Goal: Task Accomplishment & Management: Manage account settings

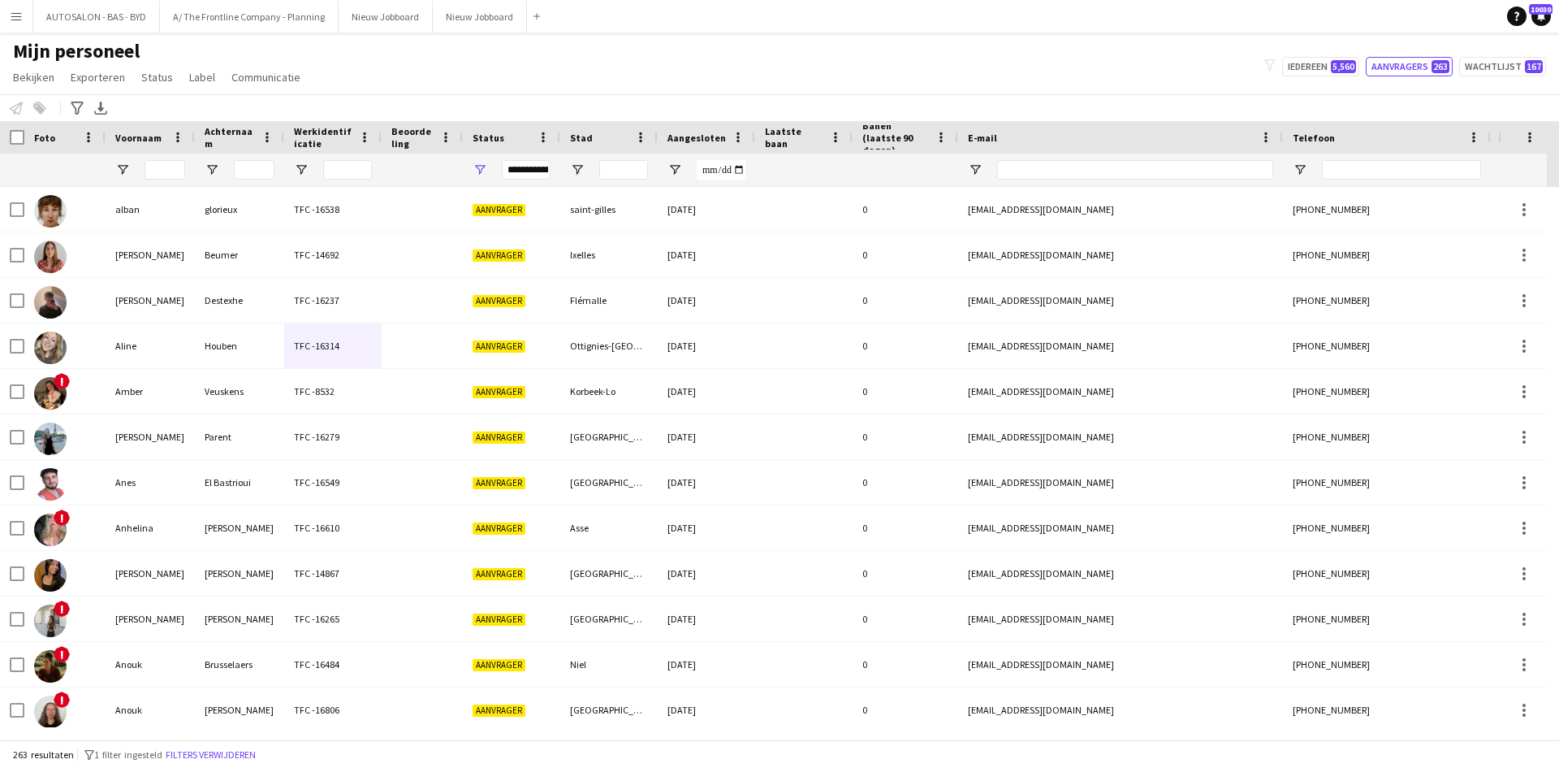
scroll to position [81, 0]
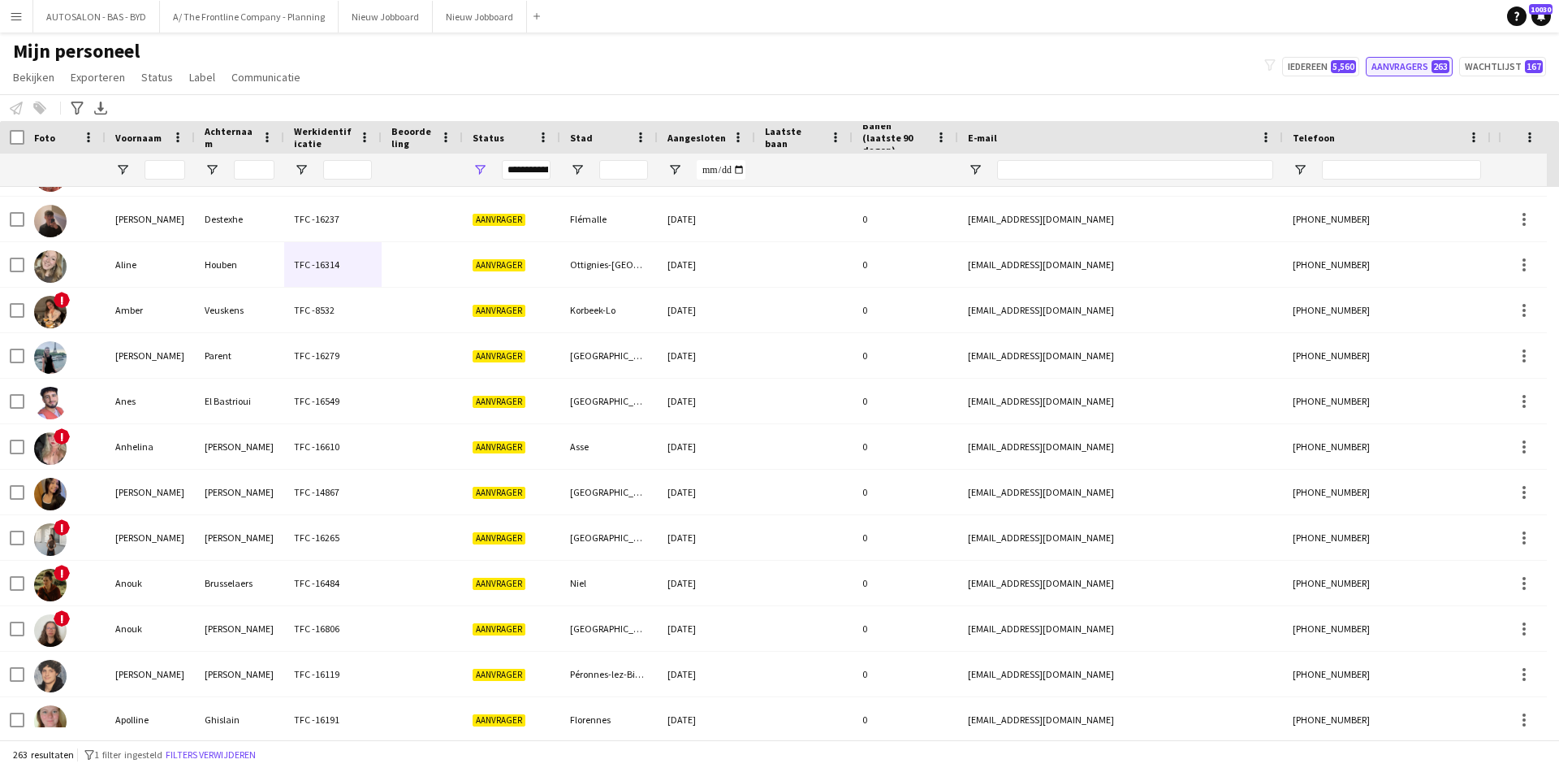
click at [1408, 70] on button "Aanvragers 263" at bounding box center [1409, 66] width 87 height 19
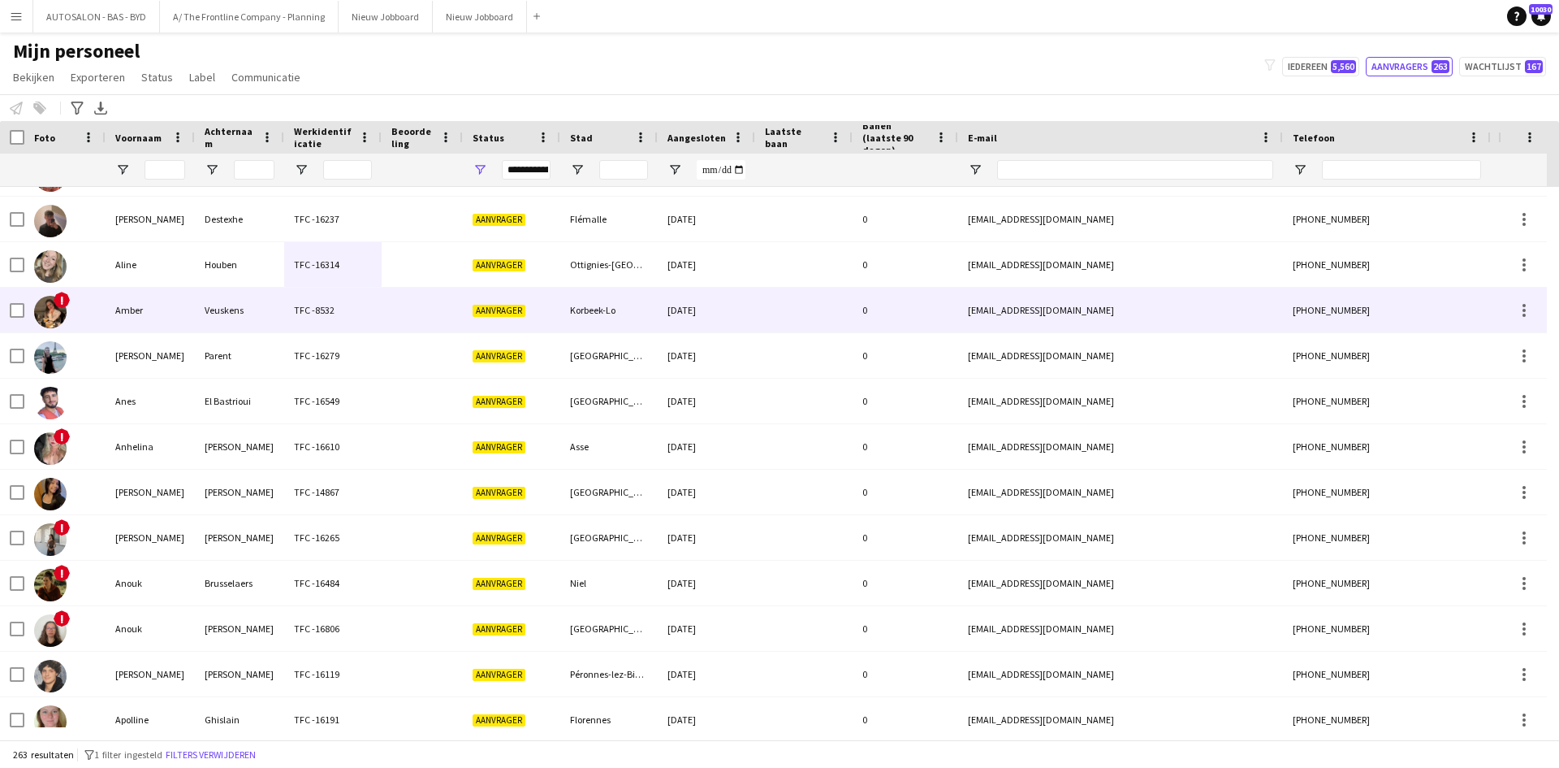
click at [294, 296] on div "TFC -8532" at bounding box center [332, 310] width 97 height 45
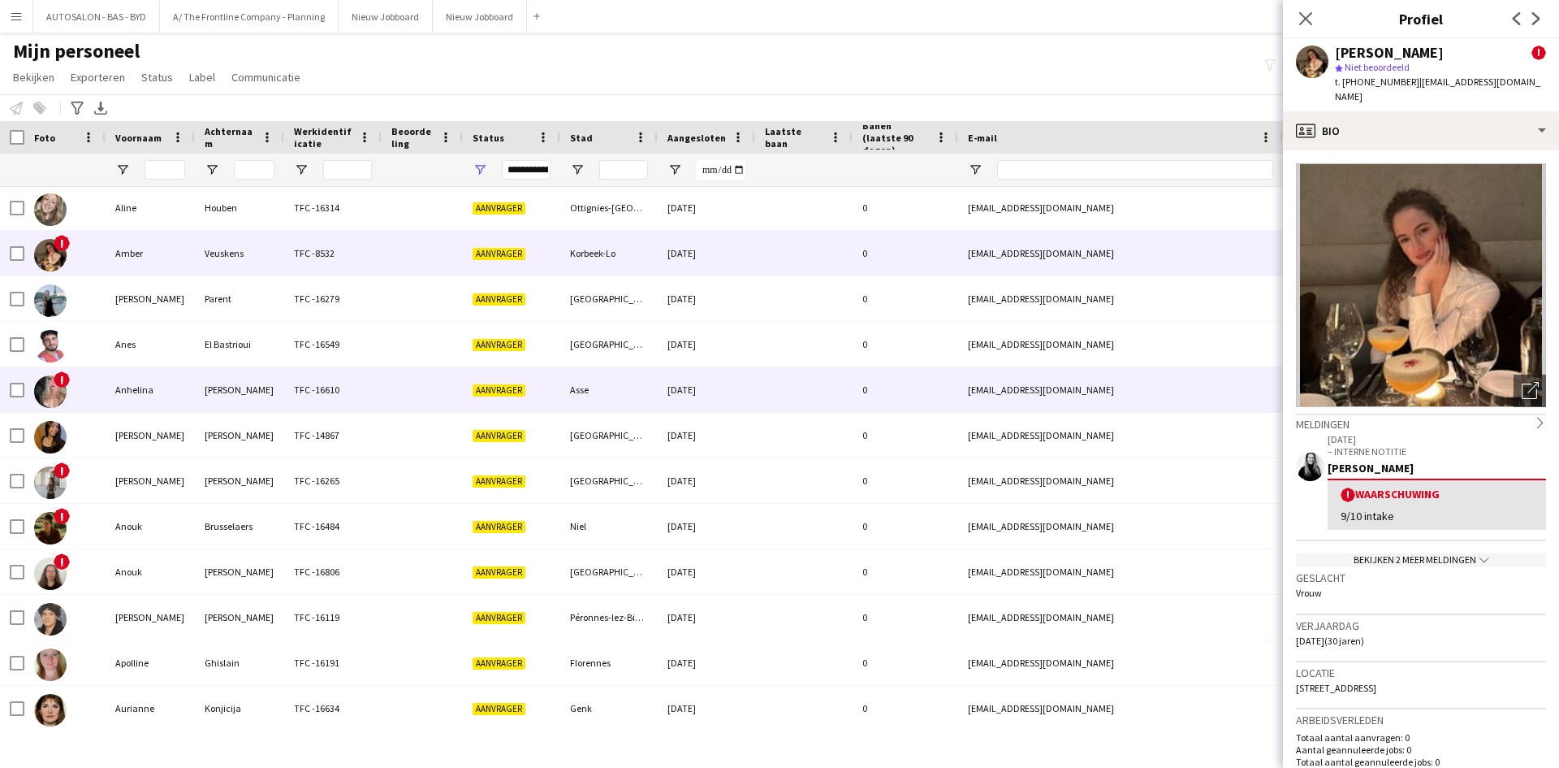
scroll to position [162, 0]
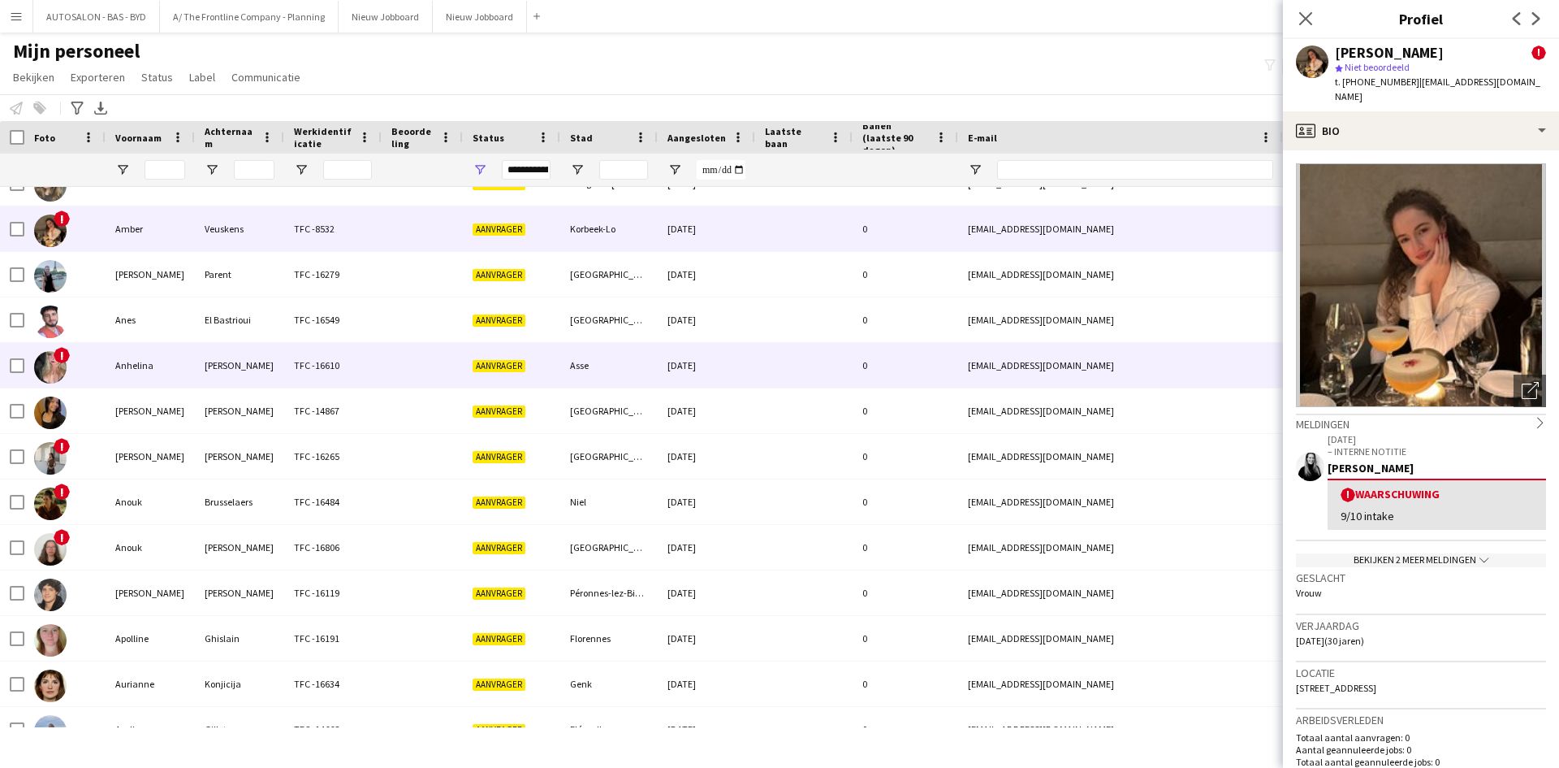
click at [203, 349] on div "[PERSON_NAME]" at bounding box center [239, 365] width 89 height 45
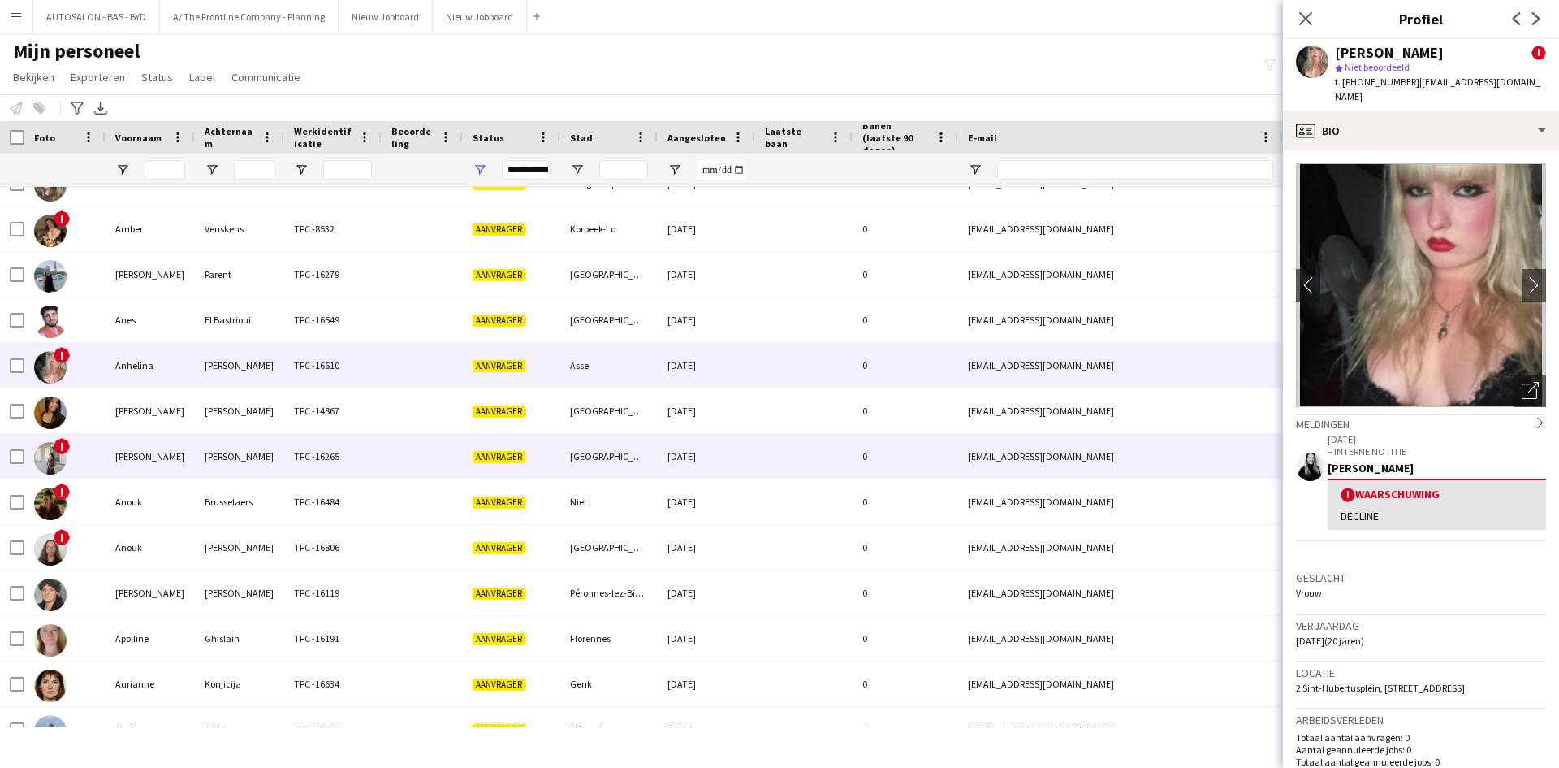
click at [198, 456] on div "[PERSON_NAME]" at bounding box center [239, 456] width 89 height 45
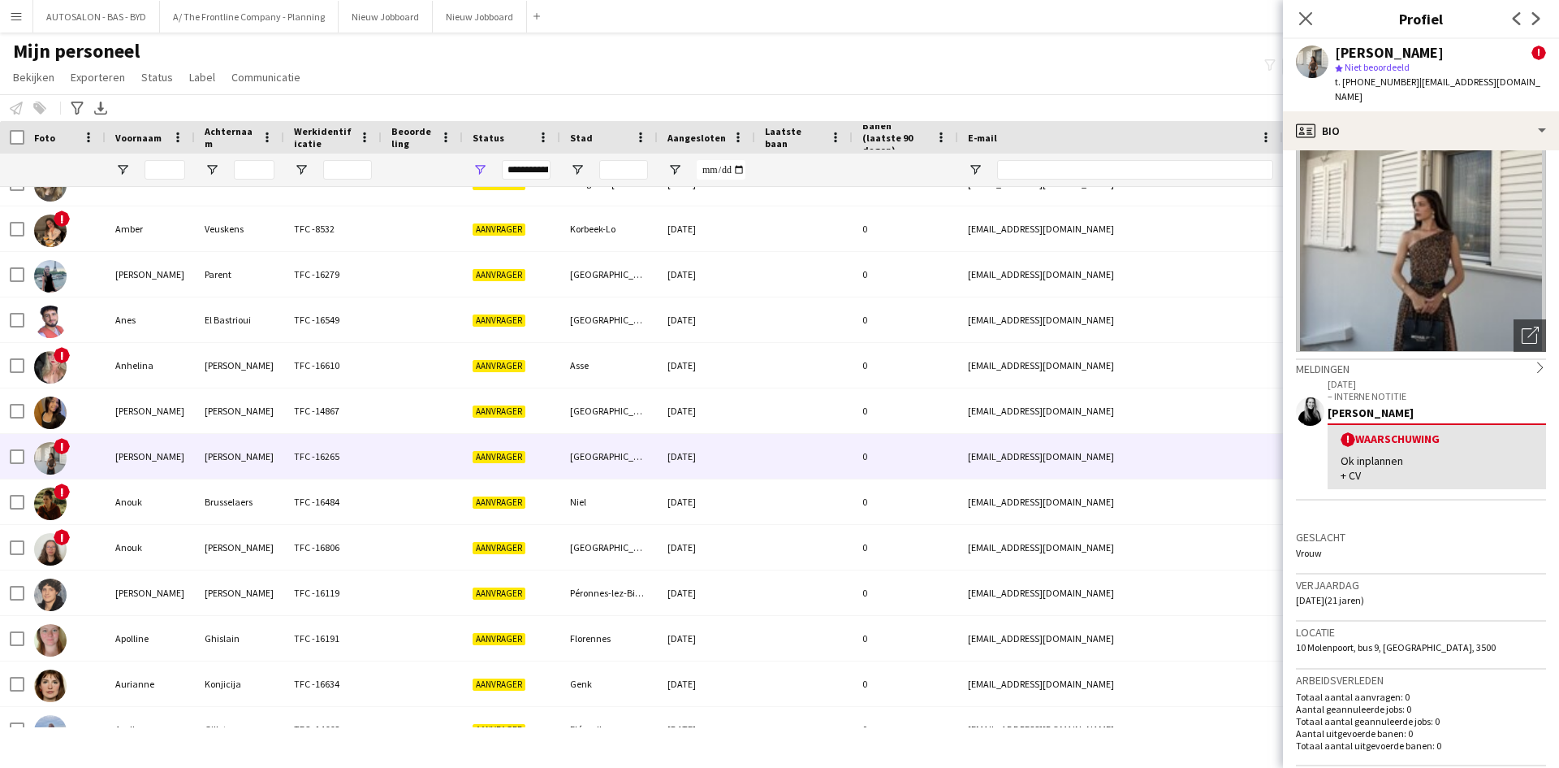
scroll to position [81, 0]
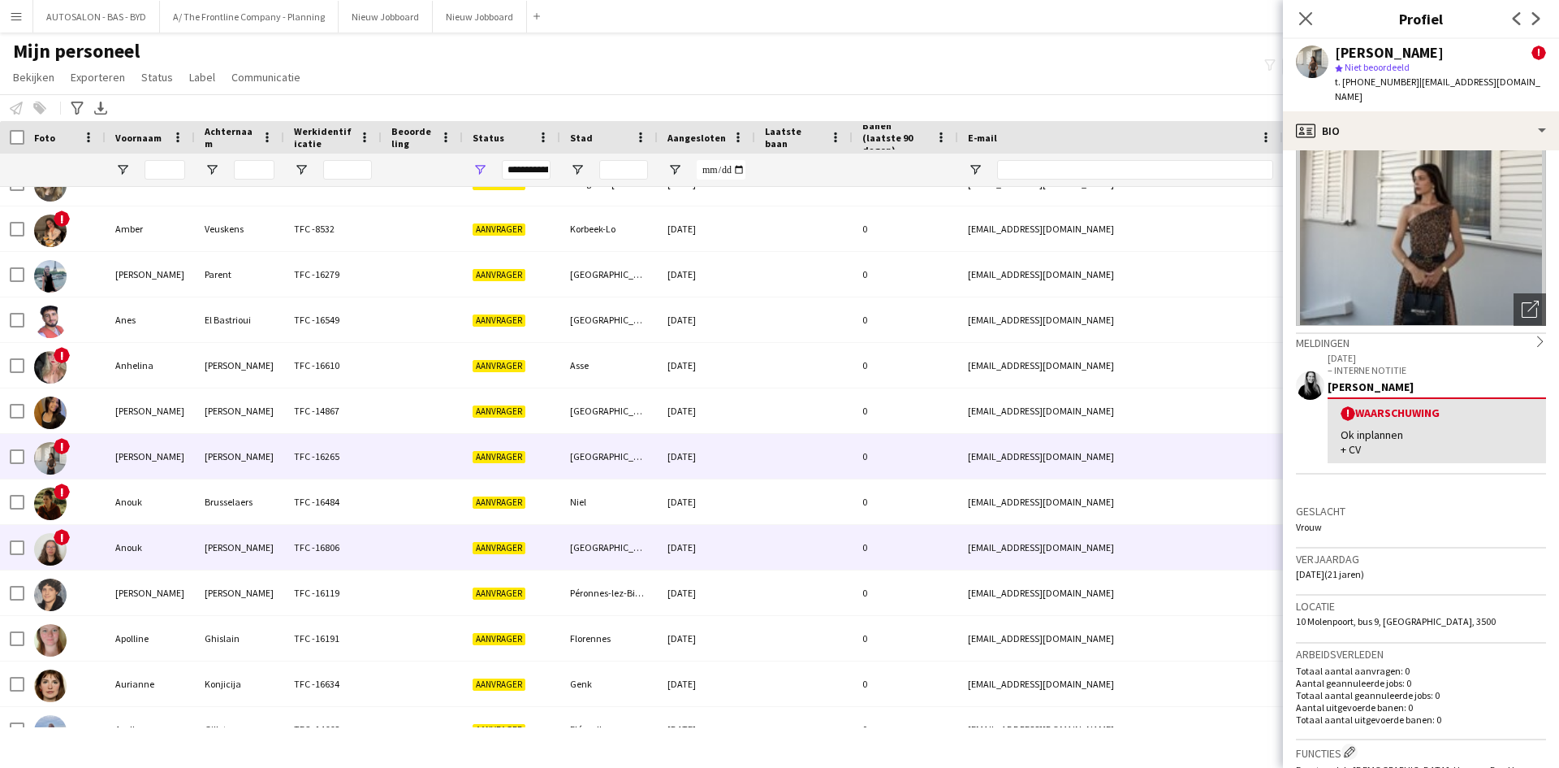
click at [928, 525] on div "0" at bounding box center [906, 547] width 106 height 45
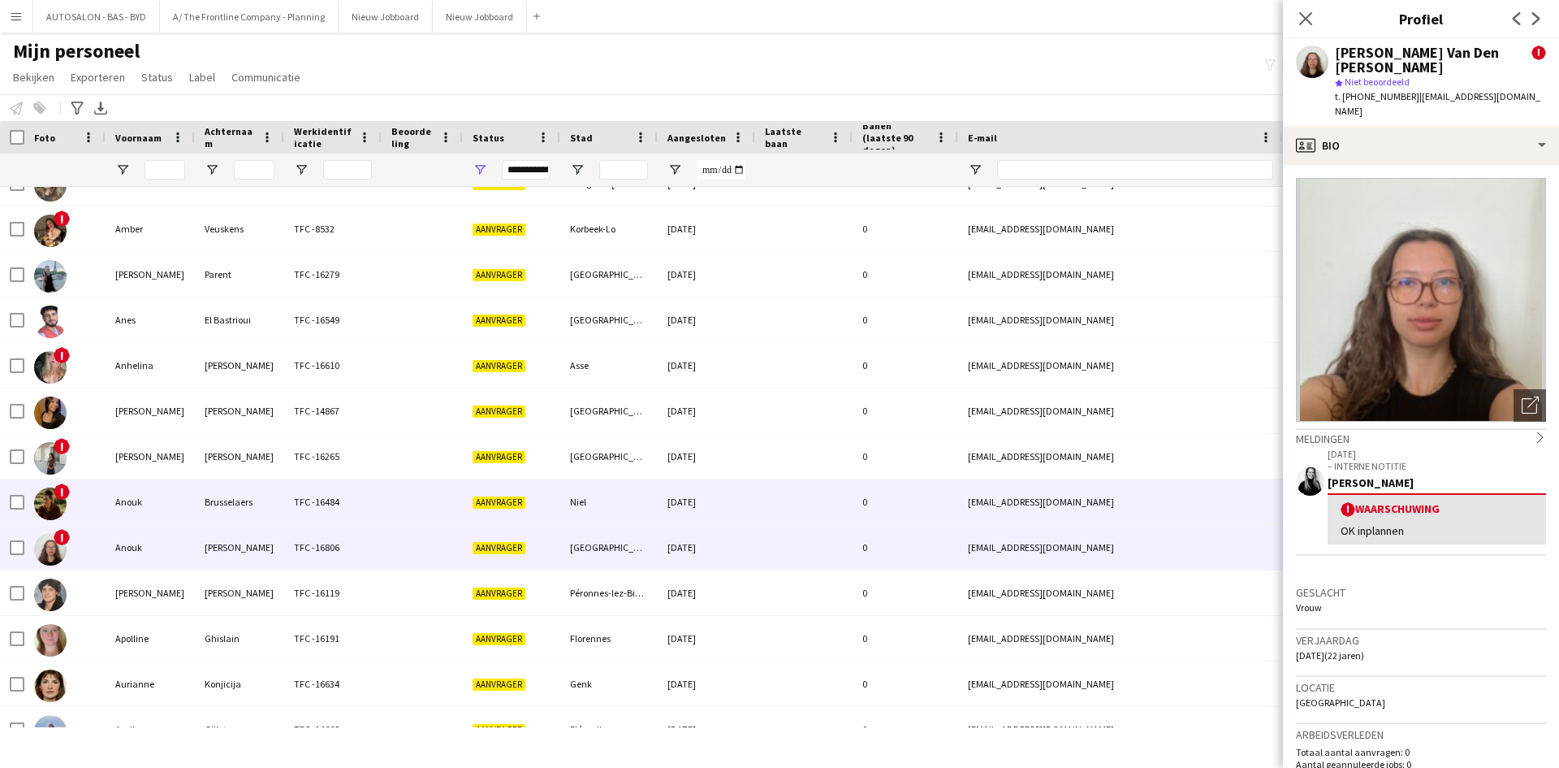
click at [929, 509] on div "0" at bounding box center [906, 501] width 106 height 45
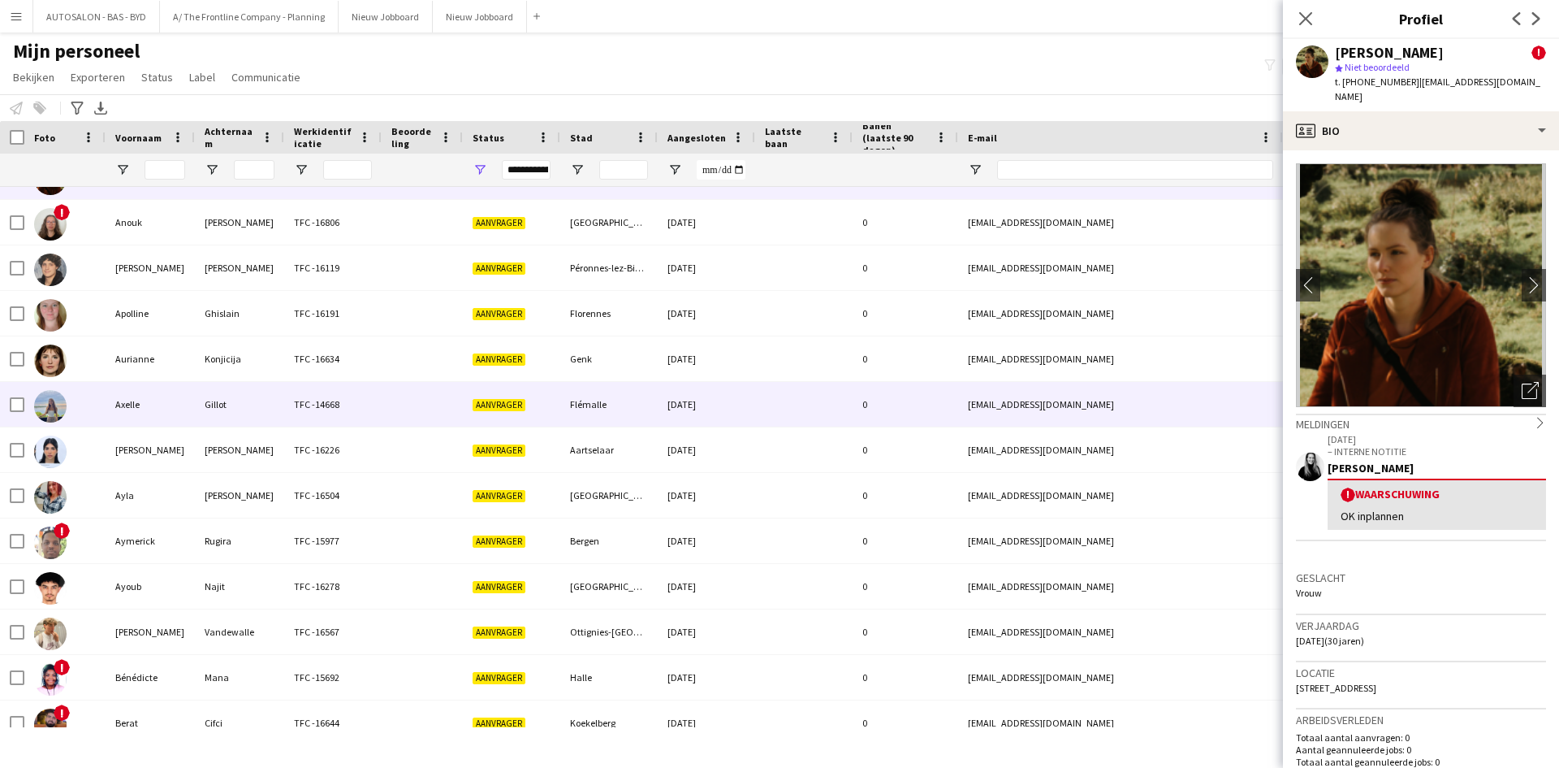
scroll to position [244, 0]
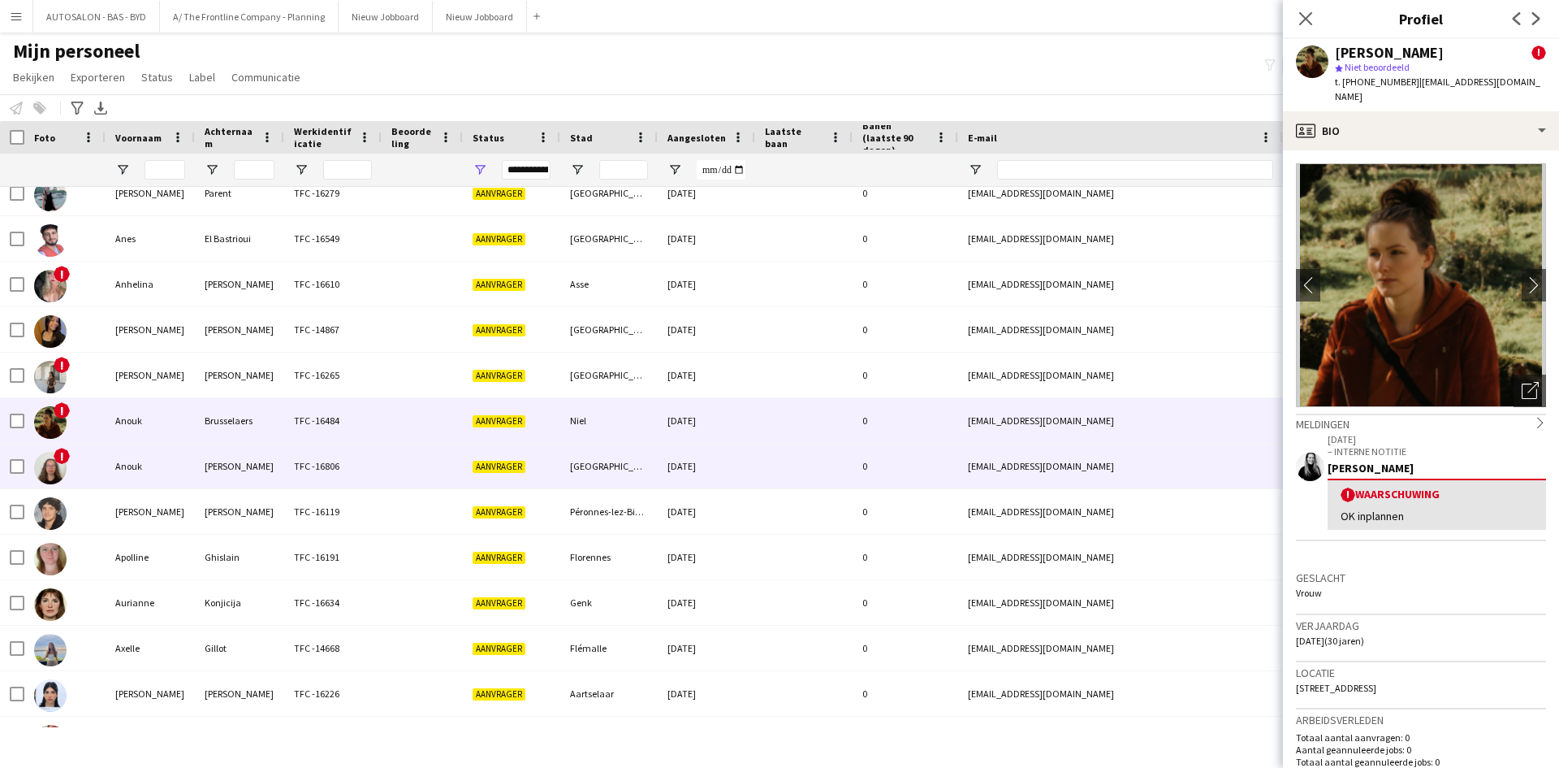
click at [258, 467] on div "Van Den Bergh" at bounding box center [239, 465] width 89 height 45
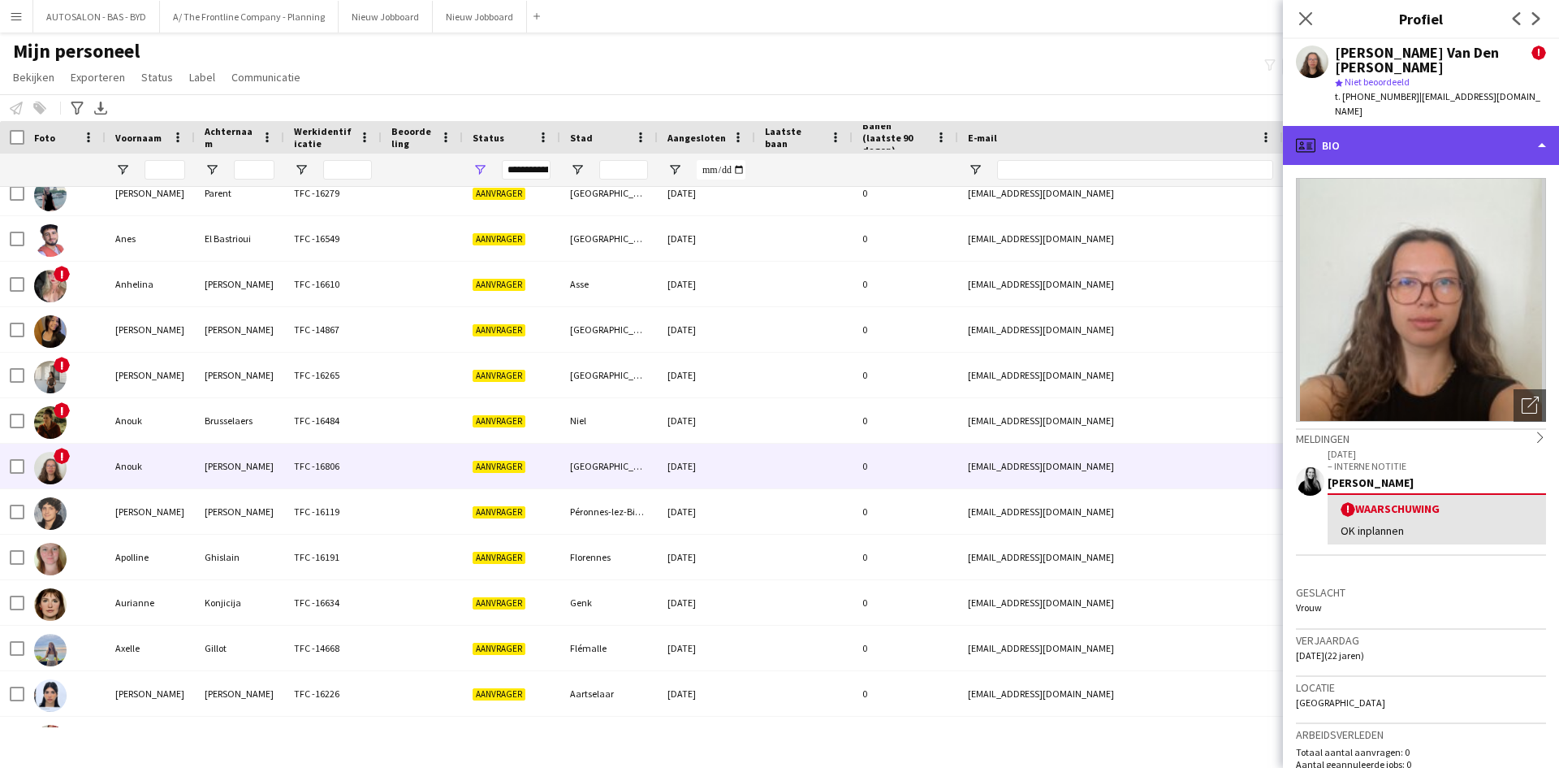
click at [1367, 126] on div "profile Bio" at bounding box center [1421, 145] width 276 height 39
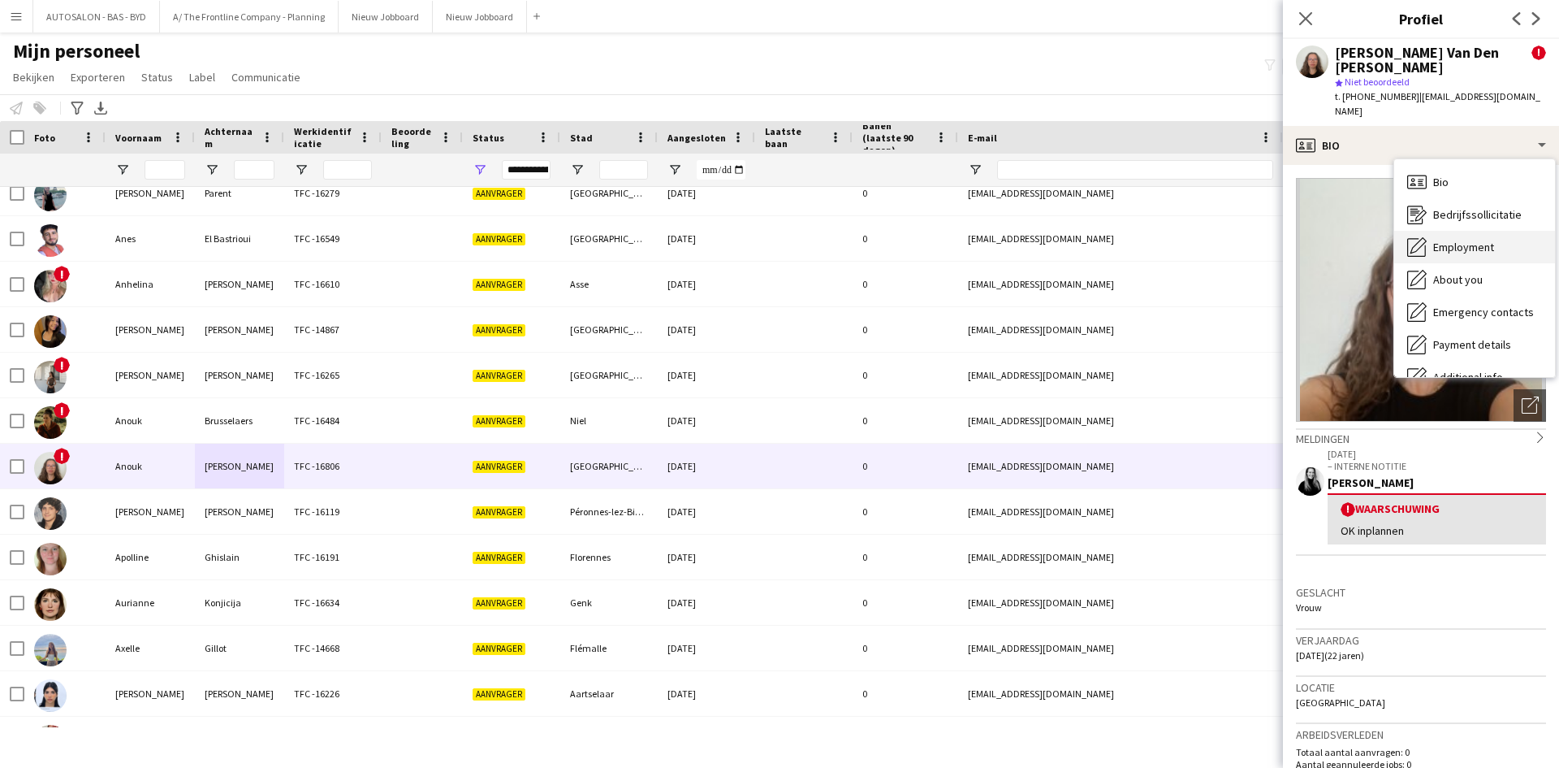
click at [1478, 240] on span "Employment" at bounding box center [1464, 247] width 61 height 15
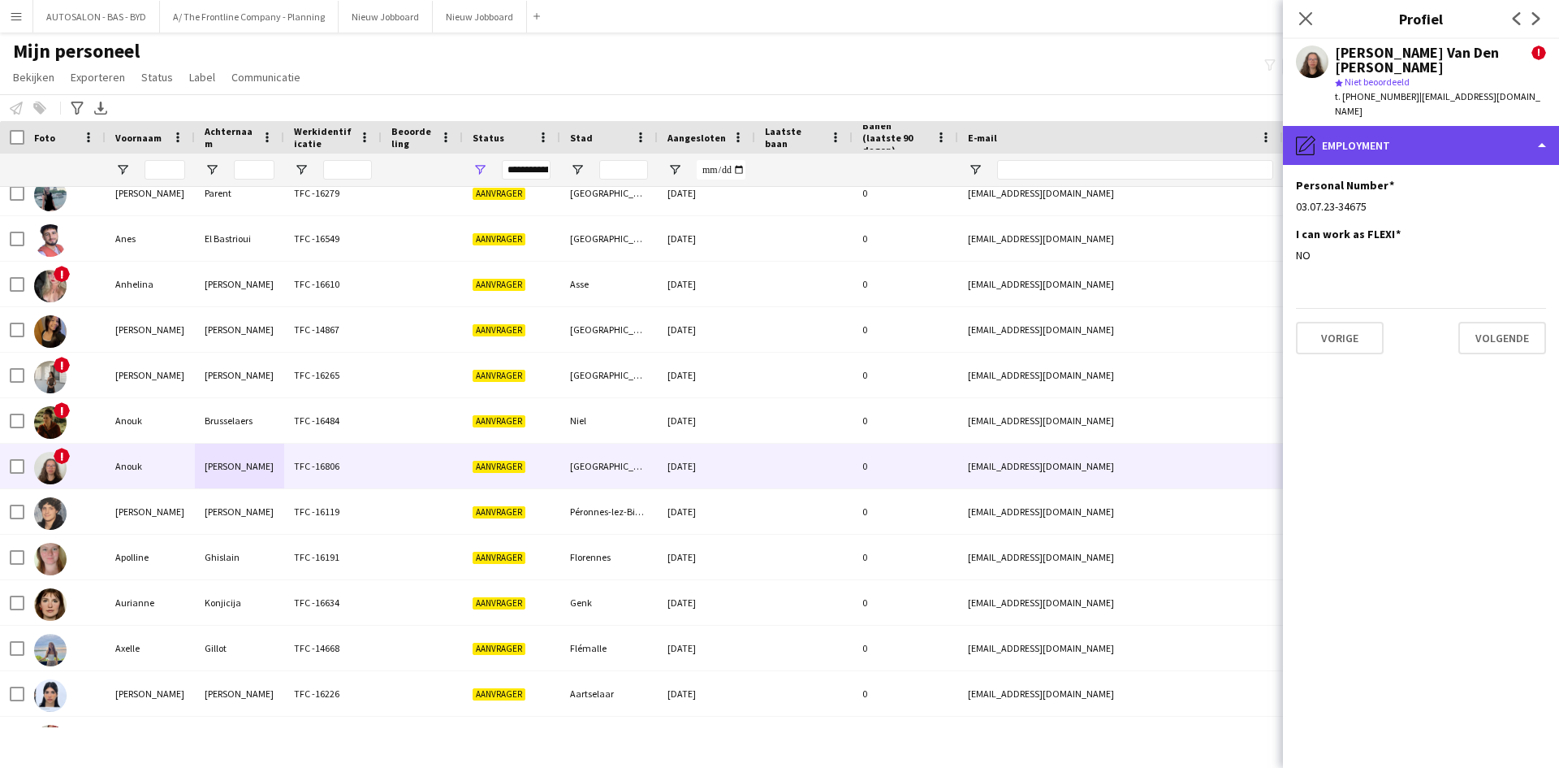
click at [1372, 126] on div "pencil4 Employment" at bounding box center [1421, 145] width 276 height 39
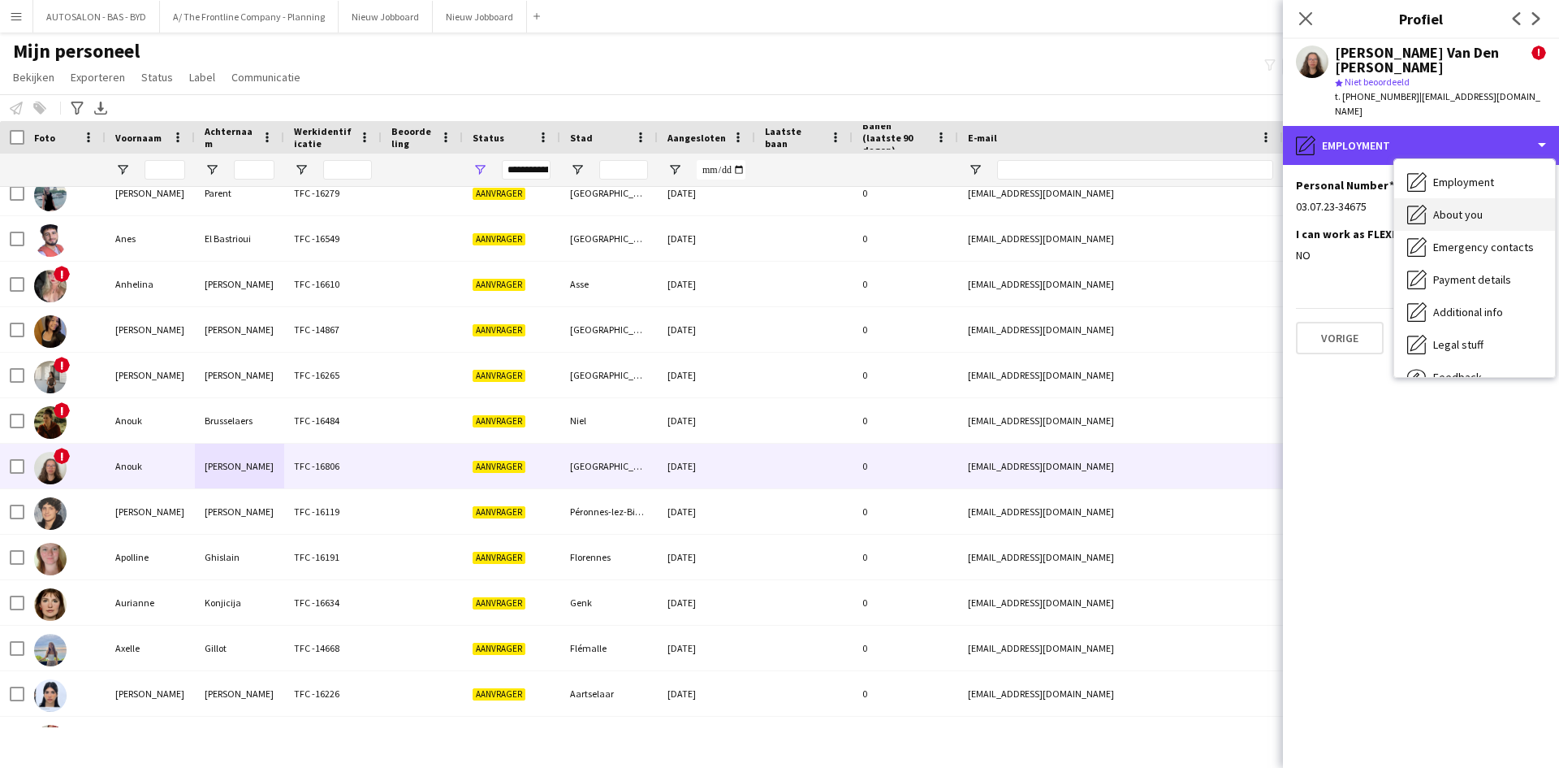
scroll to position [120, 0]
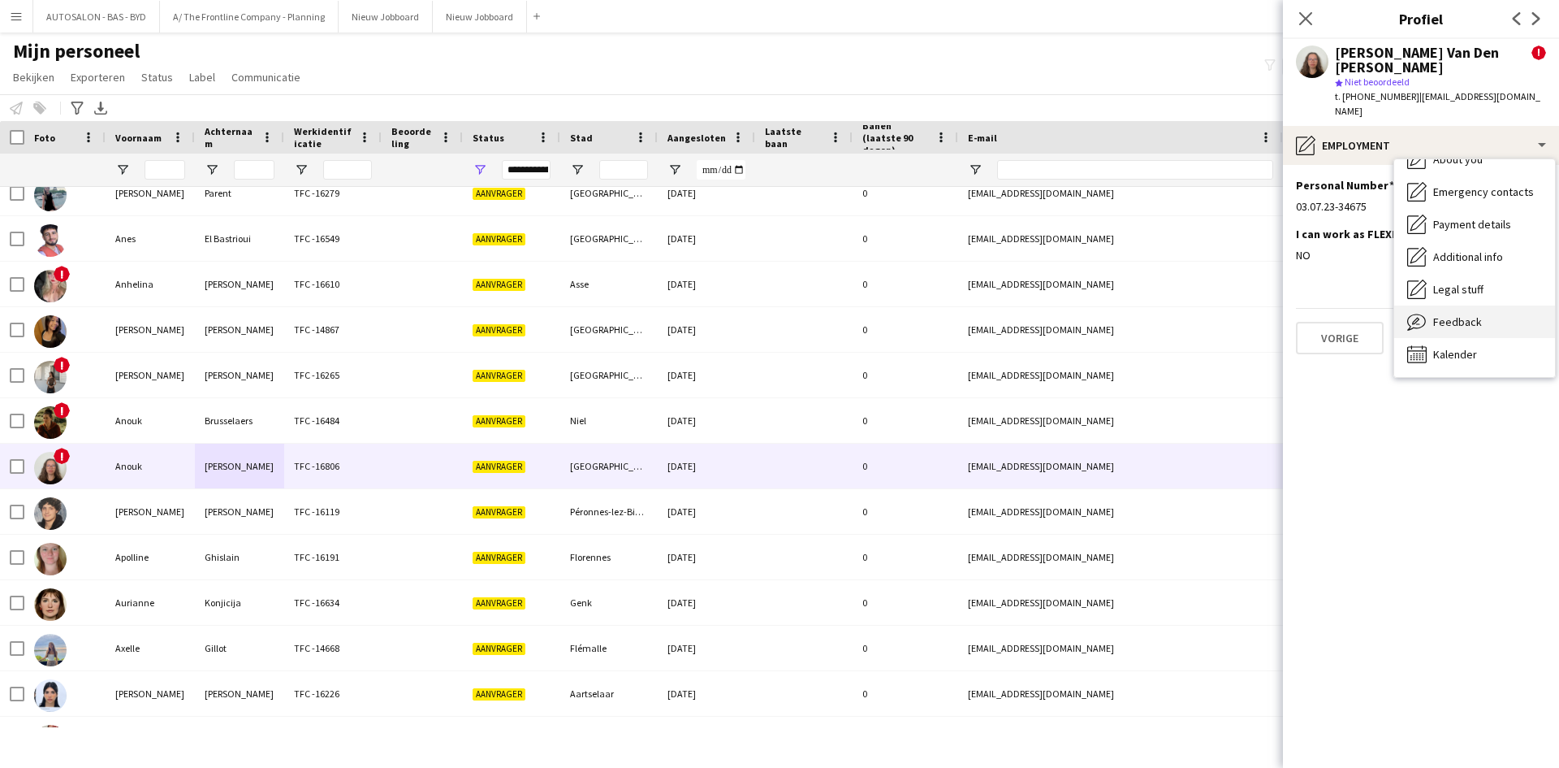
click at [1458, 305] on div "Feedback Feedback" at bounding box center [1475, 321] width 161 height 32
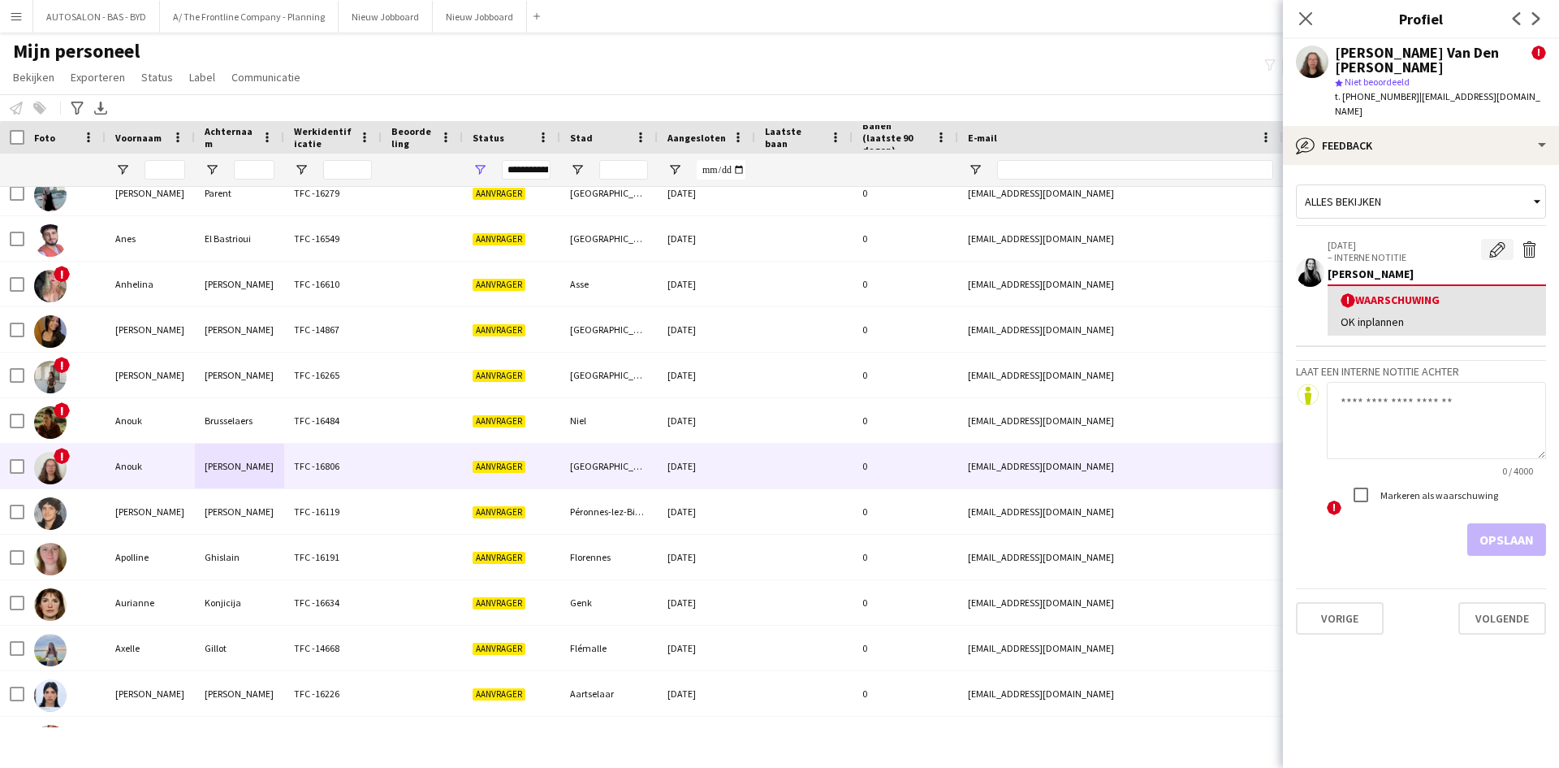
click at [1486, 239] on button "Waarschuwing bewerken" at bounding box center [1498, 249] width 32 height 21
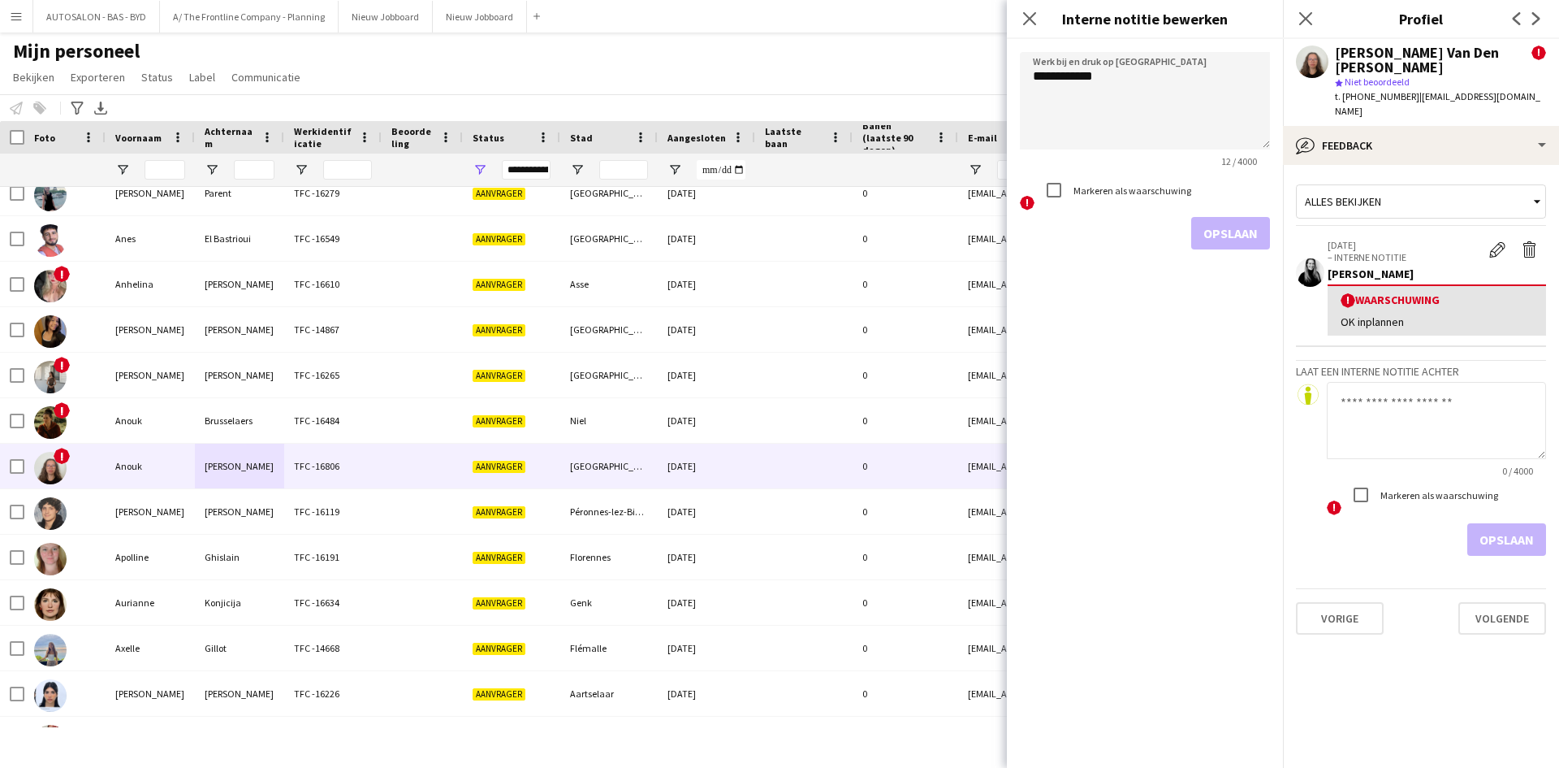
click at [1106, 200] on div "Markeren als waarschuwing" at bounding box center [1115, 190] width 154 height 32
click at [1111, 194] on label "Markeren als waarschuwing" at bounding box center [1131, 190] width 121 height 12
click at [1213, 232] on button "Opslaan" at bounding box center [1231, 233] width 79 height 32
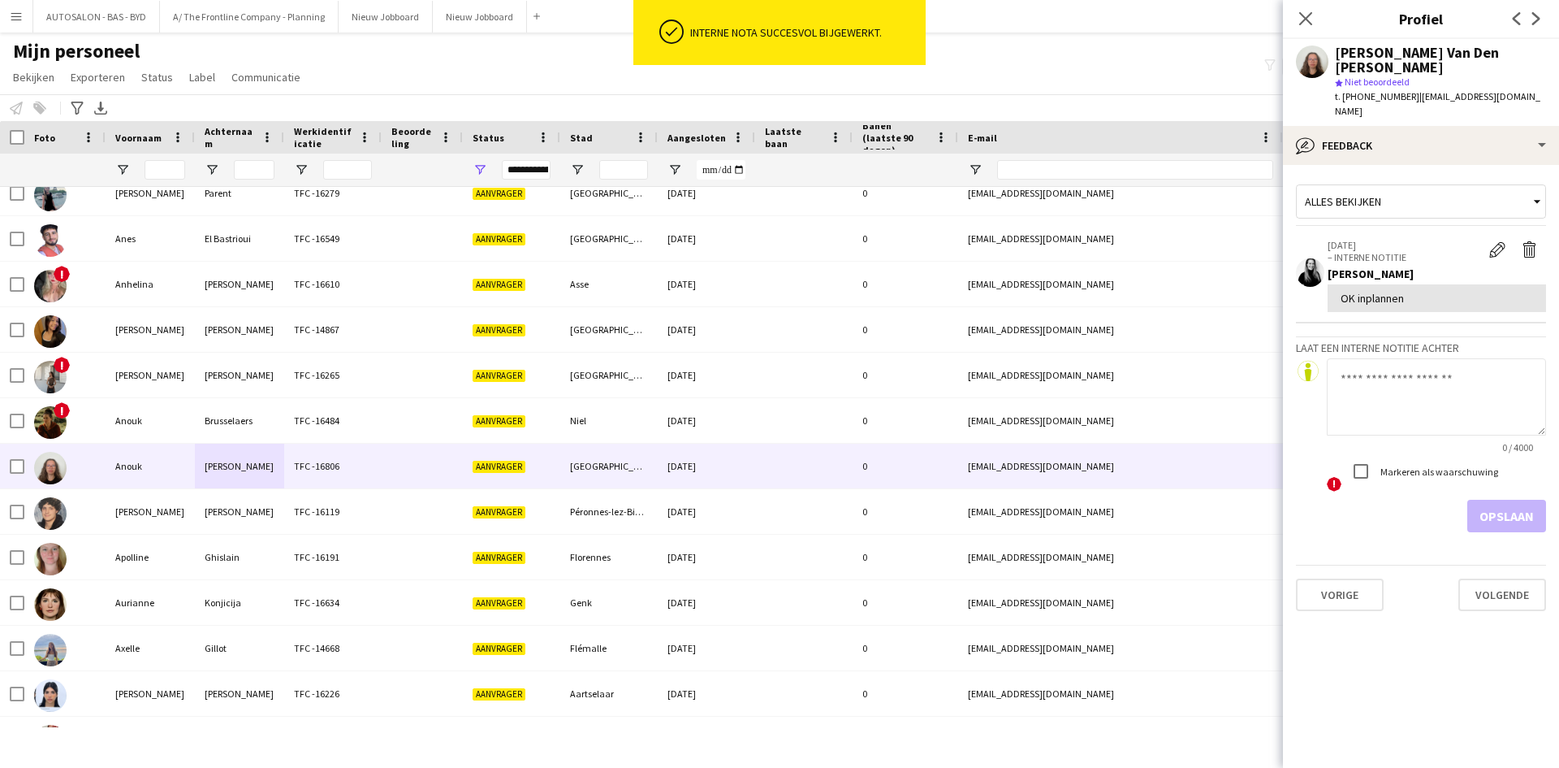
click at [1443, 367] on textarea at bounding box center [1436, 396] width 219 height 77
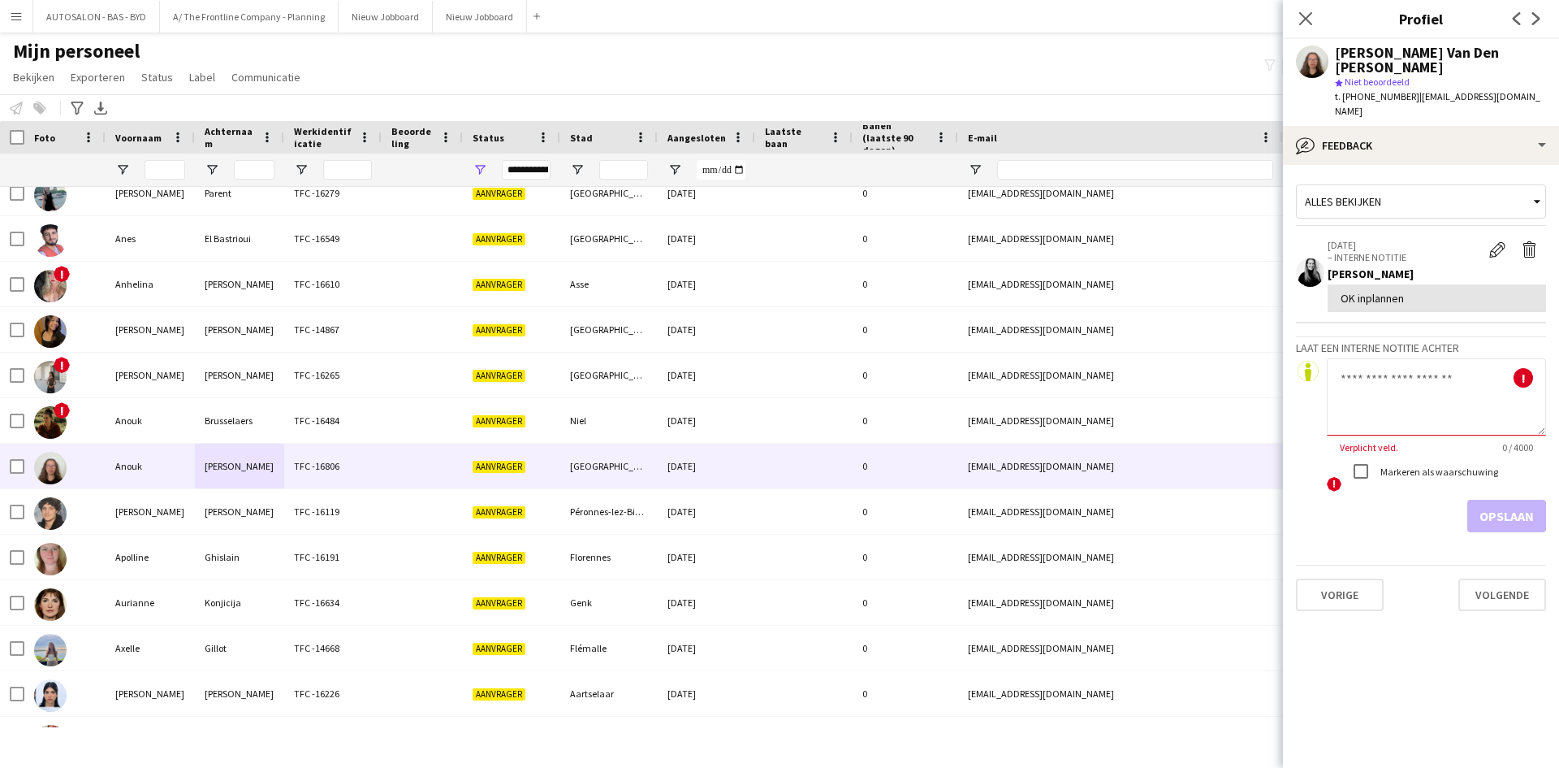
click at [1378, 358] on textarea at bounding box center [1436, 396] width 219 height 77
paste textarea "**********"
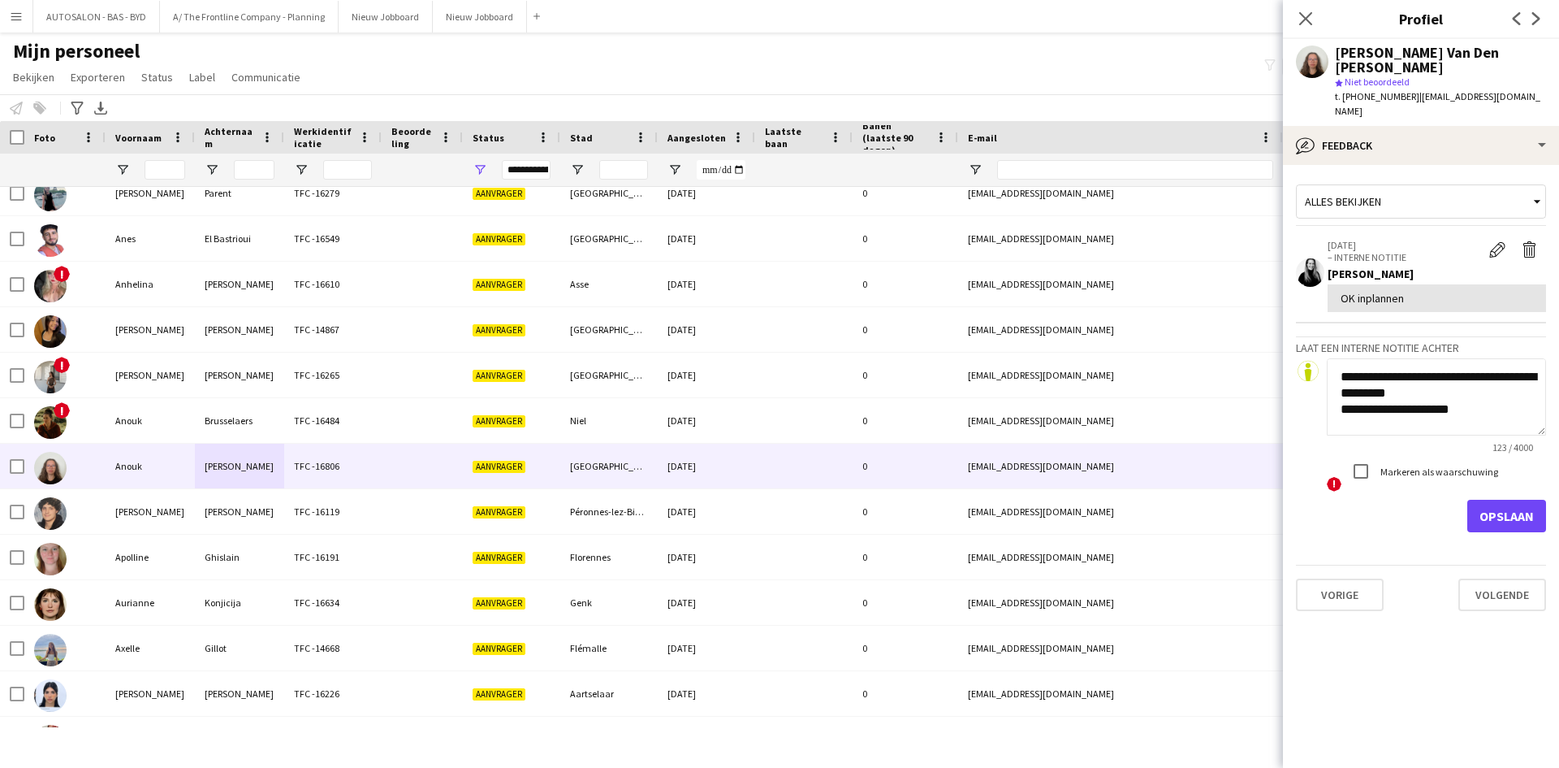
scroll to position [0, 0]
click at [1385, 382] on textarea "**********" at bounding box center [1436, 396] width 219 height 77
type textarea "**********"
click at [1497, 500] on button "Opslaan" at bounding box center [1507, 516] width 79 height 32
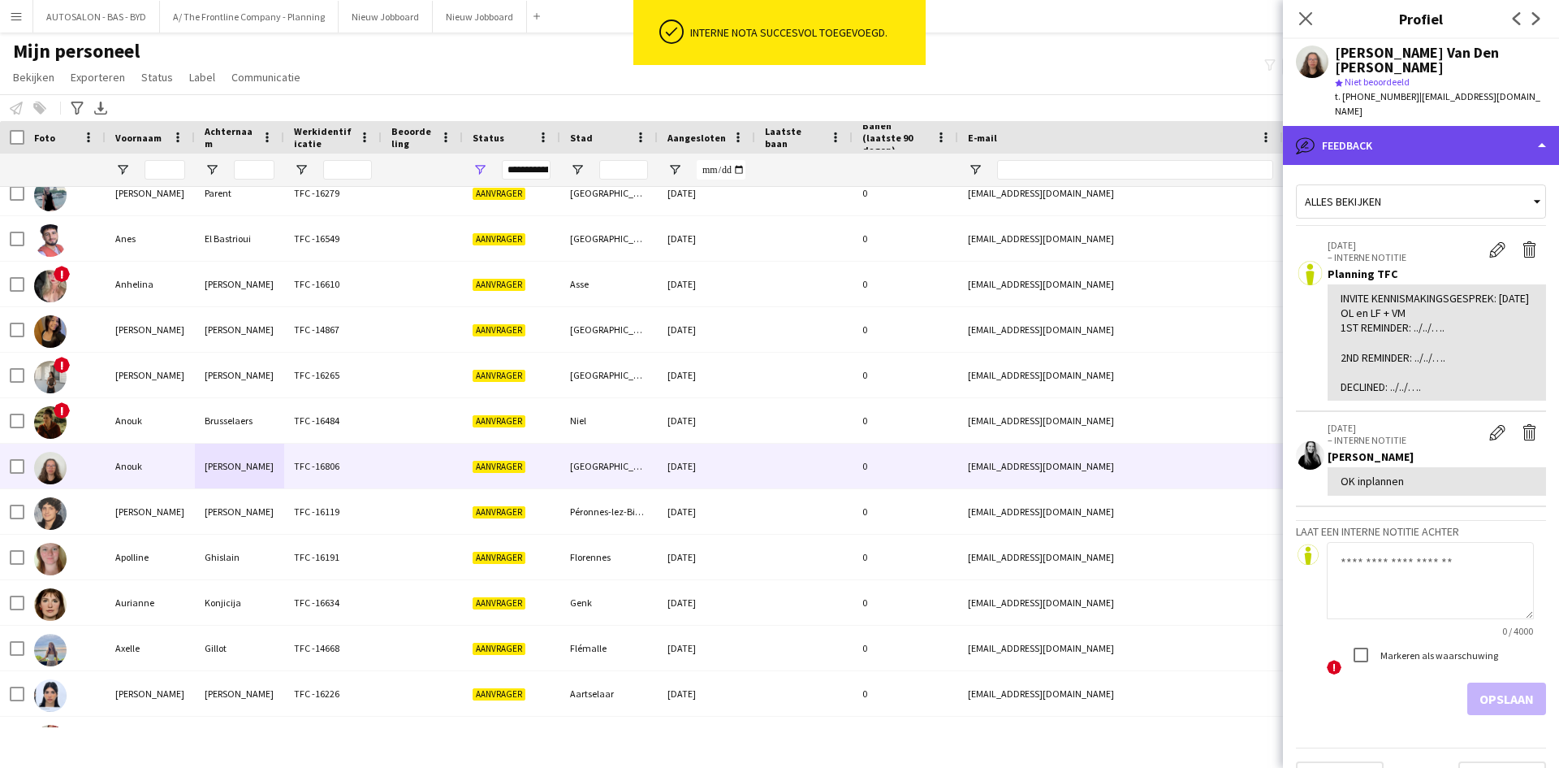
click at [1369, 126] on div "bubble-pencil Feedback" at bounding box center [1421, 145] width 276 height 39
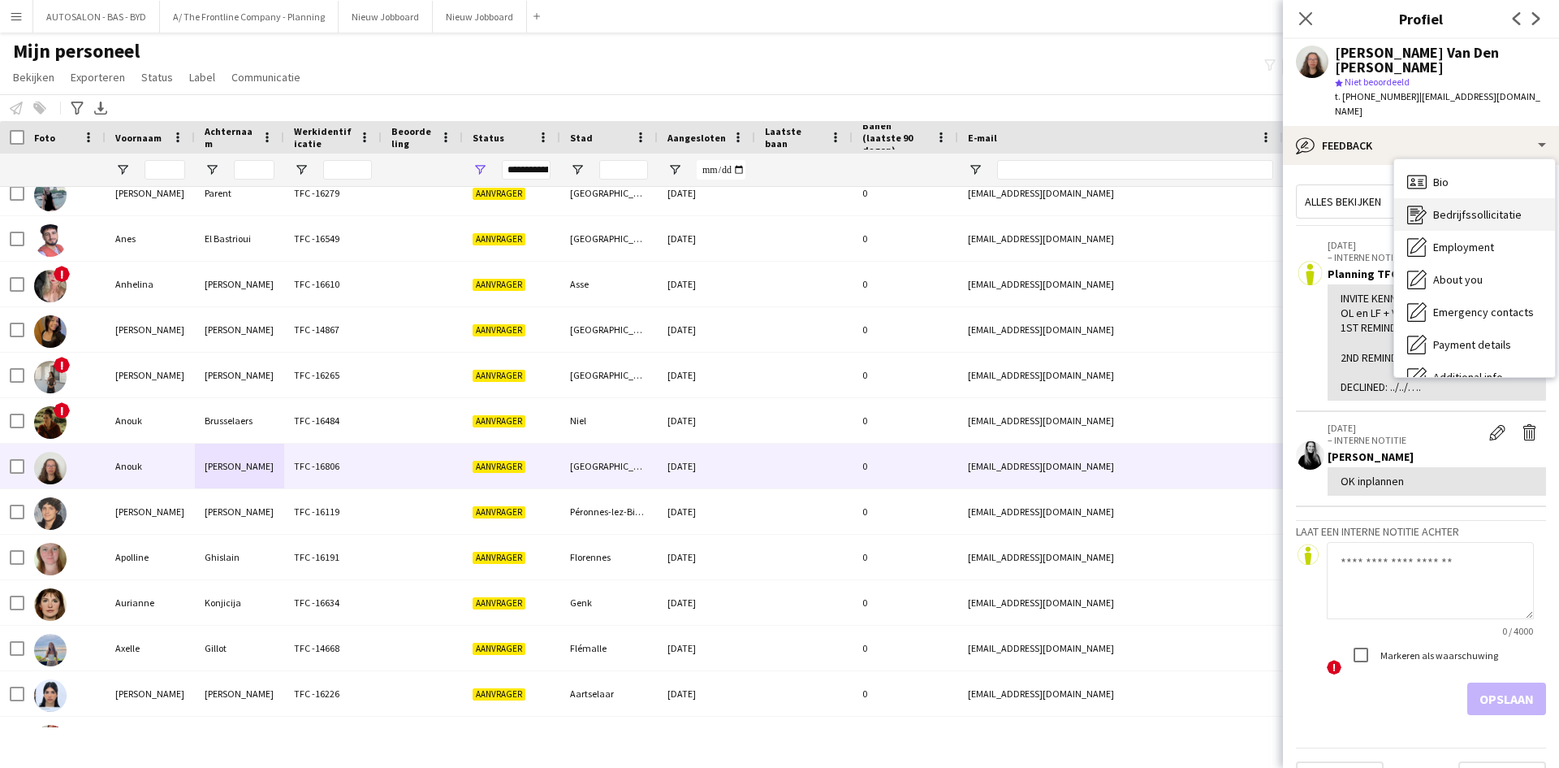
click at [1470, 207] on span "Bedrijfssollicitatie" at bounding box center [1478, 214] width 89 height 15
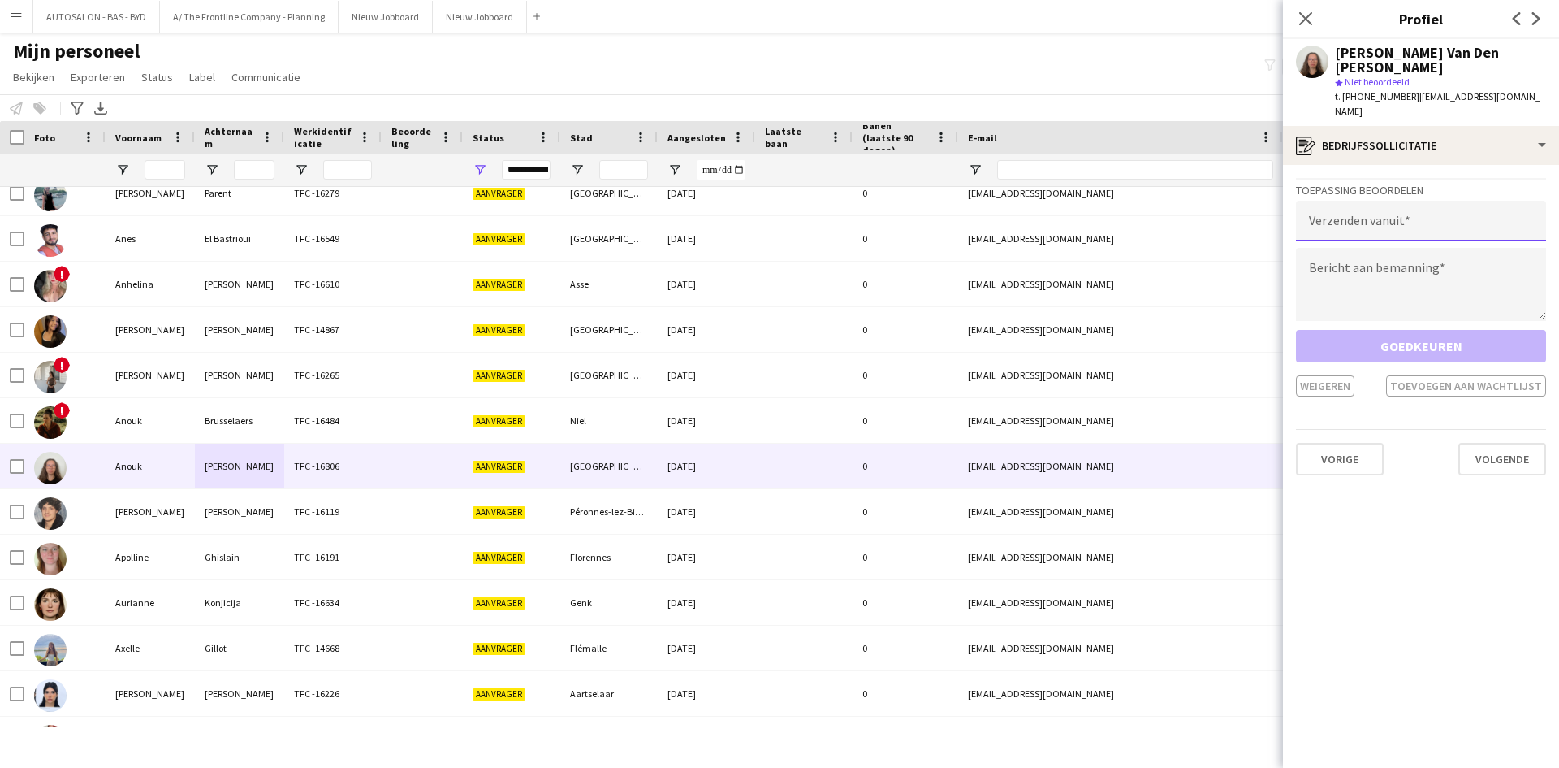
click at [1397, 201] on input "email" at bounding box center [1421, 221] width 250 height 41
type input "**********"
click at [1426, 253] on textarea at bounding box center [1421, 284] width 250 height 73
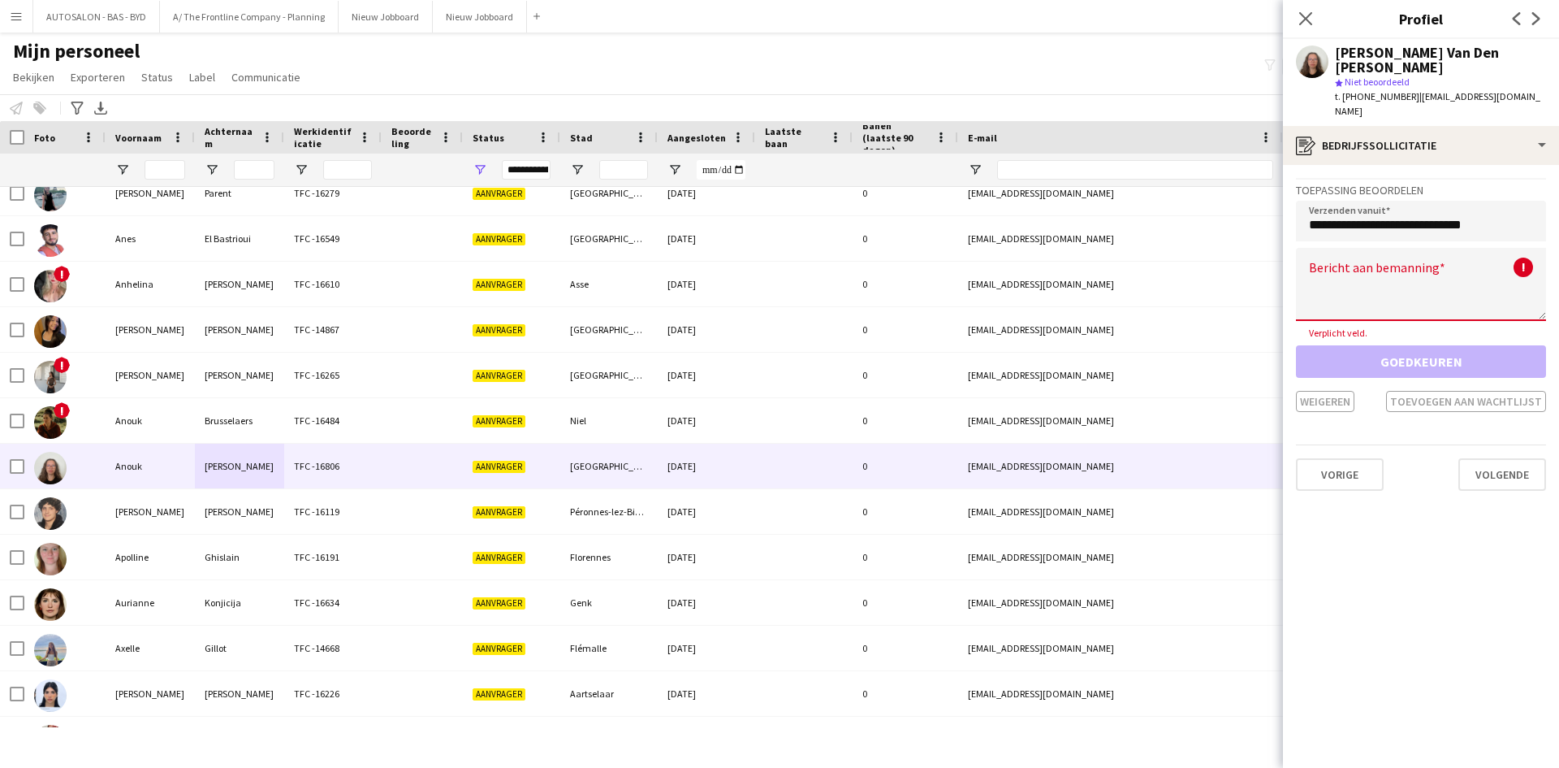
click at [1377, 248] on textarea at bounding box center [1421, 284] width 250 height 73
paste textarea "**********"
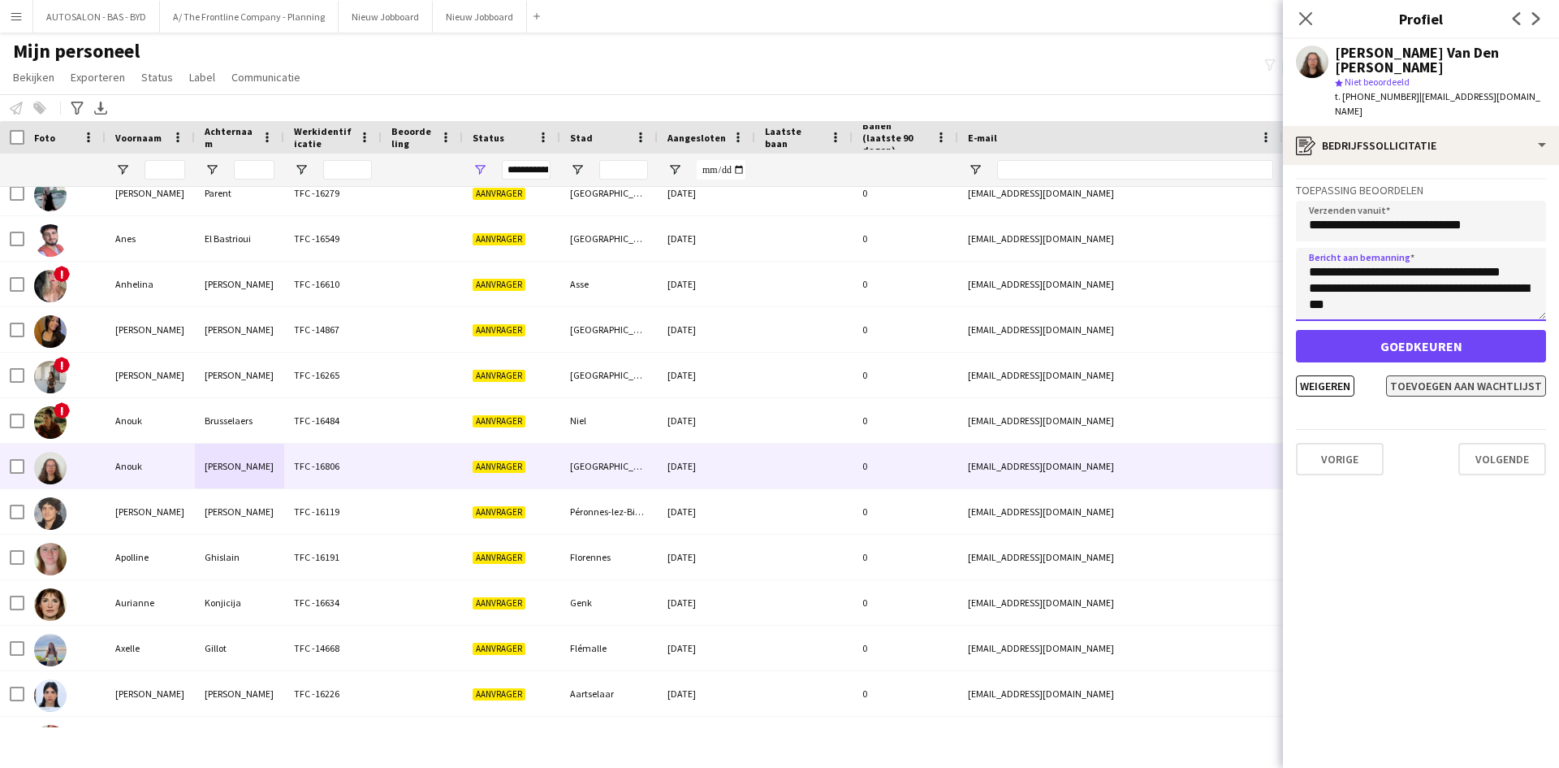
type textarea "**********"
click at [1466, 375] on button "Toevoegen aan wachtlijst" at bounding box center [1466, 385] width 160 height 21
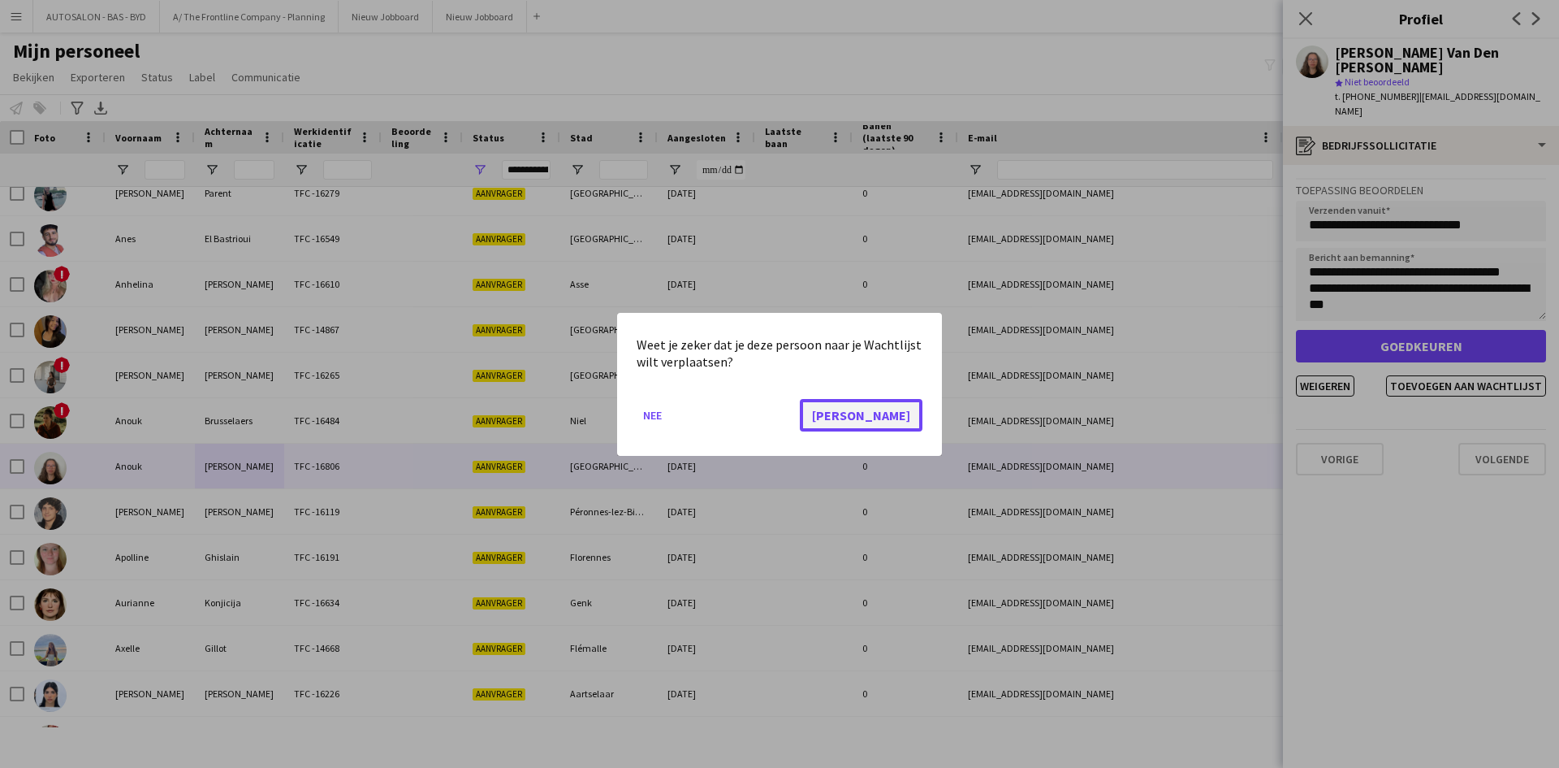
click at [906, 401] on button "[PERSON_NAME]" at bounding box center [861, 414] width 123 height 32
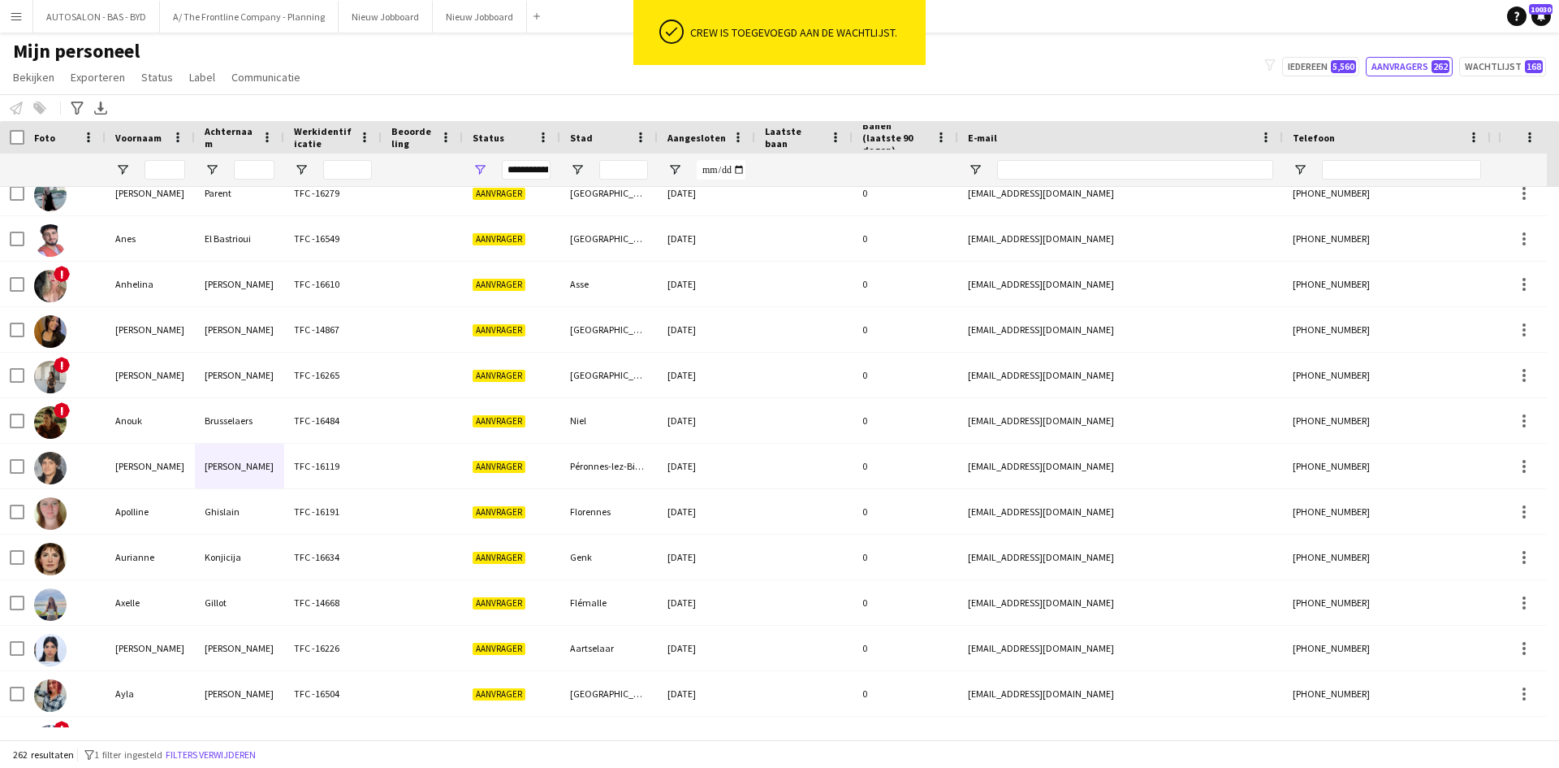
click at [735, 37] on div "Crew is toegevoegd aan de wachtlijst." at bounding box center [804, 32] width 229 height 15
click at [735, 37] on app-system-notification "ok-circled Crew is toegevoegd aan de wachtlijst." at bounding box center [780, 36] width 292 height 73
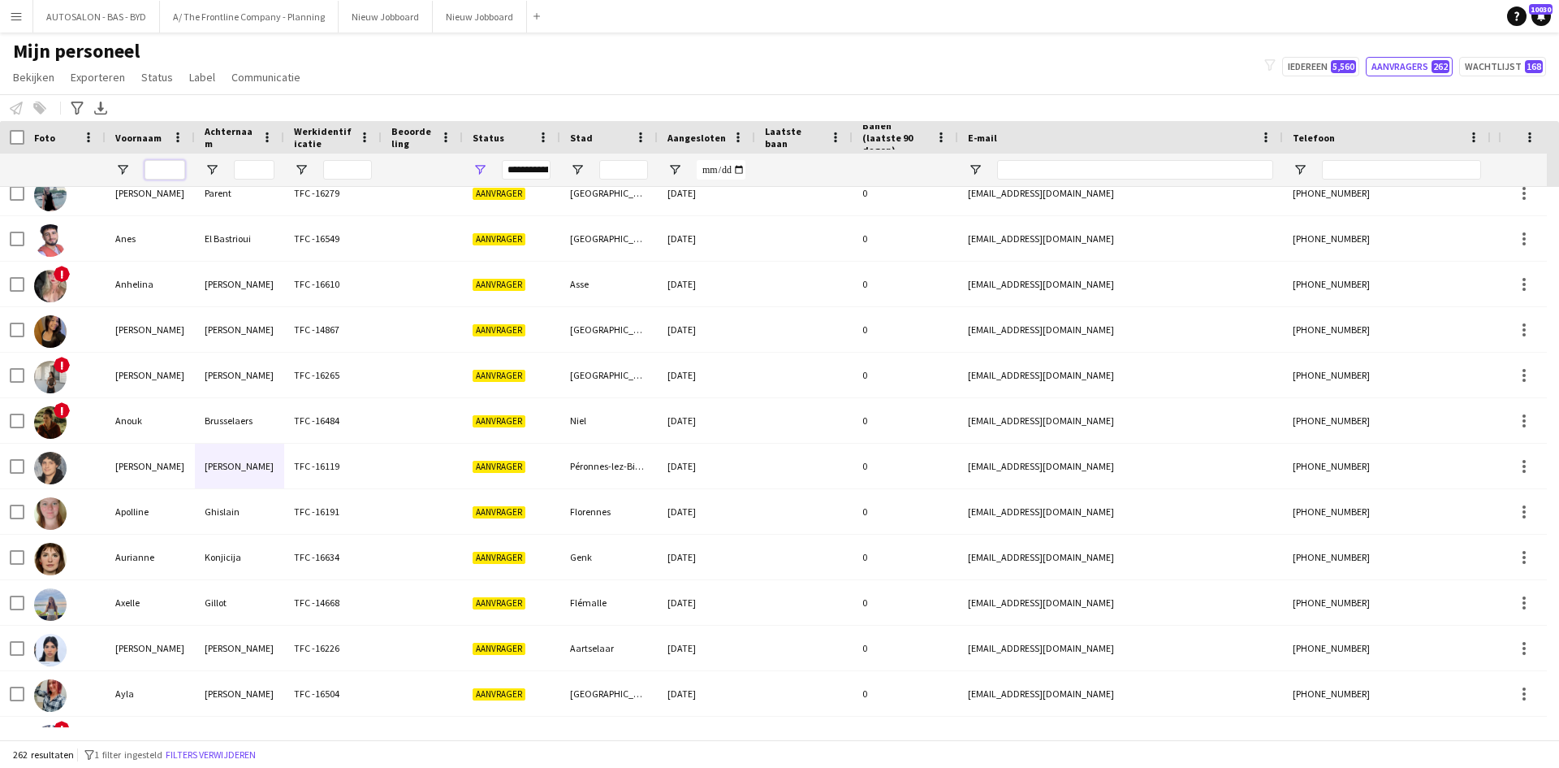
click at [166, 175] on input "Voornaam Filter Invoer" at bounding box center [165, 169] width 41 height 19
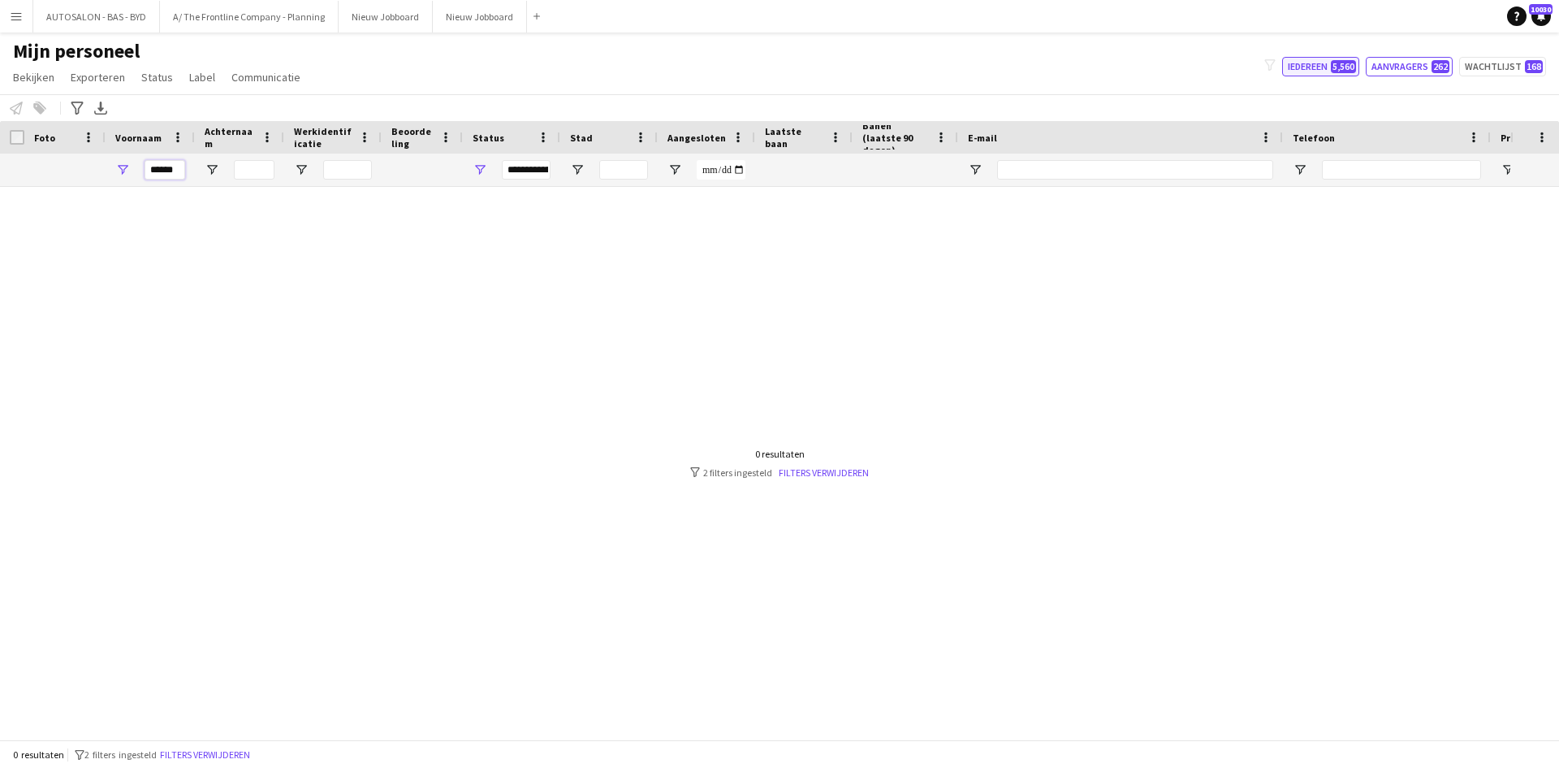
type input "*****"
click at [1334, 63] on span "5,560" at bounding box center [1343, 66] width 25 height 13
type input "**********"
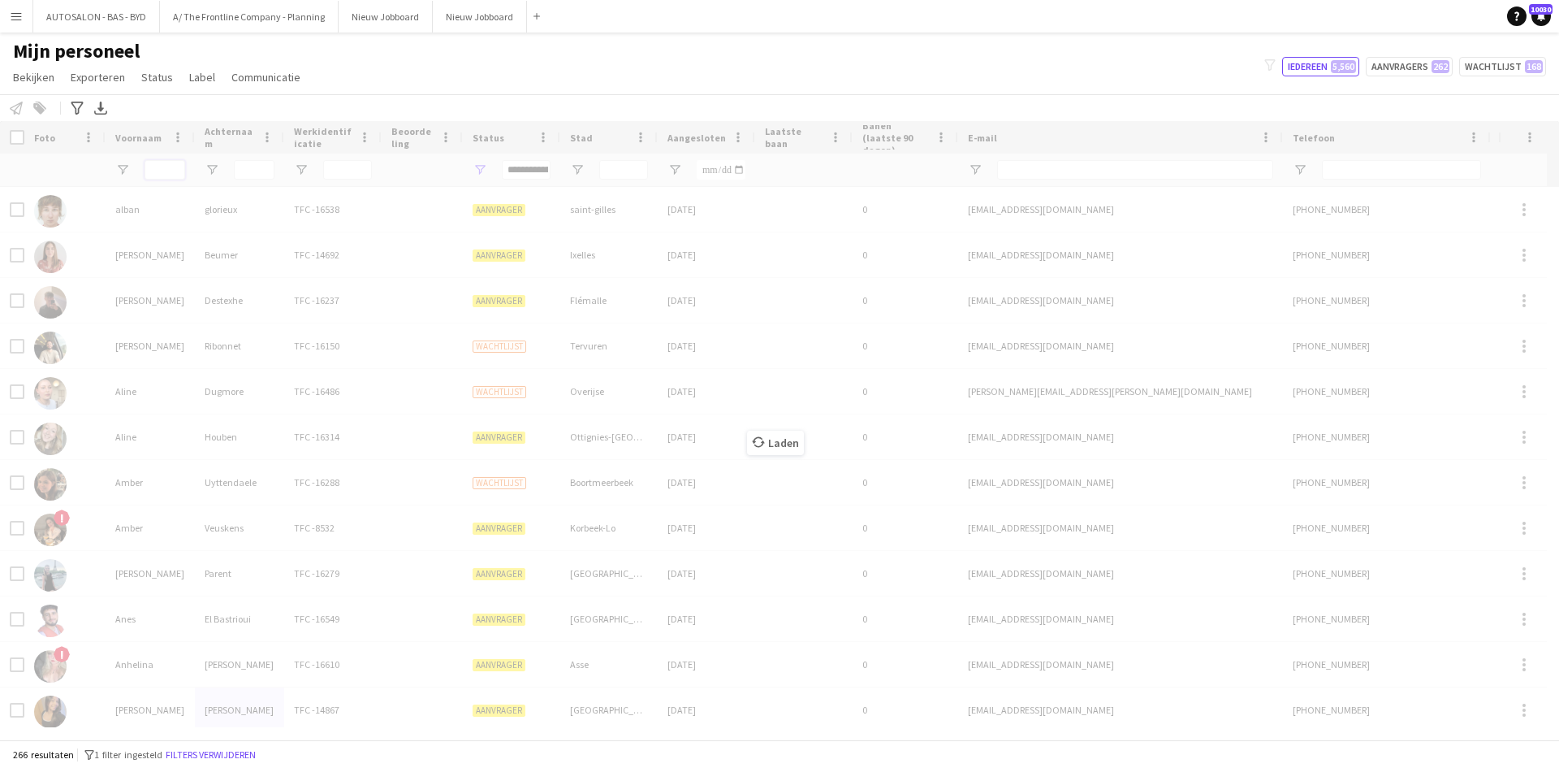
click at [158, 167] on input "Voornaam Filter Invoer" at bounding box center [165, 169] width 41 height 19
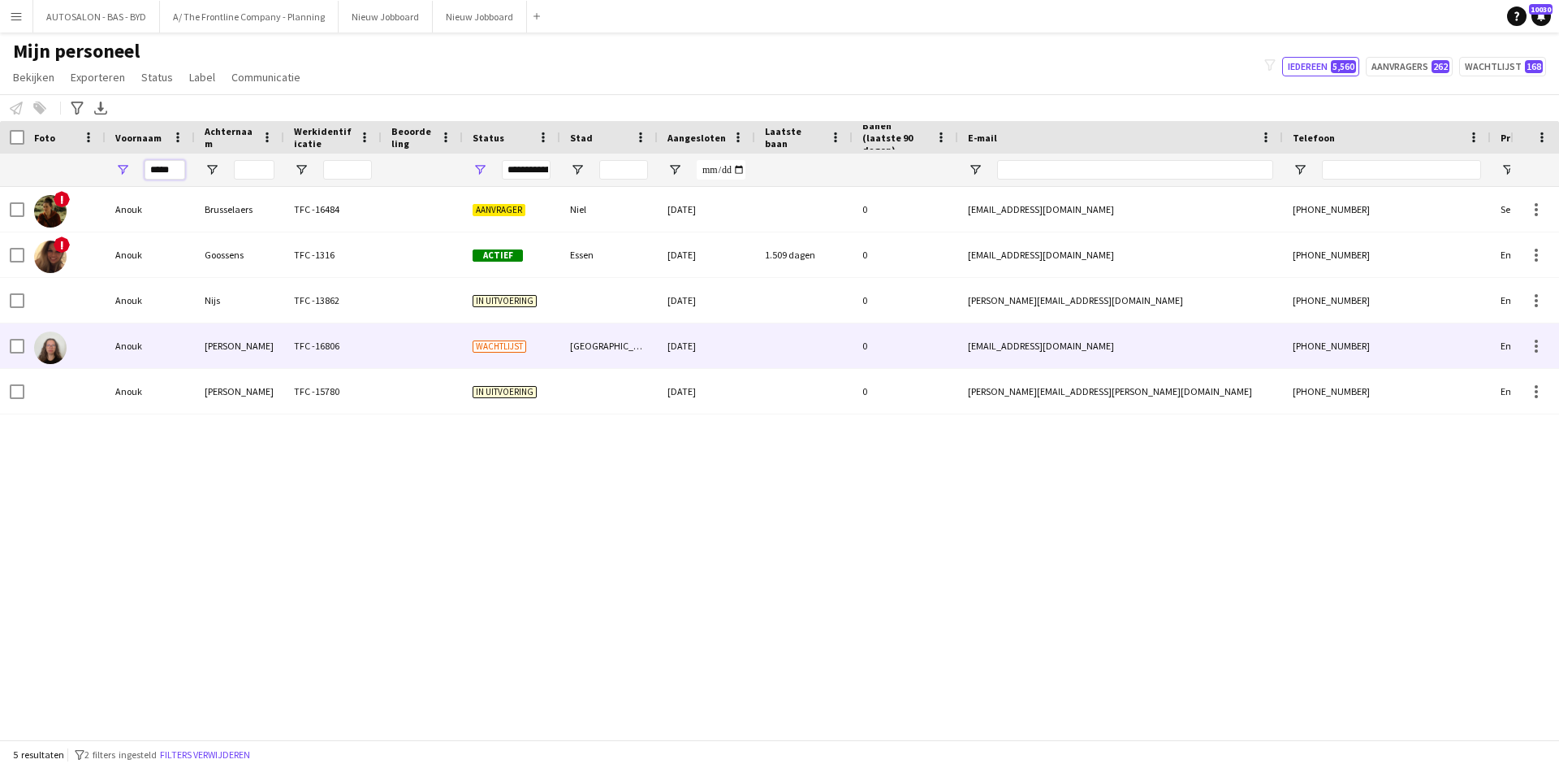
type input "*****"
click at [211, 331] on div "[PERSON_NAME]" at bounding box center [239, 345] width 89 height 45
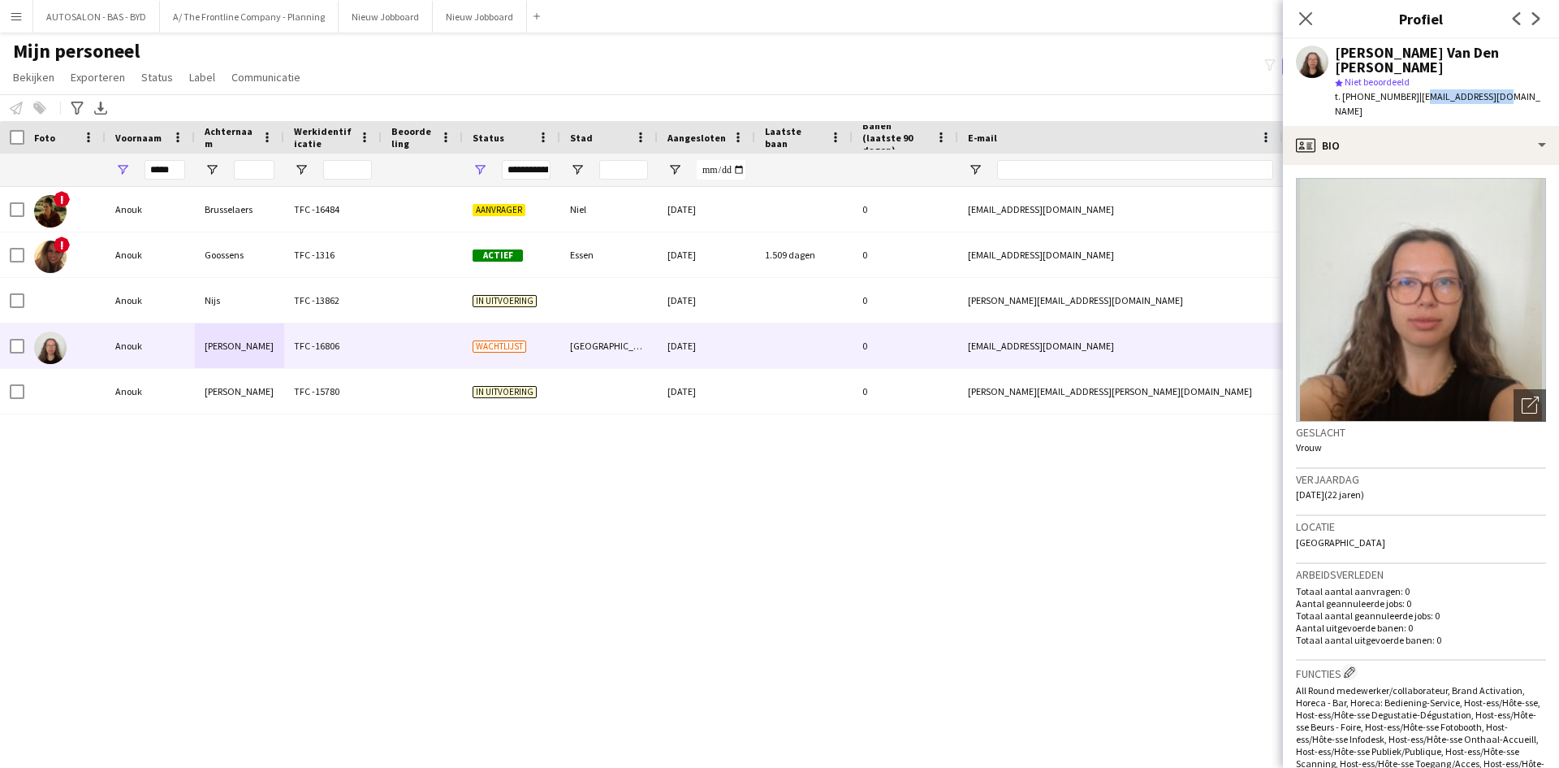
drag, startPoint x: 1411, startPoint y: 81, endPoint x: 1494, endPoint y: 82, distance: 82.9
click at [1494, 90] on span "| anoukvdb237@gmail.com" at bounding box center [1437, 103] width 205 height 27
drag, startPoint x: 1405, startPoint y: 80, endPoint x: 1535, endPoint y: 80, distance: 130.0
click at [1535, 80] on app-profile-header "Anouk Van Den Bergh star Niet beoordeeld t. +32484461041 | anoukvdb237@gmail.com" at bounding box center [1421, 82] width 276 height 87
copy span "[EMAIL_ADDRESS][DOMAIN_NAME]"
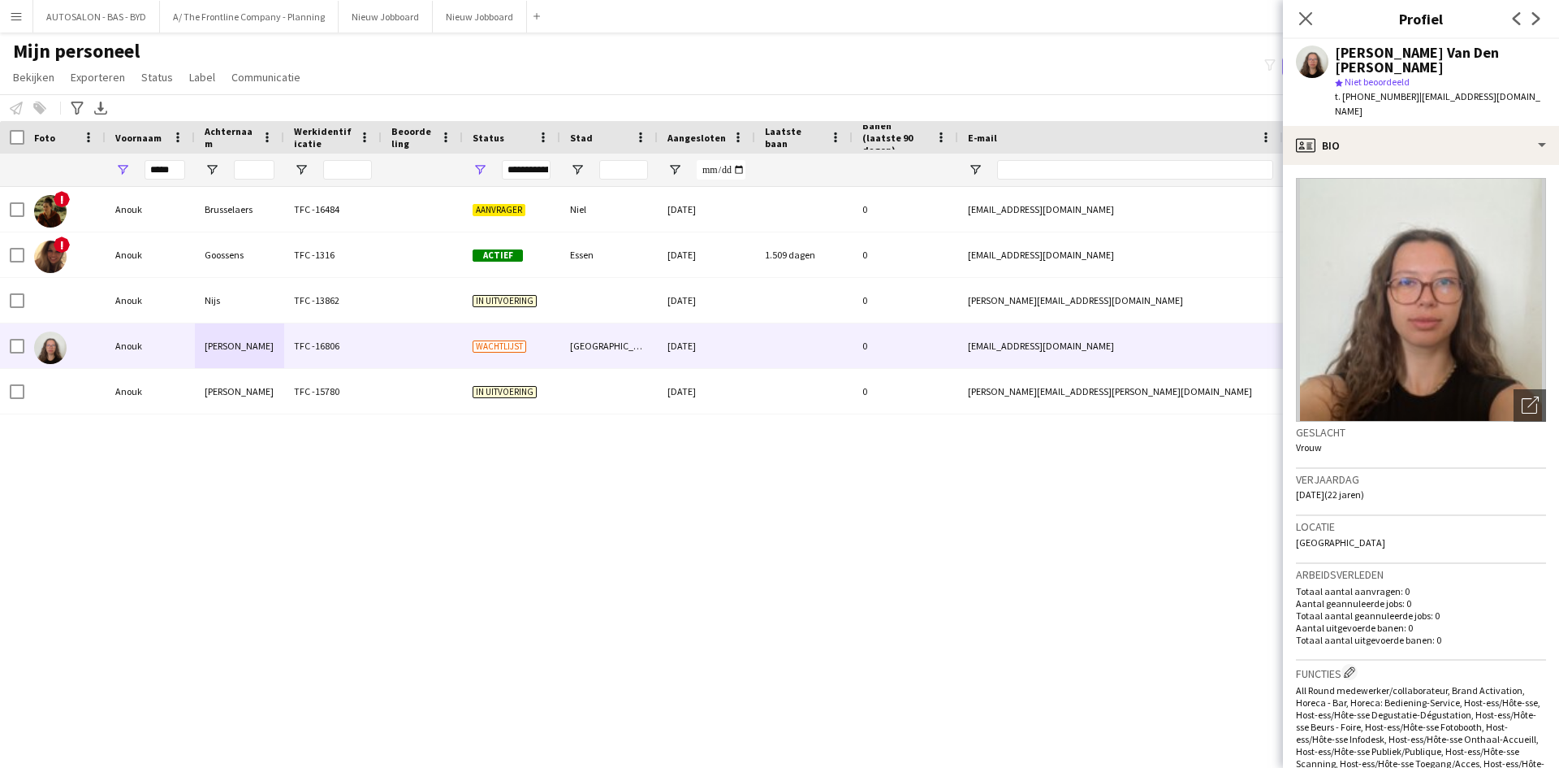
click at [1291, 18] on div "Sluit pop-in" at bounding box center [1305, 18] width 45 height 37
click at [1318, 22] on div "Sluit pop-in" at bounding box center [1305, 18] width 45 height 37
click at [1310, 21] on icon "Sluit pop-in" at bounding box center [1305, 18] width 15 height 15
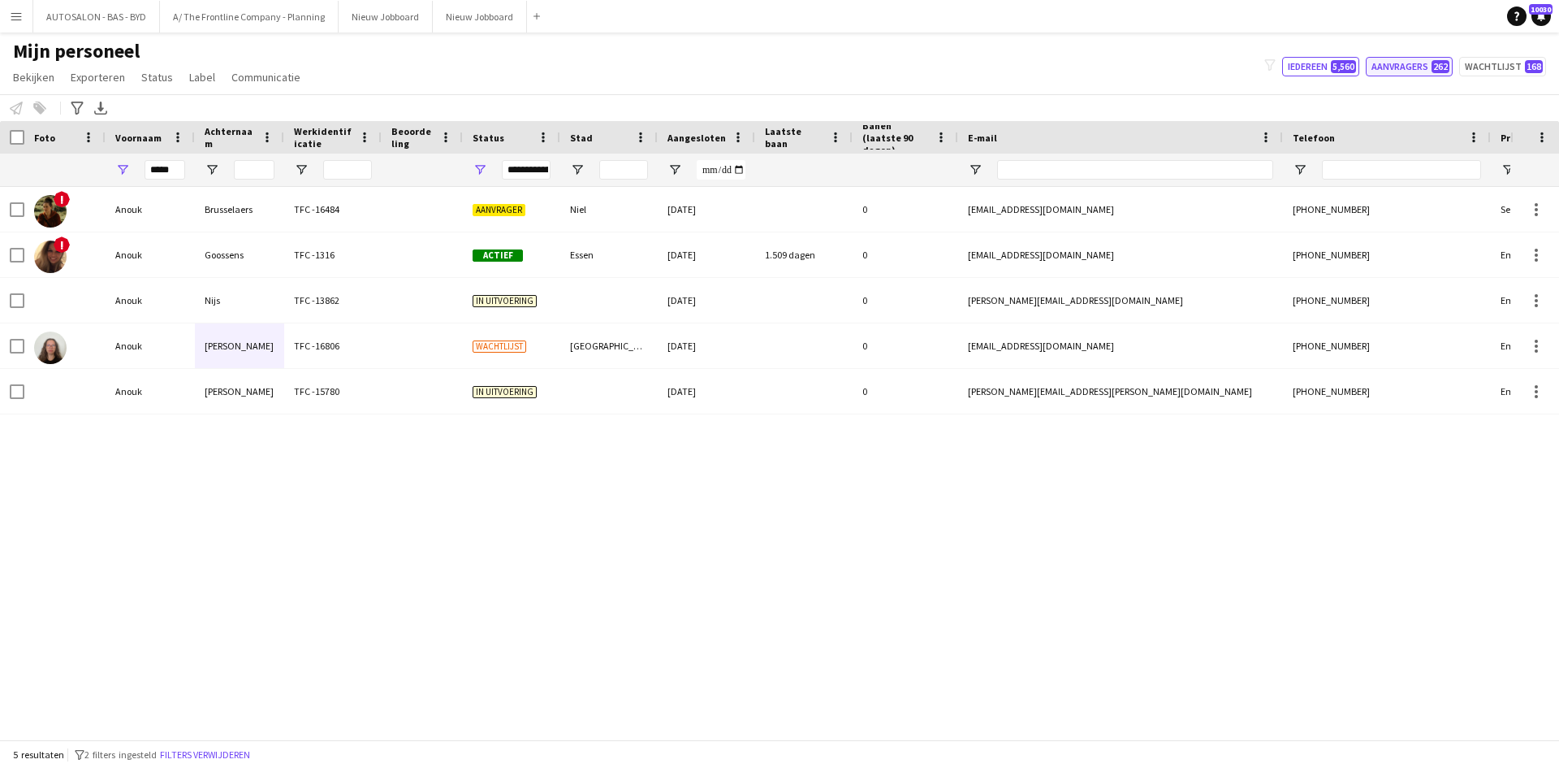
click at [1391, 64] on button "Aanvragers 262" at bounding box center [1409, 66] width 87 height 19
type input "**********"
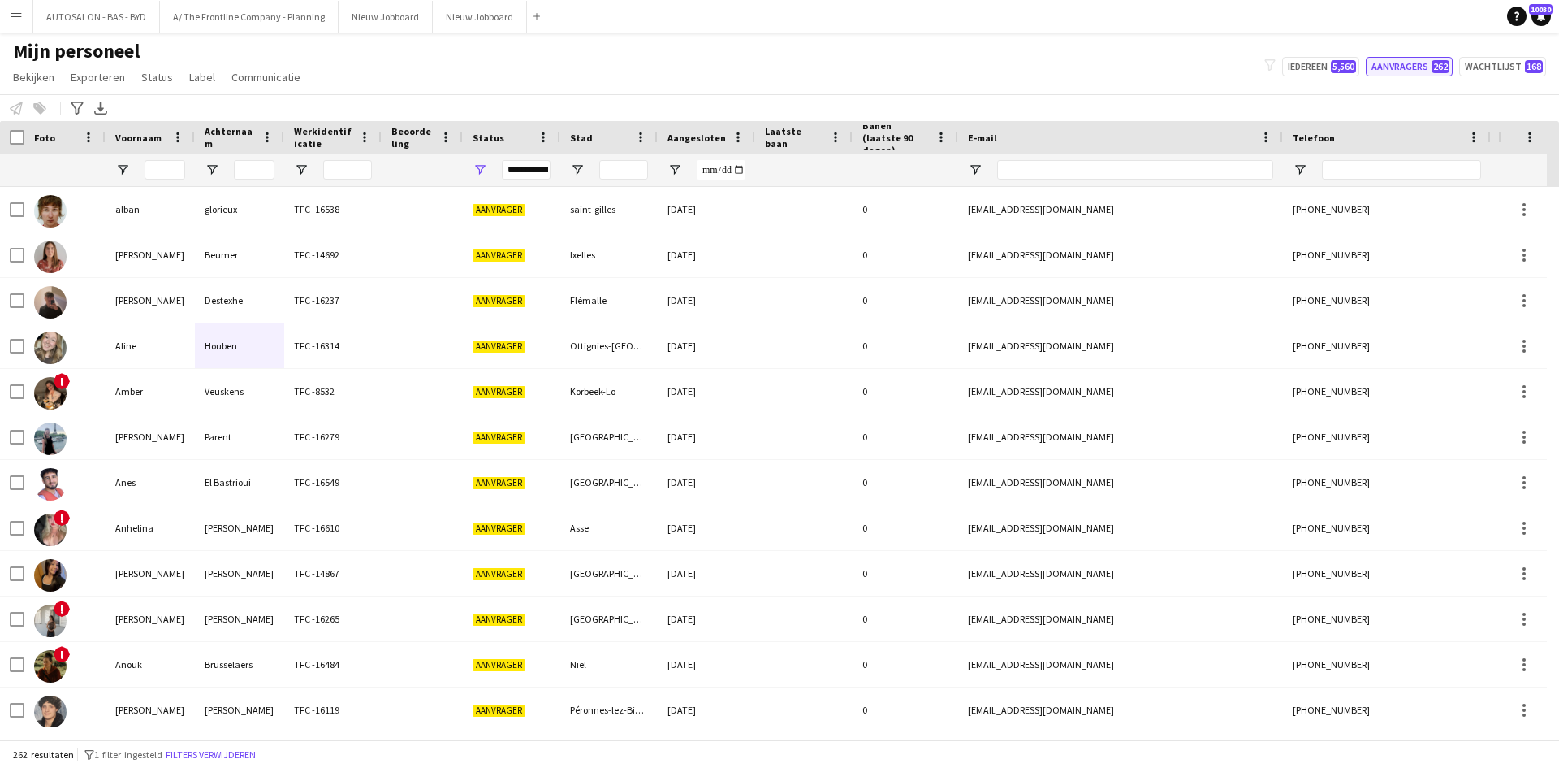
click at [1438, 72] on span "262" at bounding box center [1441, 66] width 18 height 13
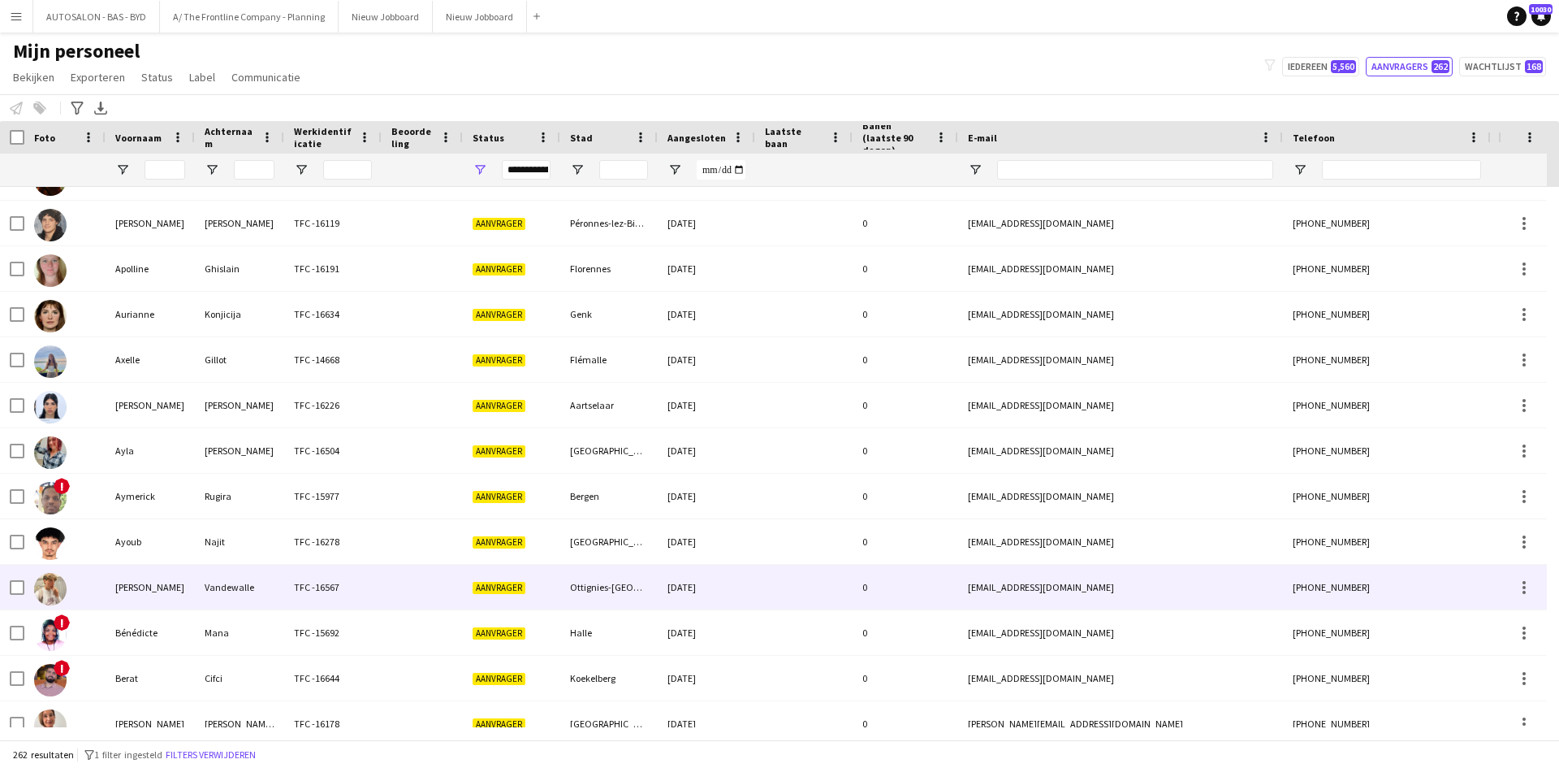
scroll to position [487, 0]
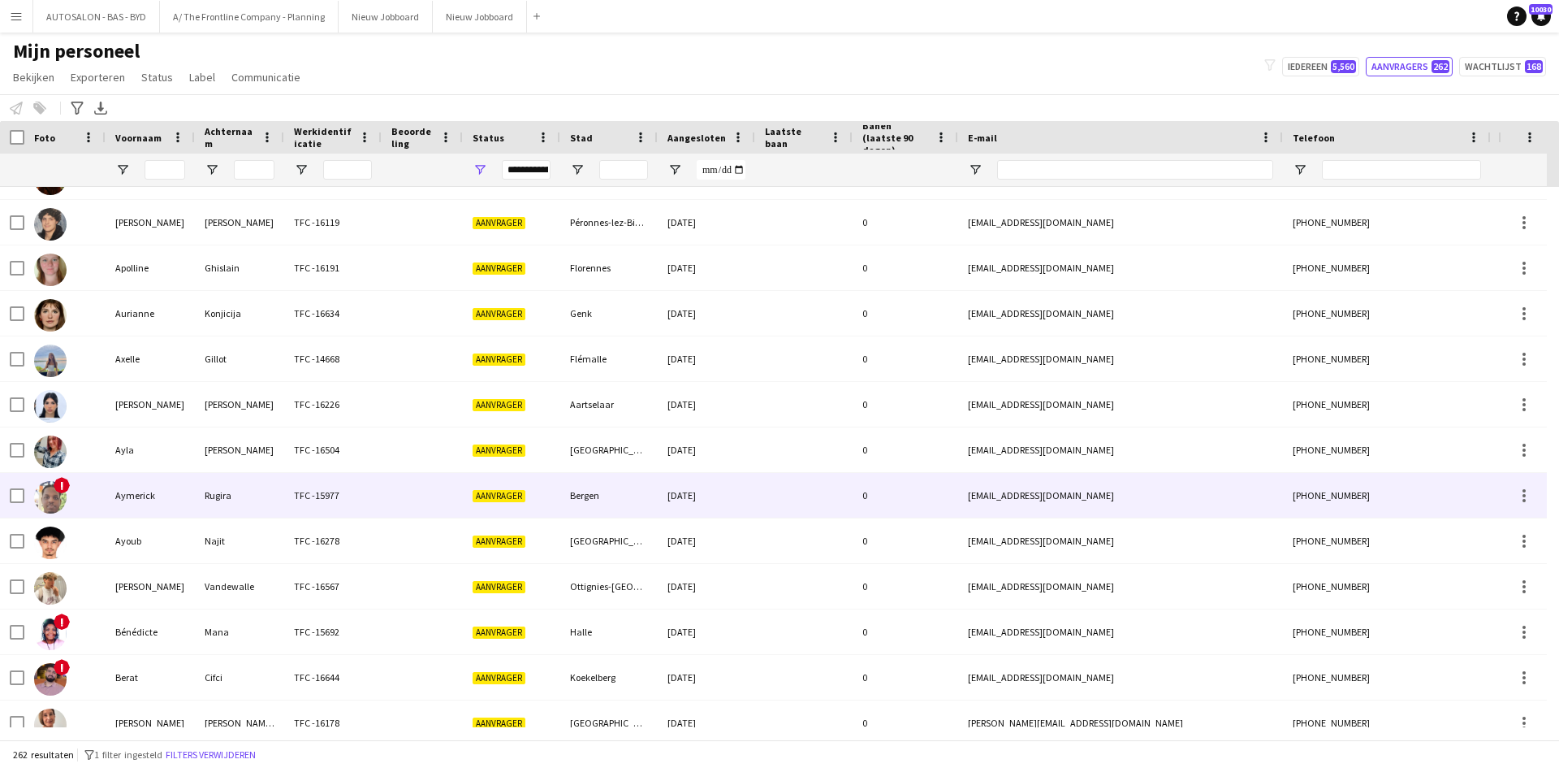
click at [155, 517] on div "Aymerick" at bounding box center [150, 495] width 89 height 45
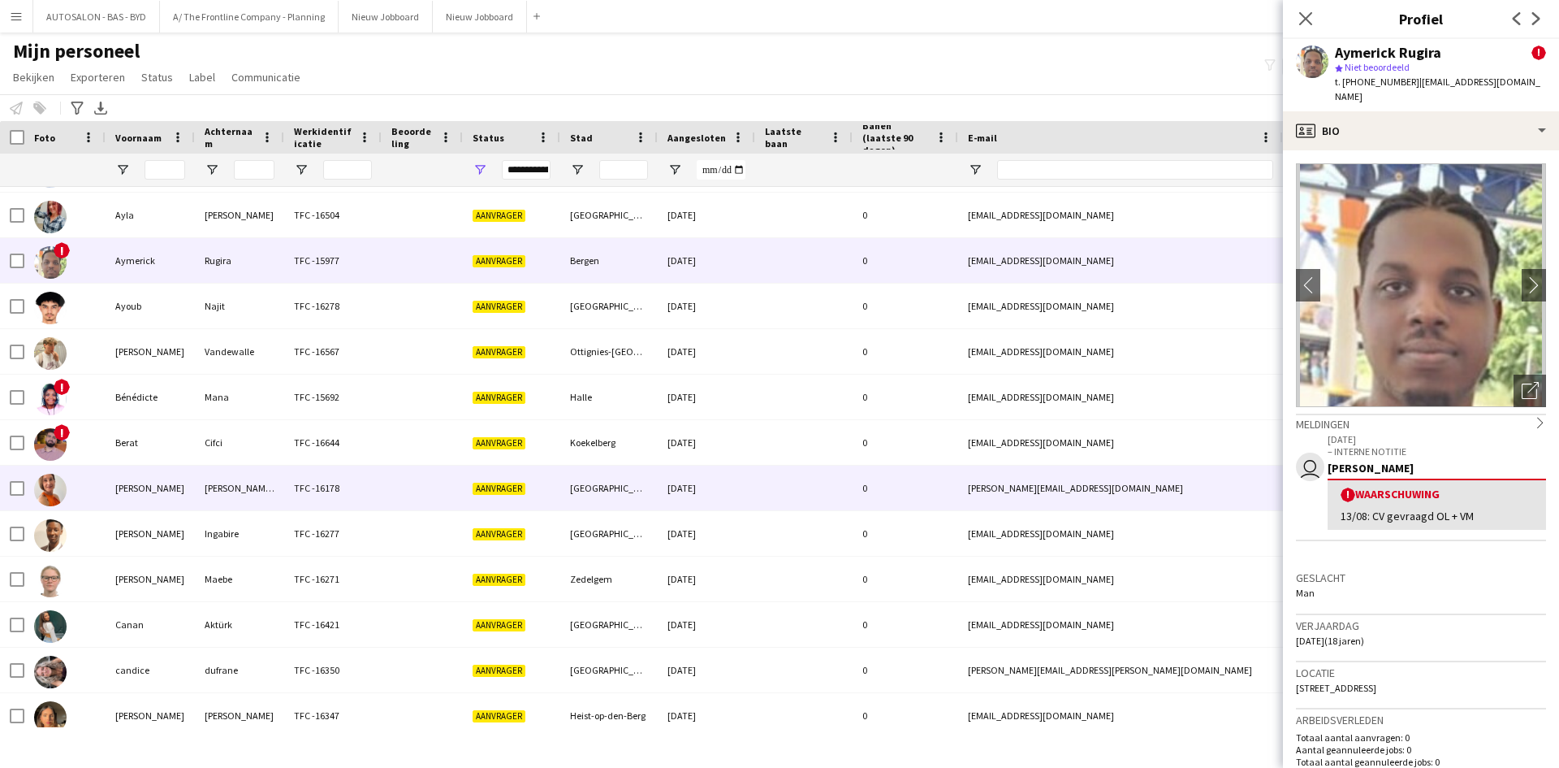
scroll to position [731, 0]
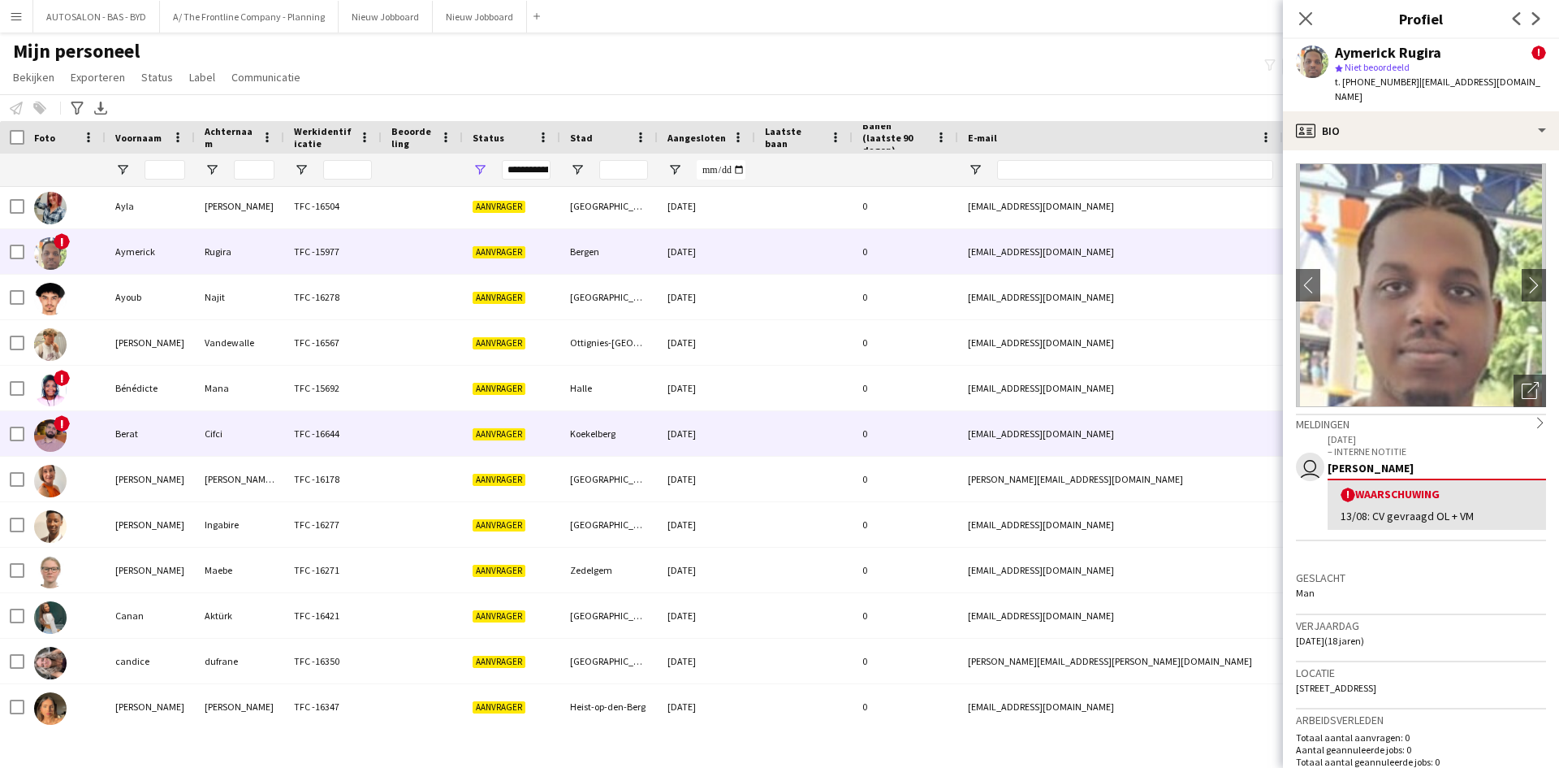
click at [245, 446] on div "Cifci" at bounding box center [239, 433] width 89 height 45
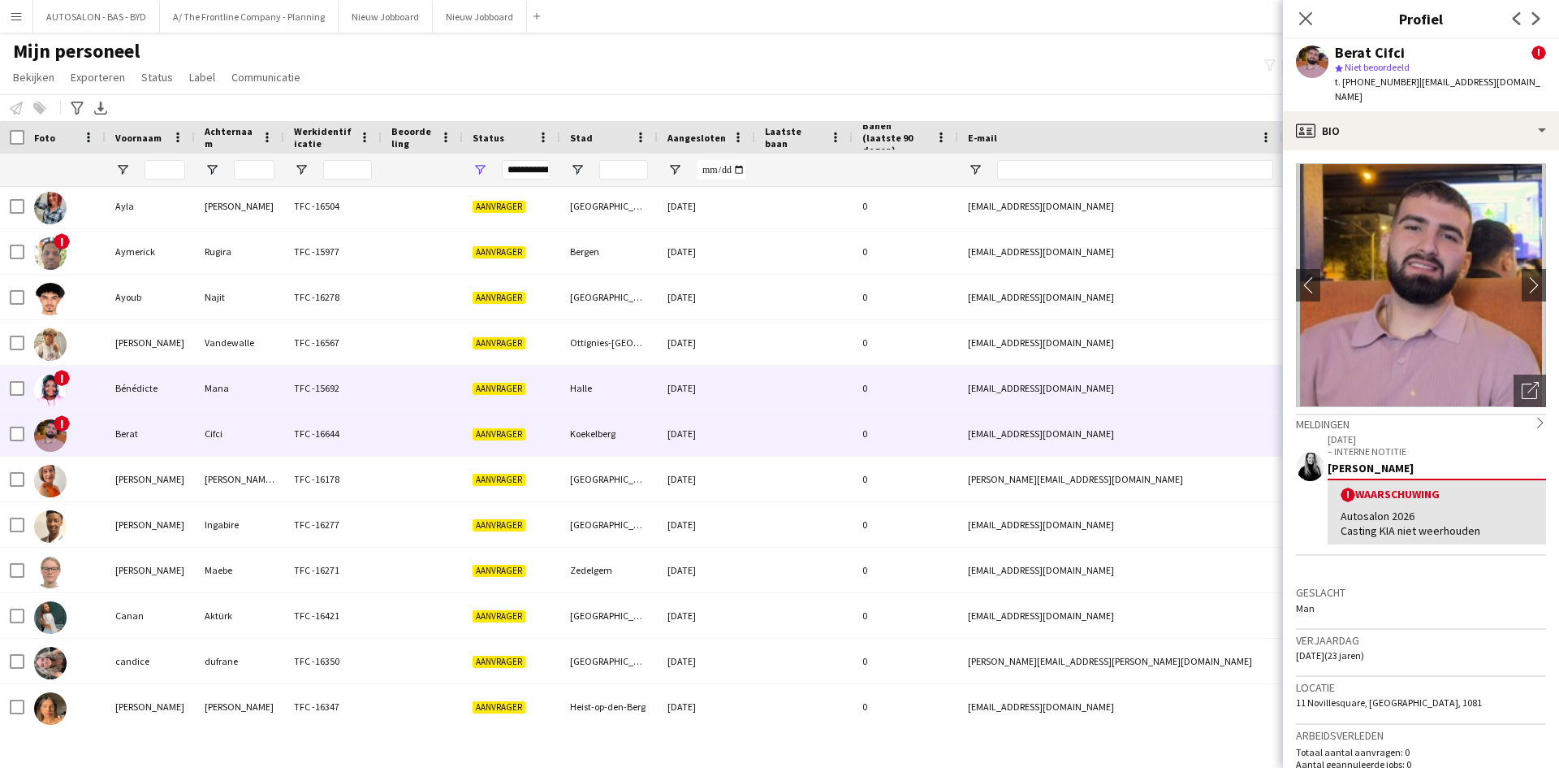
click at [271, 397] on div "Mana" at bounding box center [239, 388] width 89 height 45
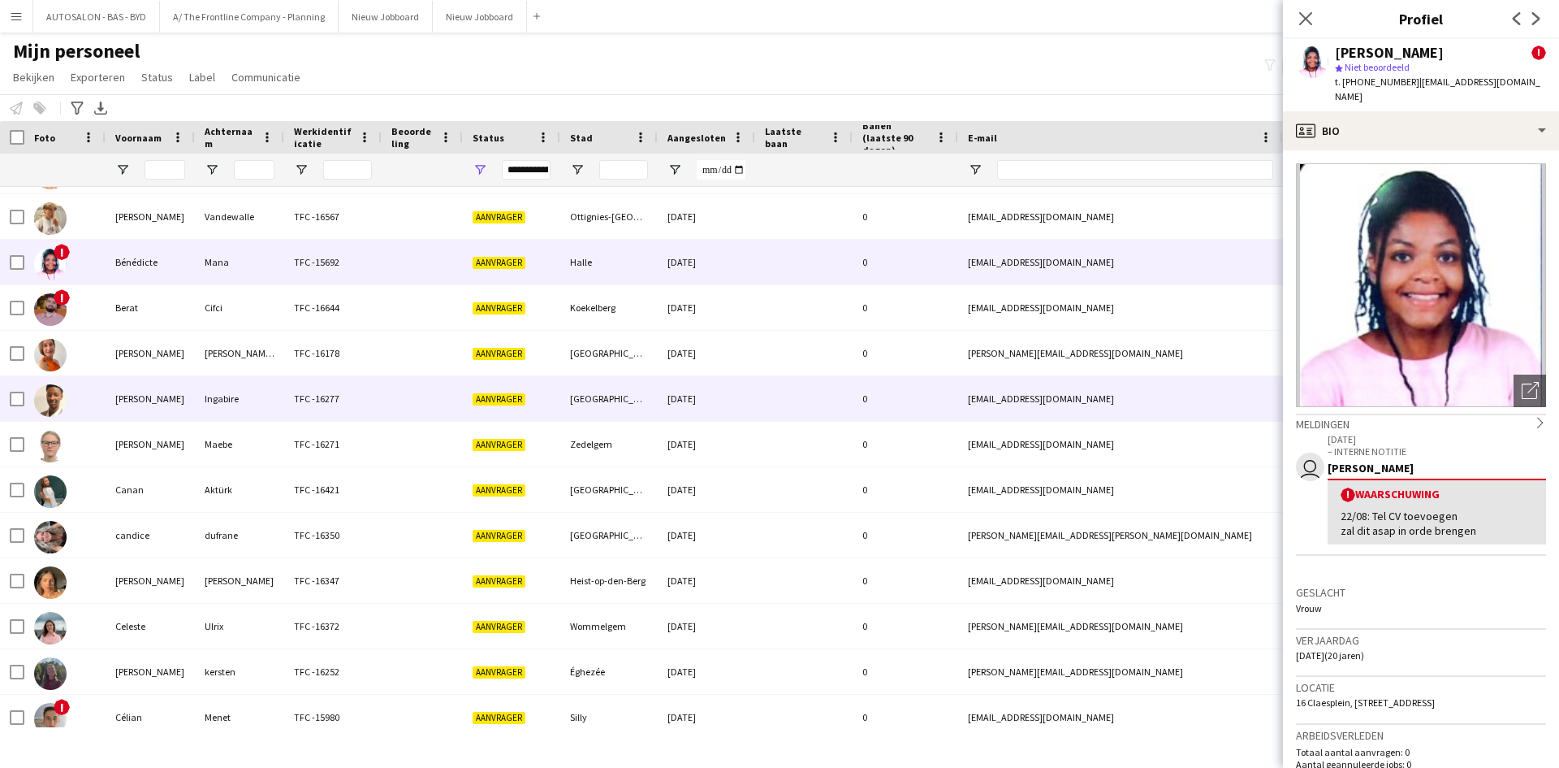
scroll to position [1056, 0]
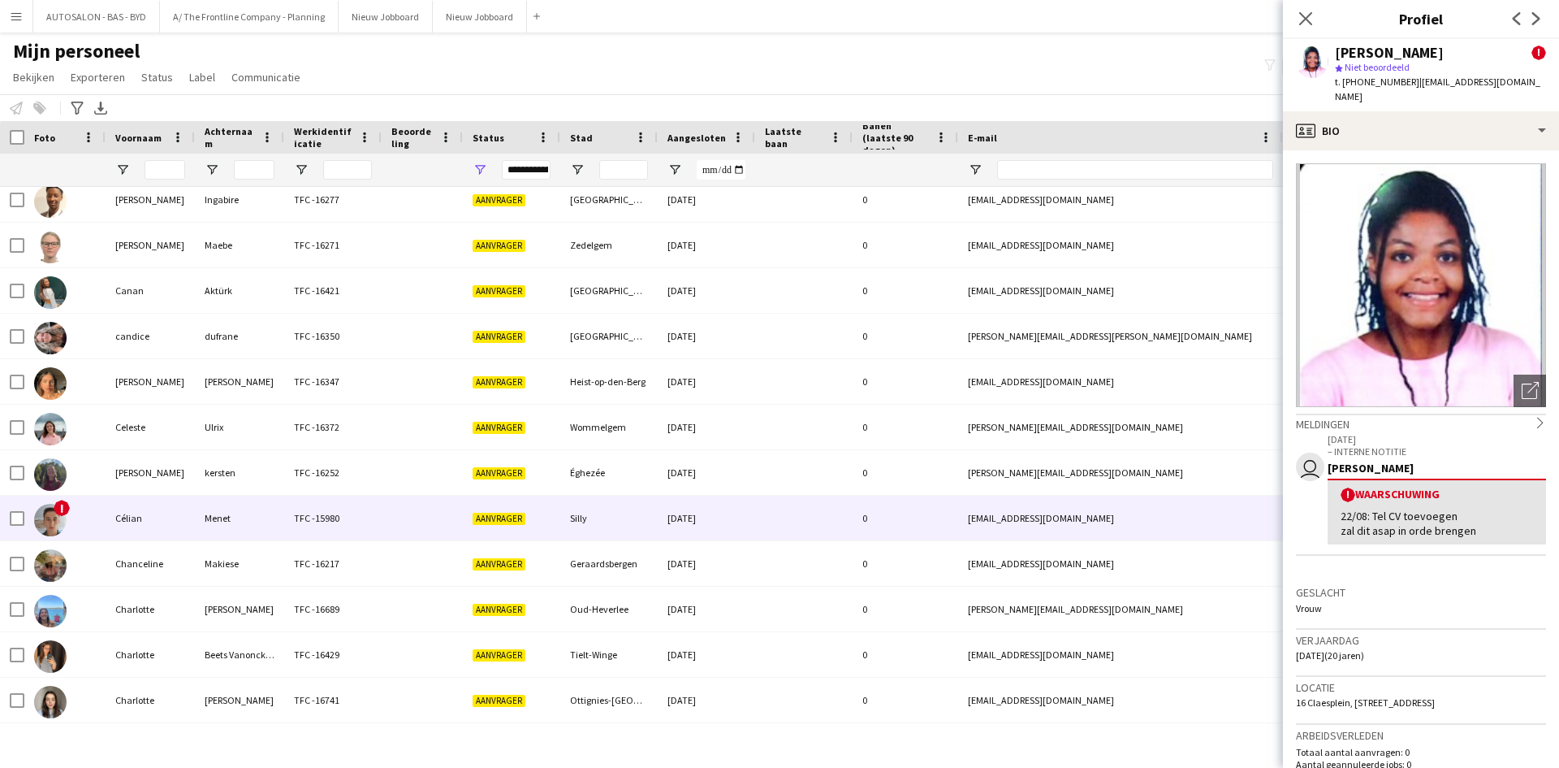
click at [335, 504] on div "TFC -15980" at bounding box center [332, 517] width 97 height 45
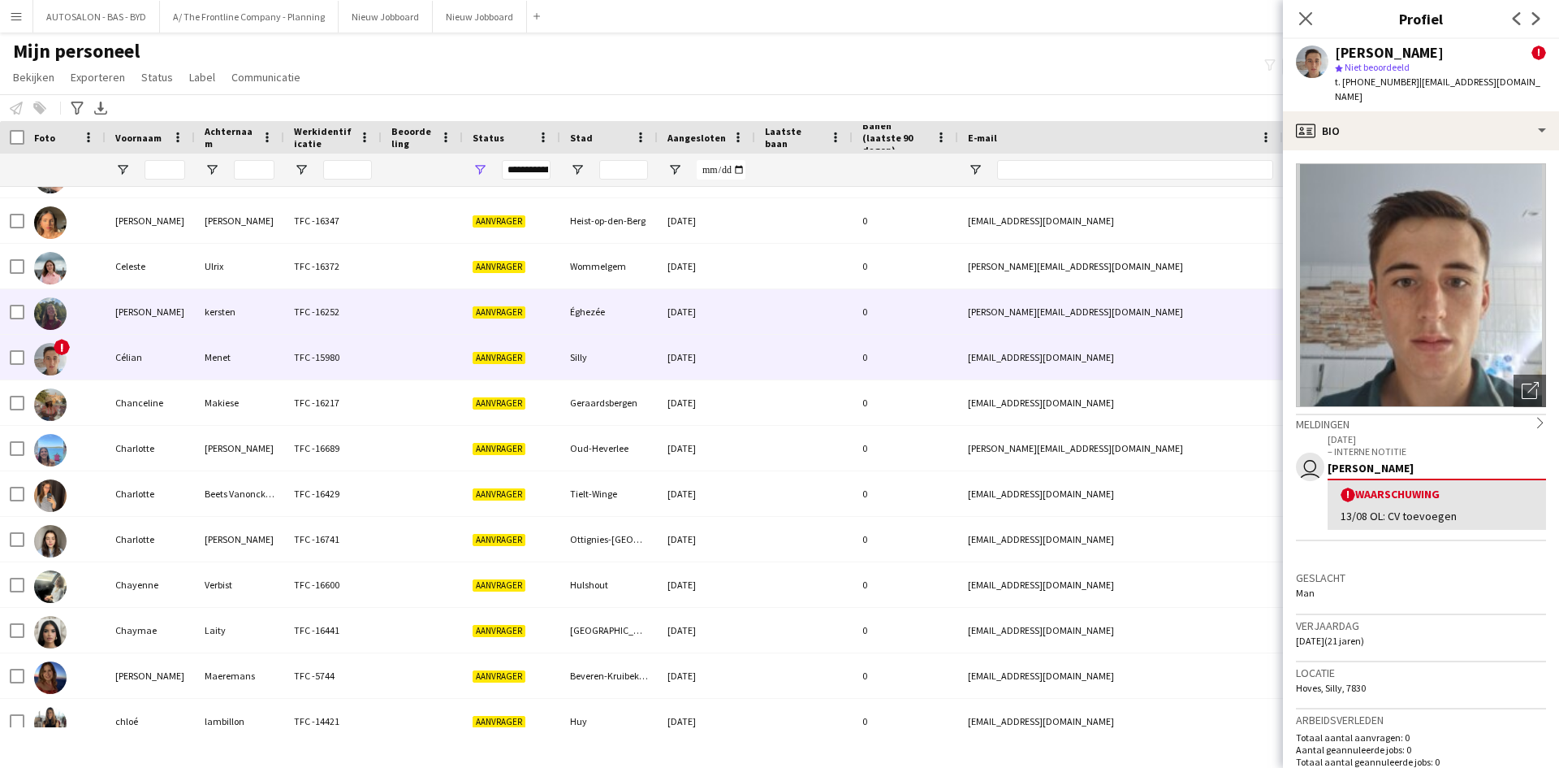
scroll to position [0, 0]
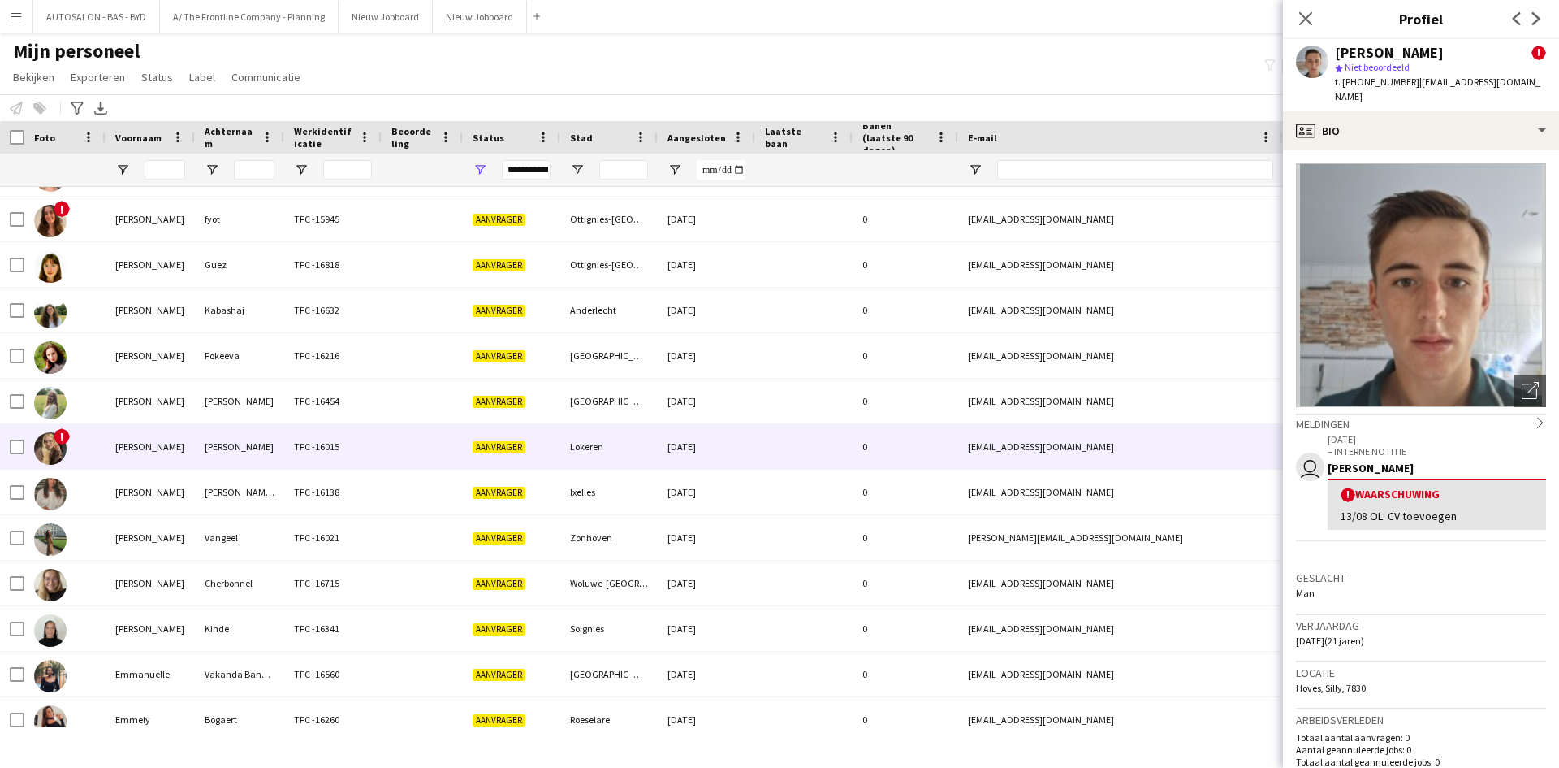
click at [456, 439] on div at bounding box center [422, 446] width 81 height 45
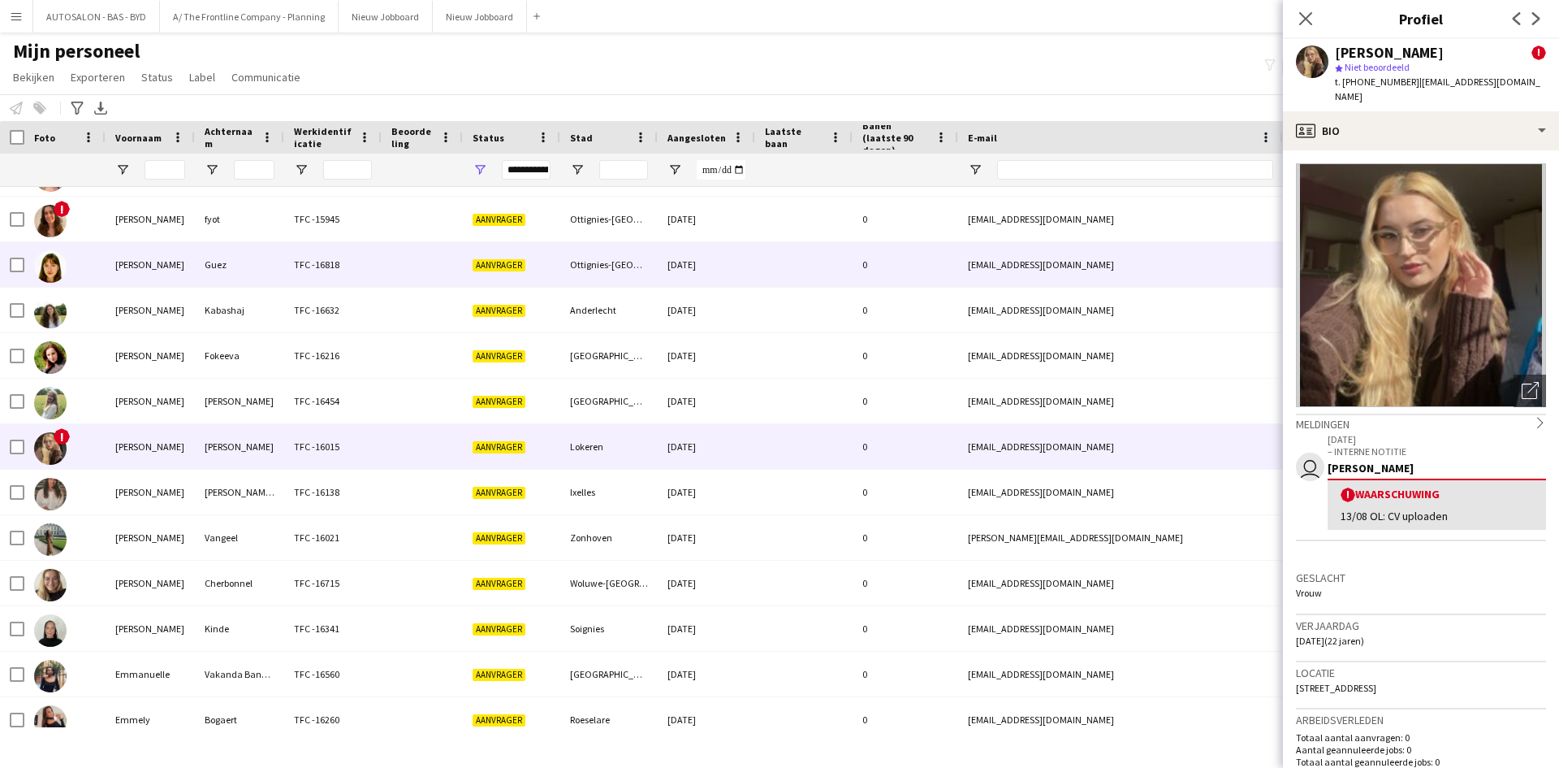
click at [255, 237] on div "fyot" at bounding box center [239, 219] width 89 height 45
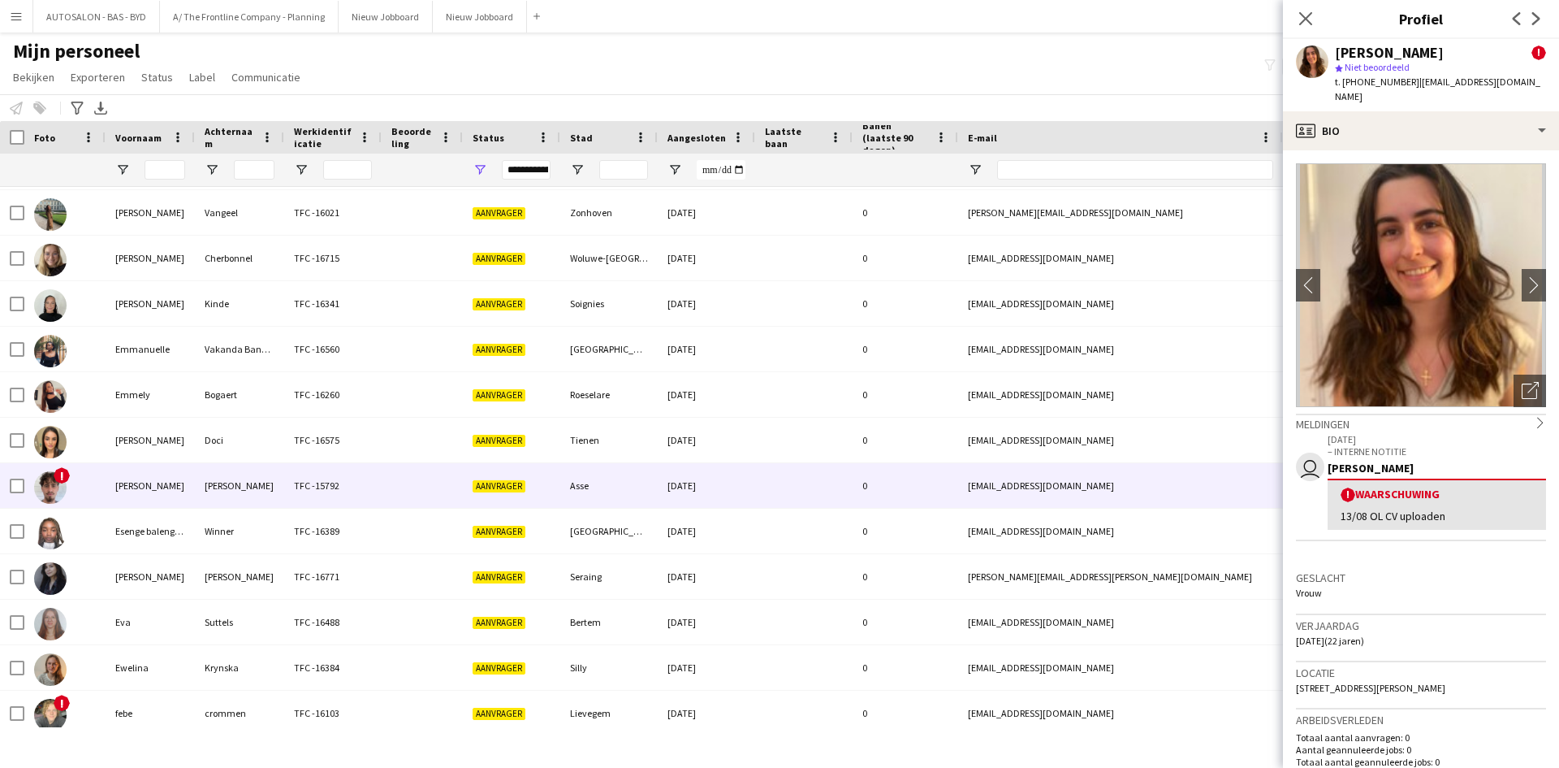
click at [536, 507] on div "Aanvrager" at bounding box center [511, 485] width 97 height 45
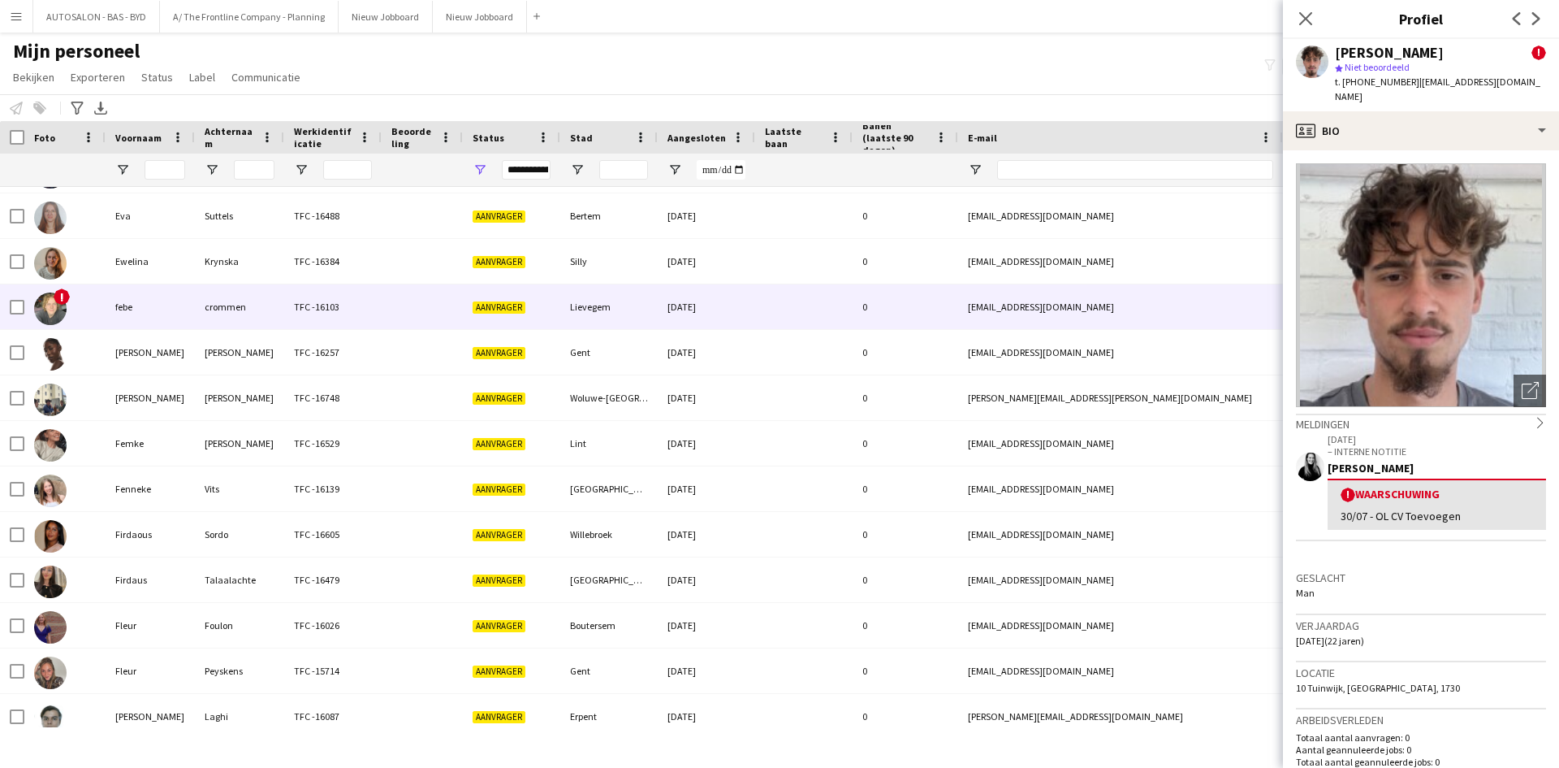
click at [440, 290] on div at bounding box center [422, 306] width 81 height 45
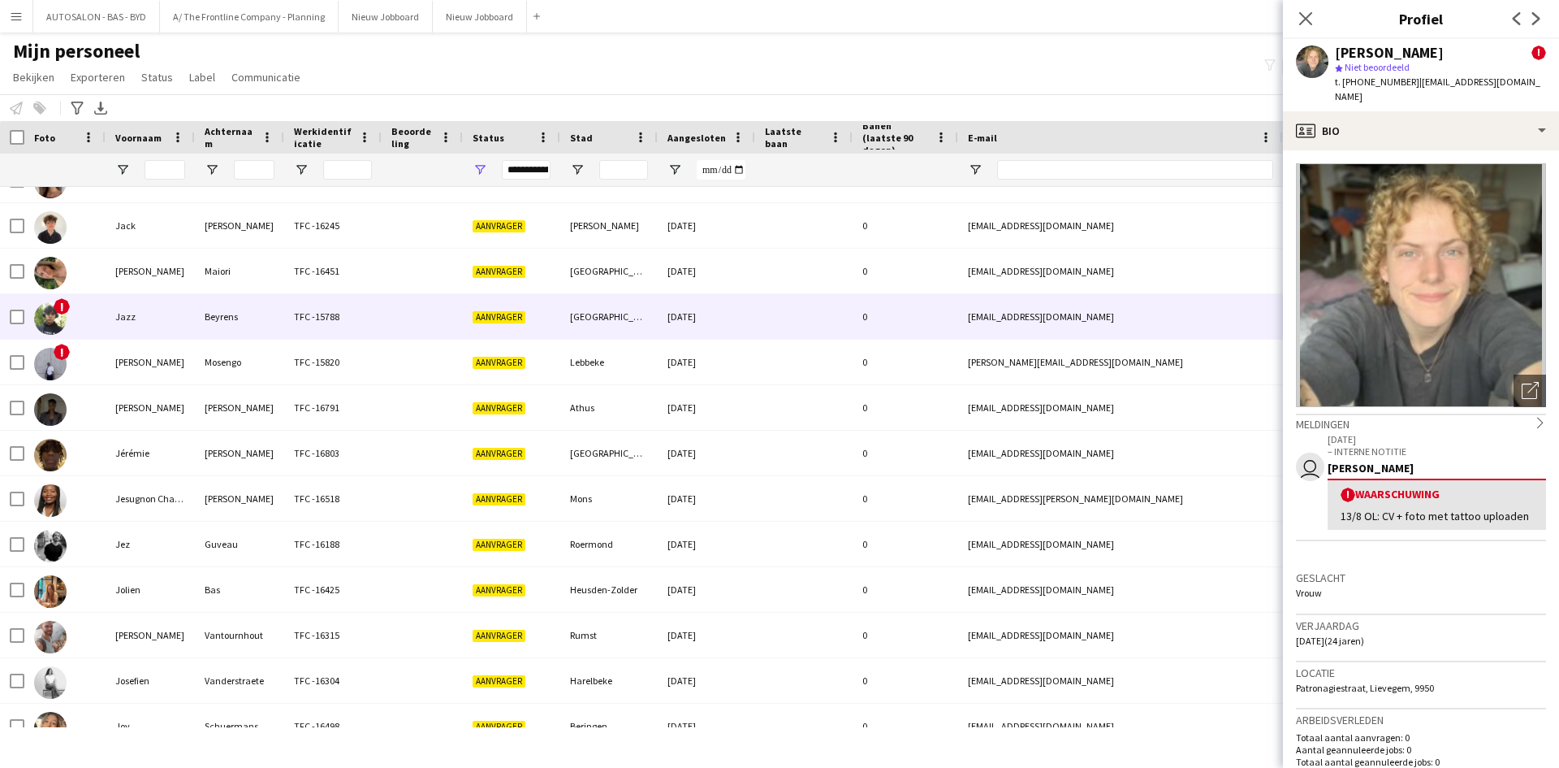
click at [318, 322] on div "TFC -15788" at bounding box center [332, 316] width 97 height 45
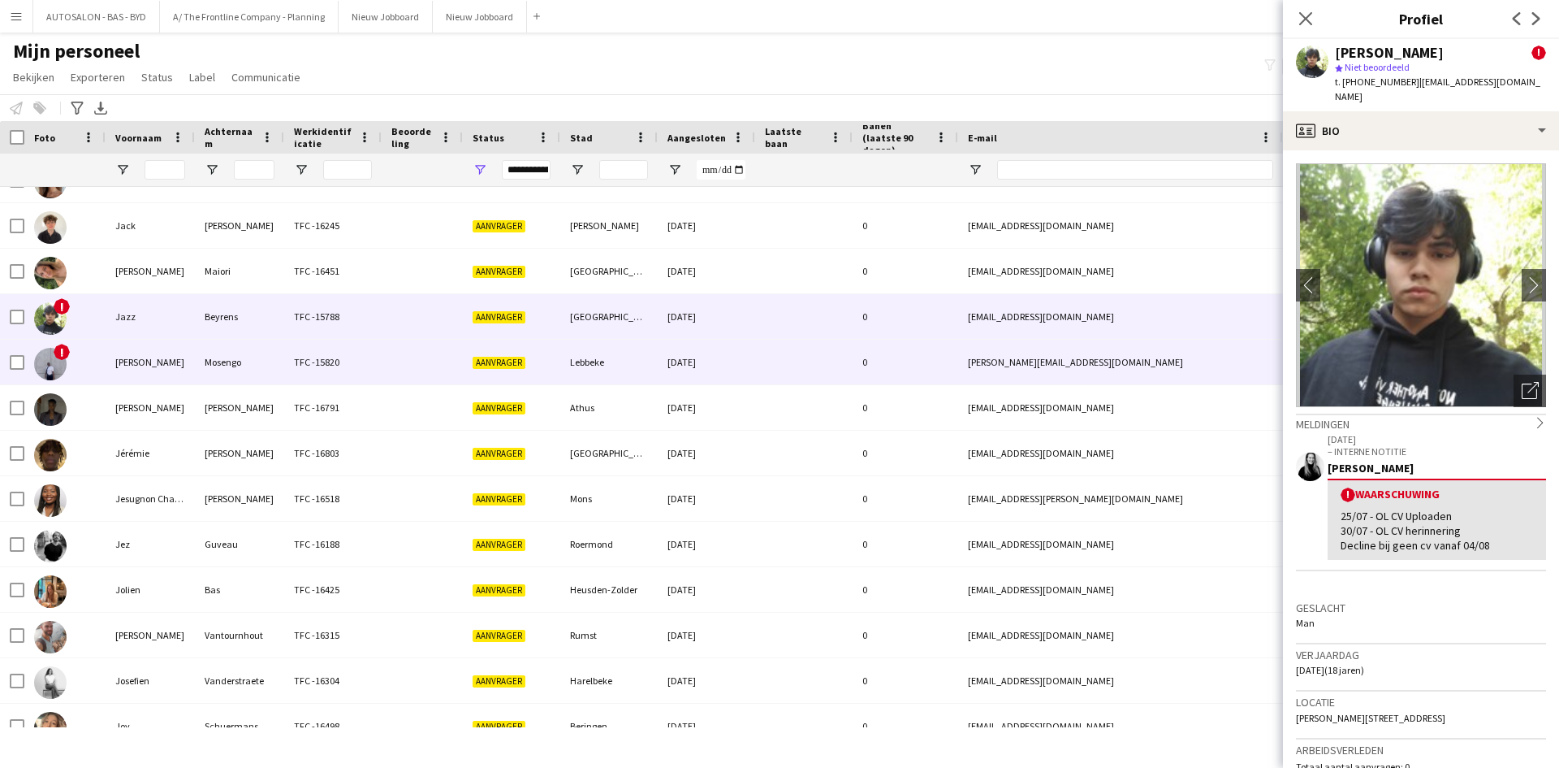
click at [318, 358] on div "TFC -15820" at bounding box center [332, 362] width 97 height 45
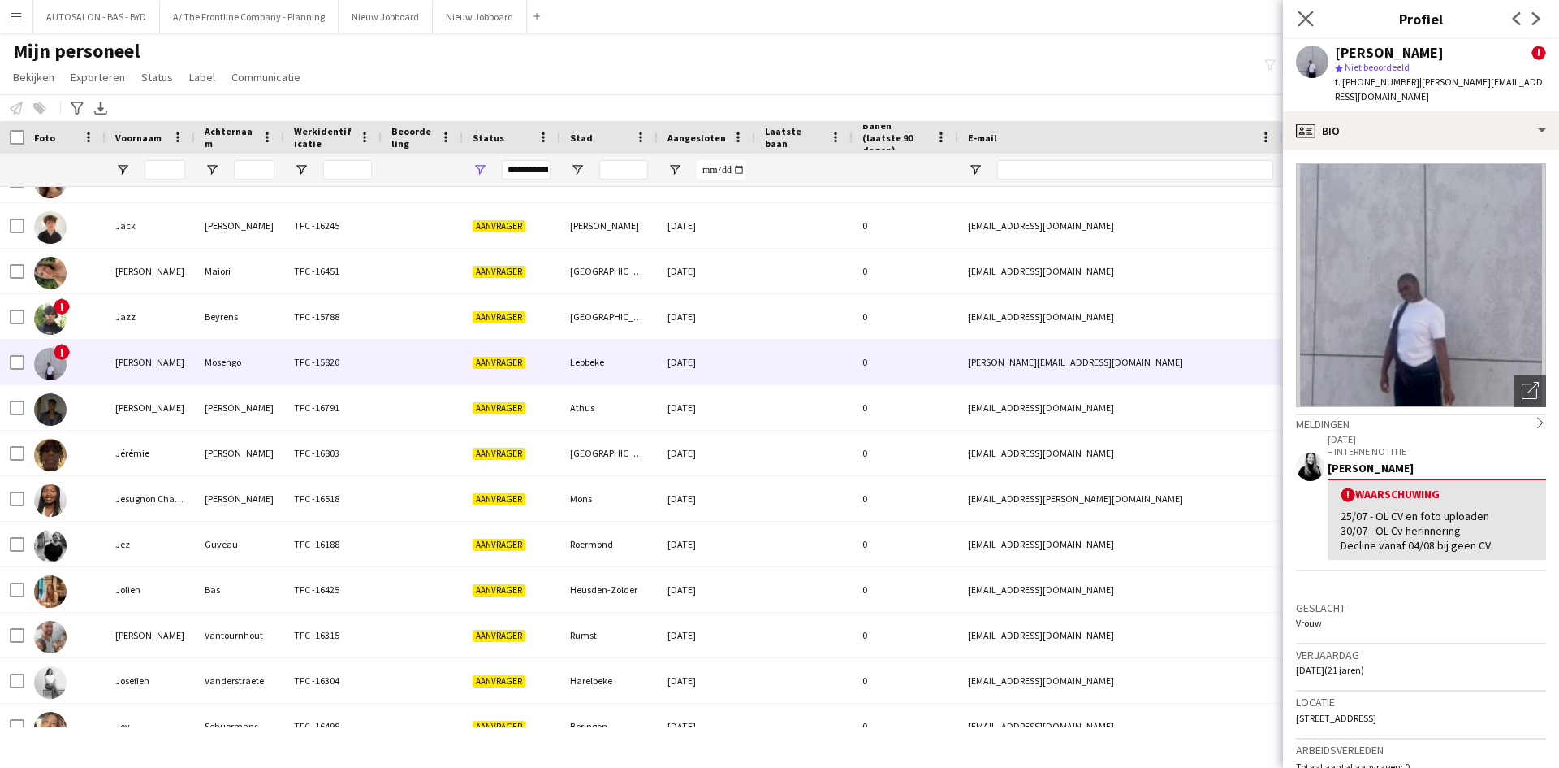
click at [1312, 27] on app-icon "Sluit pop-in" at bounding box center [1307, 19] width 24 height 24
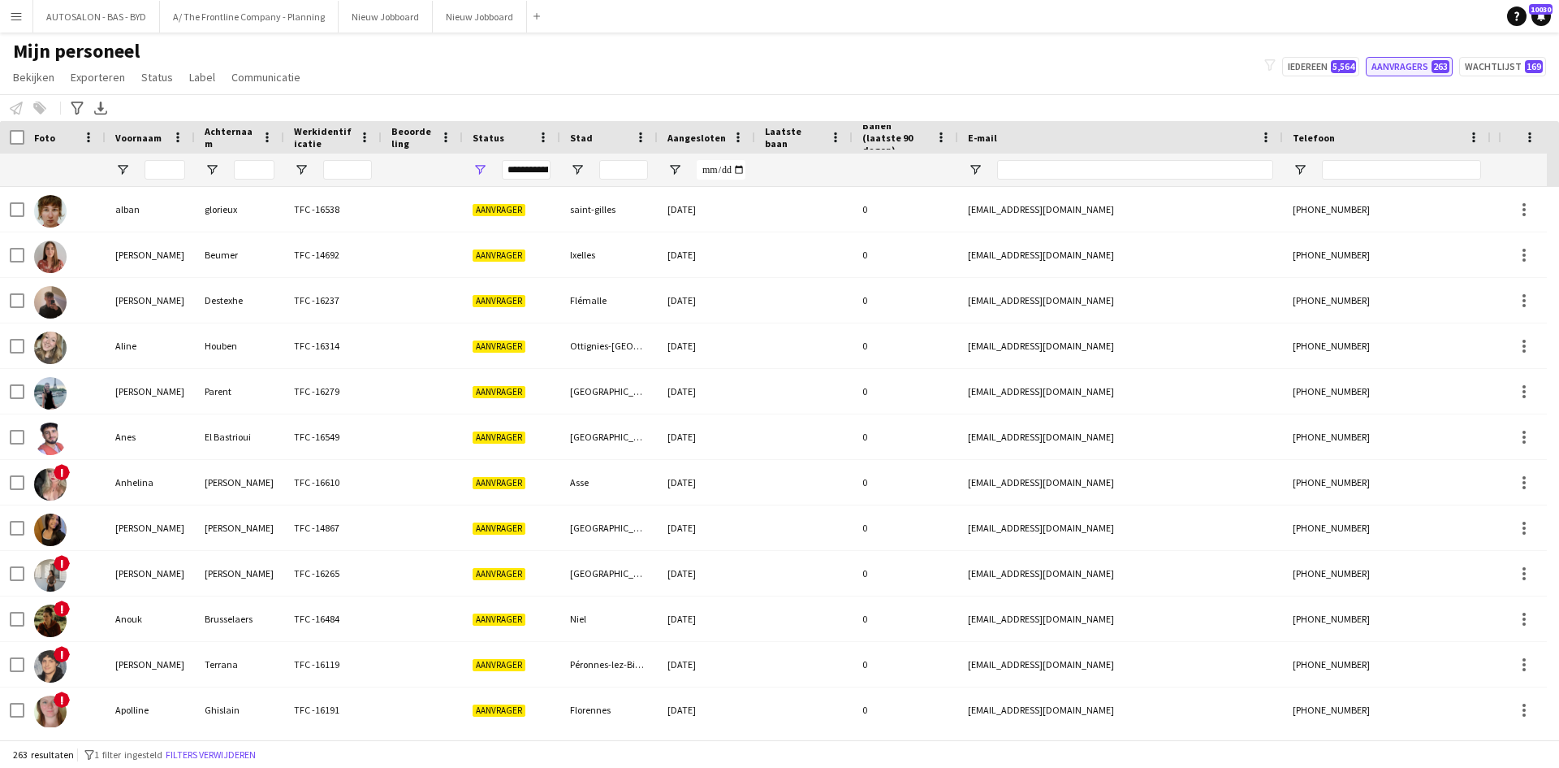
click at [1406, 68] on button "Aanvragers 263" at bounding box center [1409, 66] width 87 height 19
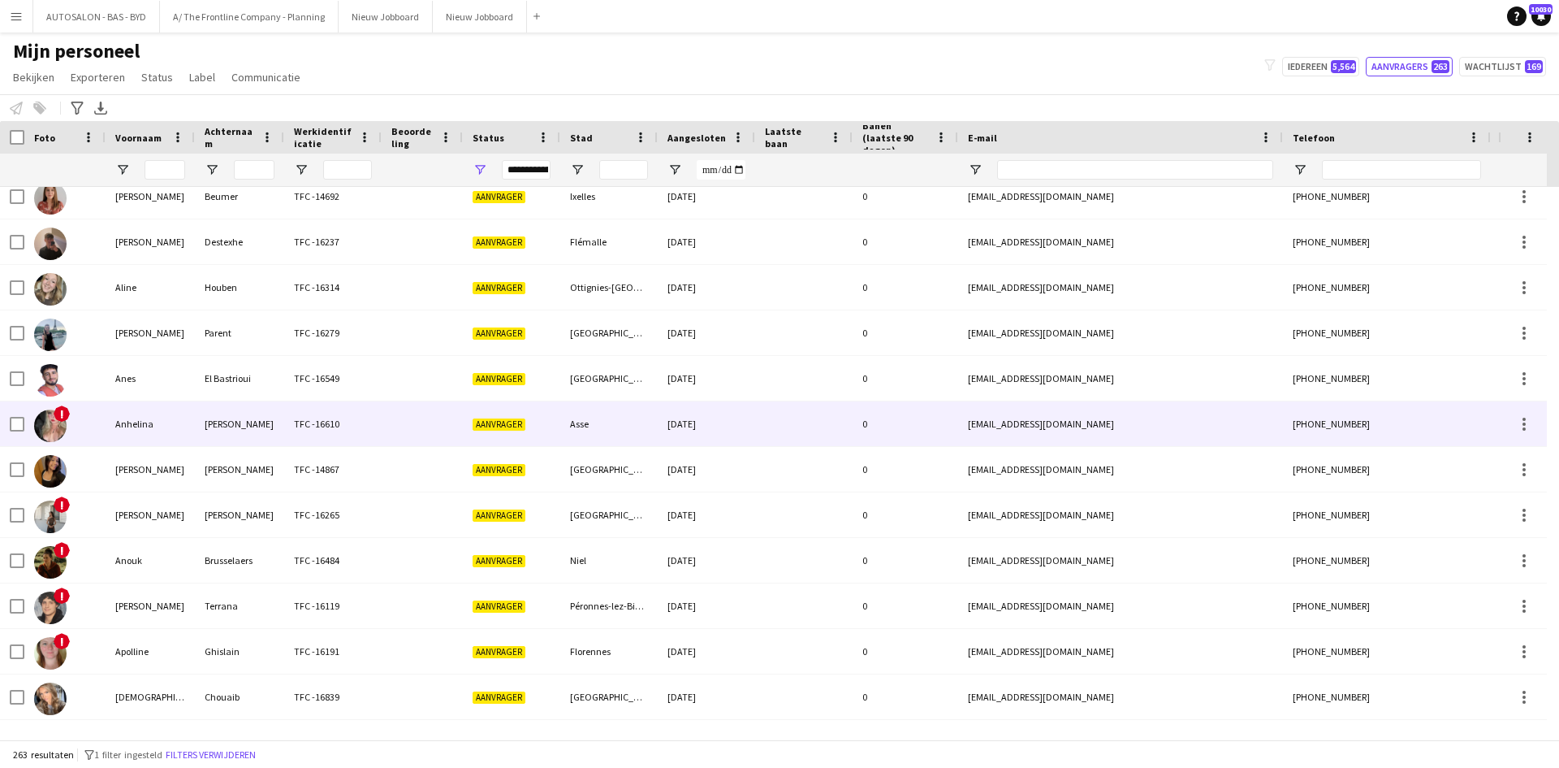
scroll to position [81, 0]
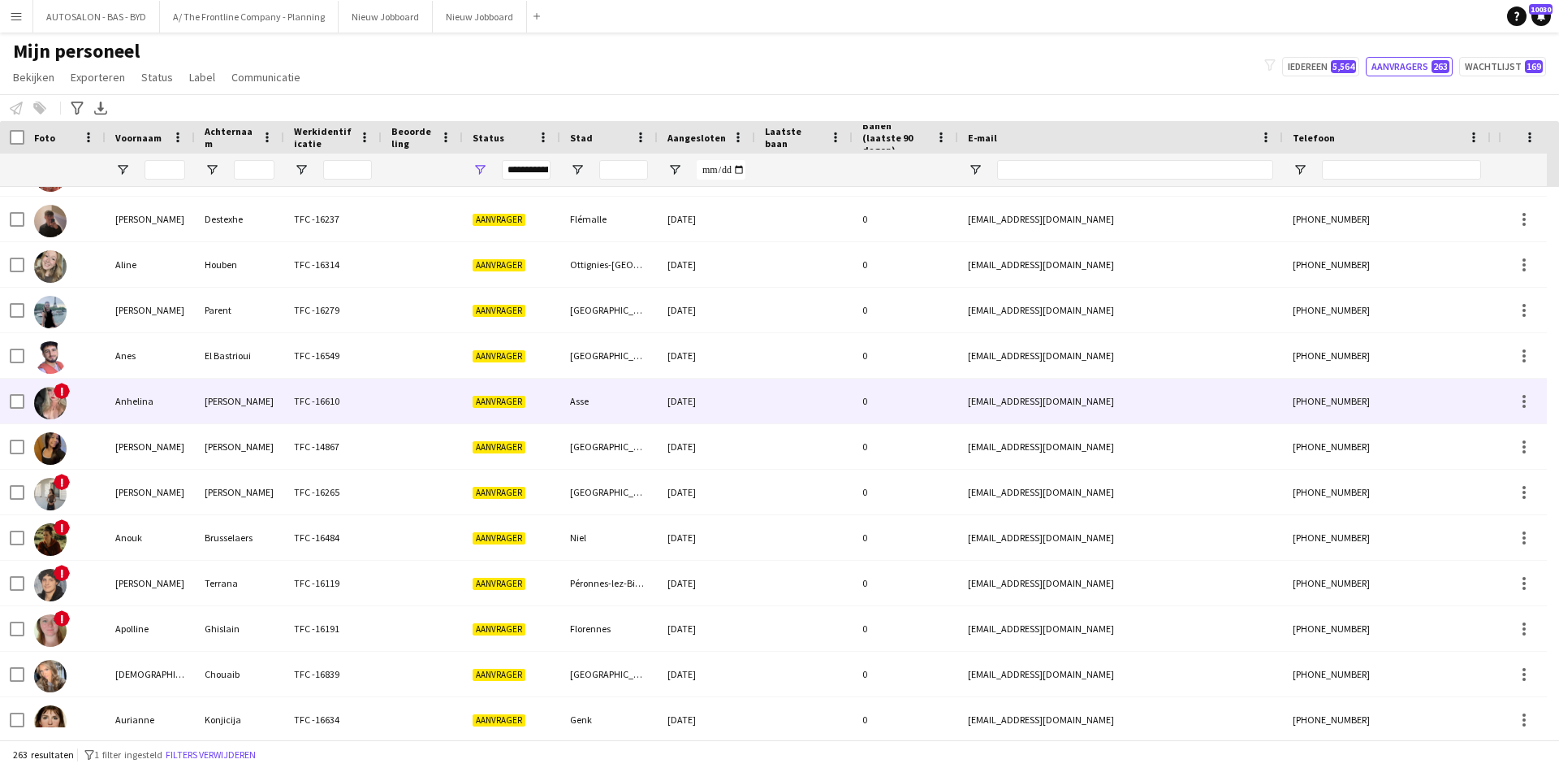
click at [443, 415] on div at bounding box center [422, 400] width 81 height 45
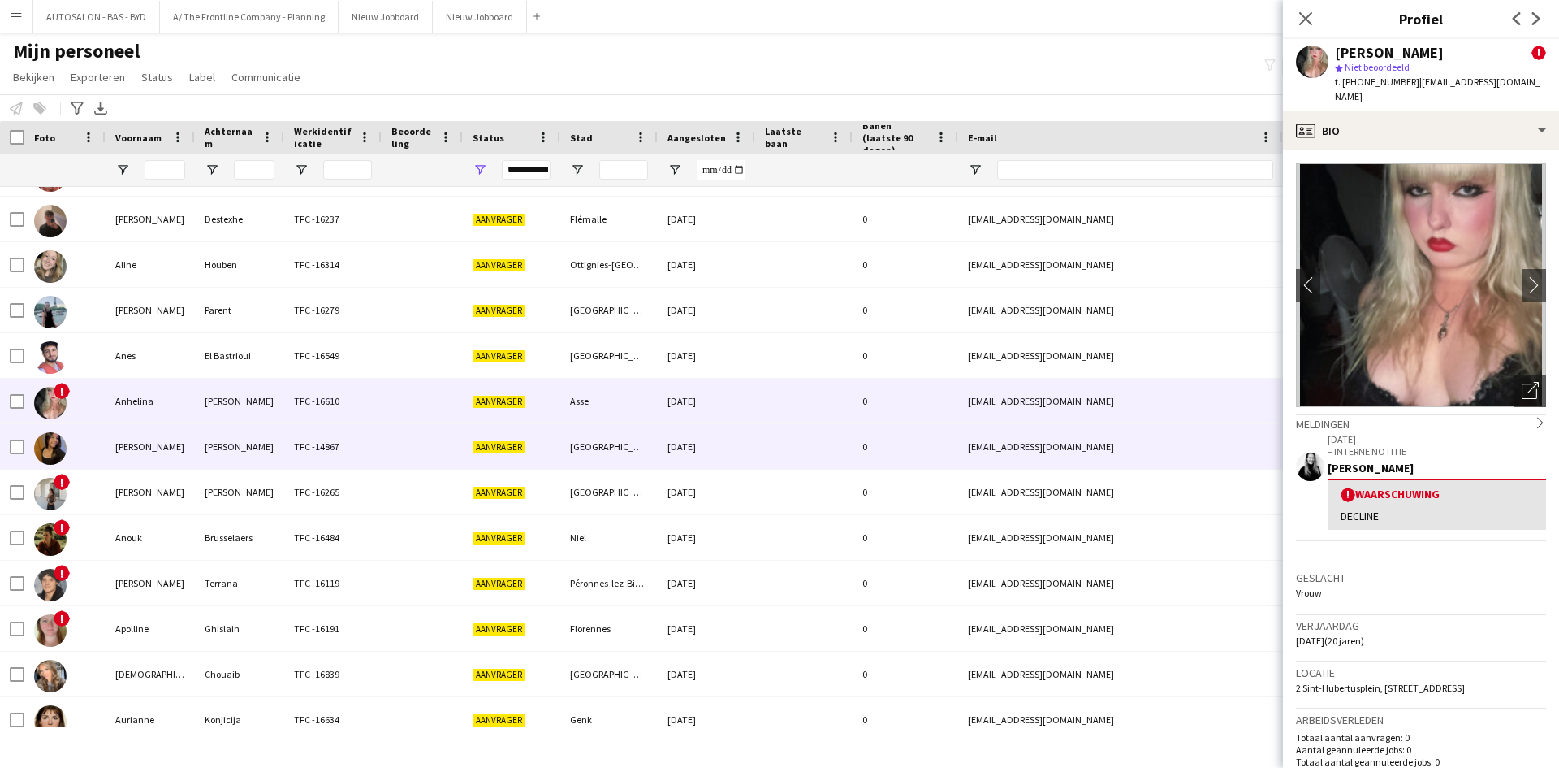
scroll to position [162, 0]
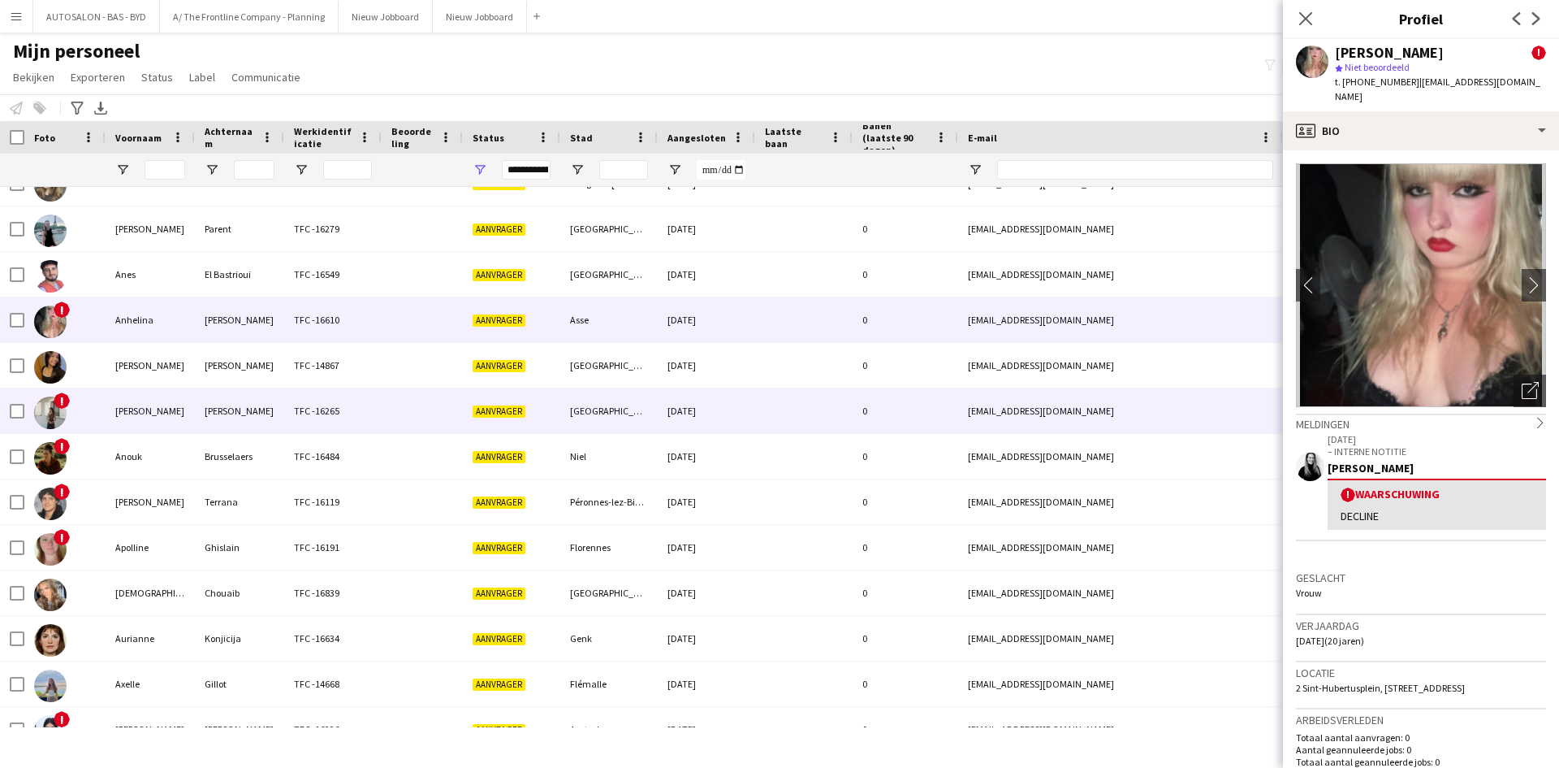
click at [426, 426] on div at bounding box center [422, 410] width 81 height 45
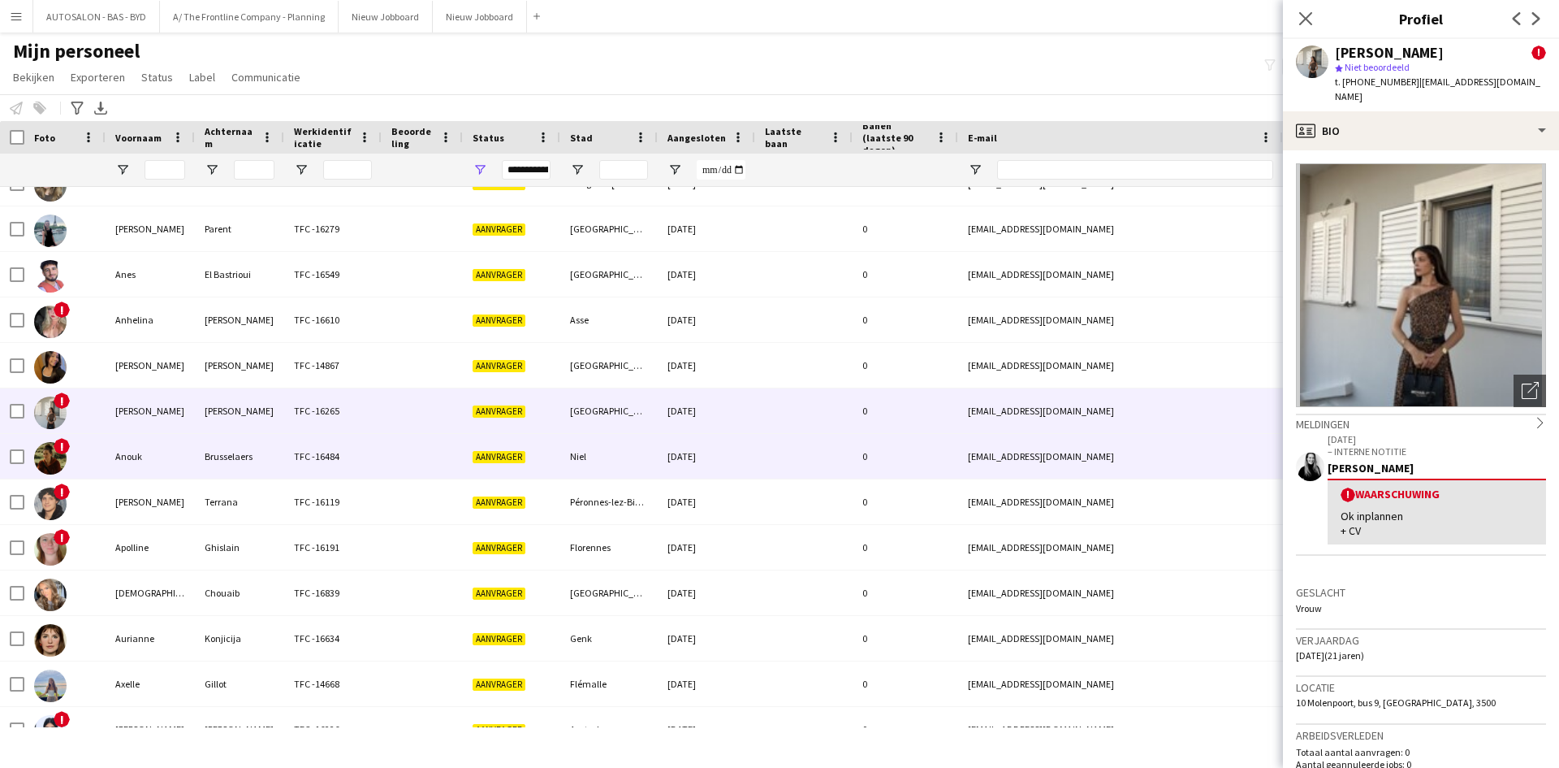
click at [772, 454] on div at bounding box center [803, 456] width 97 height 45
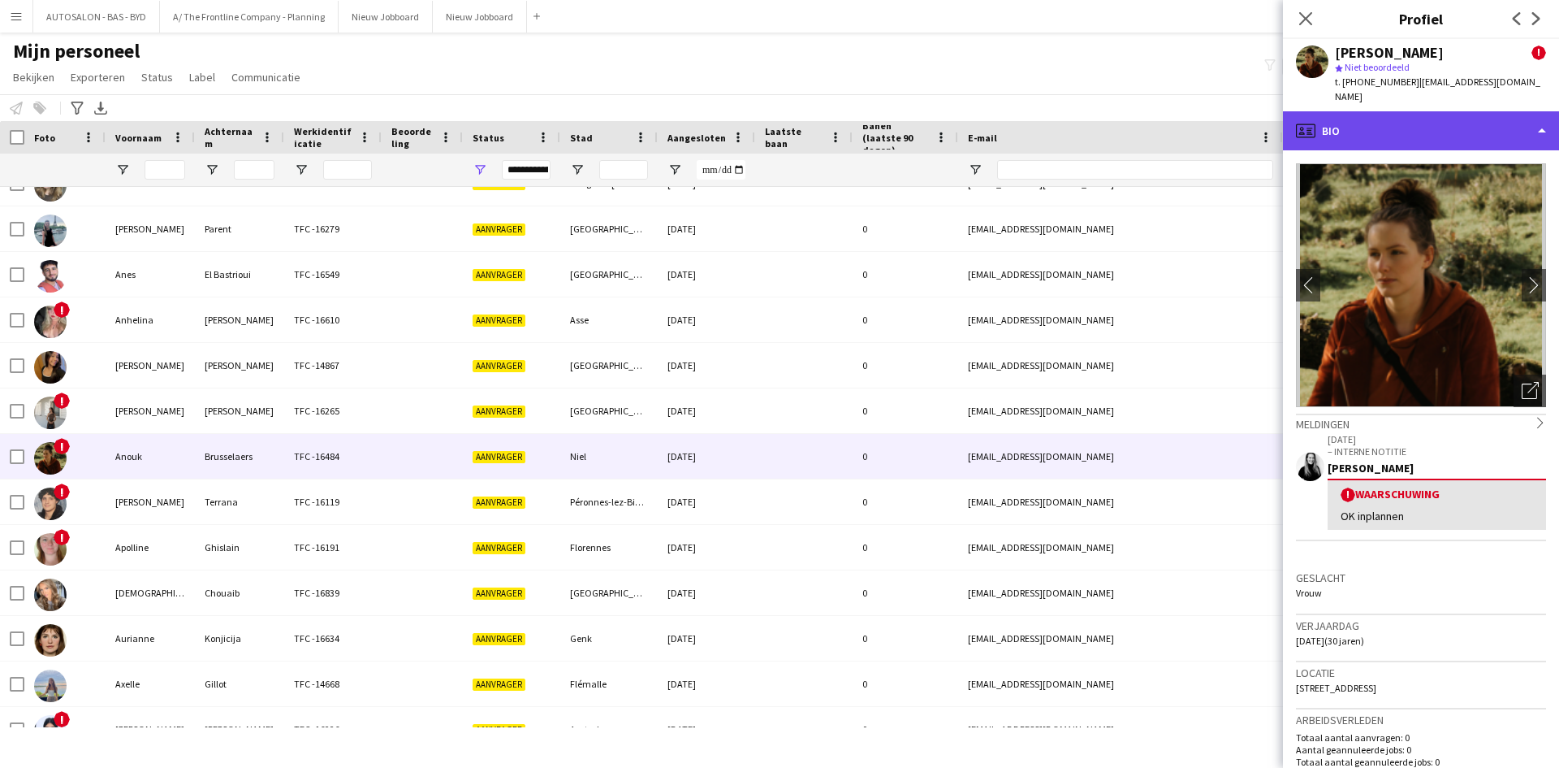
click at [1331, 111] on div "profile Bio" at bounding box center [1421, 130] width 276 height 39
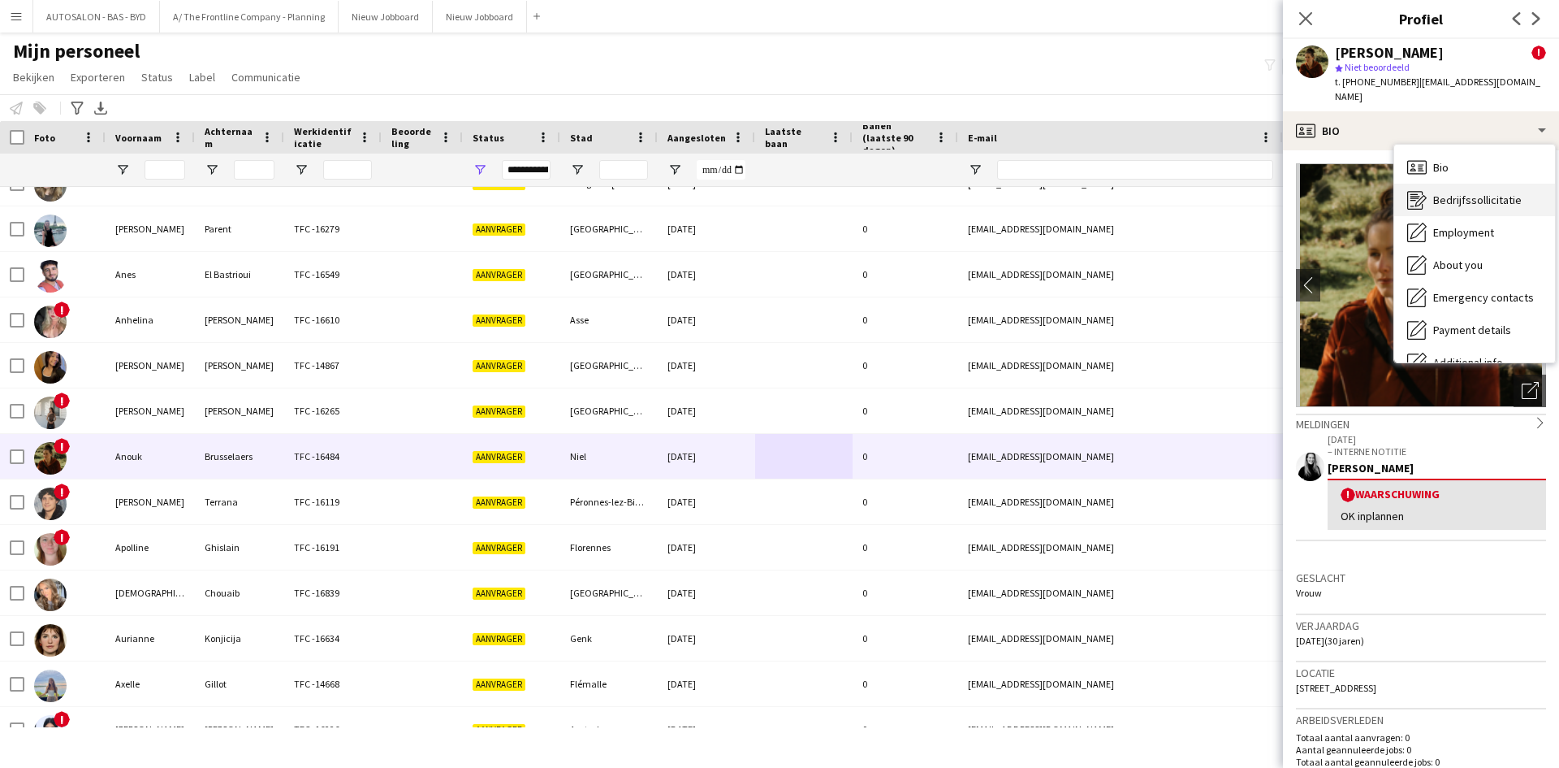
click at [1443, 184] on div "Bedrijfssollicitatie Bedrijfssollicitatie" at bounding box center [1475, 200] width 161 height 32
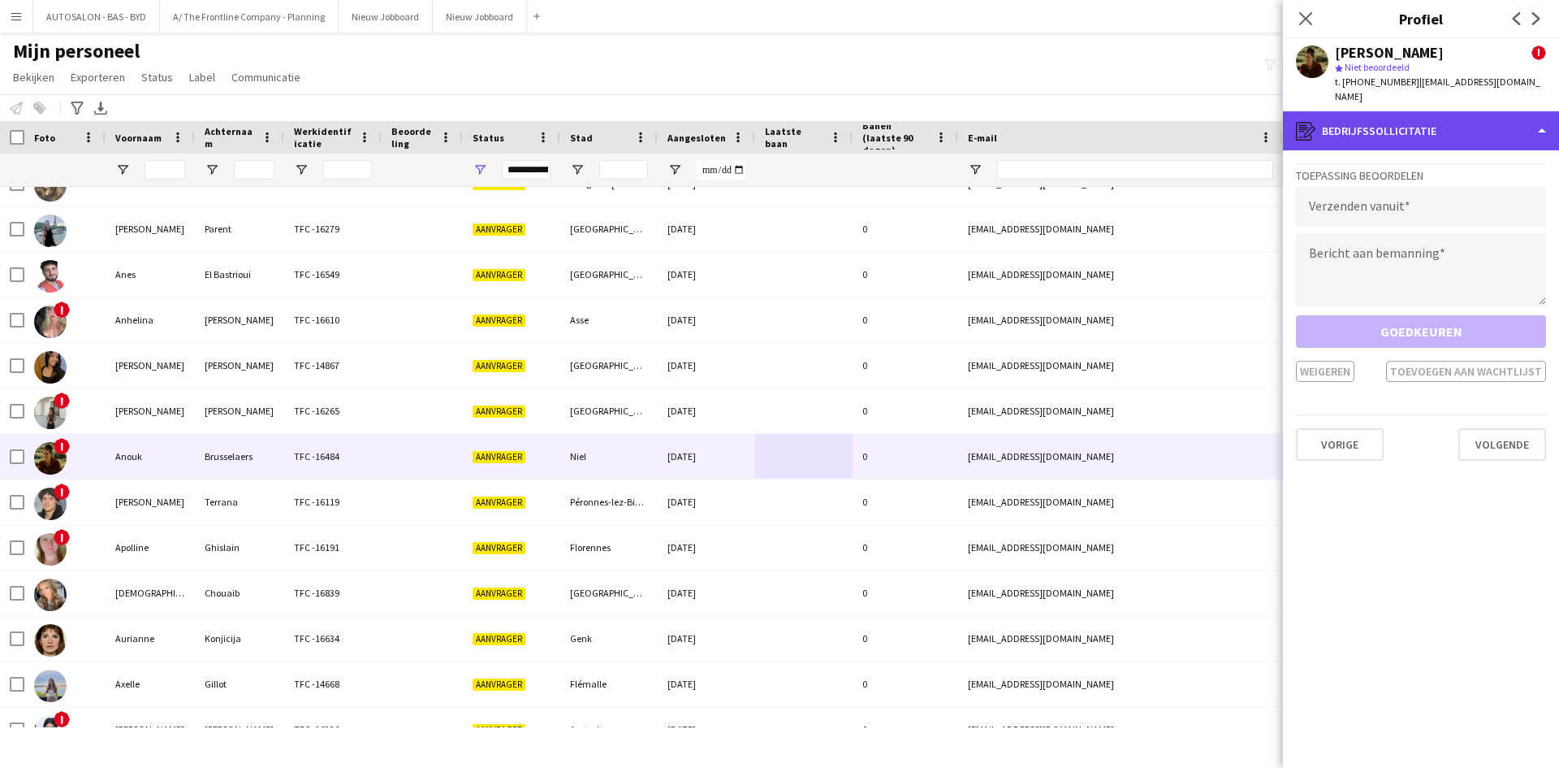
click at [1373, 126] on div "register Bedrijfssollicitatie" at bounding box center [1421, 130] width 276 height 39
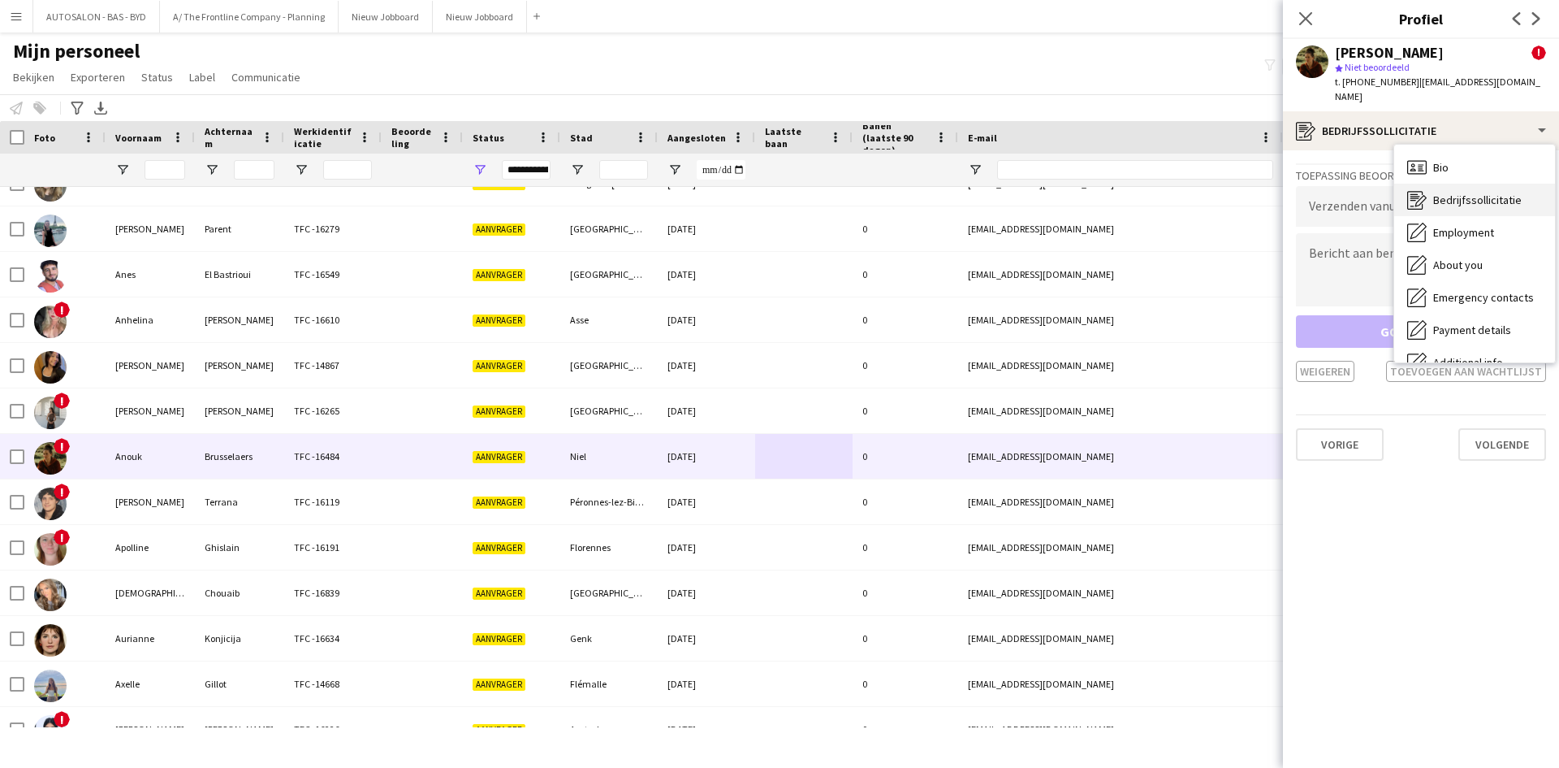
click at [1424, 190] on icon "Bedrijfssollicitatie" at bounding box center [1417, 199] width 19 height 19
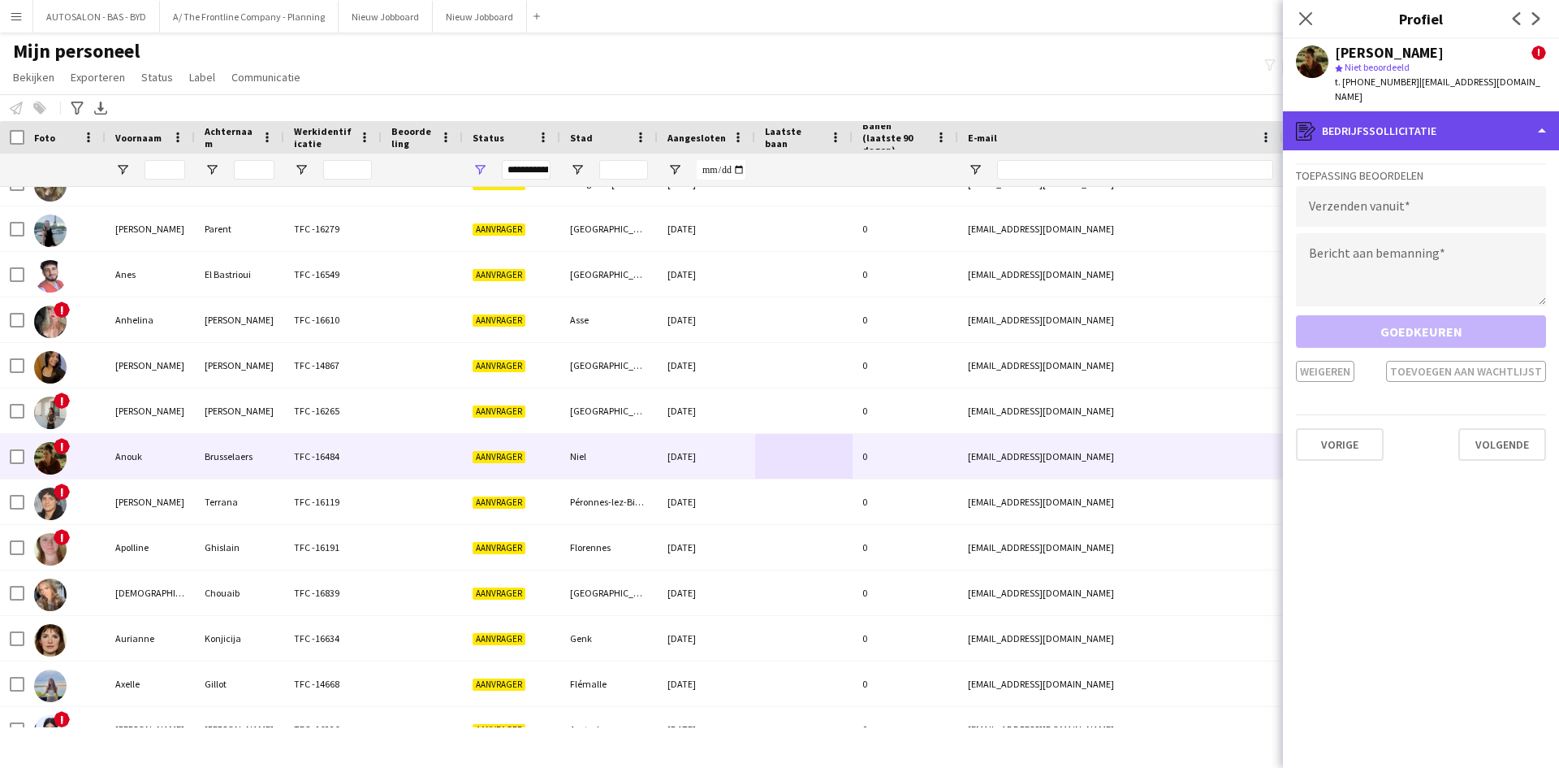
click at [1403, 129] on div "register Bedrijfssollicitatie" at bounding box center [1421, 130] width 276 height 39
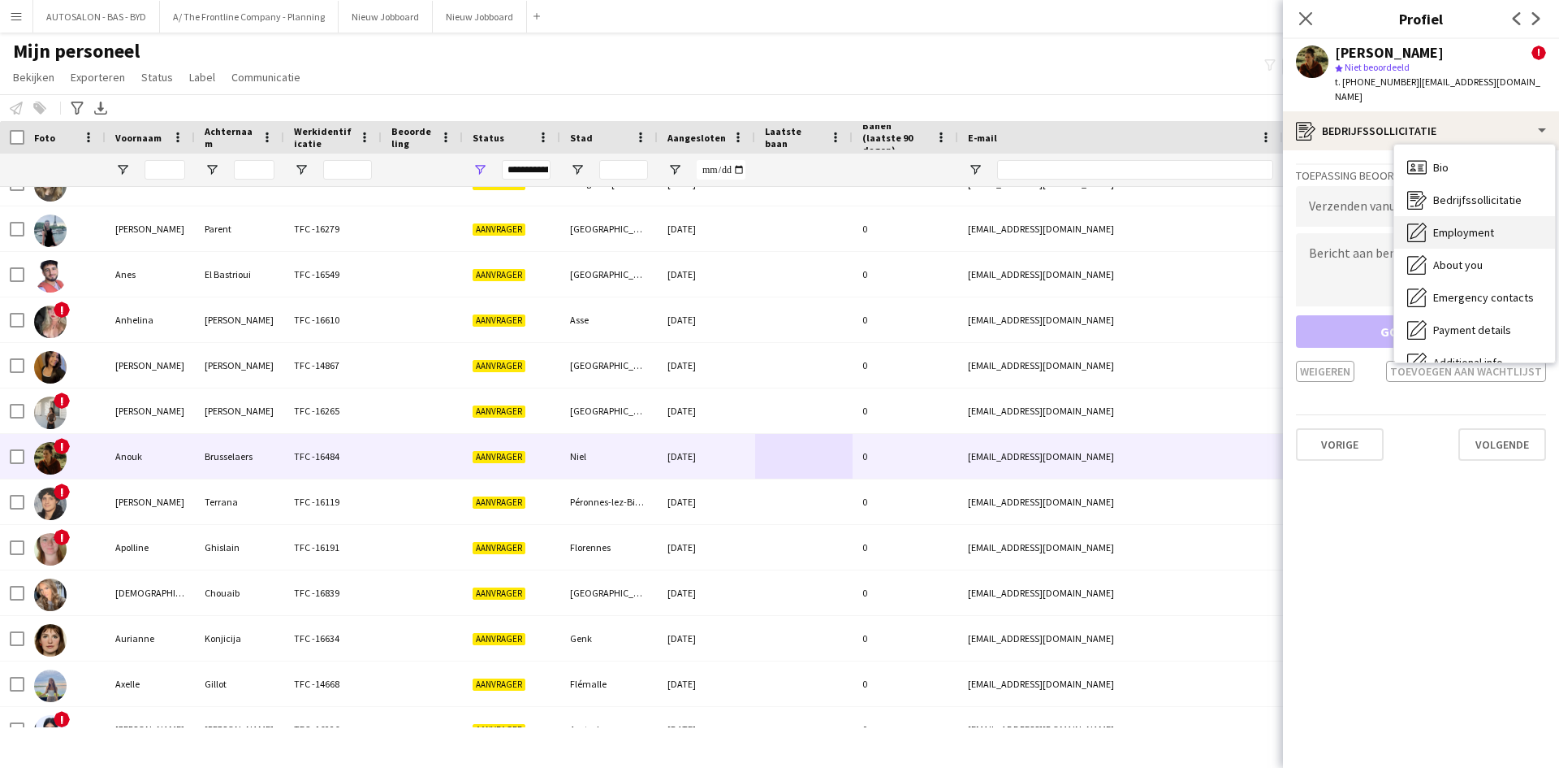
click at [1471, 225] on span "Employment" at bounding box center [1464, 232] width 61 height 15
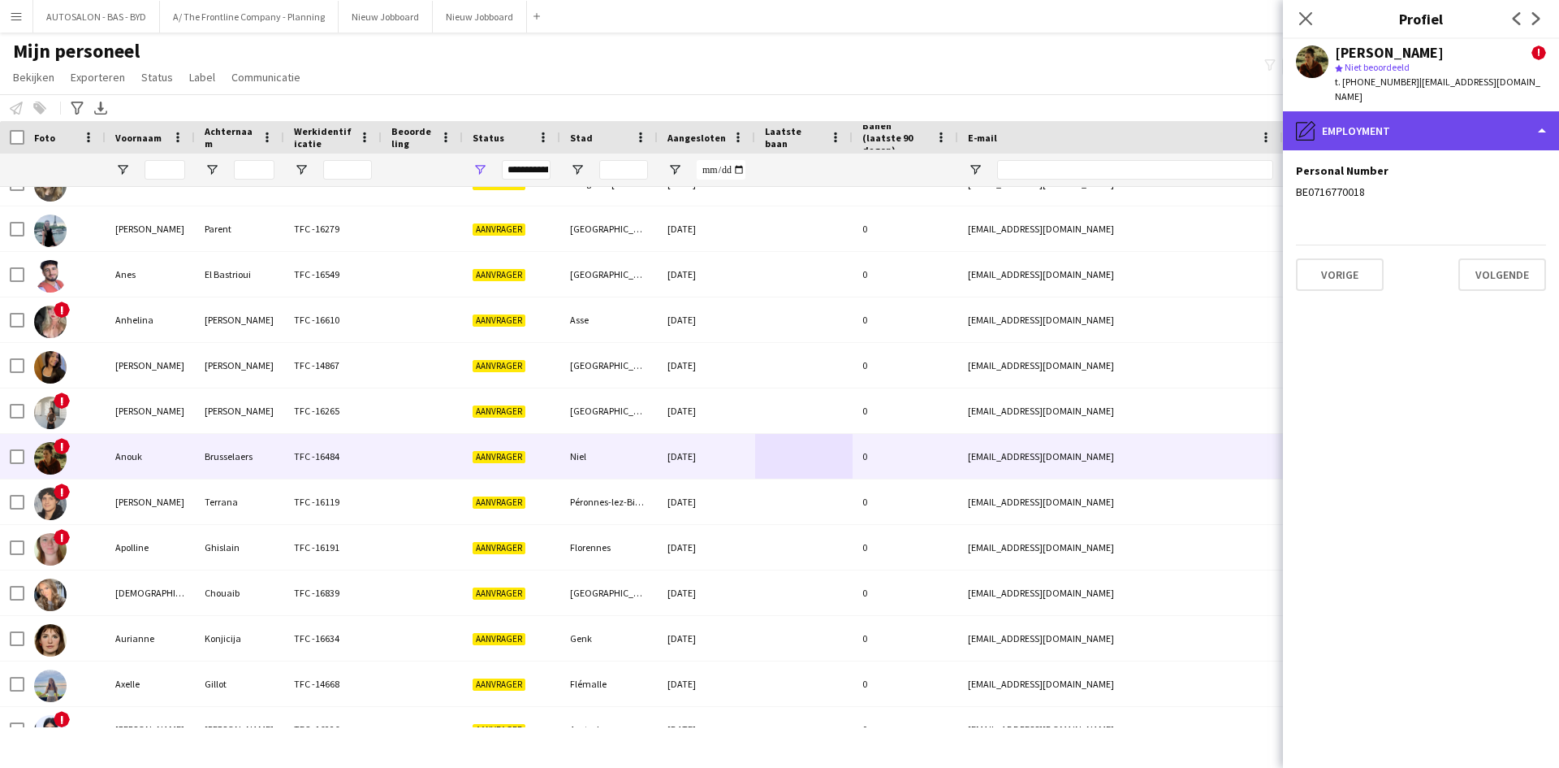
click at [1374, 129] on div "pencil4 Employment" at bounding box center [1421, 130] width 276 height 39
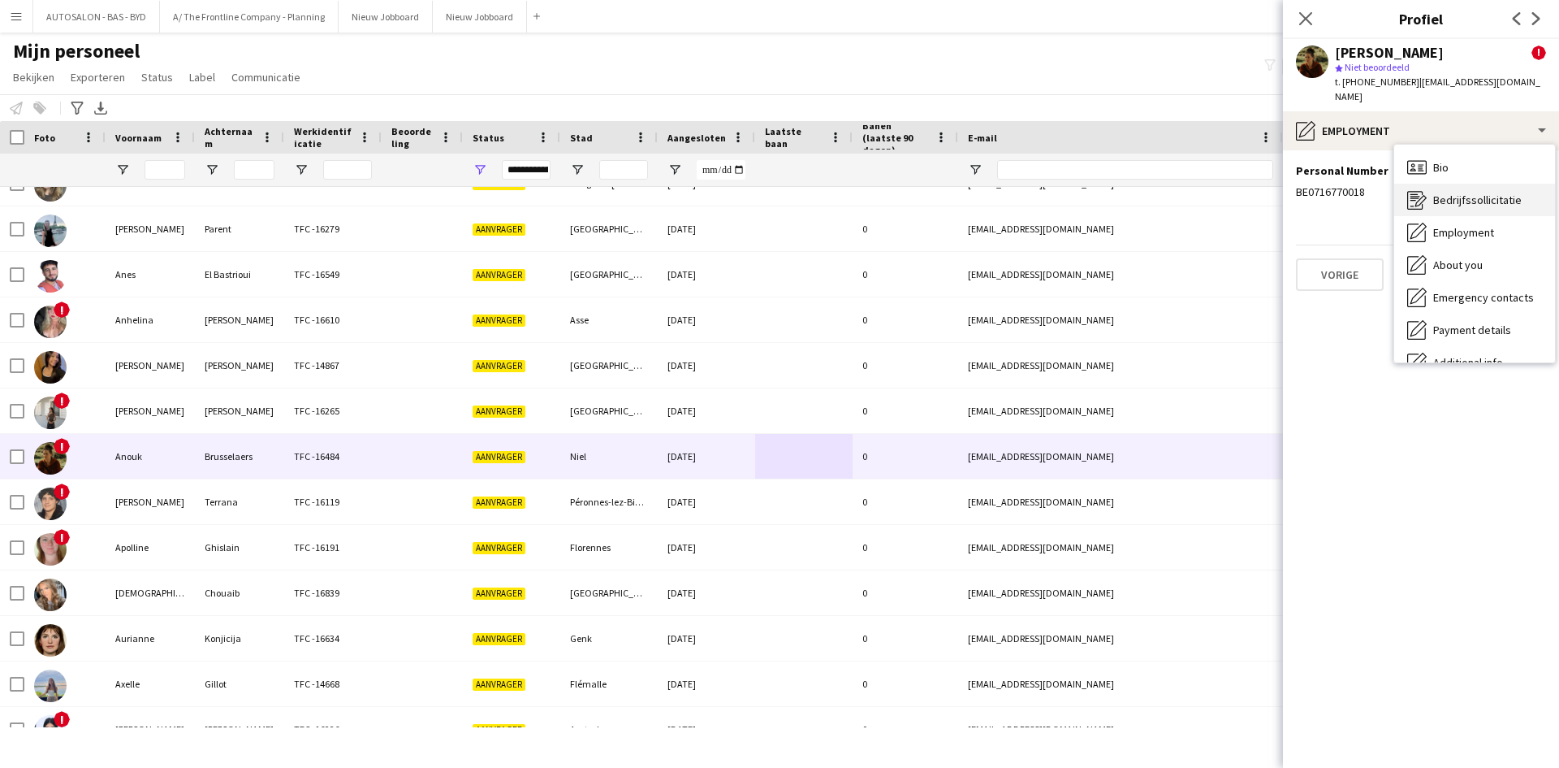
click at [1431, 188] on div "Bedrijfssollicitatie Bedrijfssollicitatie" at bounding box center [1475, 200] width 161 height 32
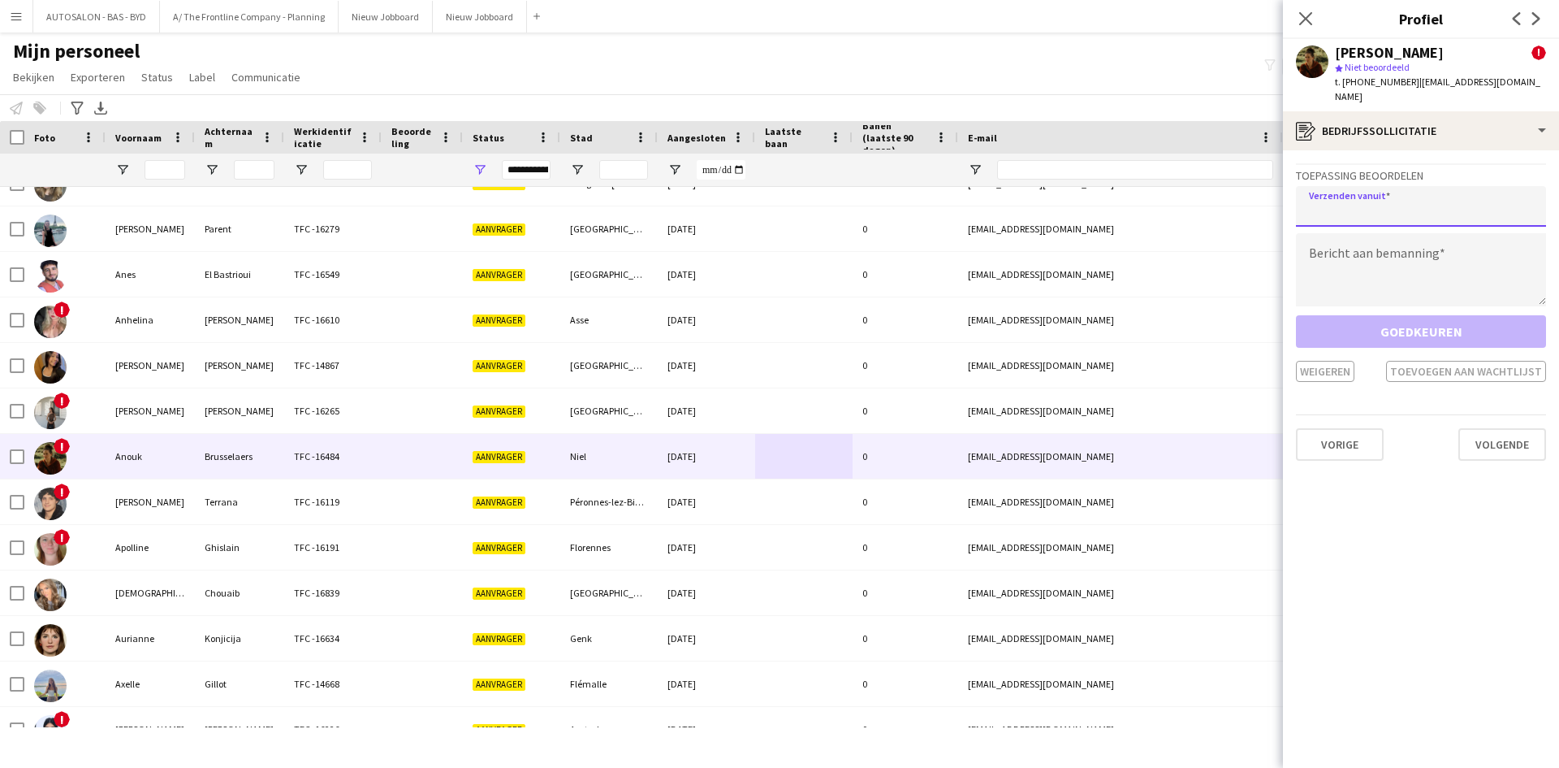
click at [1344, 195] on input "email" at bounding box center [1421, 206] width 250 height 41
type input "**********"
click at [1364, 250] on textarea at bounding box center [1421, 269] width 250 height 73
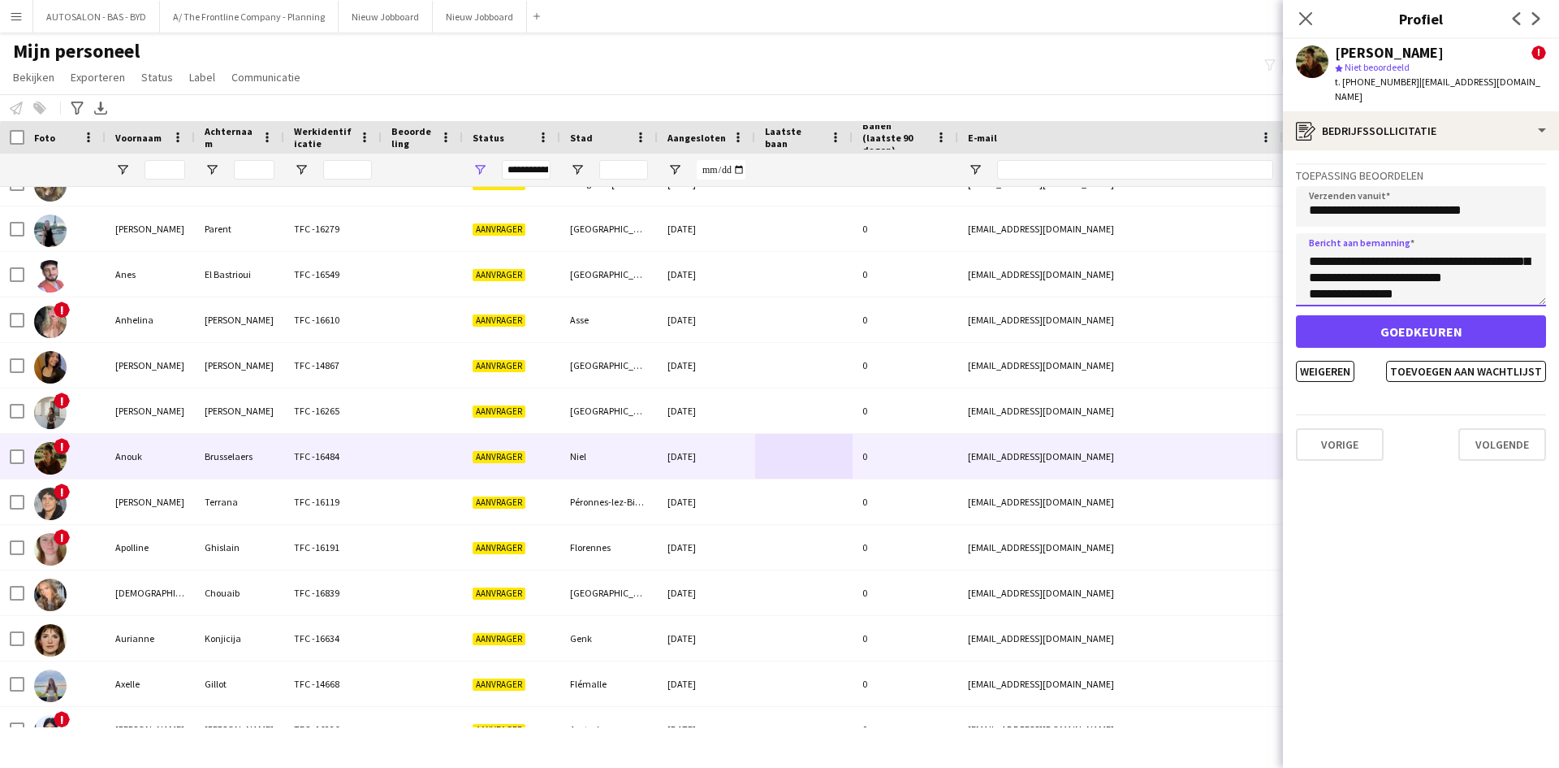
scroll to position [65, 0]
type textarea "**********"
click at [1339, 361] on button "Weigeren" at bounding box center [1325, 371] width 58 height 21
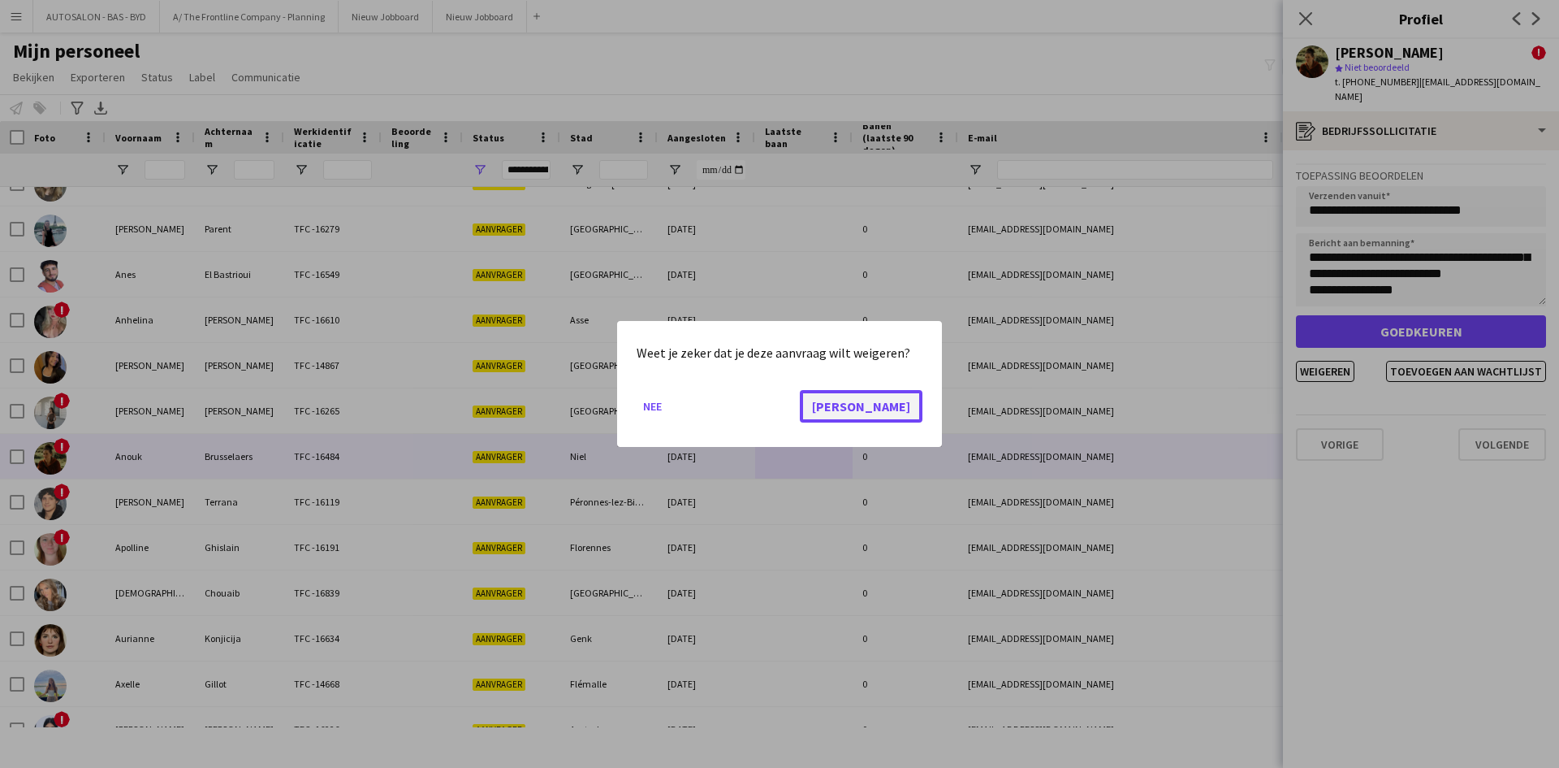
click at [919, 415] on button "[PERSON_NAME]" at bounding box center [861, 406] width 123 height 32
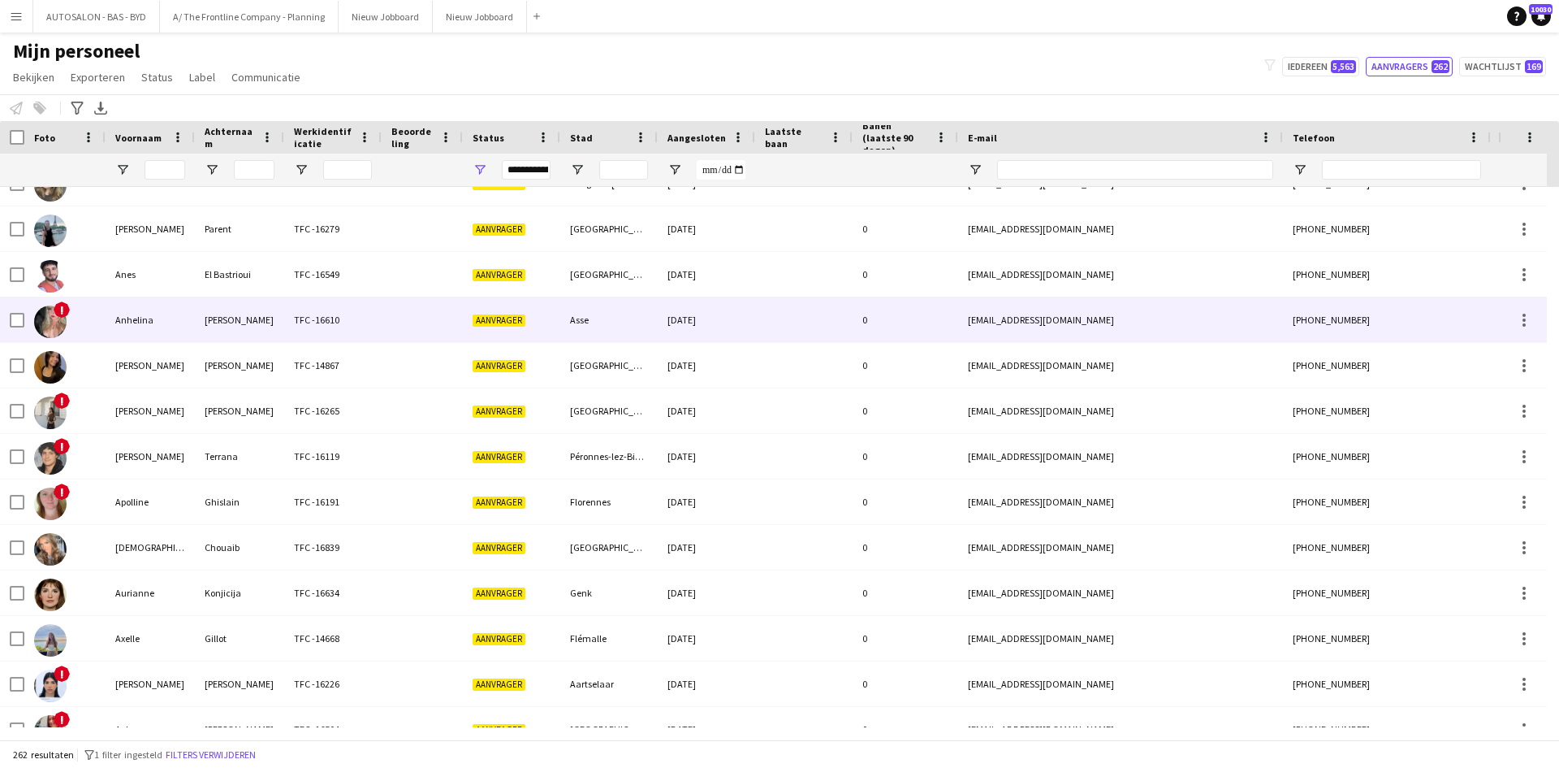
click at [412, 325] on div at bounding box center [422, 319] width 81 height 45
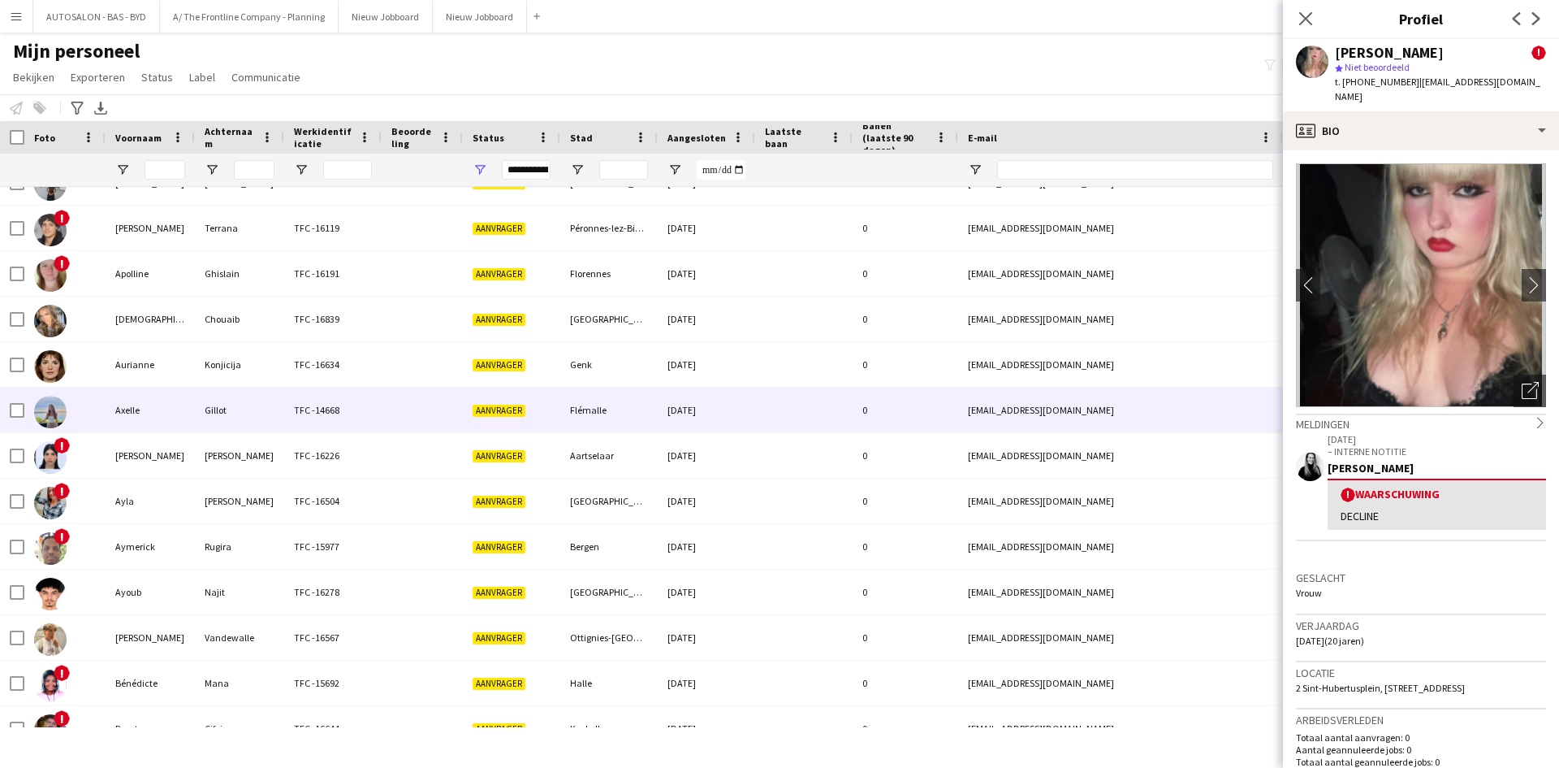
scroll to position [406, 0]
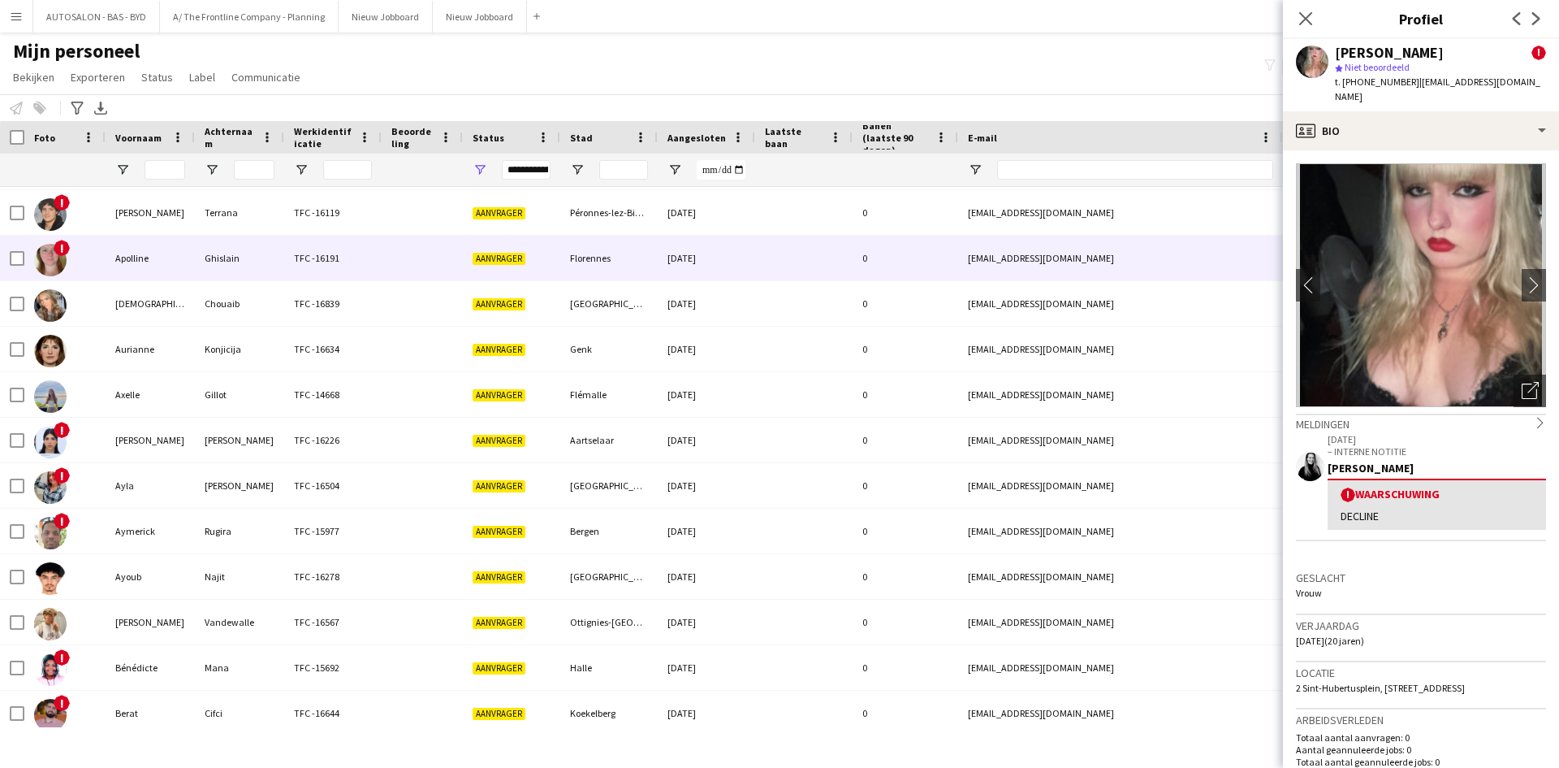
click at [330, 267] on div "TFC -16191" at bounding box center [332, 258] width 97 height 45
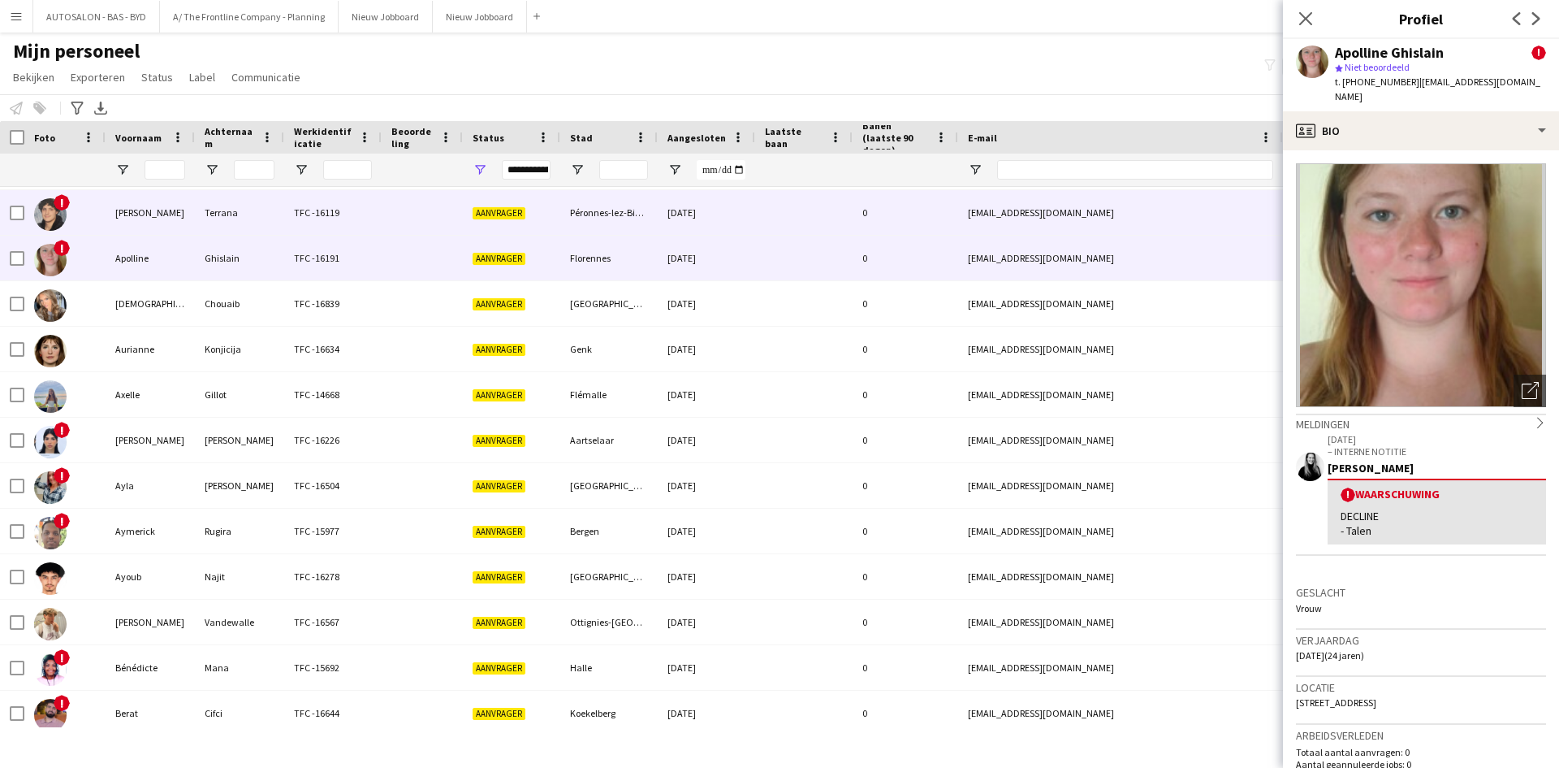
click at [307, 210] on div "TFC -16119" at bounding box center [332, 212] width 97 height 45
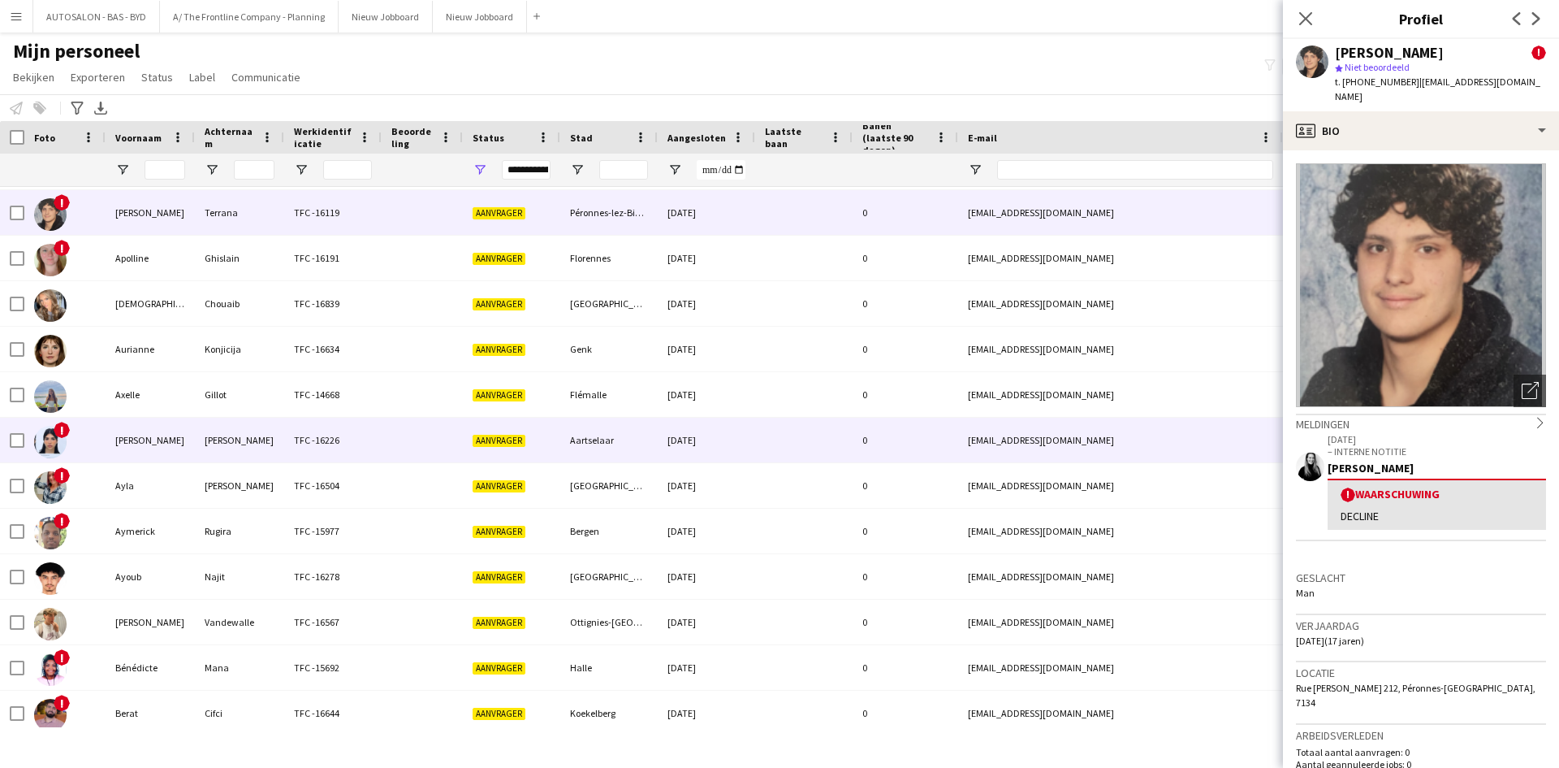
click at [315, 449] on div "TFC -16226" at bounding box center [332, 439] width 97 height 45
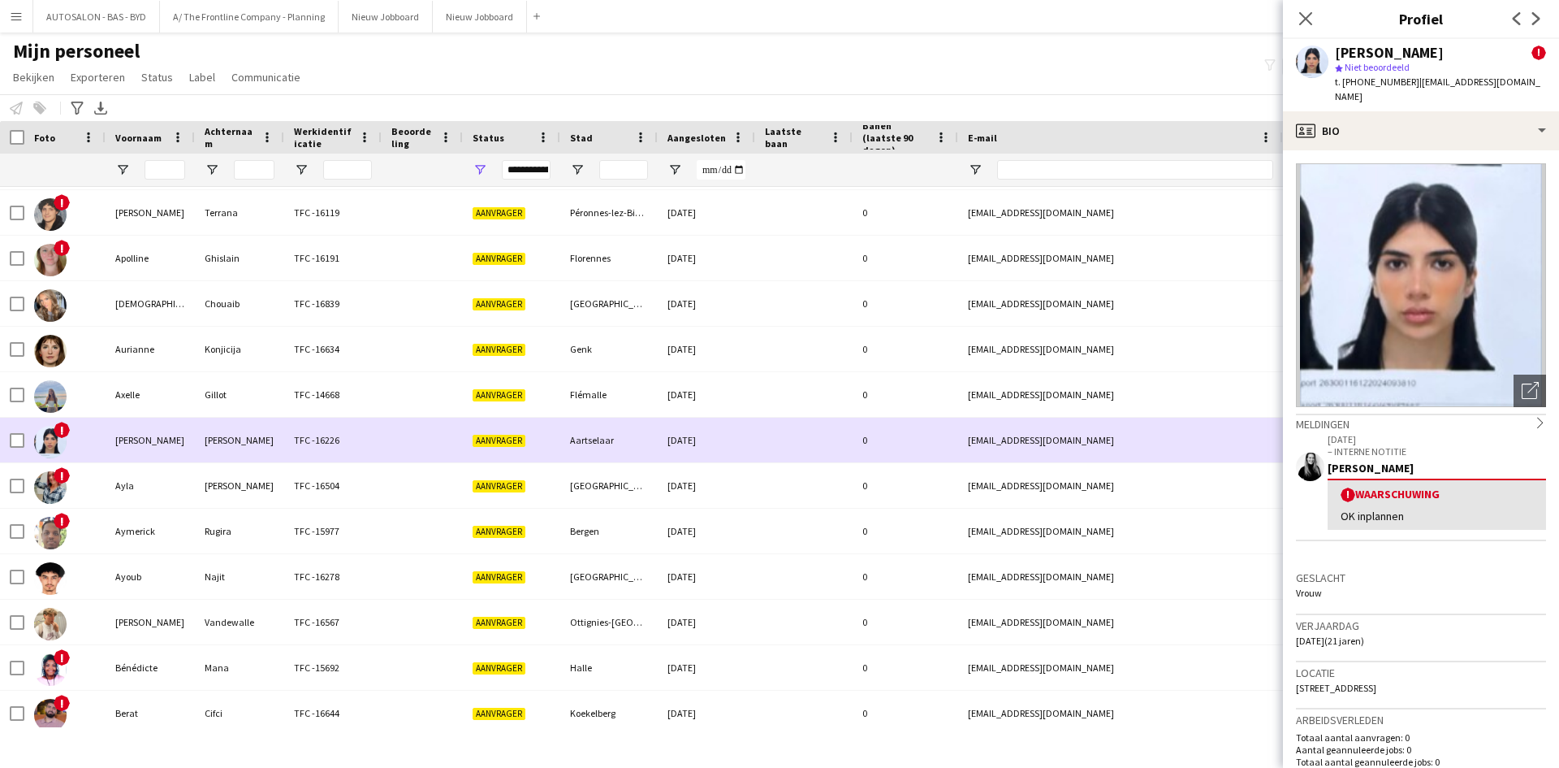
scroll to position [487, 0]
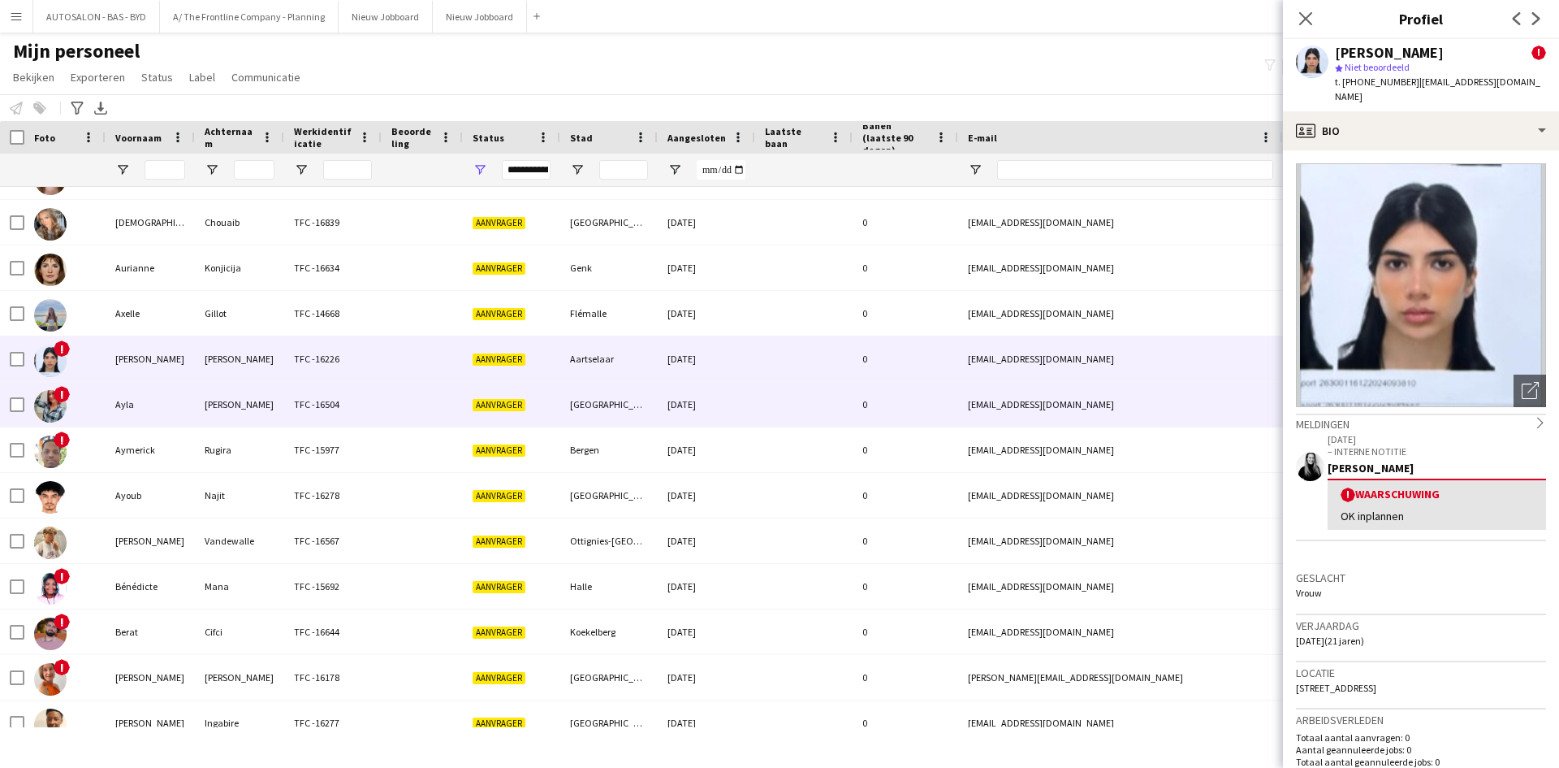
click at [318, 389] on div "TFC -16504" at bounding box center [332, 404] width 97 height 45
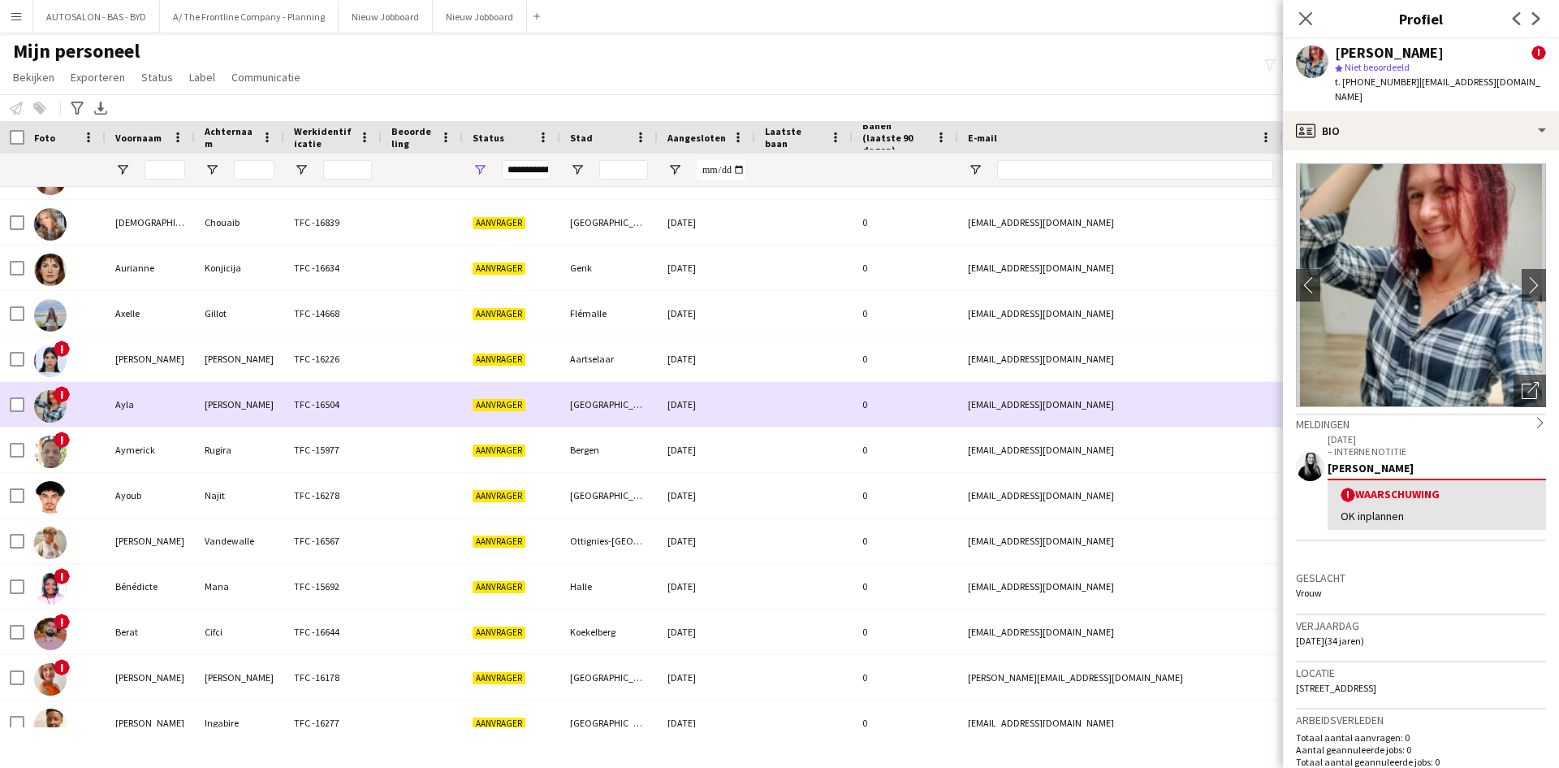
click at [200, 413] on div "De Becker" at bounding box center [239, 404] width 89 height 45
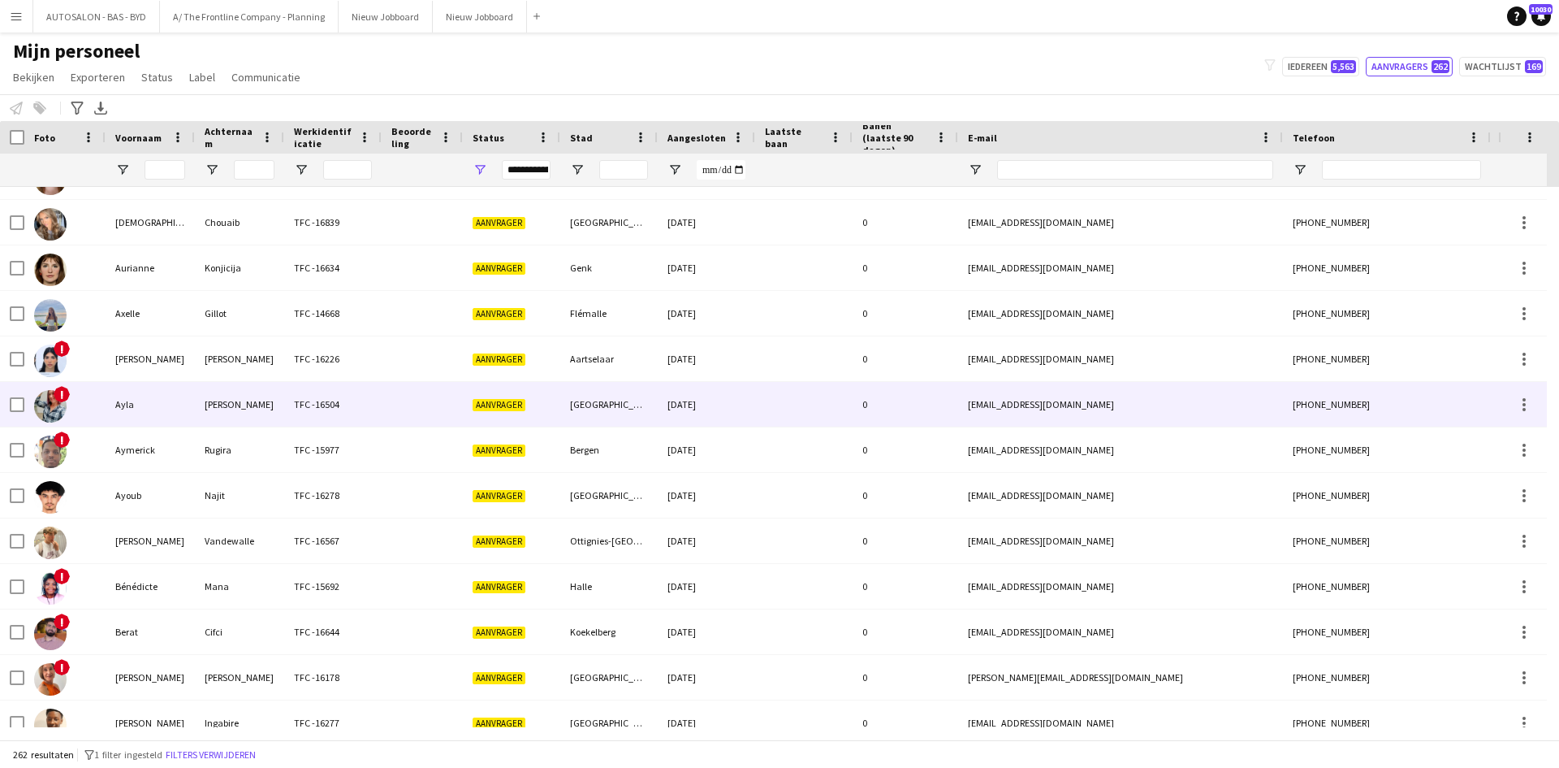
click at [200, 413] on div "De Becker" at bounding box center [239, 404] width 89 height 45
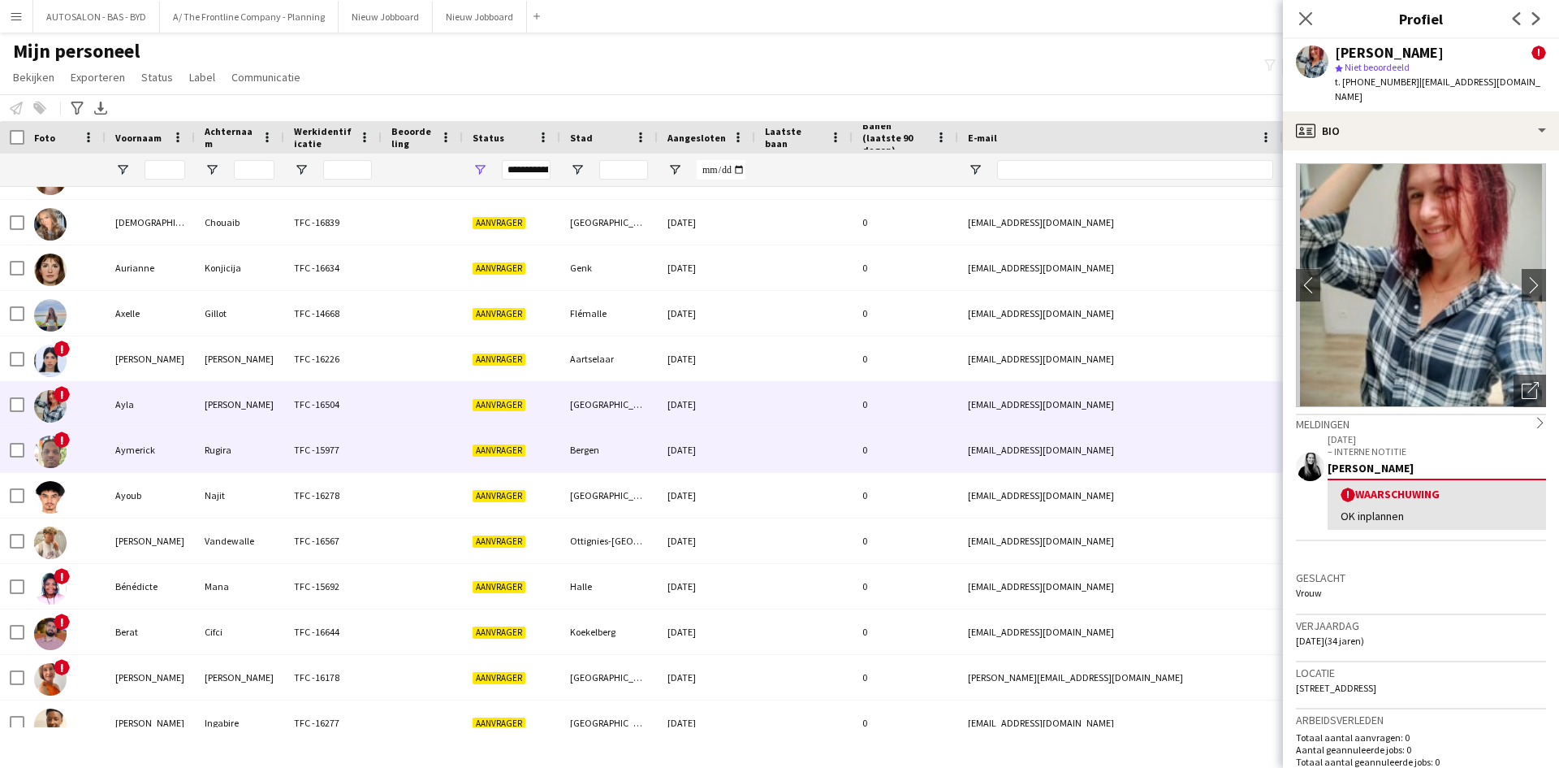
click at [206, 438] on div "Rugira" at bounding box center [239, 449] width 89 height 45
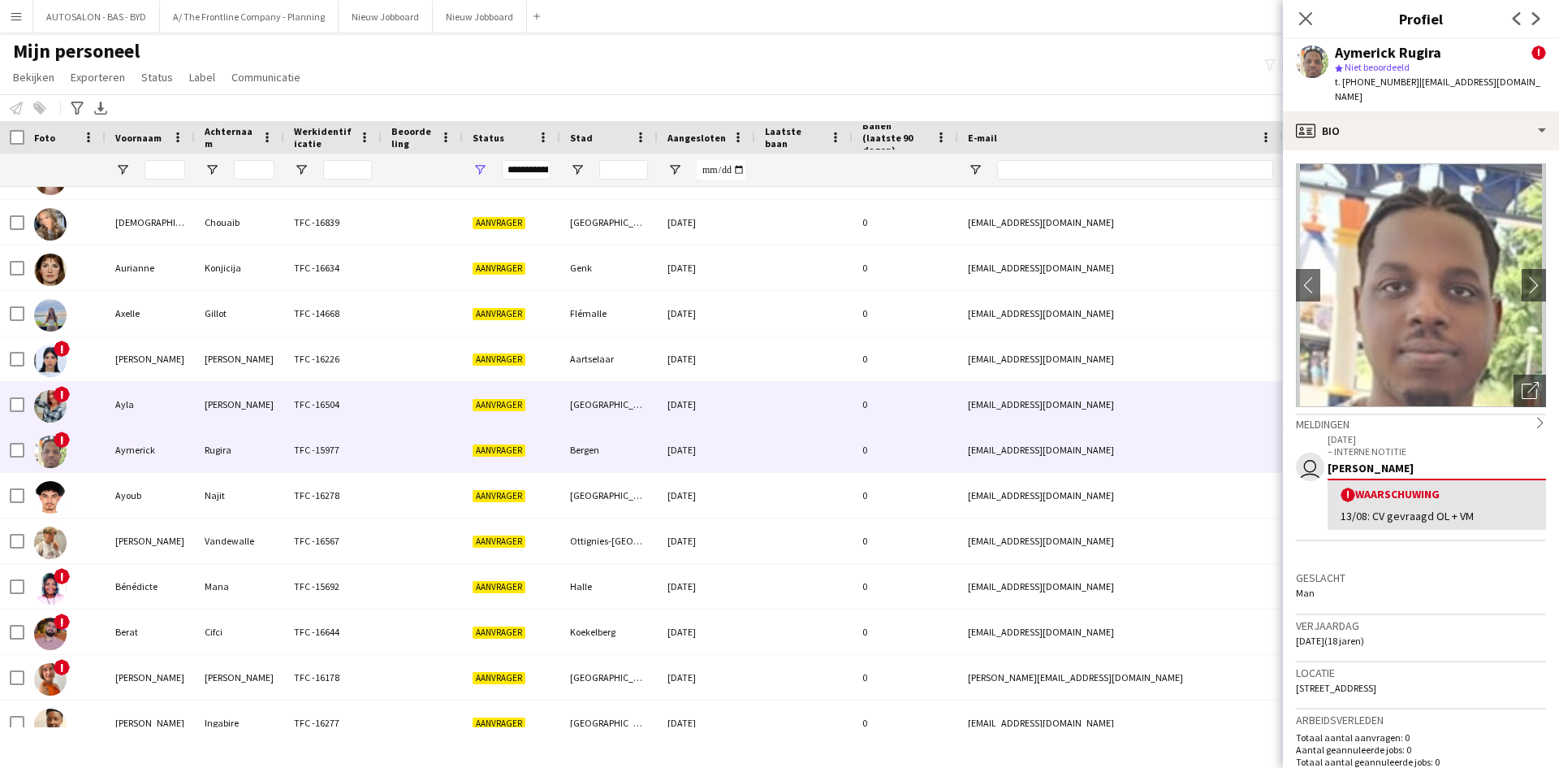
click at [209, 415] on div "De Becker" at bounding box center [239, 404] width 89 height 45
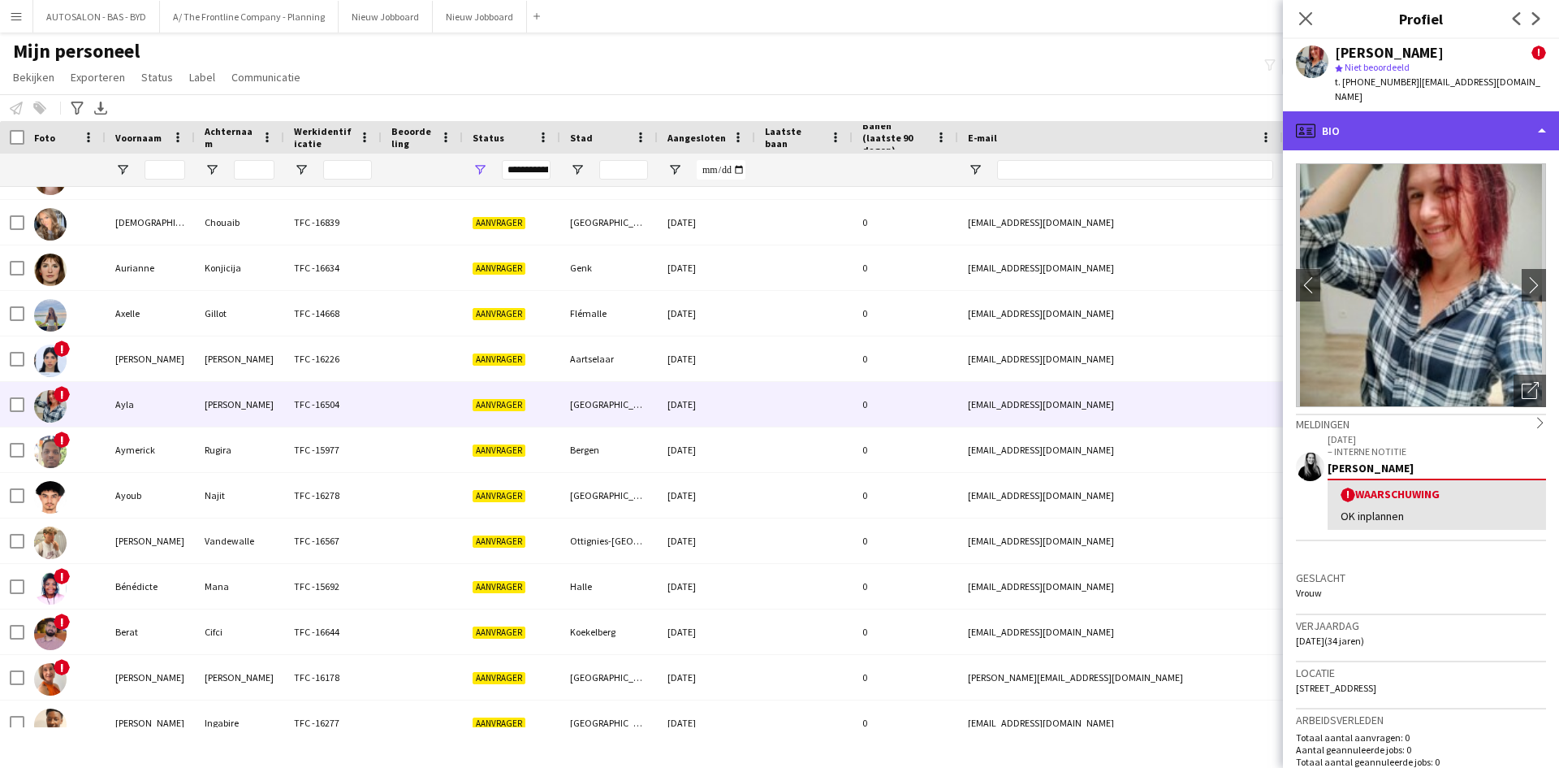
click at [1439, 123] on div "profile Bio" at bounding box center [1421, 130] width 276 height 39
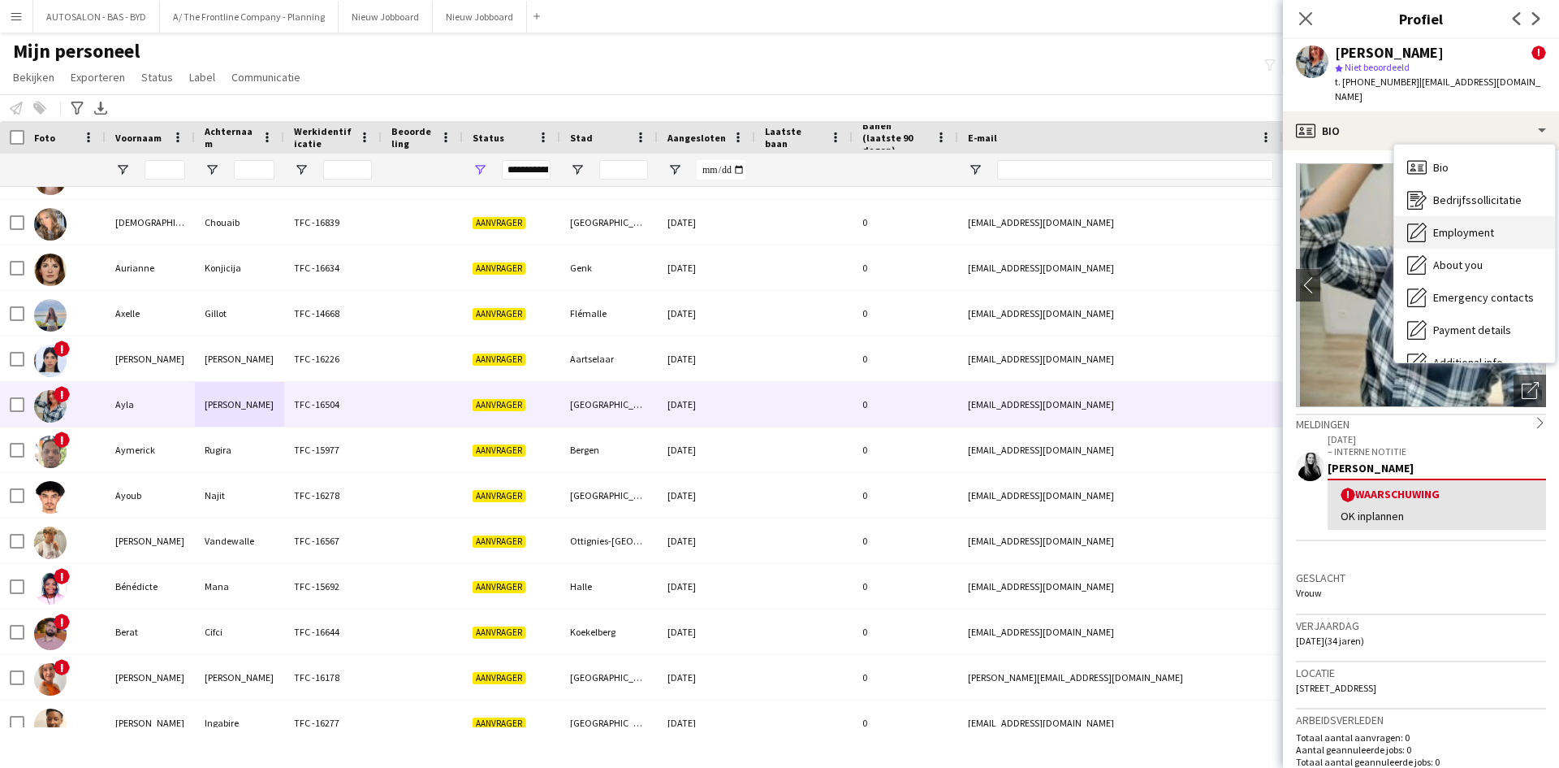
click at [1470, 225] on span "Employment" at bounding box center [1464, 232] width 61 height 15
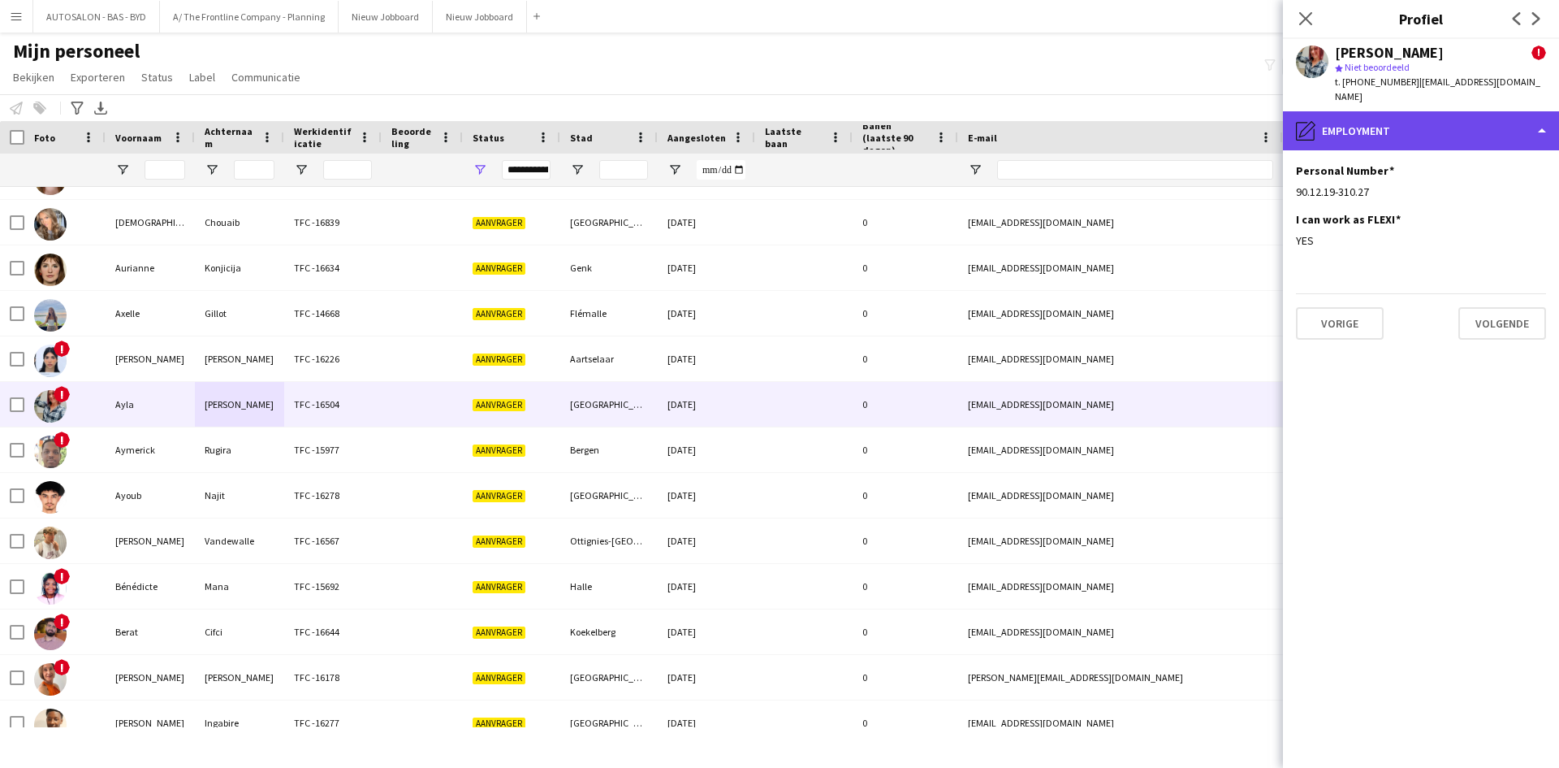
click at [1454, 117] on div "pencil4 Employment" at bounding box center [1421, 130] width 276 height 39
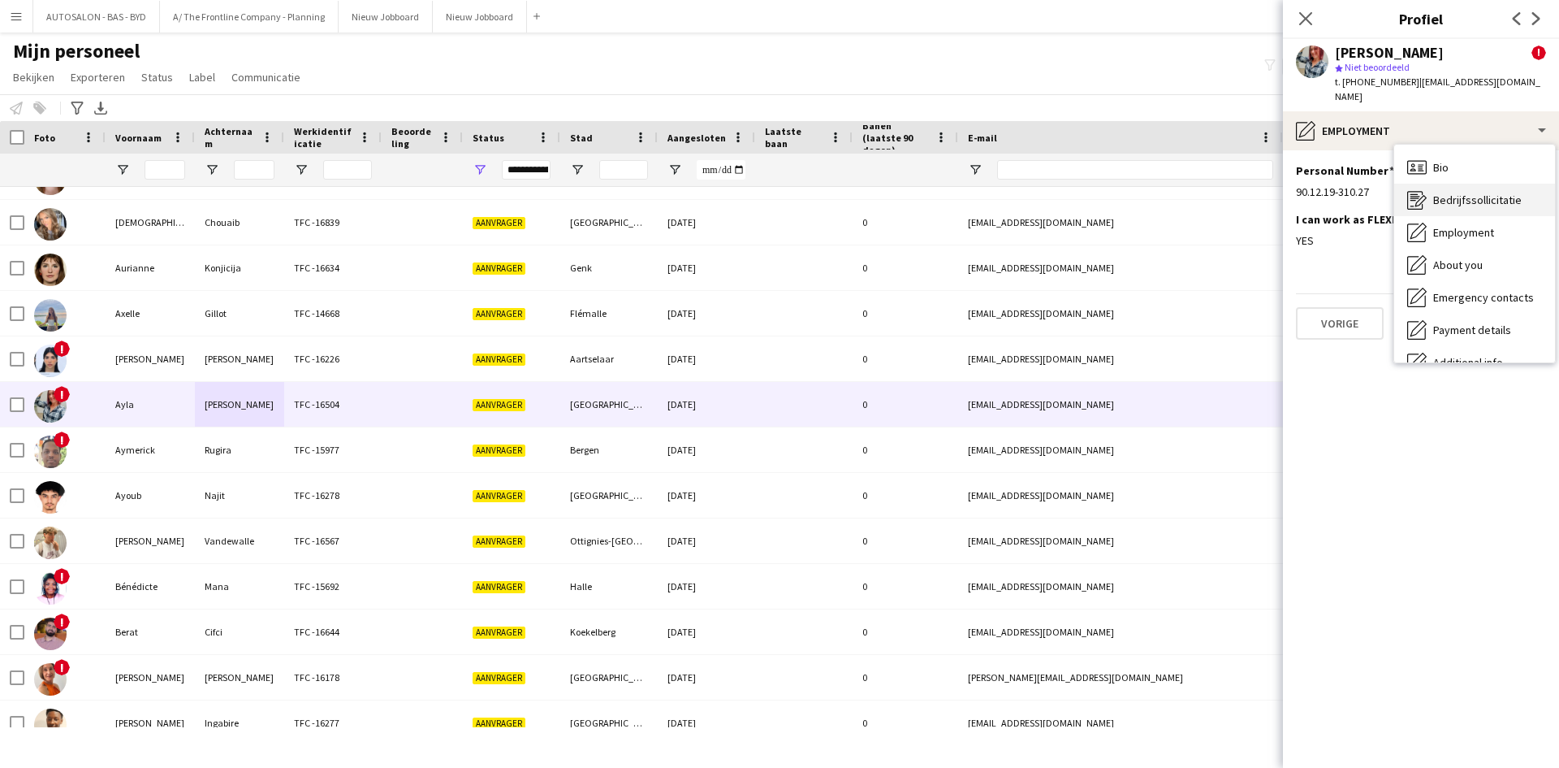
click at [1472, 199] on div "Bedrijfssollicitatie Bedrijfssollicitatie" at bounding box center [1475, 200] width 161 height 32
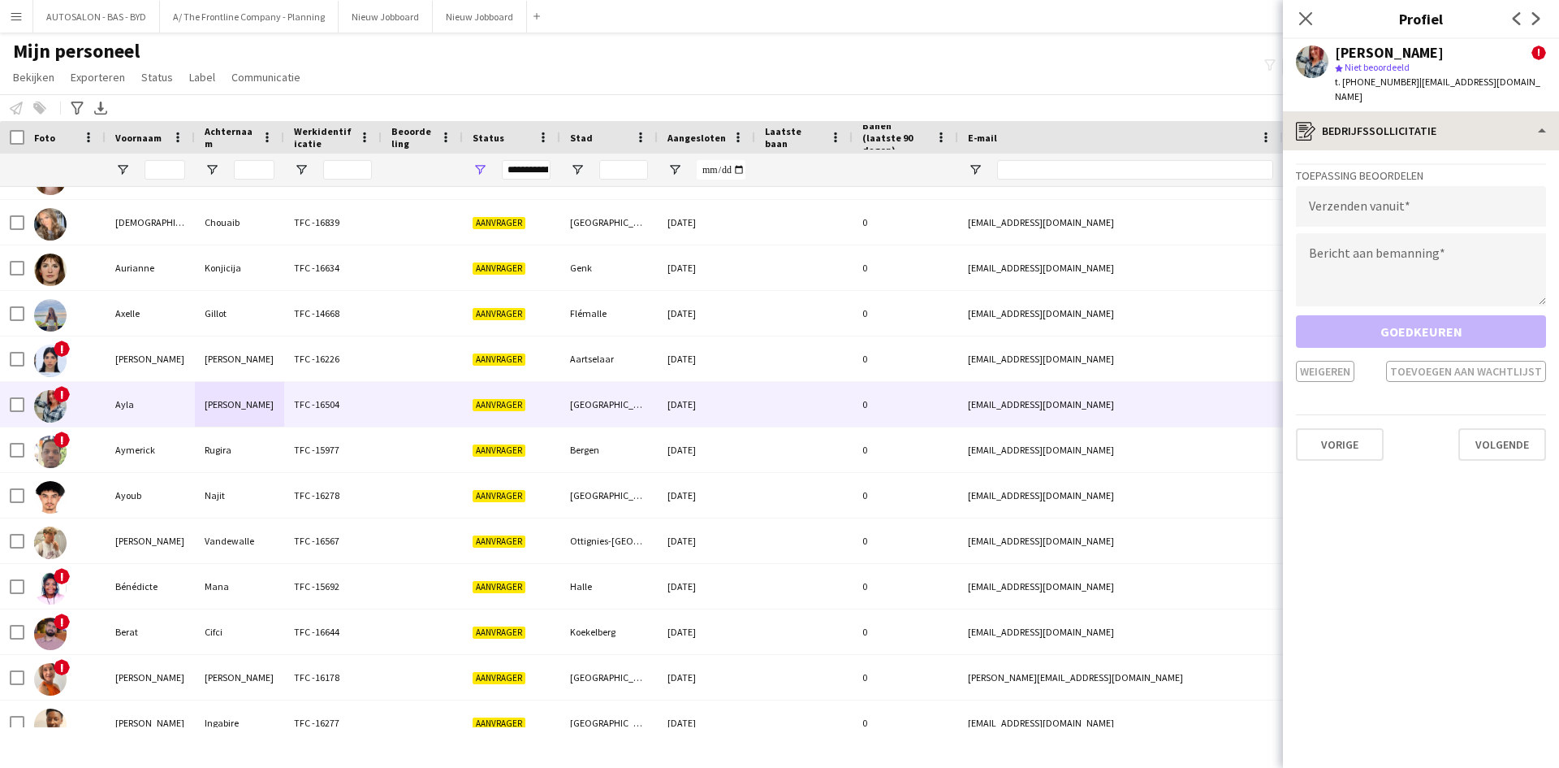
click at [1360, 132] on div "register Bedrijfssollicitatie Bio Bio Bedrijfssollicitatie Bedrijfssollicitatie…" at bounding box center [1421, 439] width 276 height 656
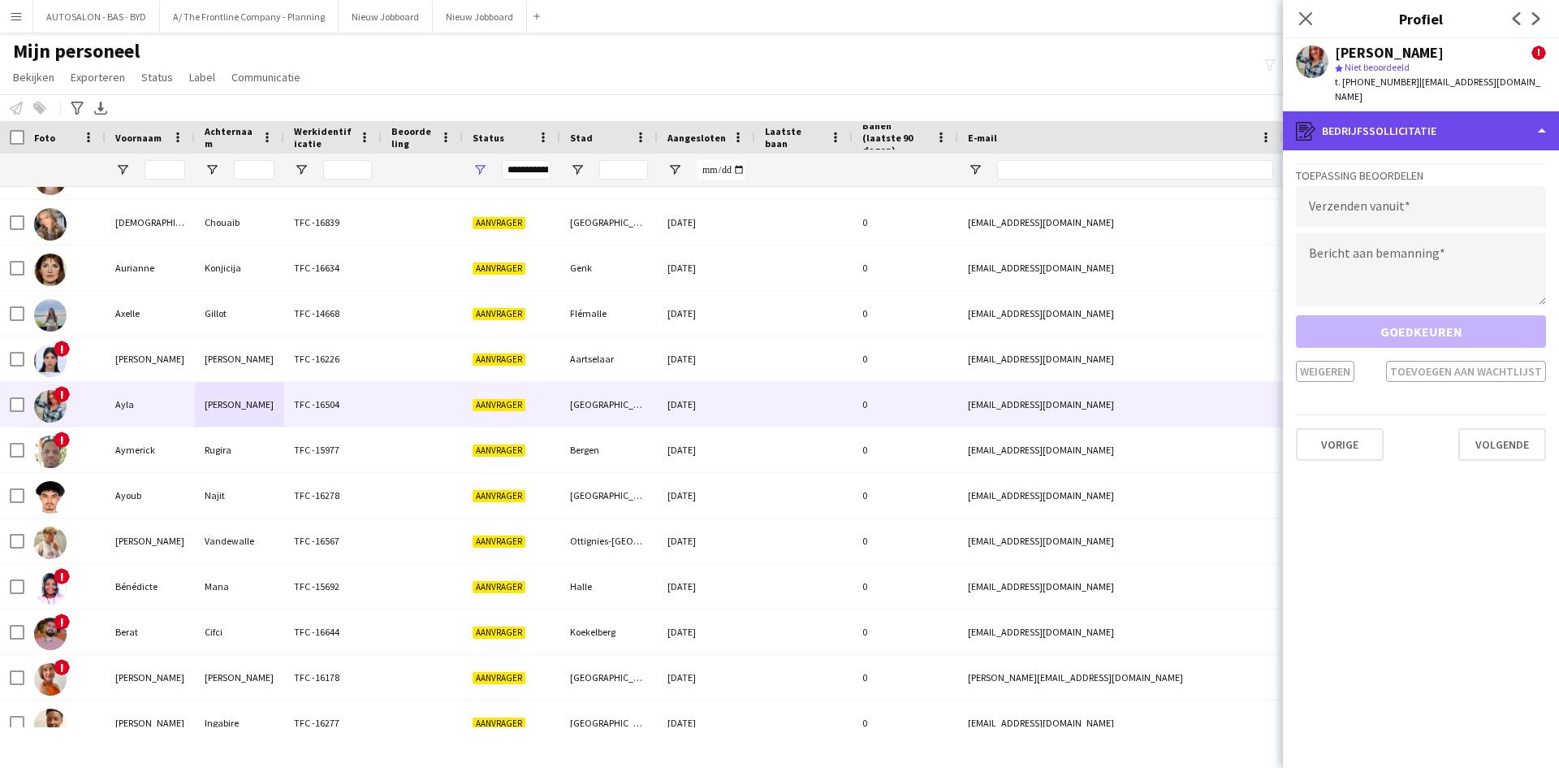
click at [1362, 123] on div "register Bedrijfssollicitatie" at bounding box center [1421, 130] width 276 height 39
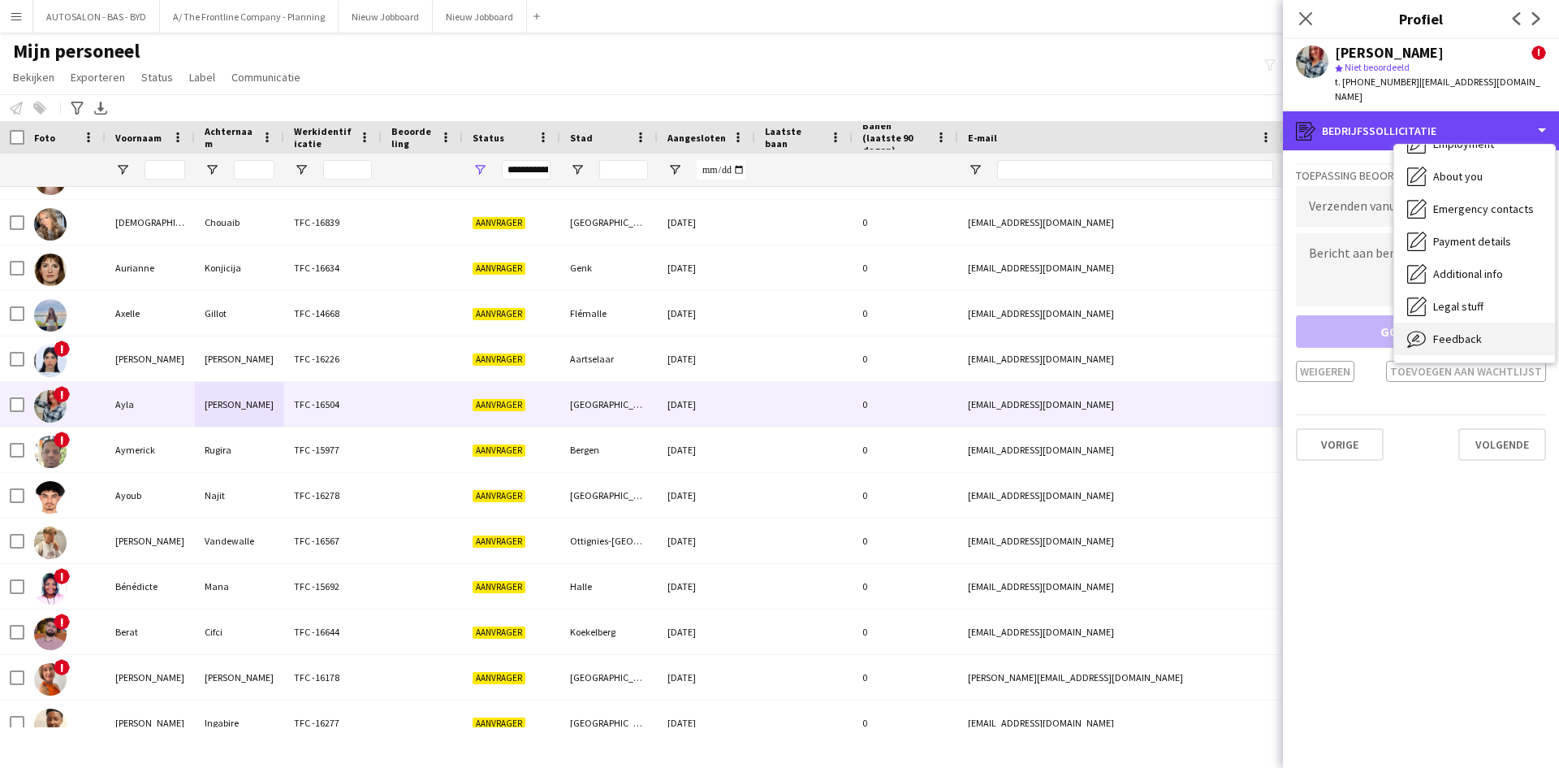
scroll to position [120, 0]
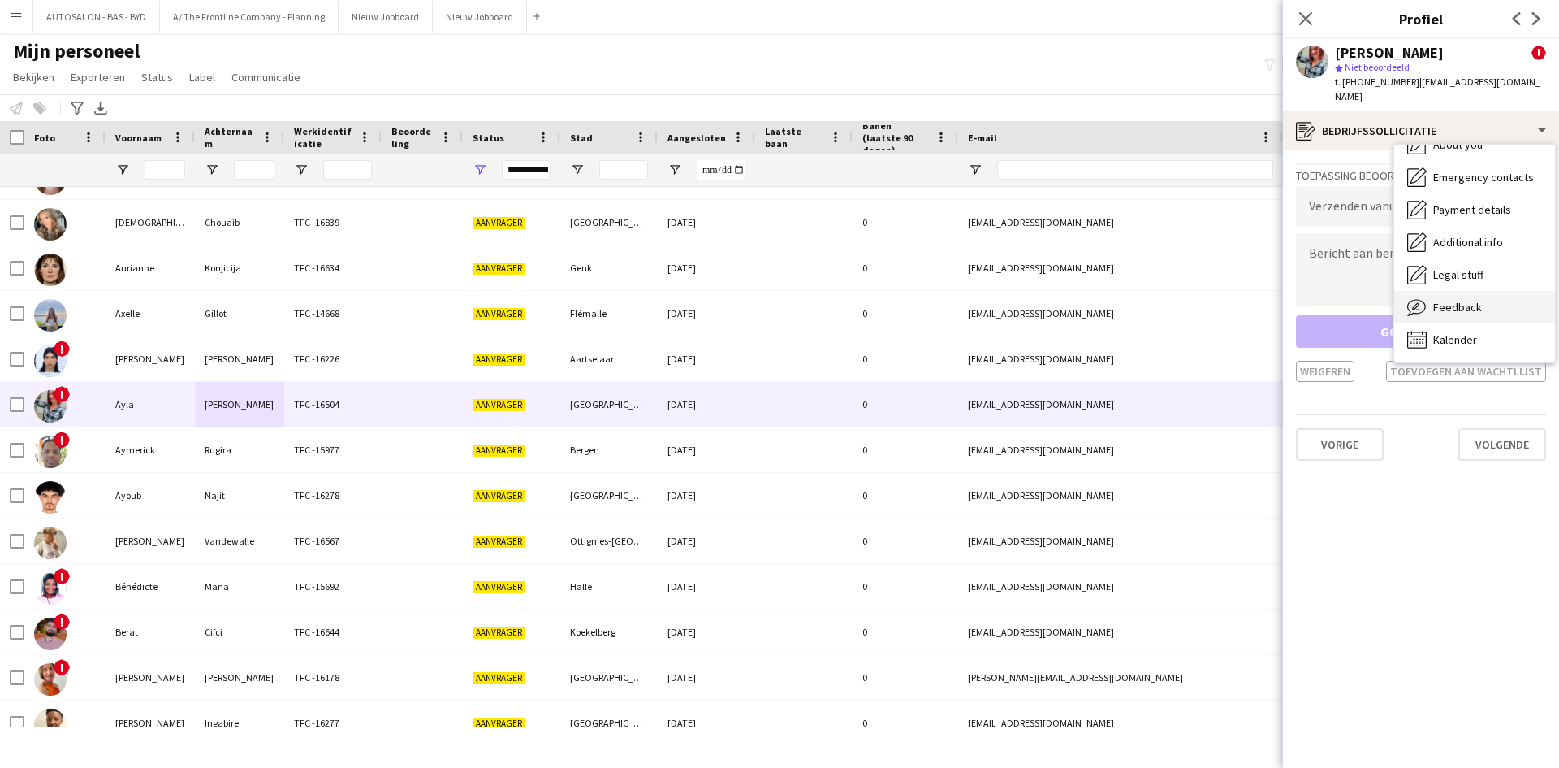
click at [1424, 297] on icon "Feedback" at bounding box center [1417, 306] width 19 height 19
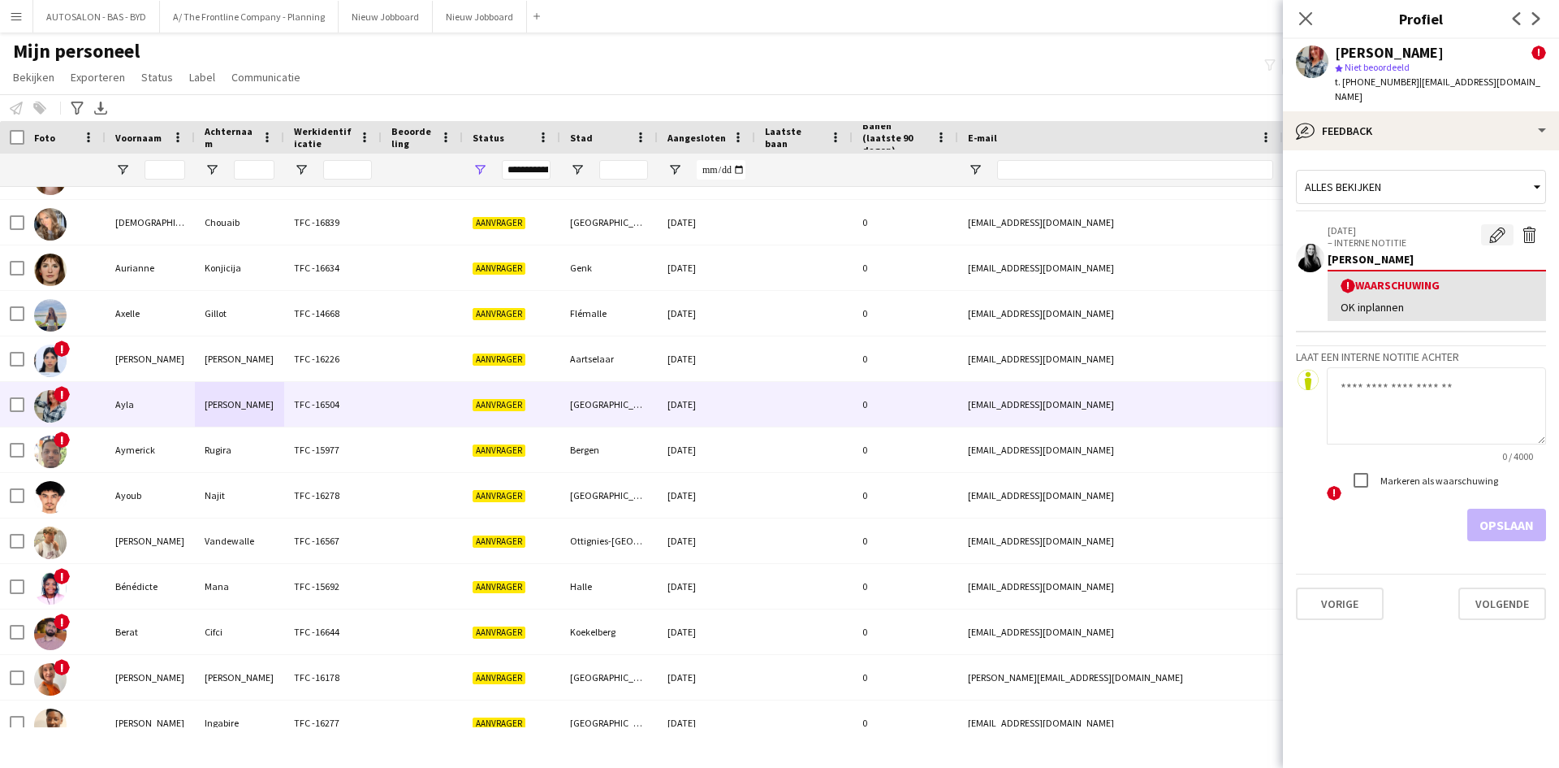
click at [1501, 227] on app-icon "Waarschuwing bewerken" at bounding box center [1498, 235] width 16 height 16
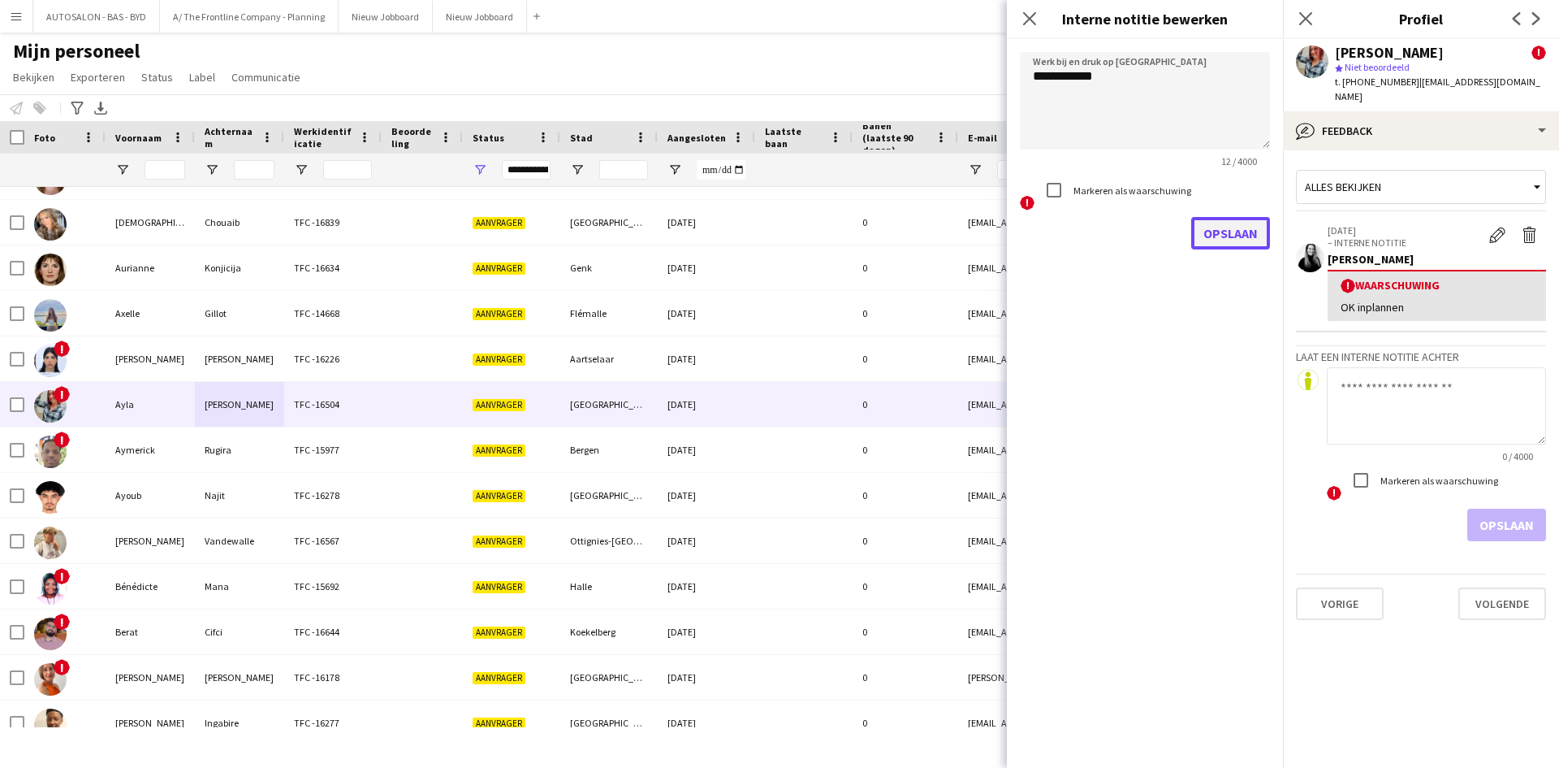
click at [1213, 239] on button "Opslaan" at bounding box center [1231, 233] width 79 height 32
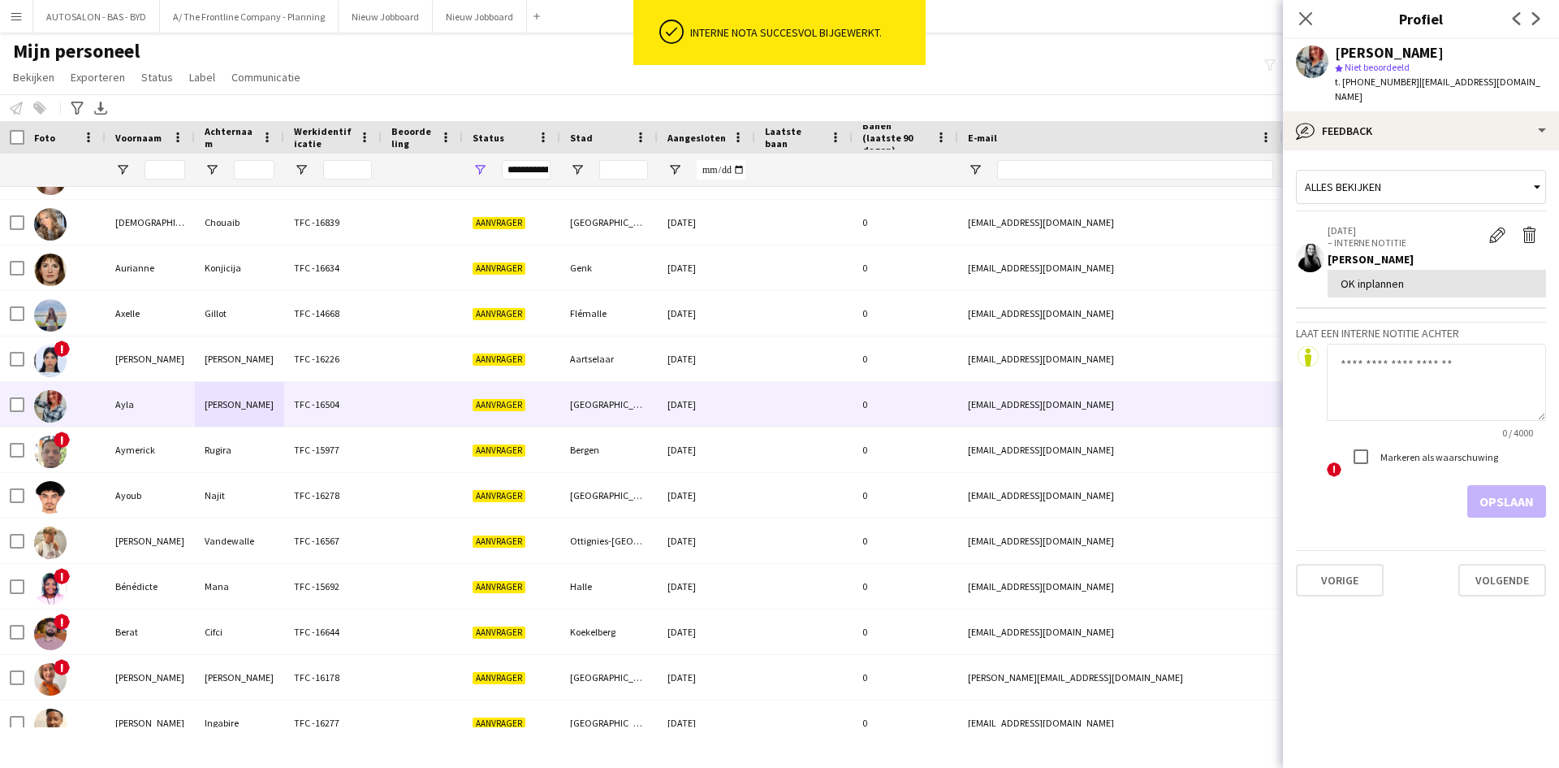
click at [1407, 348] on textarea at bounding box center [1436, 382] width 219 height 77
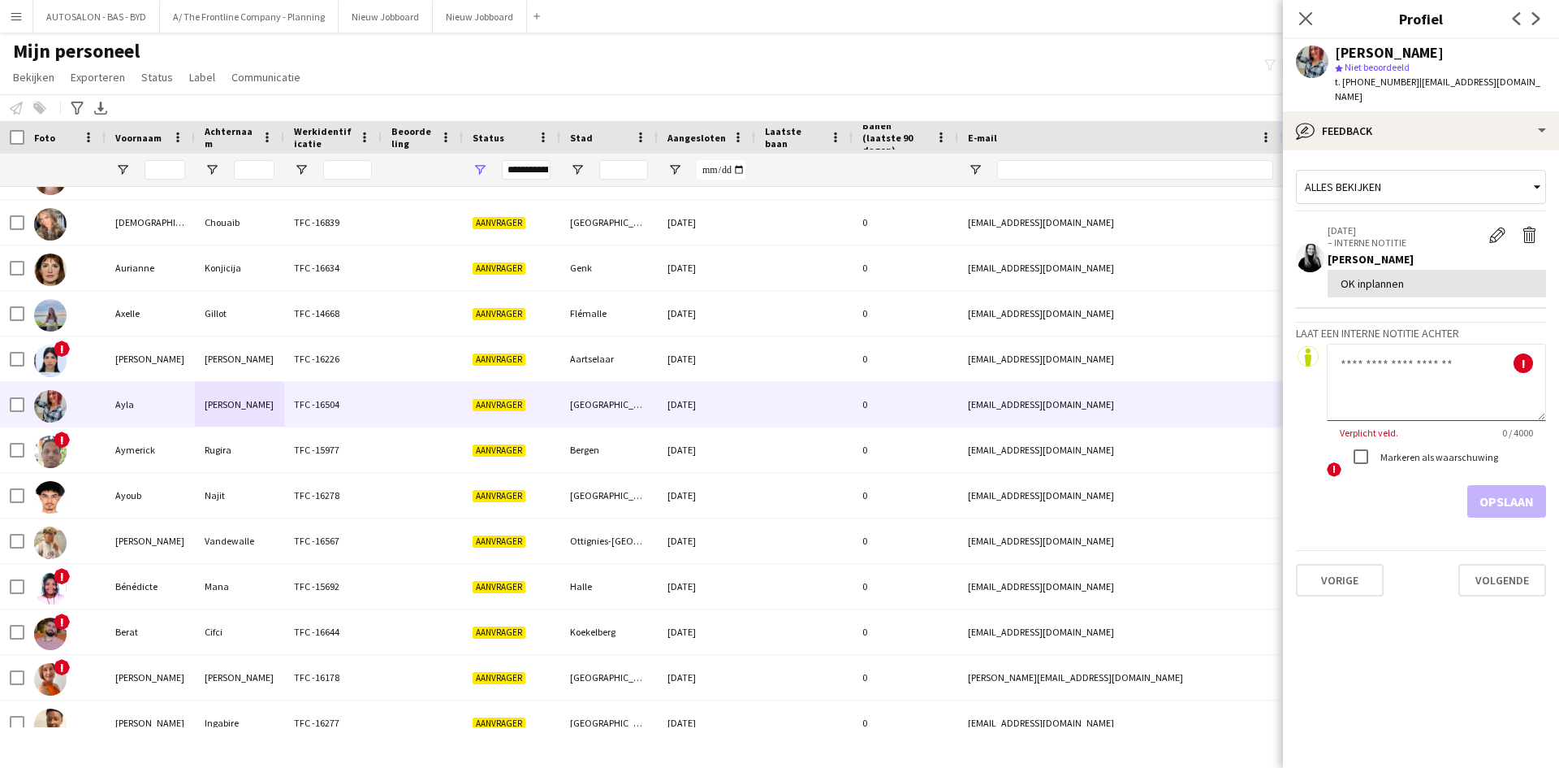
click at [1353, 386] on textarea at bounding box center [1436, 382] width 219 height 77
paste textarea "**********"
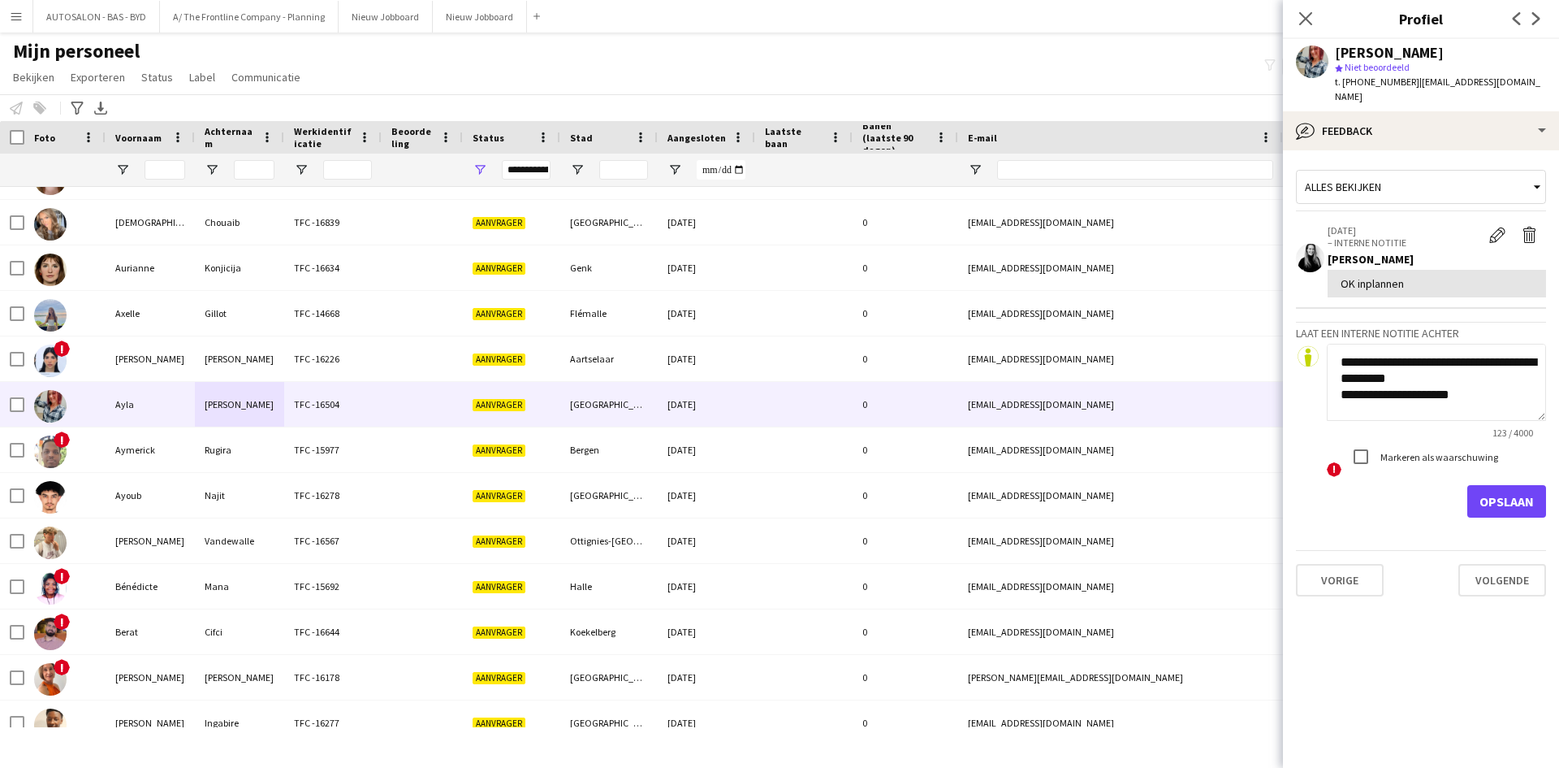
scroll to position [0, 0]
drag, startPoint x: 1378, startPoint y: 387, endPoint x: 1339, endPoint y: 384, distance: 39.1
click at [1339, 384] on textarea "**********" at bounding box center [1436, 382] width 219 height 77
type textarea "**********"
click at [1511, 485] on button "Opslaan" at bounding box center [1507, 501] width 79 height 32
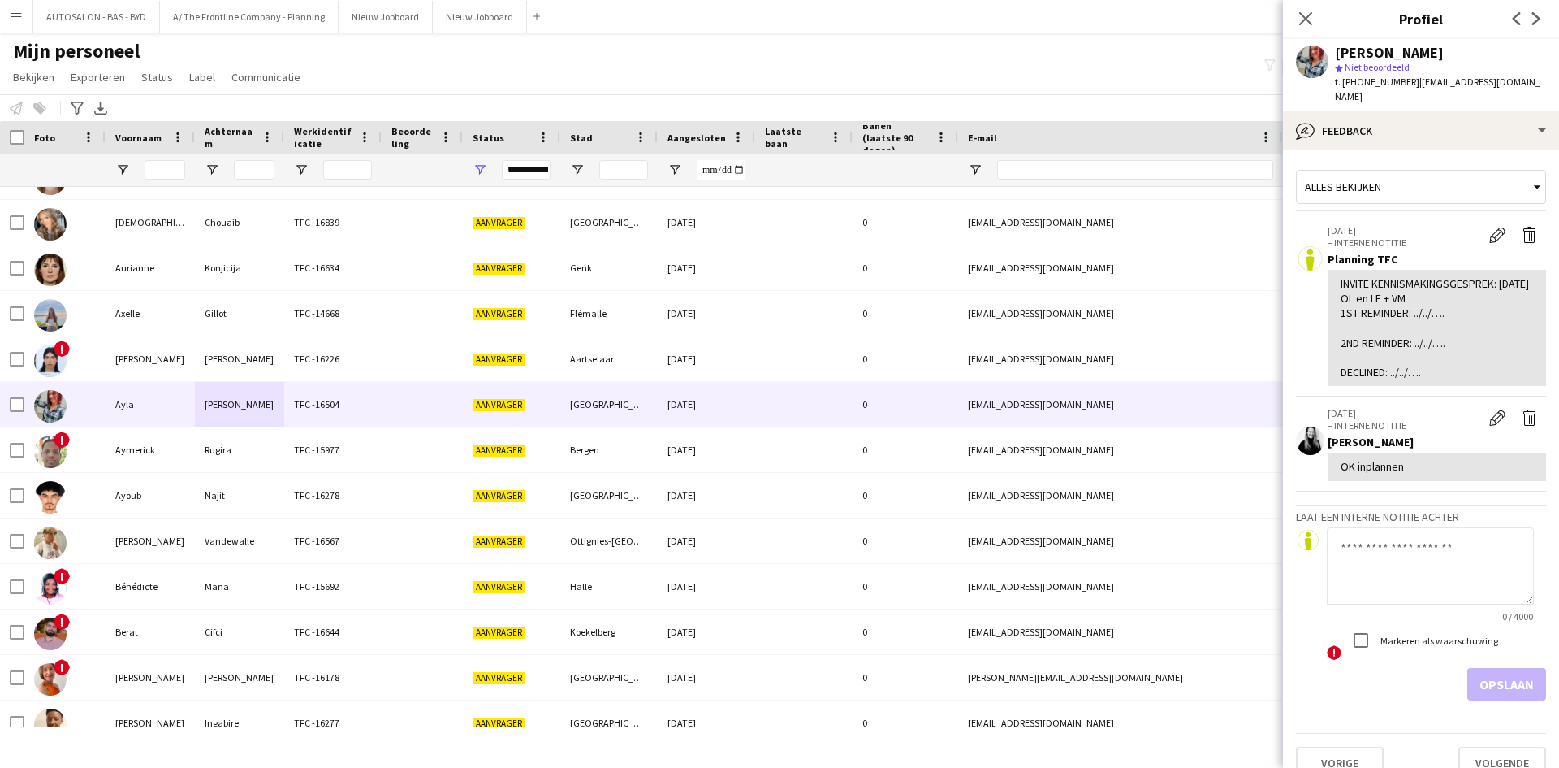
drag, startPoint x: 1405, startPoint y: 80, endPoint x: 1516, endPoint y: 84, distance: 110.5
click at [1516, 84] on div "Ayla De Becker star Niet beoordeeld t. +32474565241 | ayladb@netcourrier.com" at bounding box center [1421, 75] width 276 height 72
copy span "ayladb@netcourrier.com"
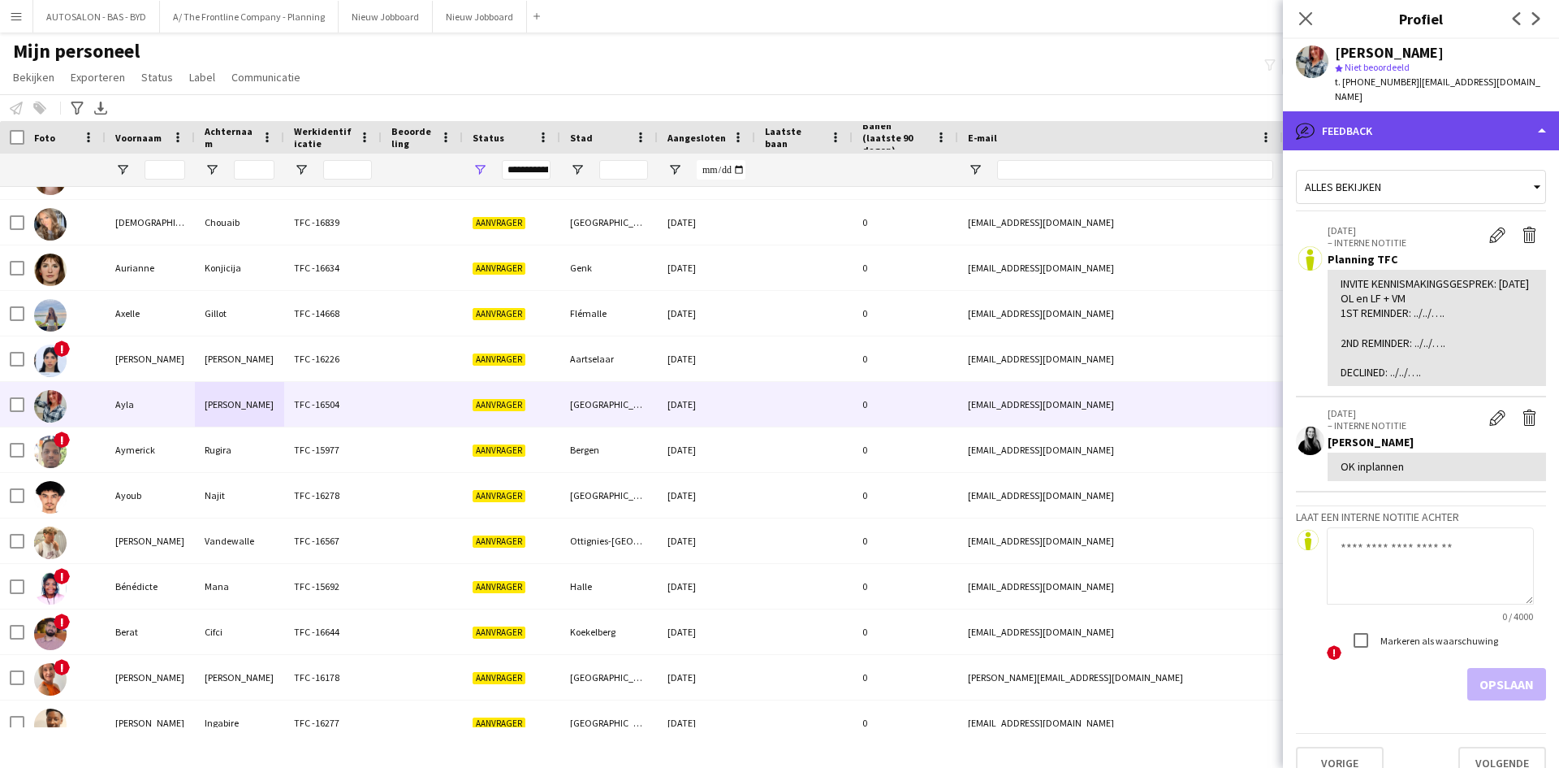
click at [1393, 119] on div "bubble-pencil Feedback" at bounding box center [1421, 130] width 276 height 39
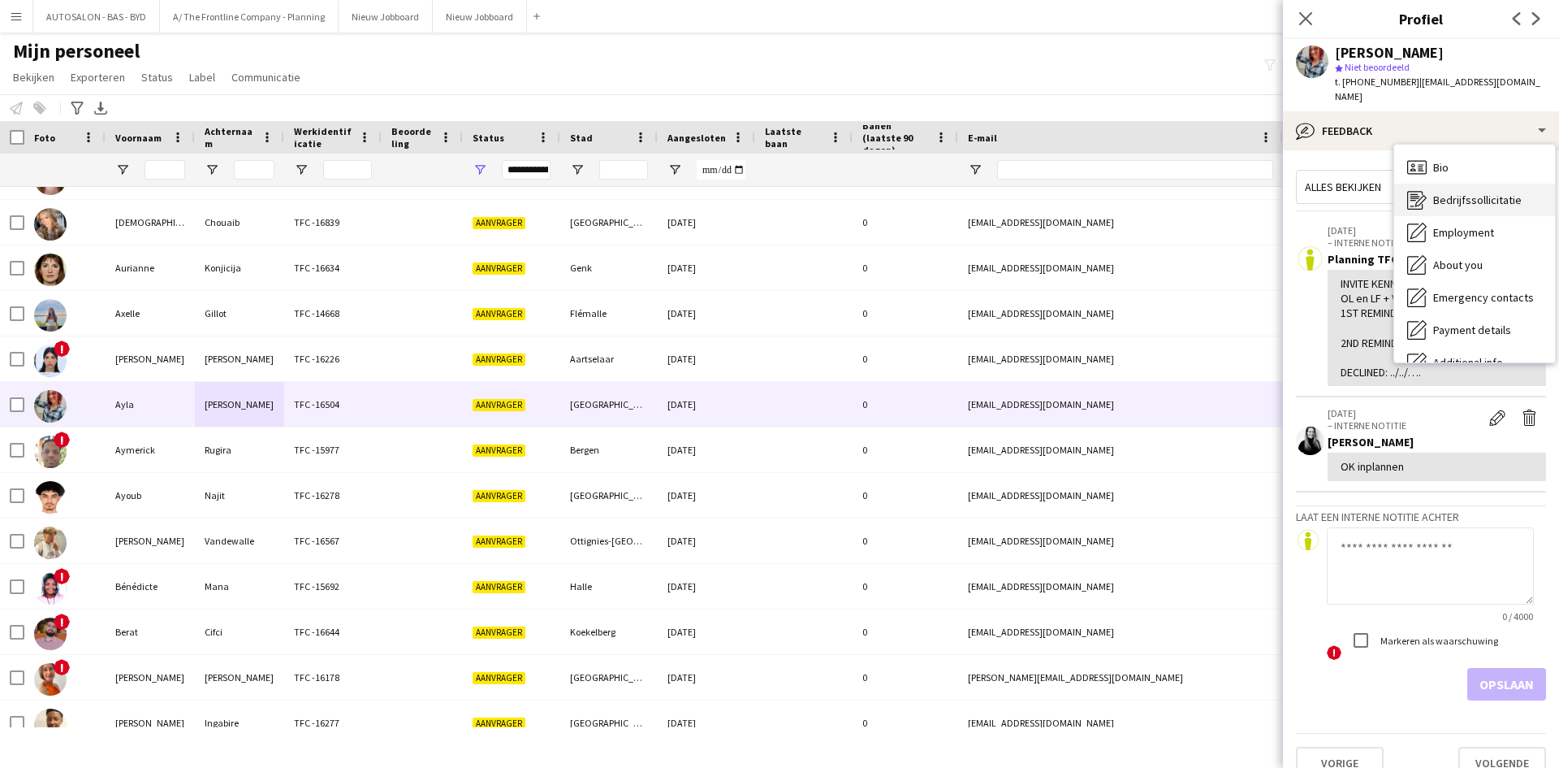
click at [1474, 192] on span "Bedrijfssollicitatie" at bounding box center [1478, 199] width 89 height 15
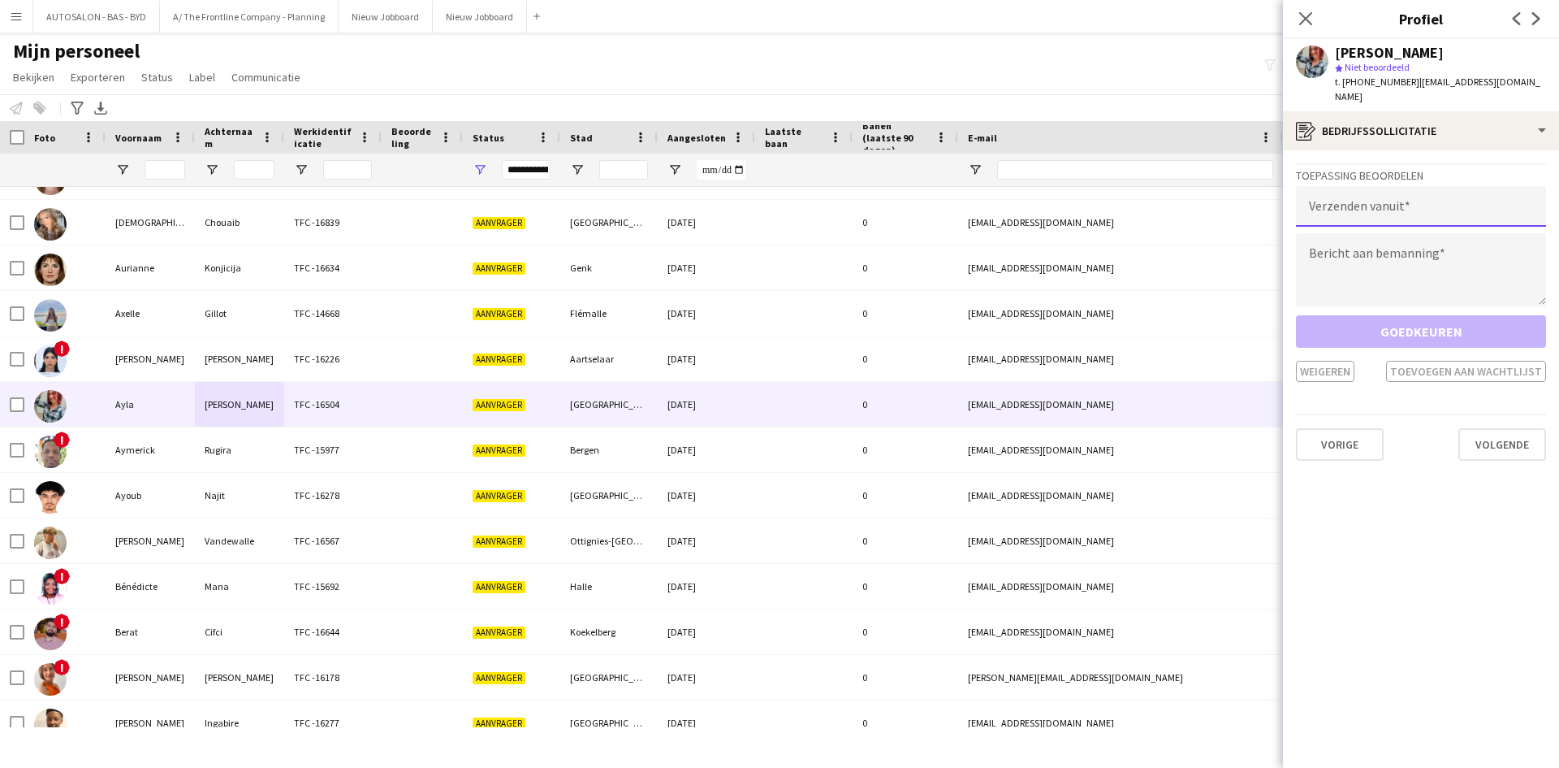
click at [1412, 189] on input "email" at bounding box center [1421, 206] width 250 height 41
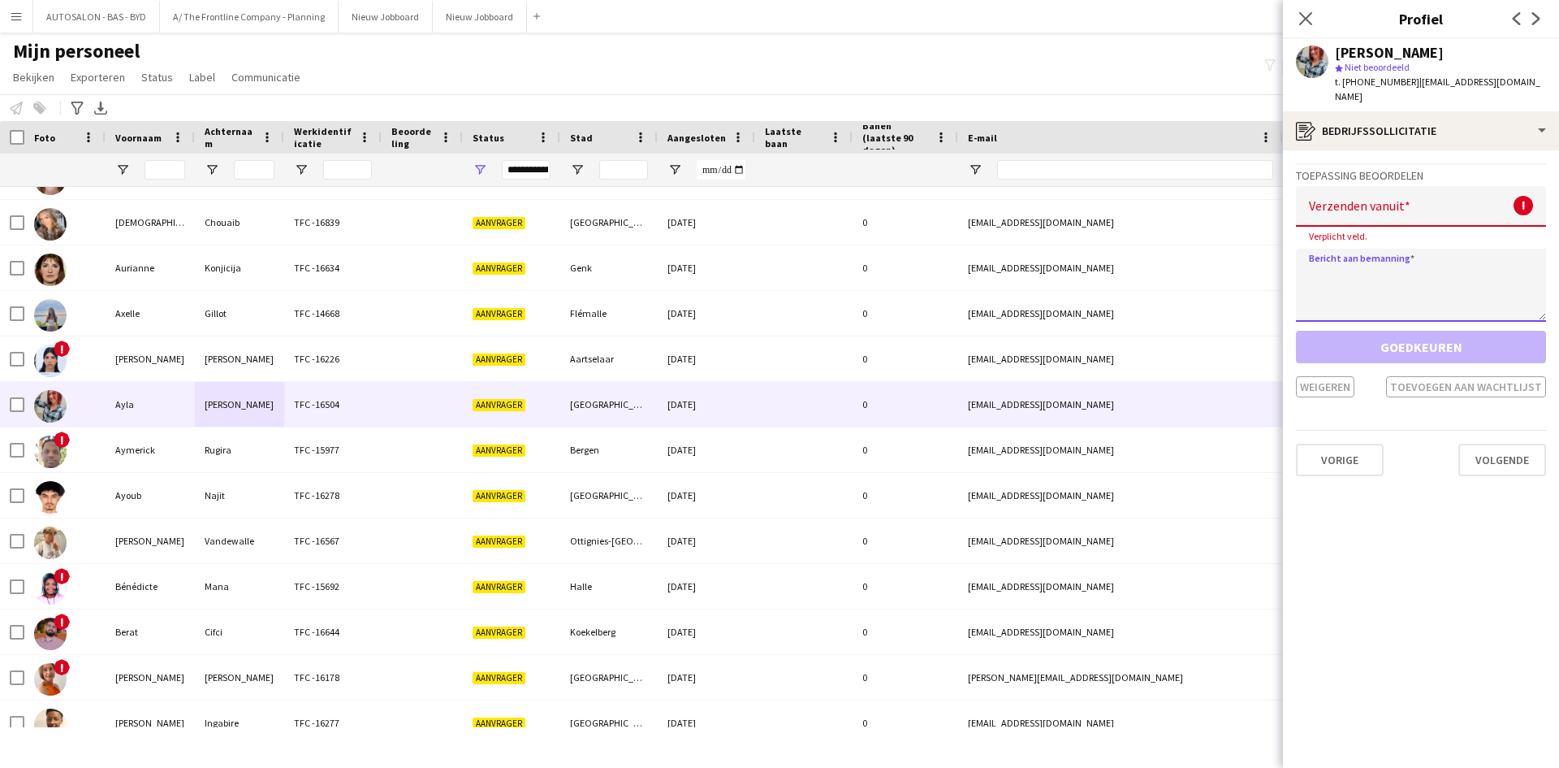
click at [1429, 249] on textarea at bounding box center [1421, 285] width 250 height 73
paste textarea "**********"
type textarea "**********"
click at [1404, 192] on input "email" at bounding box center [1421, 206] width 250 height 41
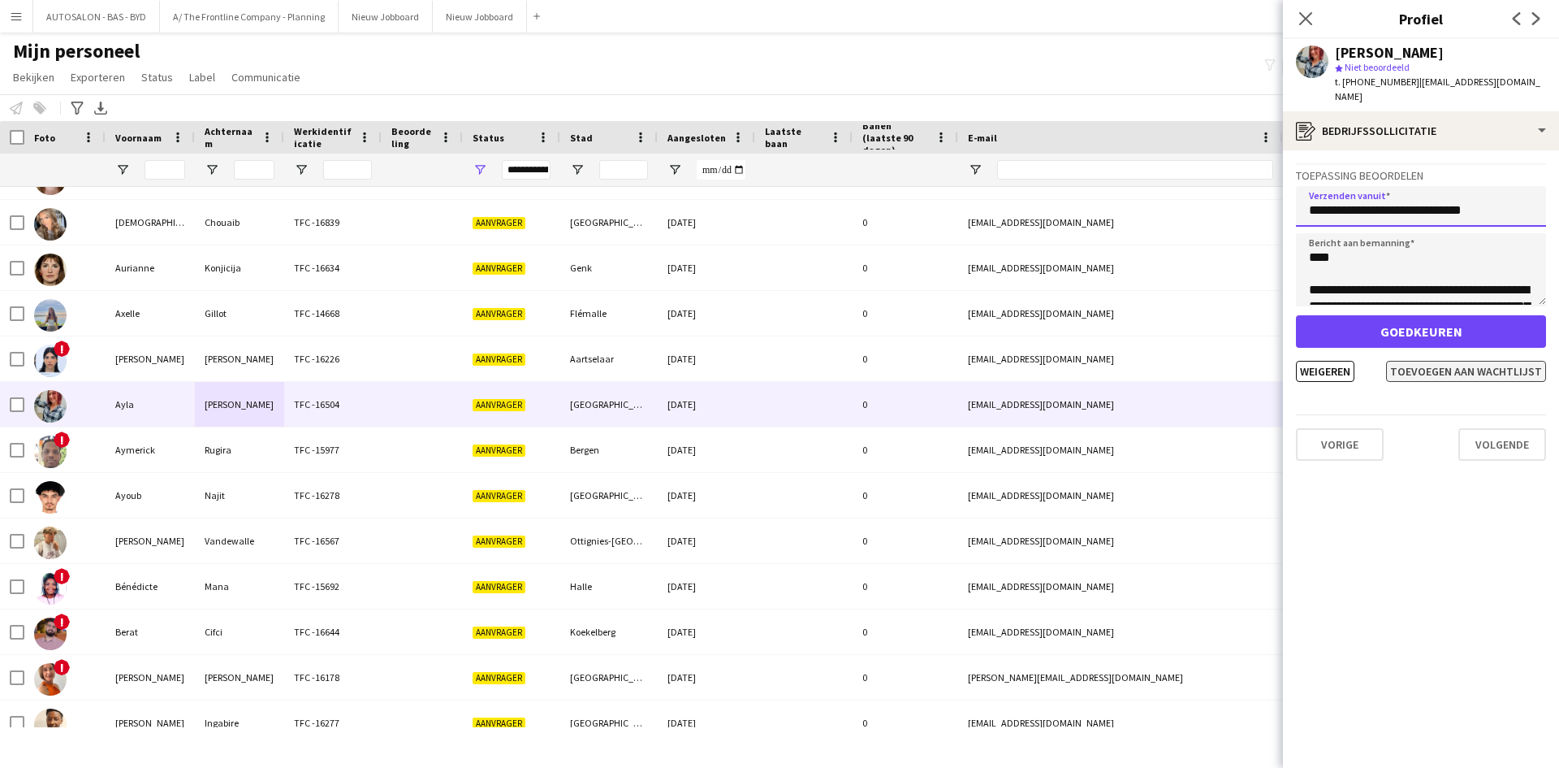
type input "**********"
click at [1448, 361] on button "Toevoegen aan wachtlijst" at bounding box center [1466, 371] width 160 height 21
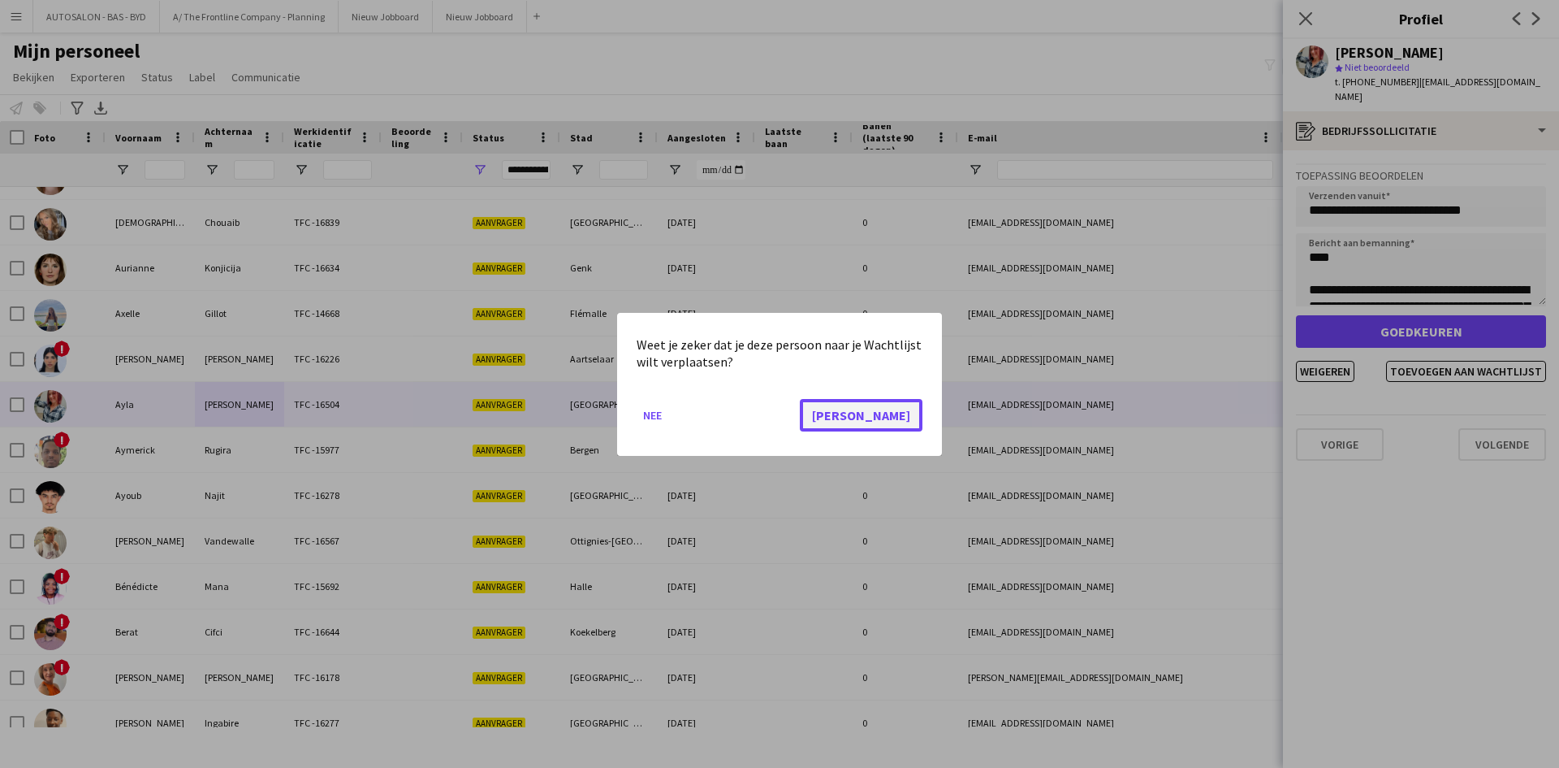
click at [902, 412] on button "[PERSON_NAME]" at bounding box center [861, 414] width 123 height 32
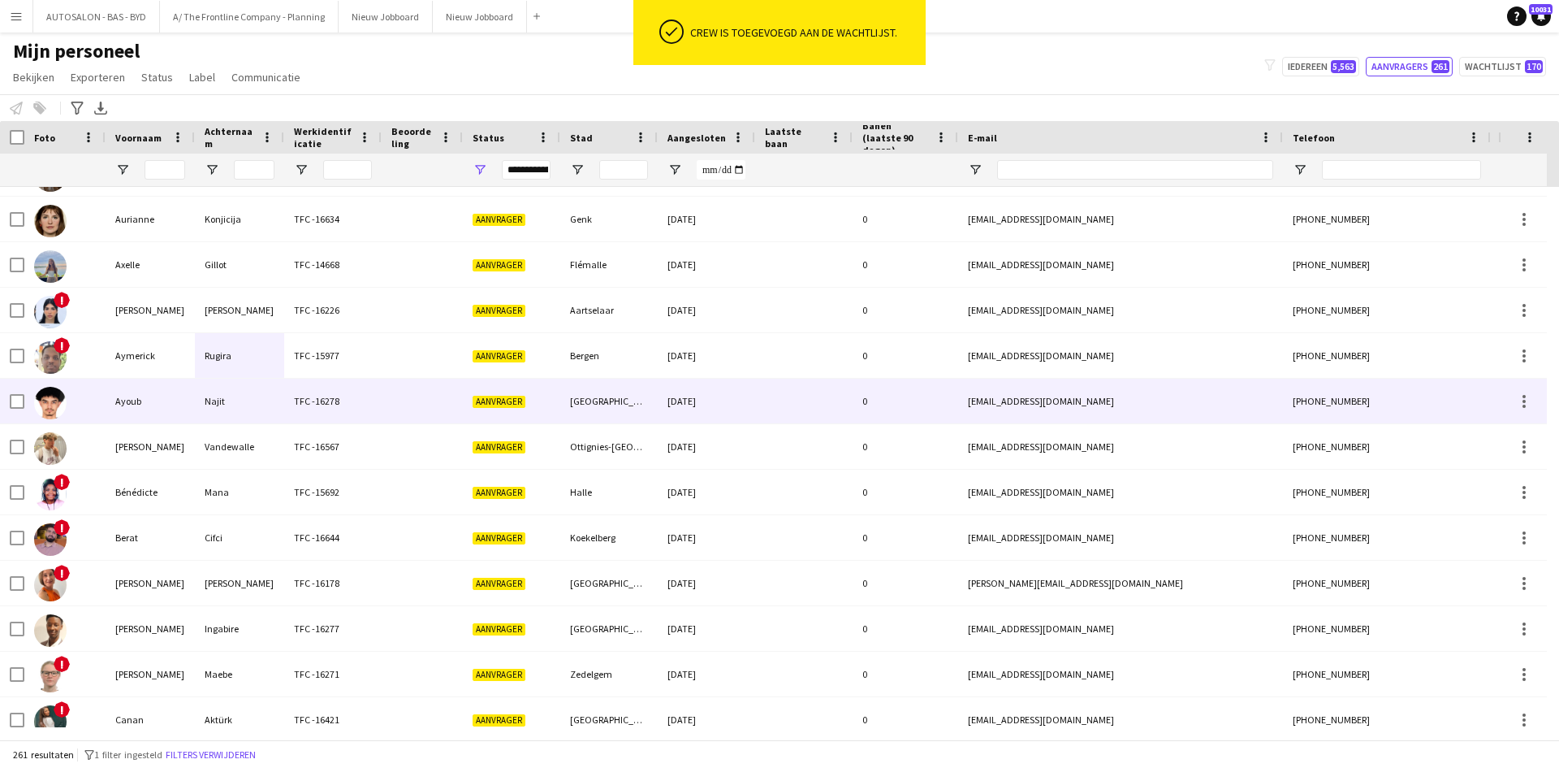
scroll to position [650, 0]
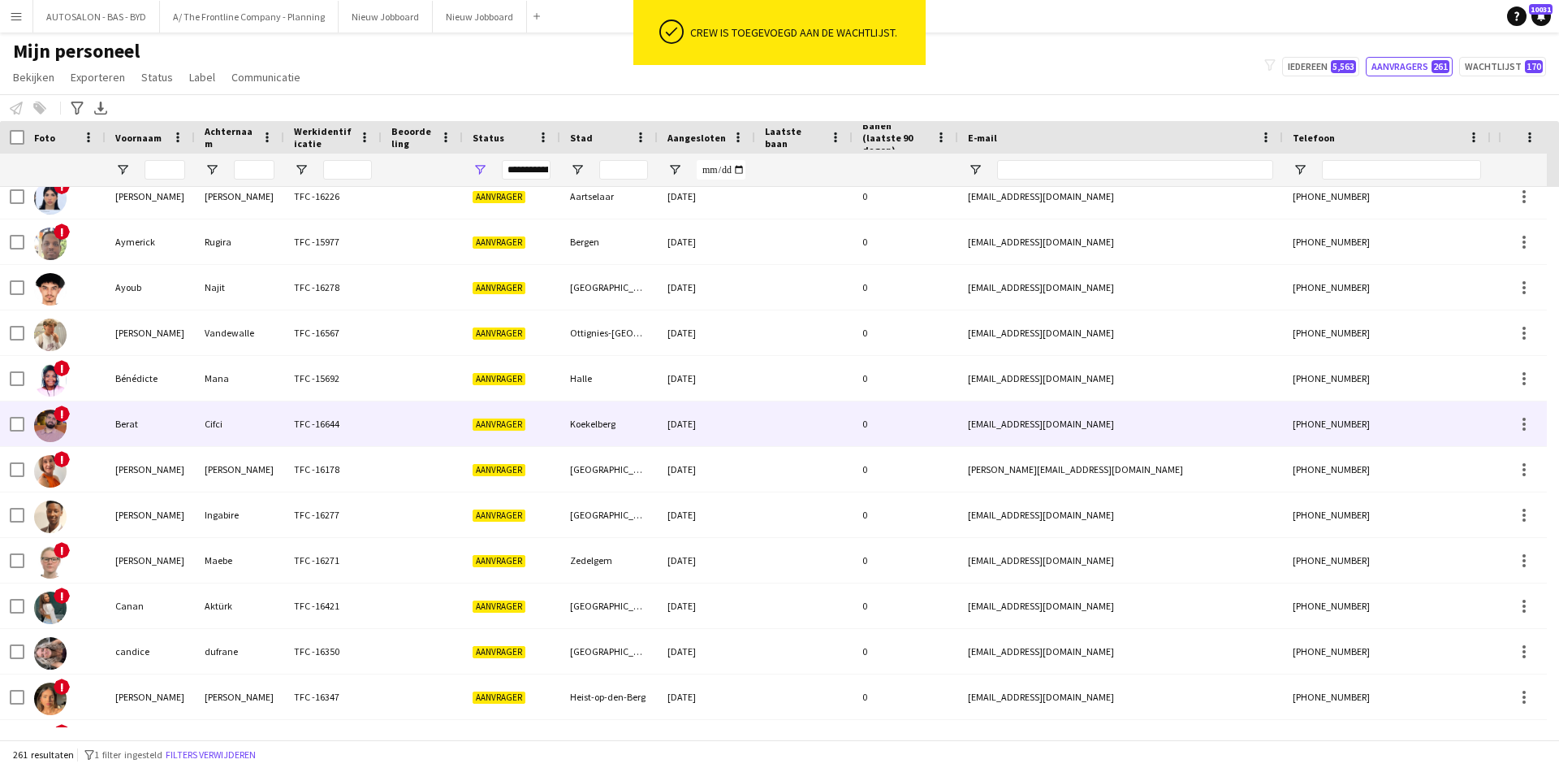
click at [577, 420] on div "Koekelberg" at bounding box center [608, 423] width 97 height 45
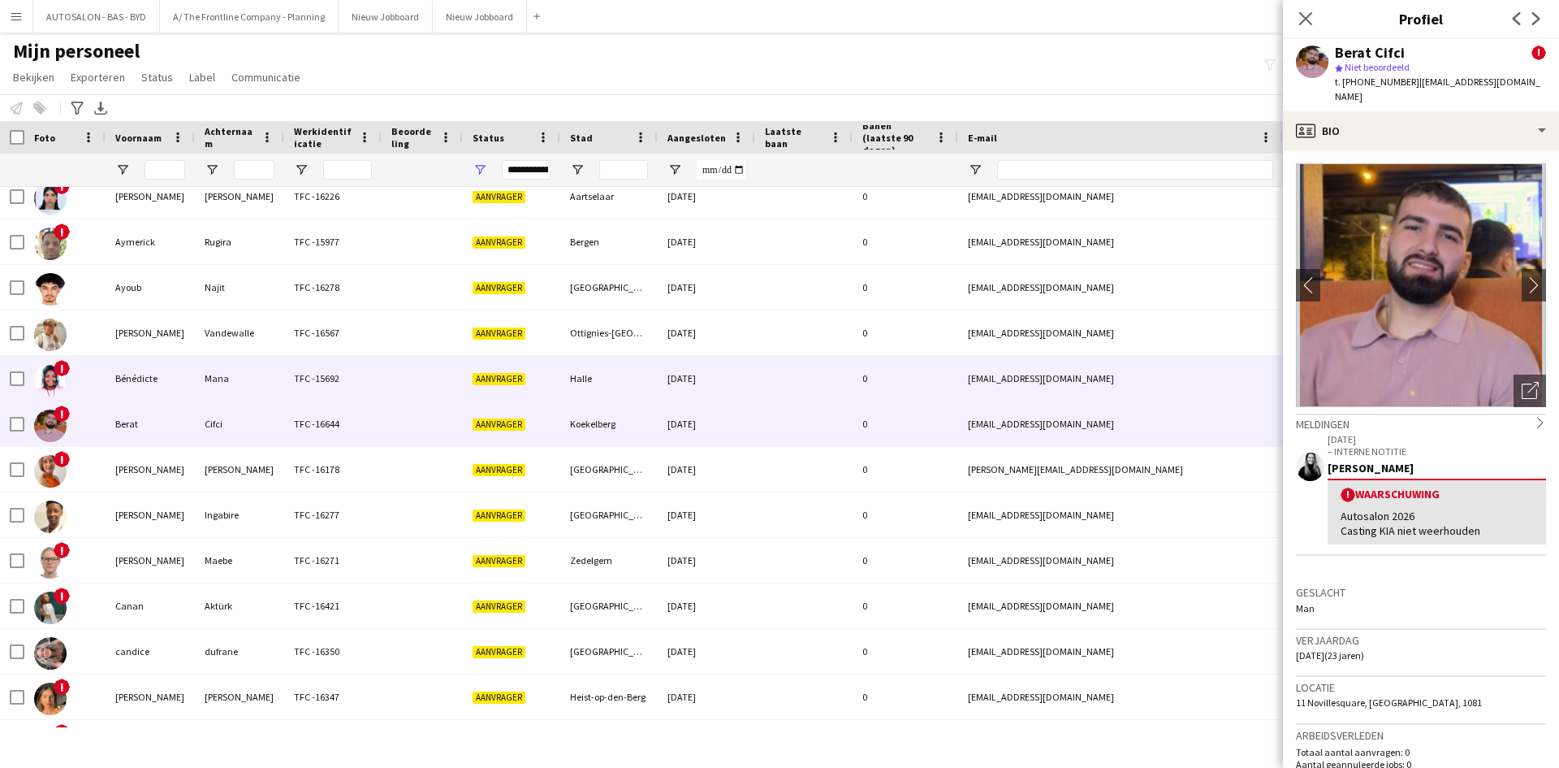
click at [581, 393] on div "Halle" at bounding box center [608, 378] width 97 height 45
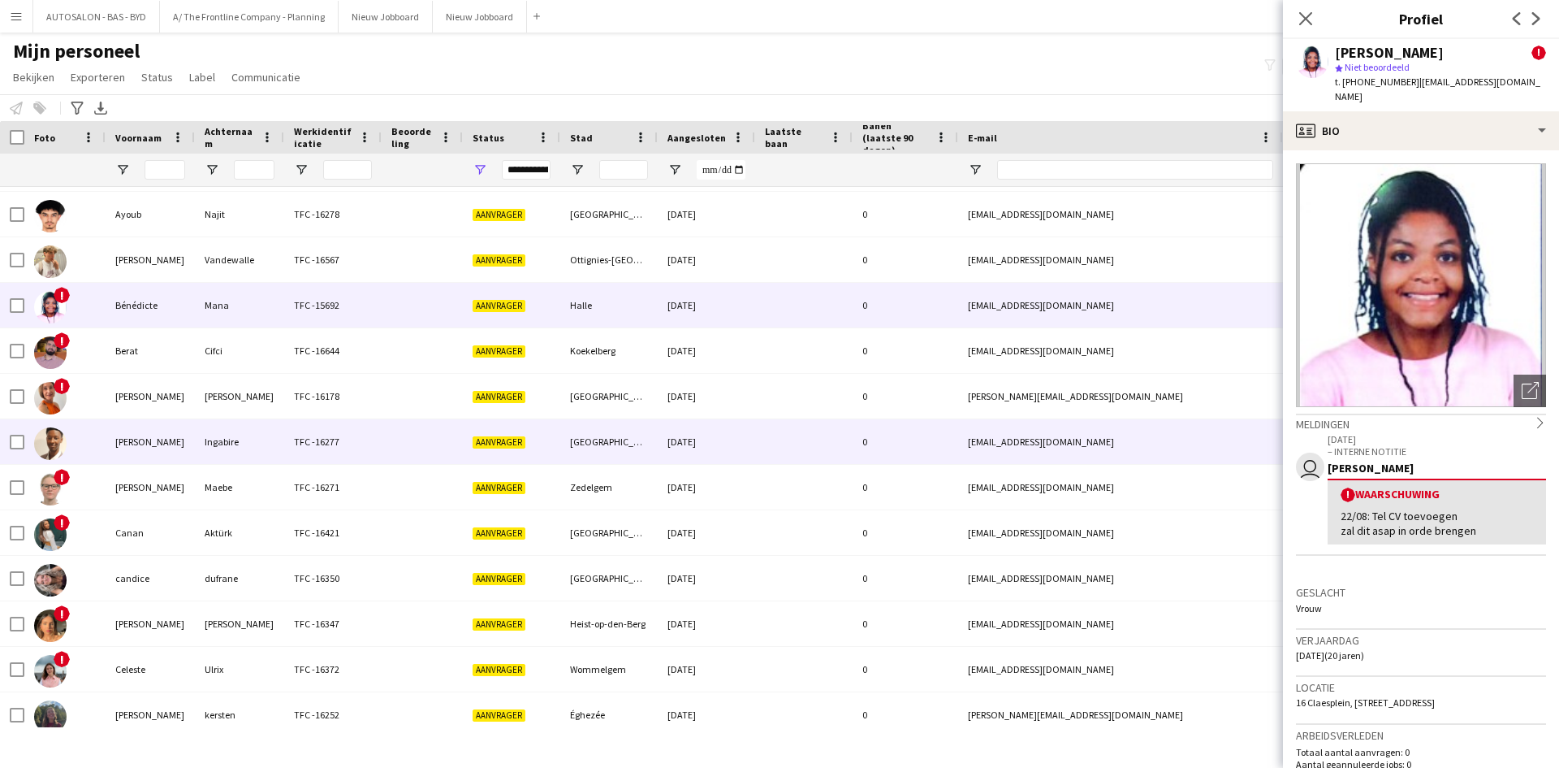
scroll to position [812, 0]
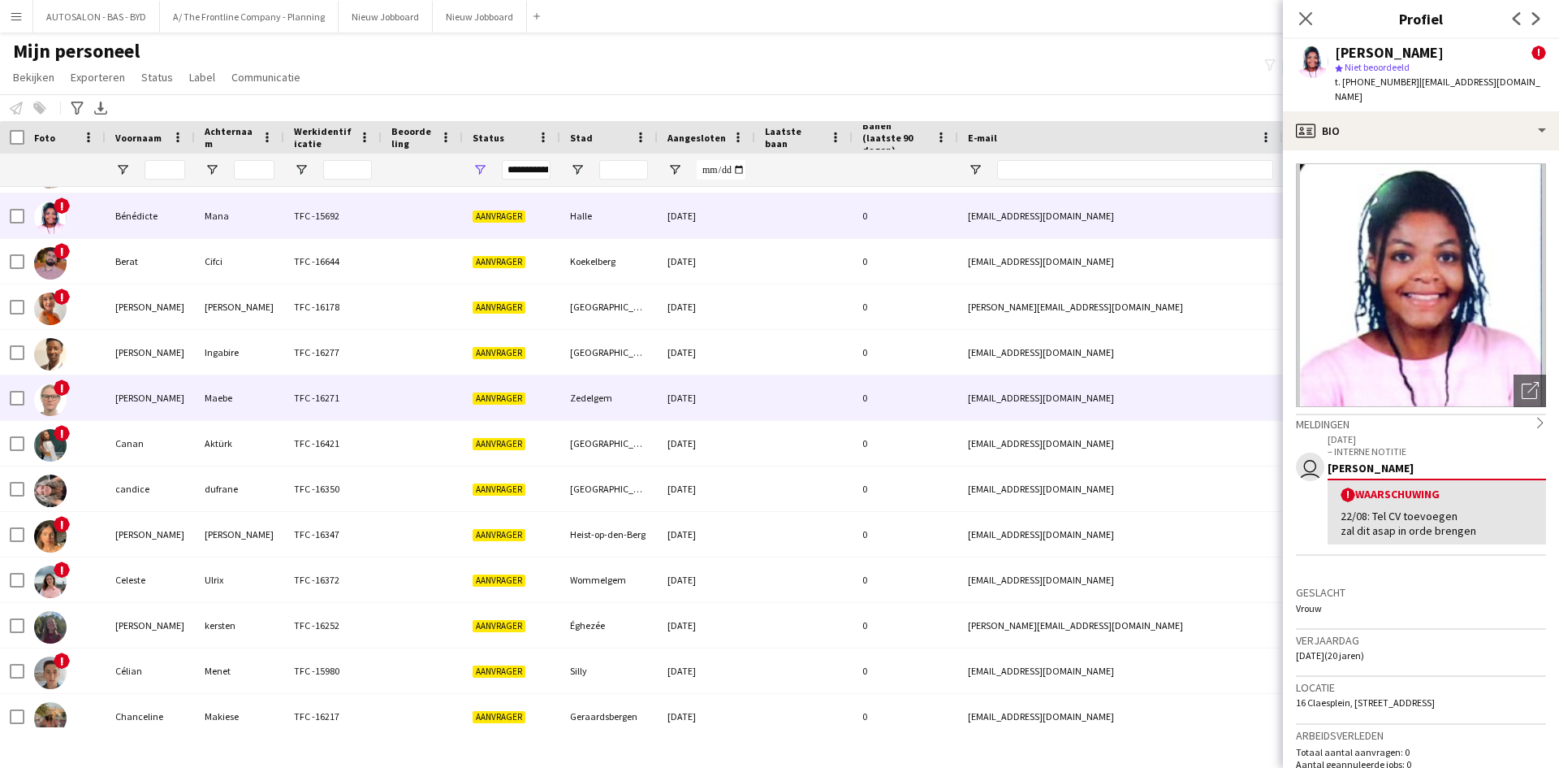
click at [464, 392] on div "Aanvrager" at bounding box center [511, 397] width 97 height 45
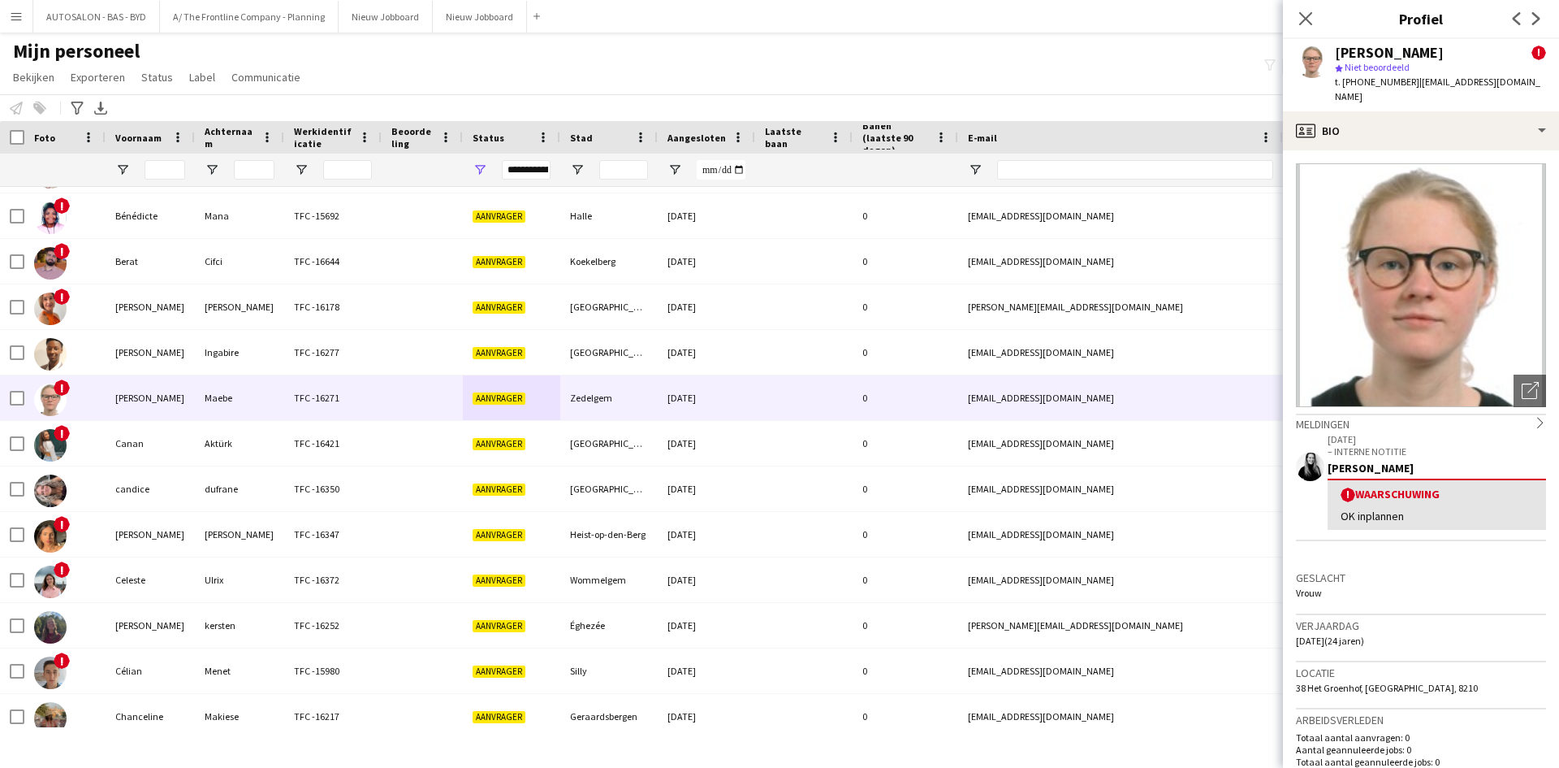
click at [1342, 318] on img at bounding box center [1421, 285] width 250 height 244
click at [1380, 351] on img at bounding box center [1421, 285] width 250 height 244
click at [1428, 277] on img at bounding box center [1421, 285] width 250 height 244
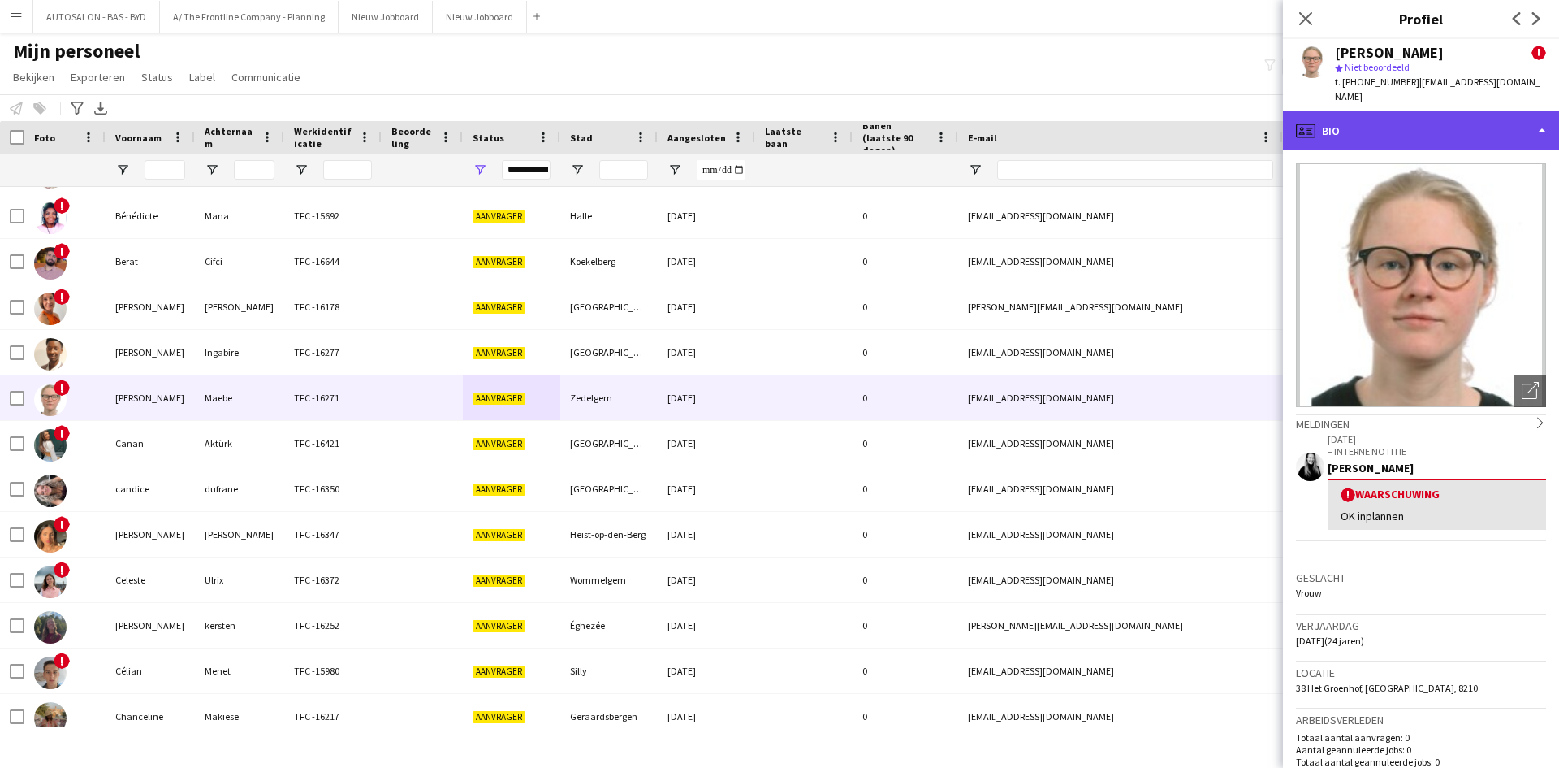
click at [1486, 127] on div "profile Bio" at bounding box center [1421, 130] width 276 height 39
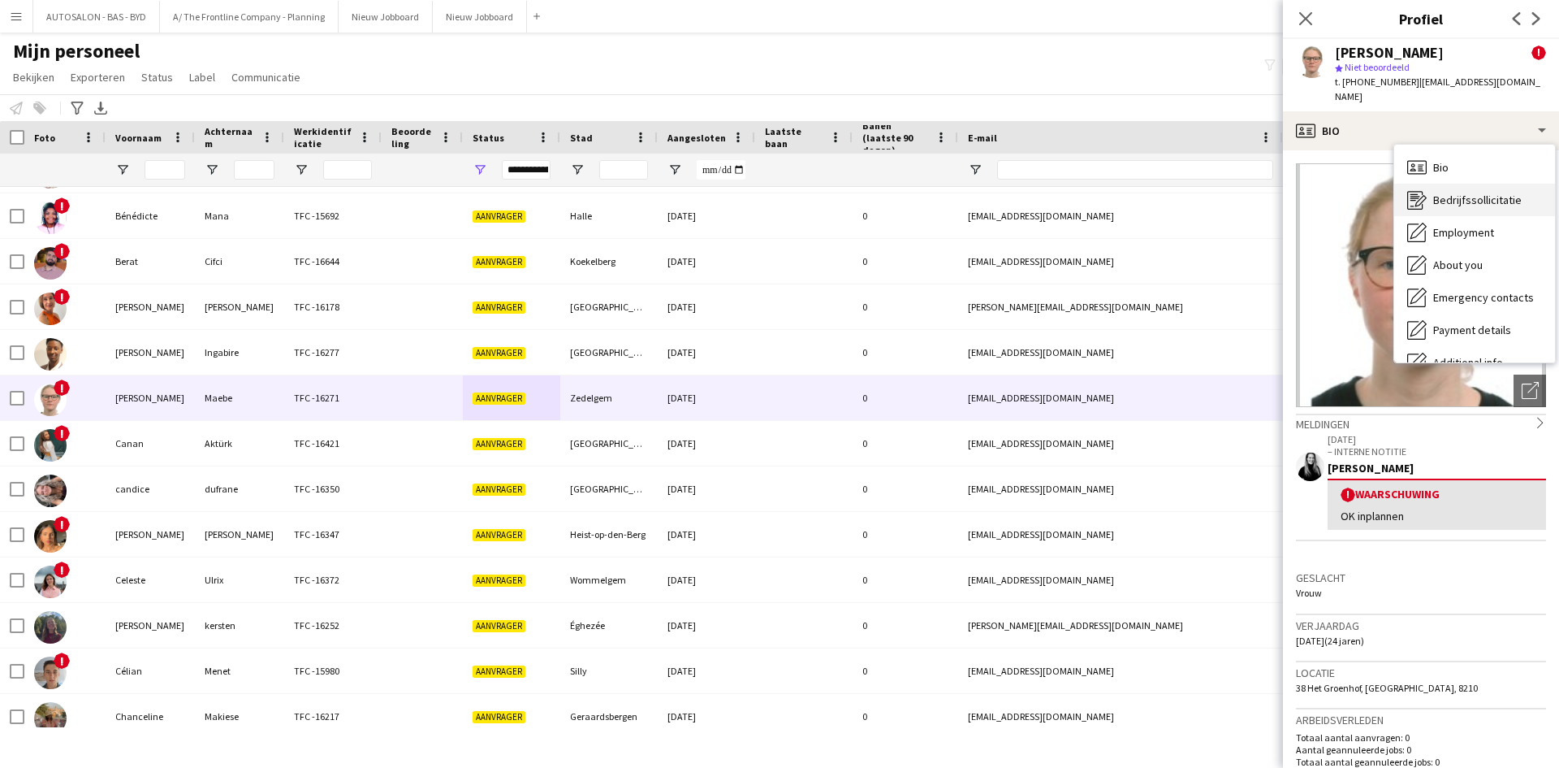
click at [1481, 192] on span "Bedrijfssollicitatie" at bounding box center [1478, 199] width 89 height 15
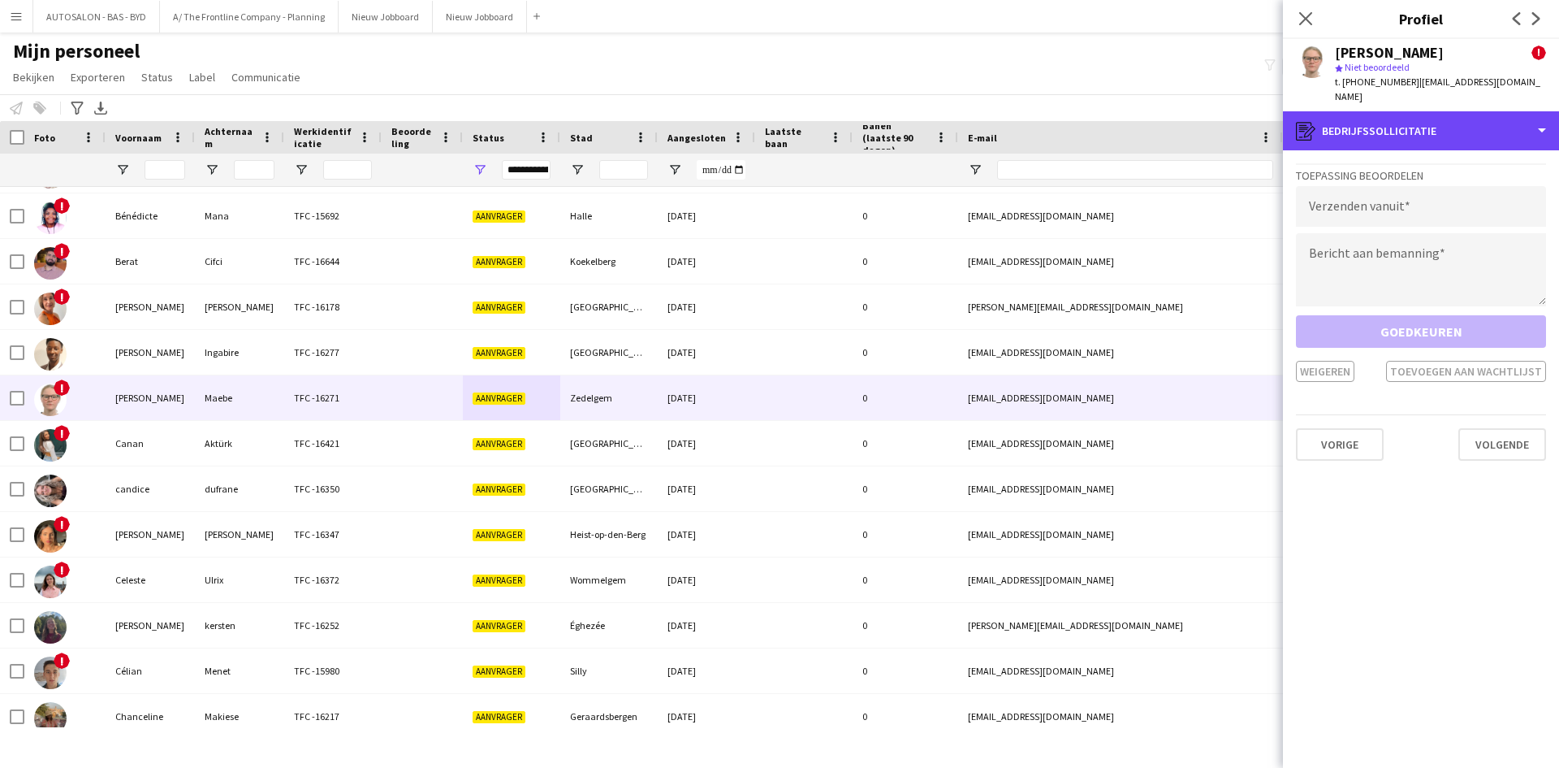
drag, startPoint x: 1437, startPoint y: 112, endPoint x: 1444, endPoint y: 134, distance: 23.1
click at [1437, 114] on div "register Bedrijfssollicitatie" at bounding box center [1421, 130] width 276 height 39
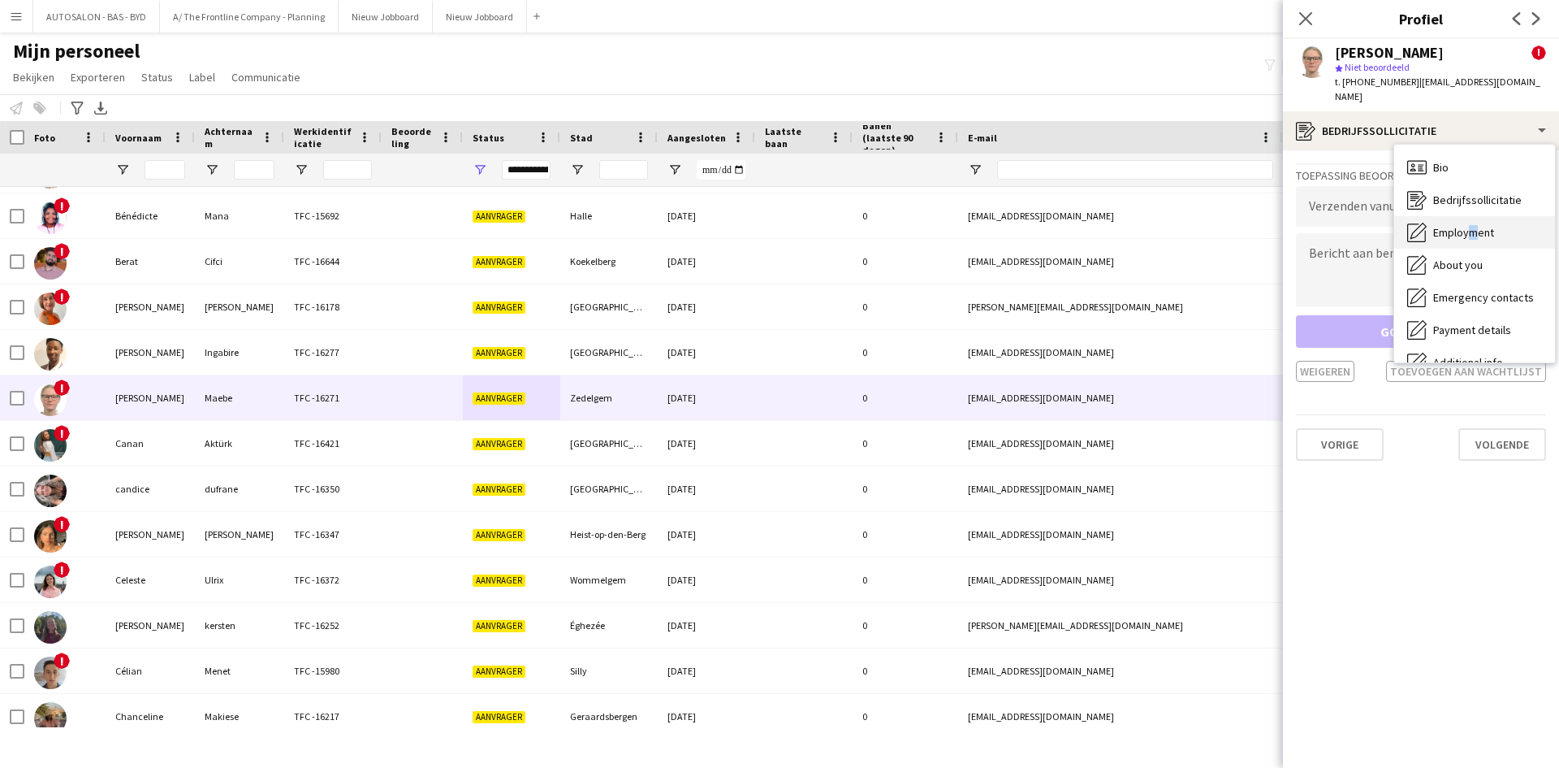
click at [1468, 225] on span "Employment" at bounding box center [1464, 232] width 61 height 15
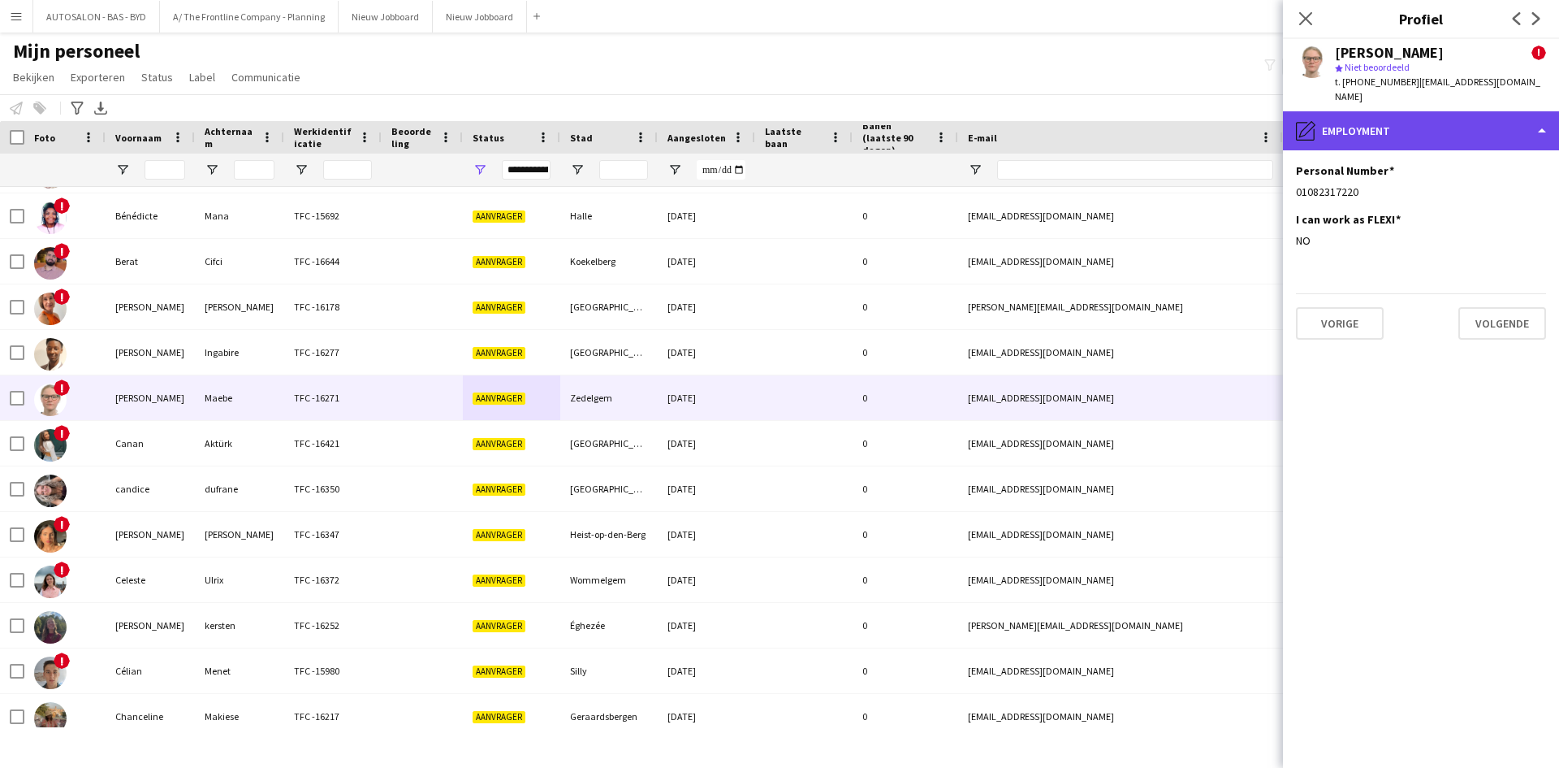
click at [1425, 123] on div "pencil4 Employment" at bounding box center [1421, 130] width 276 height 39
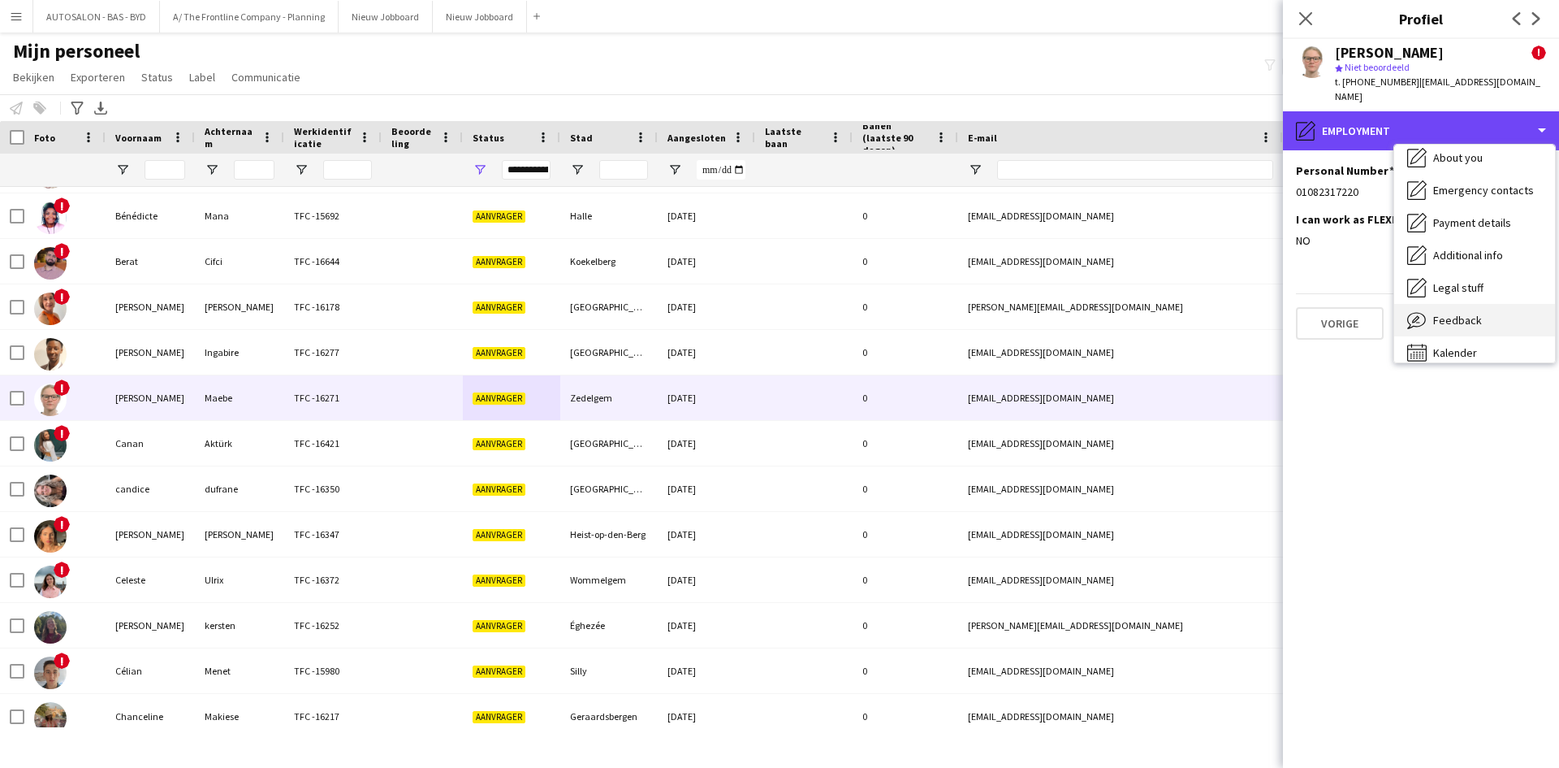
scroll to position [120, 0]
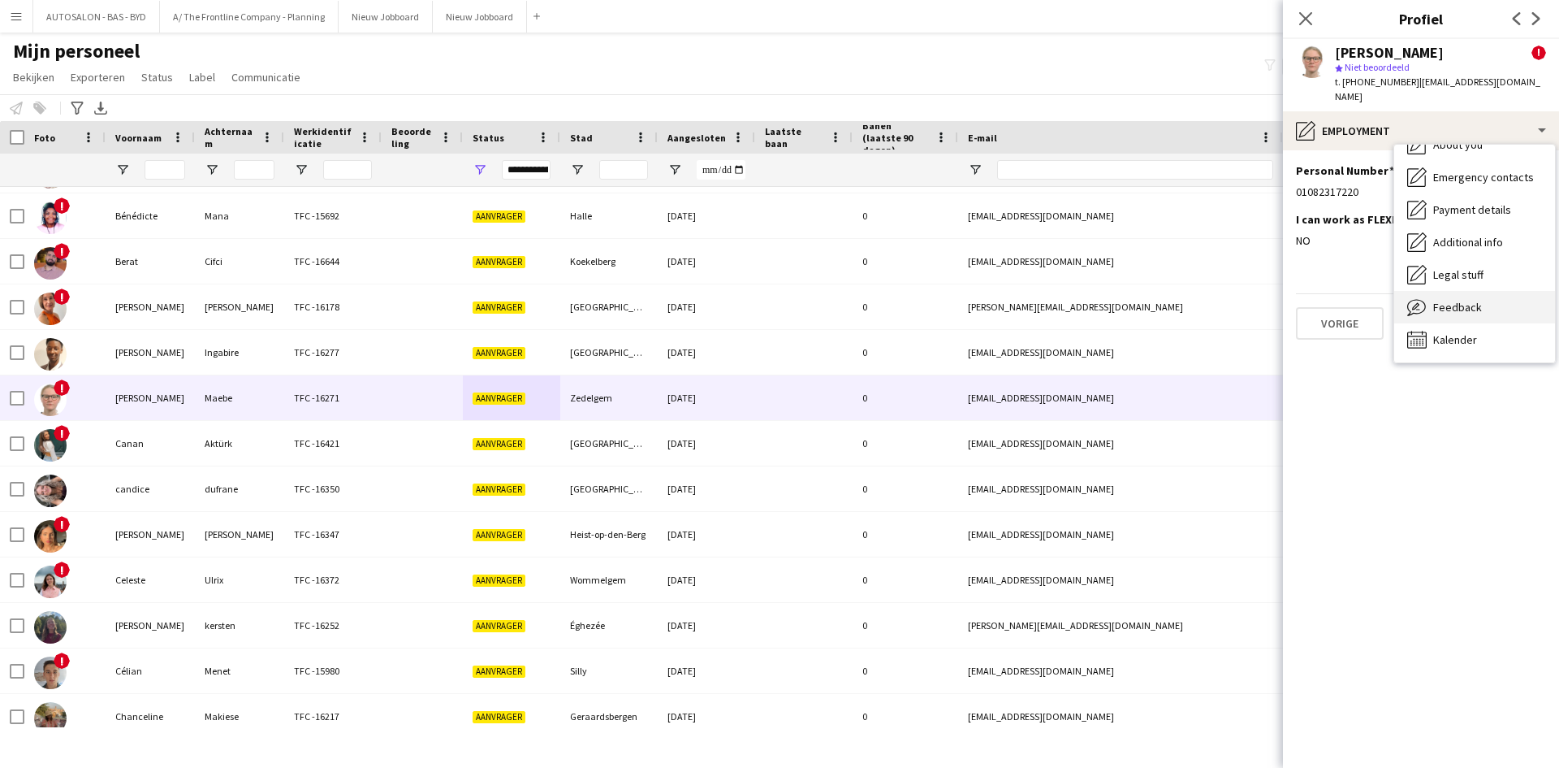
click at [1449, 291] on div "Feedback Feedback" at bounding box center [1475, 307] width 161 height 32
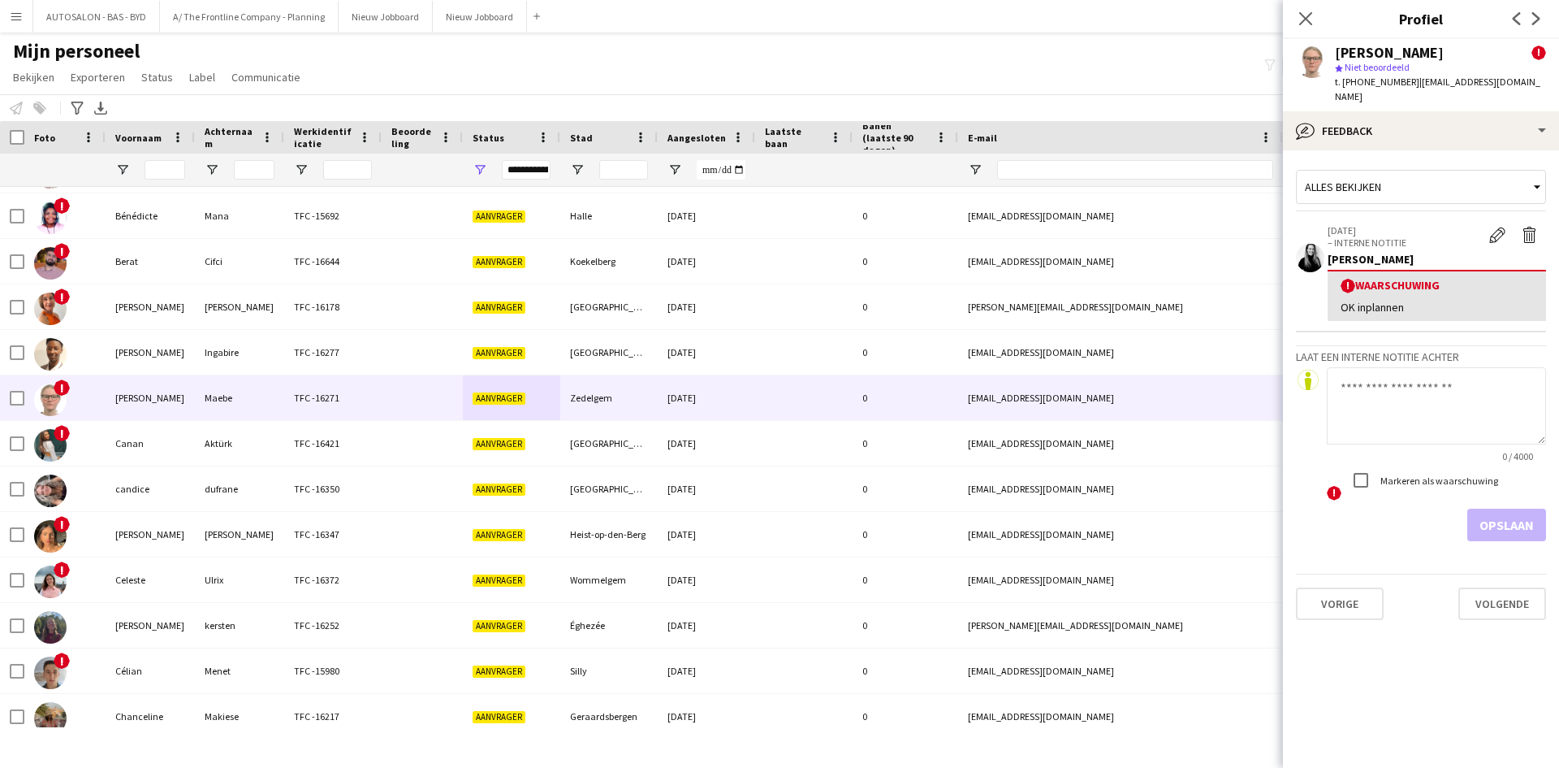
click at [1417, 300] on div "OK inplannen" at bounding box center [1437, 307] width 192 height 15
click at [1523, 227] on app-icon "Waarschuwing verwijderen" at bounding box center [1530, 235] width 16 height 16
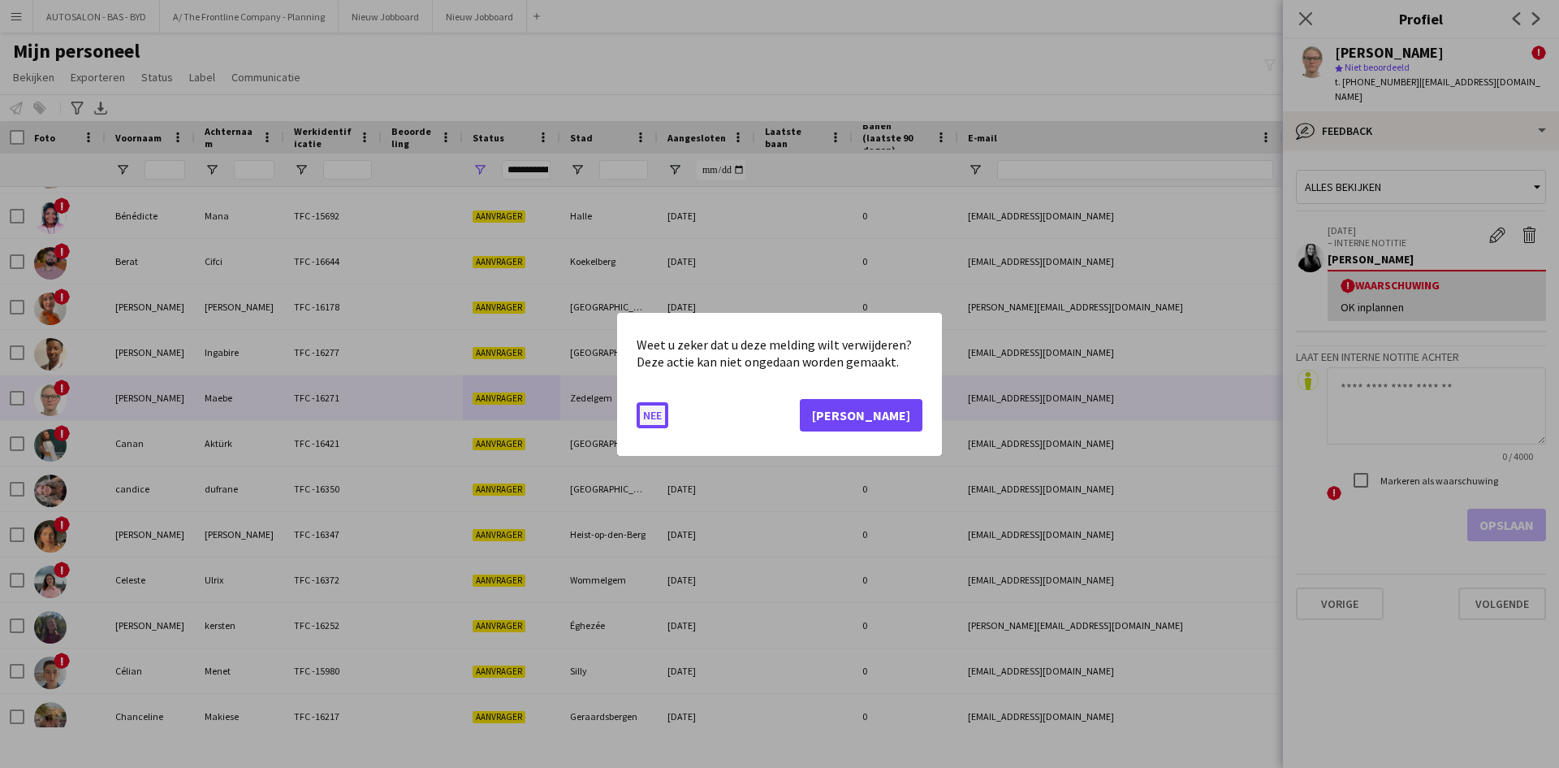
click at [643, 416] on button "Nee" at bounding box center [653, 414] width 32 height 26
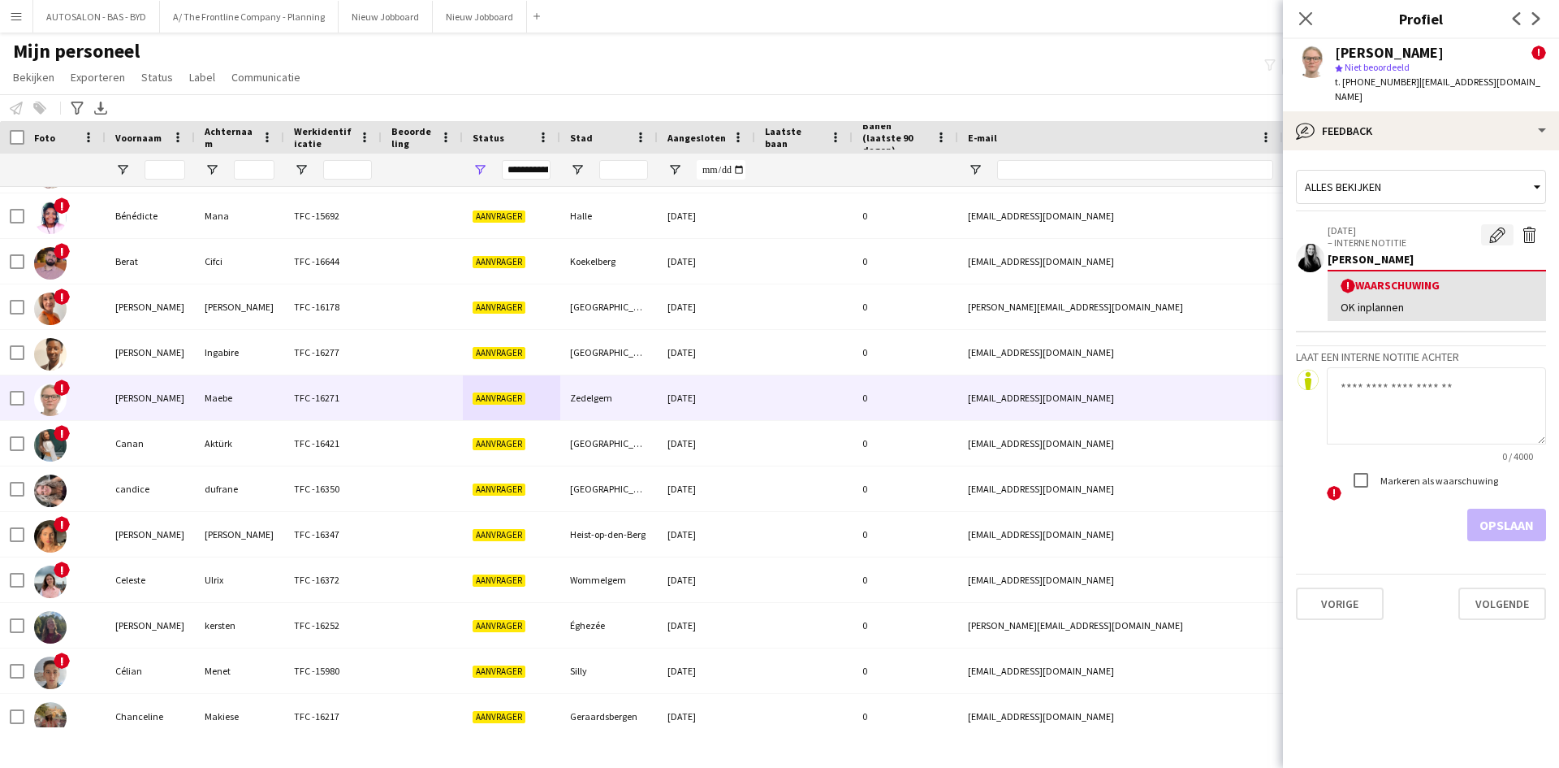
click at [1487, 228] on button "Waarschuwing bewerken" at bounding box center [1498, 234] width 32 height 21
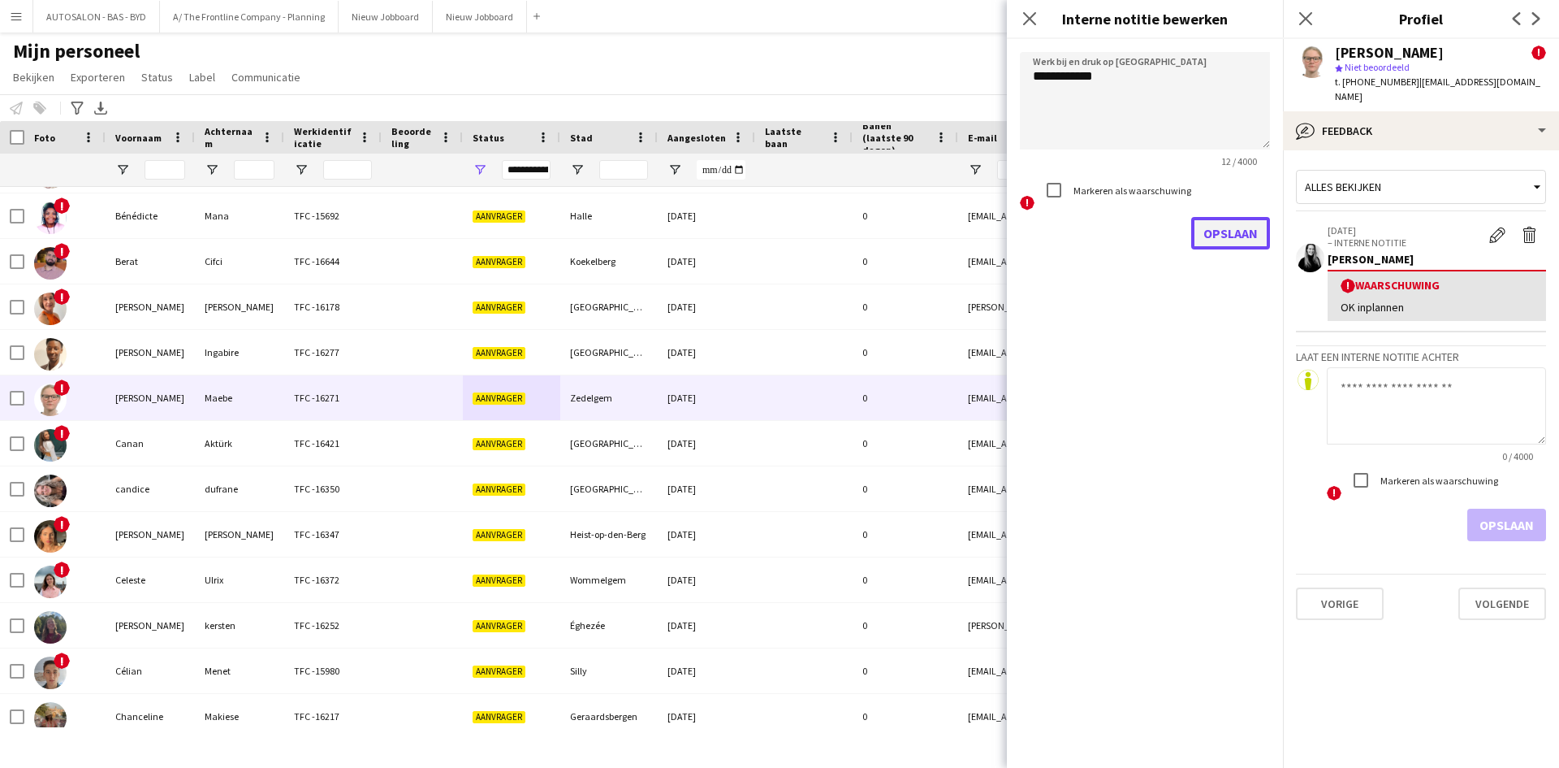
click at [1223, 225] on button "Opslaan" at bounding box center [1231, 233] width 79 height 32
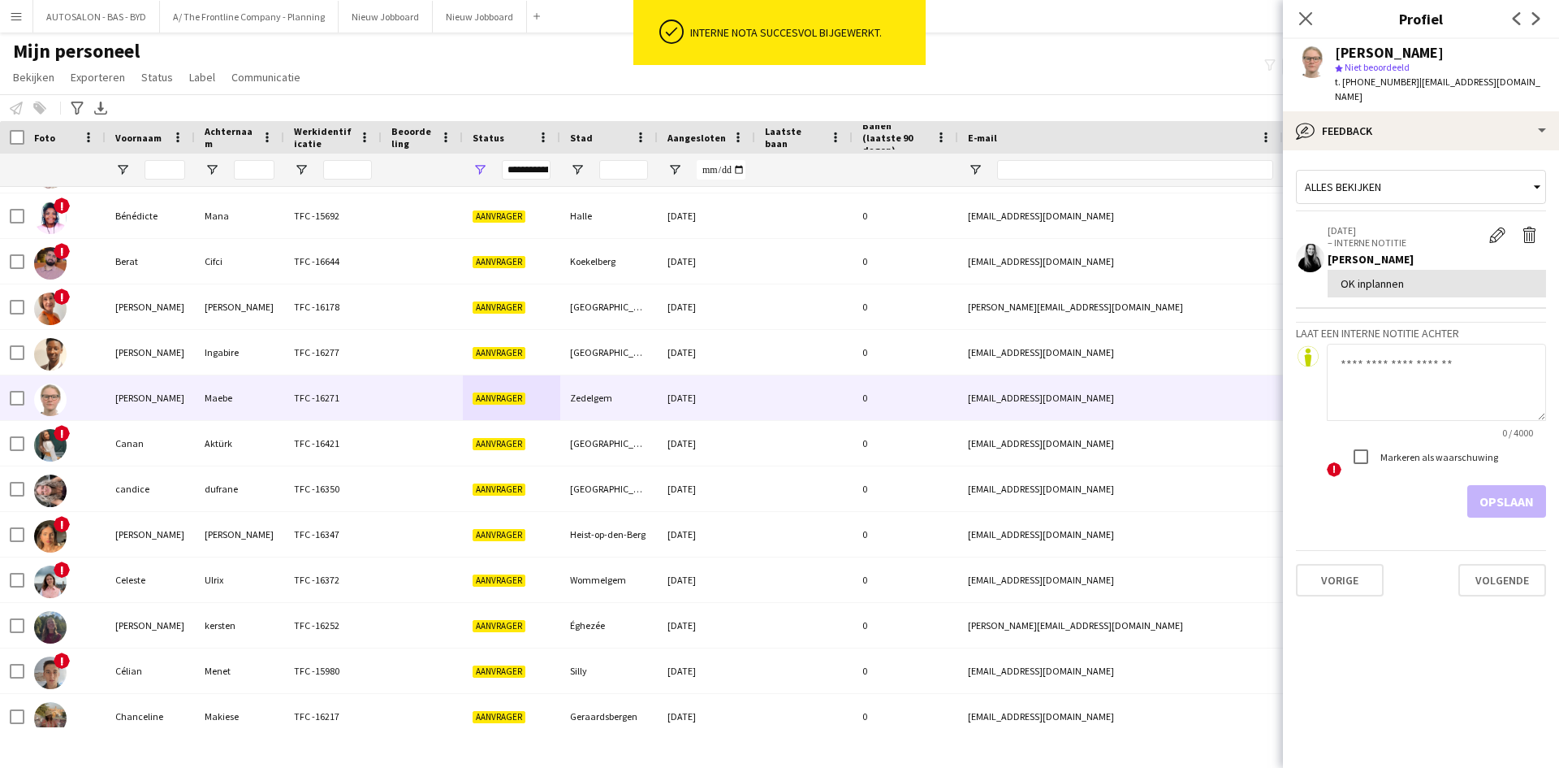
click at [1434, 344] on textarea at bounding box center [1436, 382] width 219 height 77
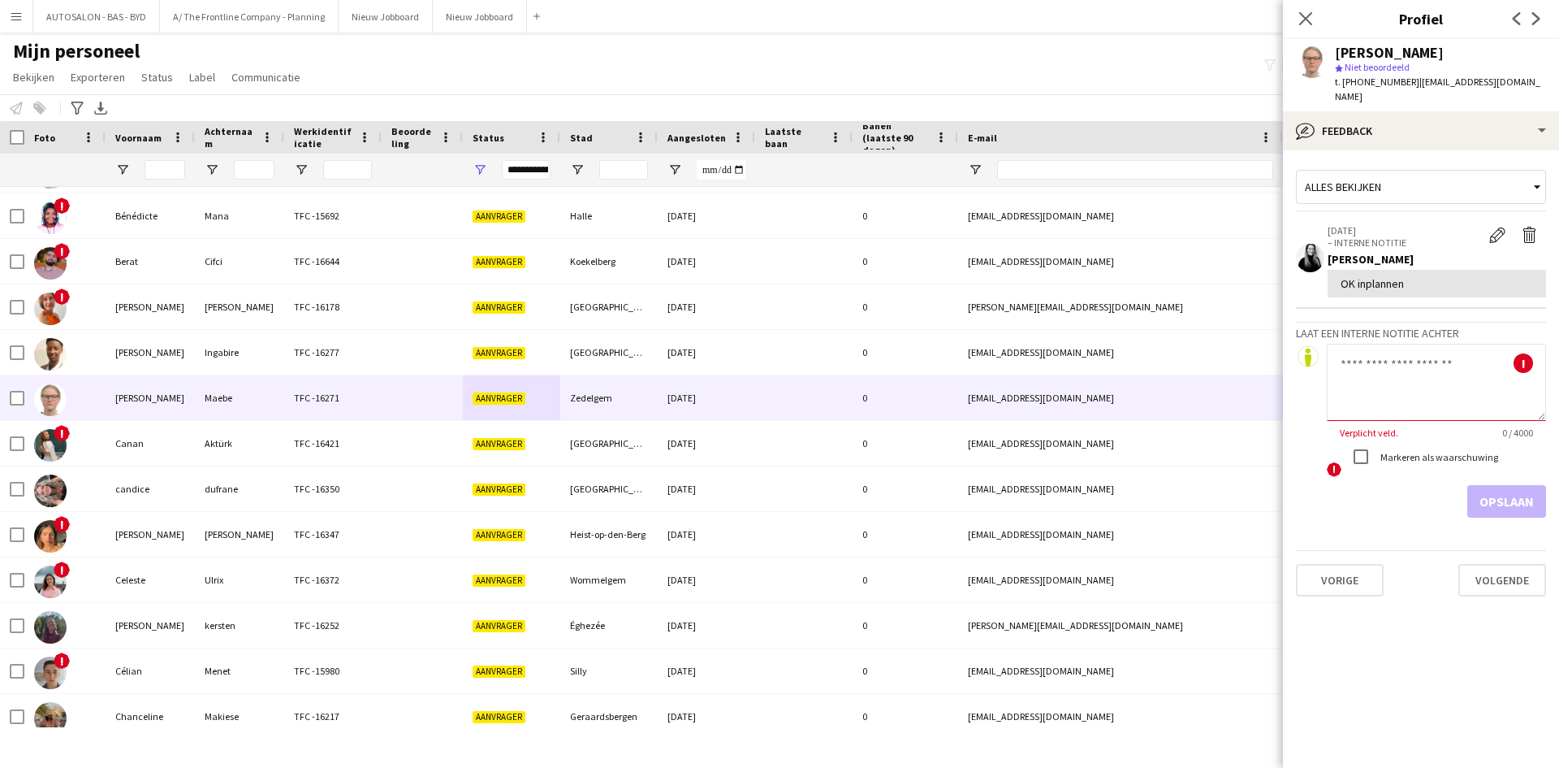
click at [1376, 359] on textarea at bounding box center [1436, 382] width 219 height 77
paste textarea "**********"
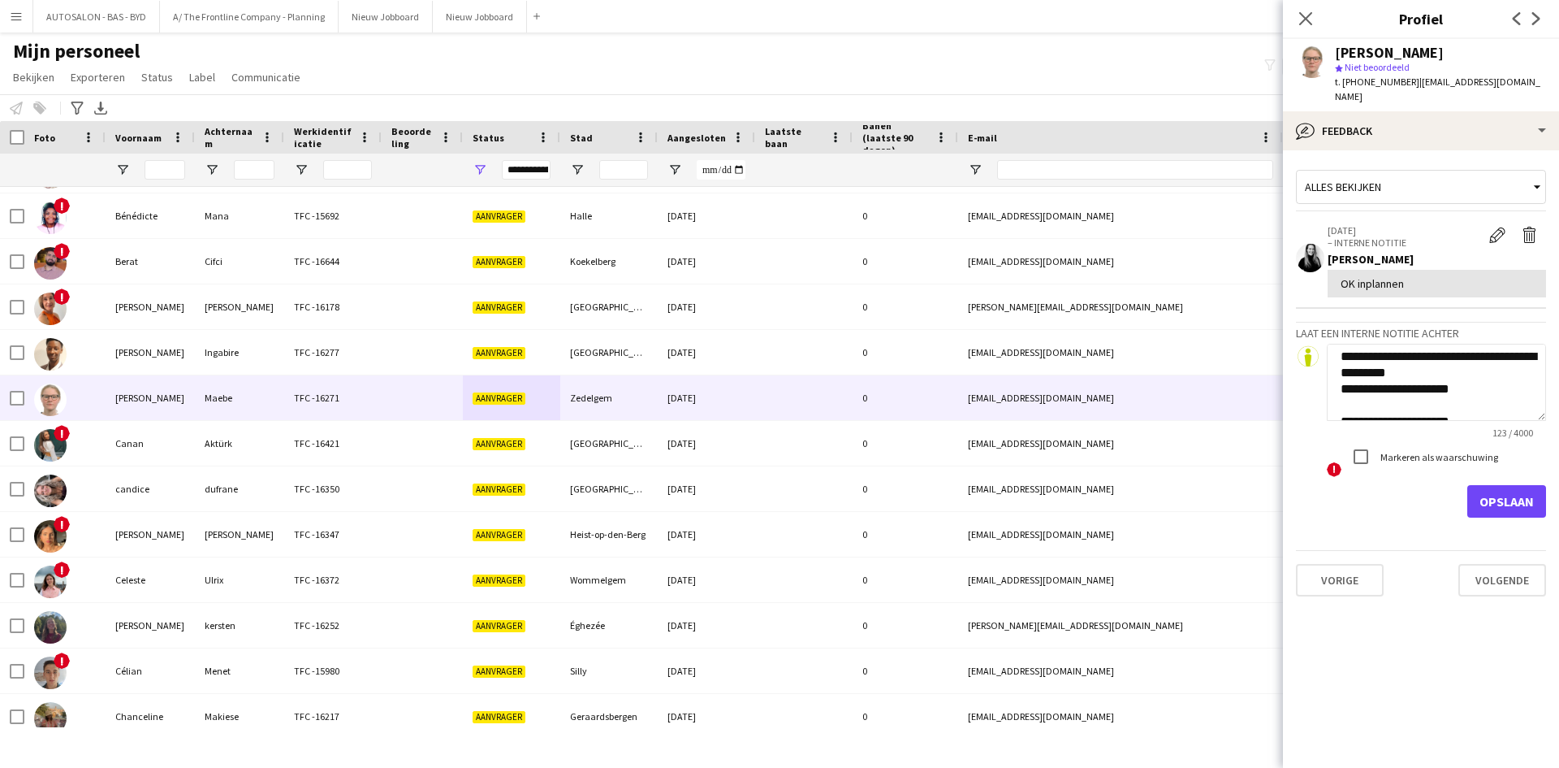
scroll to position [0, 0]
click at [1378, 383] on textarea "**********" at bounding box center [1436, 382] width 219 height 77
type textarea "**********"
click at [1517, 492] on button "Opslaan" at bounding box center [1507, 501] width 79 height 32
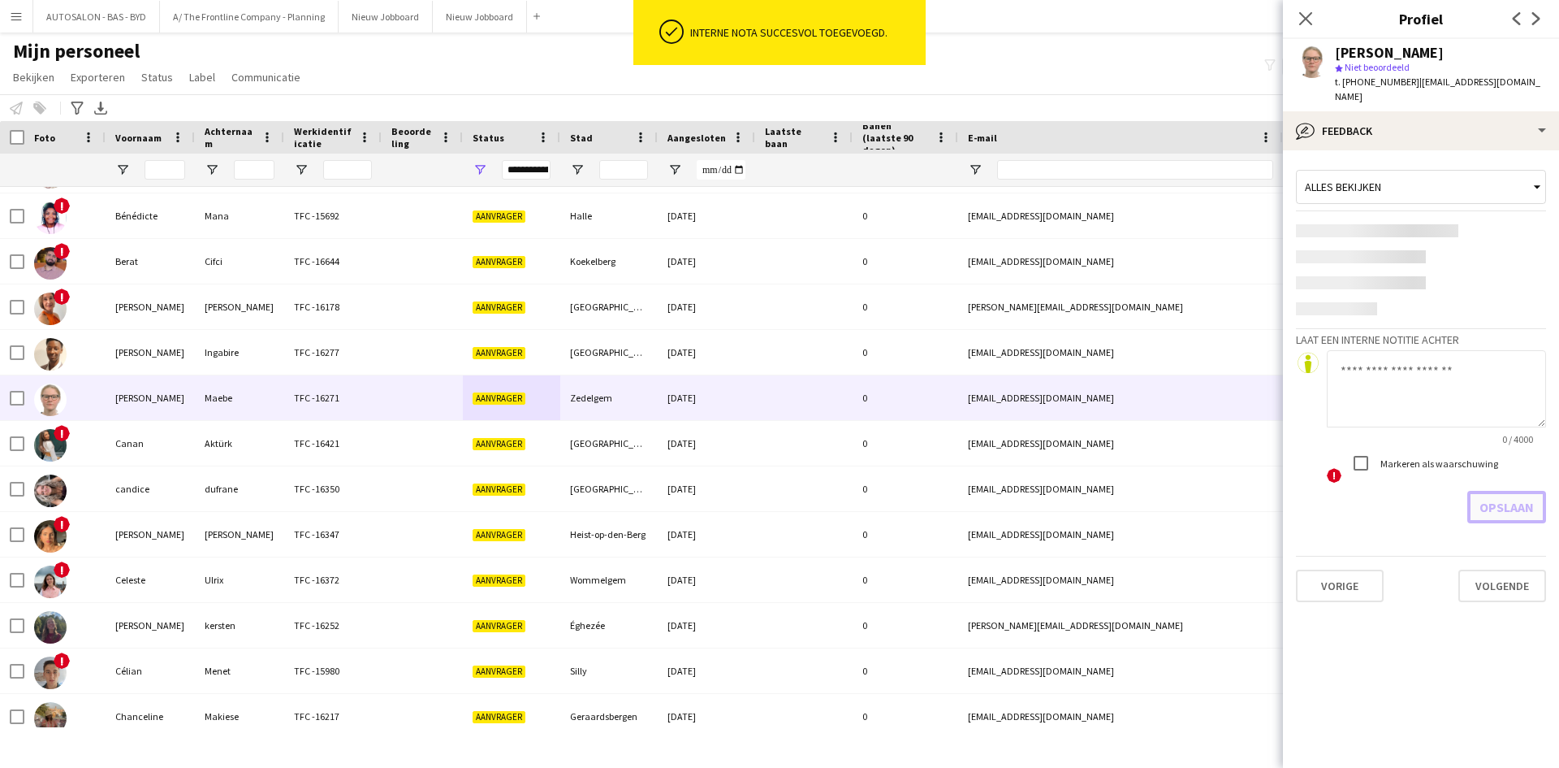
scroll to position [0, 0]
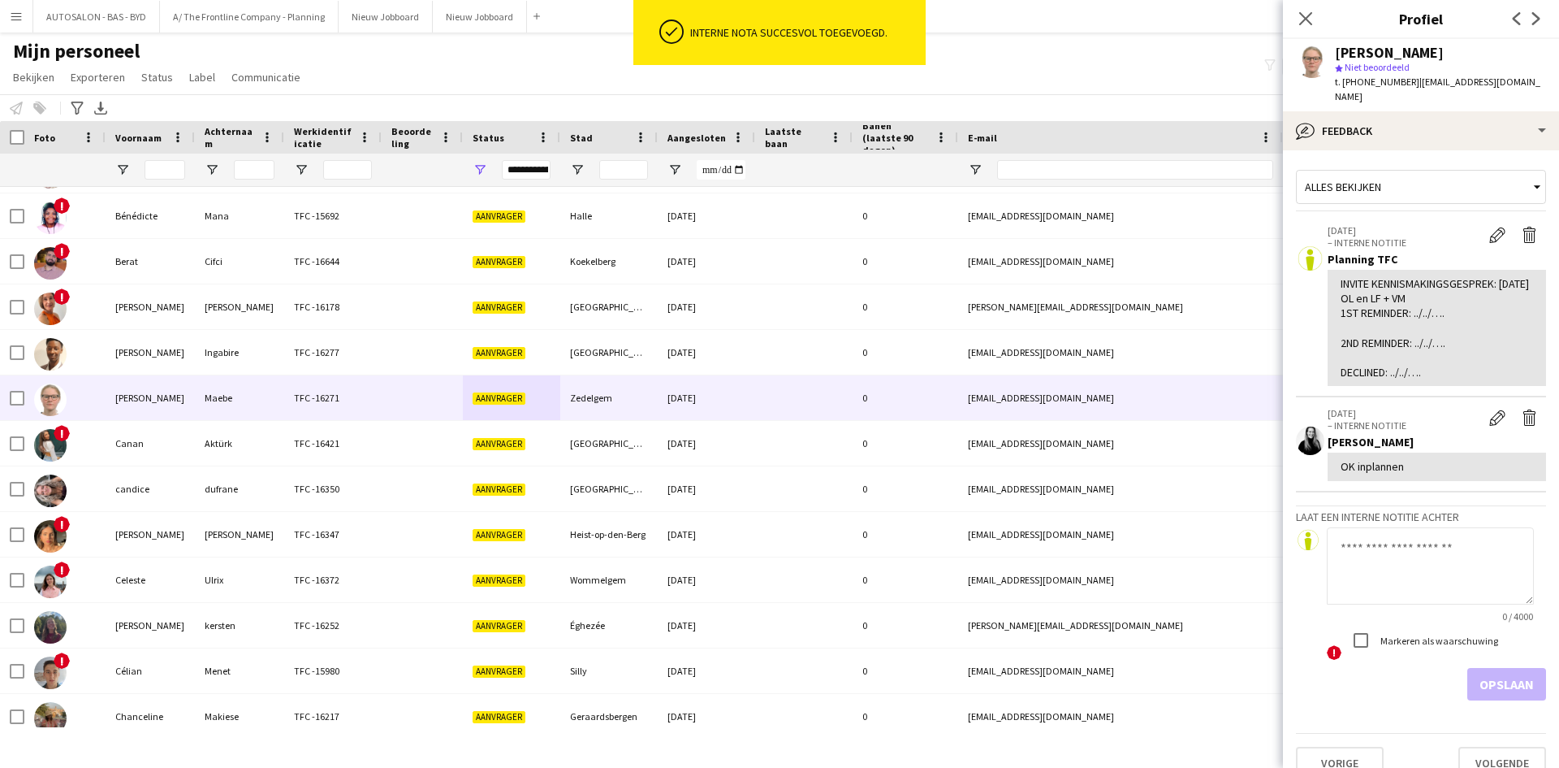
click at [1392, 174] on div "Alles bekijken" at bounding box center [1413, 186] width 232 height 31
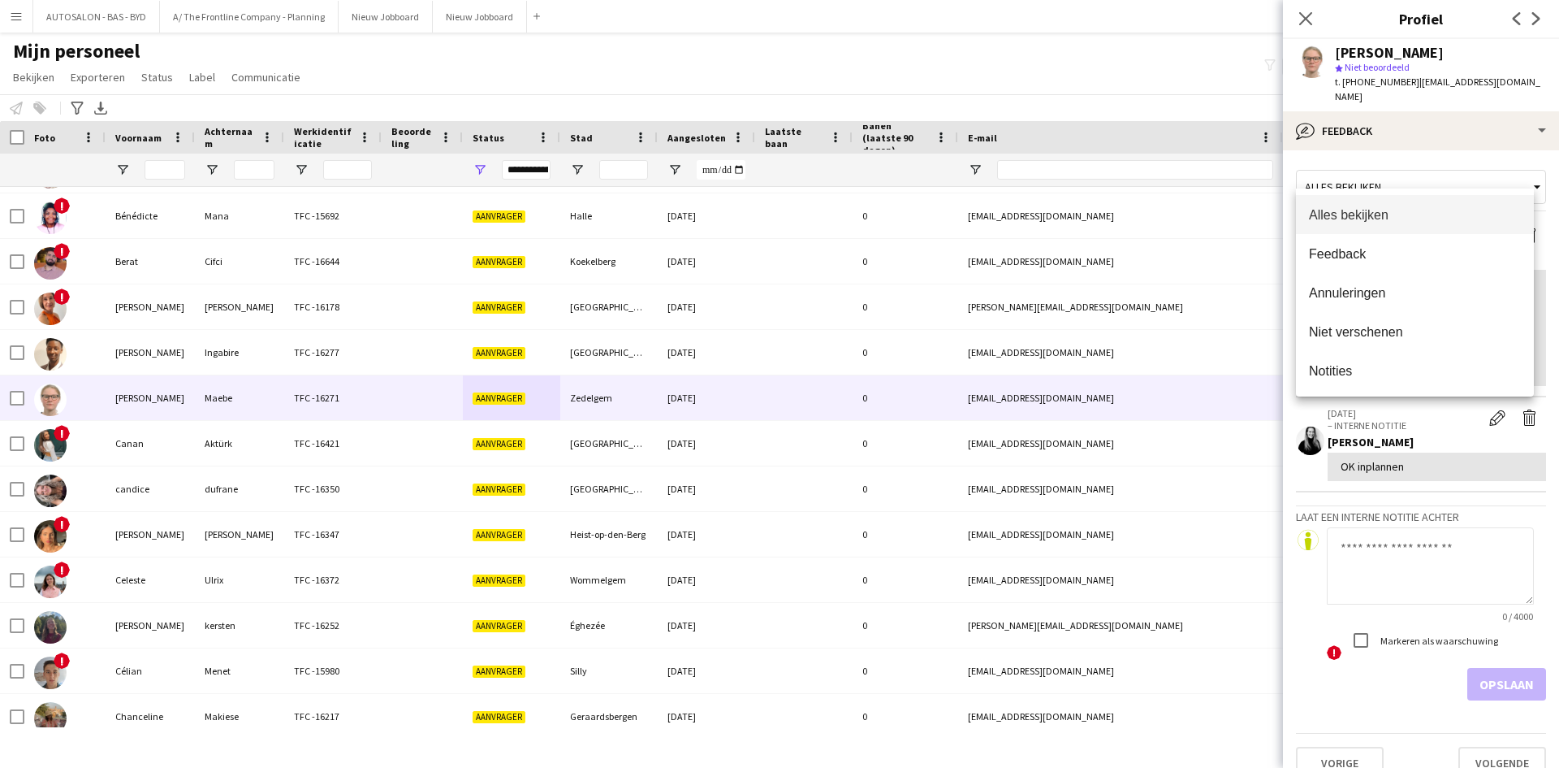
click at [1382, 123] on div at bounding box center [779, 384] width 1559 height 768
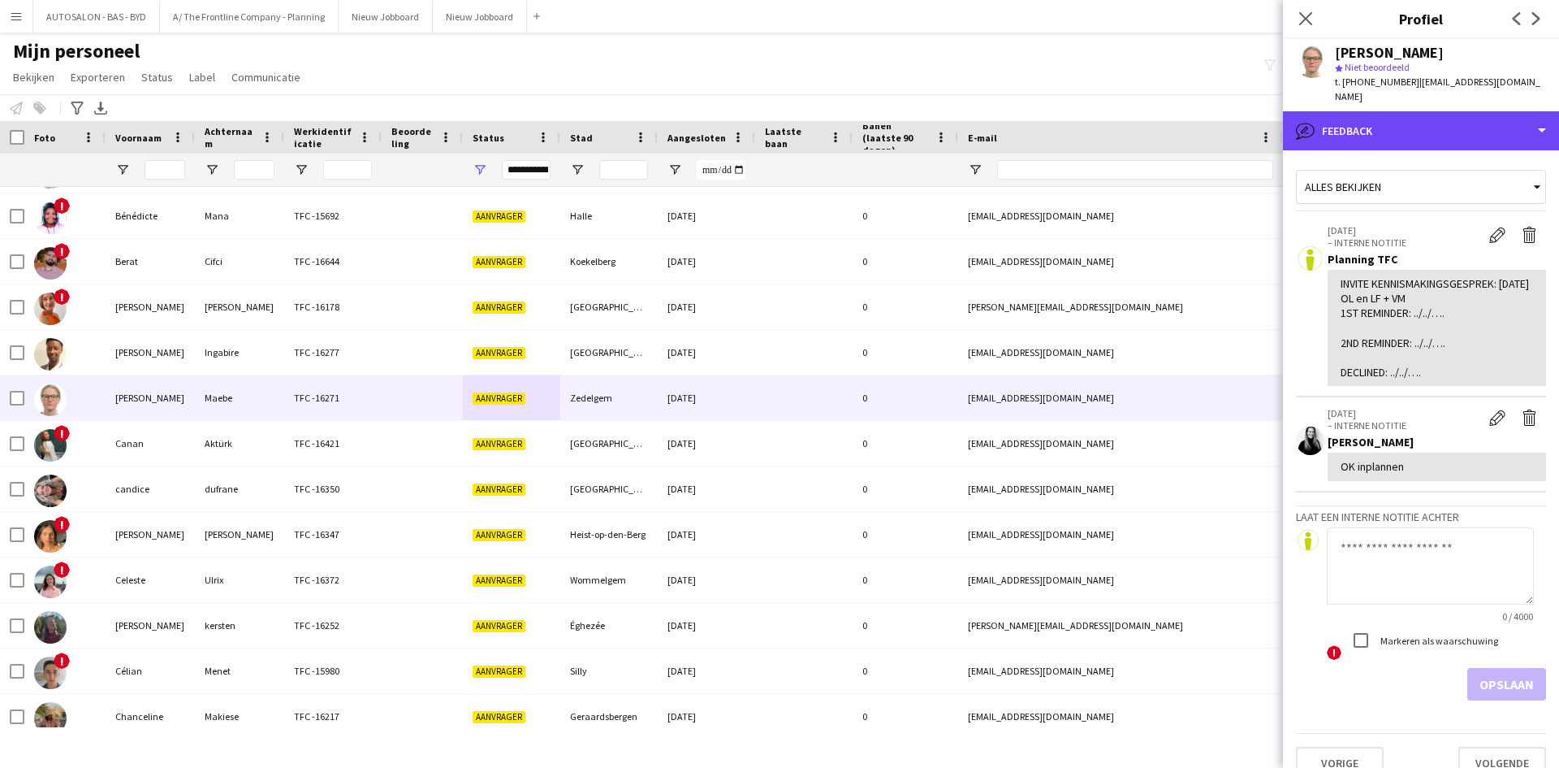
click at [1382, 123] on div "bubble-pencil Feedback" at bounding box center [1421, 130] width 276 height 39
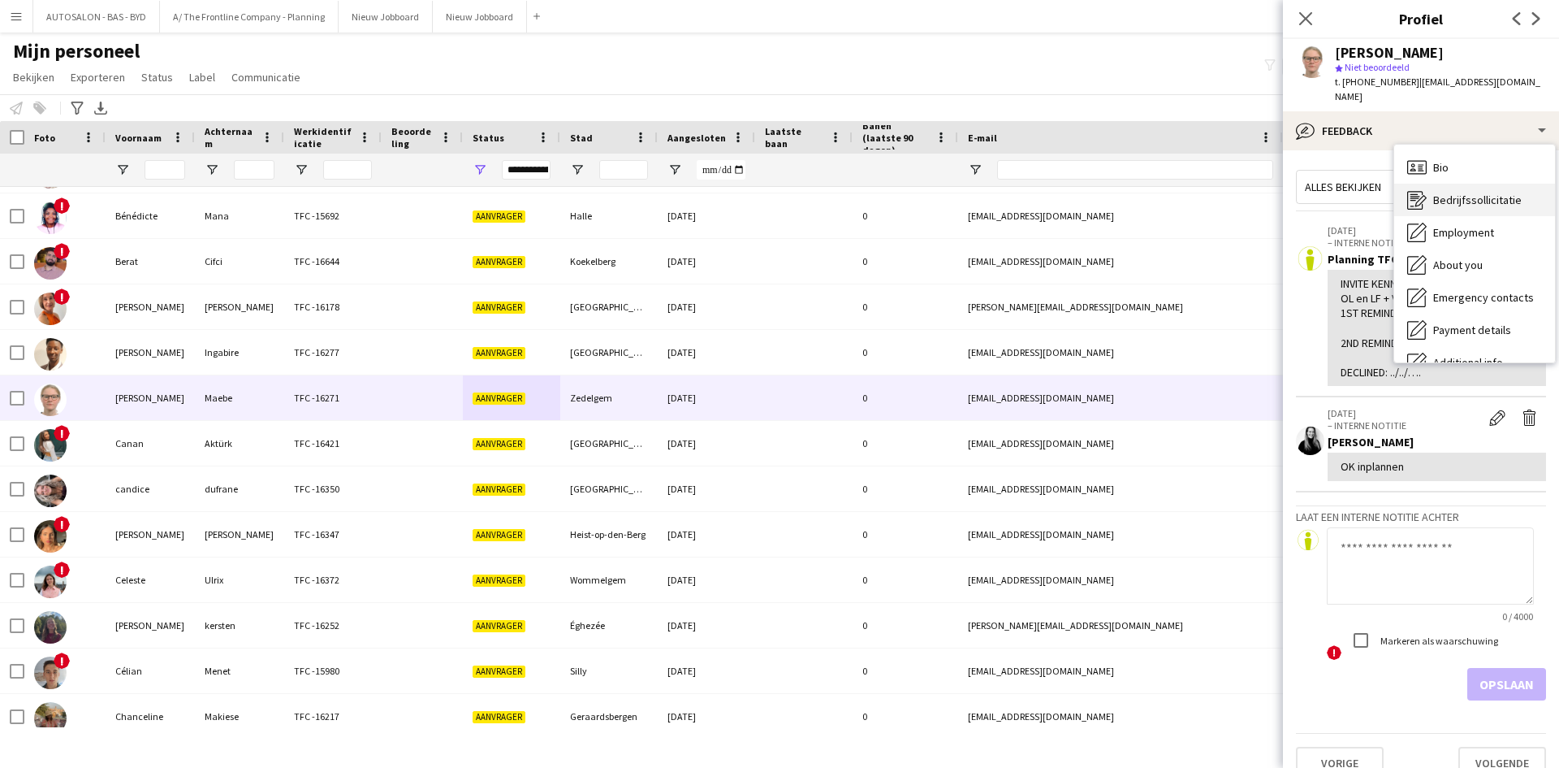
click at [1420, 195] on icon at bounding box center [1421, 200] width 11 height 11
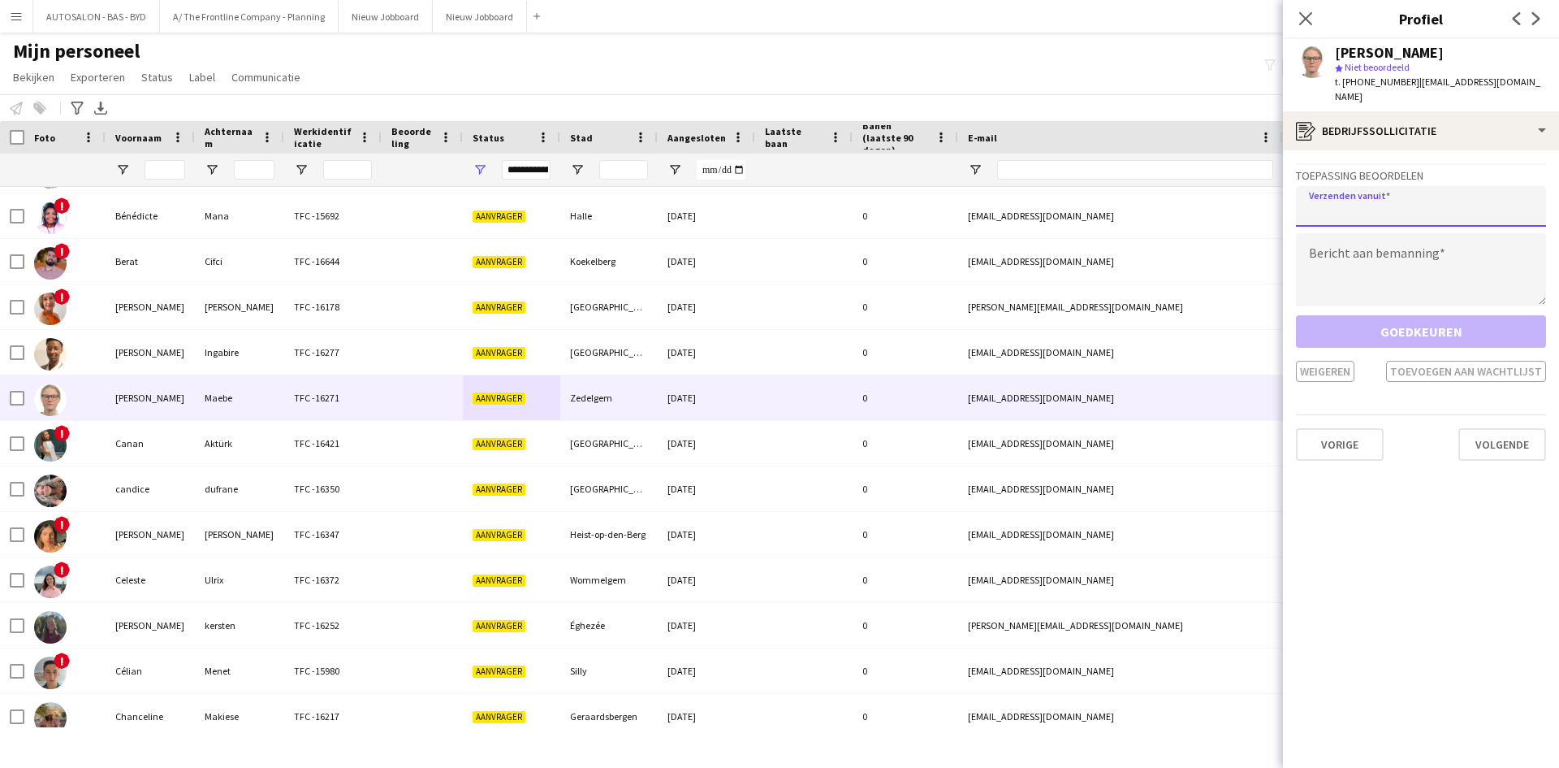
click at [1395, 188] on input "email" at bounding box center [1421, 206] width 250 height 41
type input "**********"
click at [1419, 233] on textarea at bounding box center [1421, 269] width 250 height 73
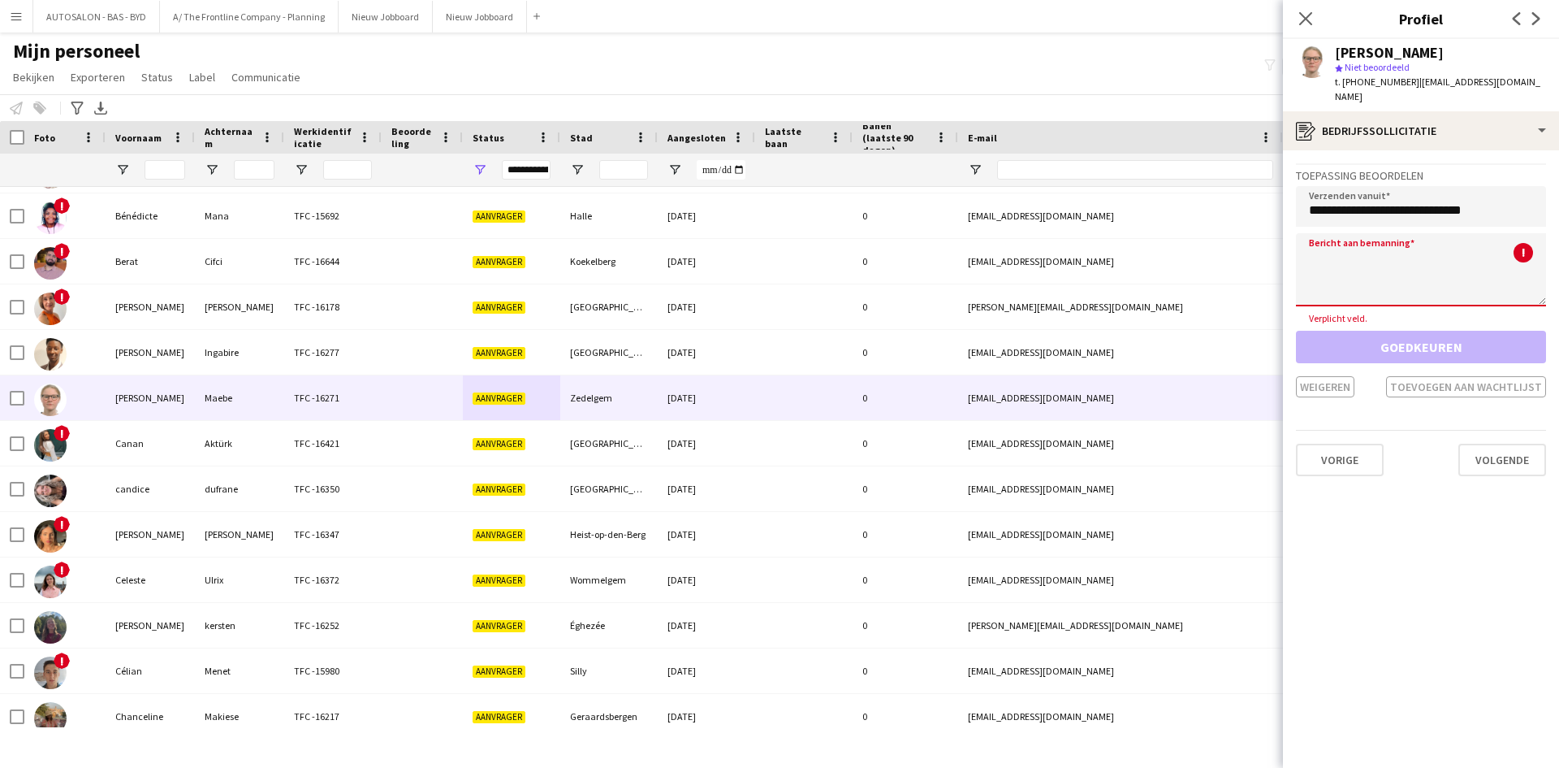
click at [1370, 255] on textarea at bounding box center [1421, 269] width 250 height 73
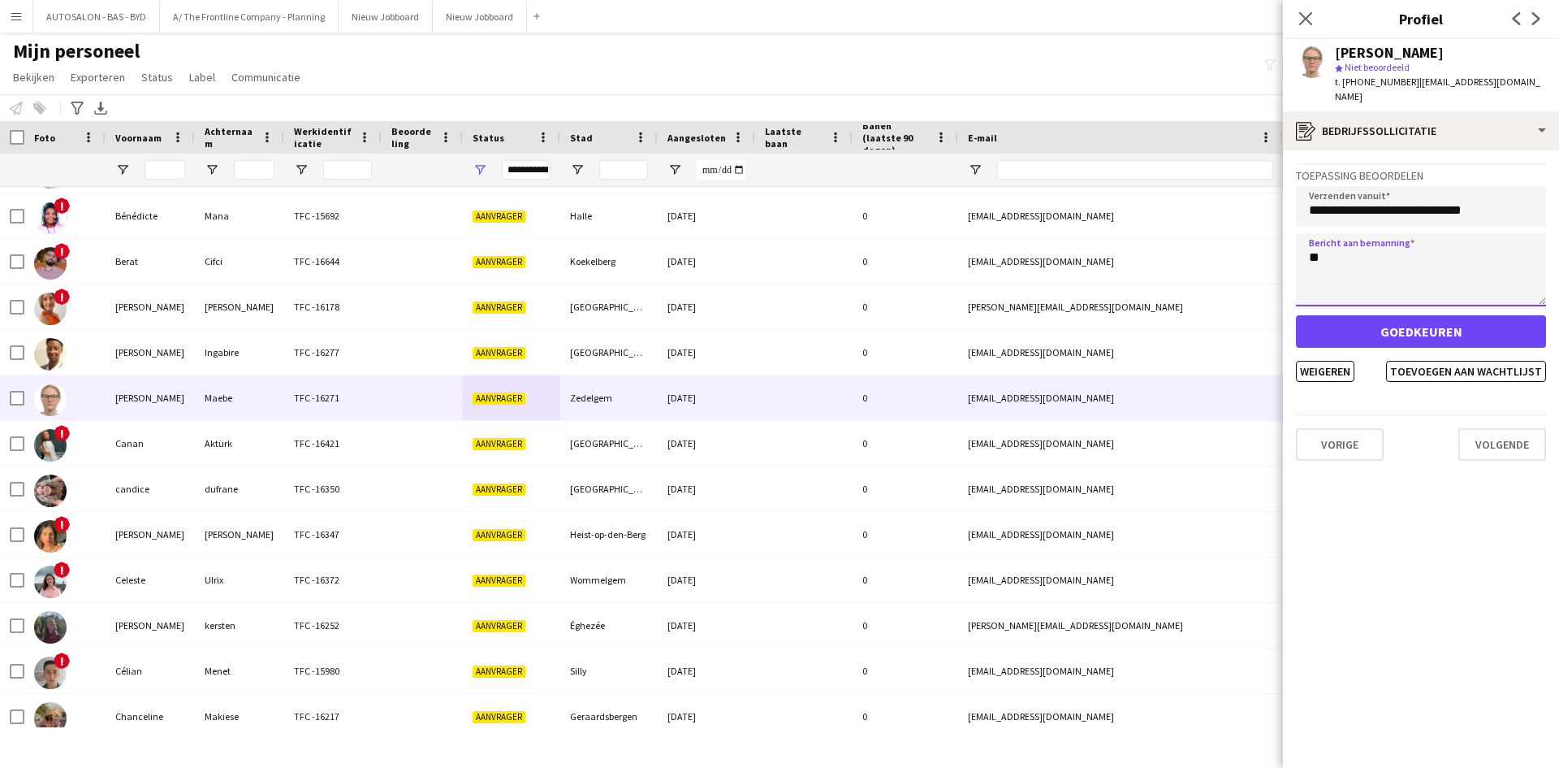
type textarea "*"
click at [1337, 269] on textarea "***" at bounding box center [1421, 269] width 250 height 73
paste textarea "**********"
click at [1323, 266] on textarea "**********" at bounding box center [1421, 269] width 250 height 73
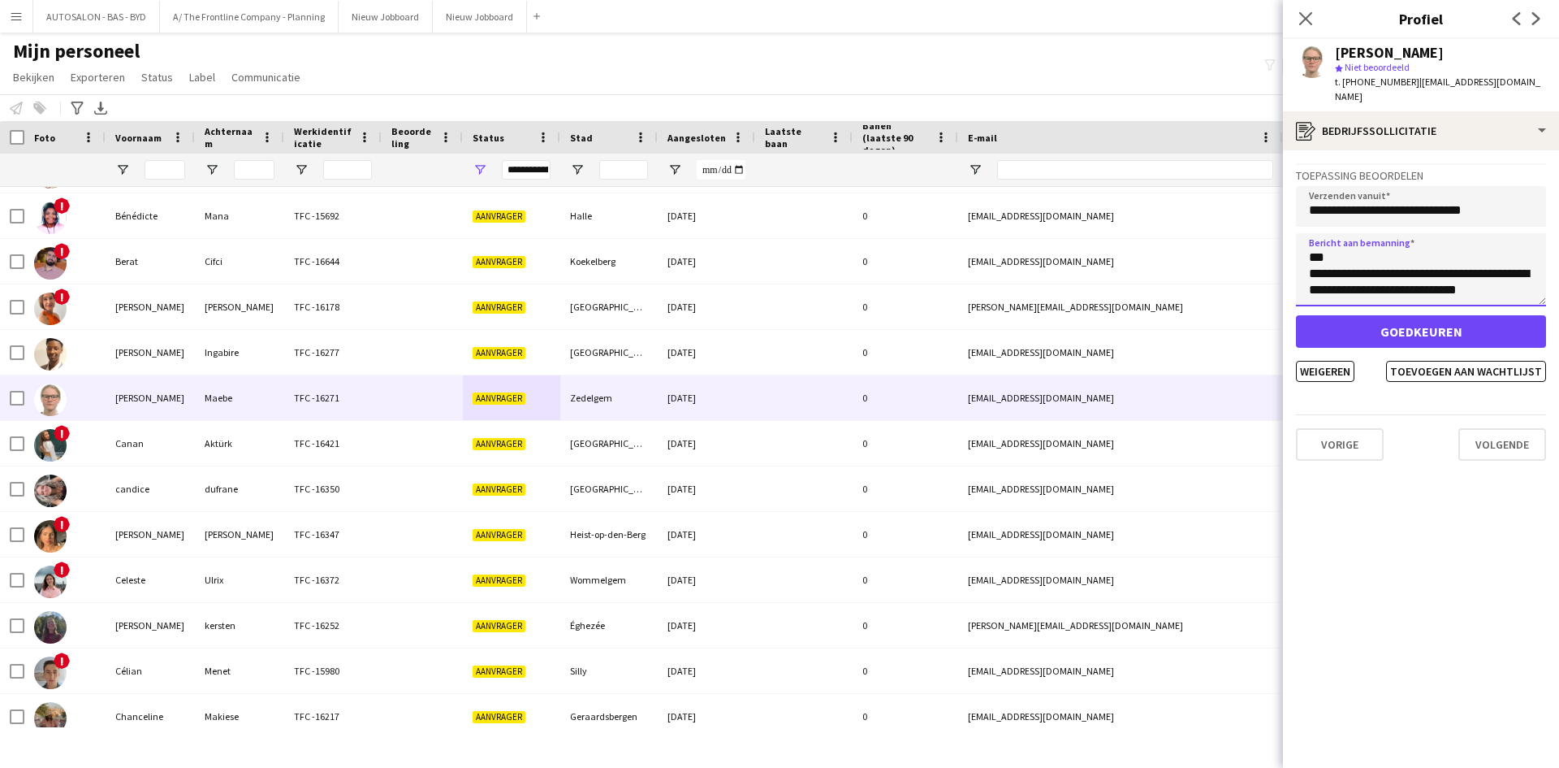
scroll to position [0, 0]
click at [1403, 262] on textarea "**********" at bounding box center [1421, 269] width 250 height 73
click at [1504, 277] on textarea "**********" at bounding box center [1421, 269] width 250 height 73
click at [1448, 271] on textarea "**********" at bounding box center [1421, 269] width 250 height 73
click at [1447, 279] on textarea "**********" at bounding box center [1421, 269] width 250 height 73
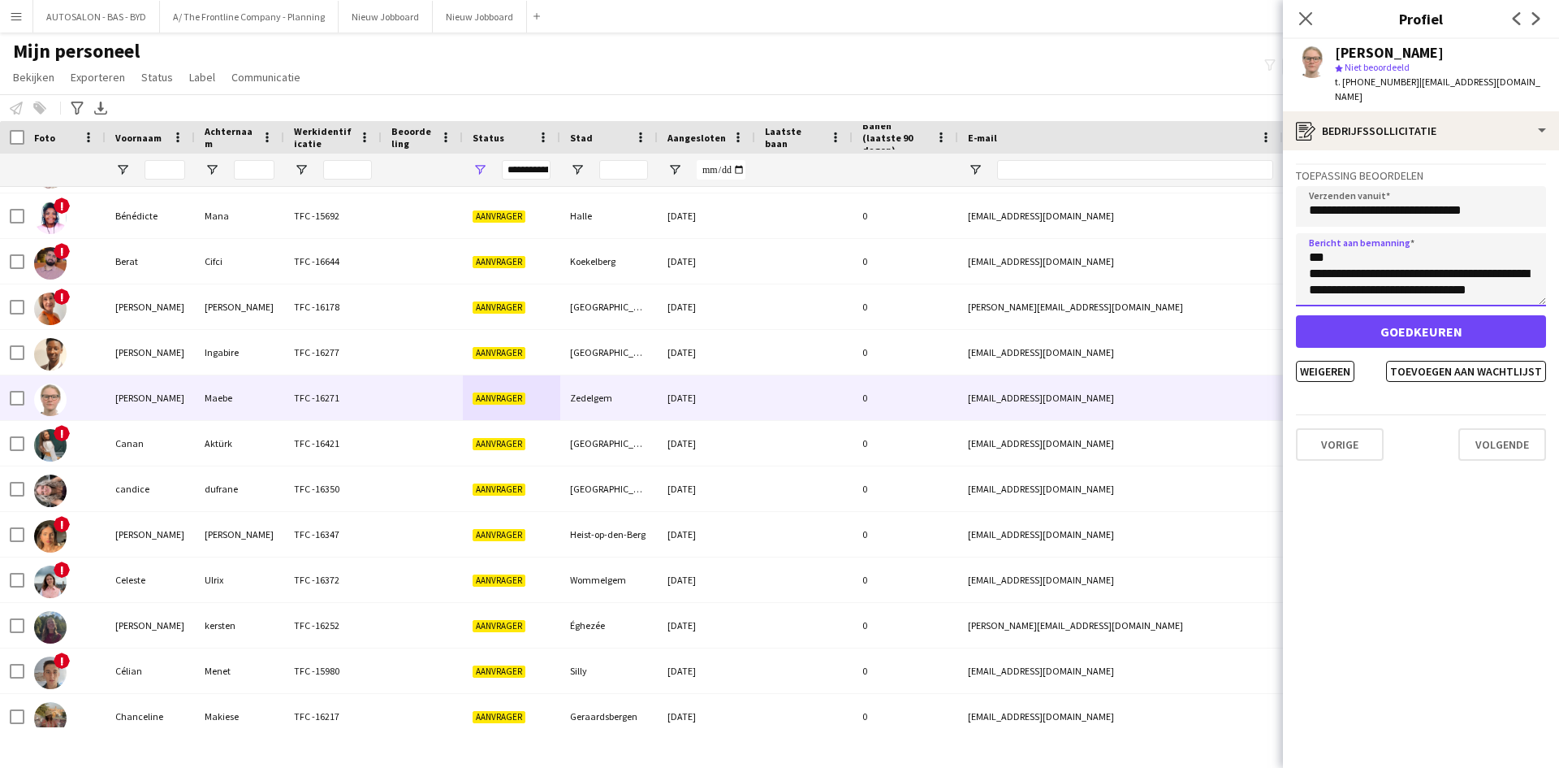
click at [1447, 279] on textarea "**********" at bounding box center [1421, 269] width 250 height 73
click at [1500, 279] on textarea "**********" at bounding box center [1421, 269] width 250 height 73
click at [1339, 281] on textarea "**********" at bounding box center [1421, 269] width 250 height 73
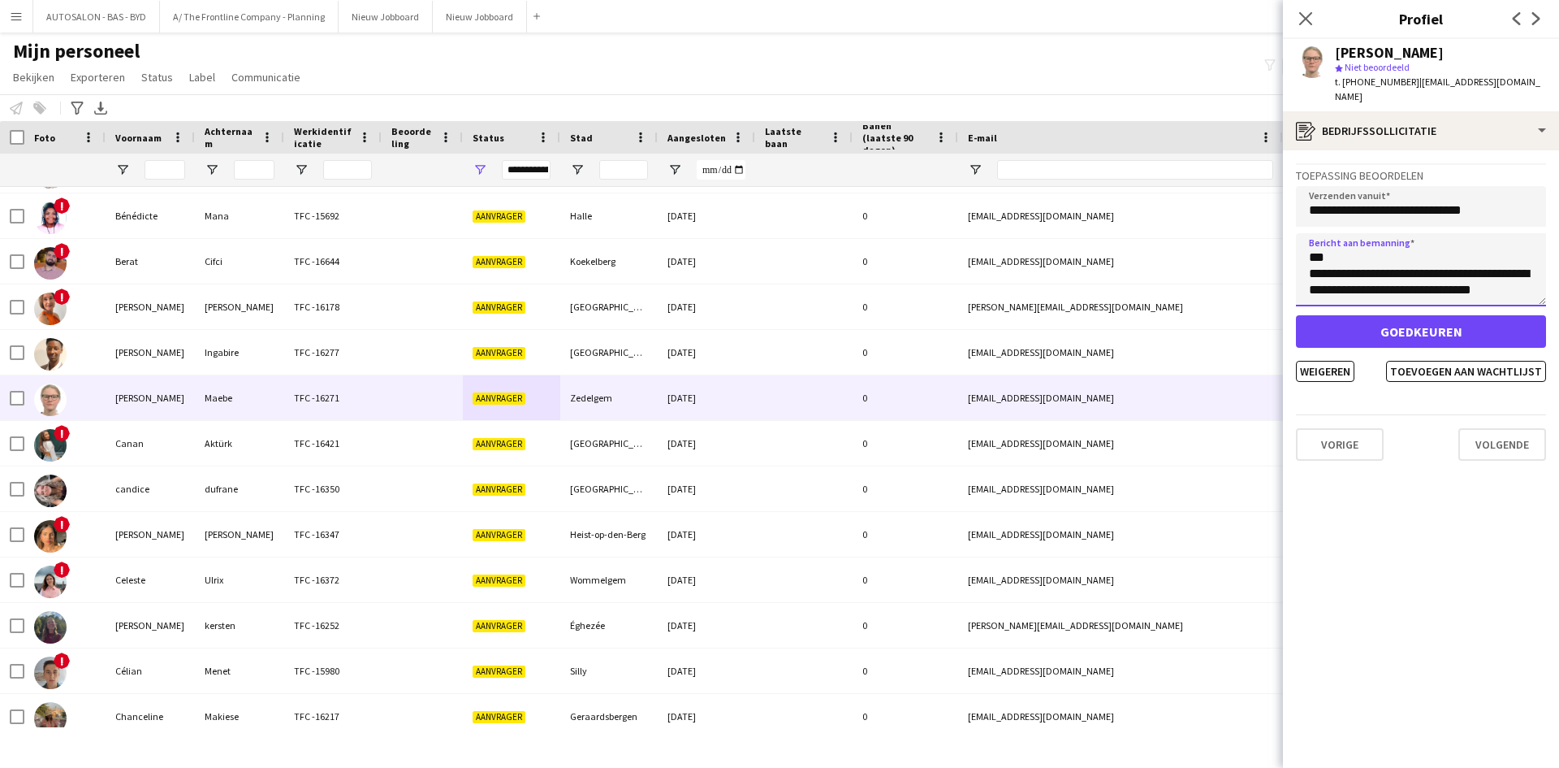
click at [1506, 276] on textarea "**********" at bounding box center [1421, 269] width 250 height 73
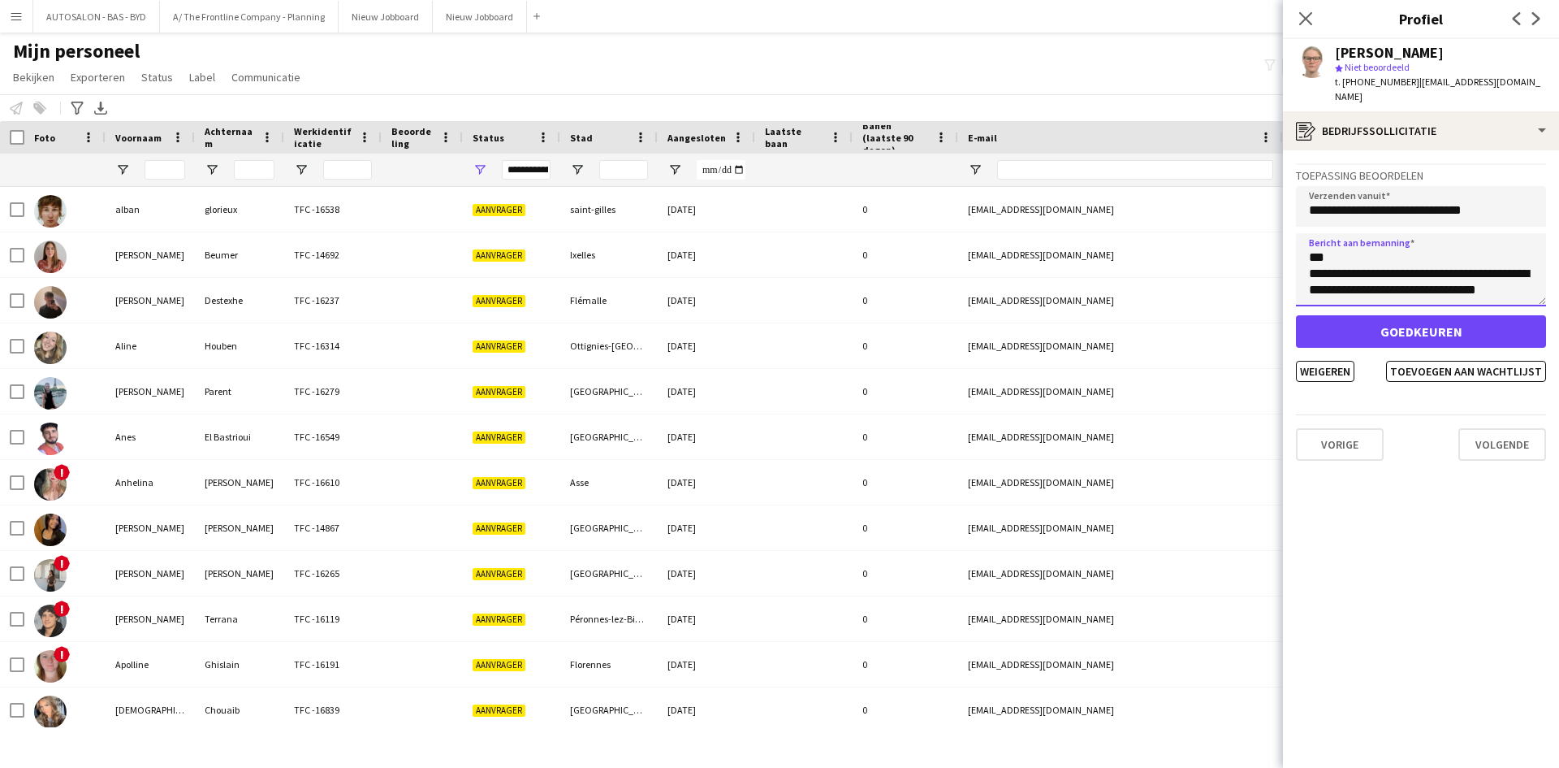
scroll to position [10, 0]
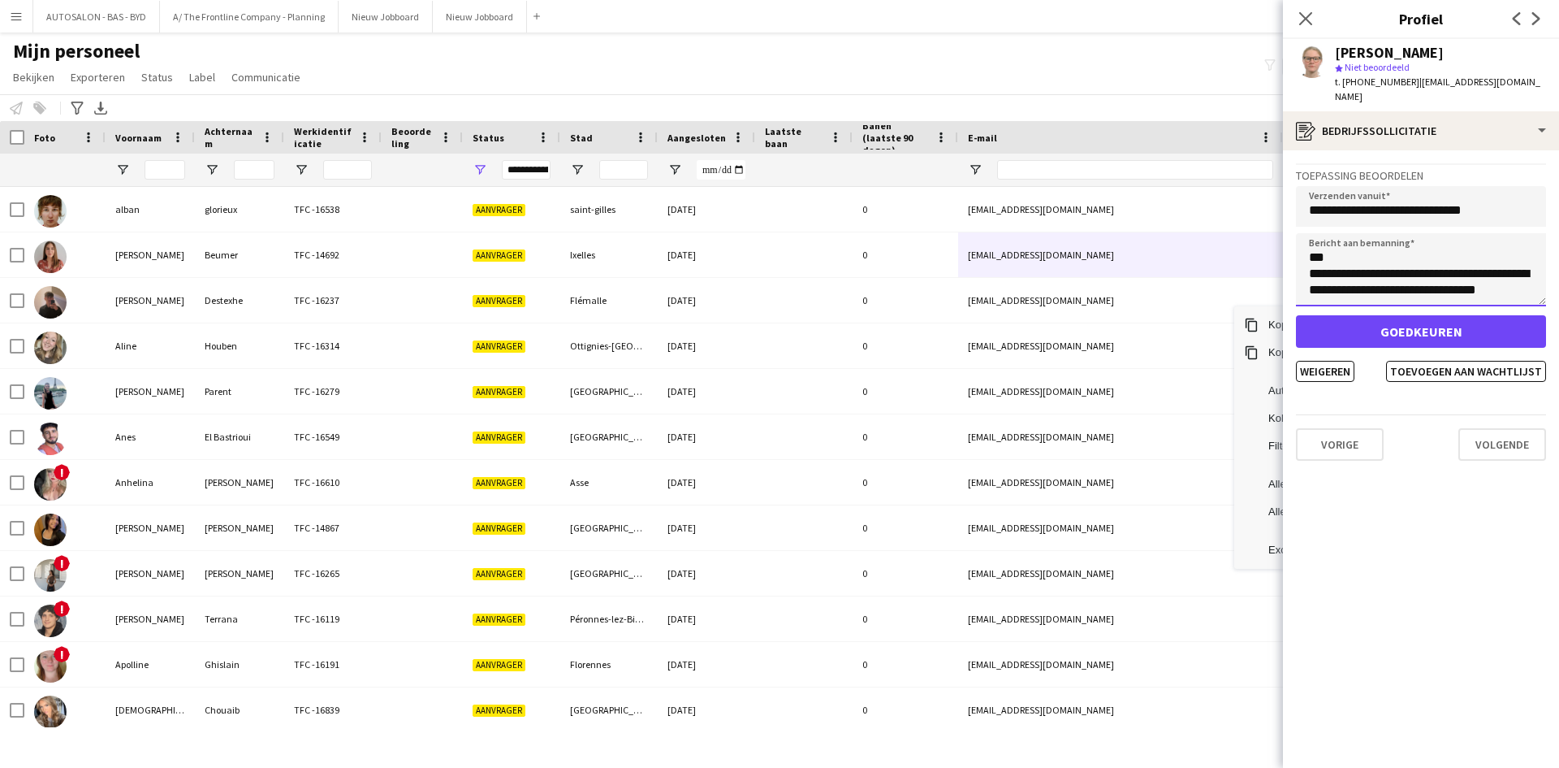
click at [1493, 259] on textarea "**********" at bounding box center [1421, 269] width 250 height 73
click at [1526, 259] on textarea "**********" at bounding box center [1421, 269] width 250 height 73
click at [1513, 247] on textarea "**********" at bounding box center [1421, 269] width 250 height 73
click at [1512, 280] on textarea "**********" at bounding box center [1421, 269] width 250 height 73
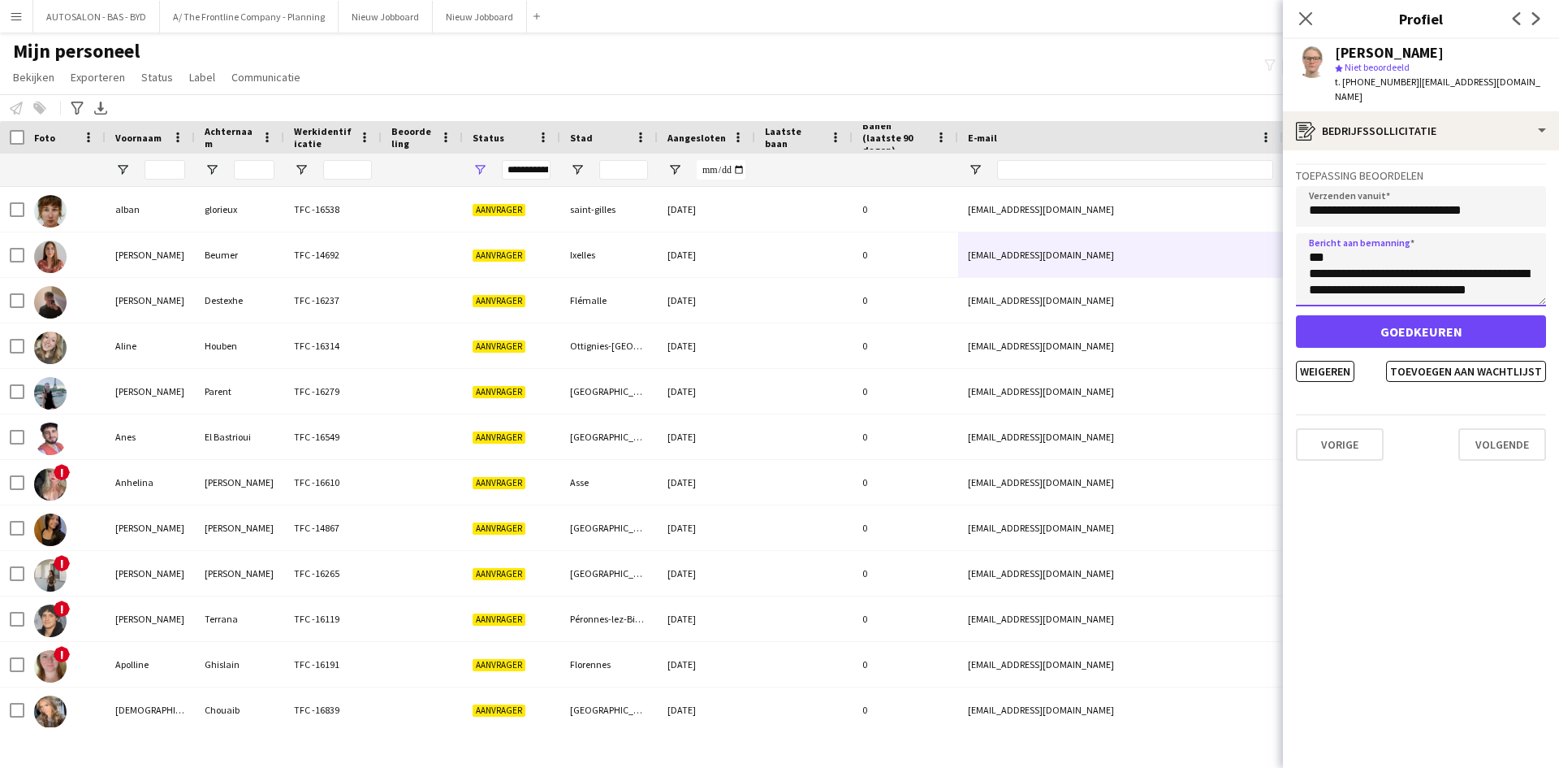
click at [1450, 279] on textarea "**********" at bounding box center [1421, 269] width 250 height 73
click at [1466, 279] on textarea "**********" at bounding box center [1421, 269] width 250 height 73
click at [1496, 277] on textarea "**********" at bounding box center [1421, 269] width 250 height 73
click at [1357, 281] on textarea "**********" at bounding box center [1421, 269] width 250 height 73
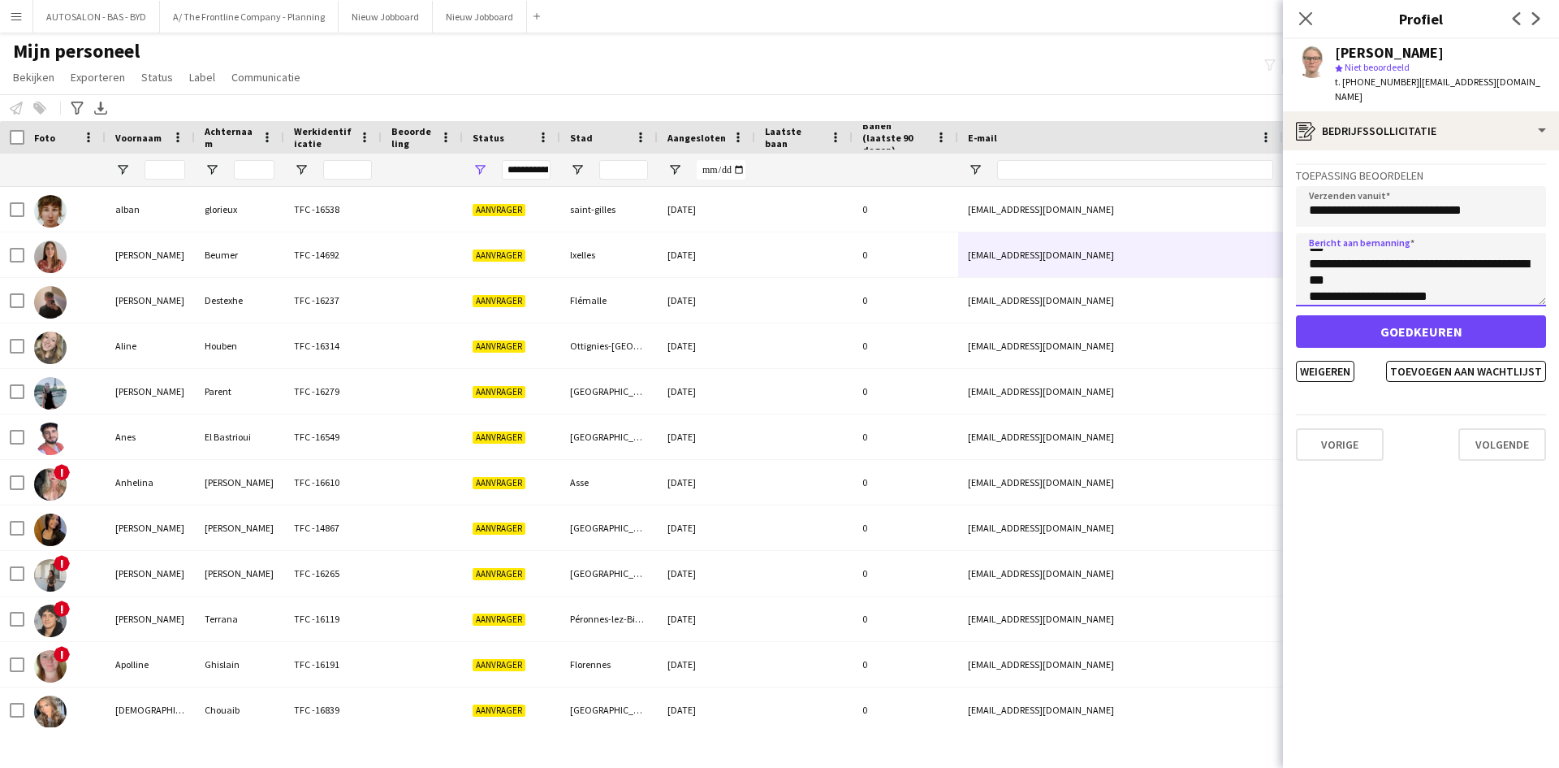
click at [1365, 288] on textarea "**********" at bounding box center [1421, 269] width 250 height 73
click at [1359, 266] on textarea "**********" at bounding box center [1421, 269] width 250 height 73
click at [1316, 256] on textarea "**********" at bounding box center [1421, 269] width 250 height 73
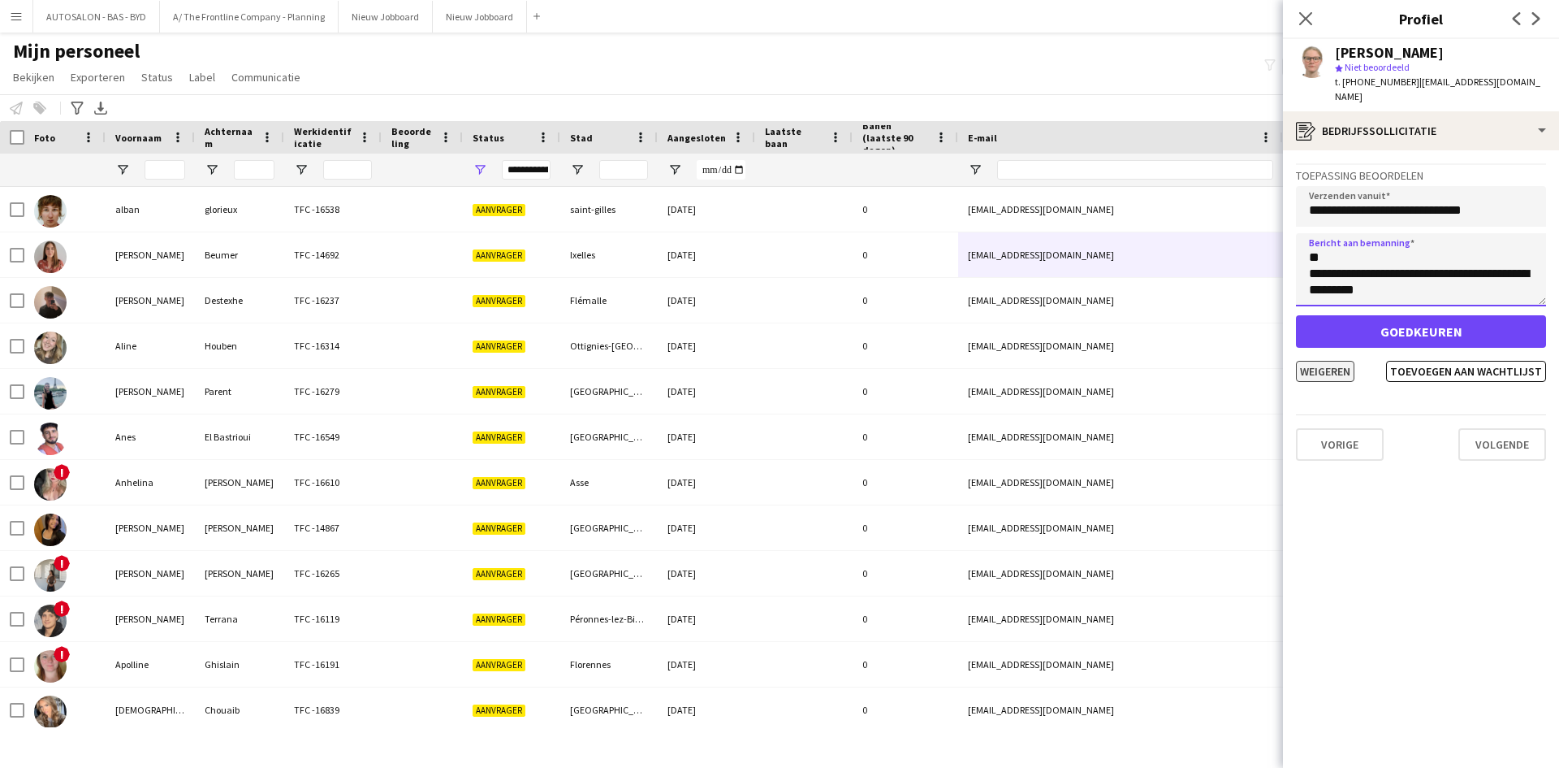
type textarea "**********"
click at [1350, 361] on button "Weigeren" at bounding box center [1325, 371] width 58 height 21
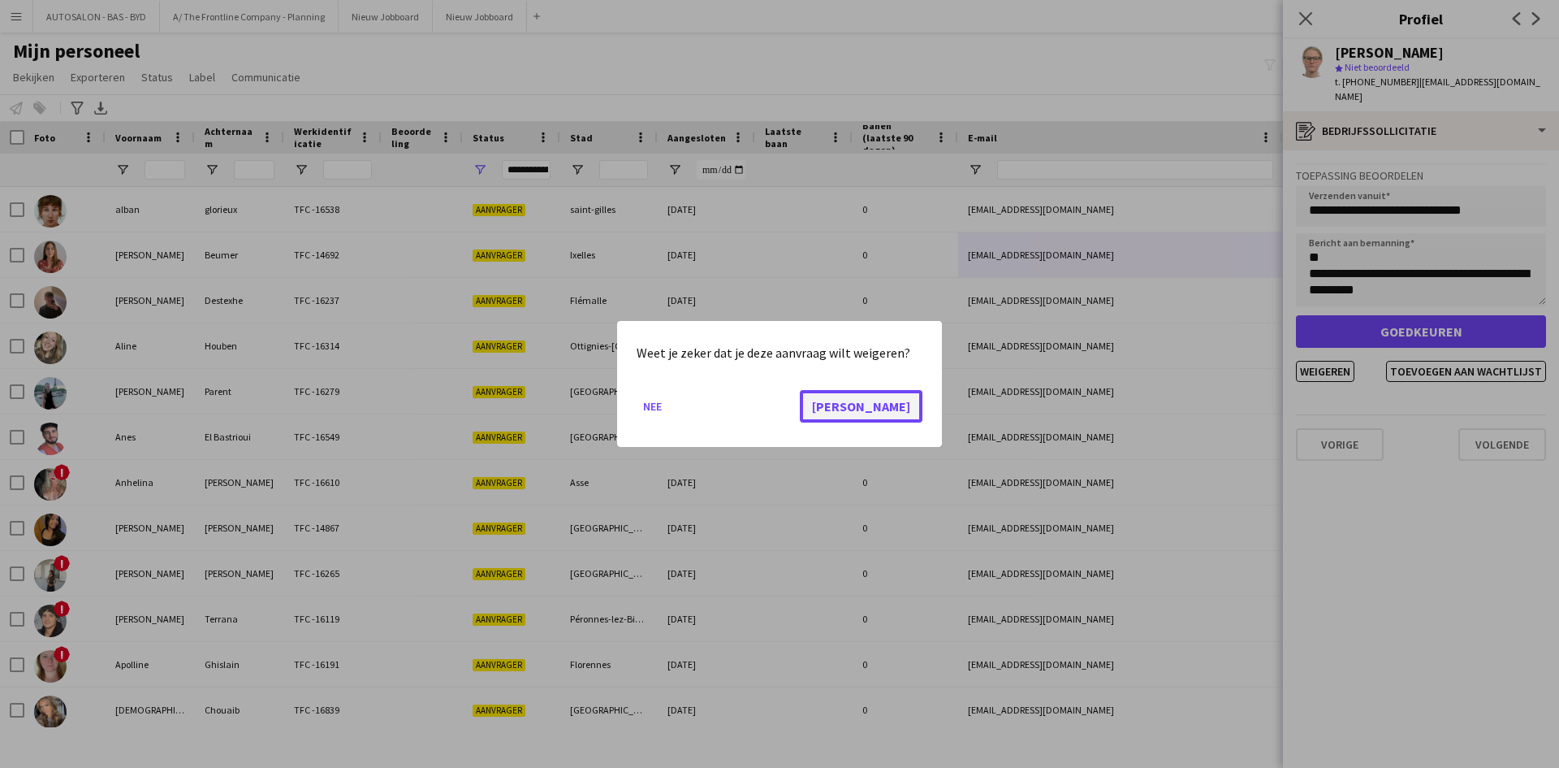
click at [901, 398] on button "[PERSON_NAME]" at bounding box center [861, 406] width 123 height 32
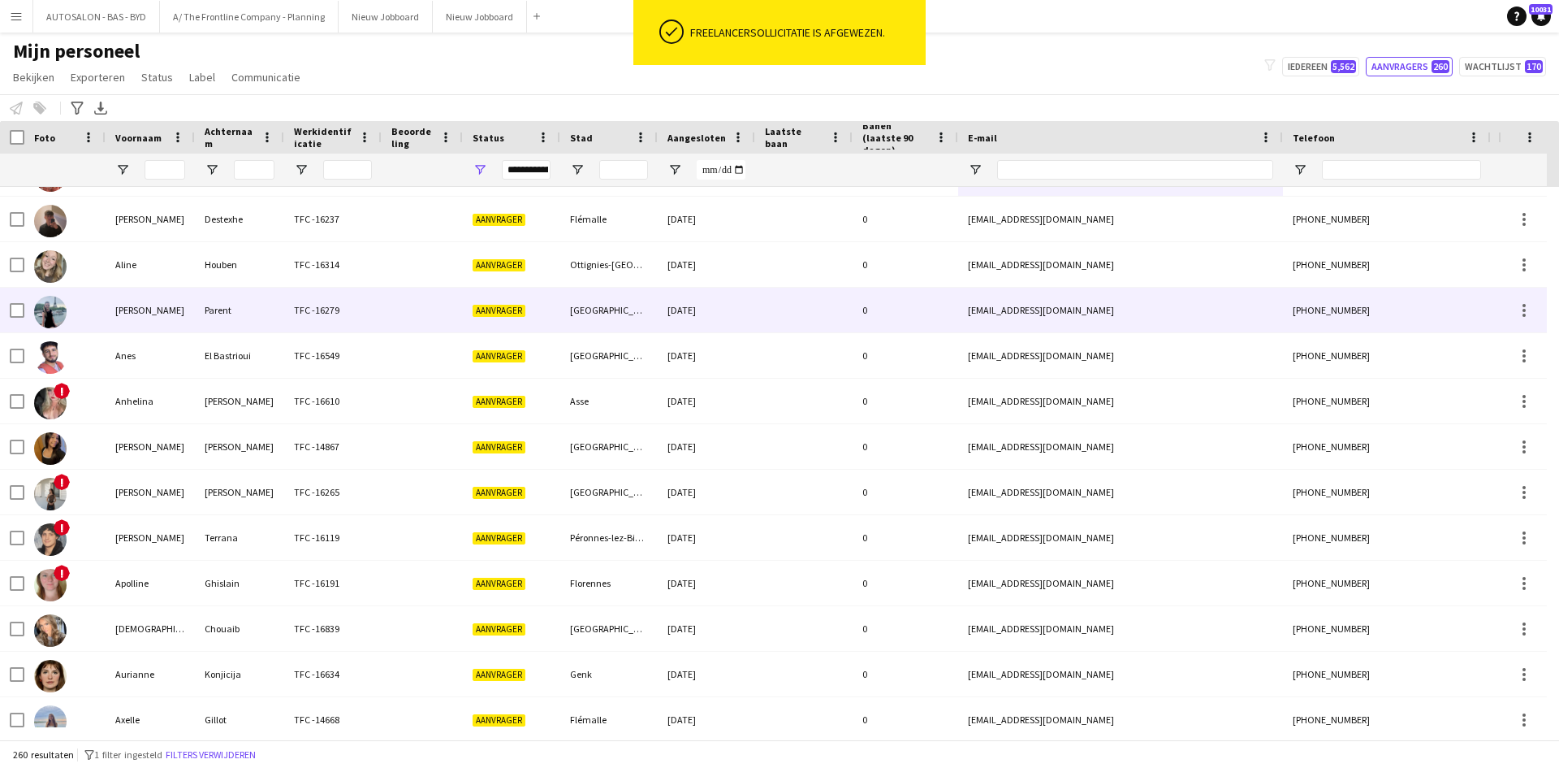
scroll to position [0, 0]
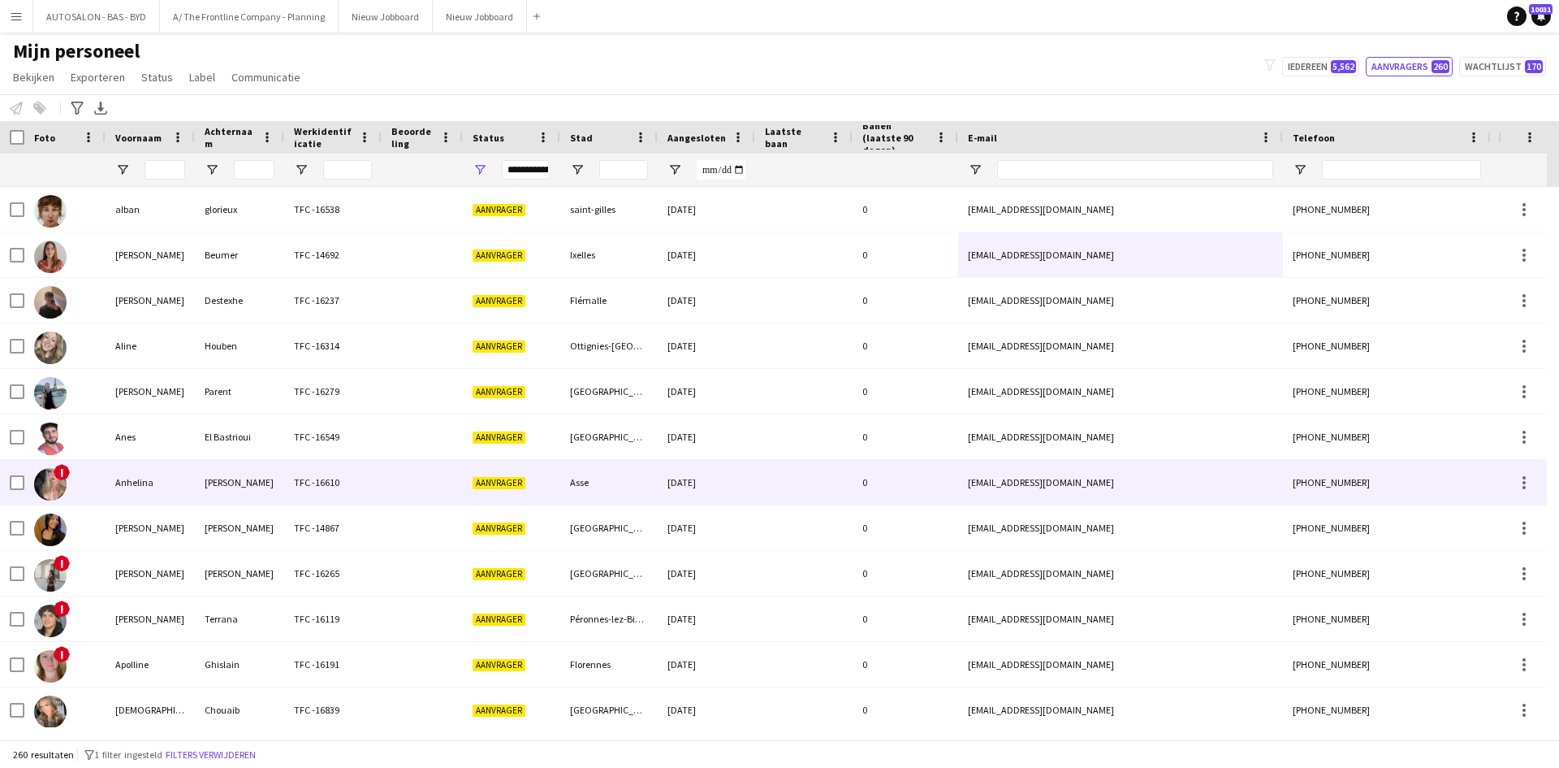
click at [435, 469] on div at bounding box center [422, 482] width 81 height 45
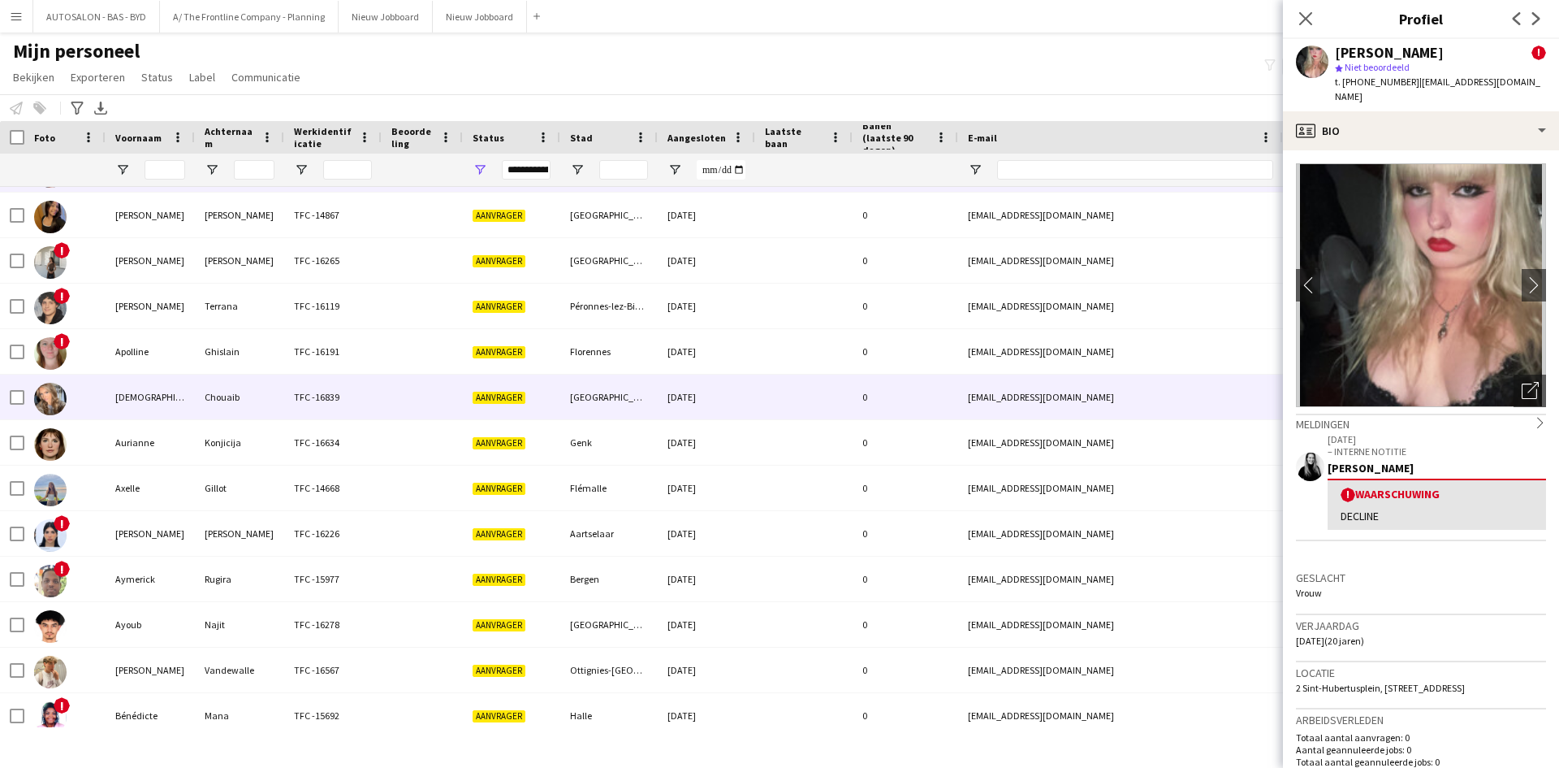
scroll to position [325, 0]
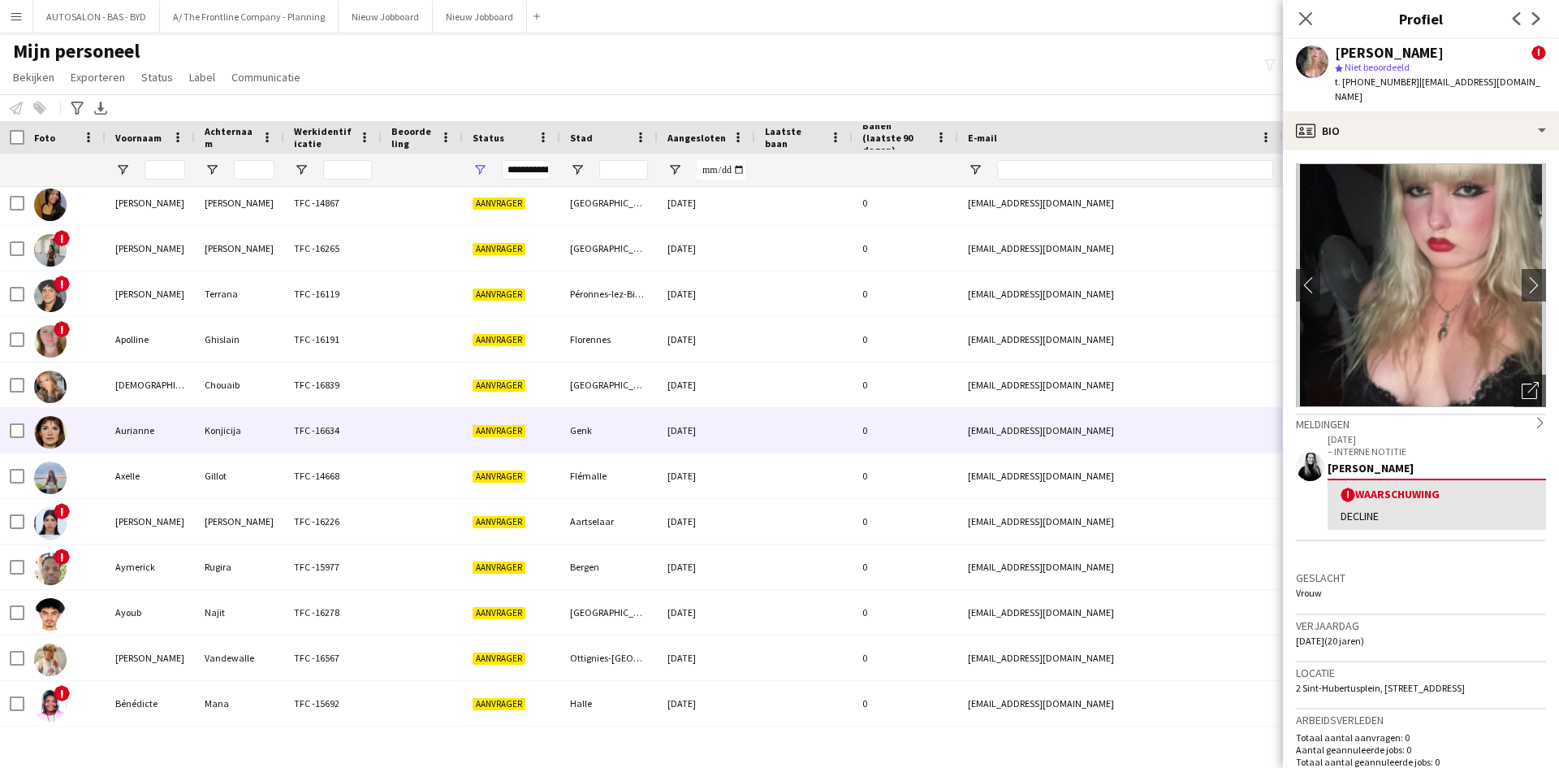
click at [516, 439] on div "Aanvrager" at bounding box center [511, 430] width 97 height 45
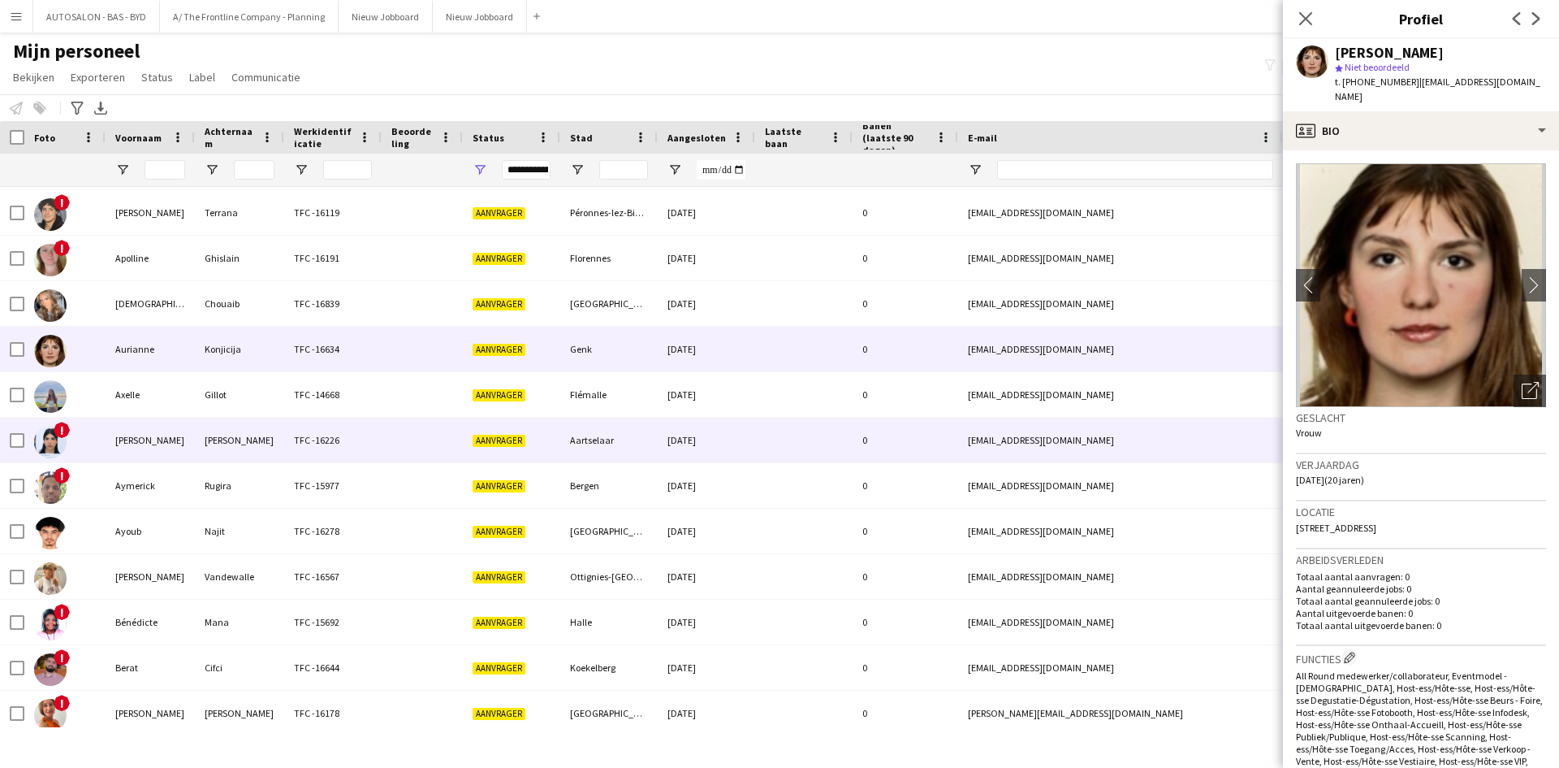
scroll to position [406, 0]
click at [516, 439] on span "Aanvrager" at bounding box center [499, 441] width 53 height 12
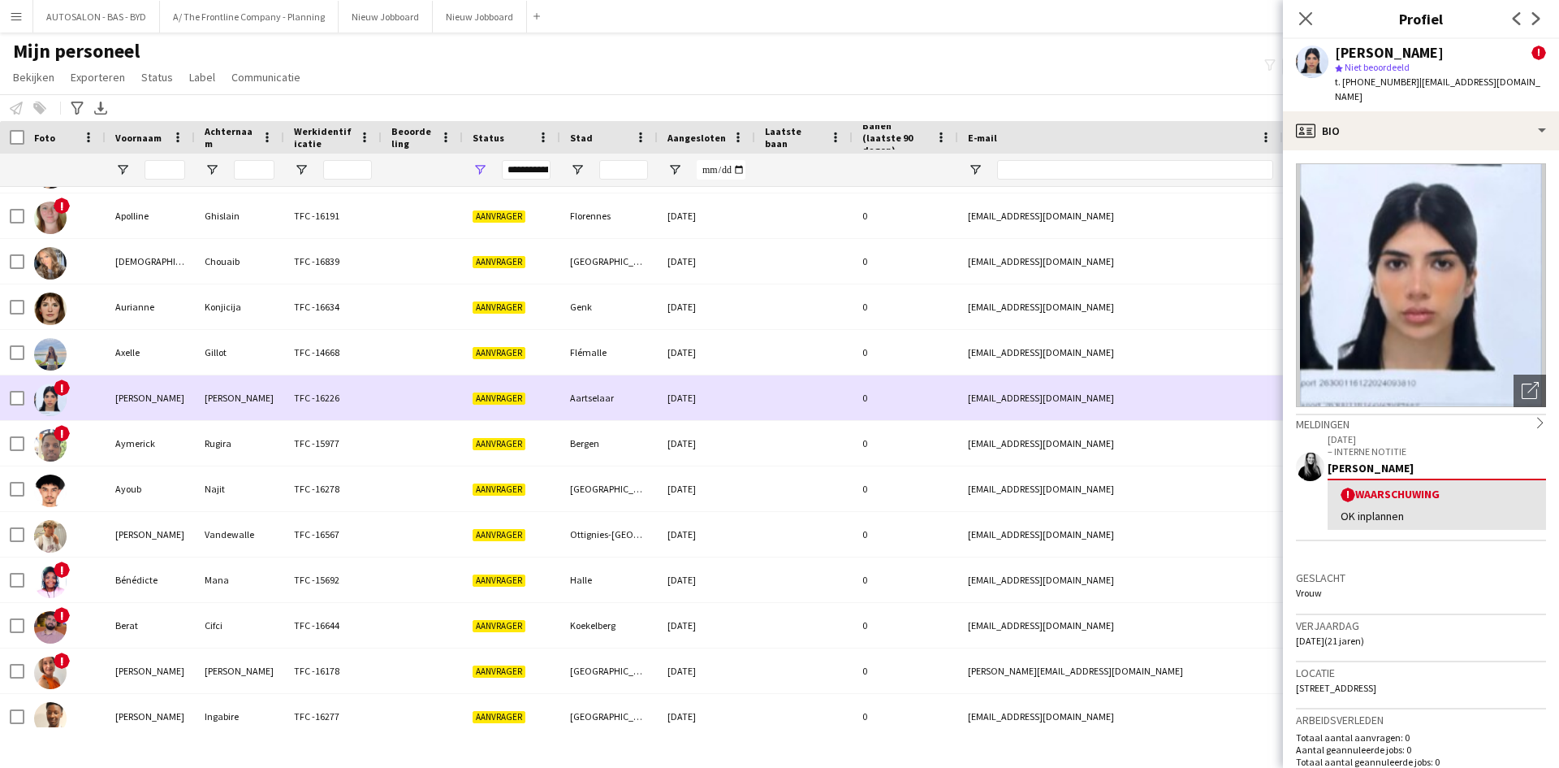
scroll to position [448, 0]
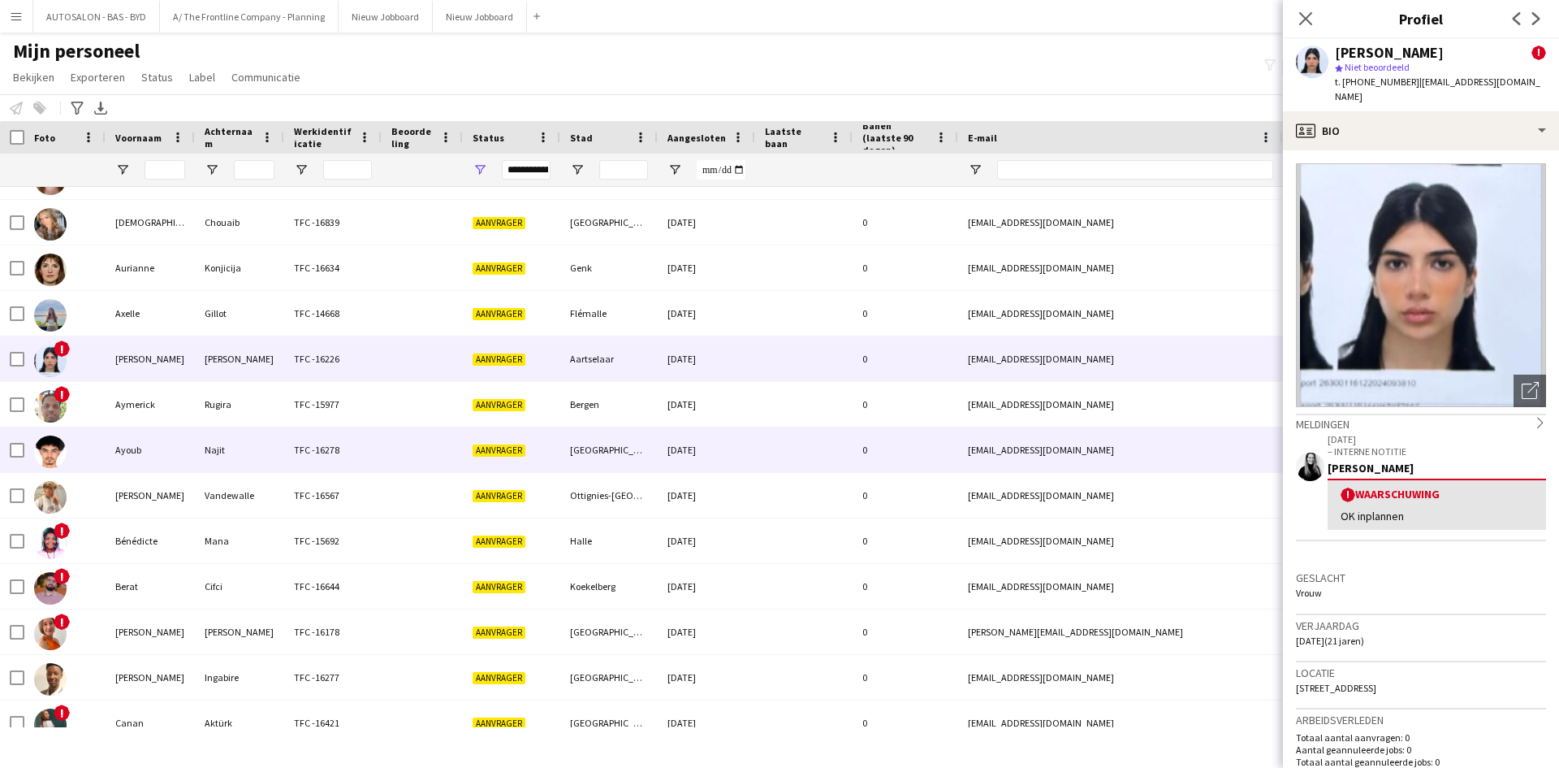
click at [516, 439] on div "Aanvrager" at bounding box center [511, 449] width 97 height 45
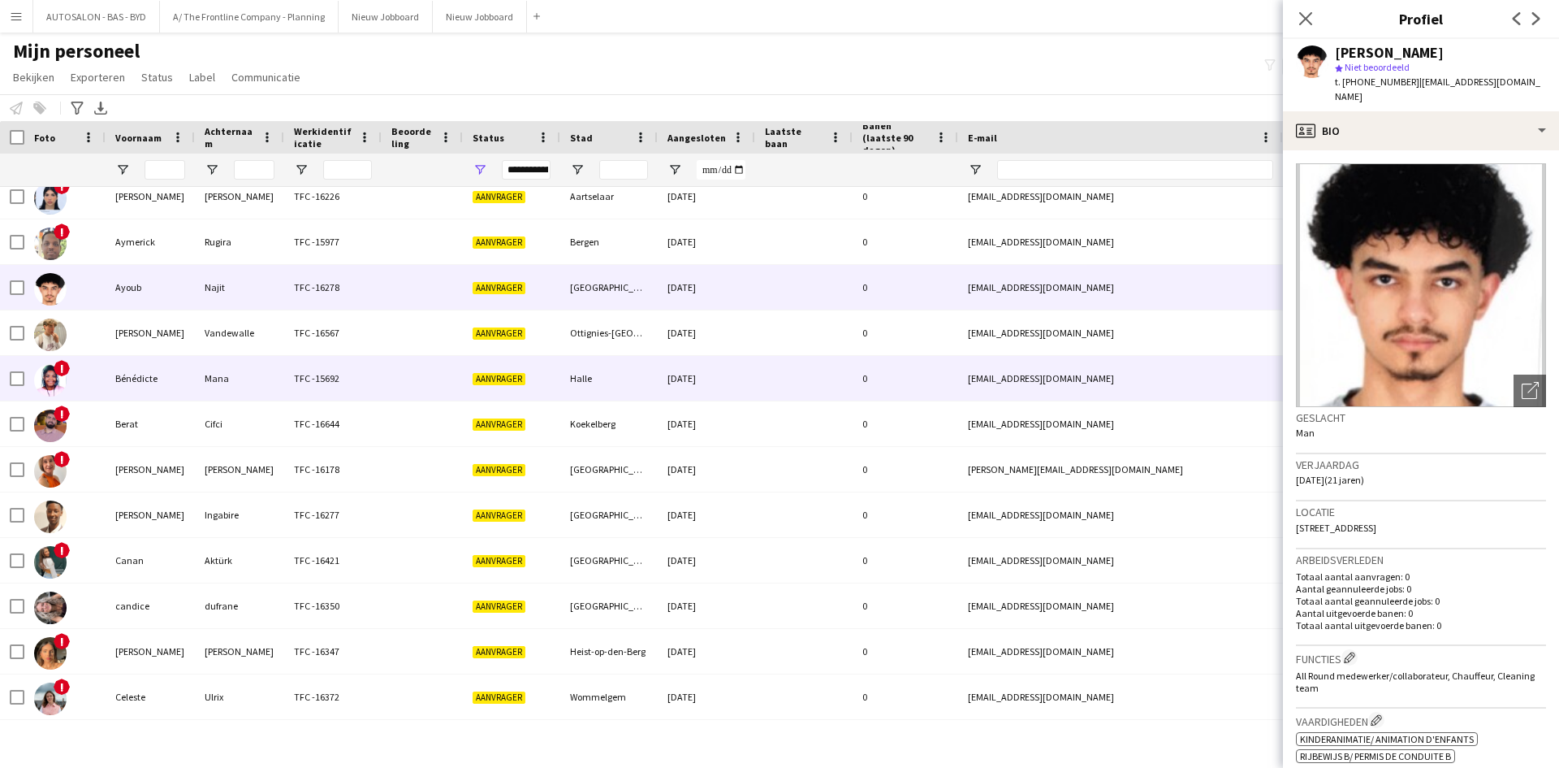
click at [603, 389] on div "Halle" at bounding box center [608, 378] width 97 height 45
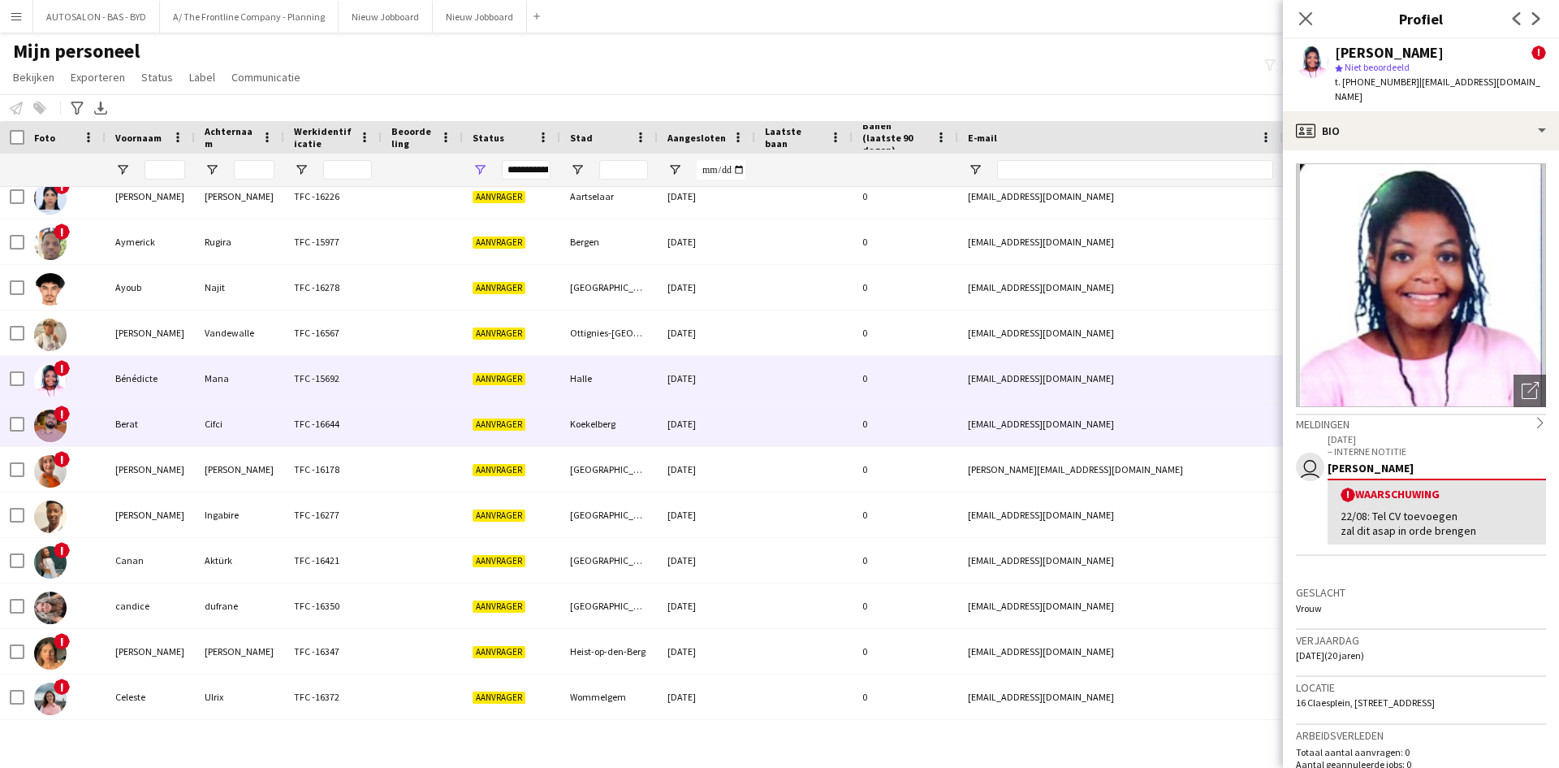
click at [503, 413] on div "Aanvrager" at bounding box center [511, 423] width 97 height 45
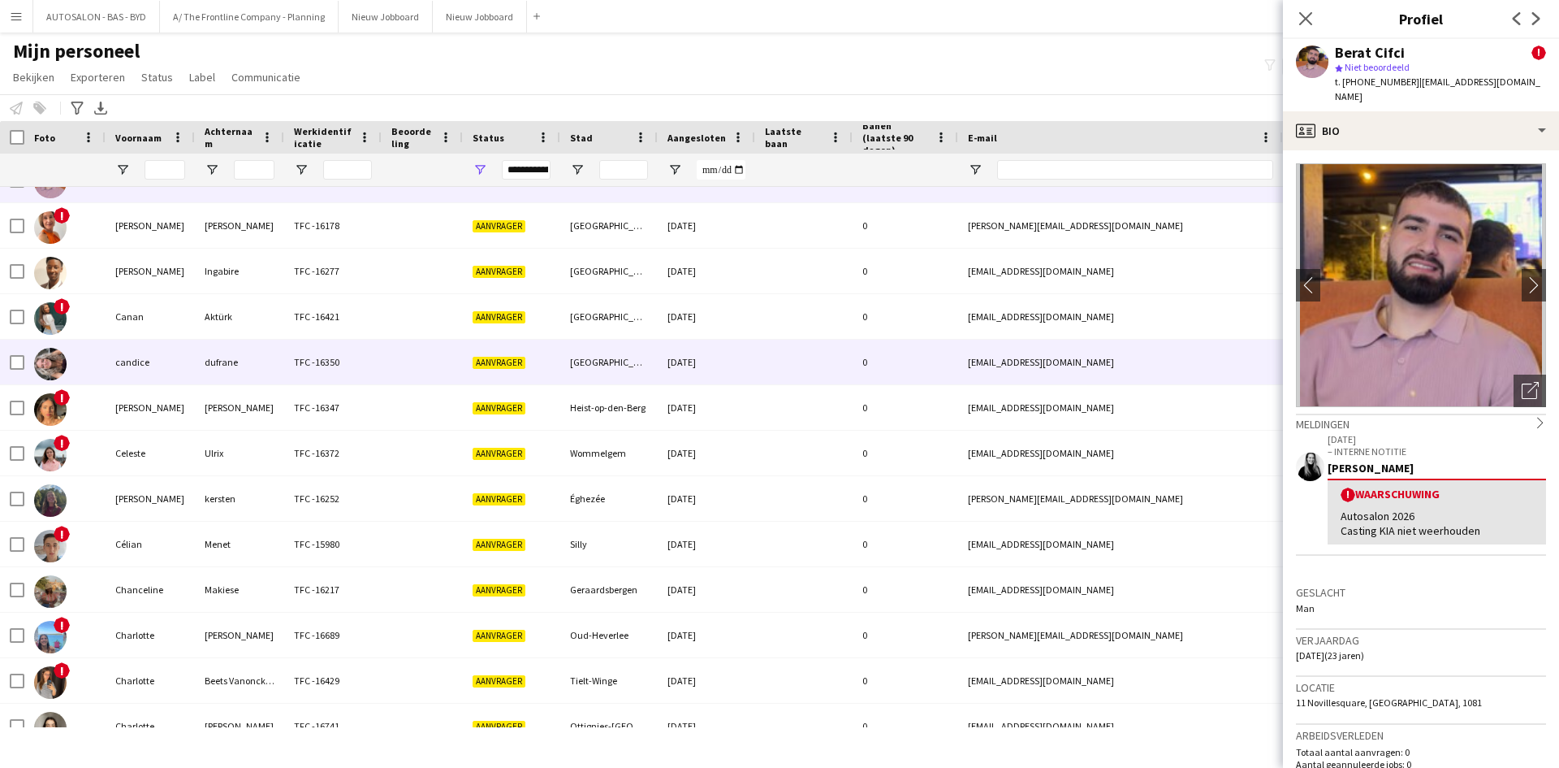
click at [508, 342] on div "Aanvrager" at bounding box center [511, 362] width 97 height 45
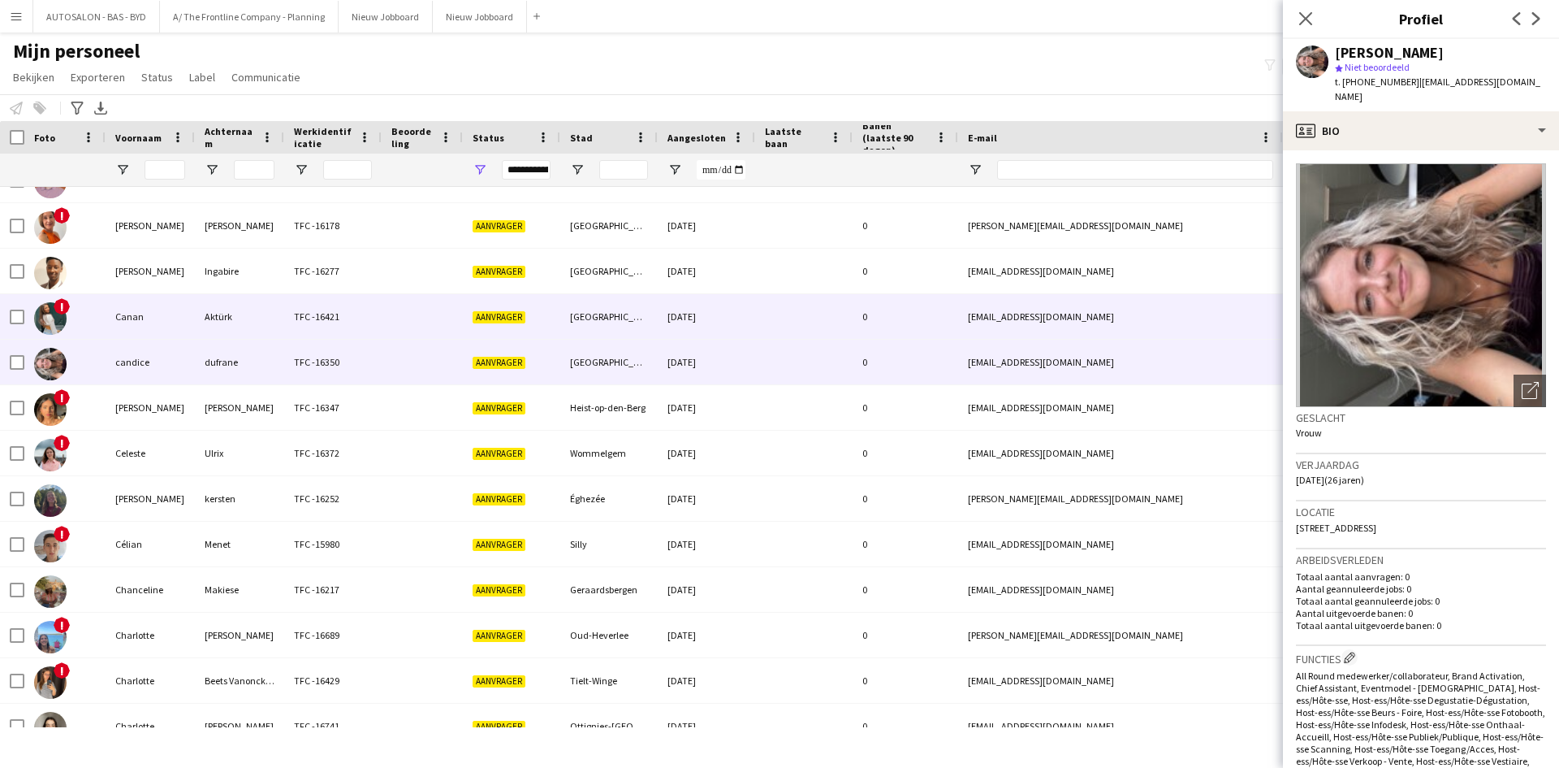
click at [517, 331] on div "Aanvrager" at bounding box center [511, 316] width 97 height 45
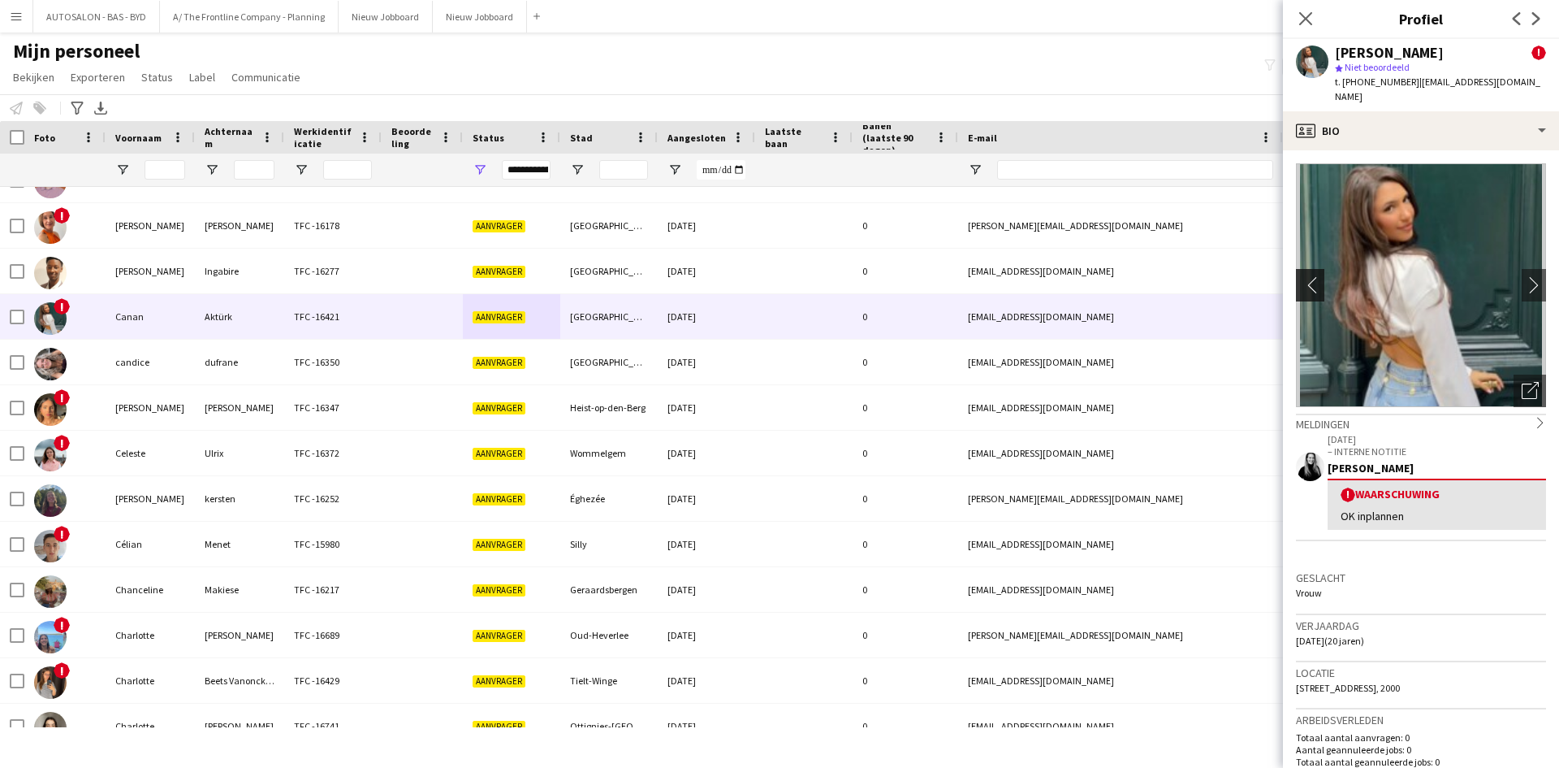
click at [1308, 278] on app-icon "chevron-left" at bounding box center [1308, 284] width 25 height 17
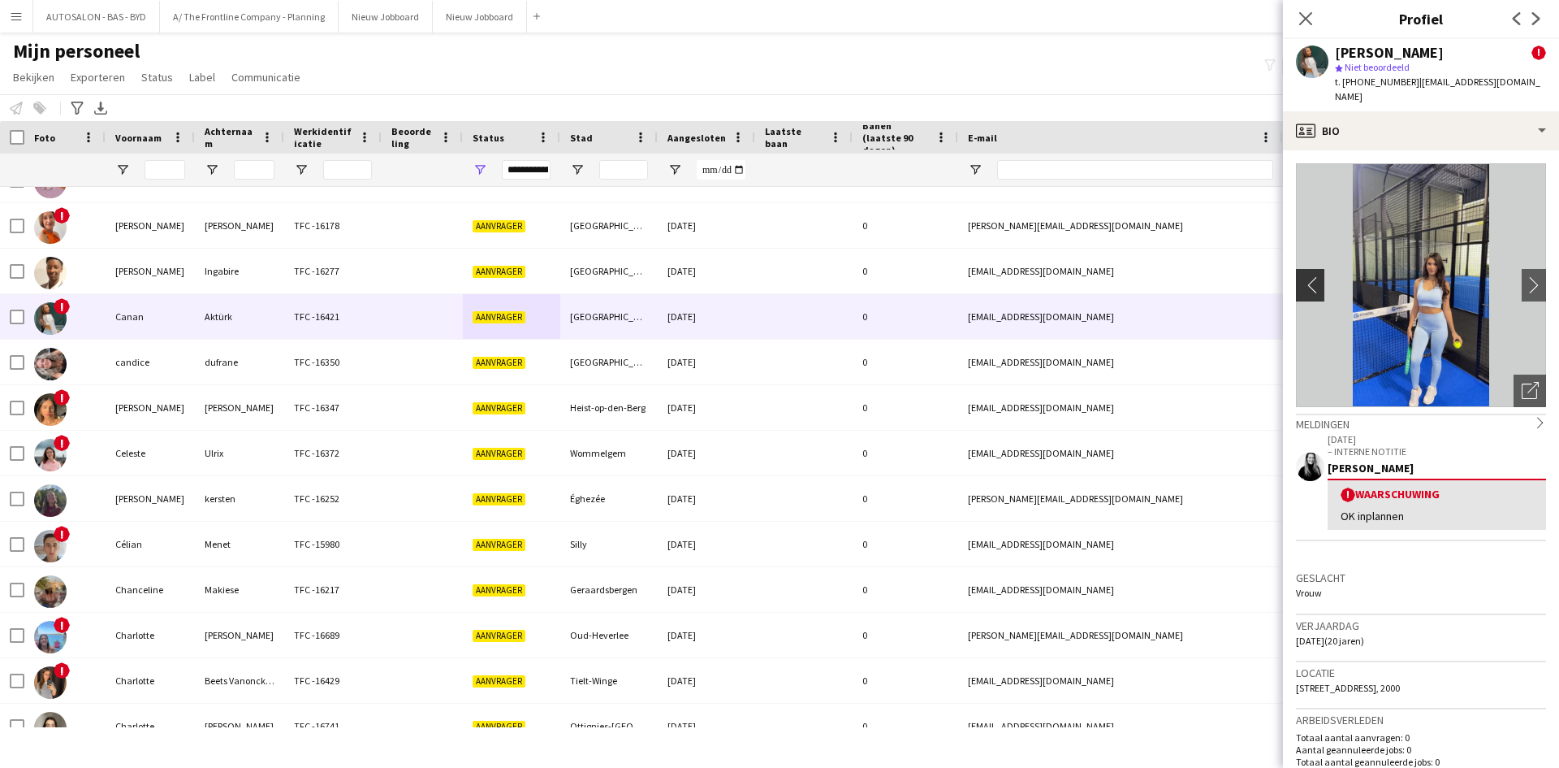
click at [1308, 278] on app-icon "chevron-left" at bounding box center [1308, 284] width 25 height 17
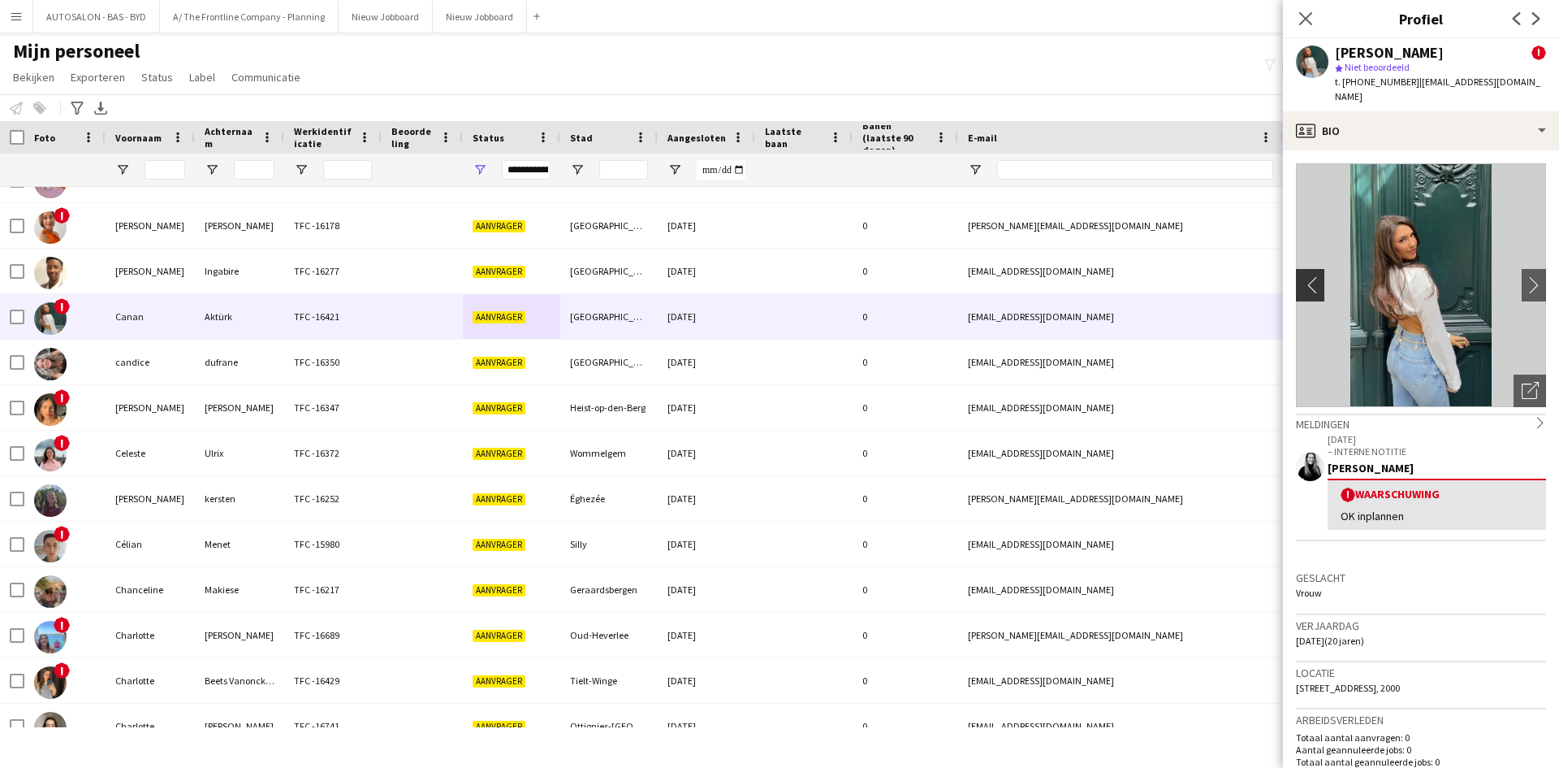
click at [1308, 277] on app-icon "chevron-left" at bounding box center [1308, 284] width 25 height 17
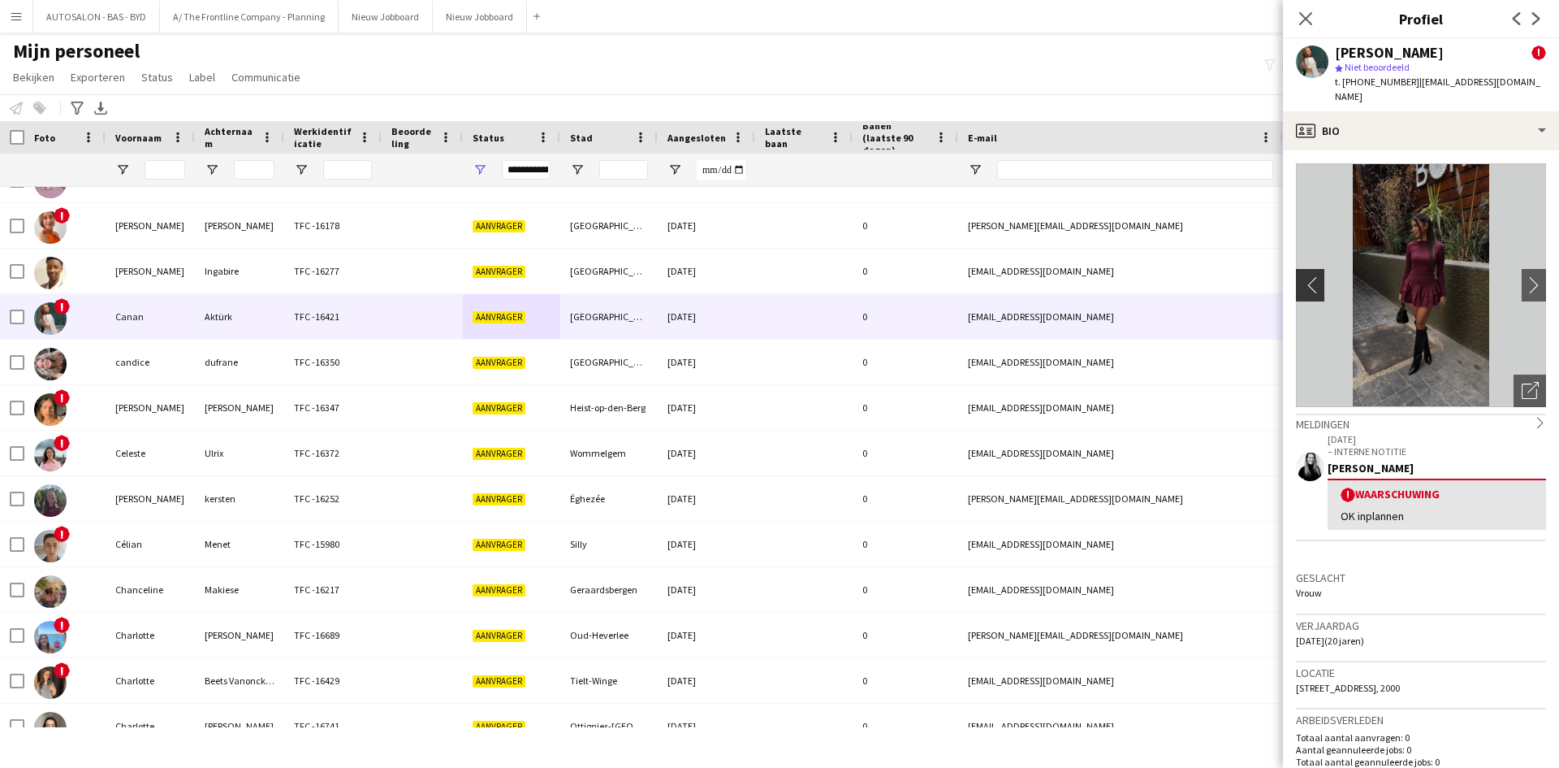
click at [1308, 277] on app-icon "chevron-left" at bounding box center [1308, 284] width 25 height 17
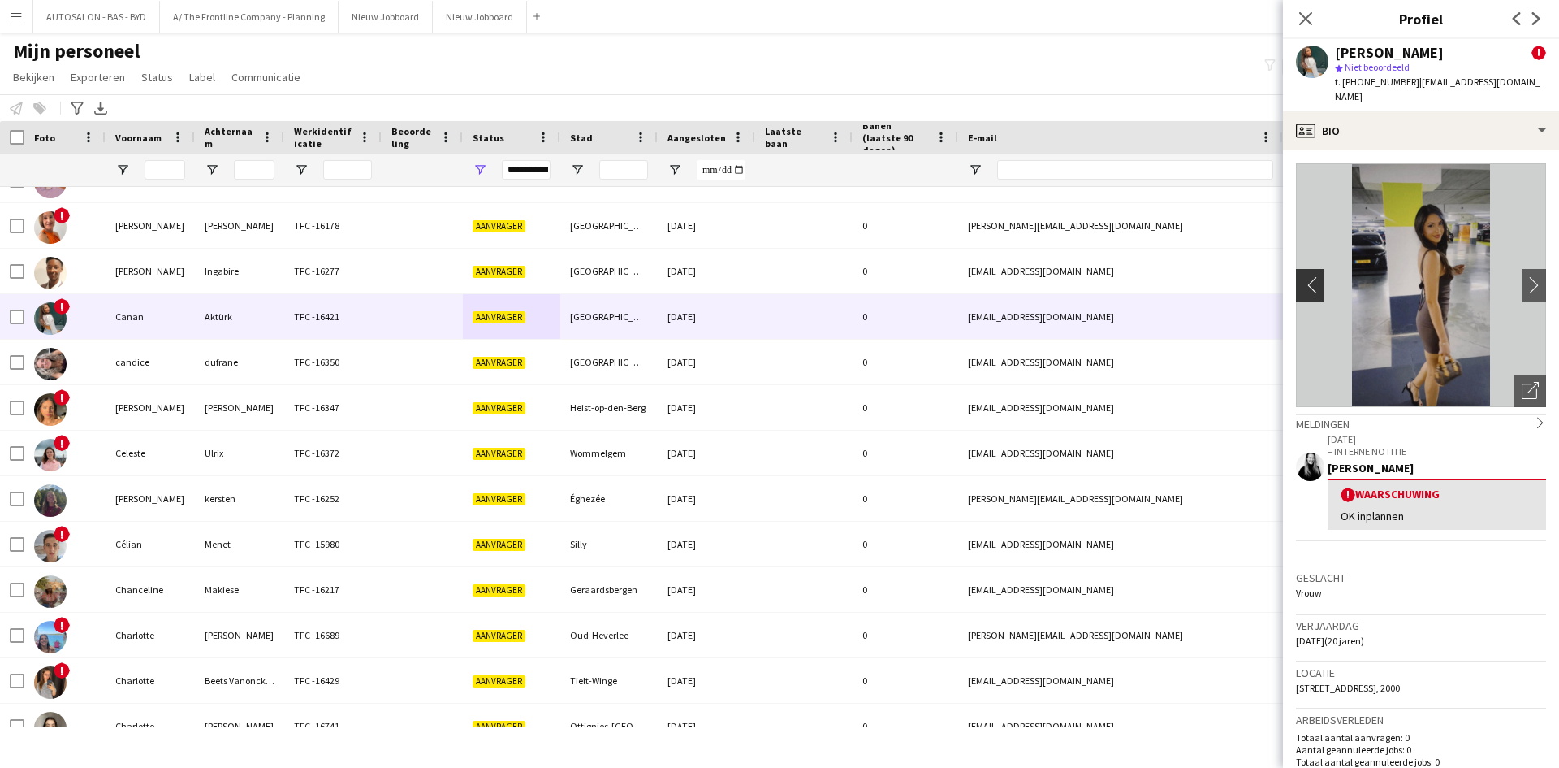
click at [1308, 277] on app-icon "chevron-left" at bounding box center [1308, 284] width 25 height 17
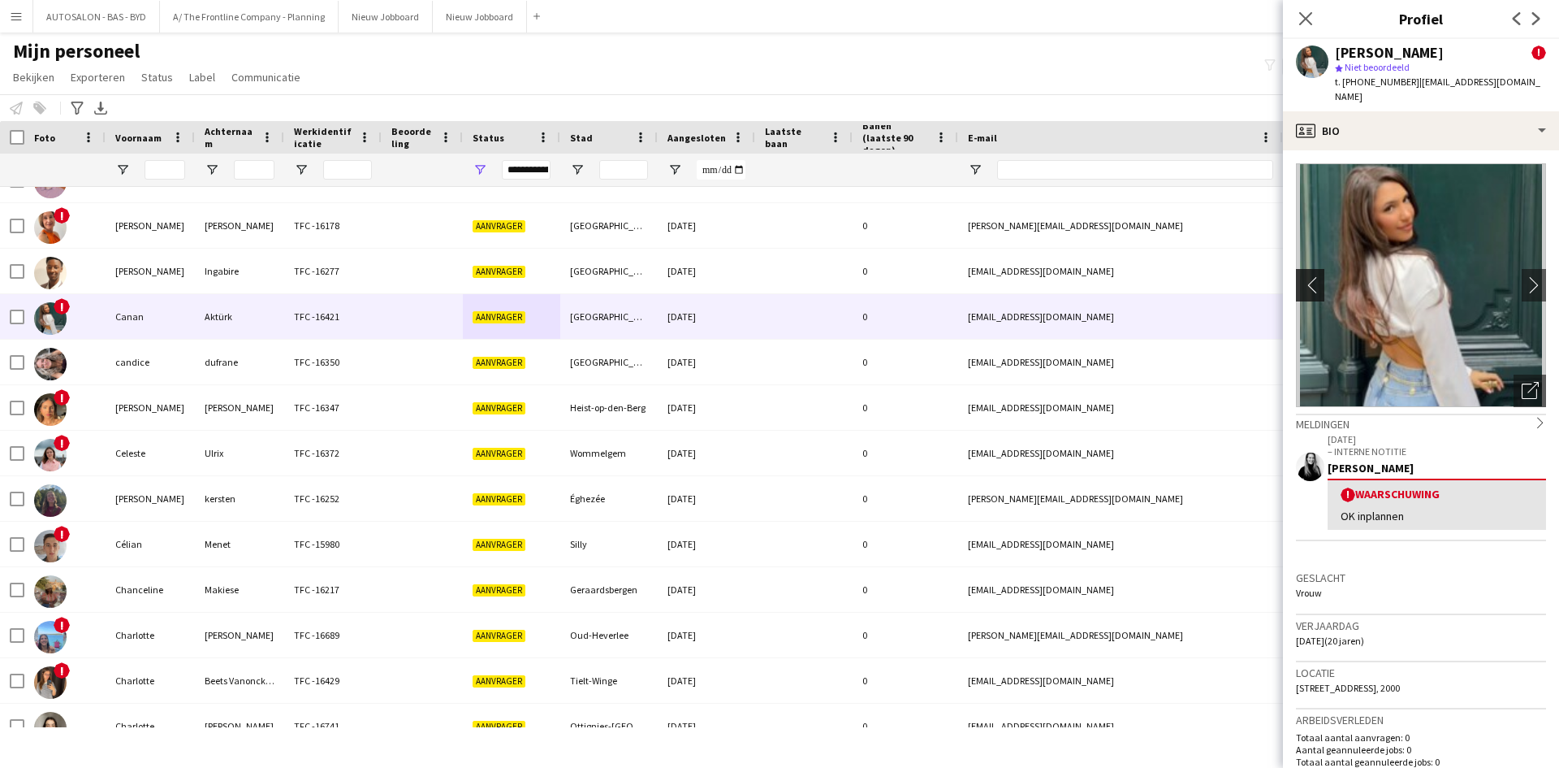
click at [1308, 277] on app-icon "chevron-left" at bounding box center [1308, 284] width 25 height 17
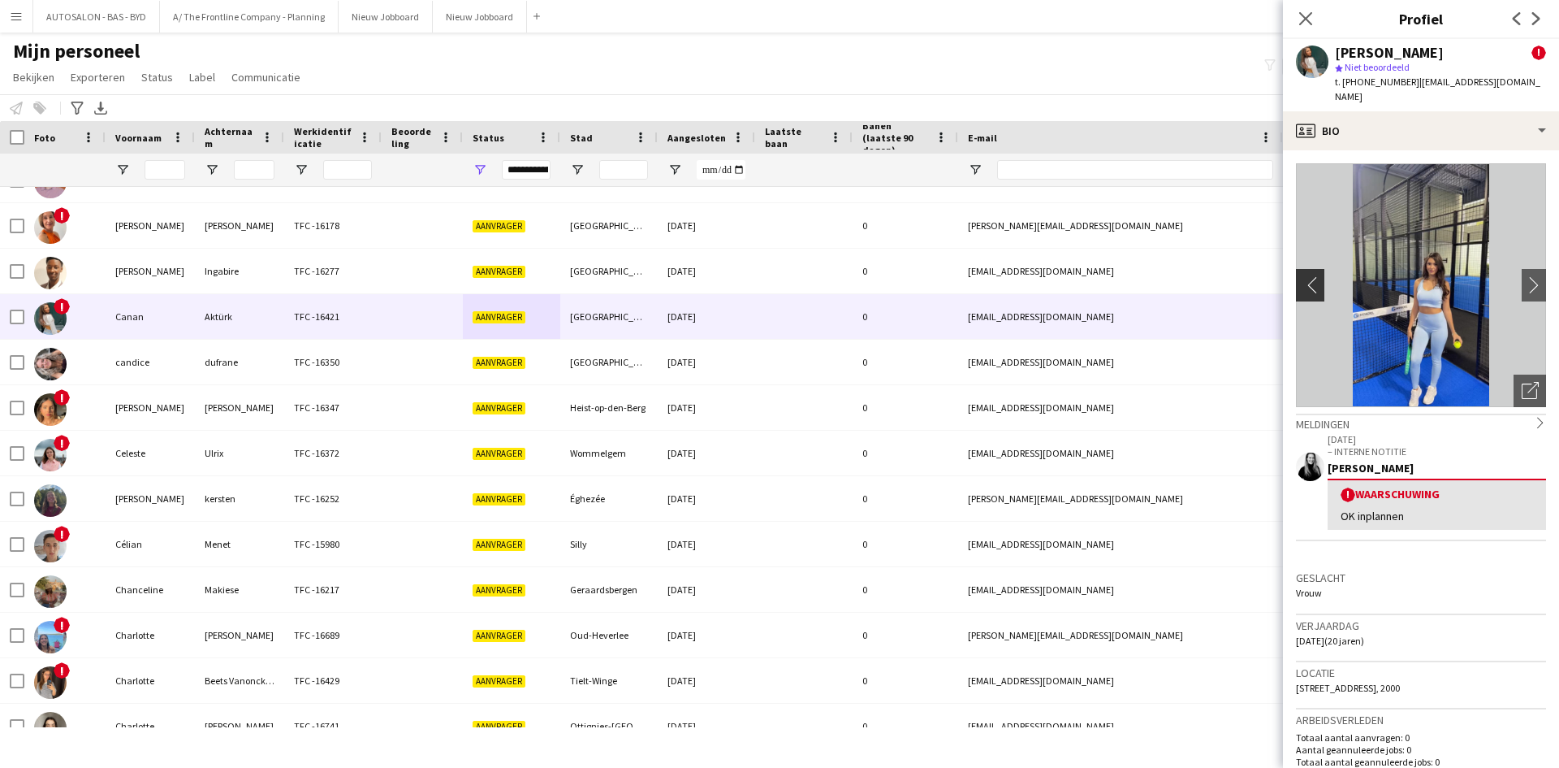
click at [1308, 277] on app-icon "chevron-left" at bounding box center [1308, 284] width 25 height 17
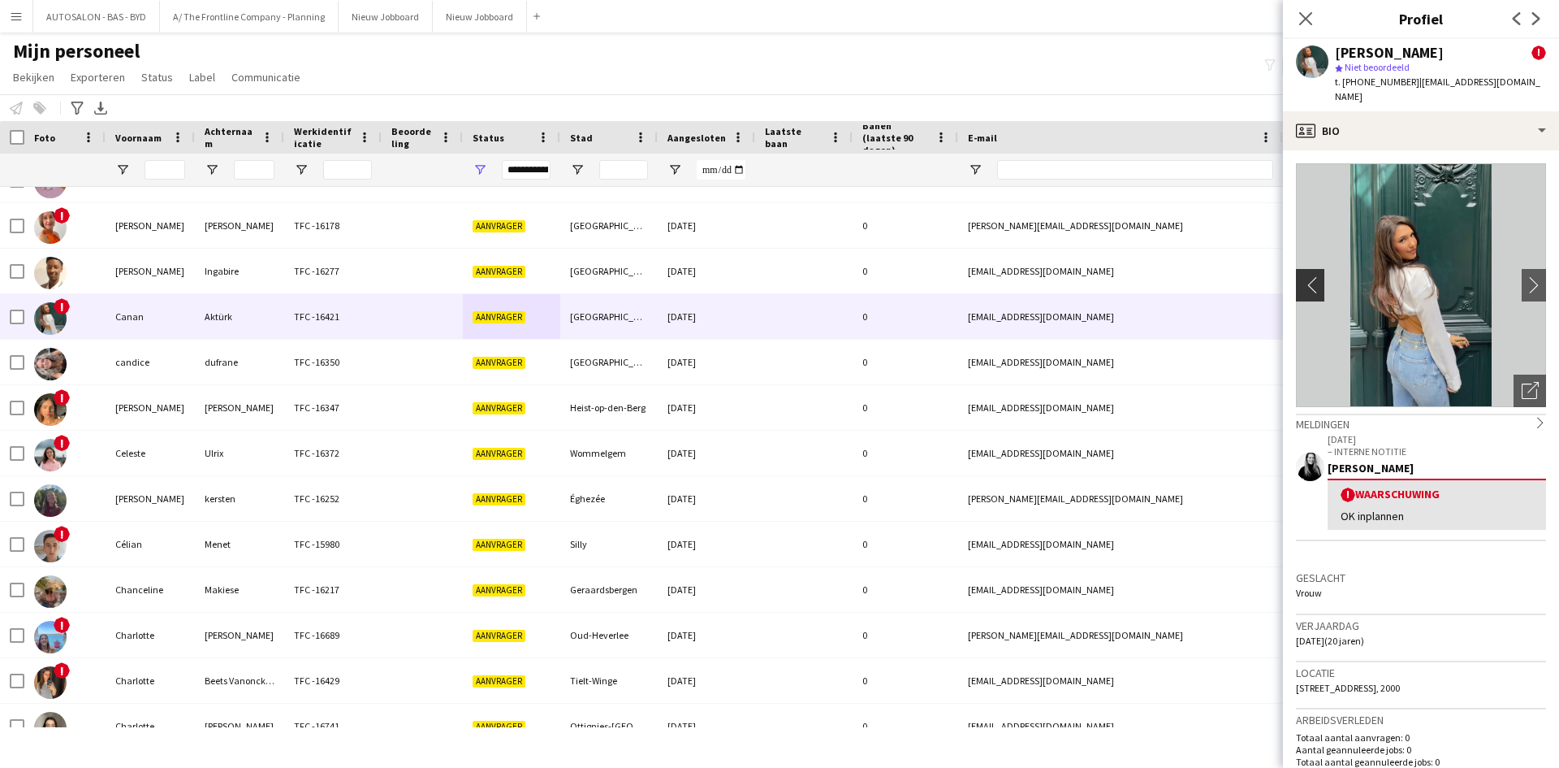
click at [1308, 277] on app-icon "chevron-left" at bounding box center [1308, 284] width 25 height 17
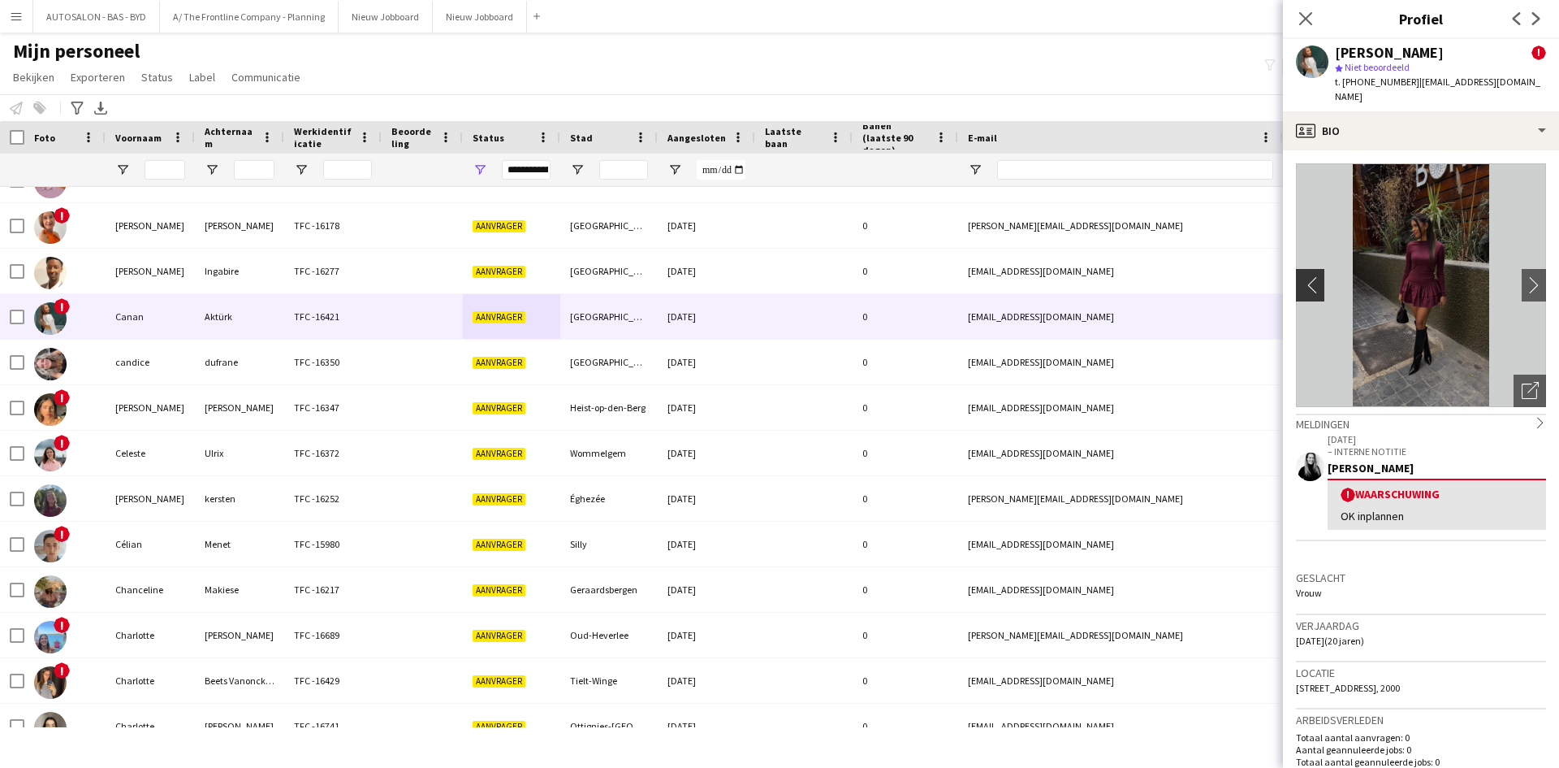
click at [1308, 277] on app-icon "chevron-left" at bounding box center [1308, 284] width 25 height 17
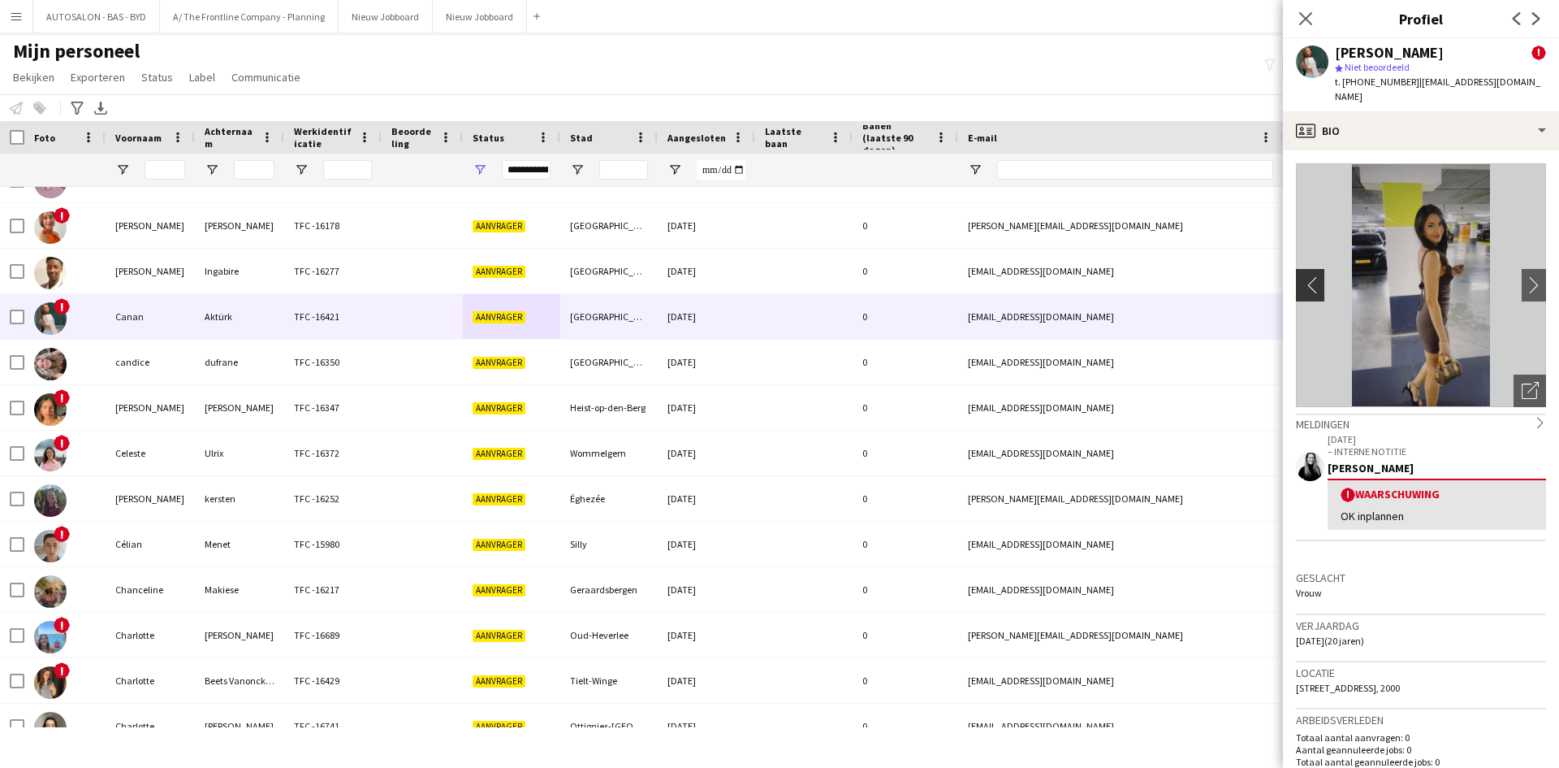
click at [1308, 277] on app-icon "chevron-left" at bounding box center [1308, 284] width 25 height 17
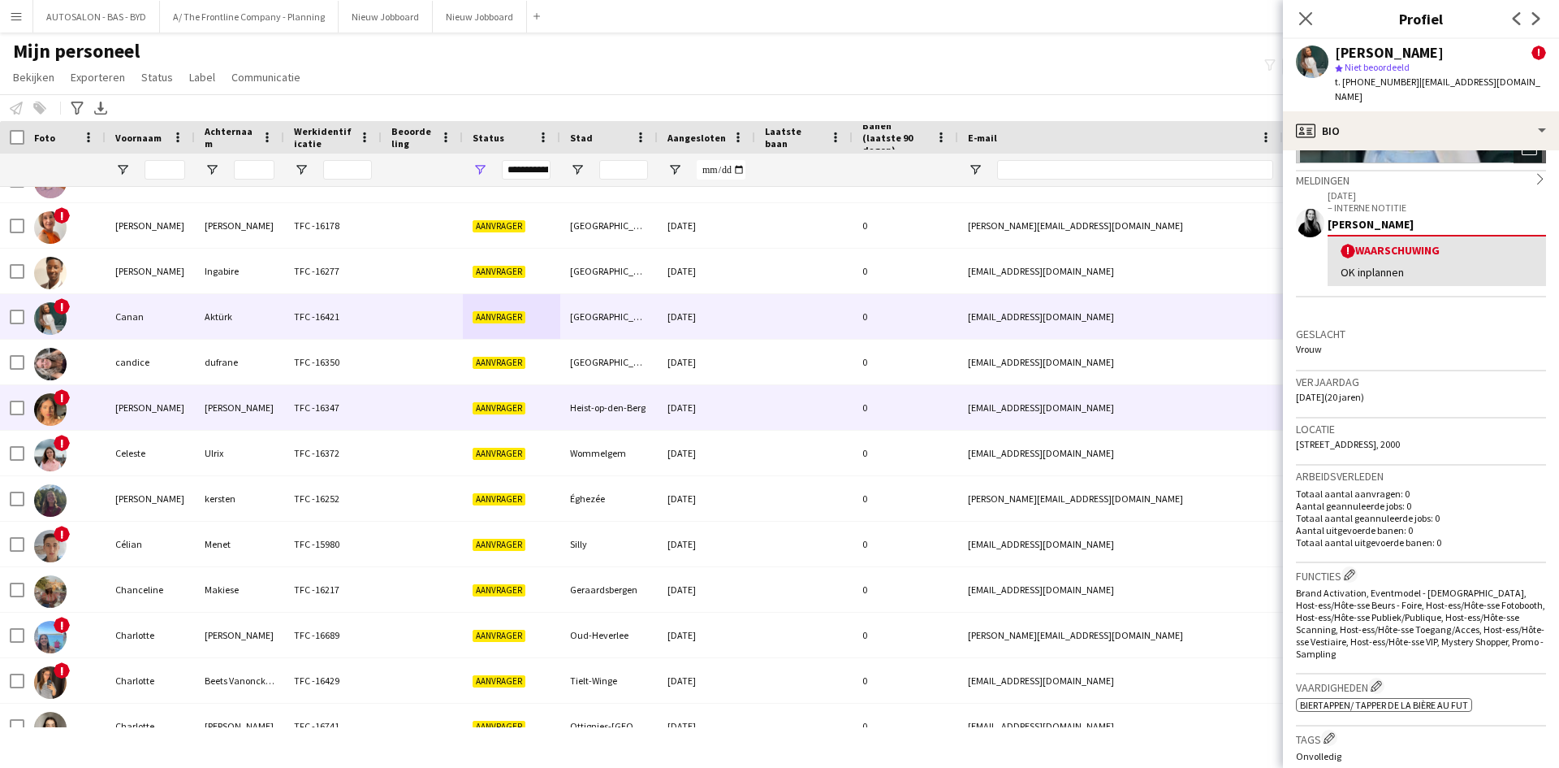
click at [79, 404] on div "!" at bounding box center [64, 407] width 81 height 45
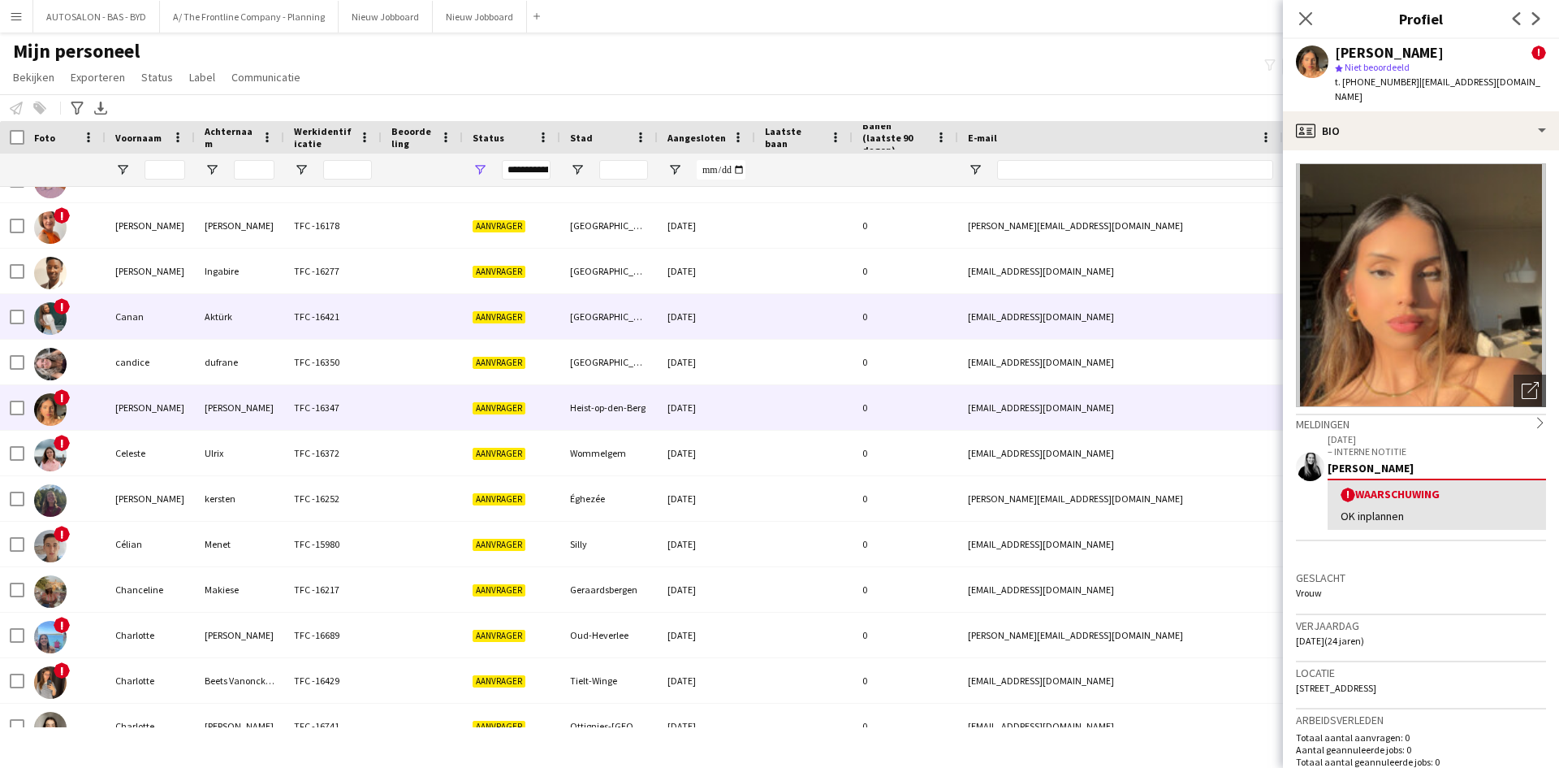
click at [284, 330] on div "TFC -16421" at bounding box center [332, 316] width 97 height 45
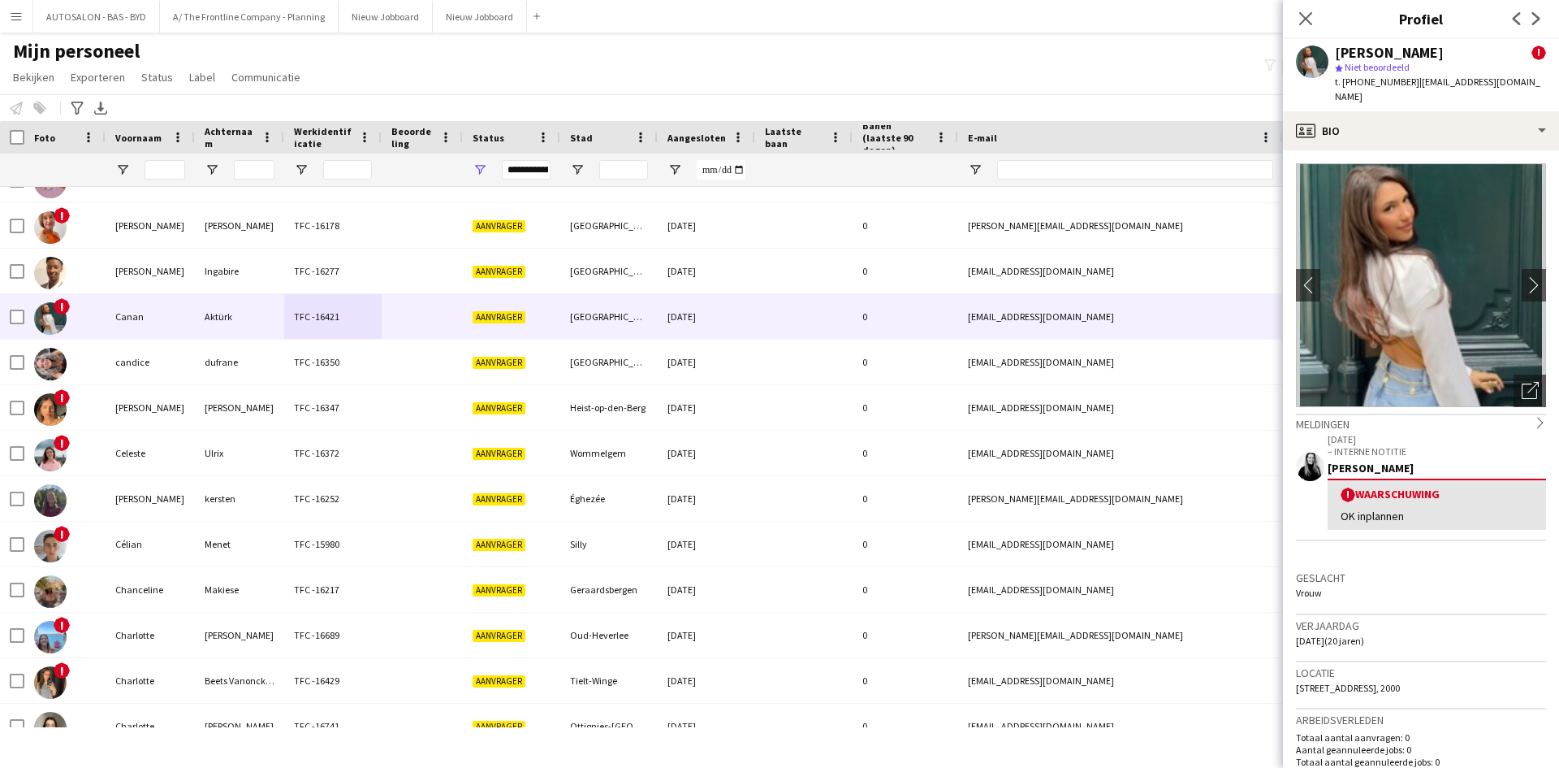
click at [1532, 53] on span "!" at bounding box center [1539, 52] width 15 height 15
click at [1378, 478] on div "! Waarschuwing OK inplannen" at bounding box center [1437, 503] width 218 height 51
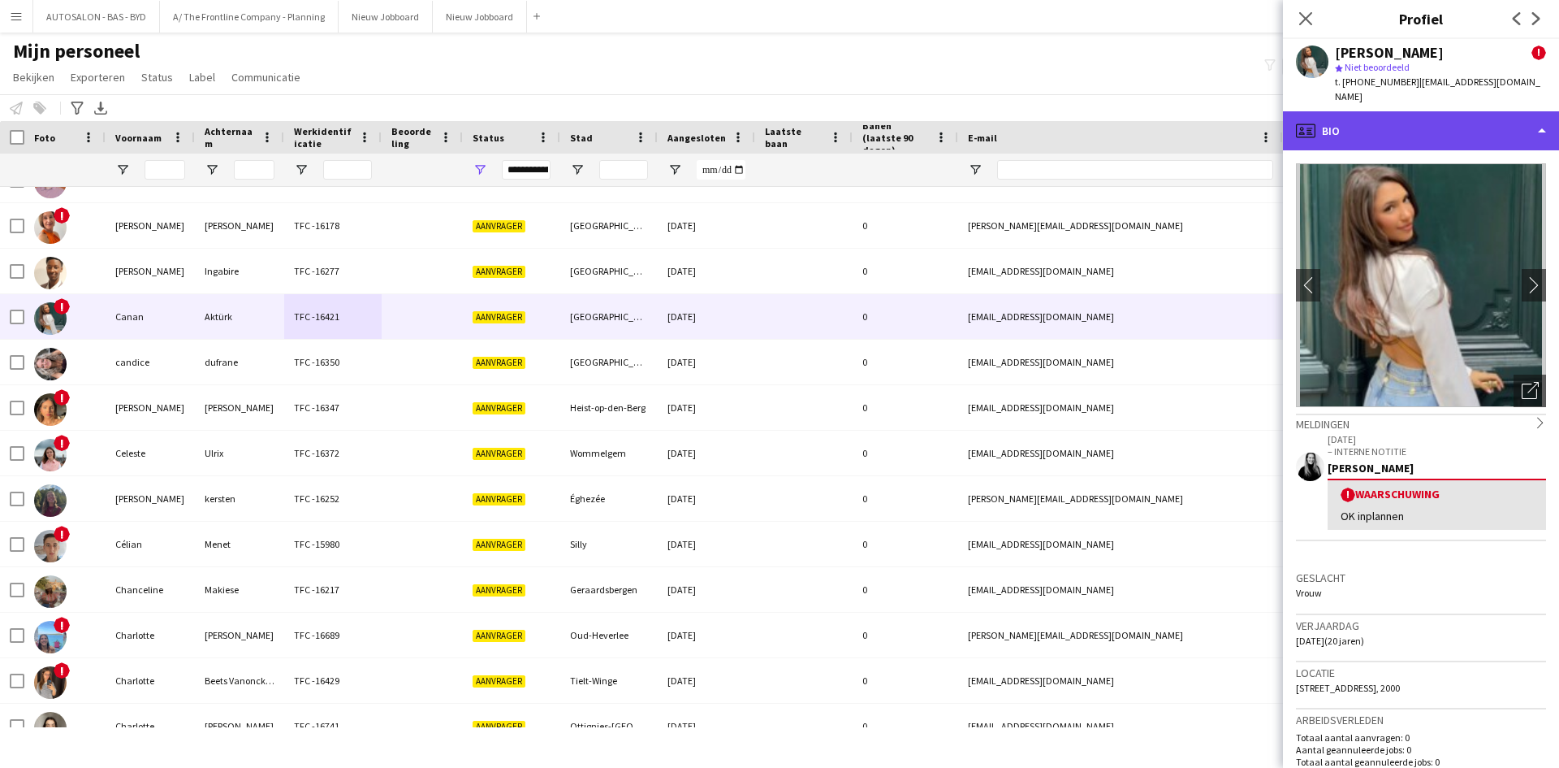
click at [1331, 112] on div "profile Bio" at bounding box center [1421, 130] width 276 height 39
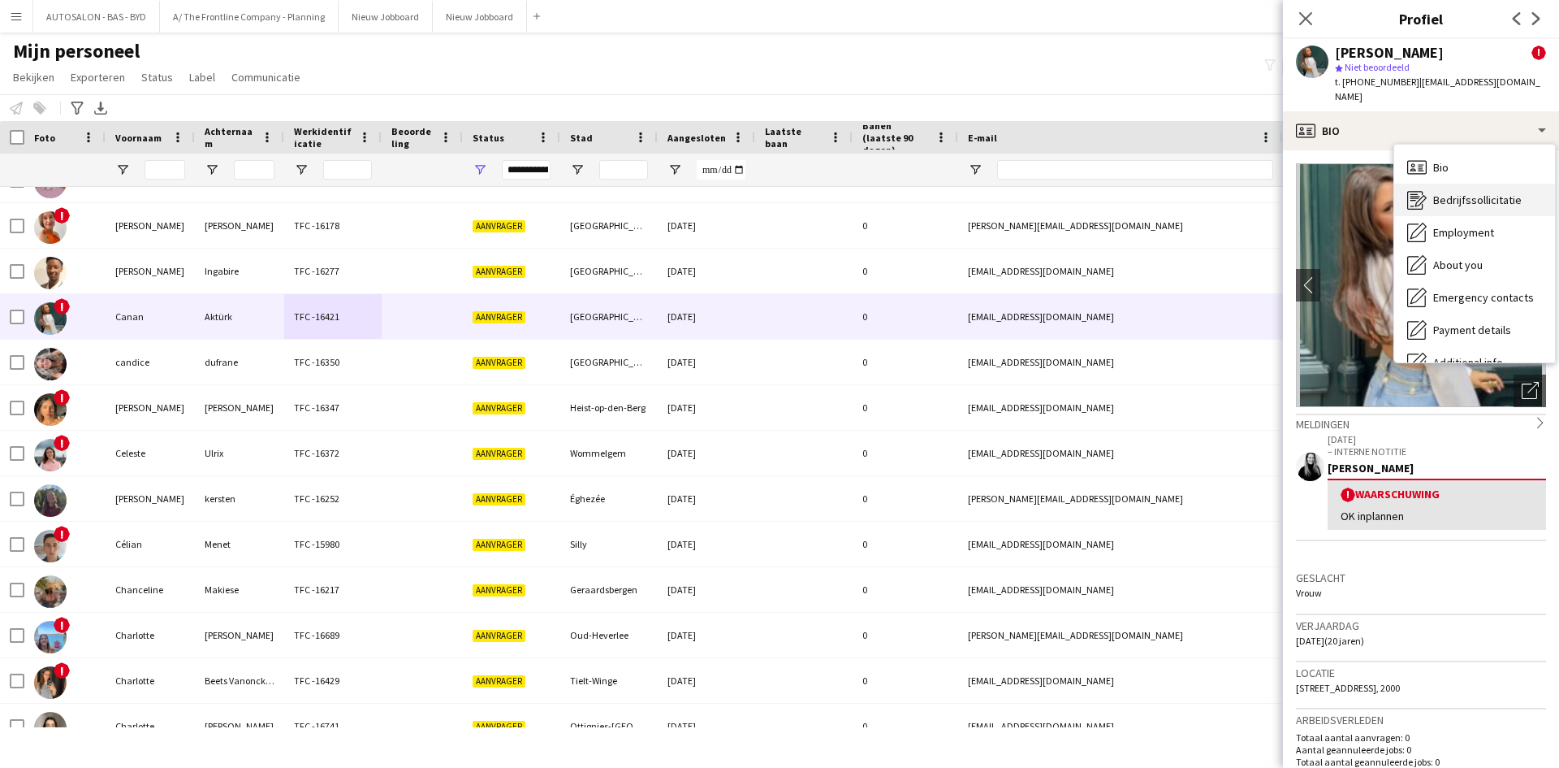
click at [1413, 190] on icon "Bedrijfssollicitatie" at bounding box center [1417, 199] width 19 height 19
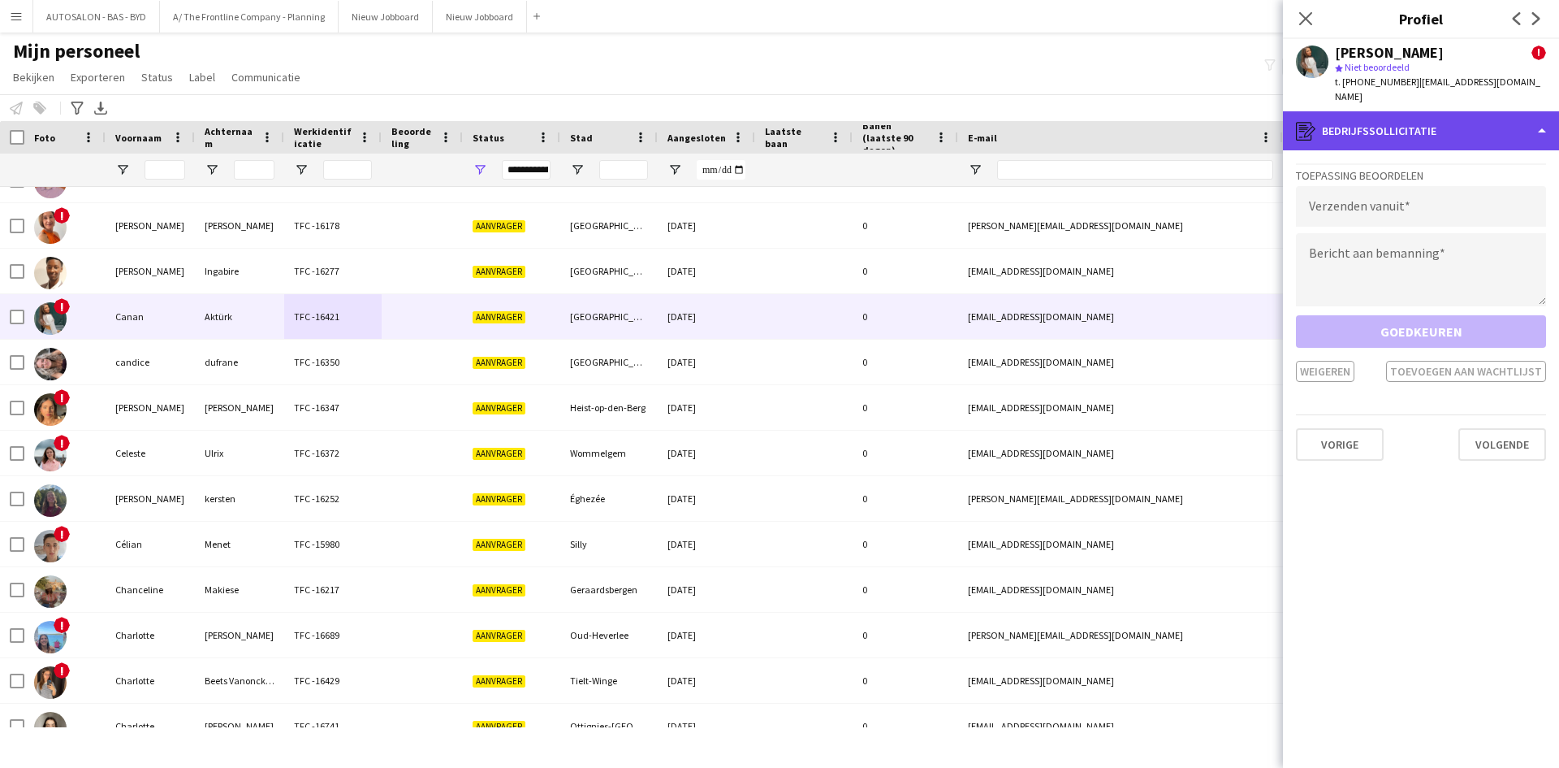
click at [1432, 114] on div "register Bedrijfssollicitatie" at bounding box center [1421, 130] width 276 height 39
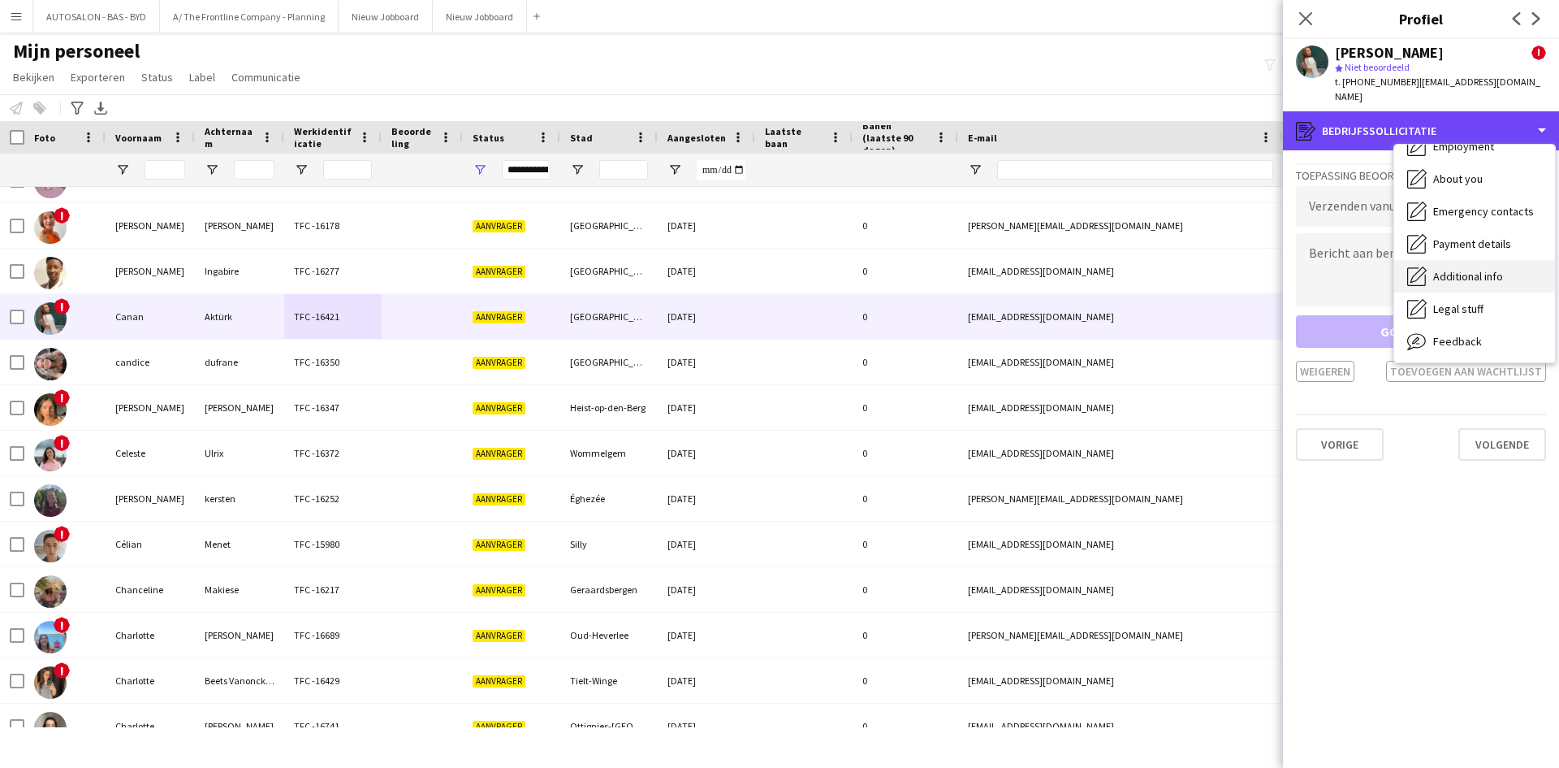
scroll to position [120, 0]
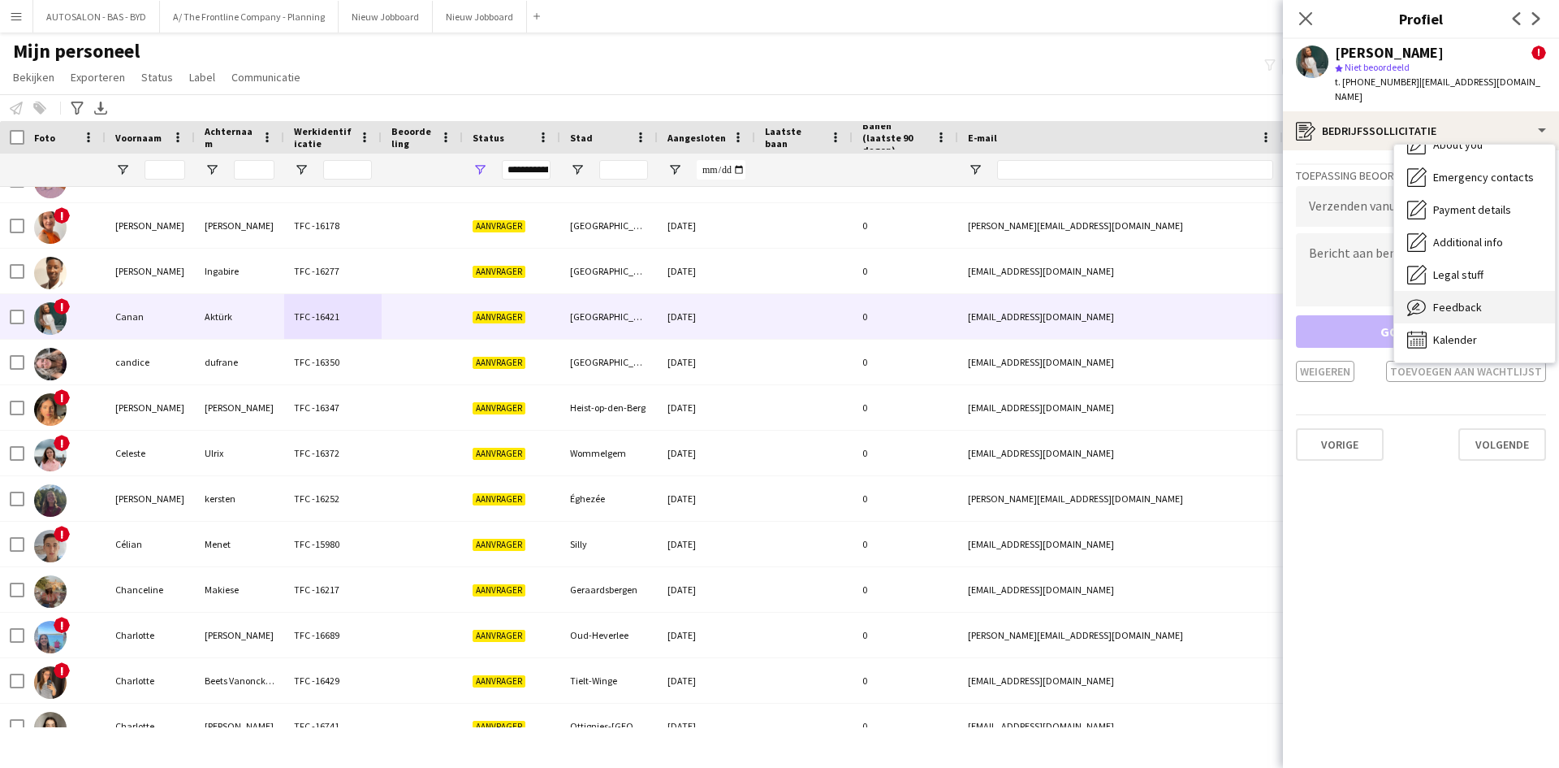
click at [1436, 300] on span "Feedback" at bounding box center [1458, 307] width 49 height 15
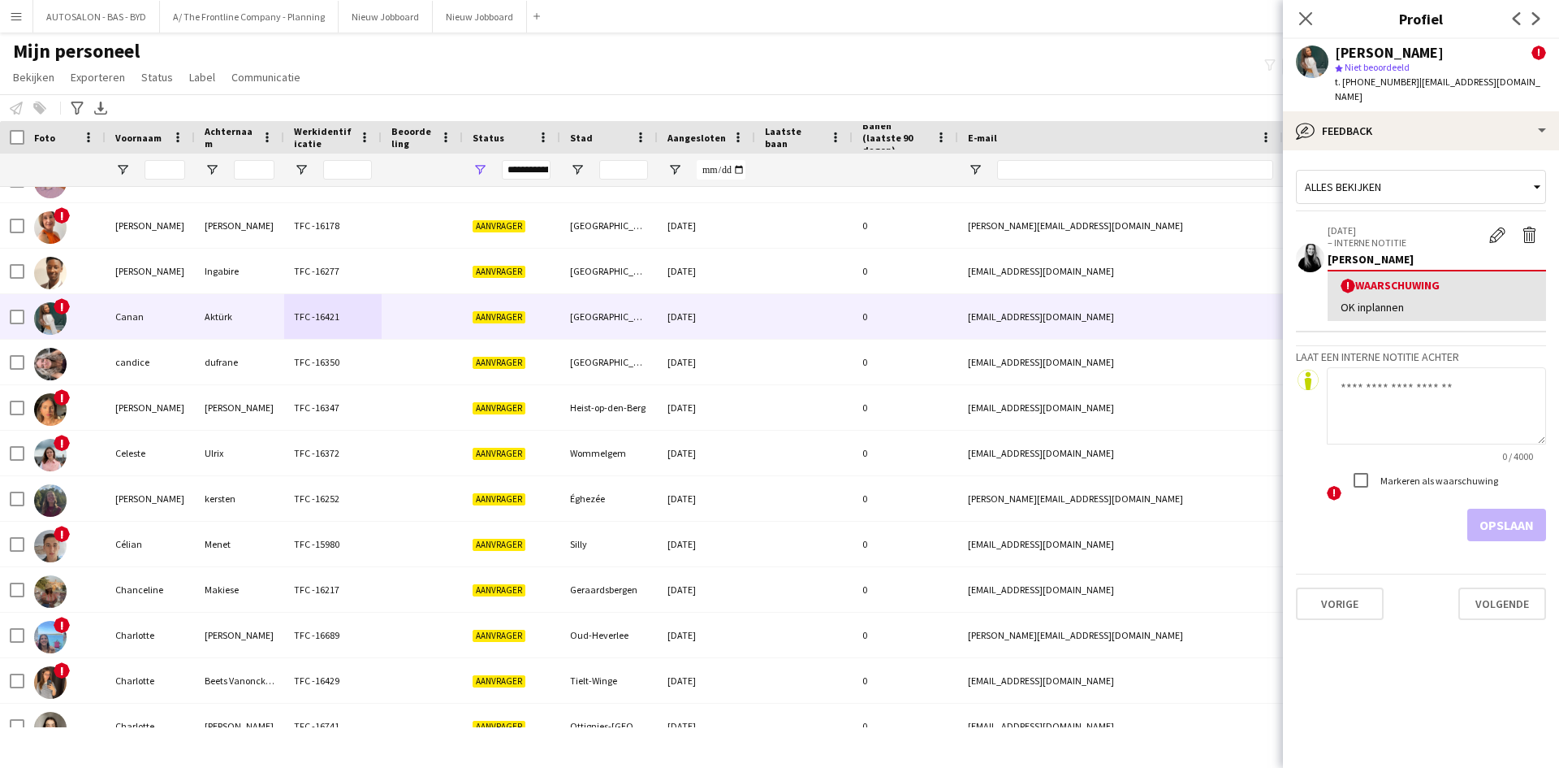
click at [1412, 278] on div "! Waarschuwing" at bounding box center [1437, 285] width 192 height 15
click at [1508, 224] on button "Waarschuwing bewerken" at bounding box center [1498, 234] width 32 height 21
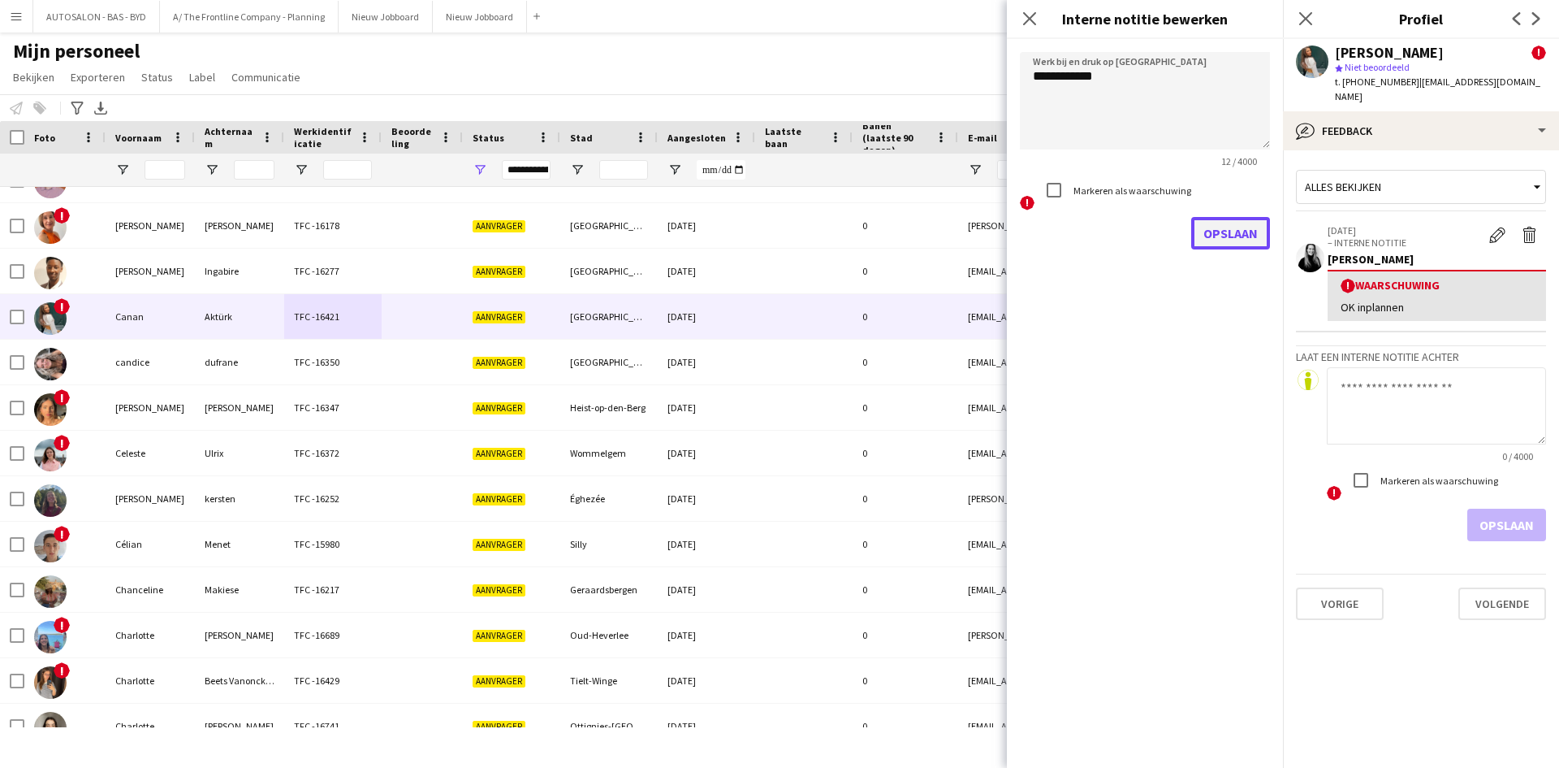
click at [1200, 235] on button "Opslaan" at bounding box center [1231, 233] width 79 height 32
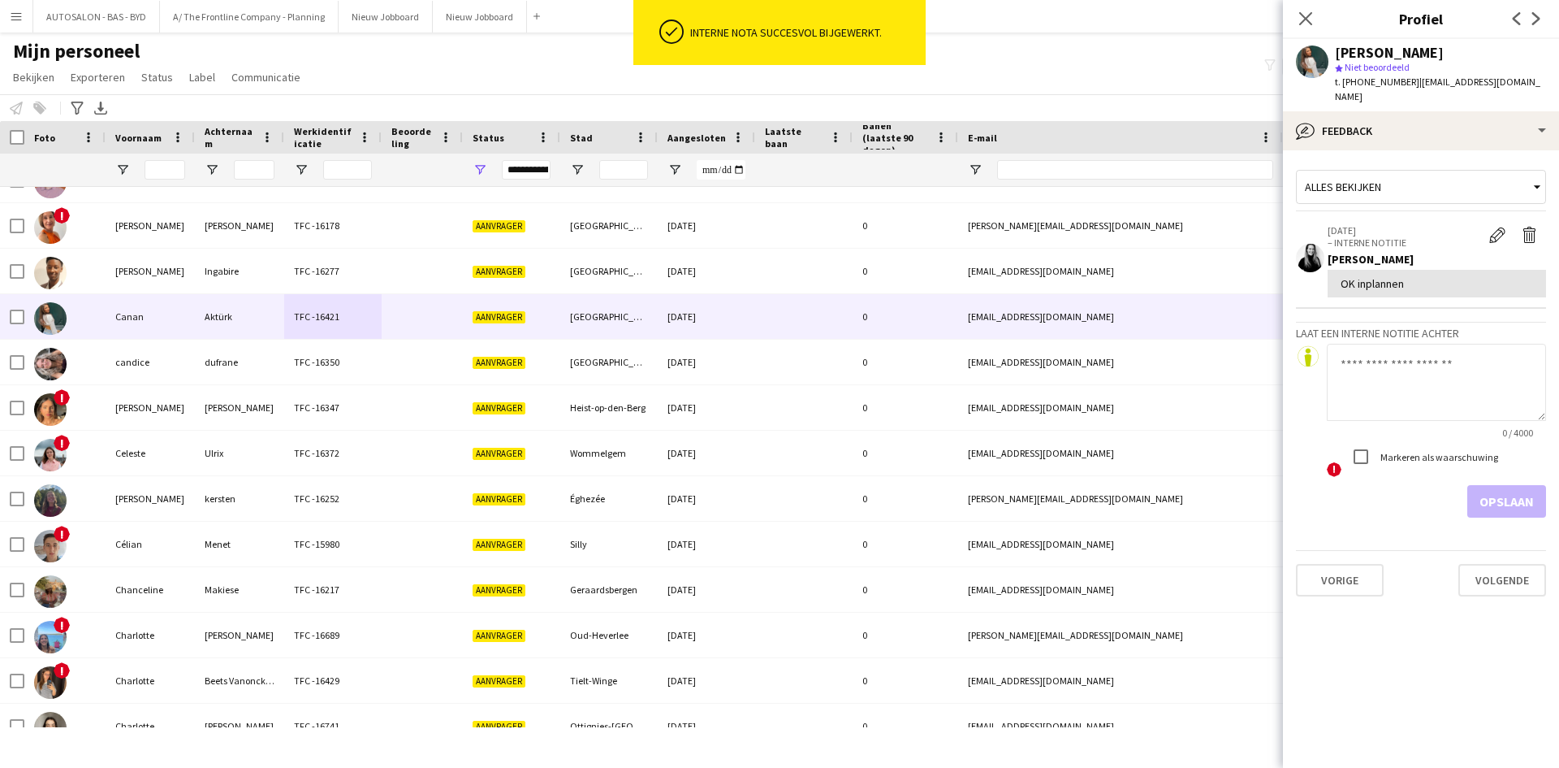
click at [1412, 361] on textarea at bounding box center [1436, 382] width 219 height 77
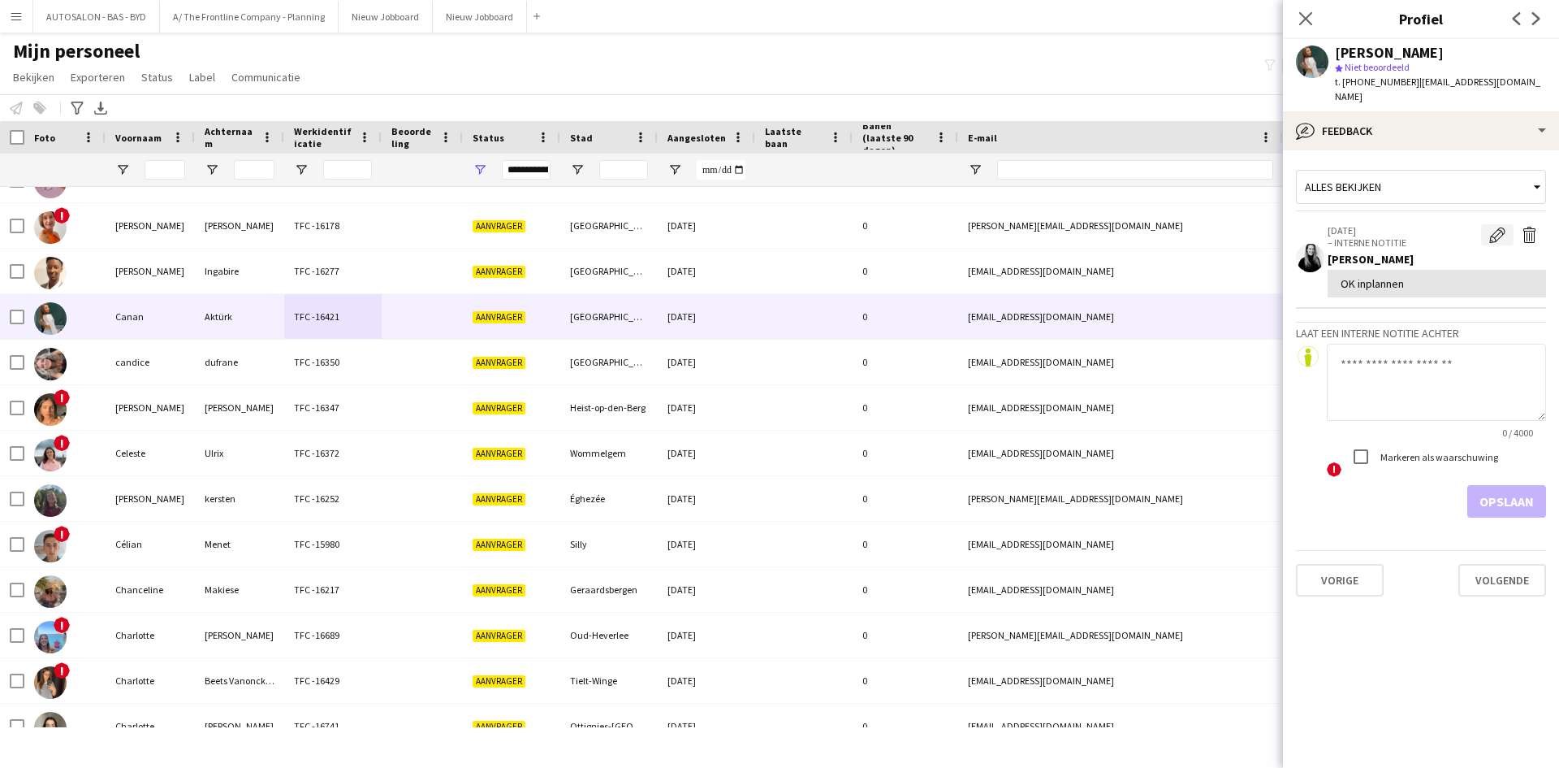
click at [1500, 227] on app-icon "Bewerk interne notitie" at bounding box center [1498, 235] width 16 height 16
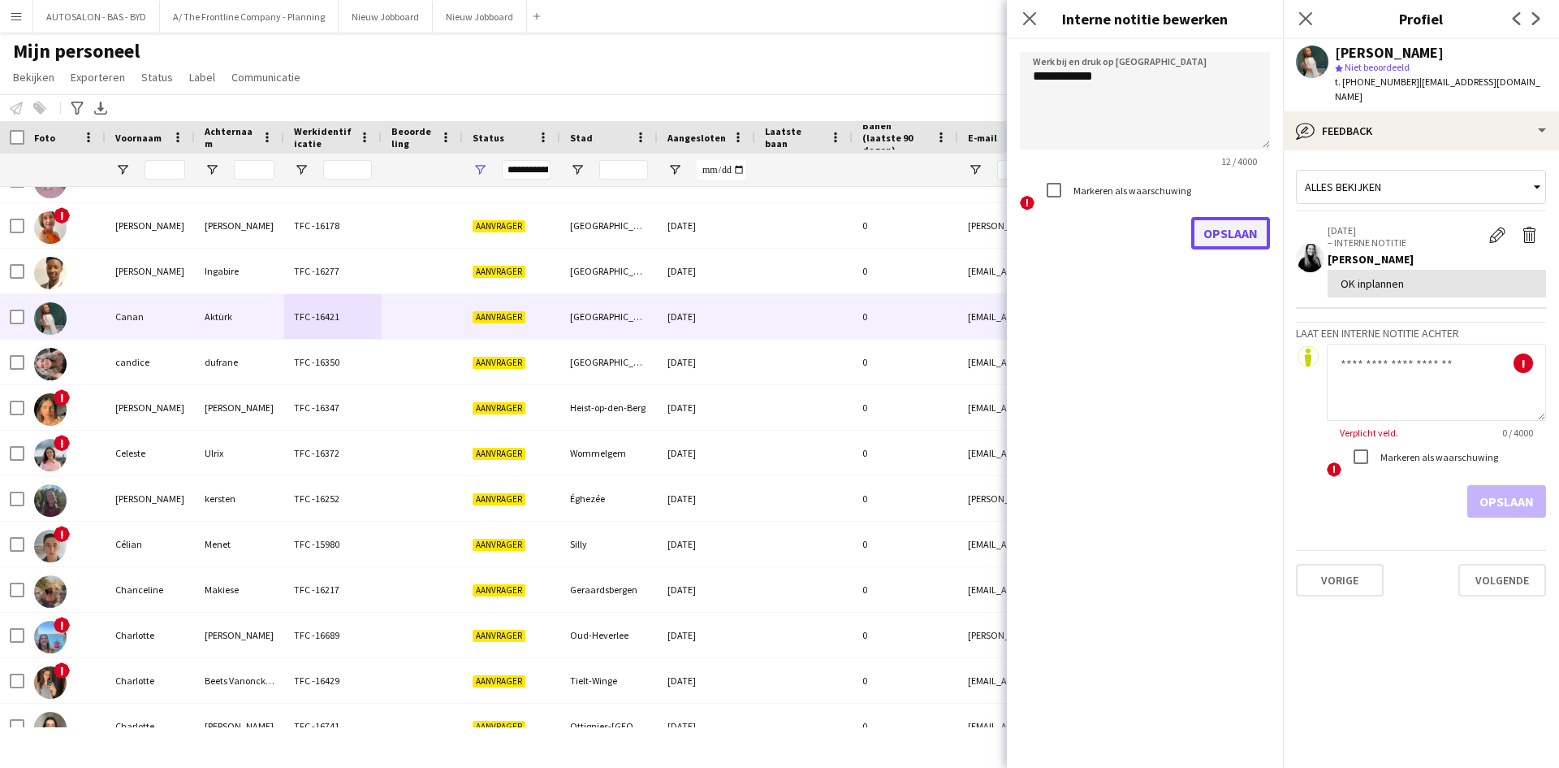
click at [1214, 233] on button "Opslaan" at bounding box center [1231, 233] width 79 height 32
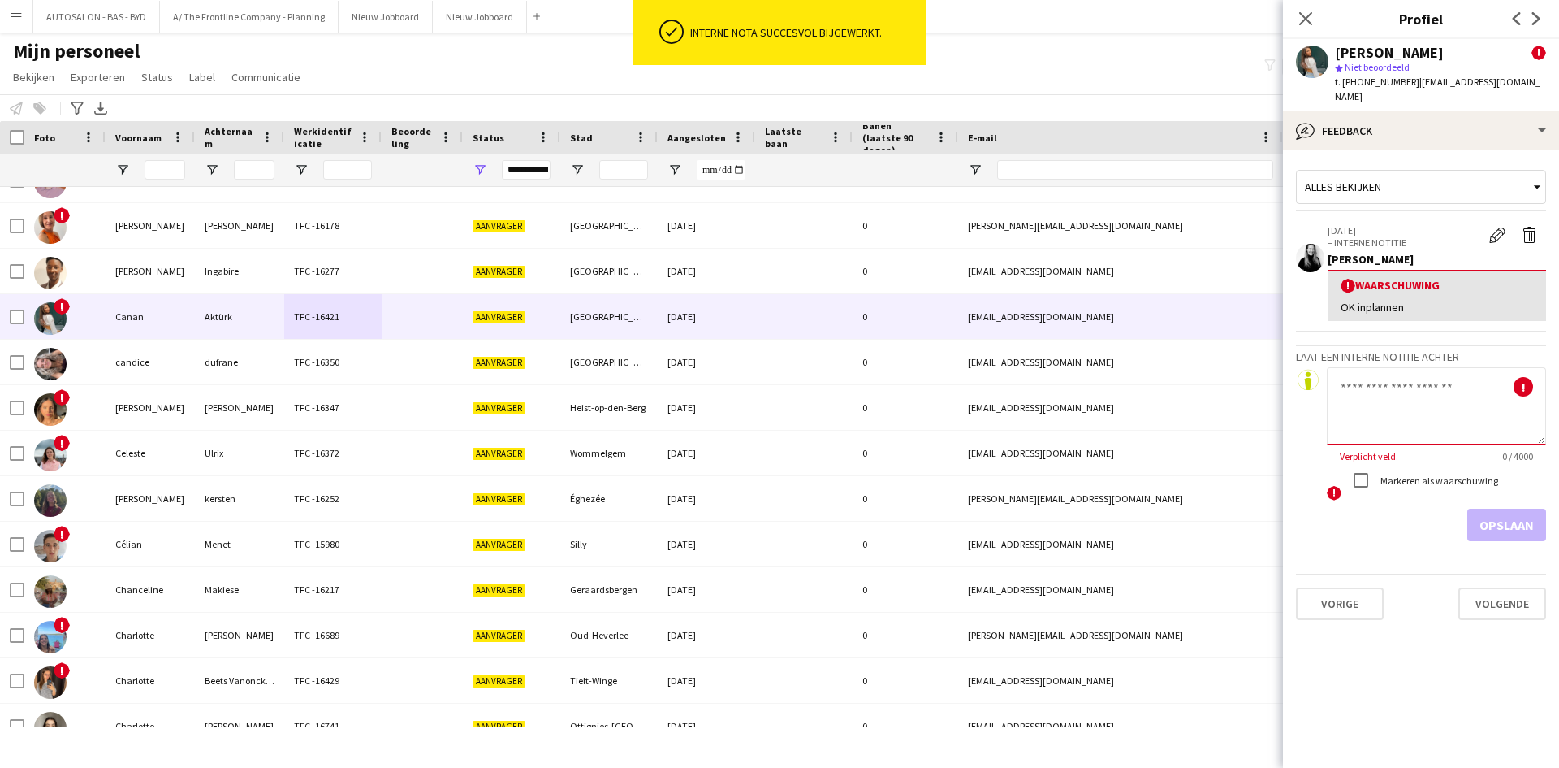
click at [1418, 381] on textarea at bounding box center [1436, 405] width 219 height 77
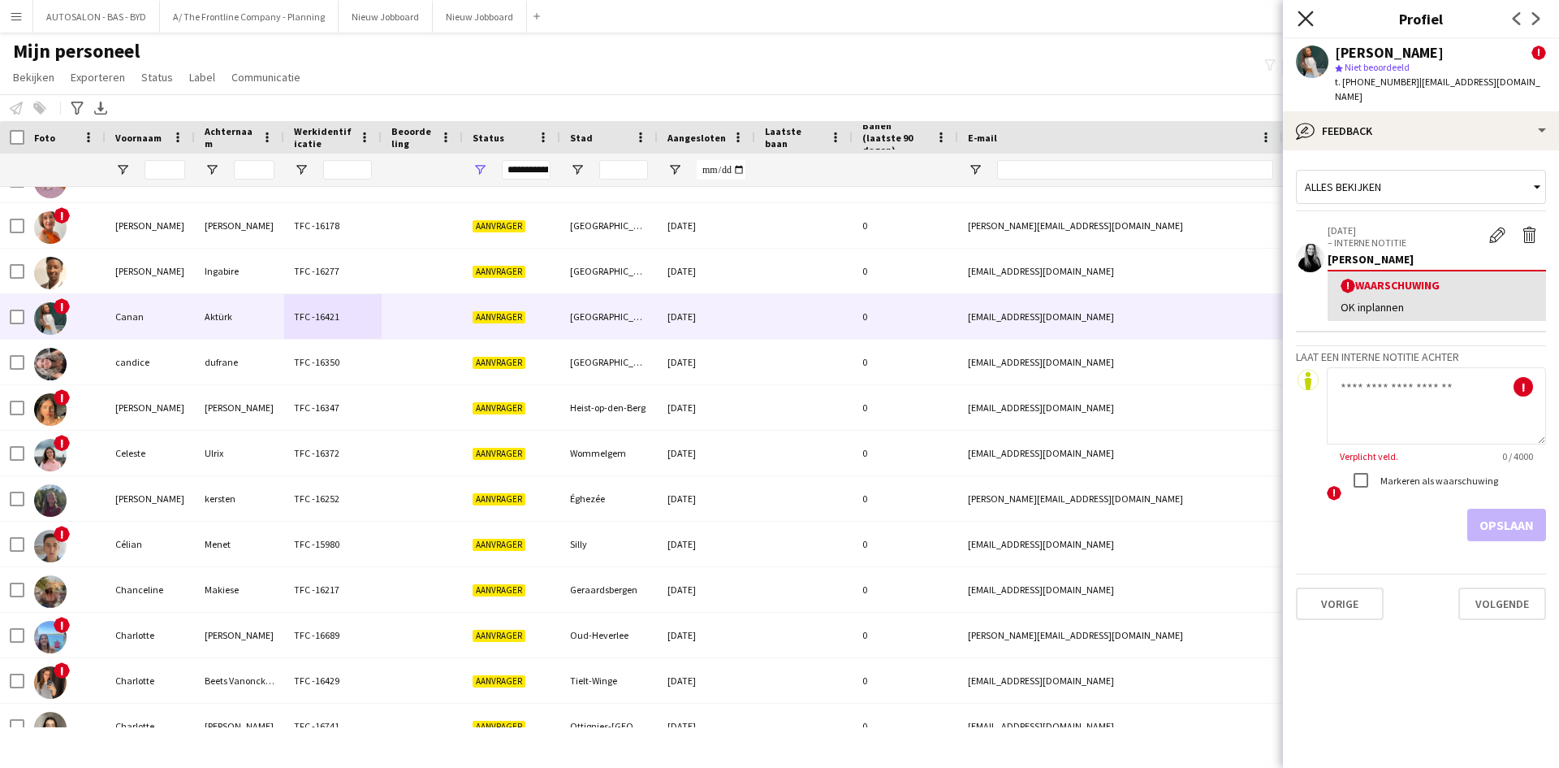
click at [1304, 25] on icon "Sluit pop-in" at bounding box center [1305, 18] width 15 height 15
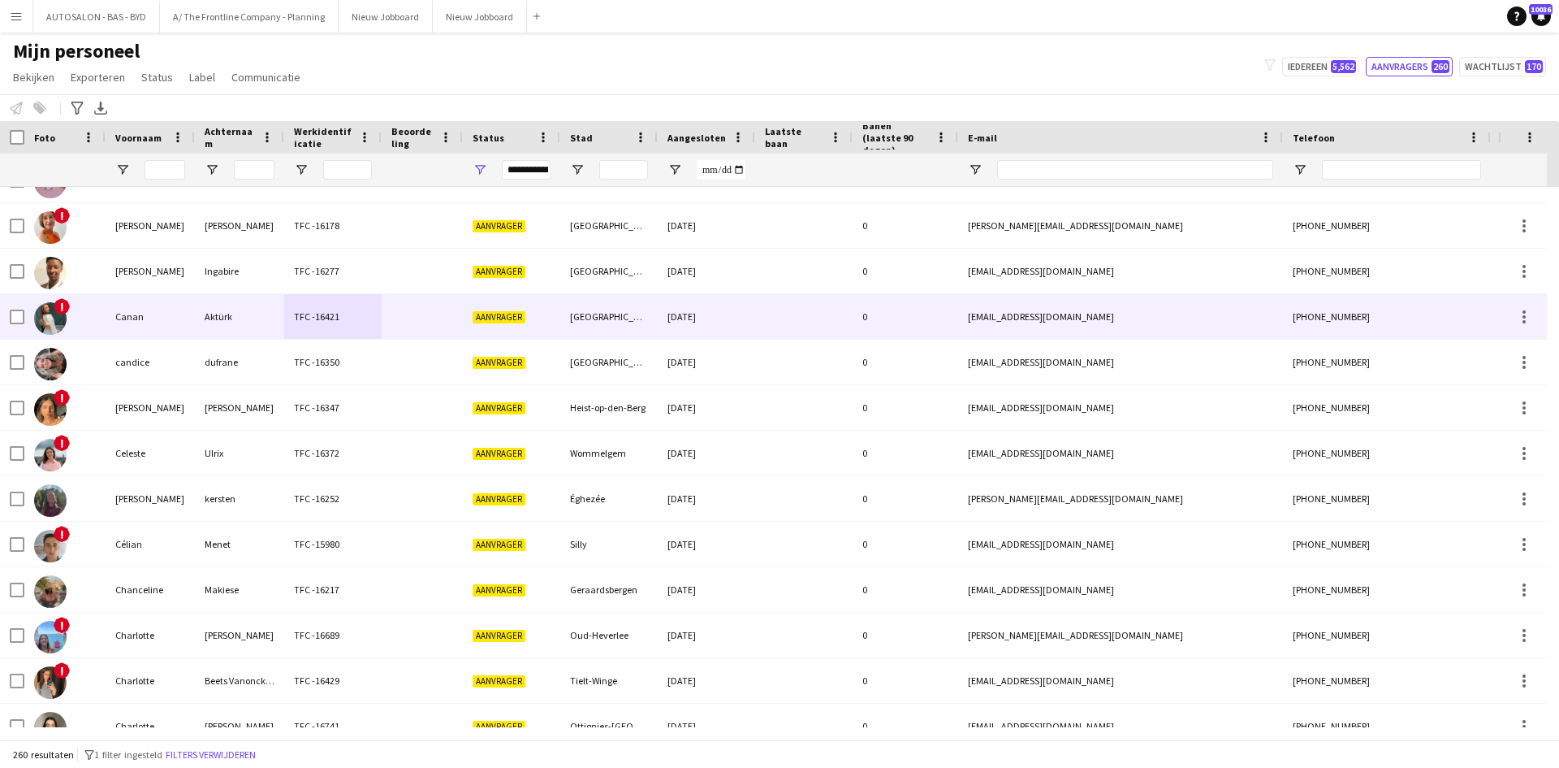
click at [149, 313] on div "Canan" at bounding box center [150, 316] width 89 height 45
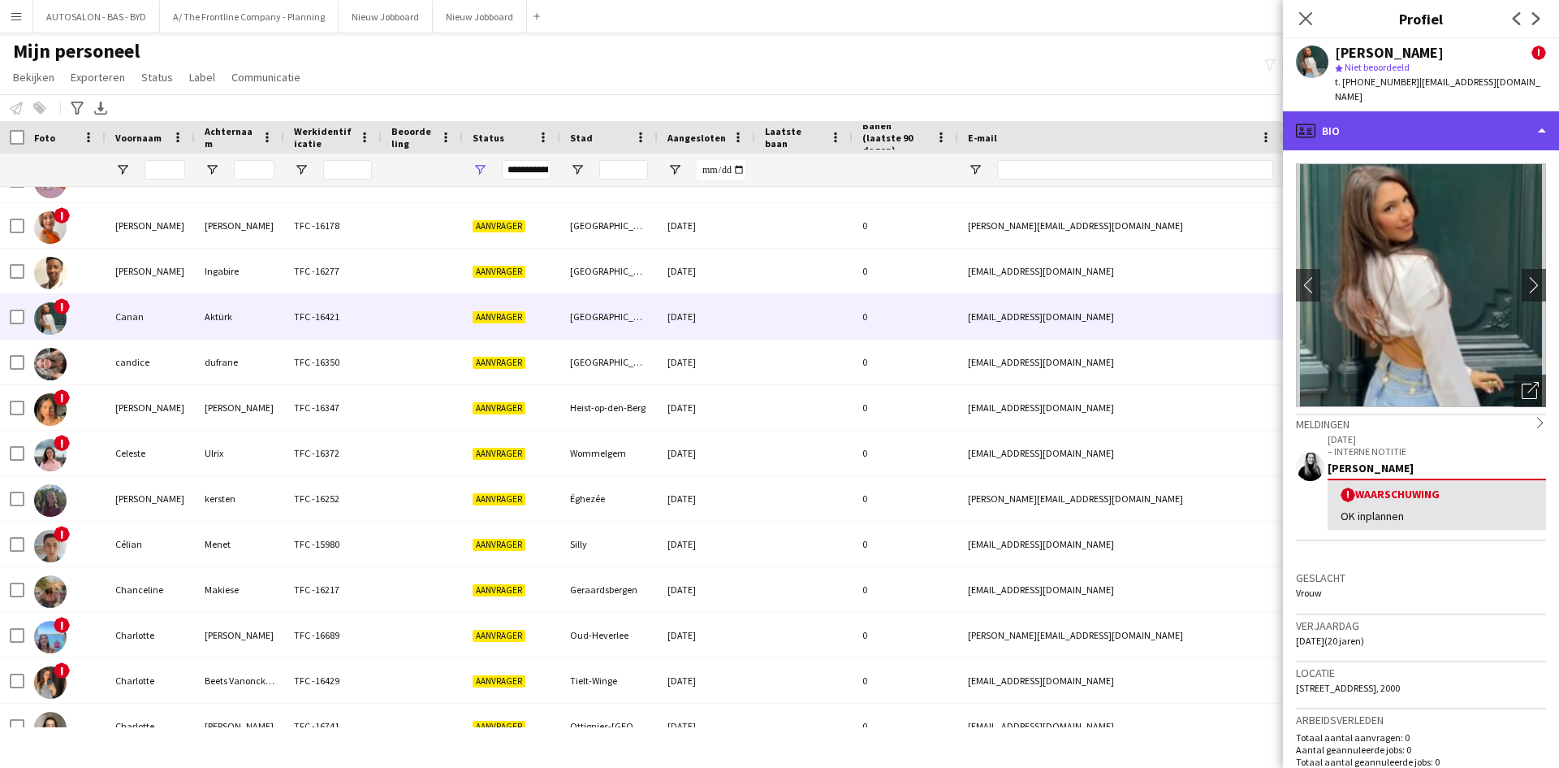
click at [1443, 111] on div "profile Bio" at bounding box center [1421, 130] width 276 height 39
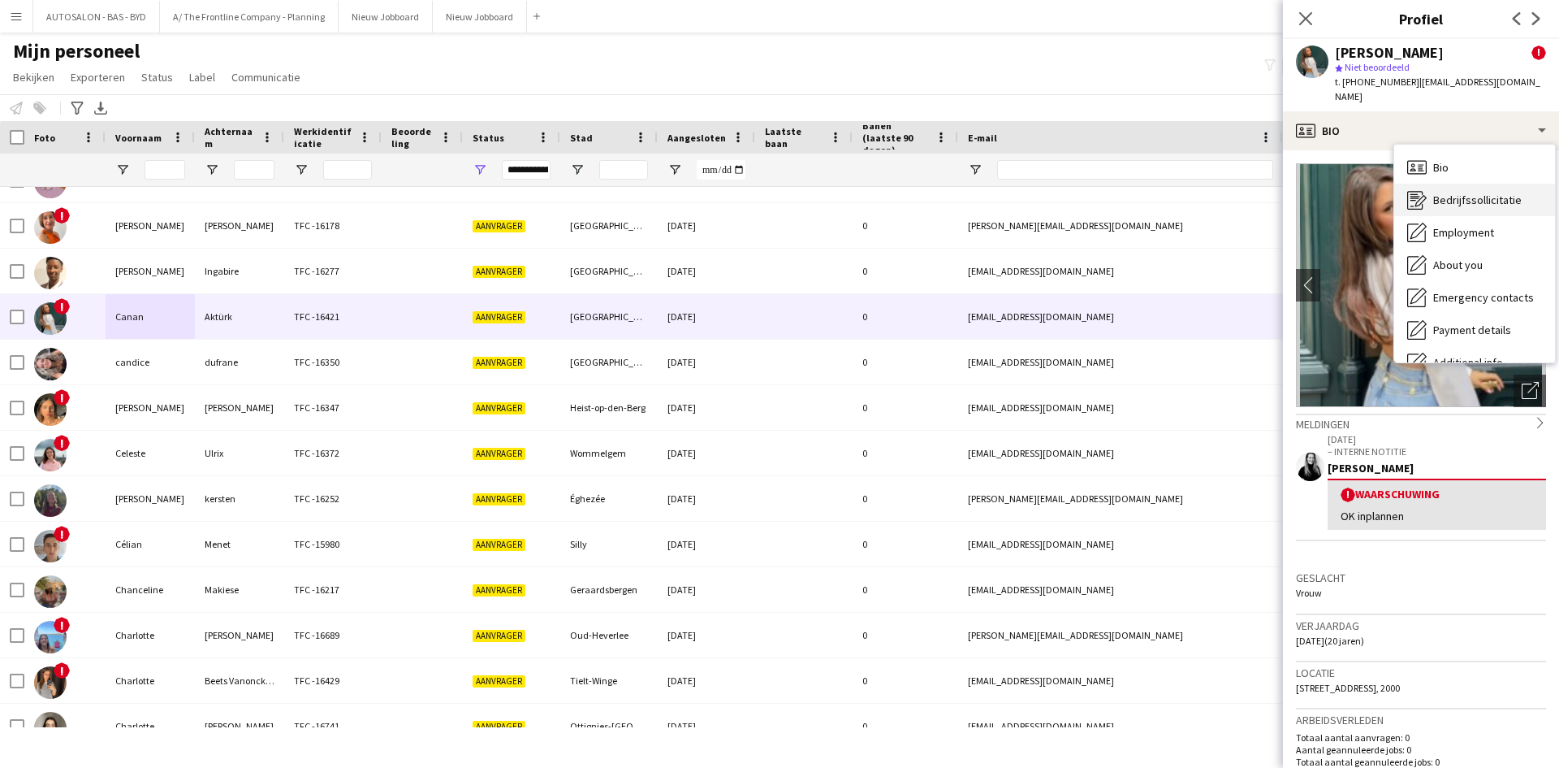
click at [1460, 196] on div "Bedrijfssollicitatie Bedrijfssollicitatie" at bounding box center [1475, 200] width 161 height 32
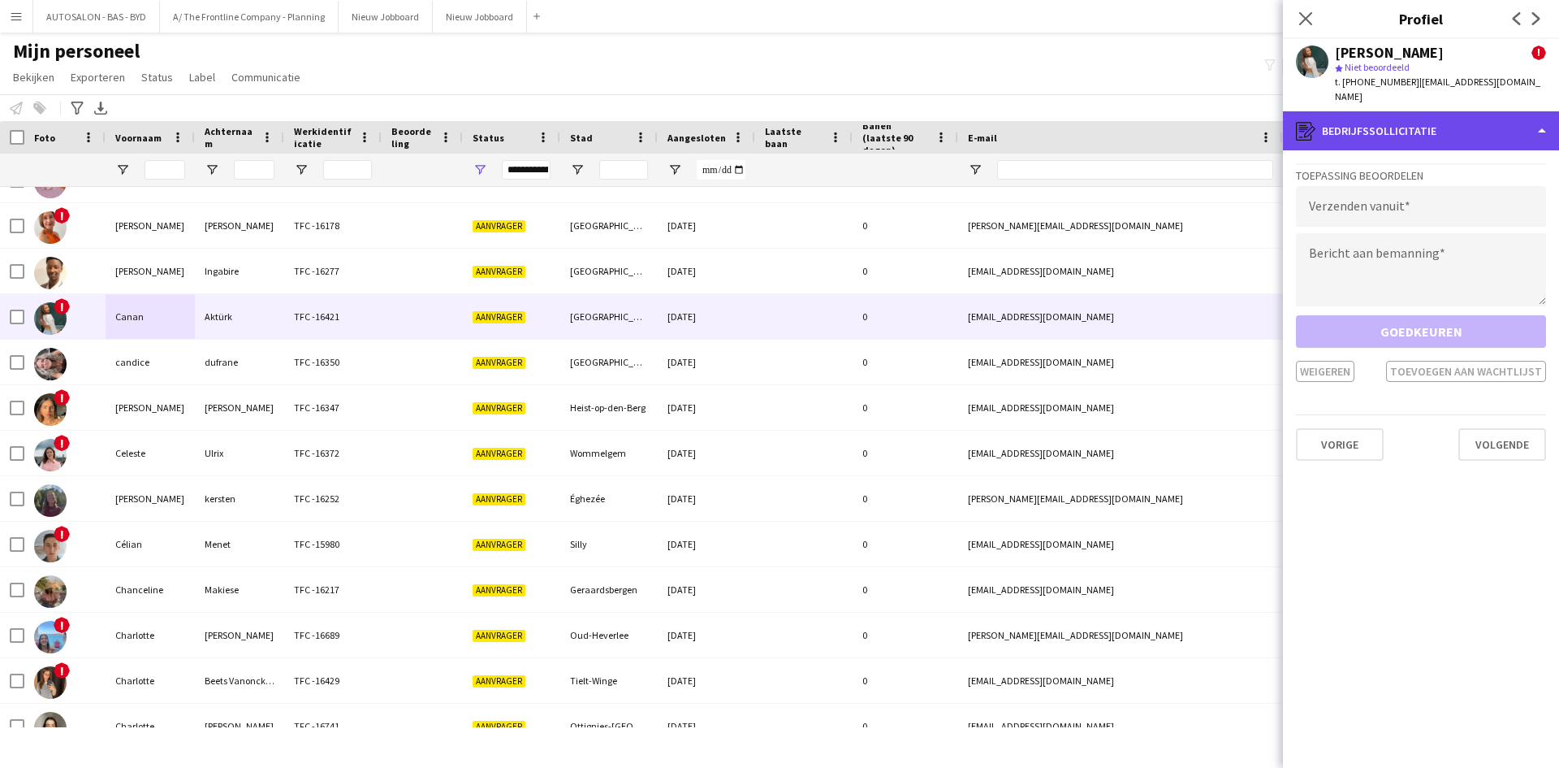
click at [1412, 120] on div "register Bedrijfssollicitatie" at bounding box center [1421, 130] width 276 height 39
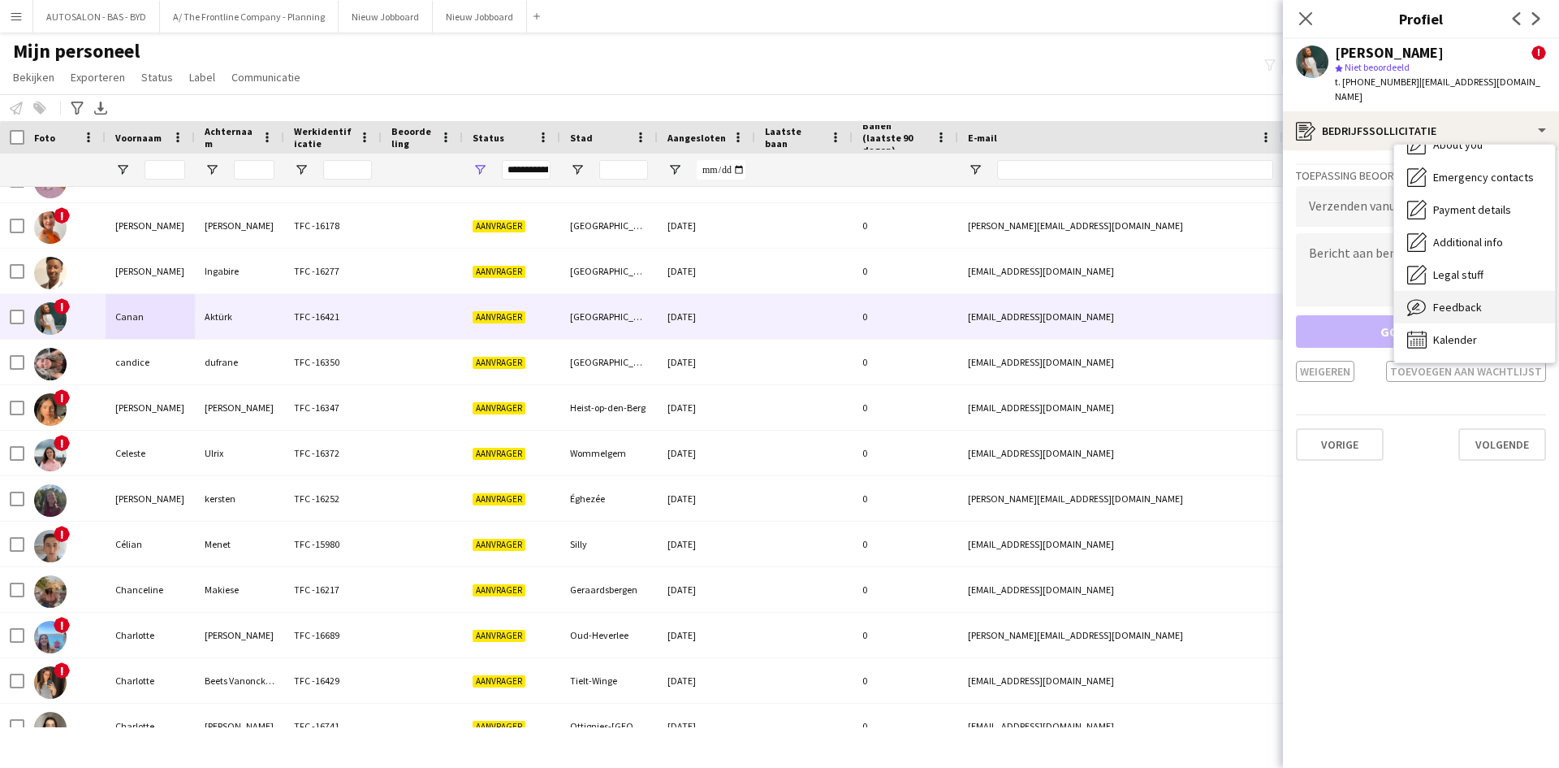
click at [1444, 300] on span "Feedback" at bounding box center [1458, 307] width 49 height 15
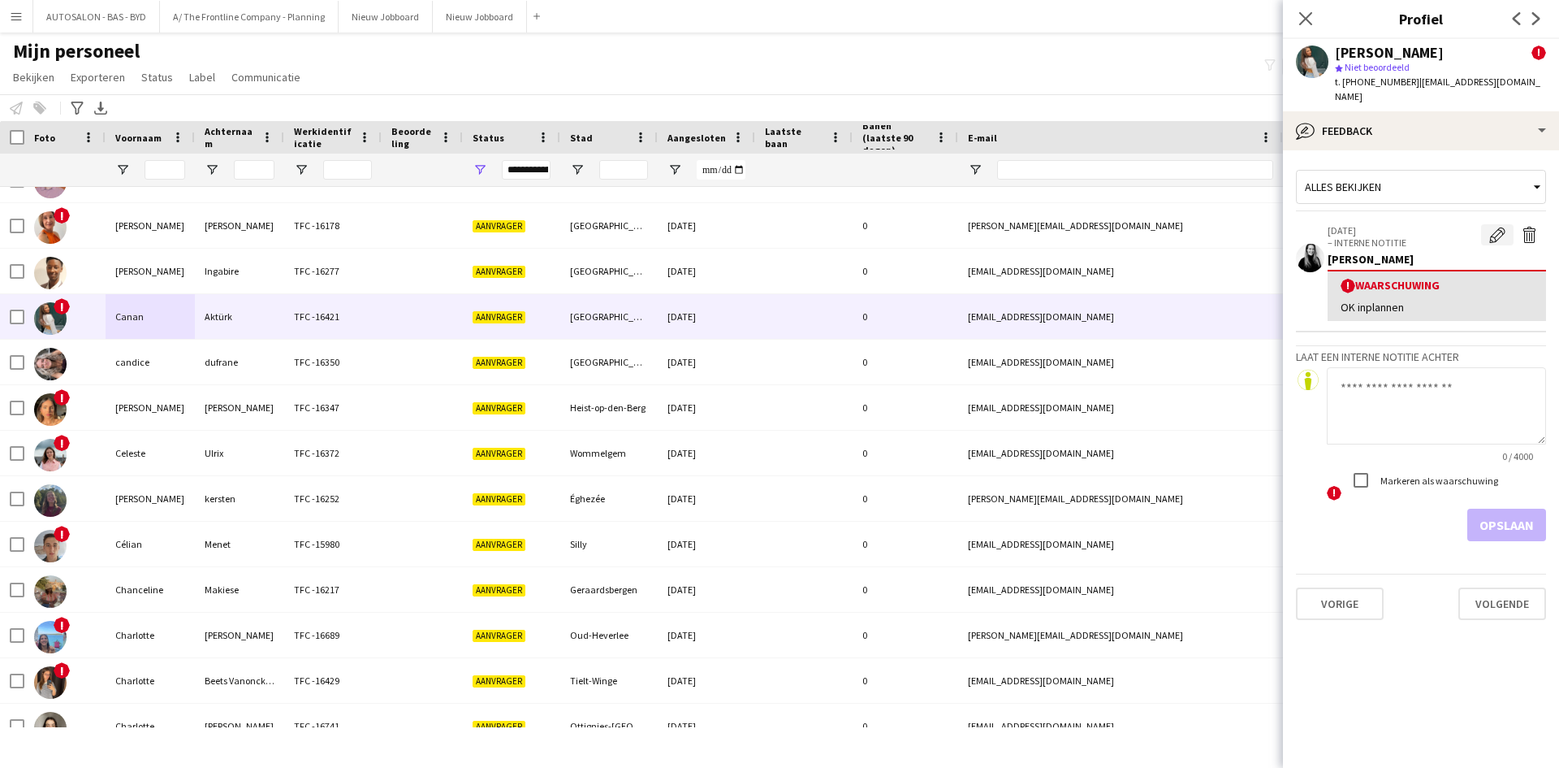
click at [1491, 227] on app-icon "Waarschuwing bewerken" at bounding box center [1498, 235] width 16 height 16
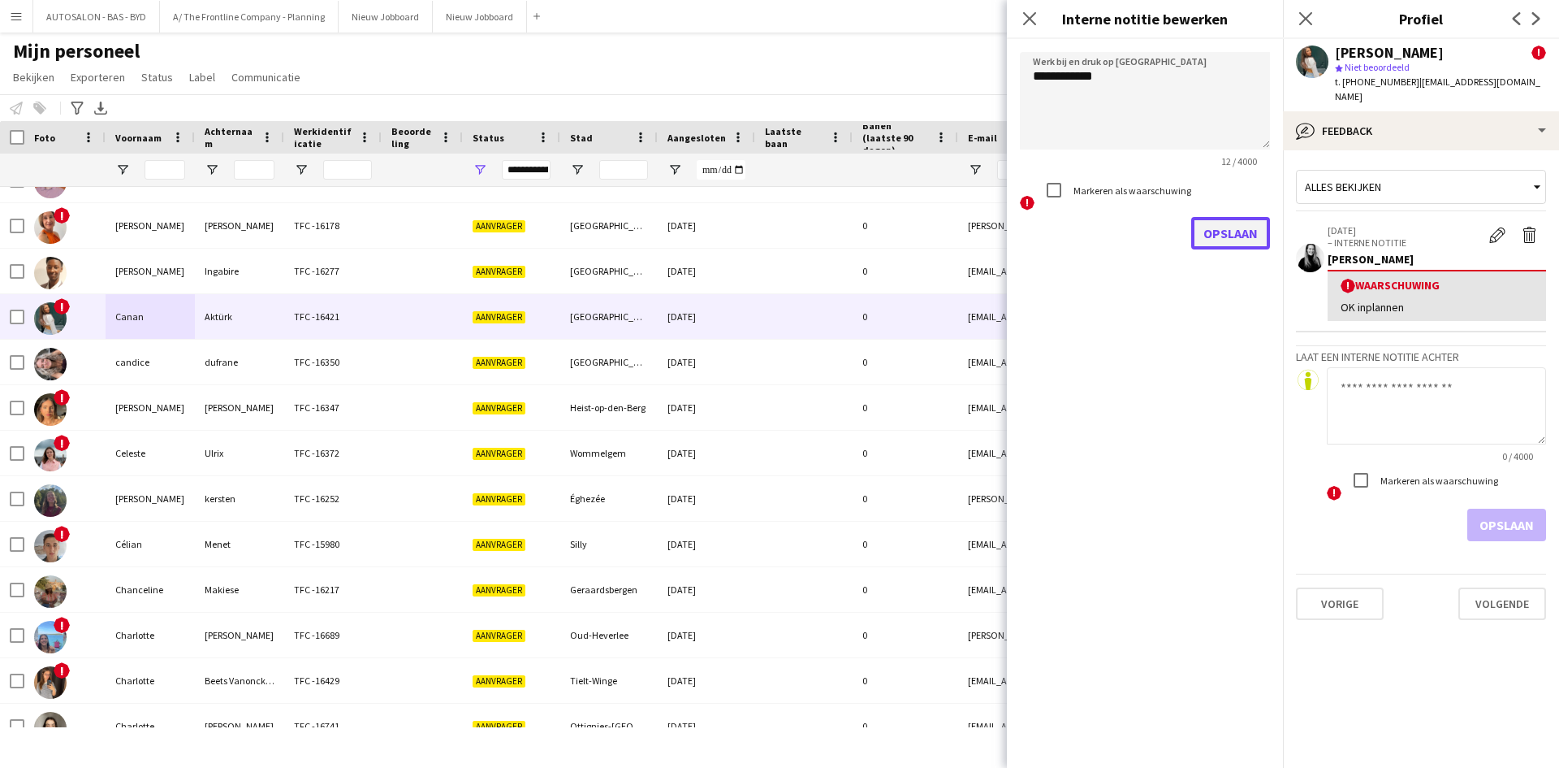
click at [1242, 236] on button "Opslaan" at bounding box center [1231, 233] width 79 height 32
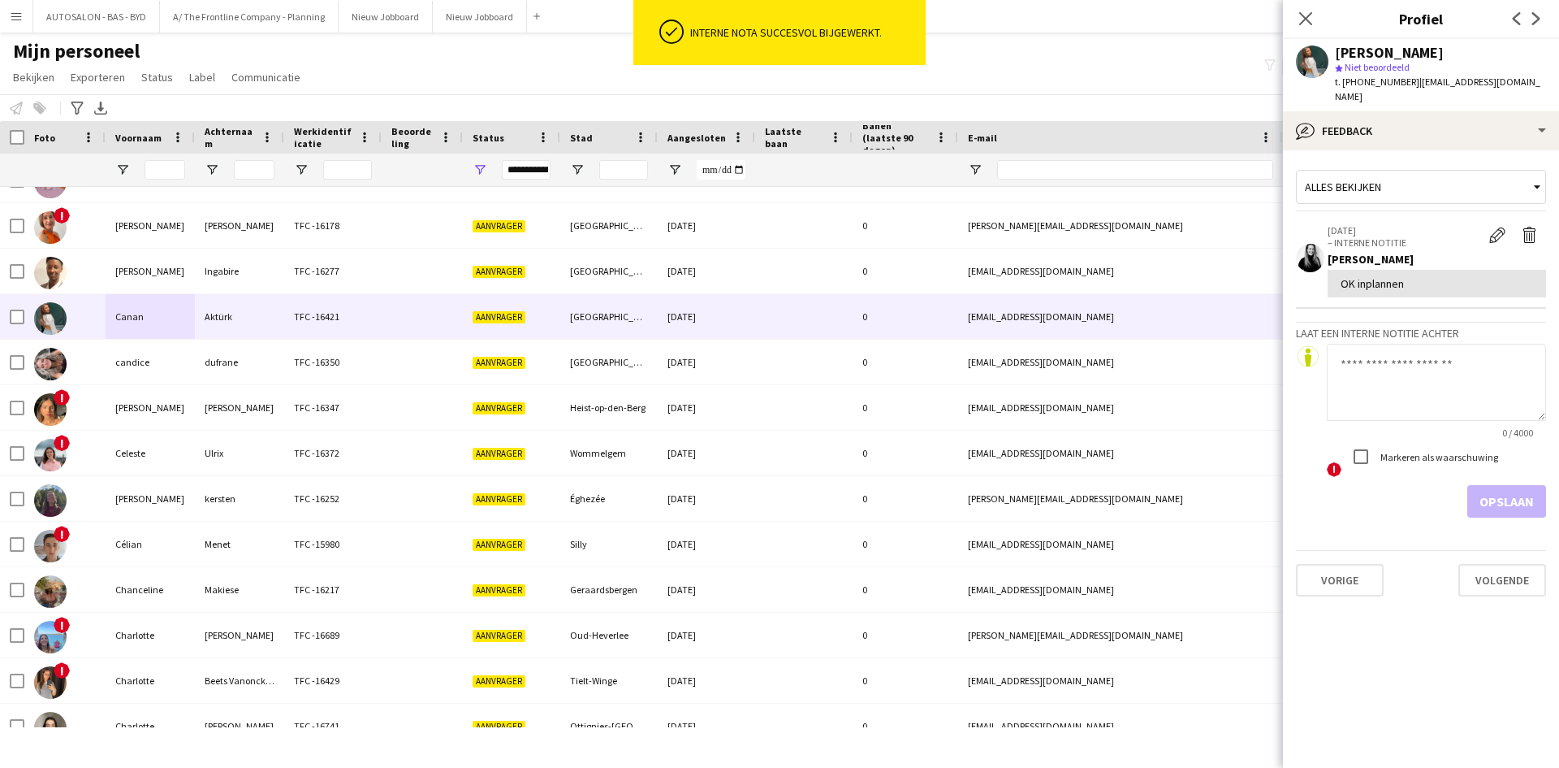
click at [1385, 344] on textarea at bounding box center [1436, 382] width 219 height 77
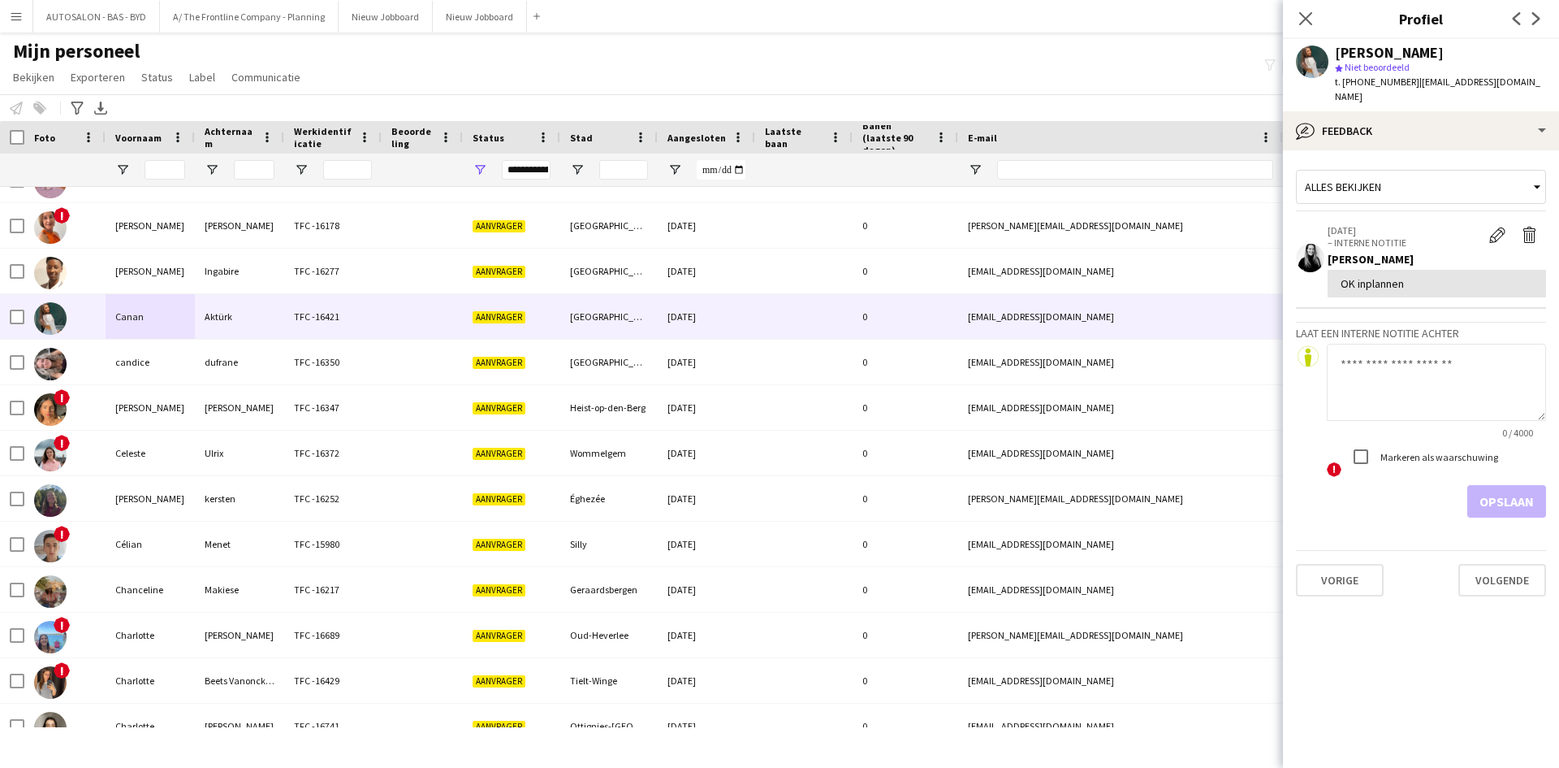
paste textarea "**********"
click at [1375, 381] on textarea "**********" at bounding box center [1436, 382] width 219 height 77
drag, startPoint x: 1380, startPoint y: 385, endPoint x: 1341, endPoint y: 383, distance: 39.1
click at [1341, 383] on textarea "**********" at bounding box center [1436, 382] width 219 height 77
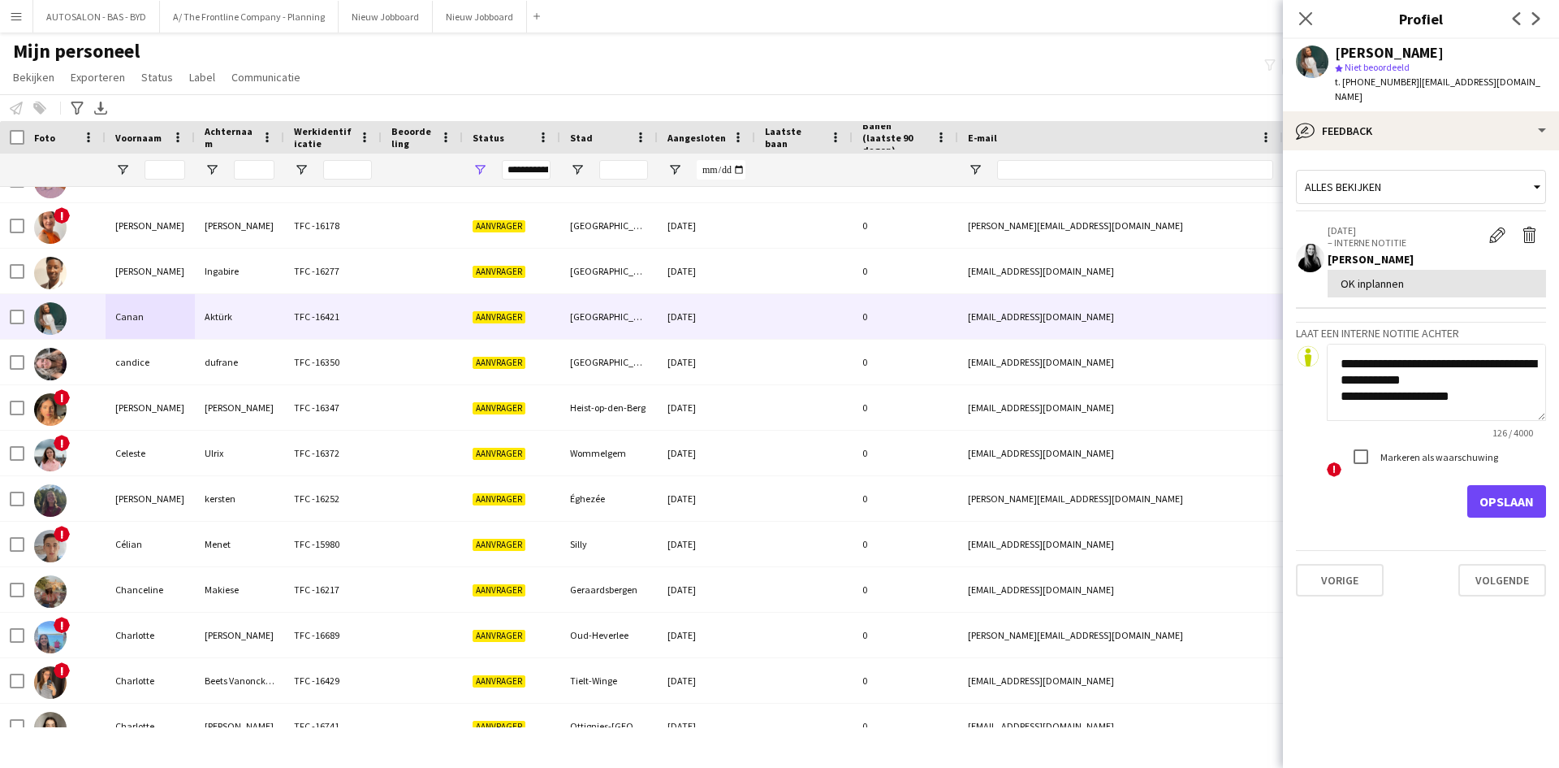
type textarea "**********"
click at [1482, 485] on button "Opslaan" at bounding box center [1507, 501] width 79 height 32
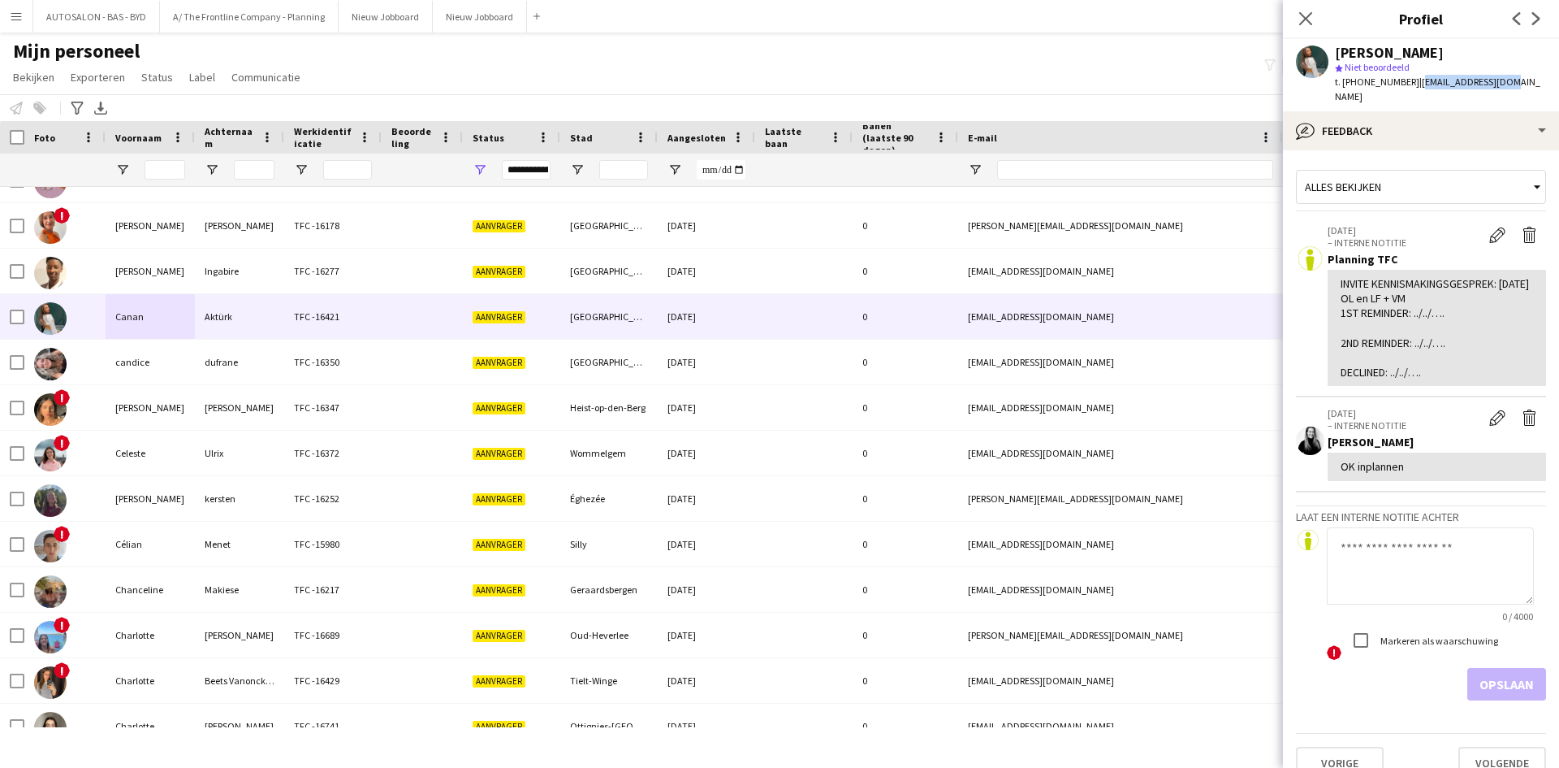
drag, startPoint x: 1408, startPoint y: 83, endPoint x: 1515, endPoint y: 91, distance: 106.7
click at [1515, 91] on app-profile-header "Canan Aktürk star Niet beoordeeld t. +32468487477 | canan68@outlook.be" at bounding box center [1421, 75] width 276 height 72
copy span "canan68@outlook.be"
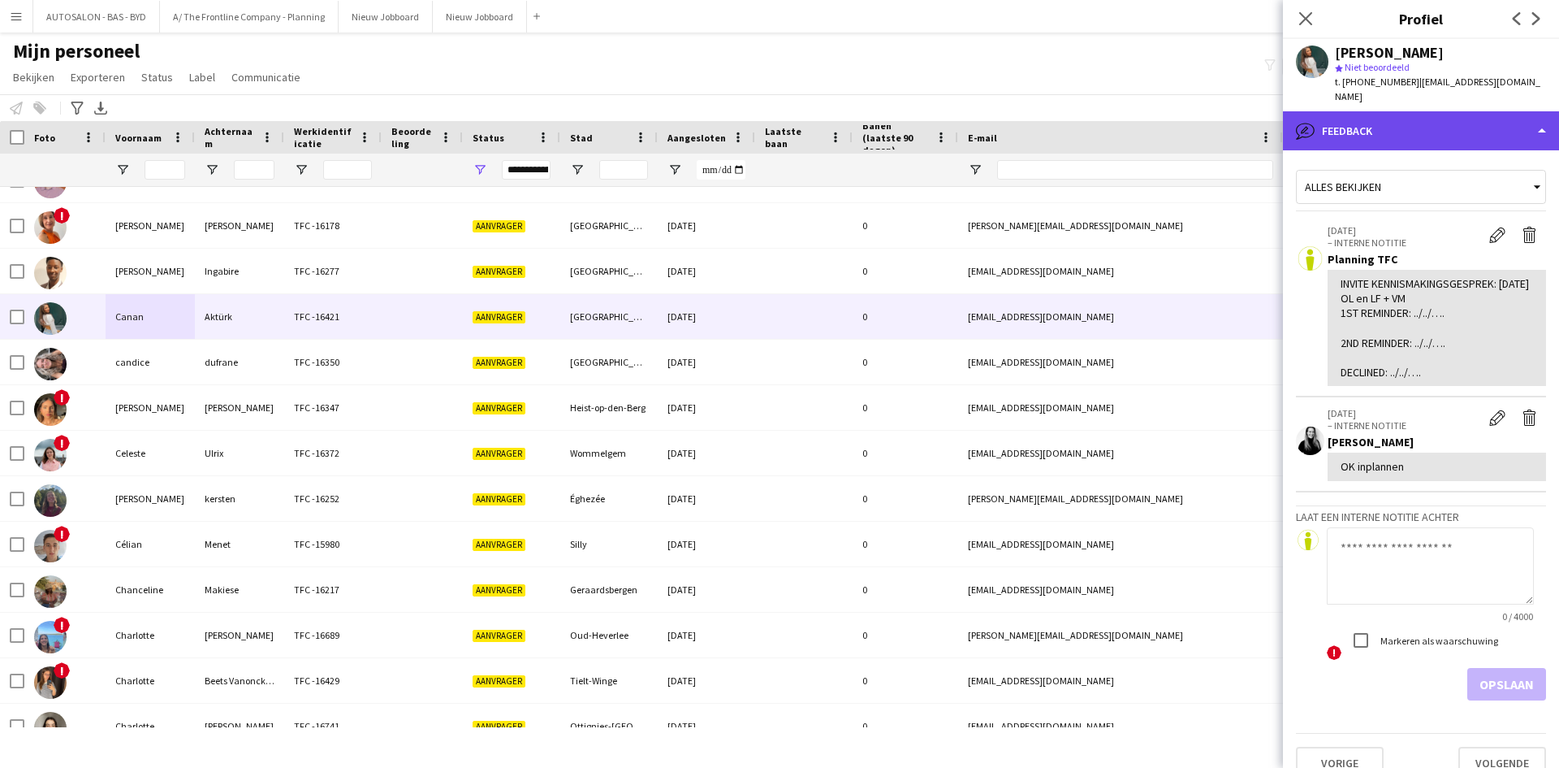
click at [1404, 116] on div "bubble-pencil Feedback" at bounding box center [1421, 130] width 276 height 39
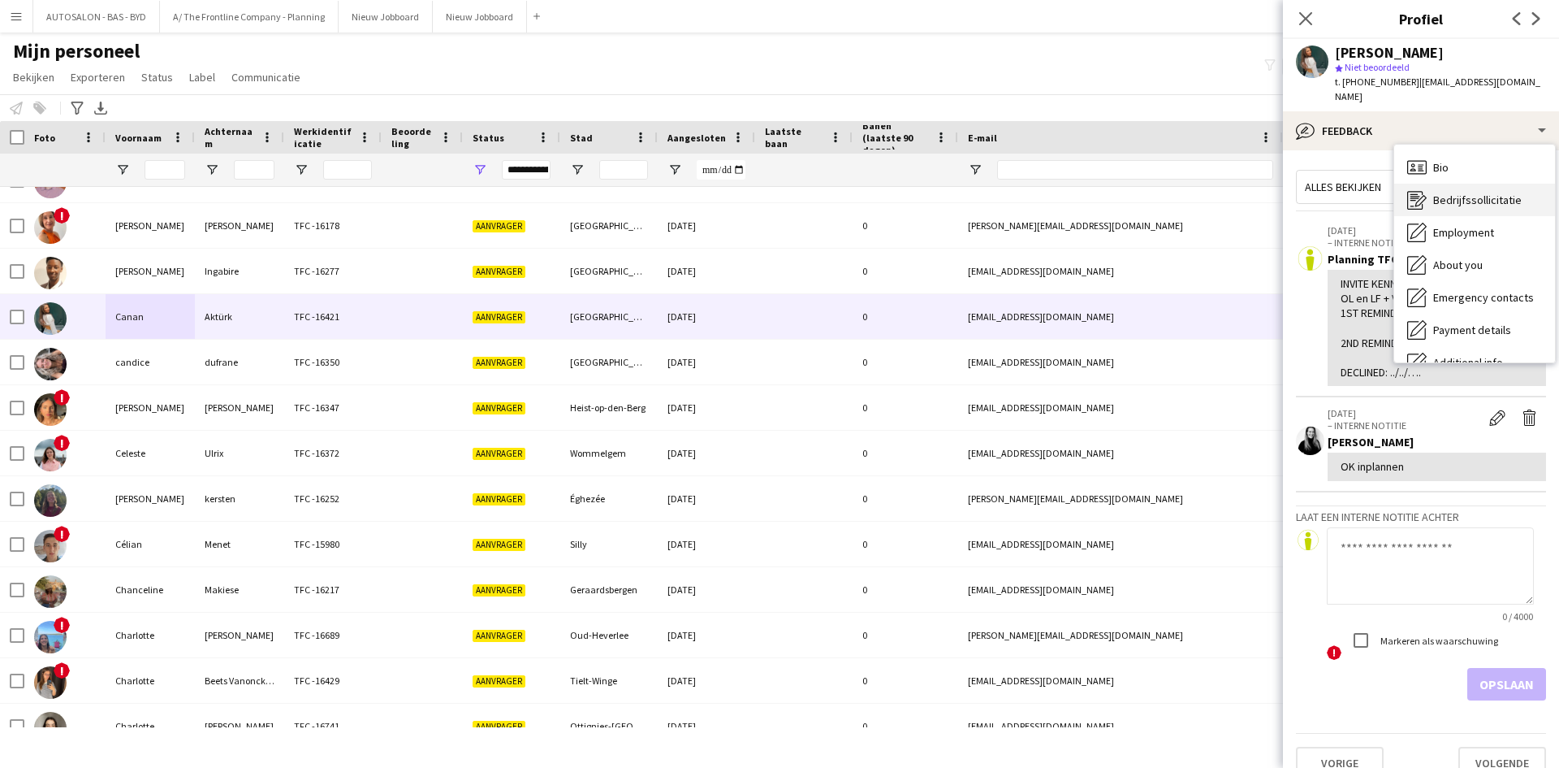
click at [1453, 197] on div "Bedrijfssollicitatie Bedrijfssollicitatie" at bounding box center [1475, 200] width 161 height 32
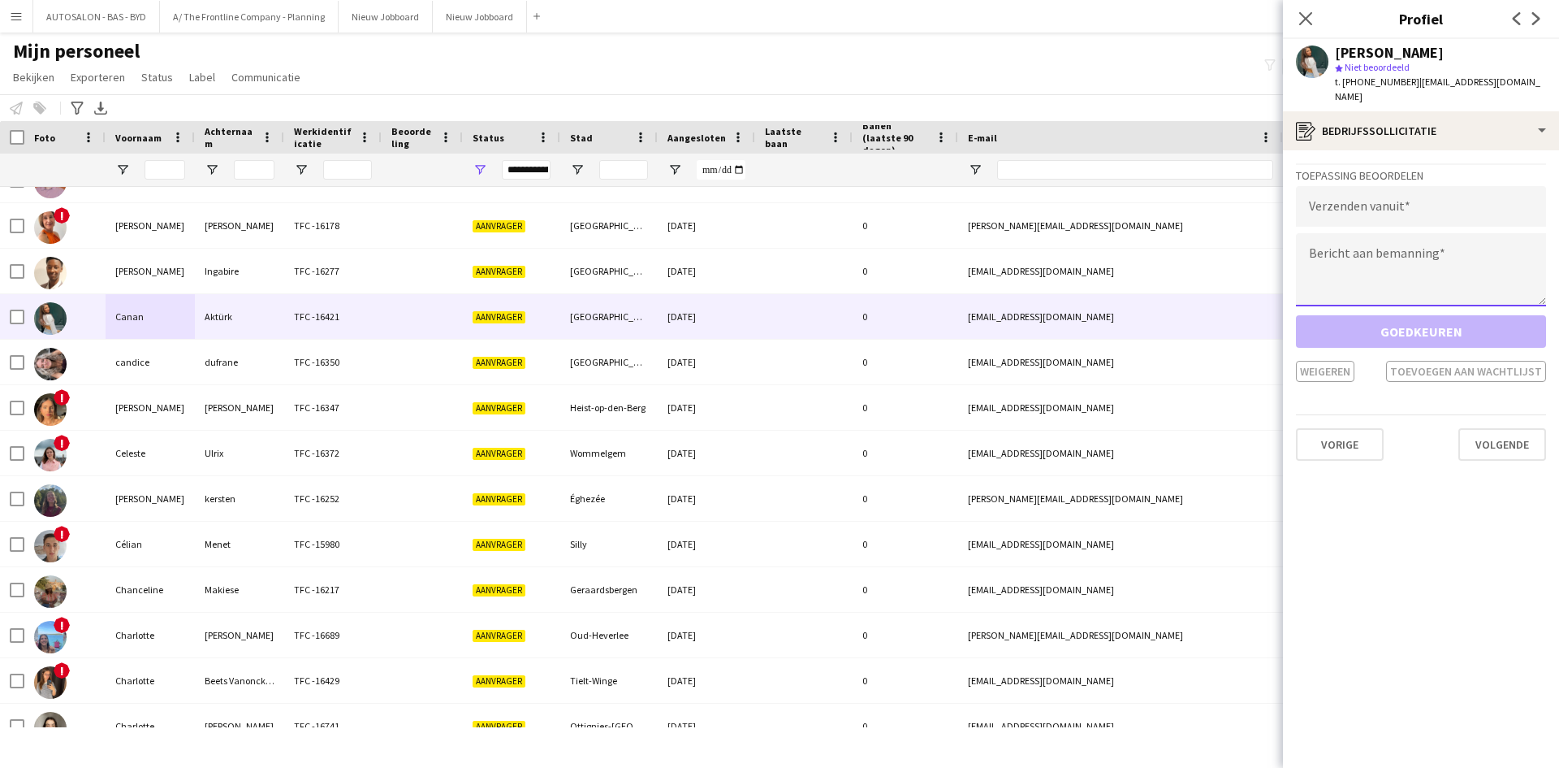
click at [1382, 244] on textarea at bounding box center [1421, 269] width 250 height 73
paste textarea "**********"
type textarea "**********"
click at [1363, 201] on input "email" at bounding box center [1421, 206] width 250 height 41
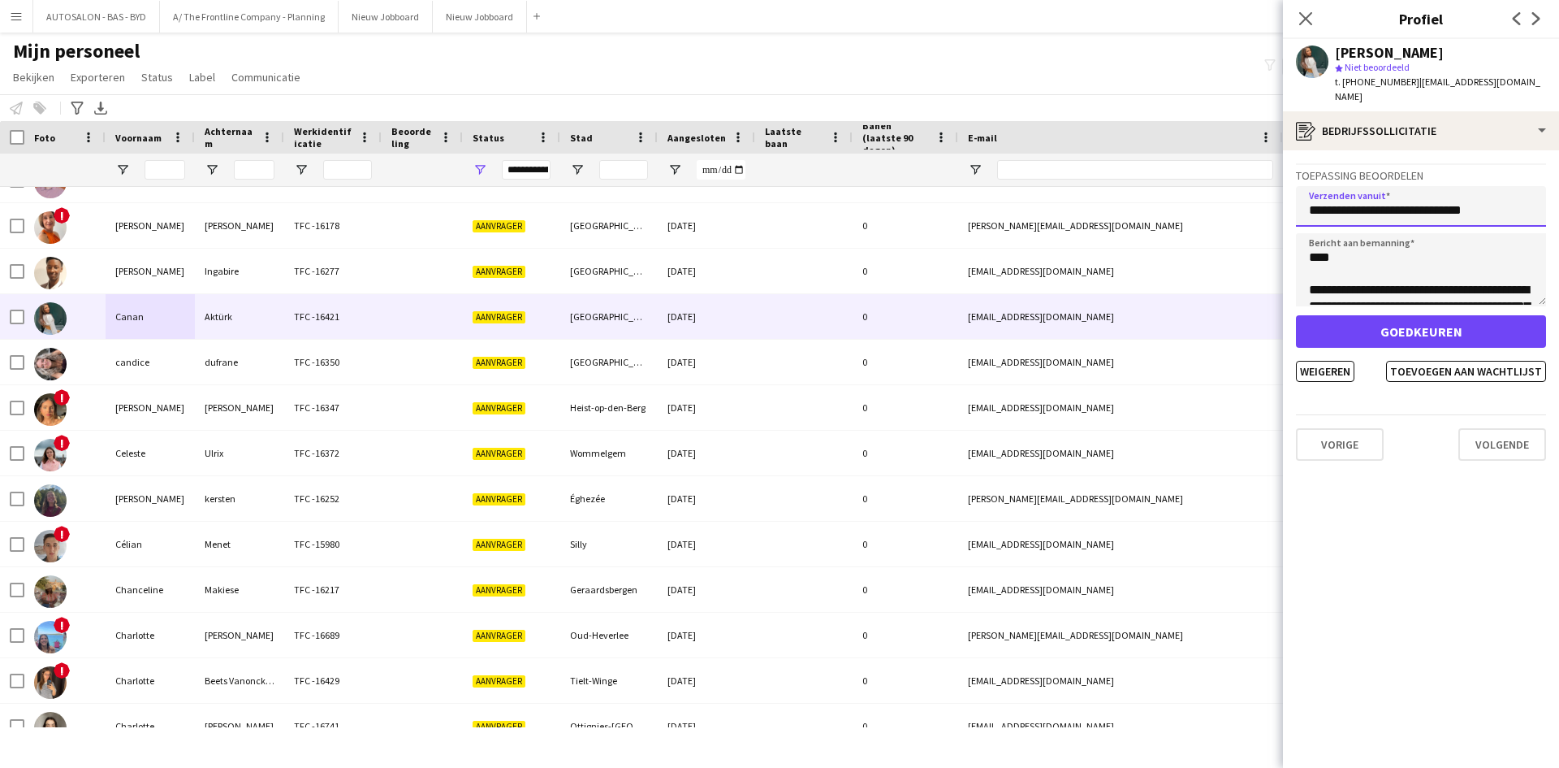
type input "**********"
click at [1451, 233] on textarea at bounding box center [1421, 269] width 250 height 73
click at [1422, 361] on button "Toevoegen aan wachtlijst" at bounding box center [1466, 371] width 160 height 21
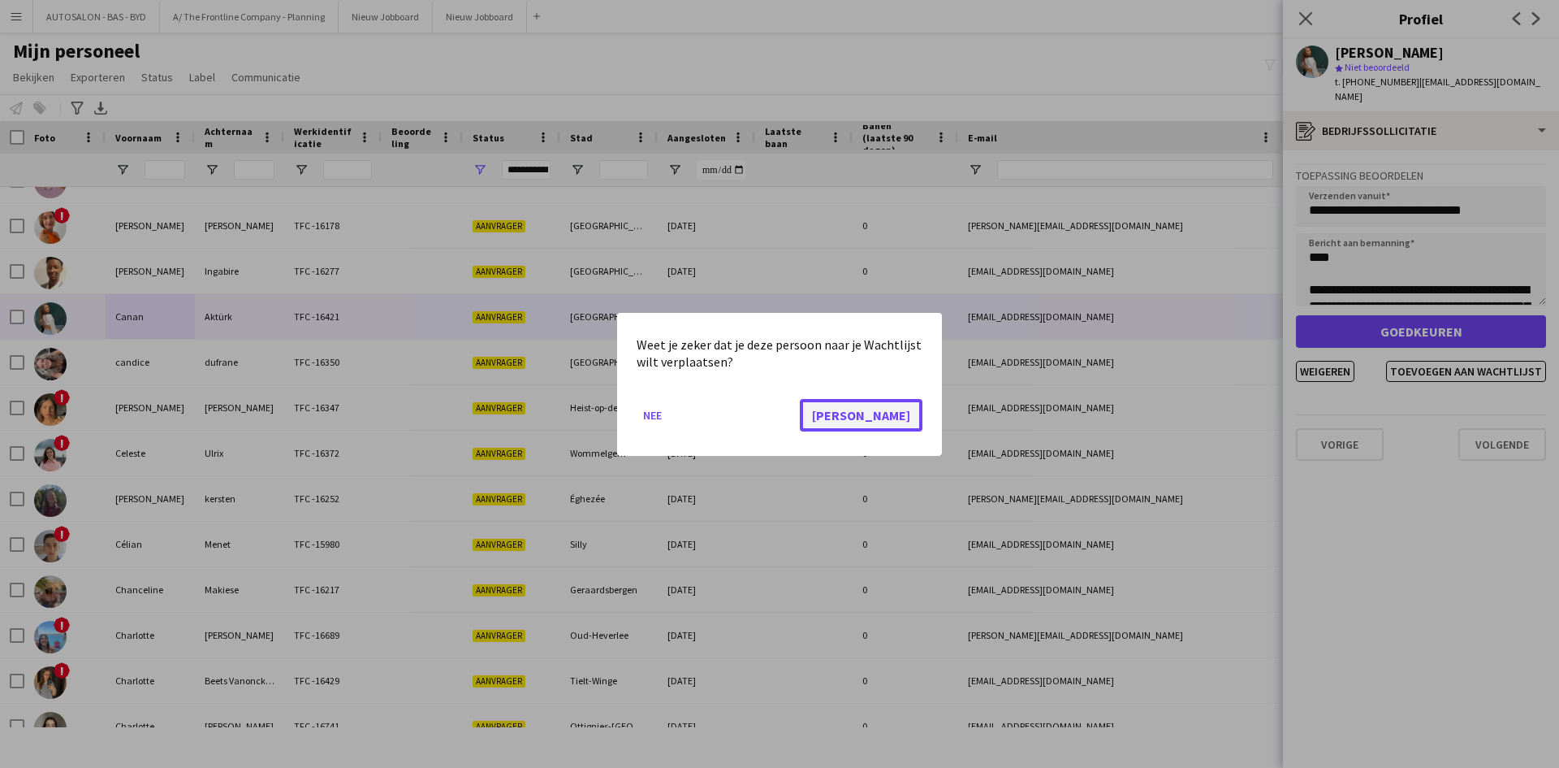
click at [898, 414] on button "[PERSON_NAME]" at bounding box center [861, 414] width 123 height 32
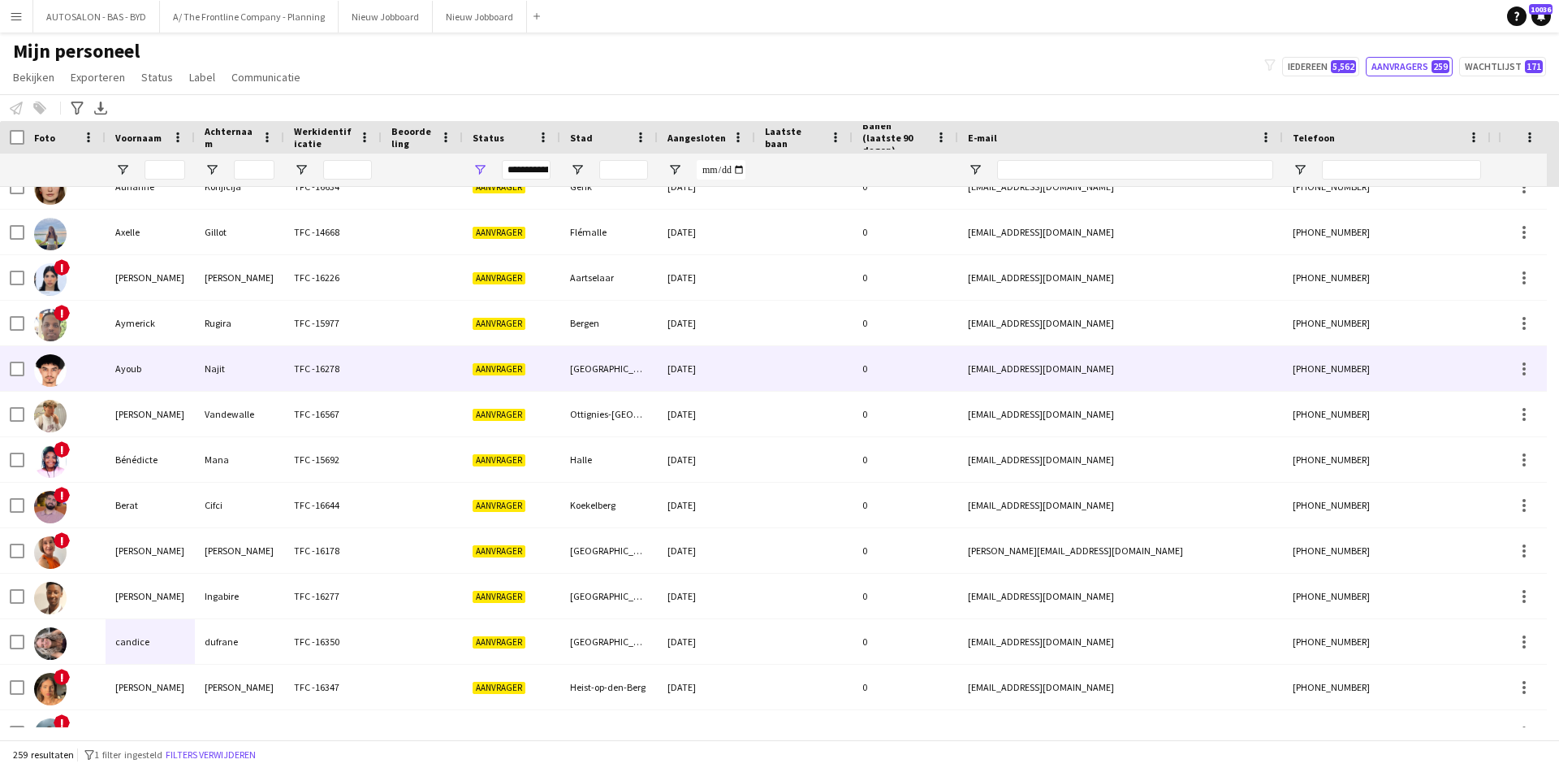
scroll to position [439, 0]
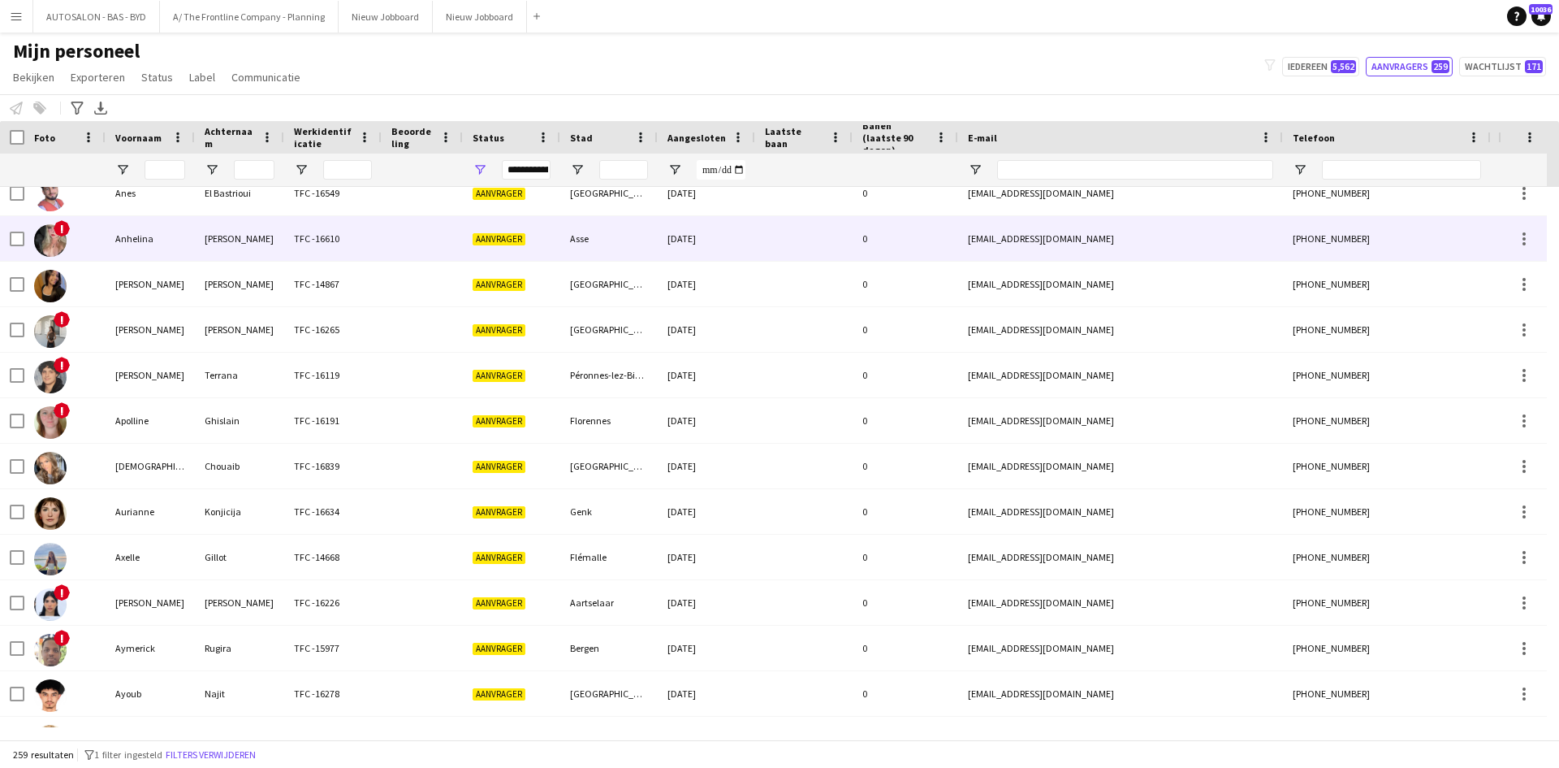
click at [523, 256] on div "Aanvrager" at bounding box center [511, 238] width 97 height 45
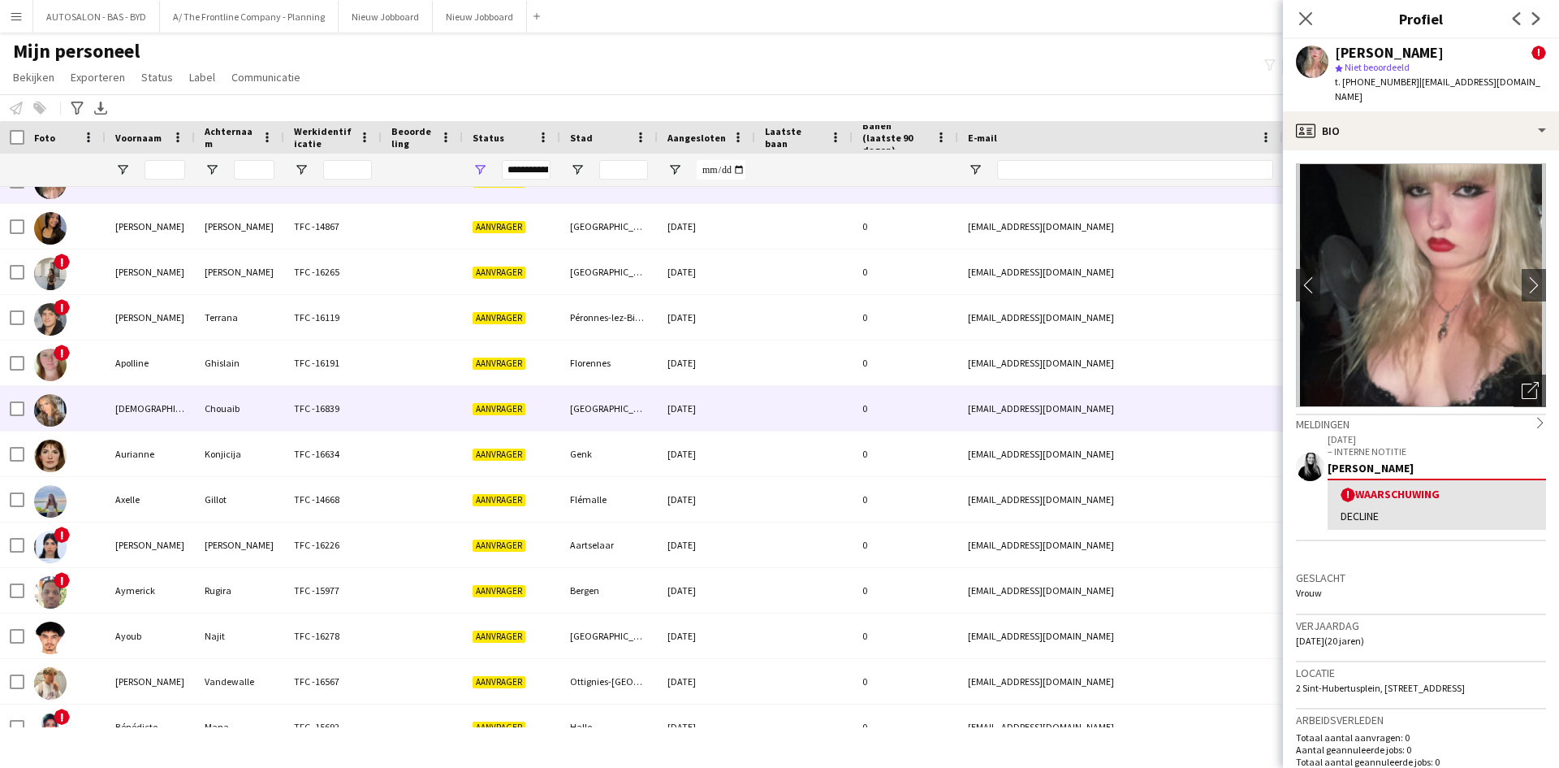
scroll to position [325, 0]
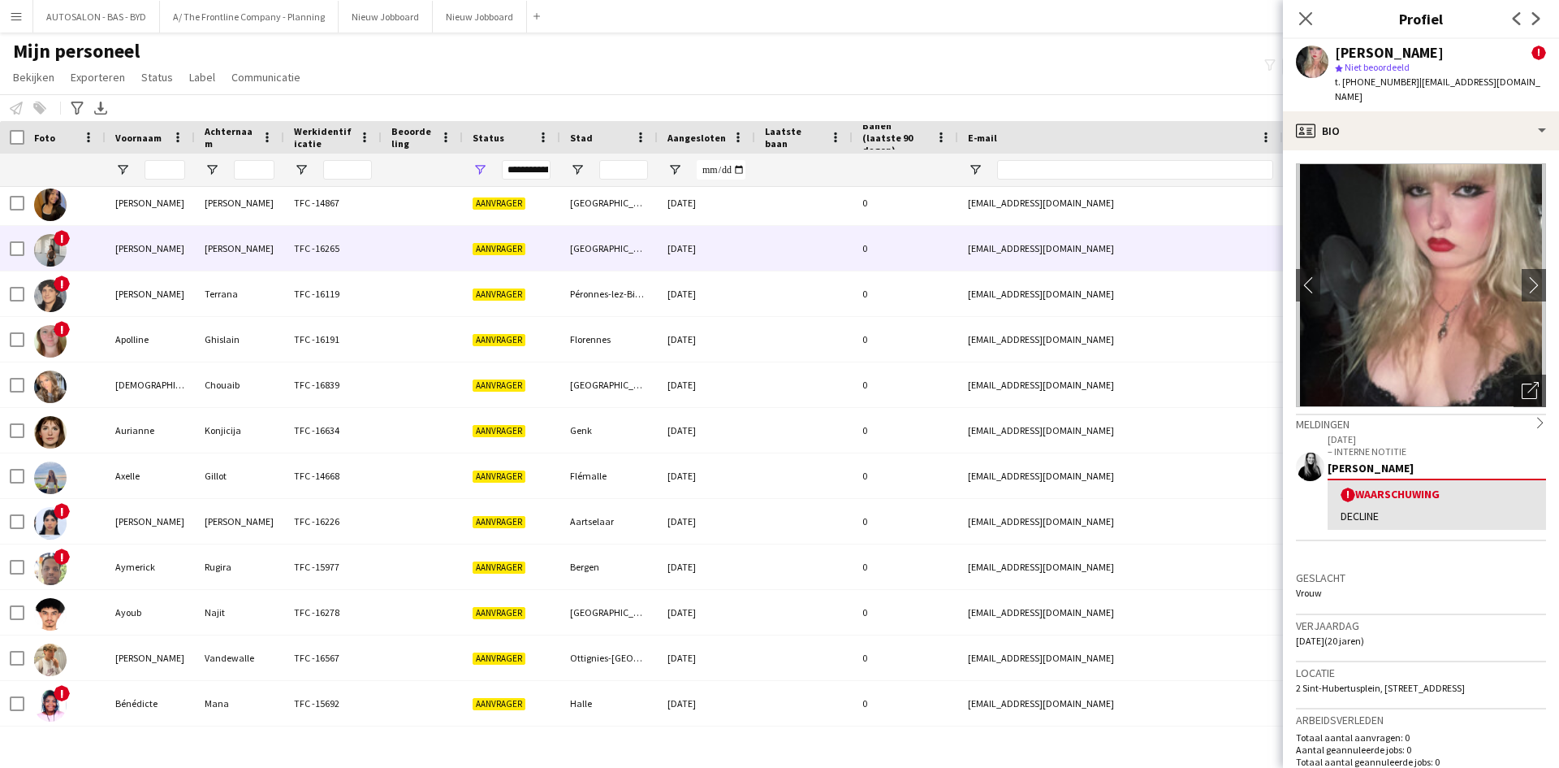
click at [473, 256] on div "Aanvrager" at bounding box center [511, 248] width 97 height 45
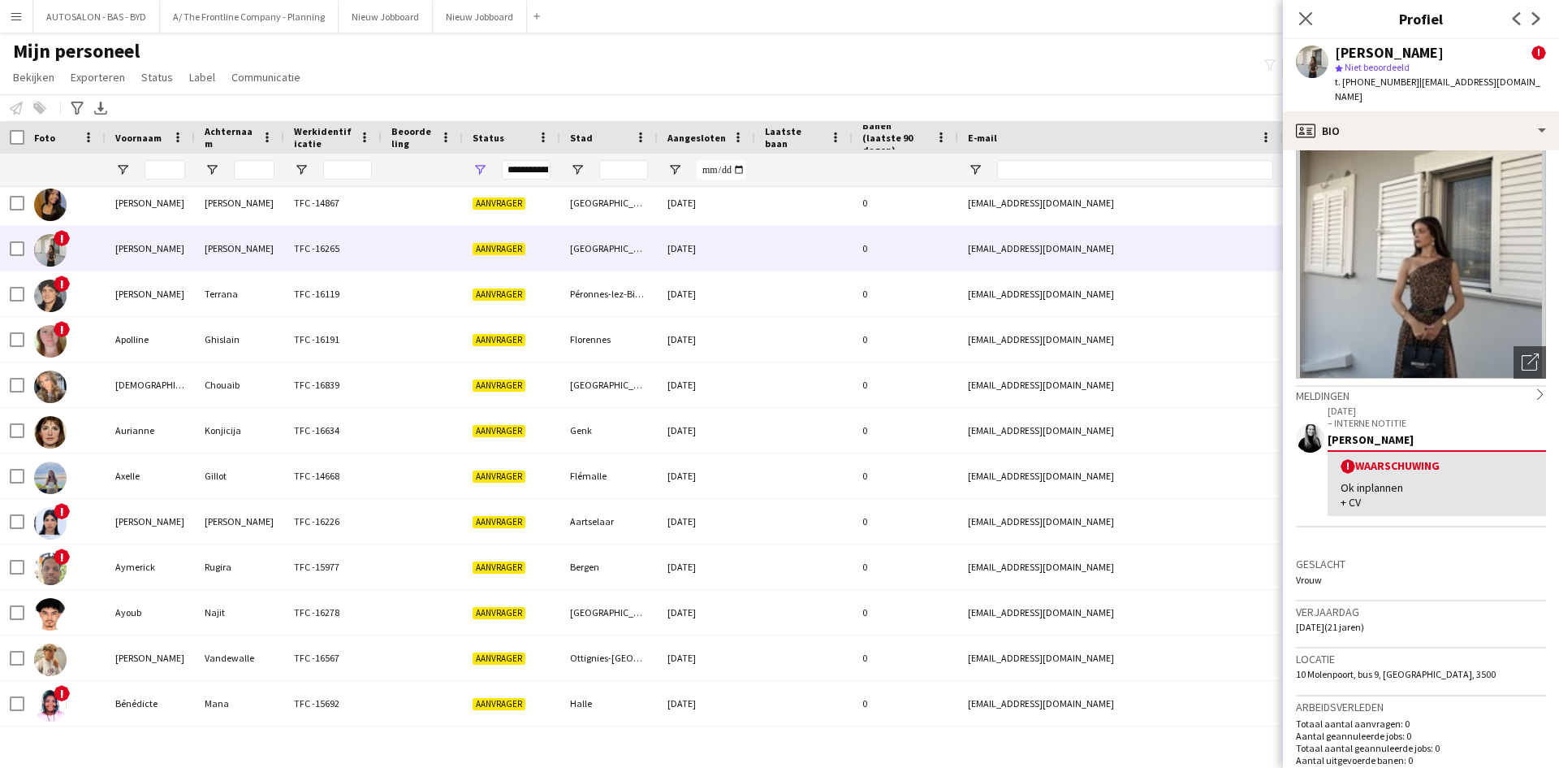
scroll to position [0, 0]
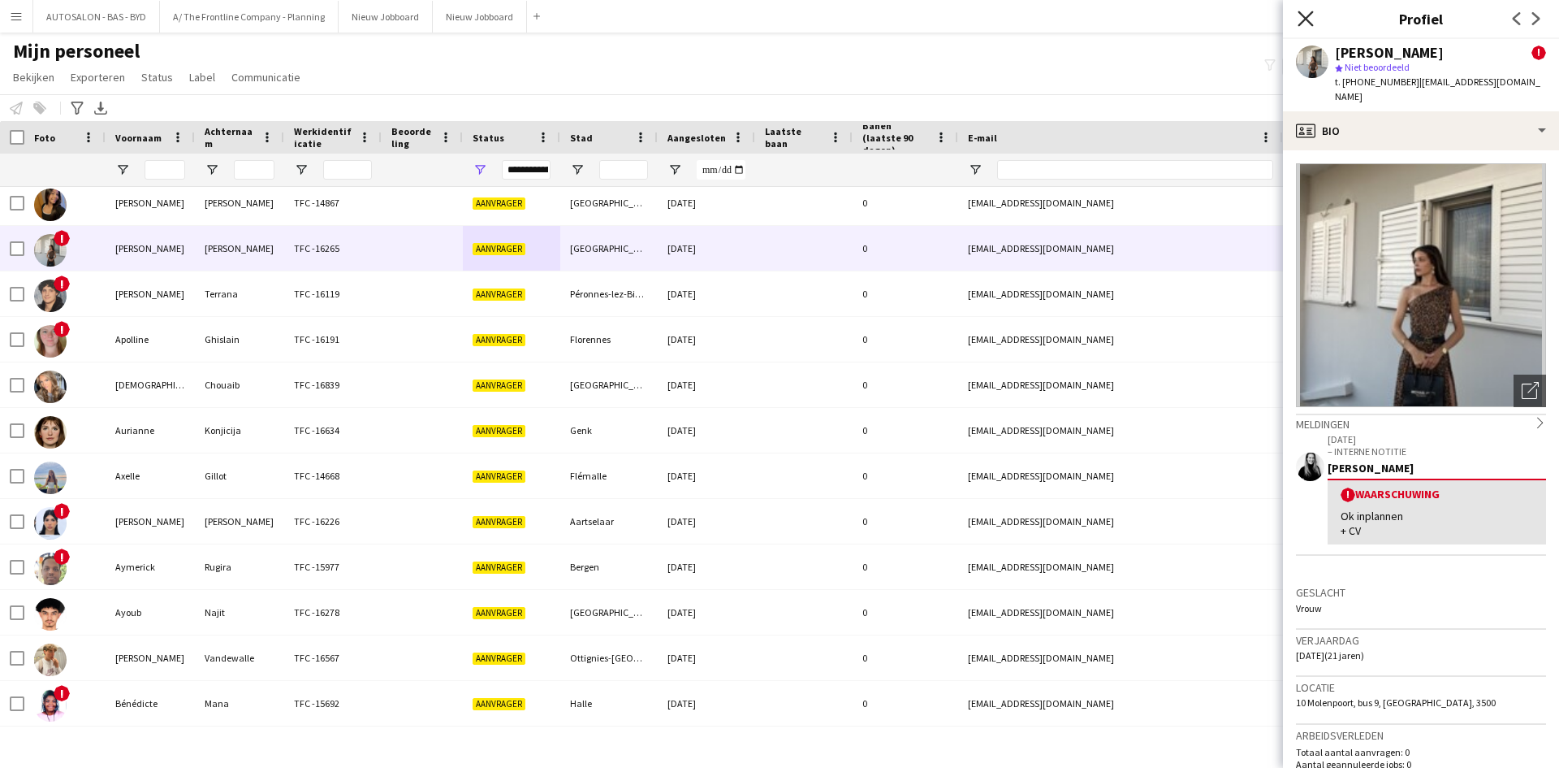
click at [1304, 21] on icon at bounding box center [1305, 18] width 15 height 15
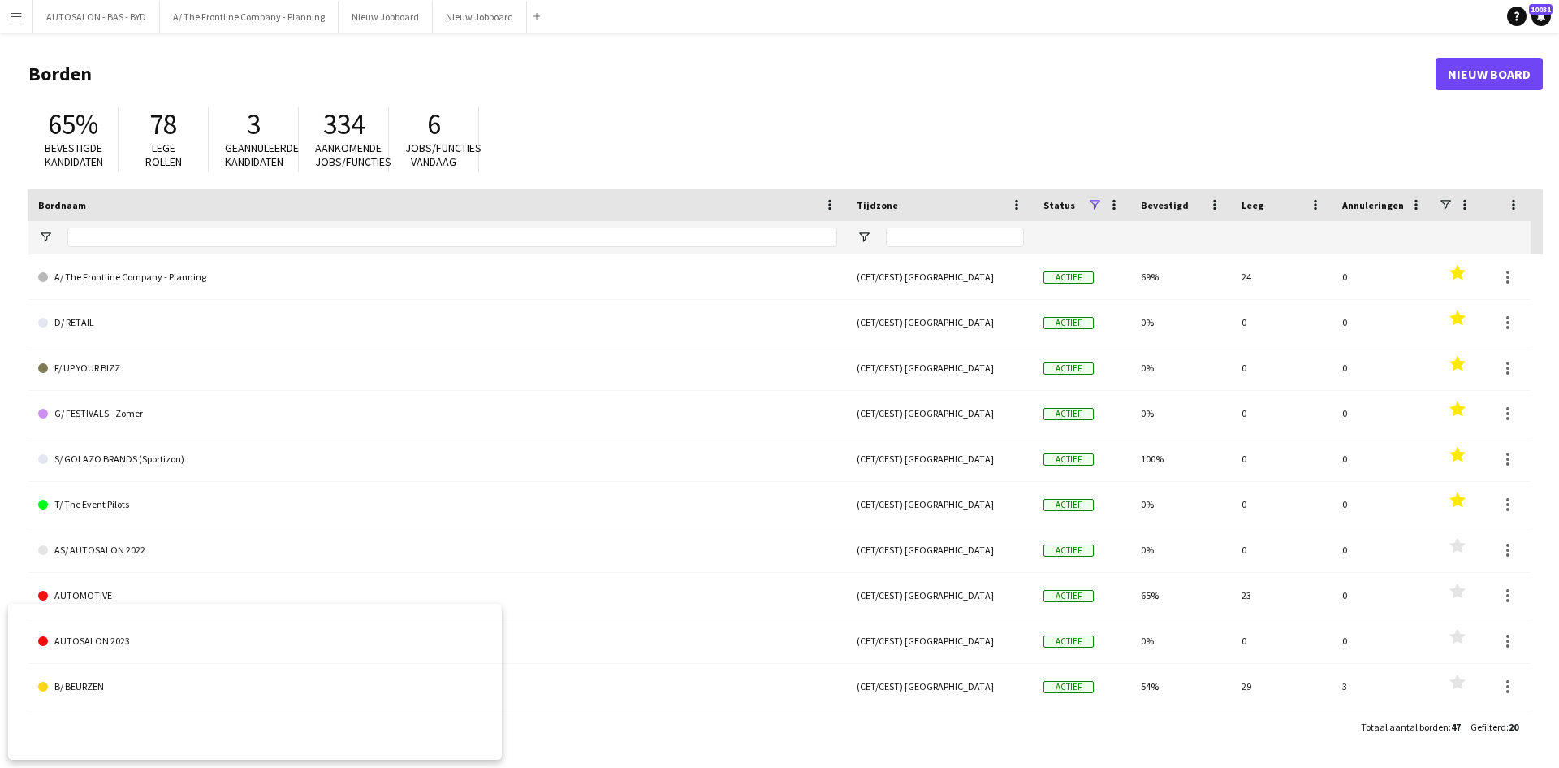
click at [24, 32] on button "Menu" at bounding box center [16, 16] width 32 height 32
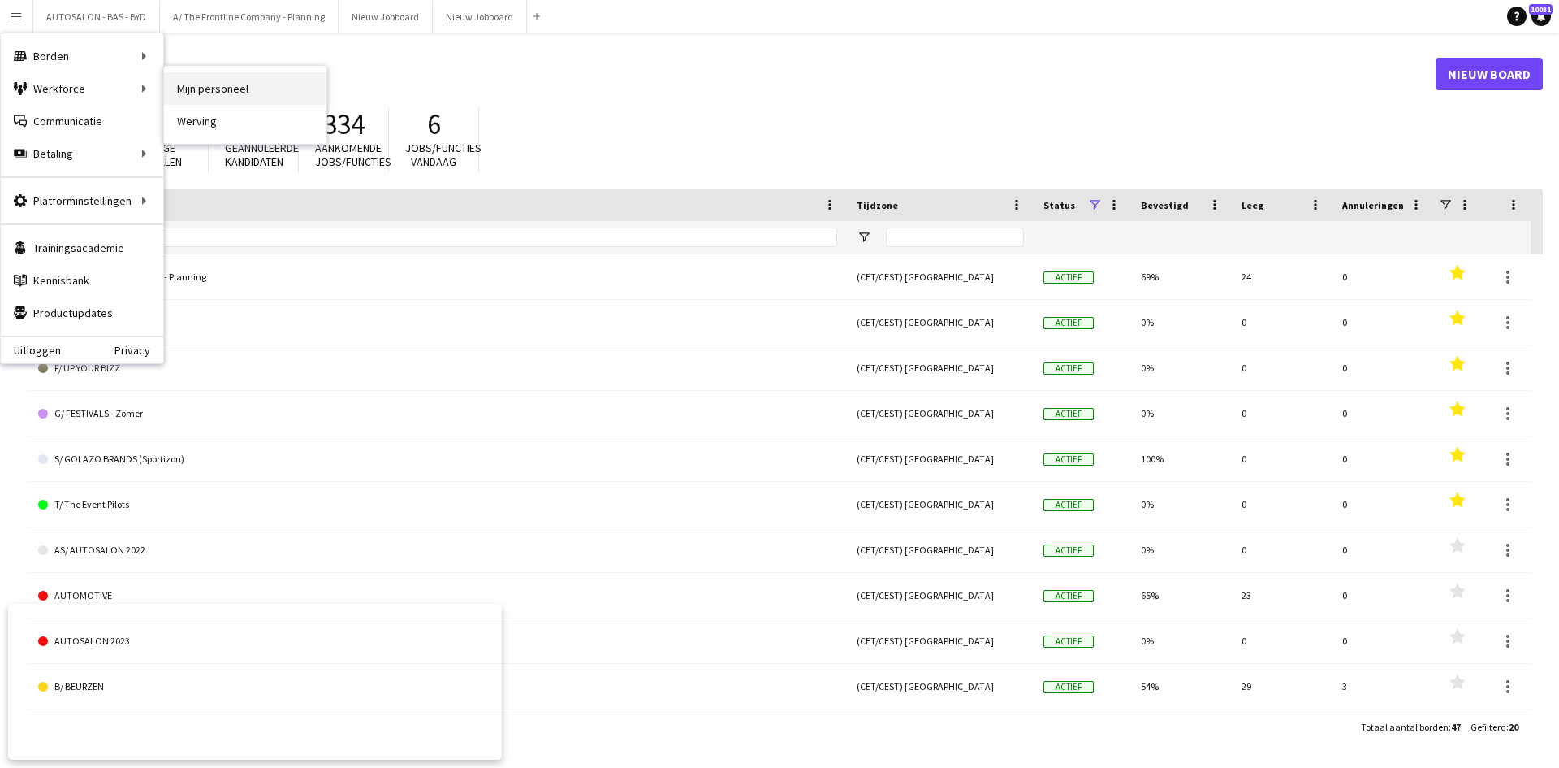
click at [206, 89] on link "Mijn personeel" at bounding box center [245, 88] width 162 height 32
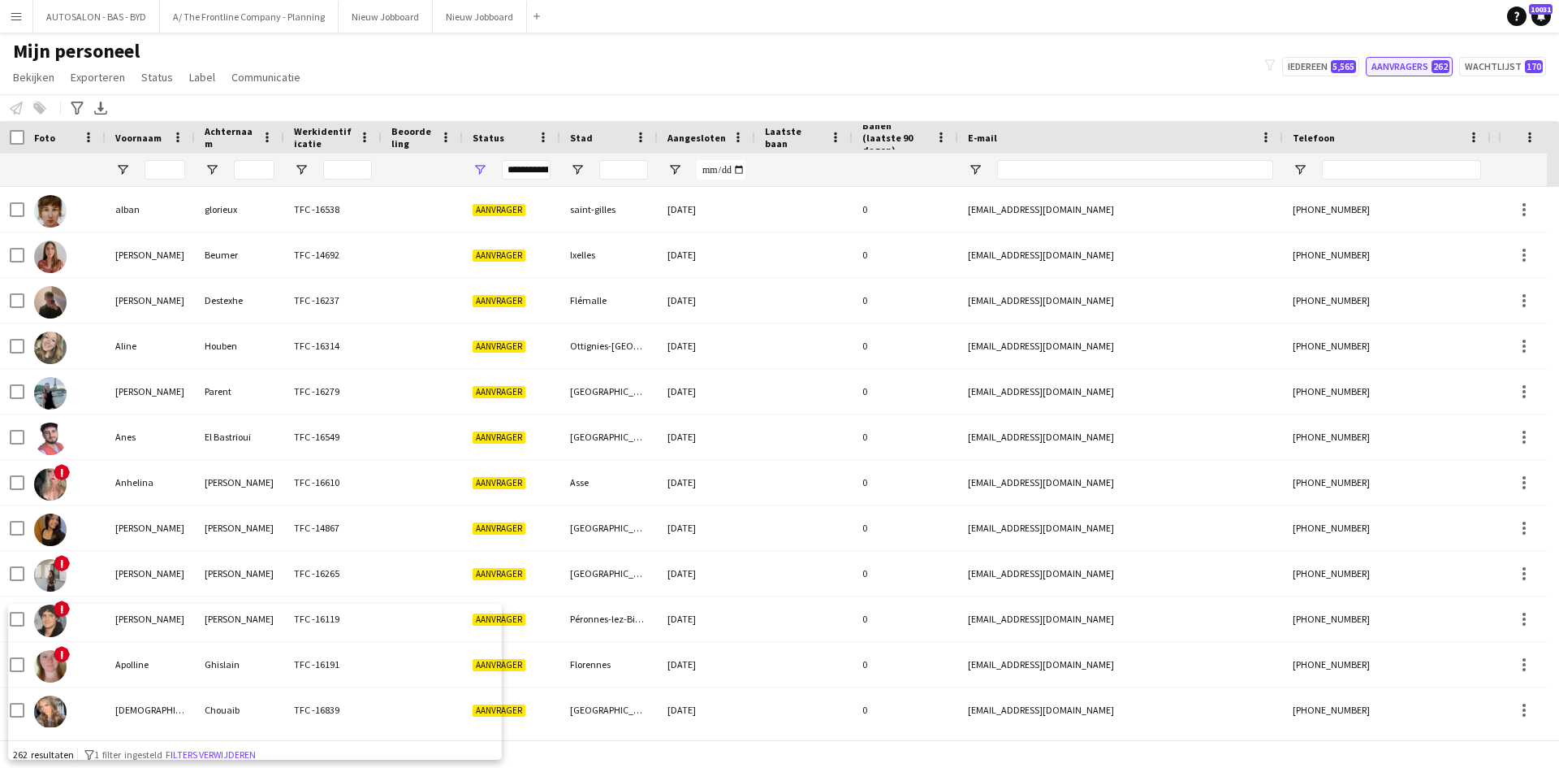
click at [1411, 63] on button "Aanvragers 262" at bounding box center [1409, 66] width 87 height 19
click at [524, 162] on div "**********" at bounding box center [526, 169] width 49 height 19
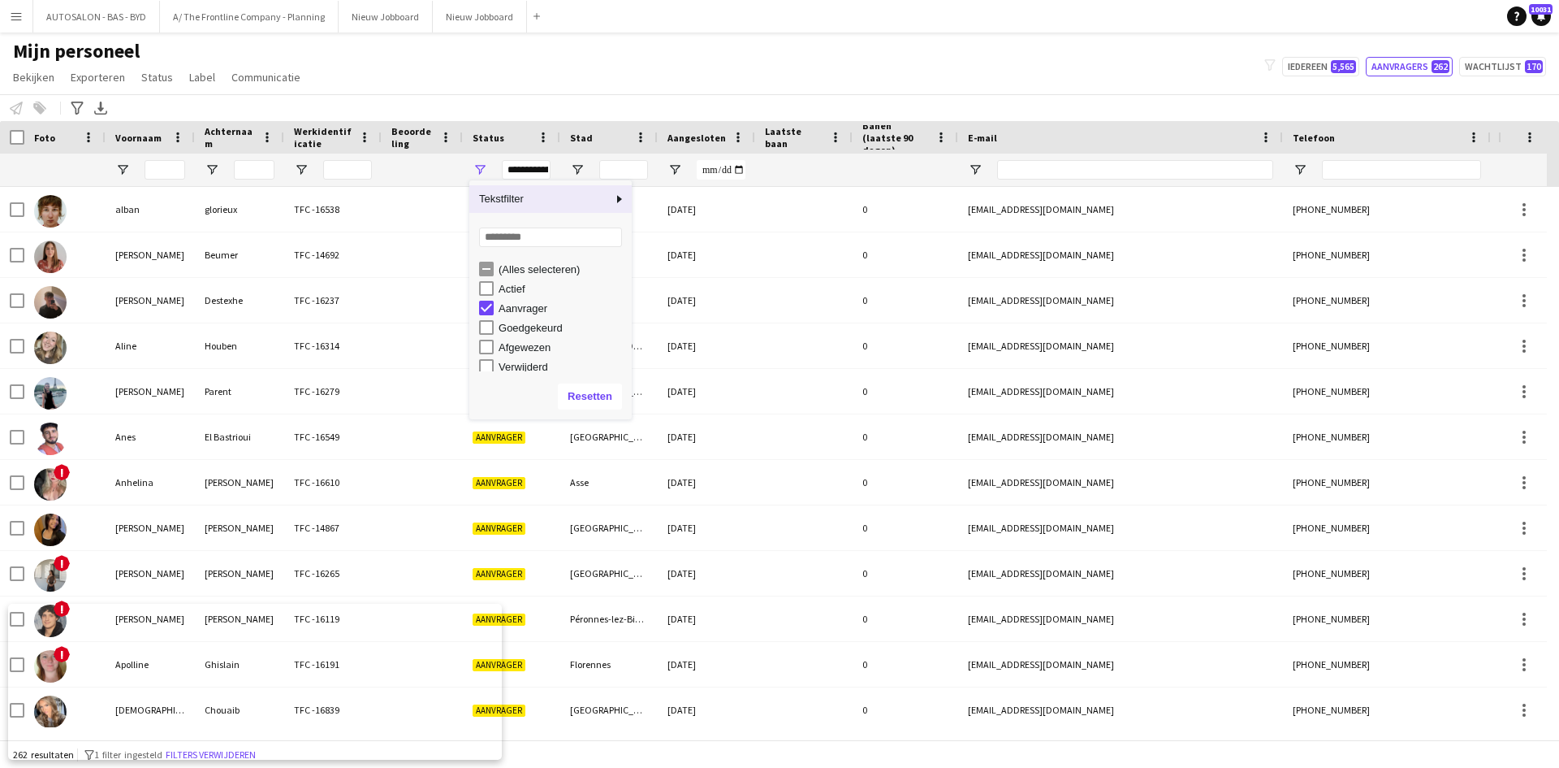
click at [541, 171] on div "**********" at bounding box center [526, 169] width 49 height 19
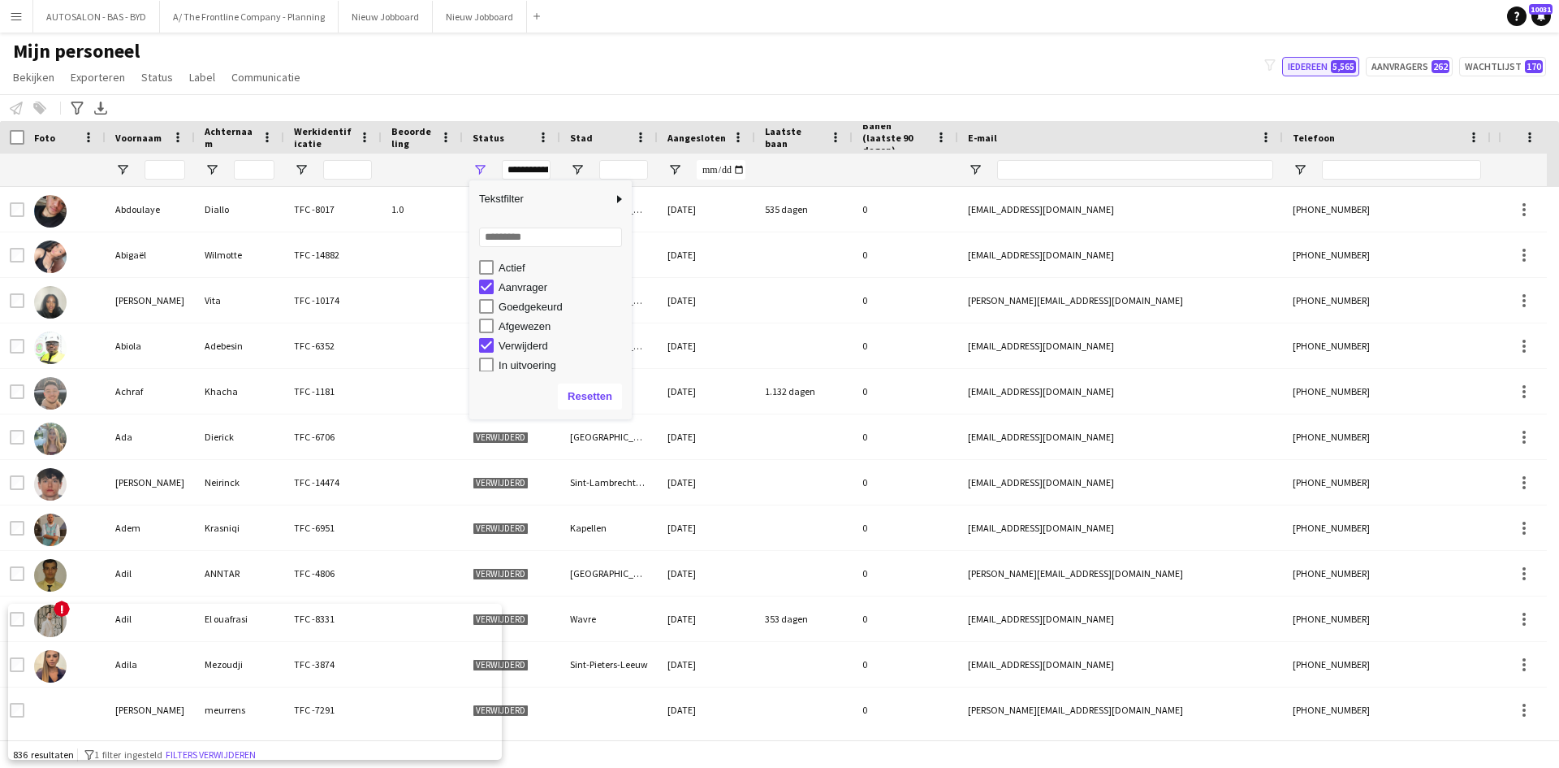
click at [1308, 70] on button "Iedereen 5,565" at bounding box center [1321, 66] width 77 height 19
type input "**********"
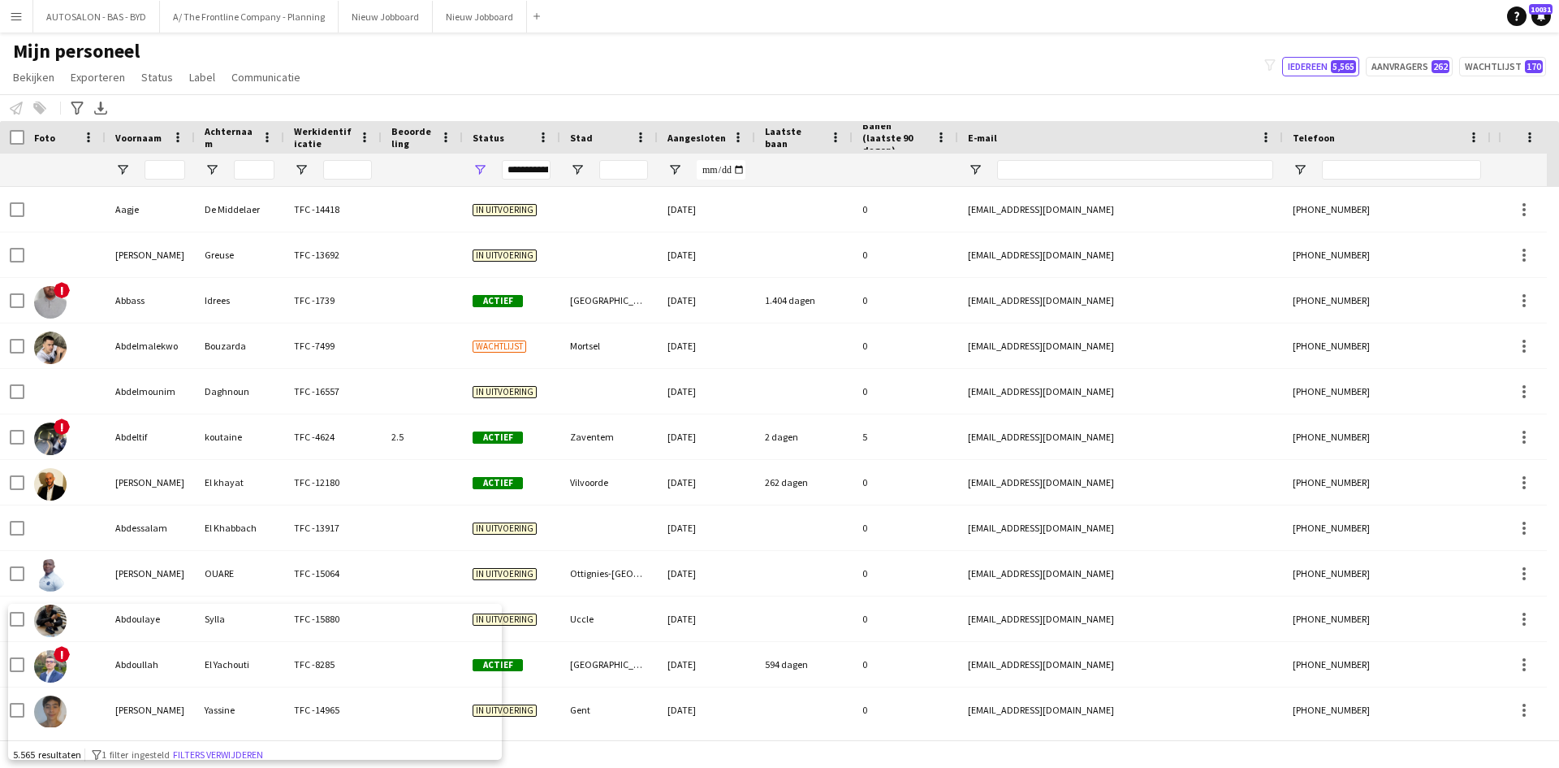
click at [171, 159] on div at bounding box center [165, 170] width 41 height 32
click at [173, 166] on input "Voornaam Filter Invoer" at bounding box center [165, 169] width 41 height 19
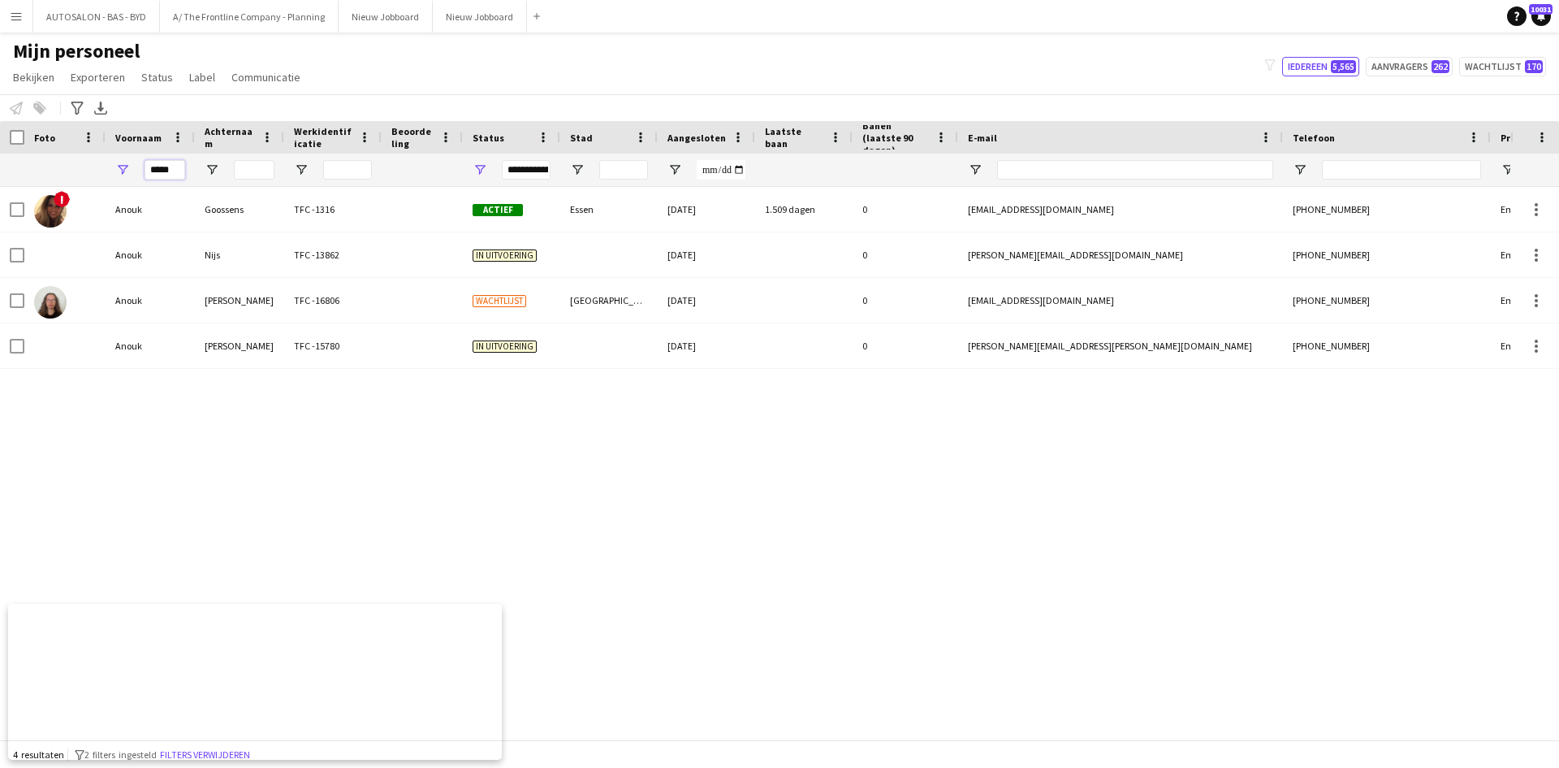
type input "*****"
click at [344, 174] on input "Werkidentificatie Filter Invoer" at bounding box center [347, 169] width 49 height 19
click at [536, 169] on div "**********" at bounding box center [526, 169] width 49 height 19
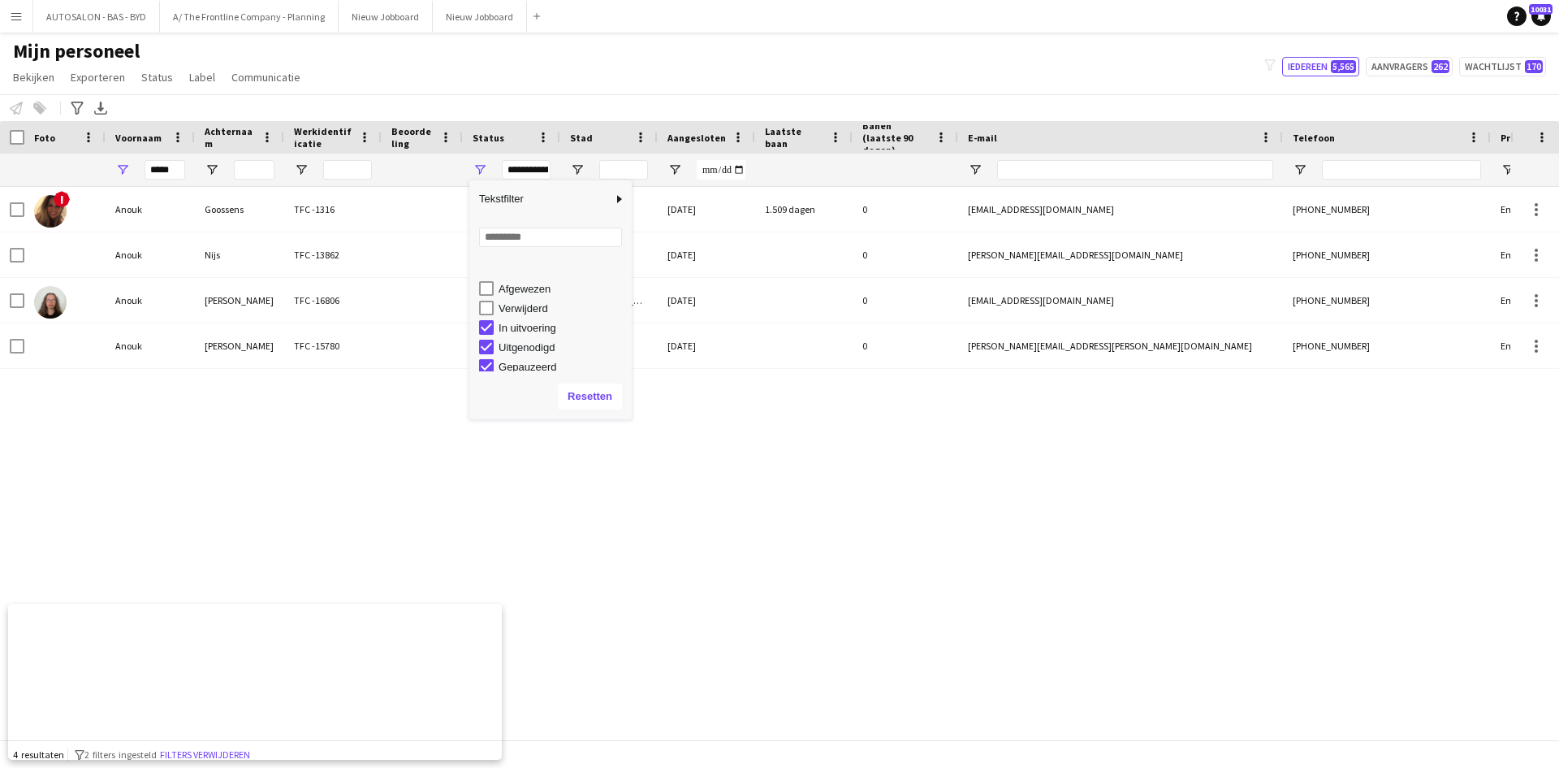
scroll to position [81, 0]
type input "**********"
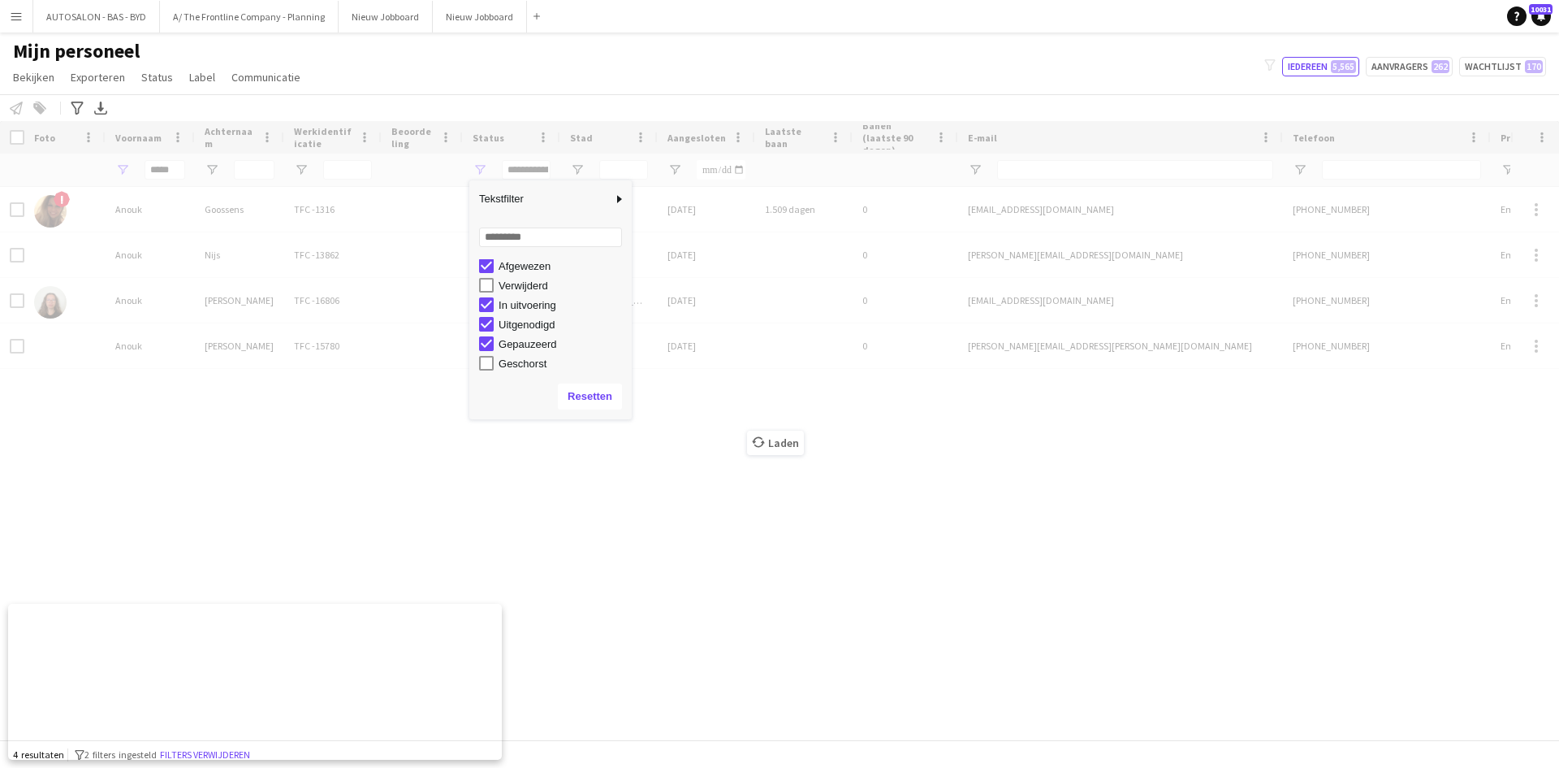
scroll to position [78, 0]
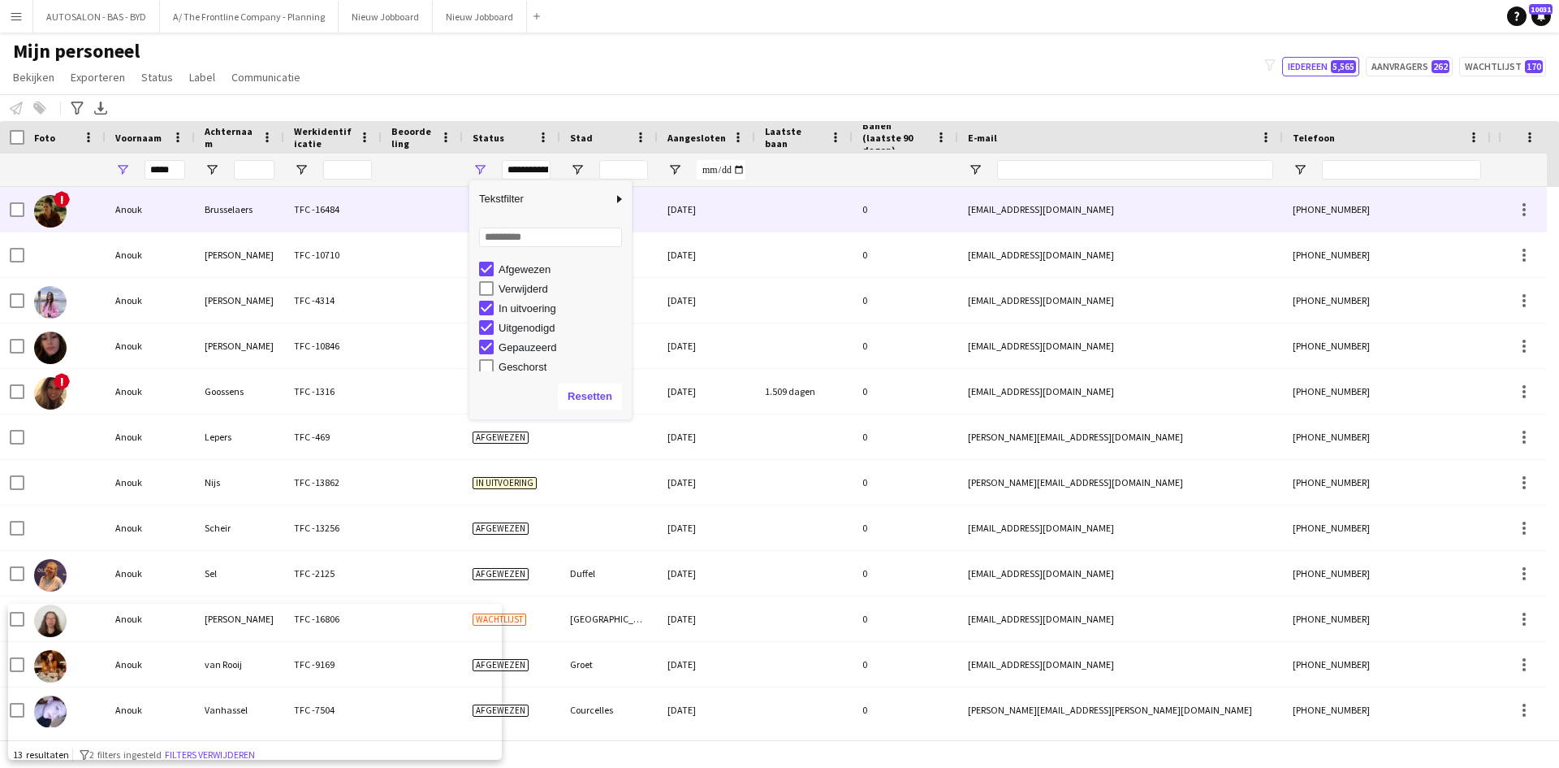
click at [305, 203] on div "TFC -16484" at bounding box center [332, 209] width 97 height 45
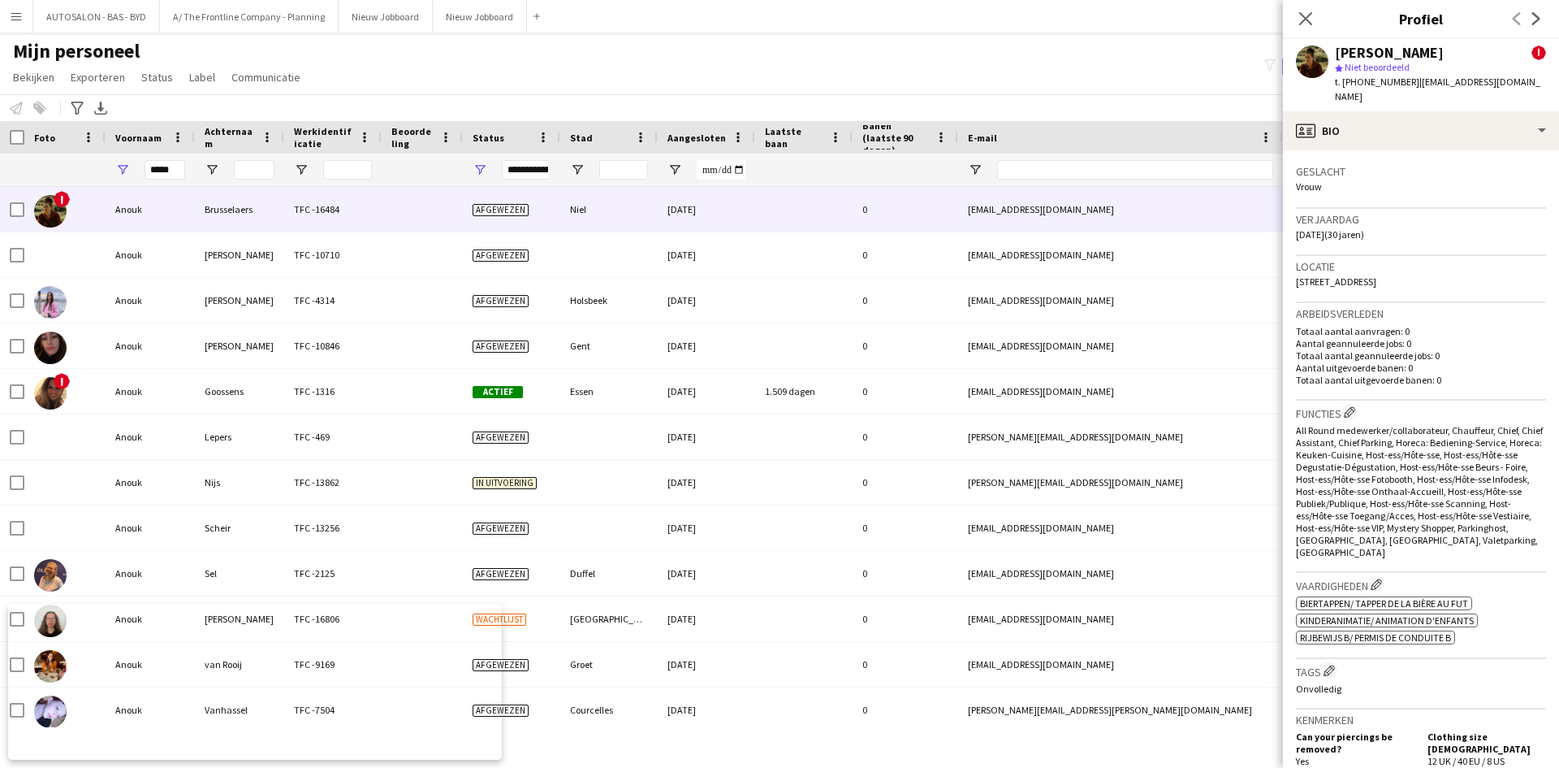
scroll to position [0, 0]
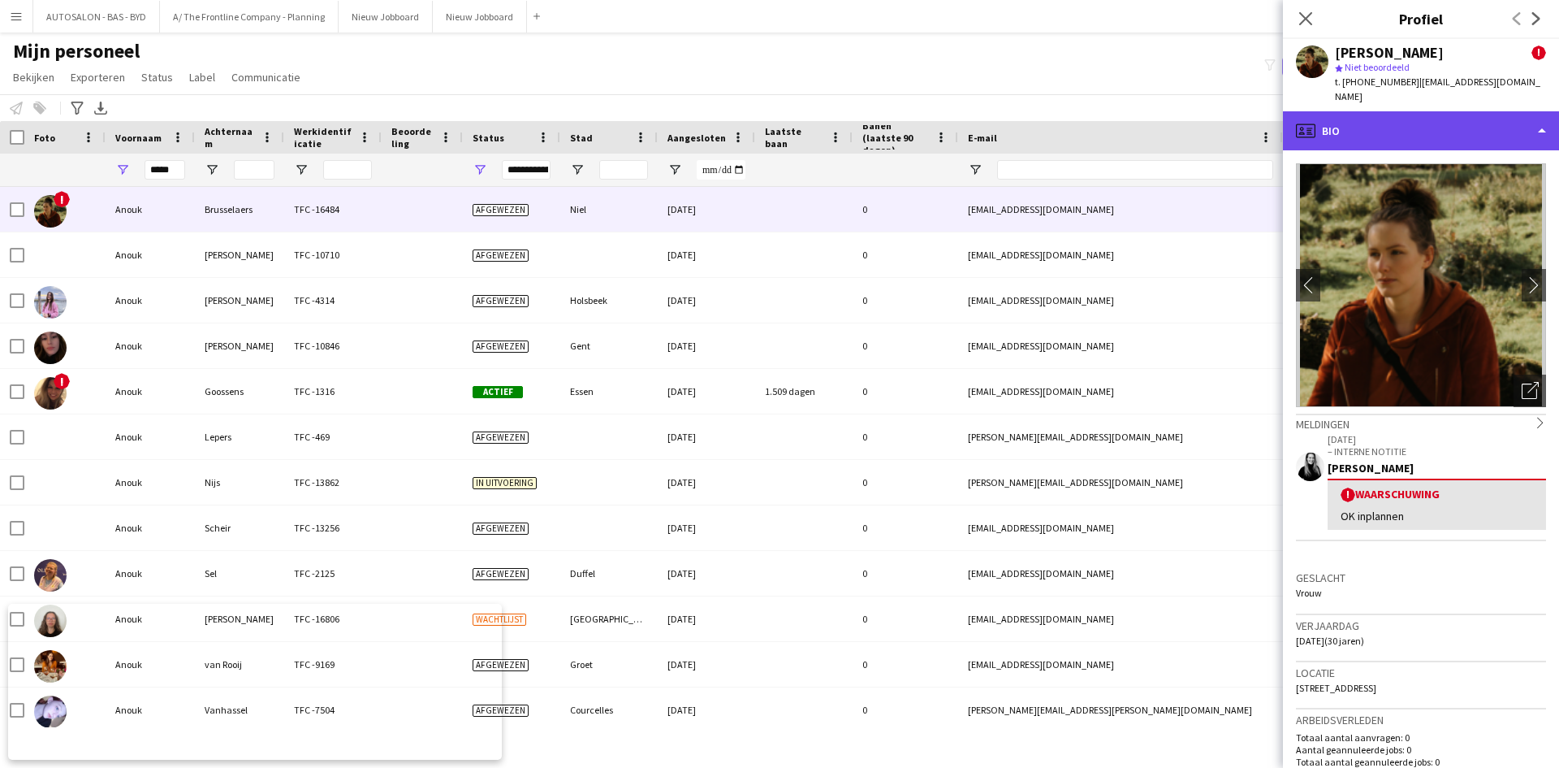
click at [1314, 121] on icon "profile" at bounding box center [1305, 130] width 19 height 19
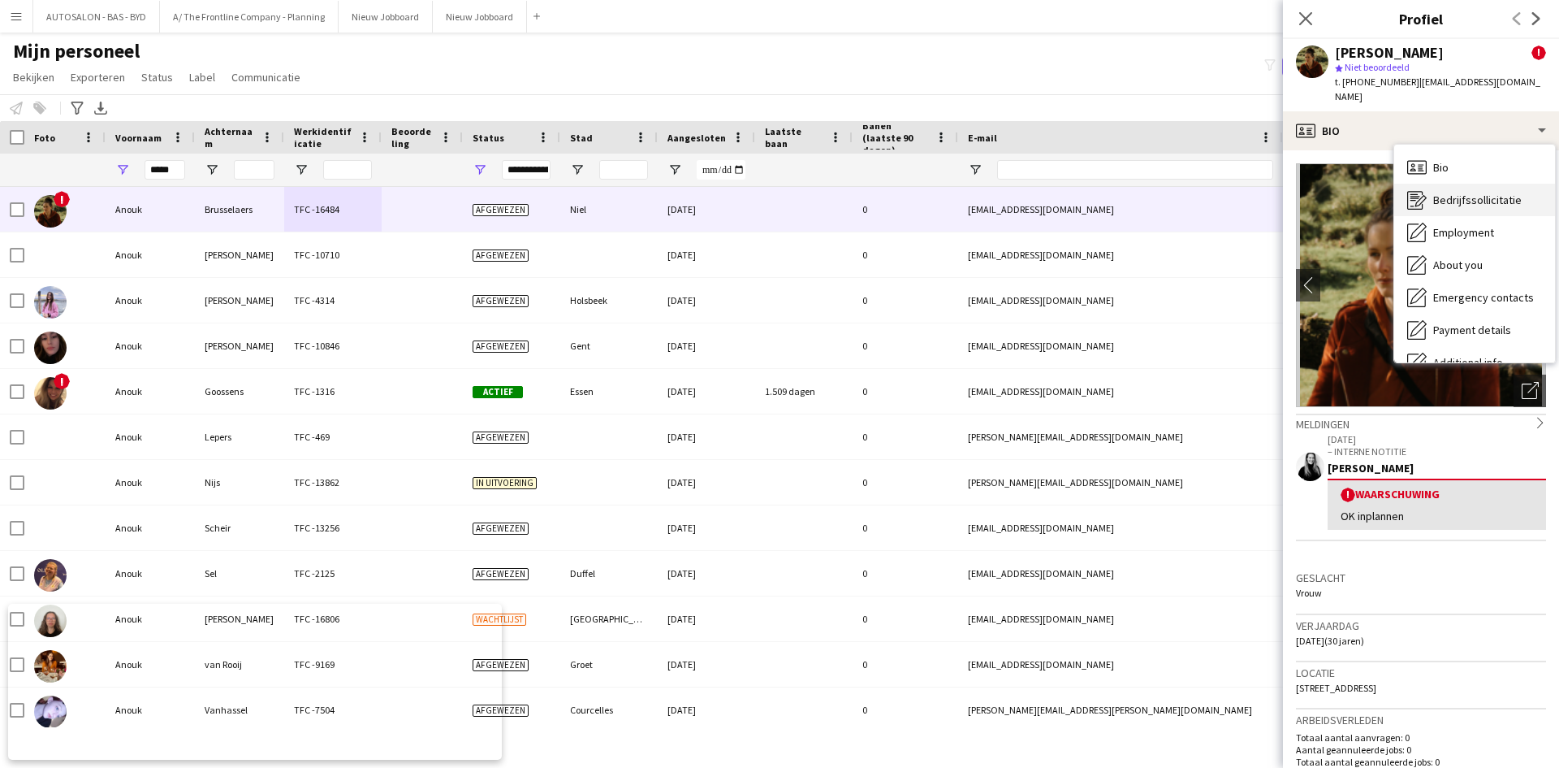
click at [1449, 192] on div "Bedrijfssollicitatie Bedrijfssollicitatie" at bounding box center [1475, 200] width 161 height 32
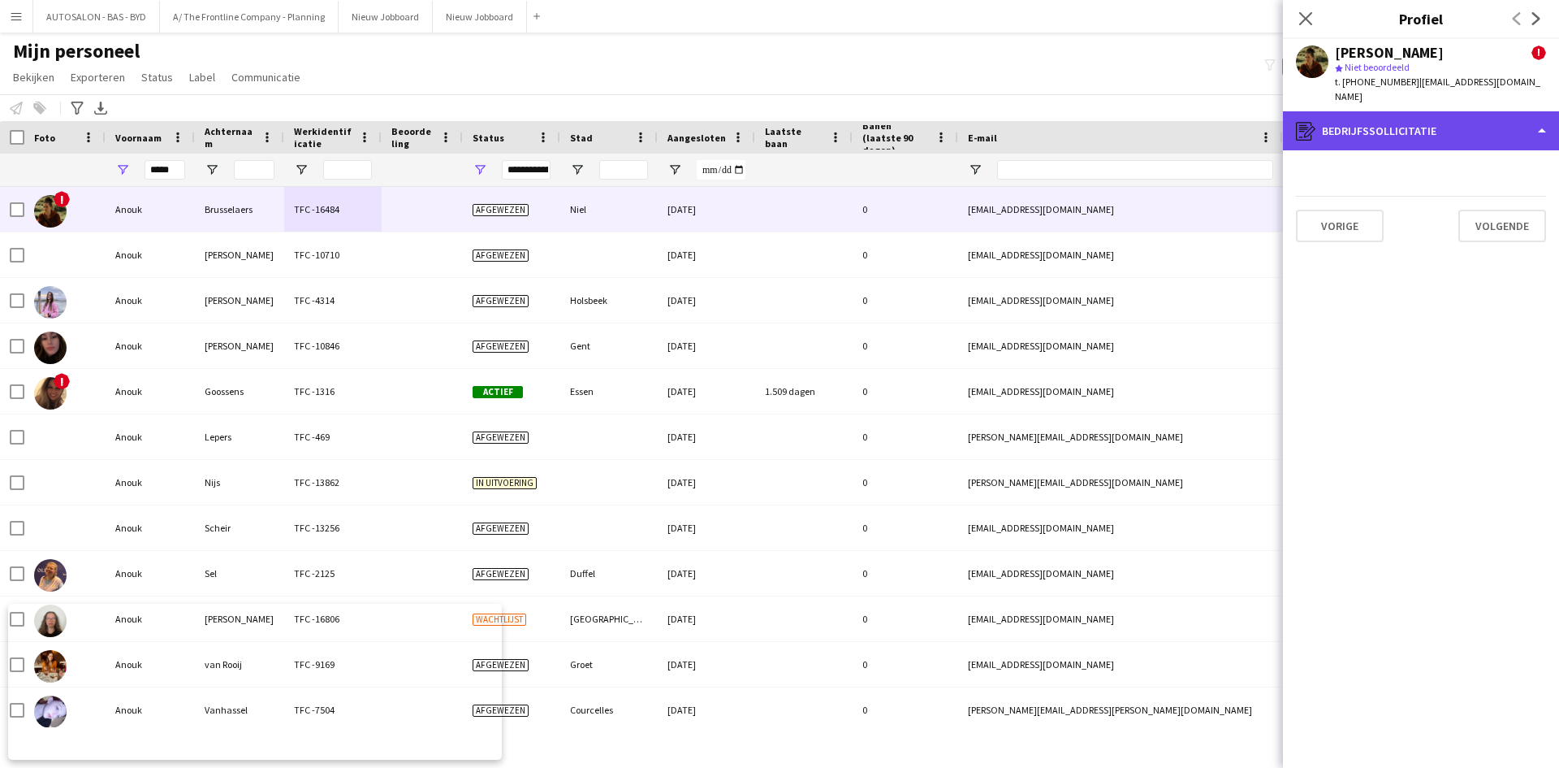
click at [1375, 111] on div "register Bedrijfssollicitatie" at bounding box center [1421, 130] width 276 height 39
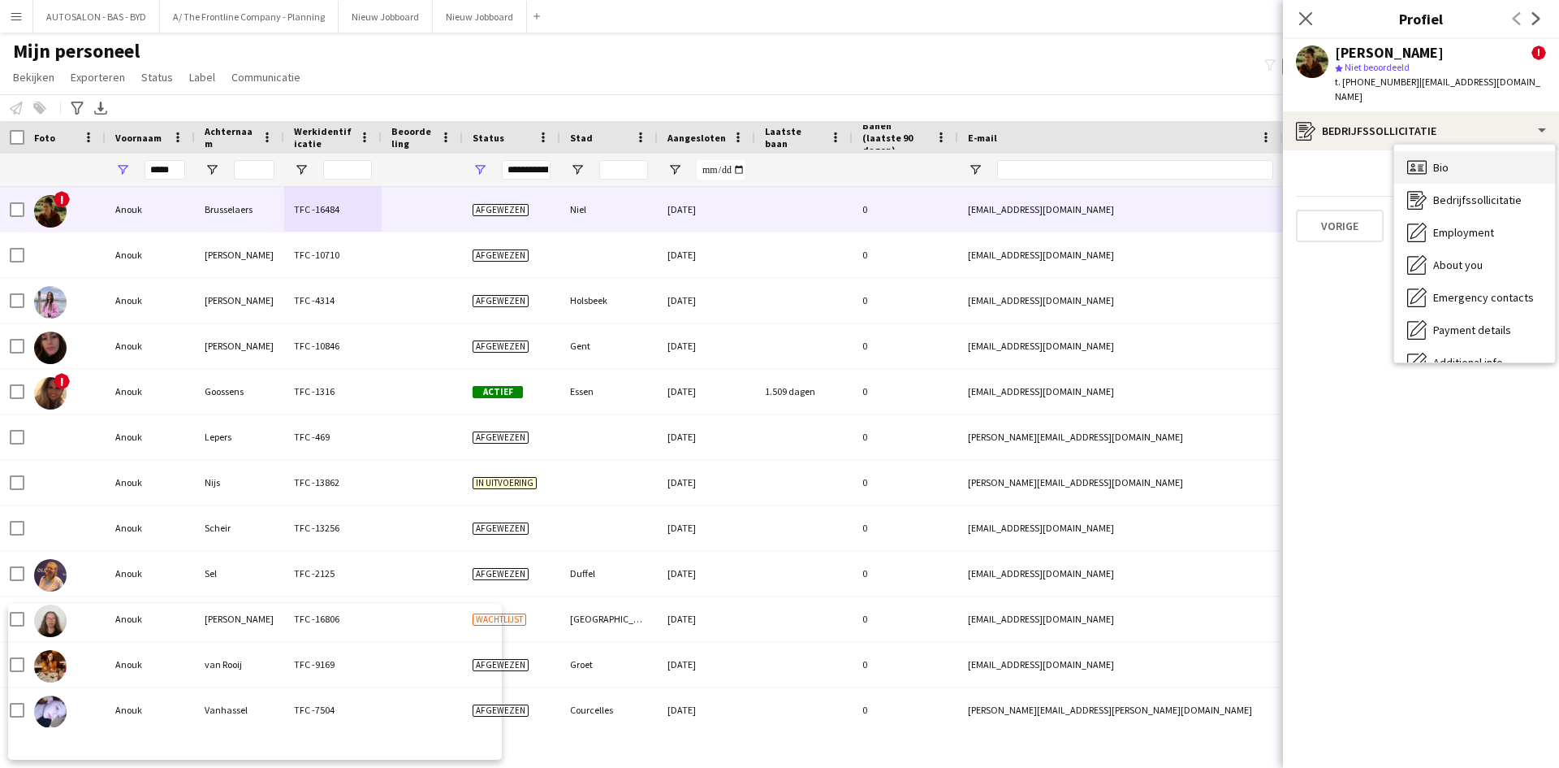
click at [1431, 156] on div "Bio Bio" at bounding box center [1475, 167] width 161 height 32
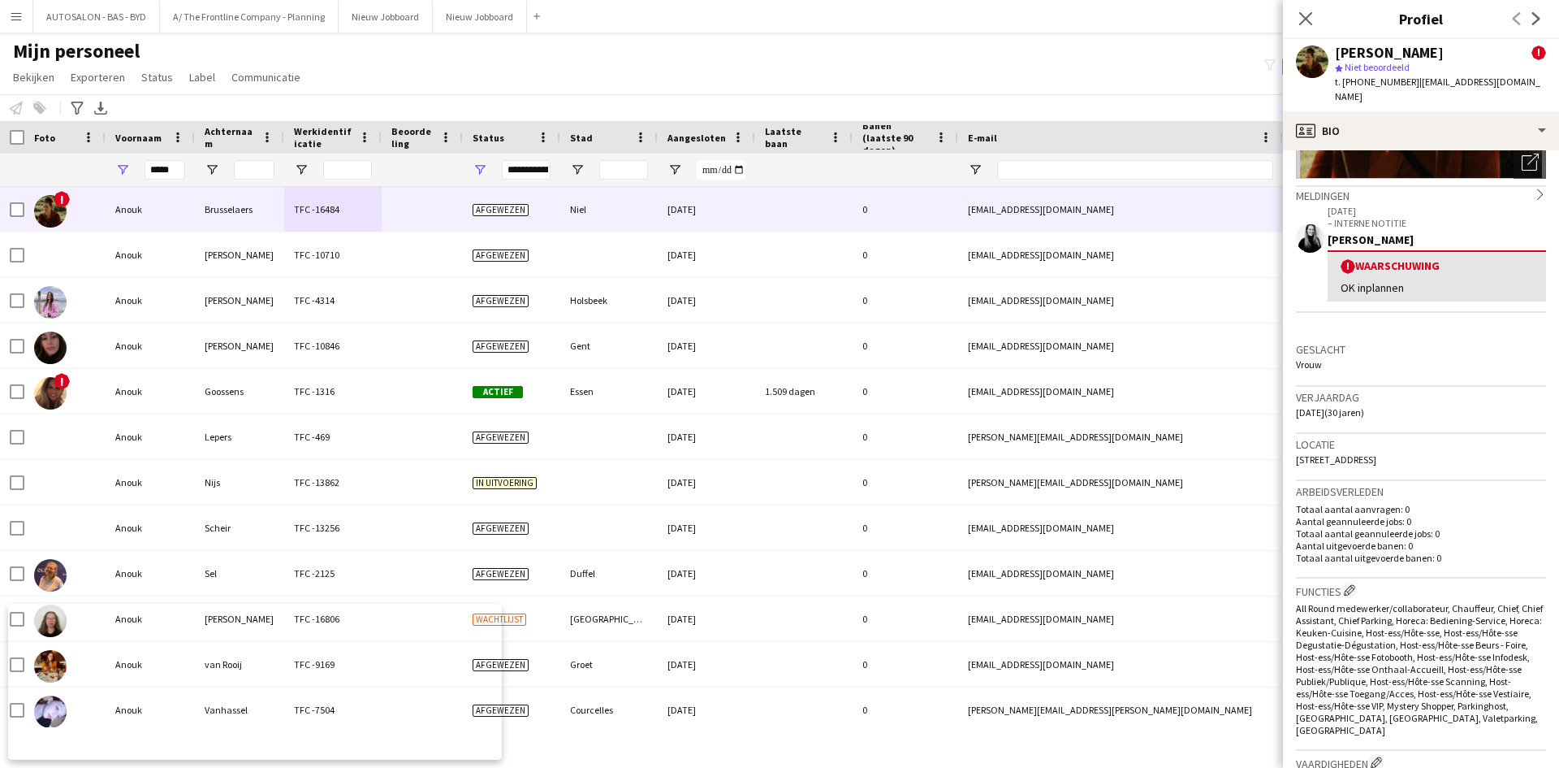
scroll to position [93, 0]
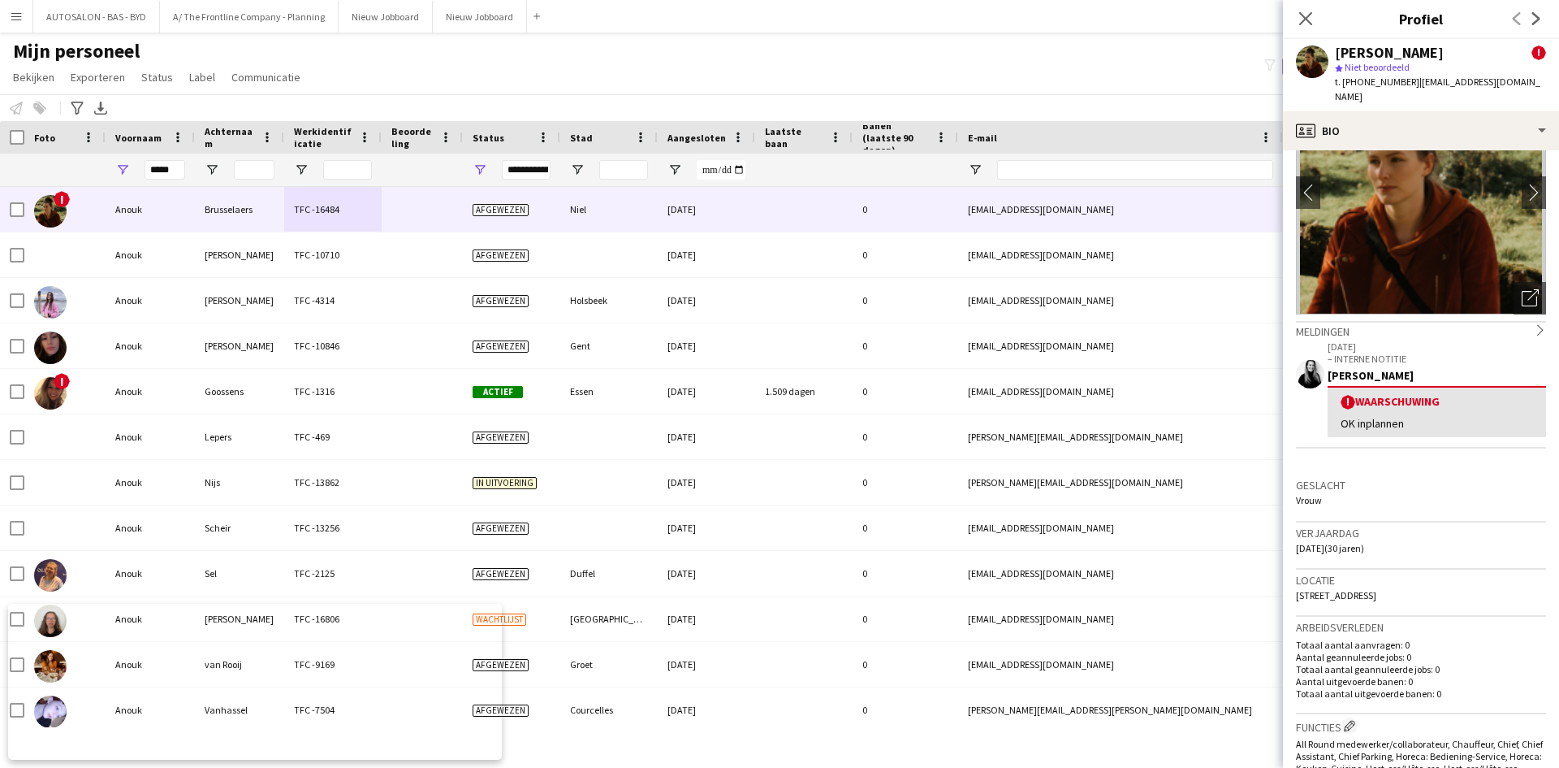
click at [1392, 386] on div "! Waarschuwing OK inplannen" at bounding box center [1437, 411] width 218 height 51
click at [1391, 394] on div "! Waarschuwing" at bounding box center [1437, 401] width 192 height 15
click at [1391, 396] on div "! Waarschuwing OK inplannen" at bounding box center [1437, 411] width 218 height 51
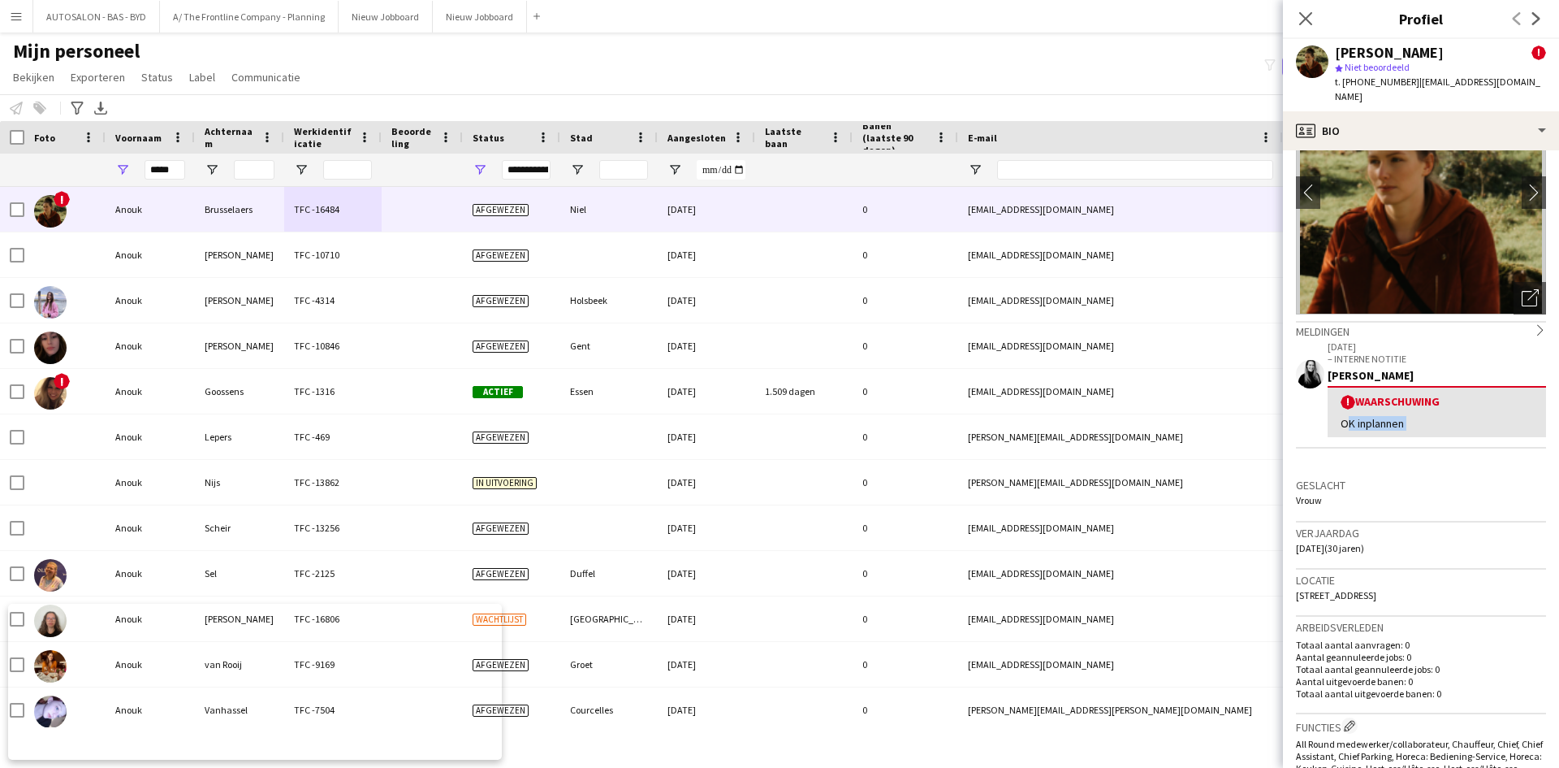
click at [1423, 396] on div "! Waarschuwing OK inplannen" at bounding box center [1437, 411] width 218 height 51
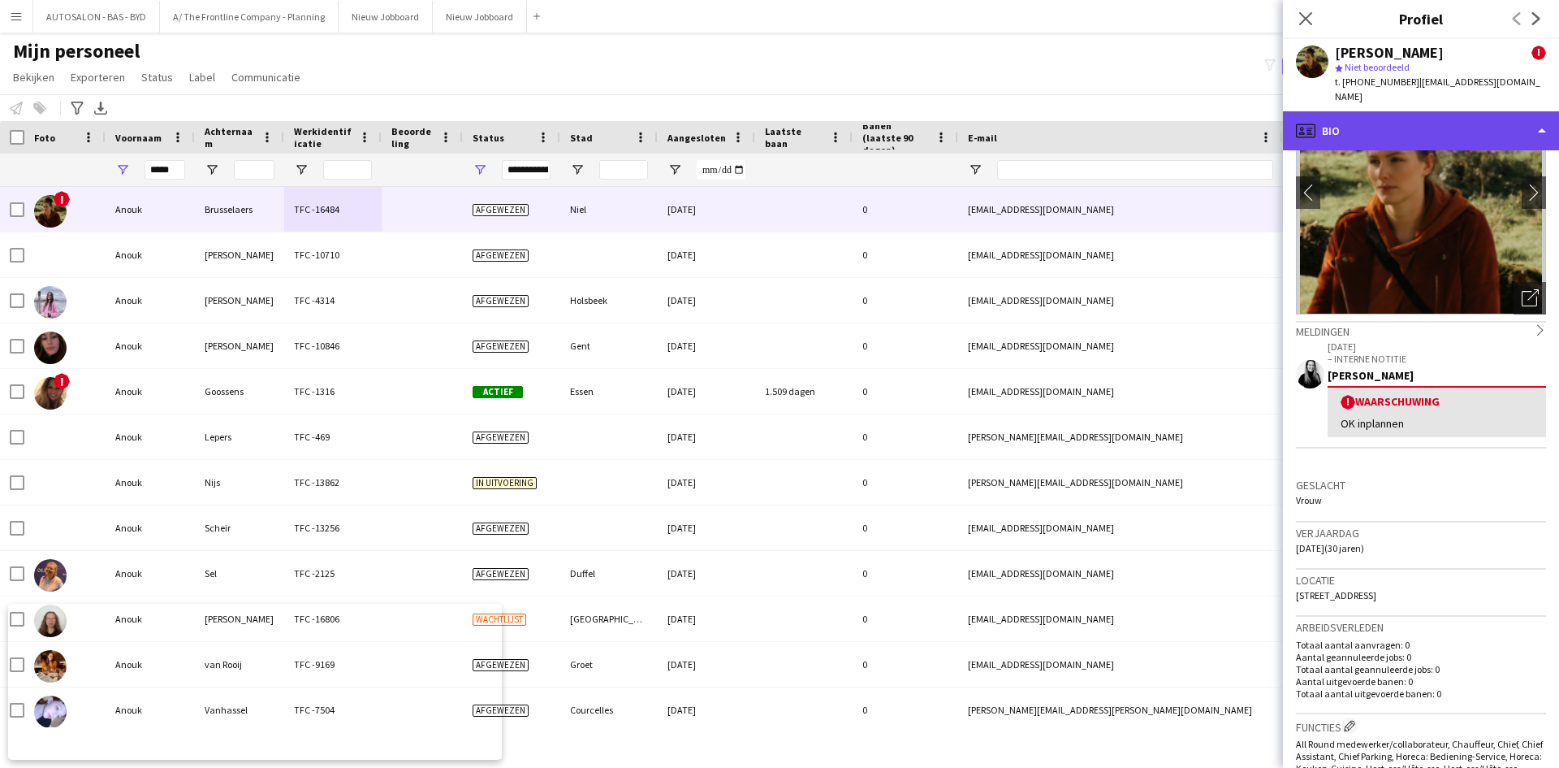
click at [1389, 111] on div "profile Bio" at bounding box center [1421, 130] width 276 height 39
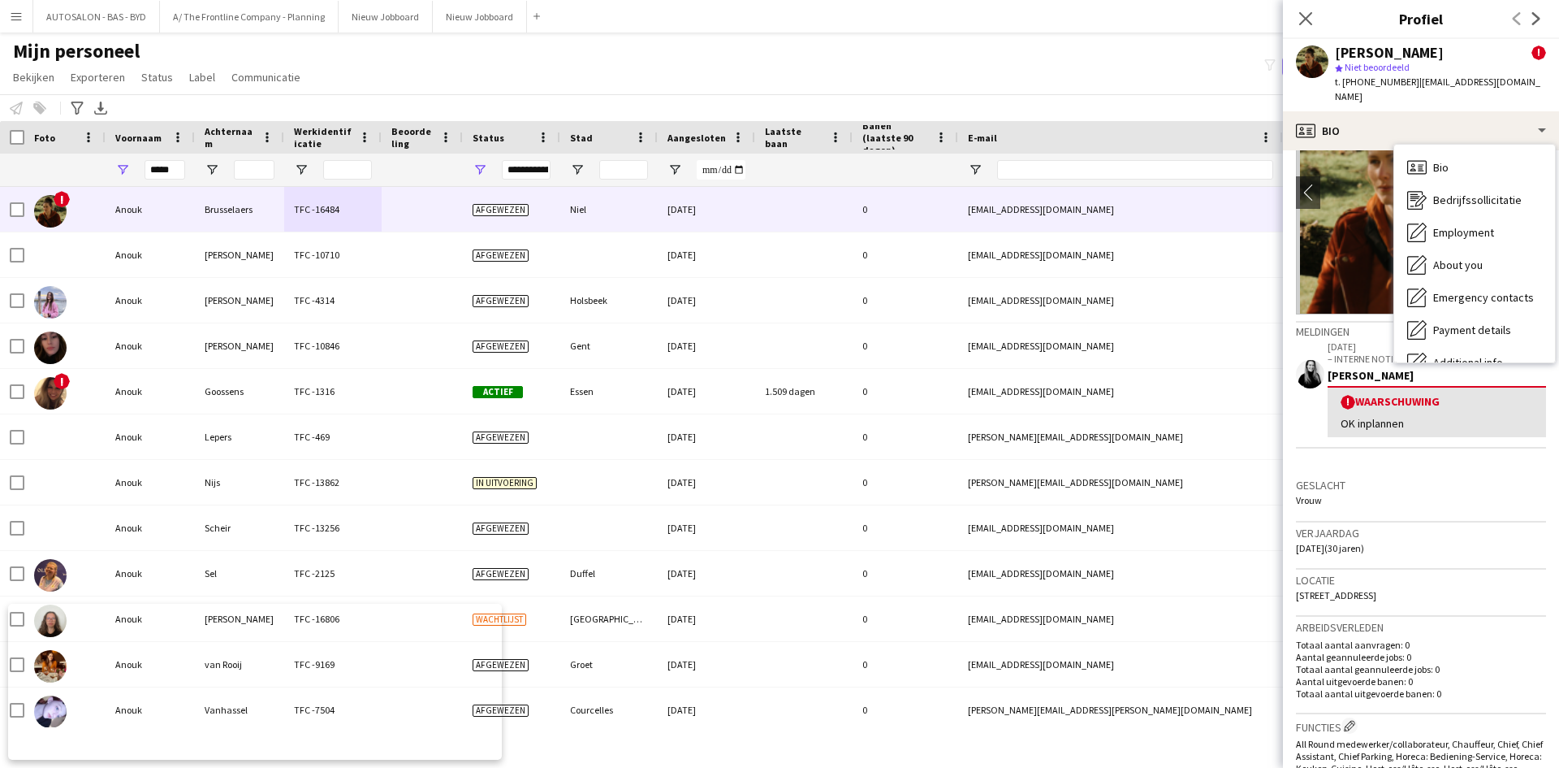
click at [1363, 159] on img at bounding box center [1421, 193] width 250 height 244
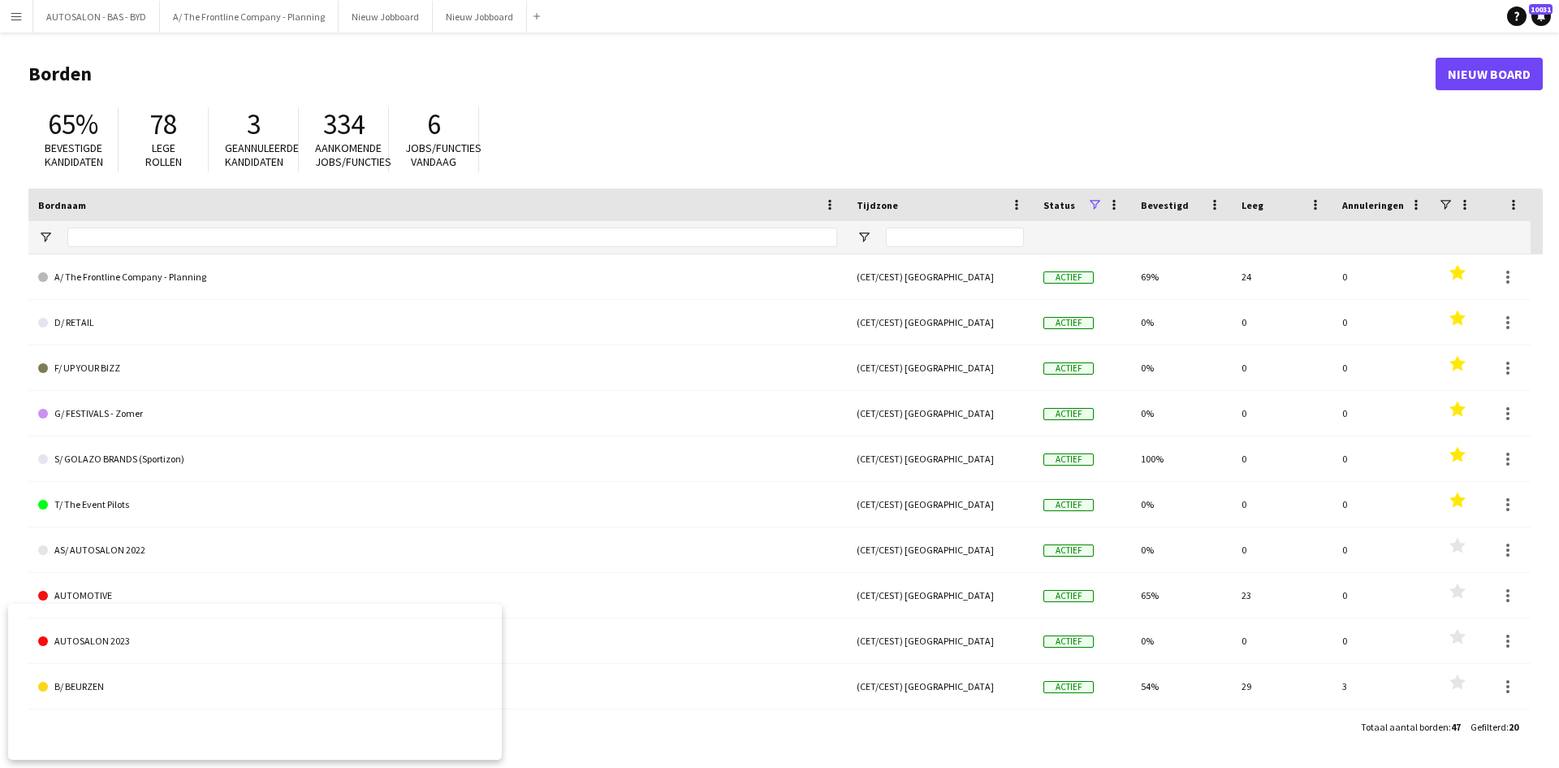
click at [23, 17] on button "Menu" at bounding box center [16, 16] width 32 height 32
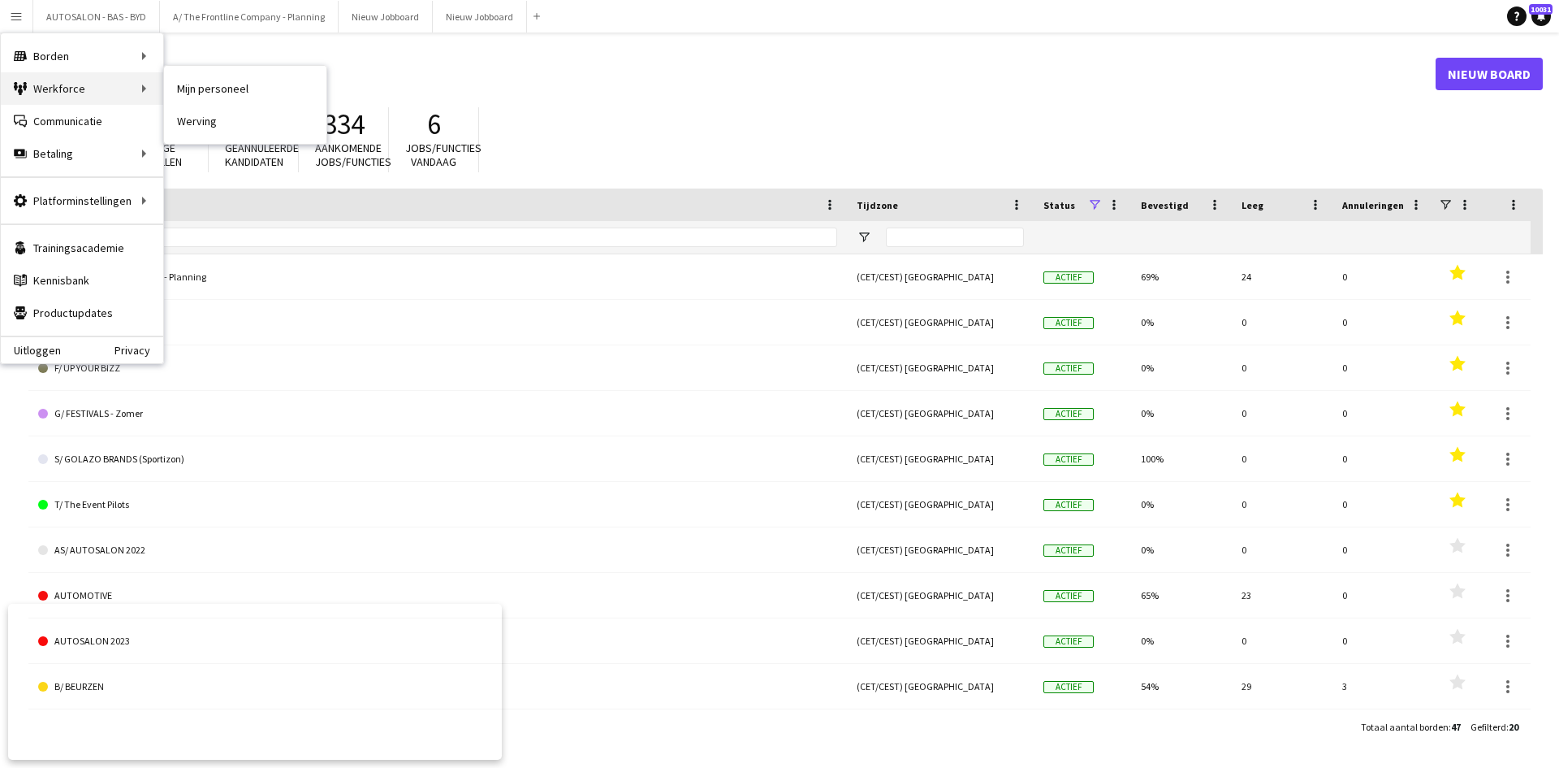
click at [74, 94] on div "Werkforce Werkforce" at bounding box center [82, 88] width 162 height 32
click at [158, 89] on div "Menu Borden Borden Borden Alle taken Status Werkforce Werkforce Mijn personeel …" at bounding box center [779, 384] width 1559 height 768
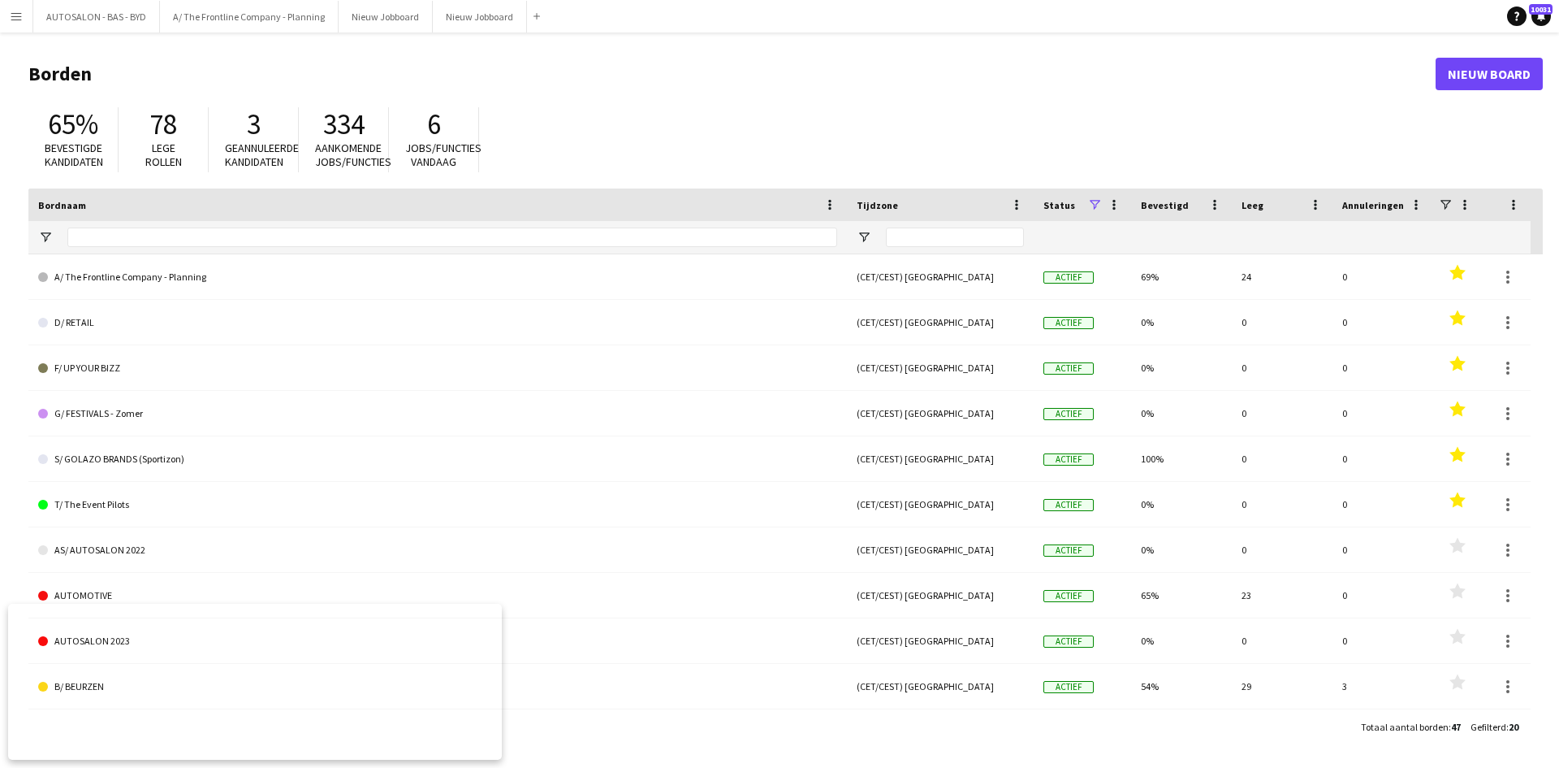
click at [8, 20] on button "Menu" at bounding box center [16, 16] width 32 height 32
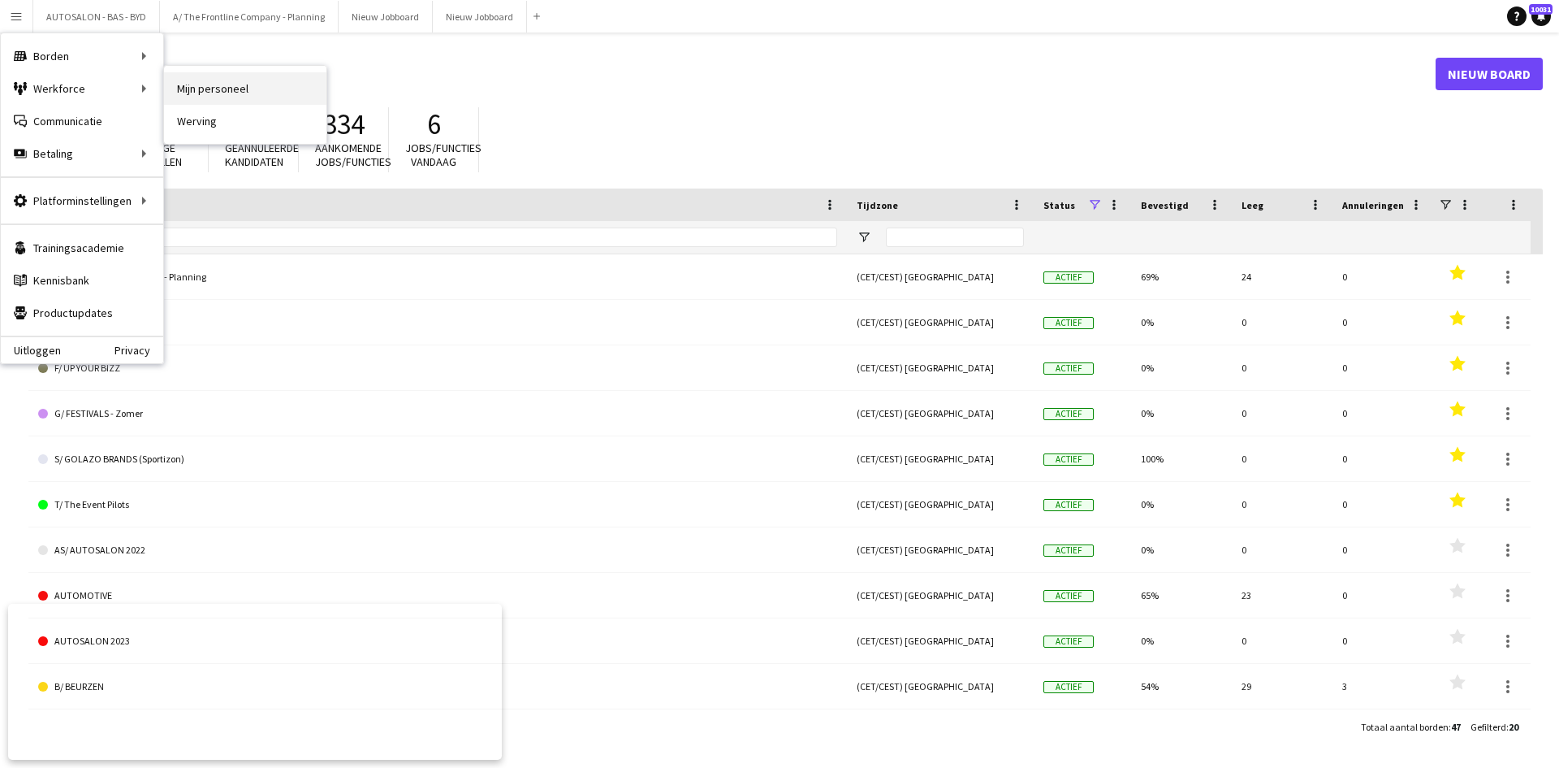
click at [199, 93] on link "Mijn personeel" at bounding box center [245, 88] width 162 height 32
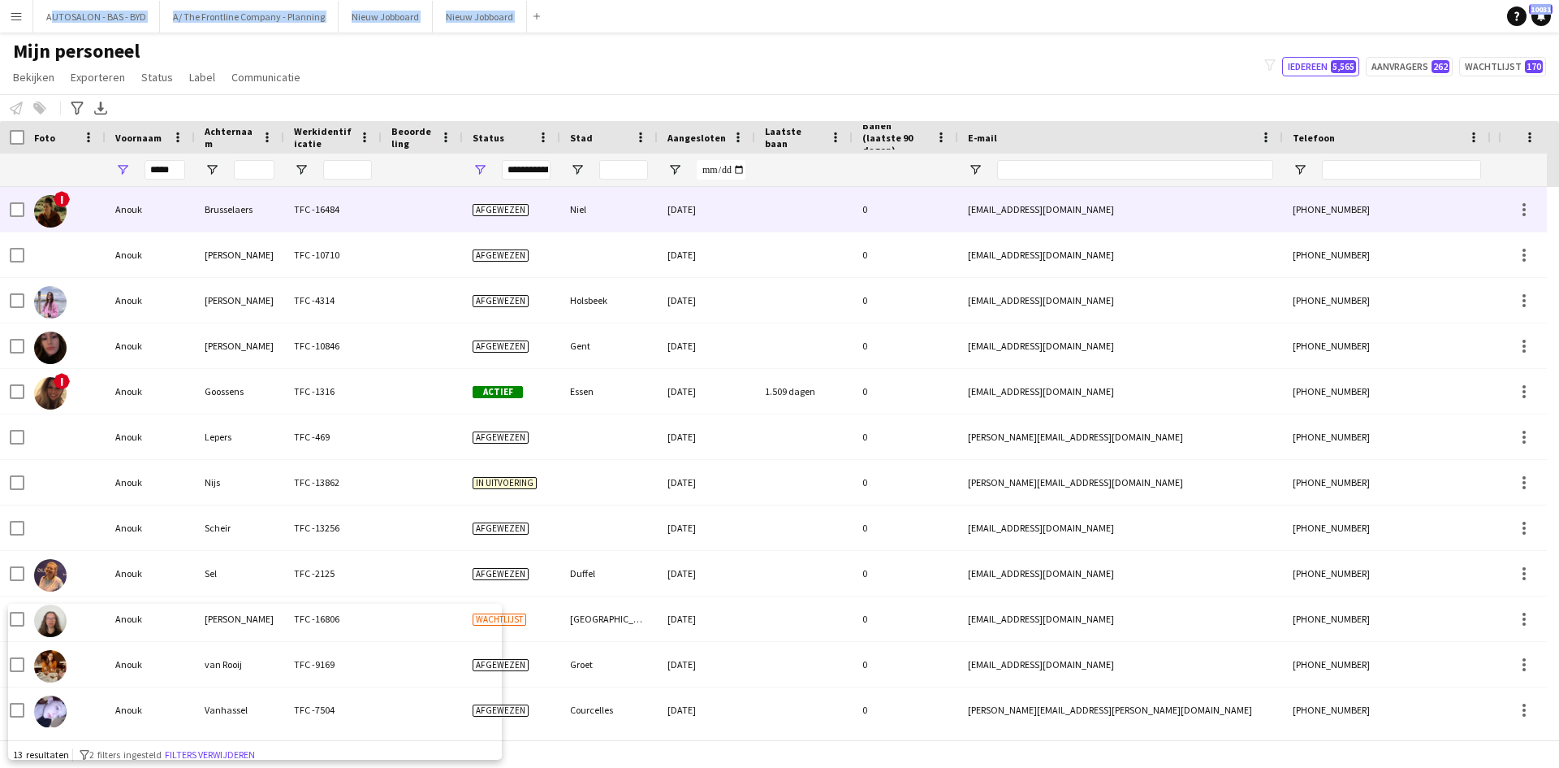
click at [257, 214] on div "Brusselaers" at bounding box center [239, 209] width 89 height 45
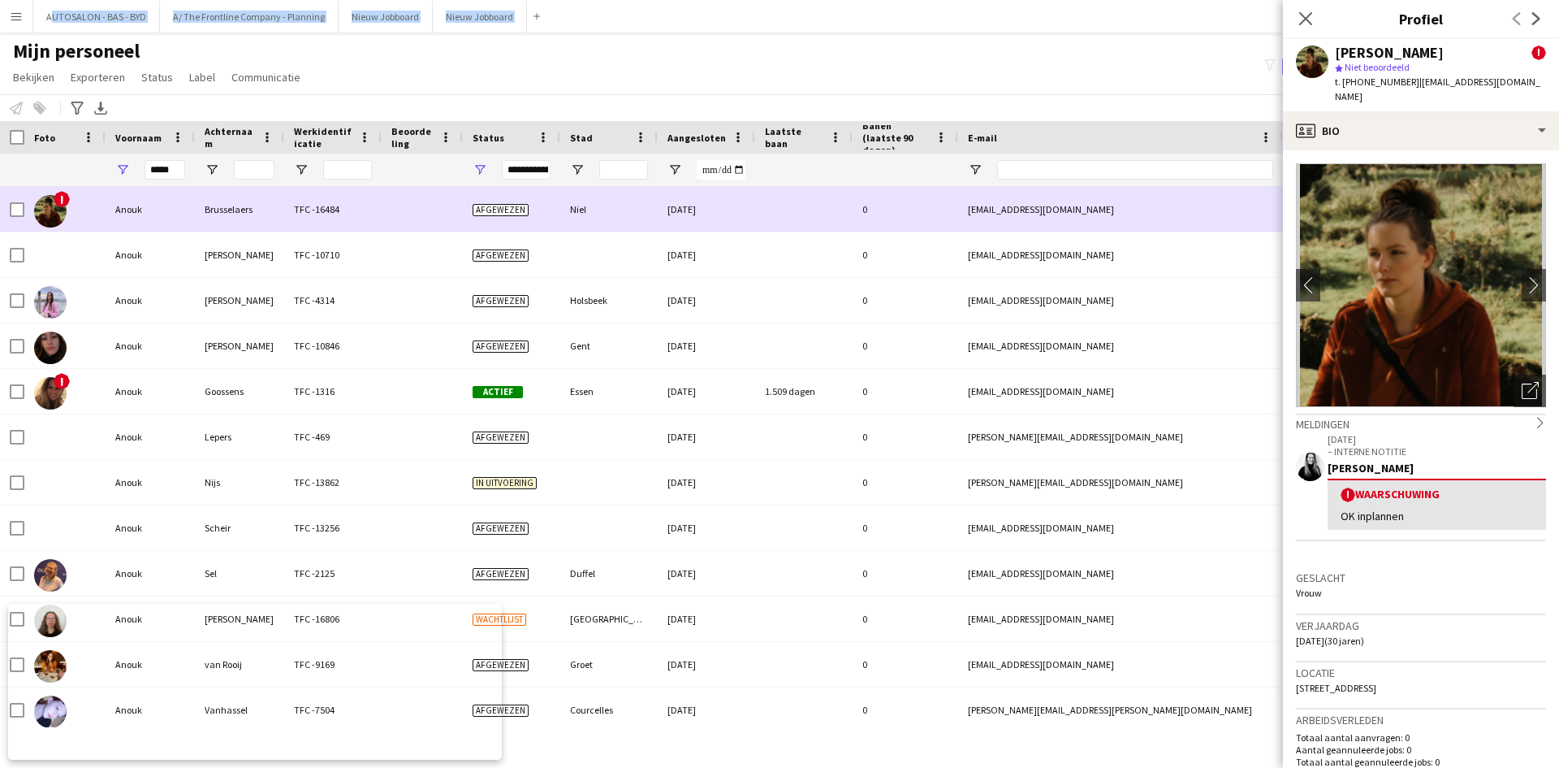
click at [497, 211] on span "Afgewezen" at bounding box center [501, 210] width 56 height 12
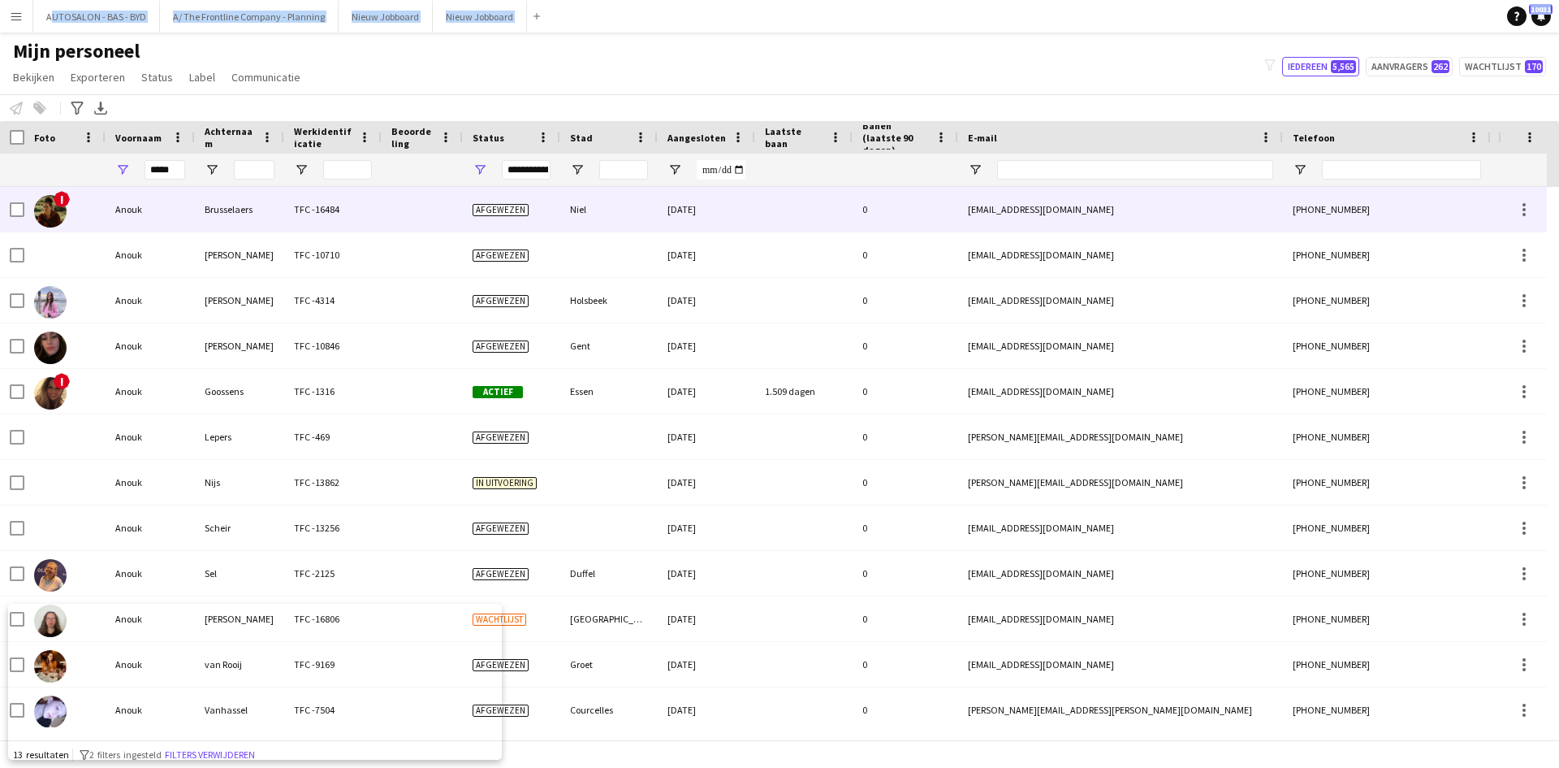
click at [514, 212] on span "Afgewezen" at bounding box center [501, 210] width 56 height 12
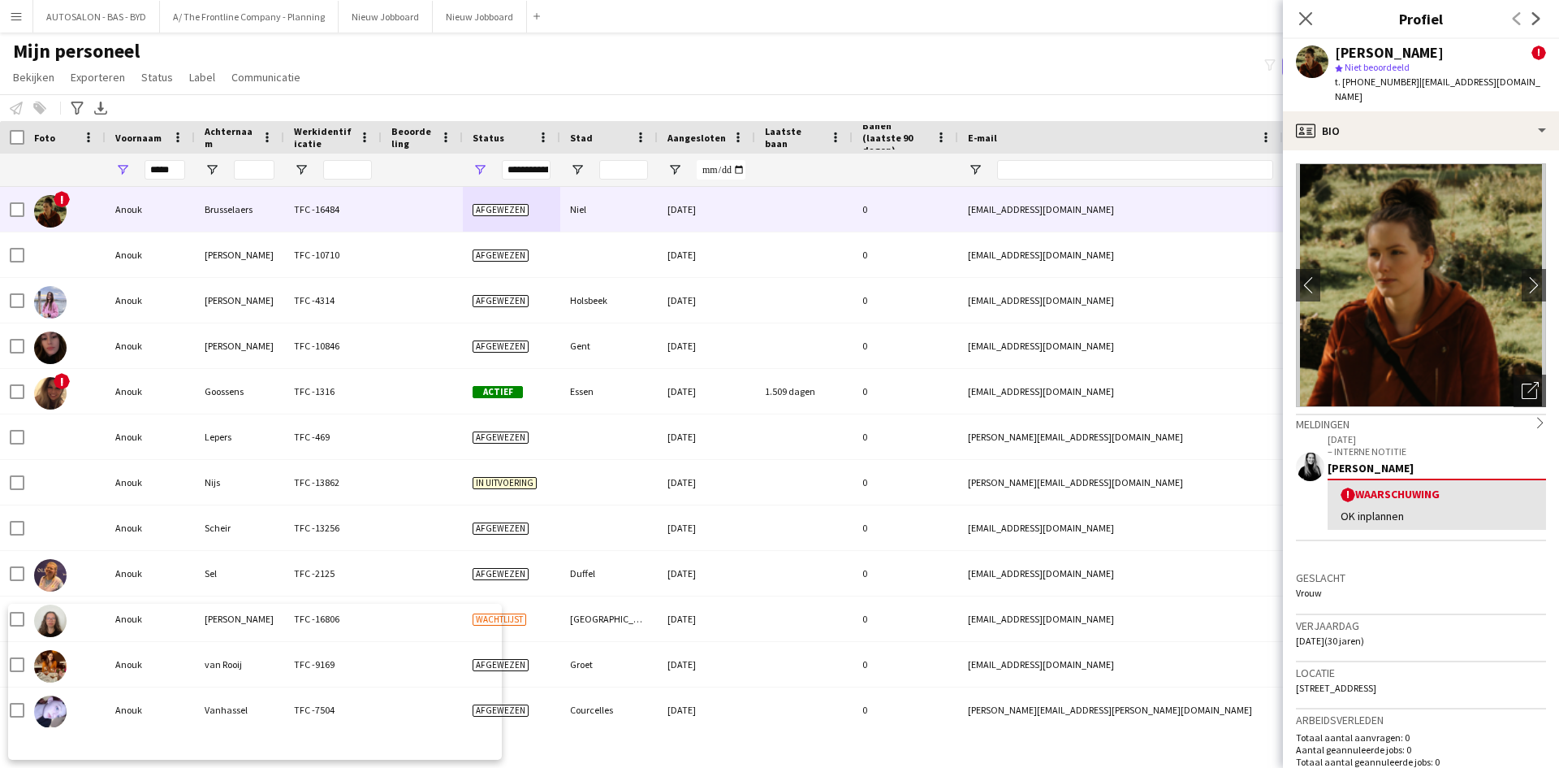
click at [1452, 414] on div "Meldingen chevron-right" at bounding box center [1421, 422] width 250 height 18
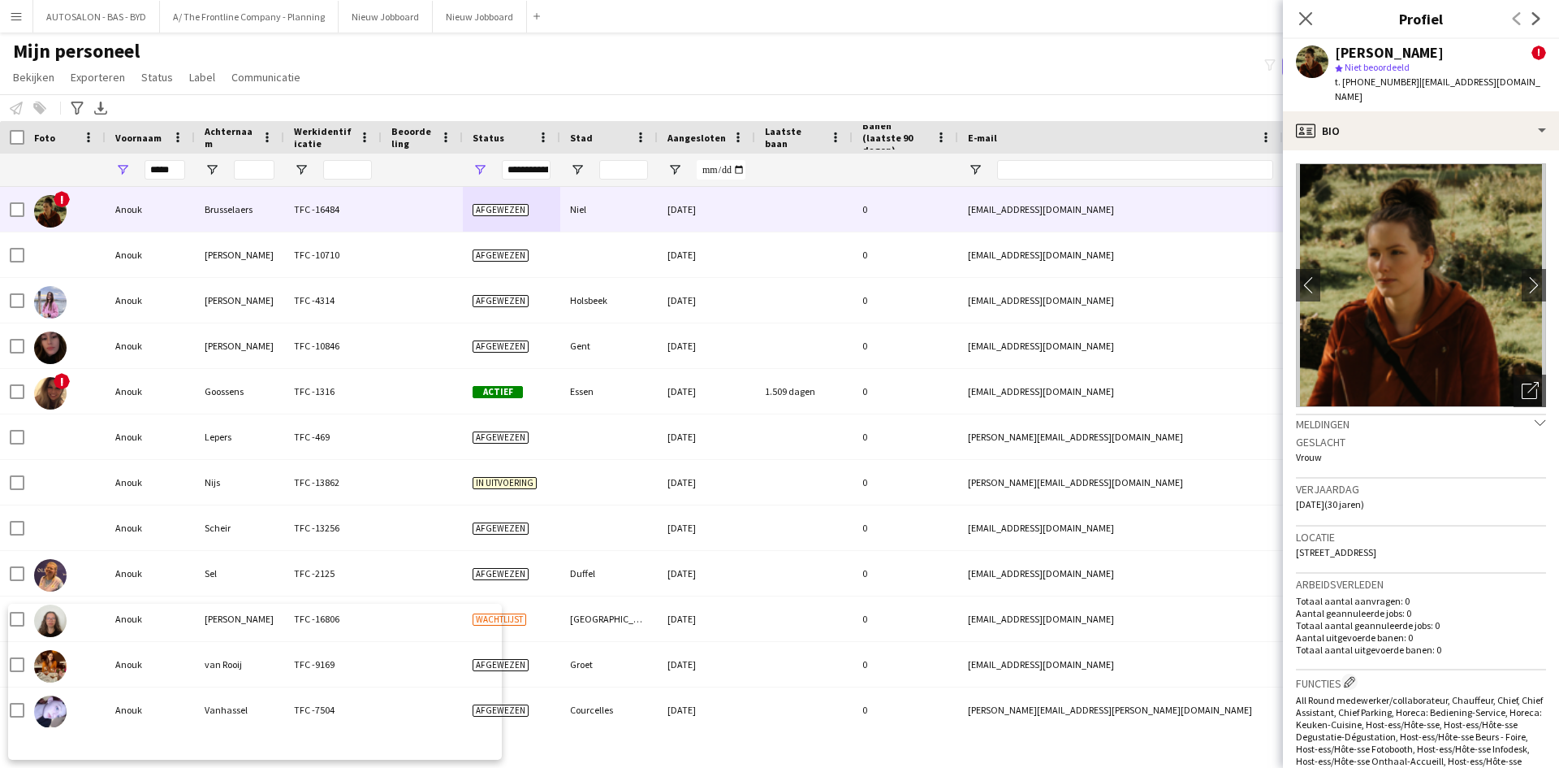
click at [1509, 431] on div "Geslacht Vrouw" at bounding box center [1421, 454] width 250 height 47
click at [1516, 413] on div "Meldingen chevron-down" at bounding box center [1421, 422] width 250 height 18
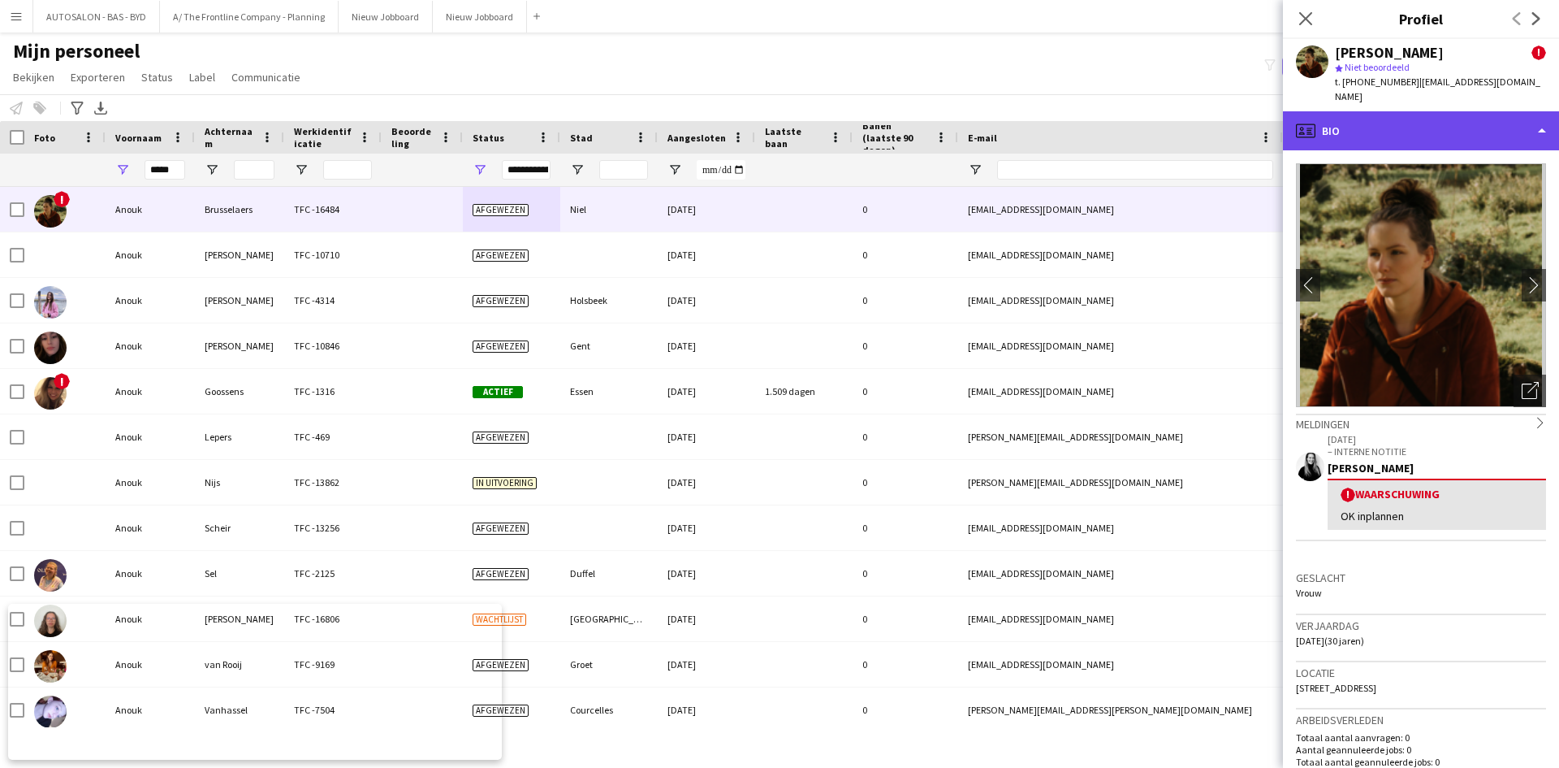
click at [1380, 111] on div "profile Bio" at bounding box center [1421, 130] width 276 height 39
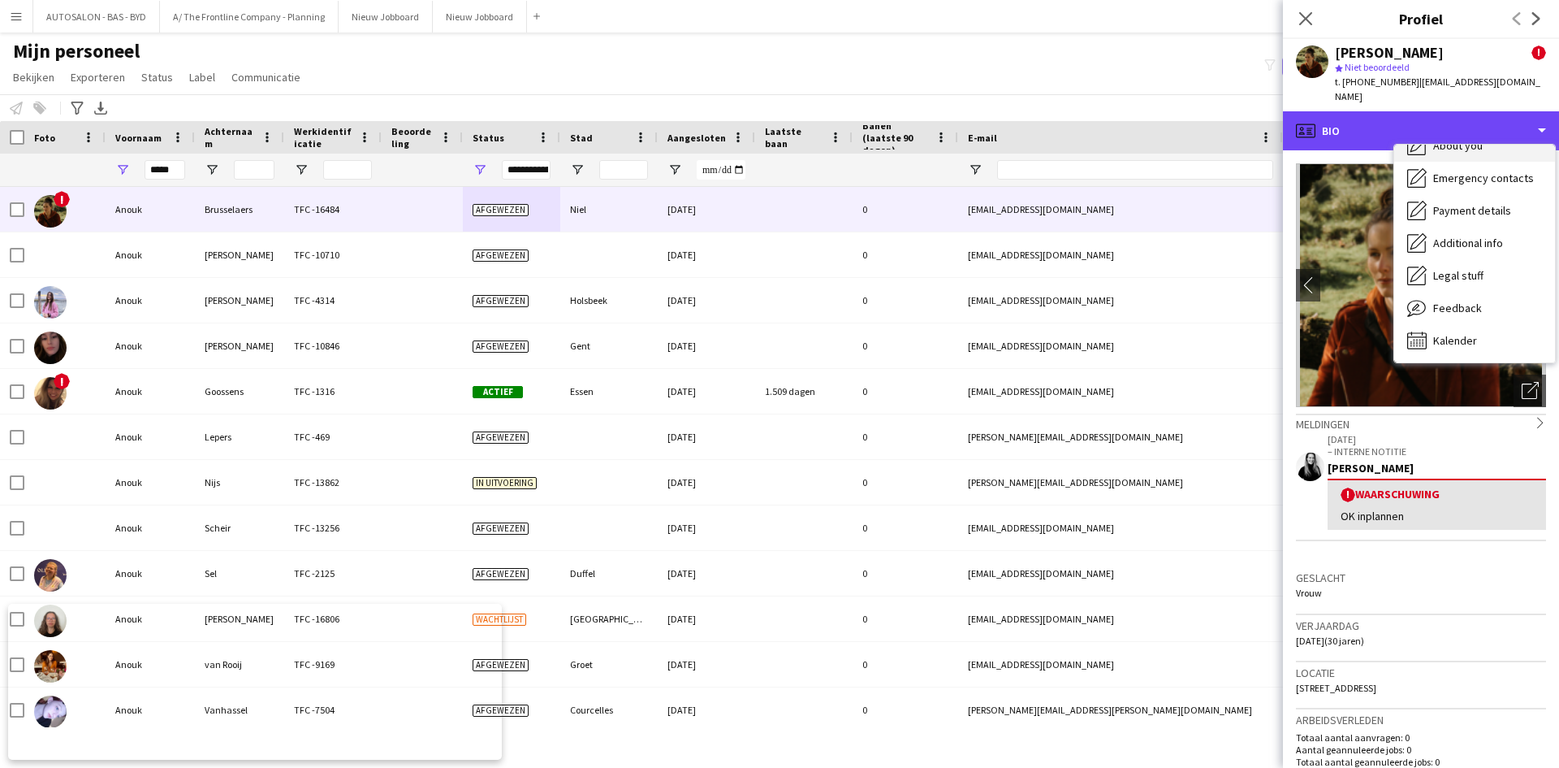
scroll to position [120, 0]
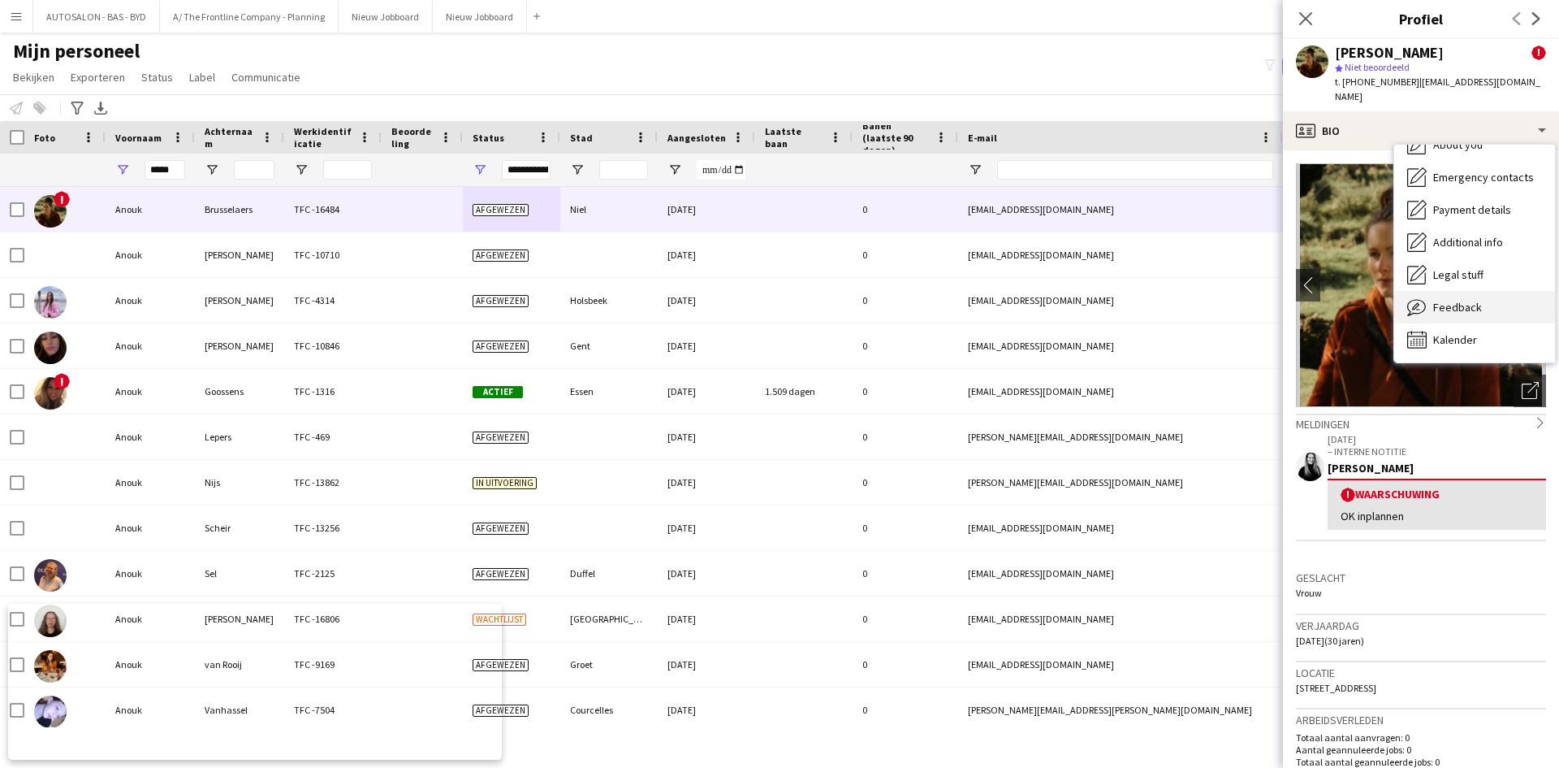
click at [1433, 298] on div "Feedback Feedback" at bounding box center [1475, 307] width 161 height 32
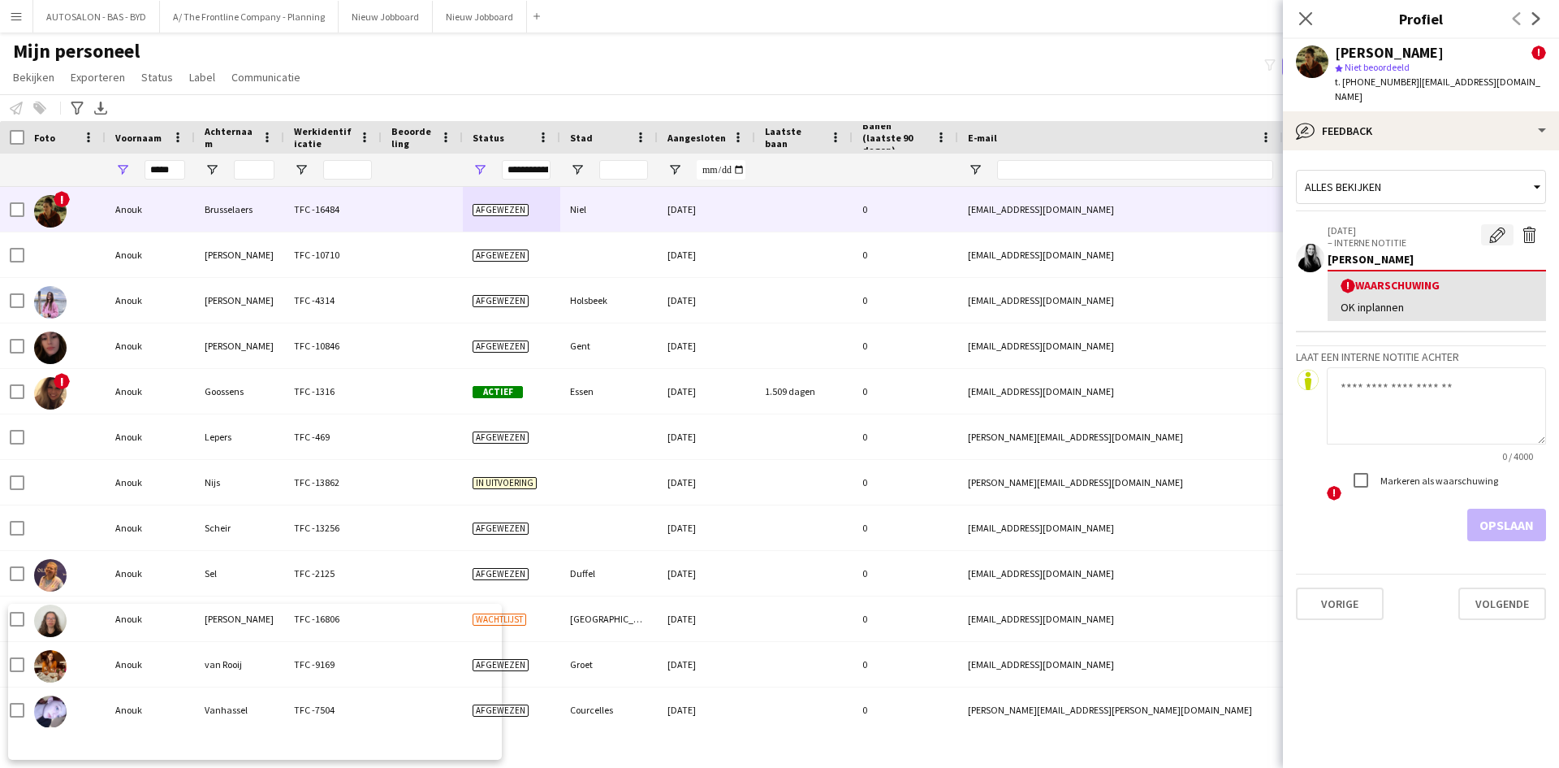
click at [1497, 227] on app-icon "Waarschuwing bewerken" at bounding box center [1498, 235] width 16 height 16
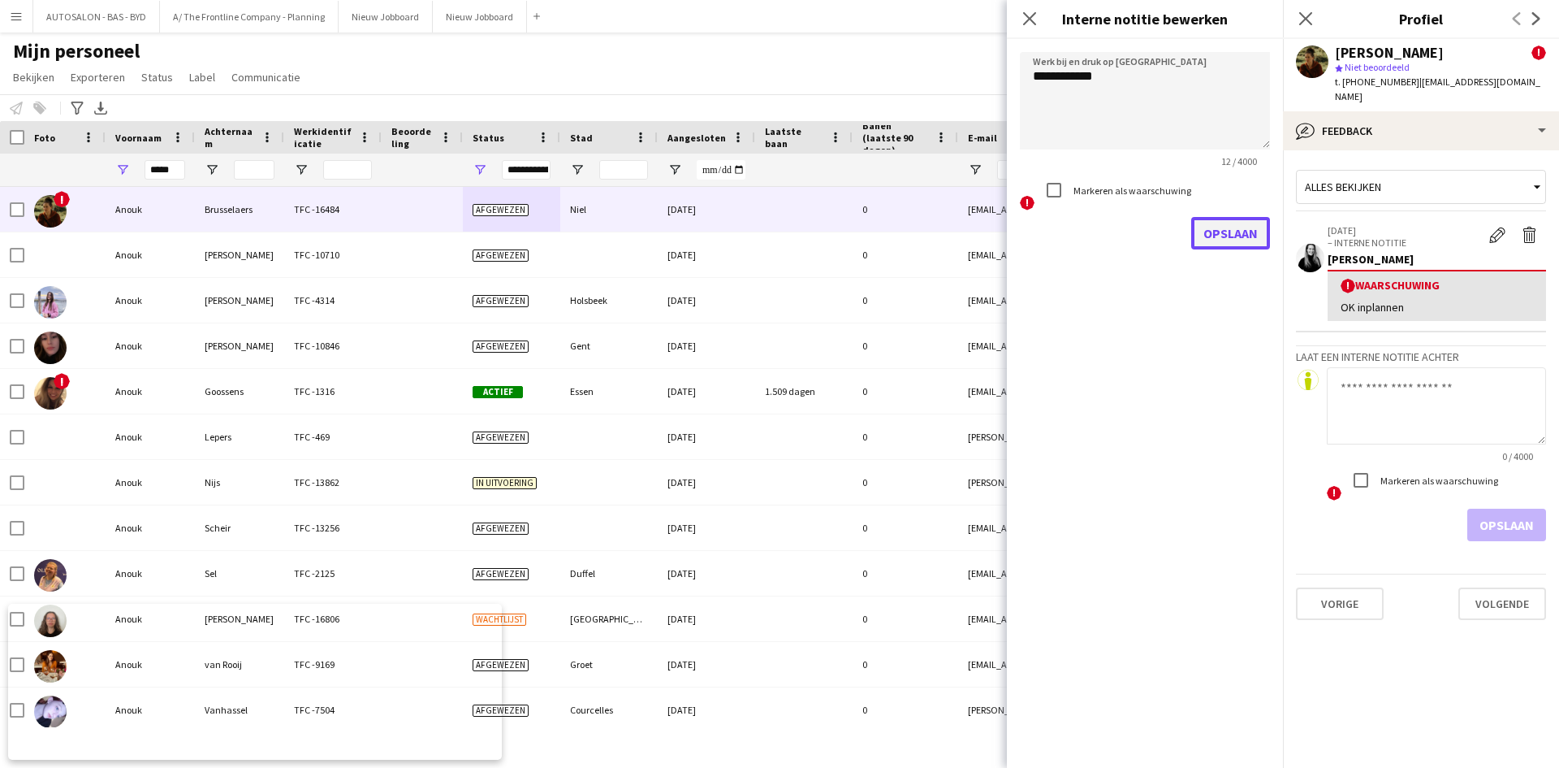
click at [1226, 244] on button "Opslaan" at bounding box center [1231, 233] width 79 height 32
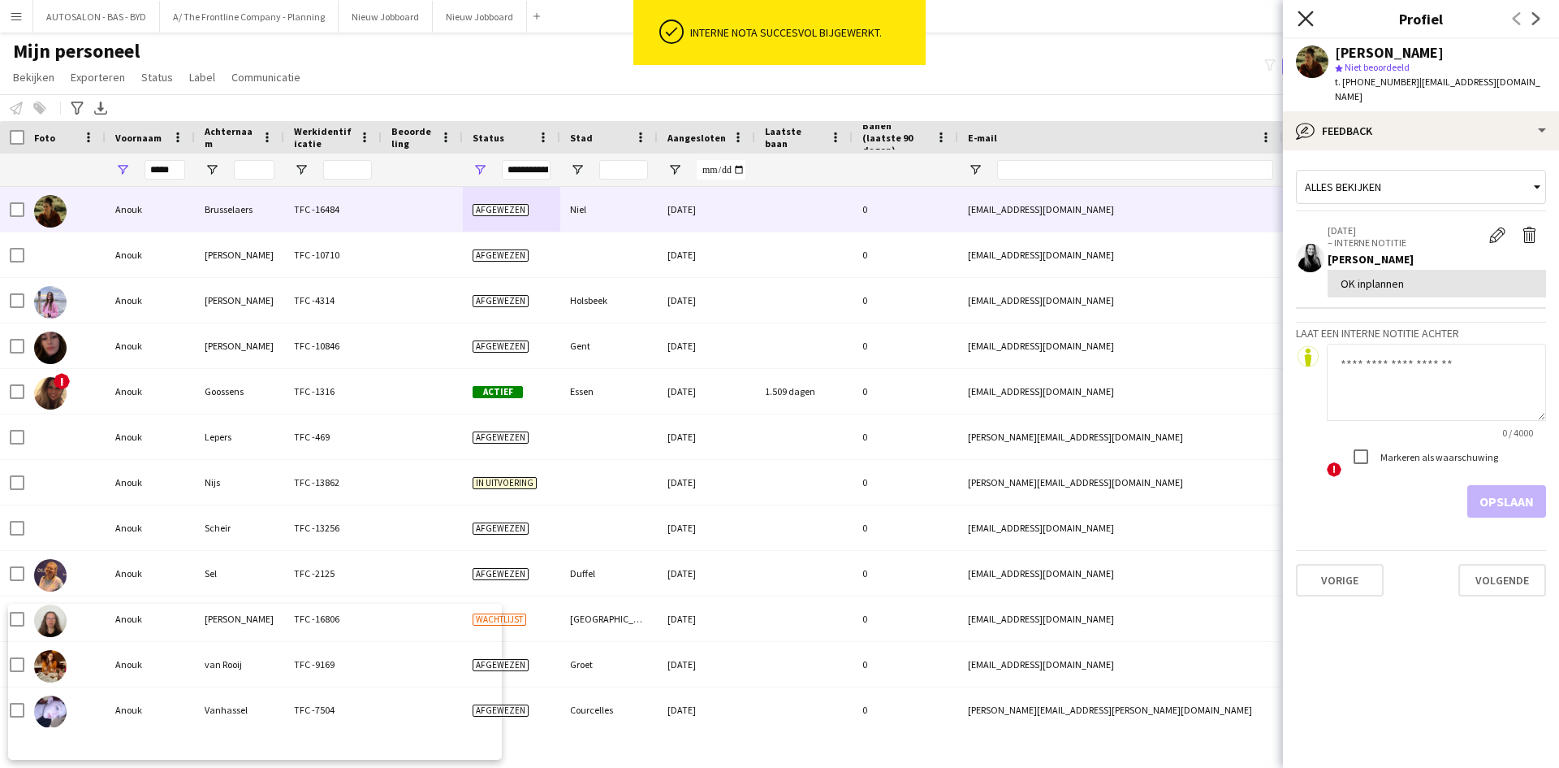
click at [1309, 18] on icon "Sluit pop-in" at bounding box center [1305, 18] width 15 height 15
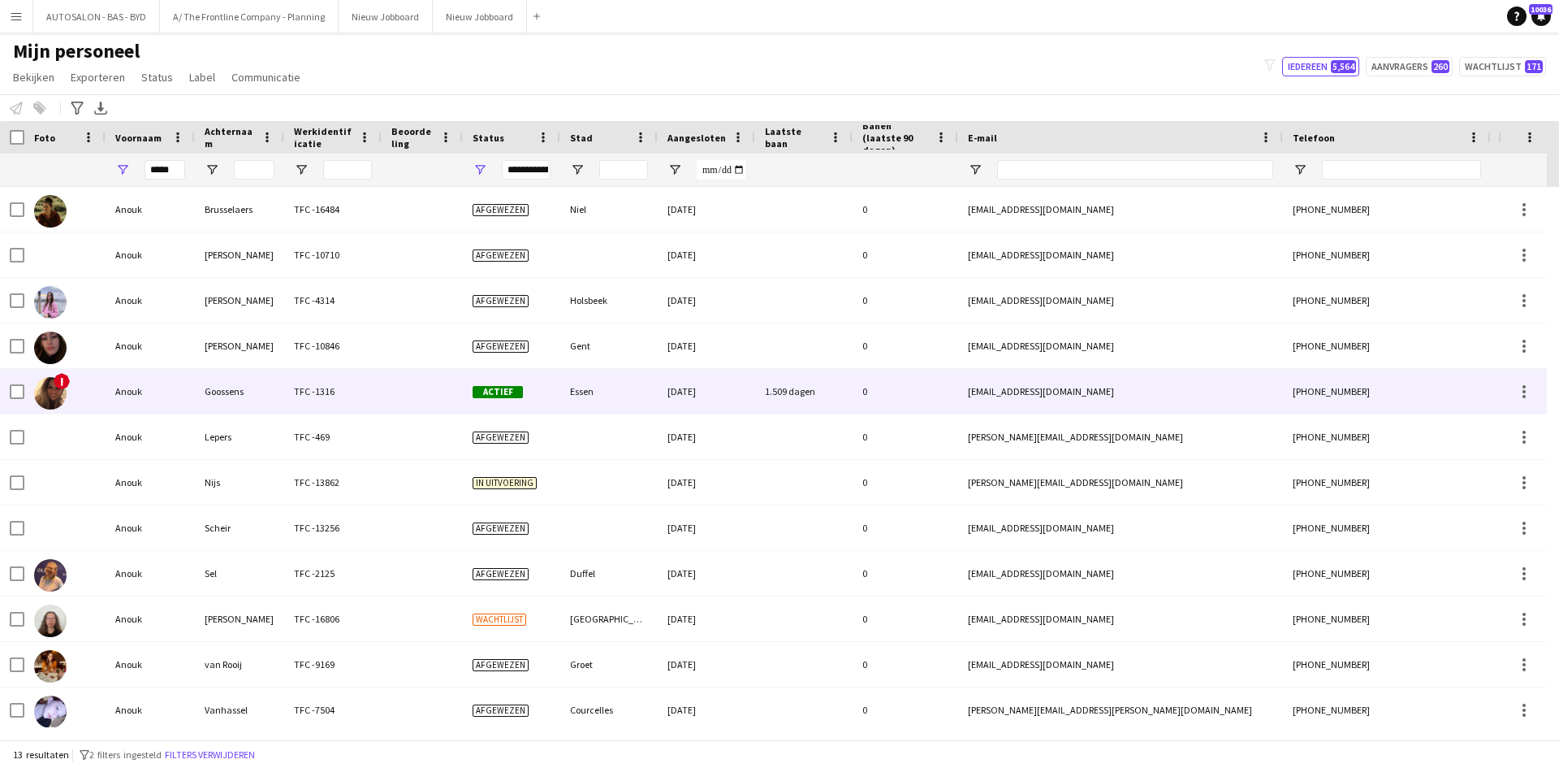
click at [642, 405] on div "Essen" at bounding box center [608, 391] width 97 height 45
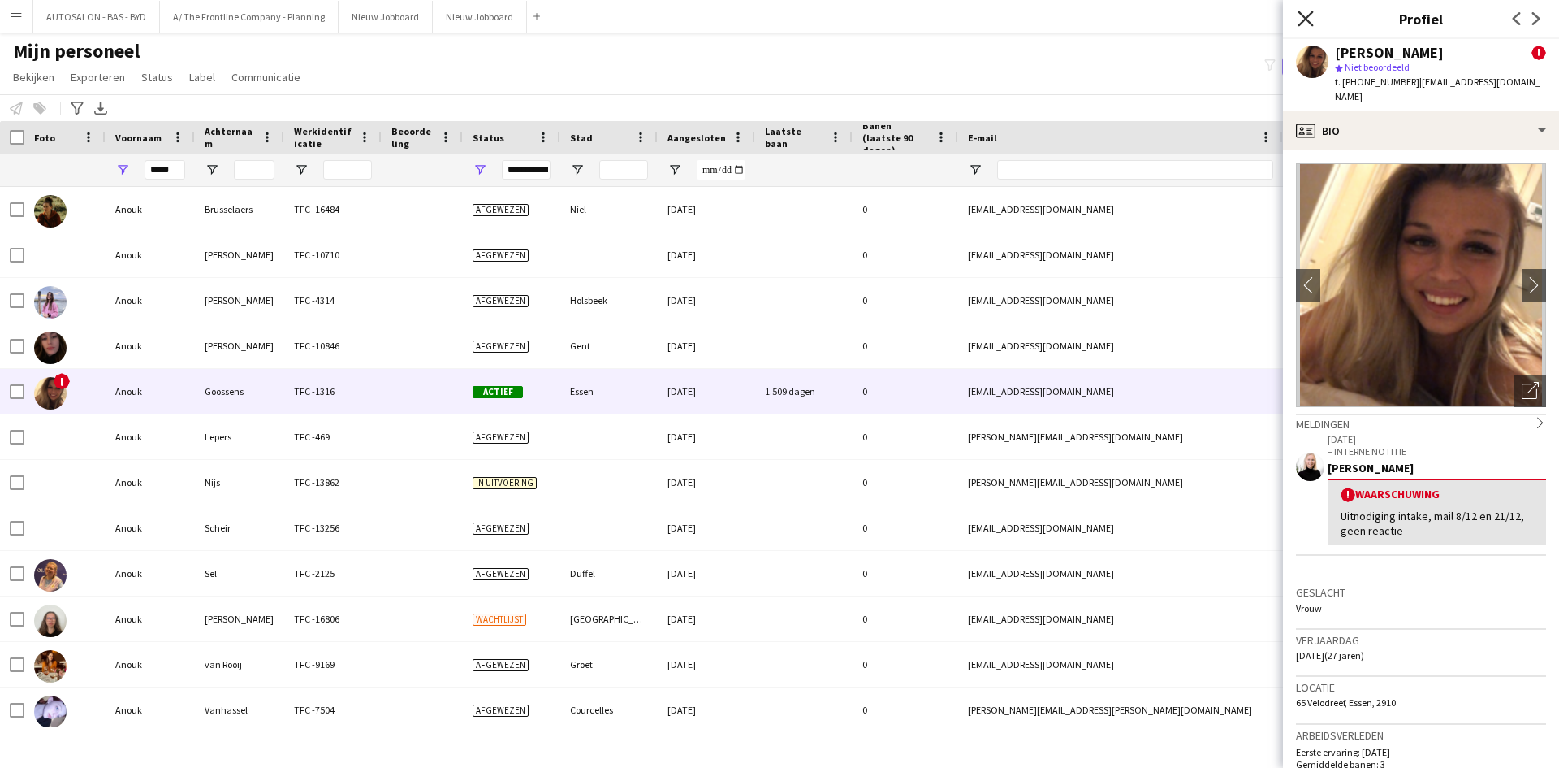
click at [1308, 19] on icon at bounding box center [1305, 18] width 15 height 15
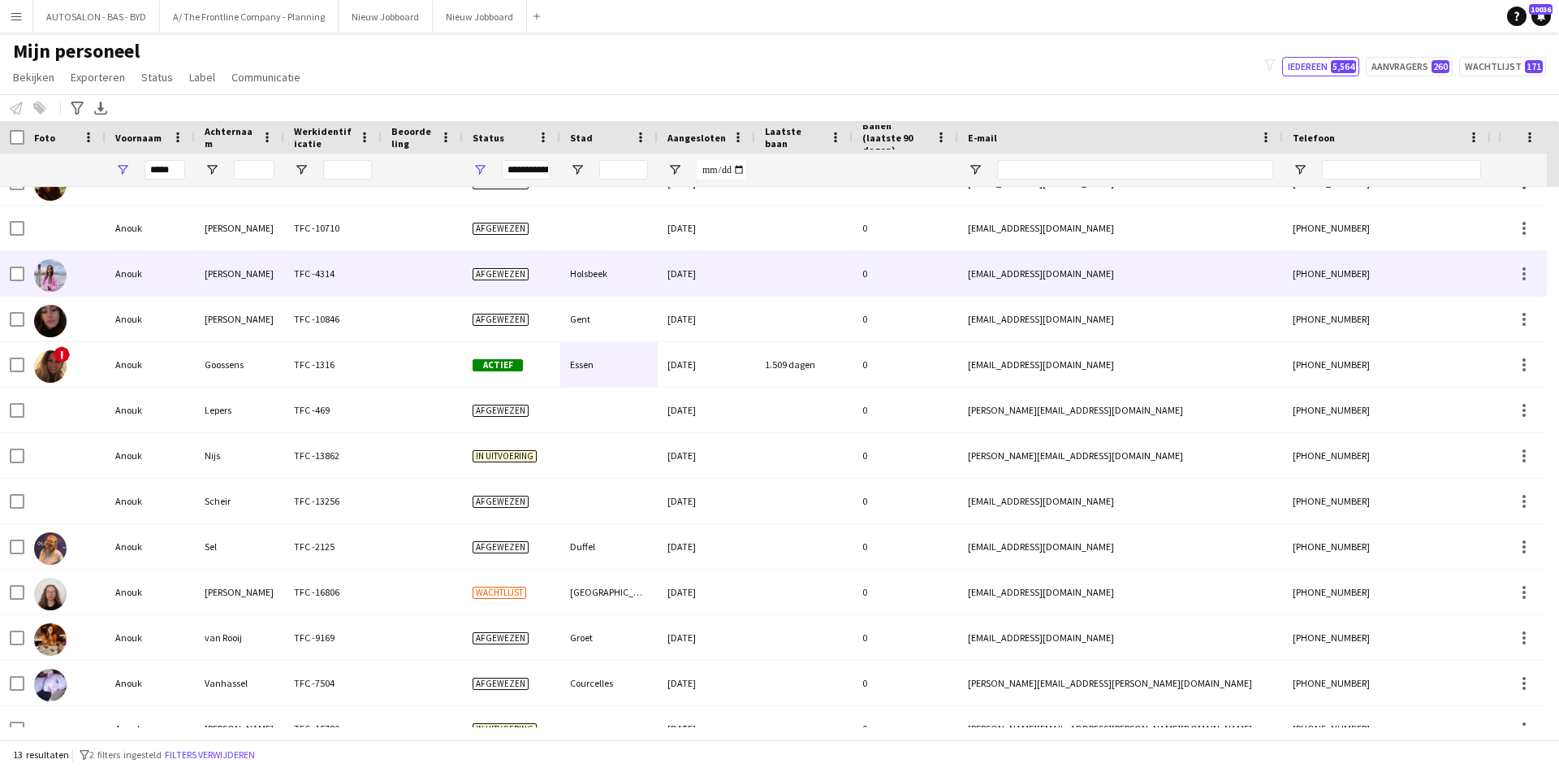
scroll to position [51, 0]
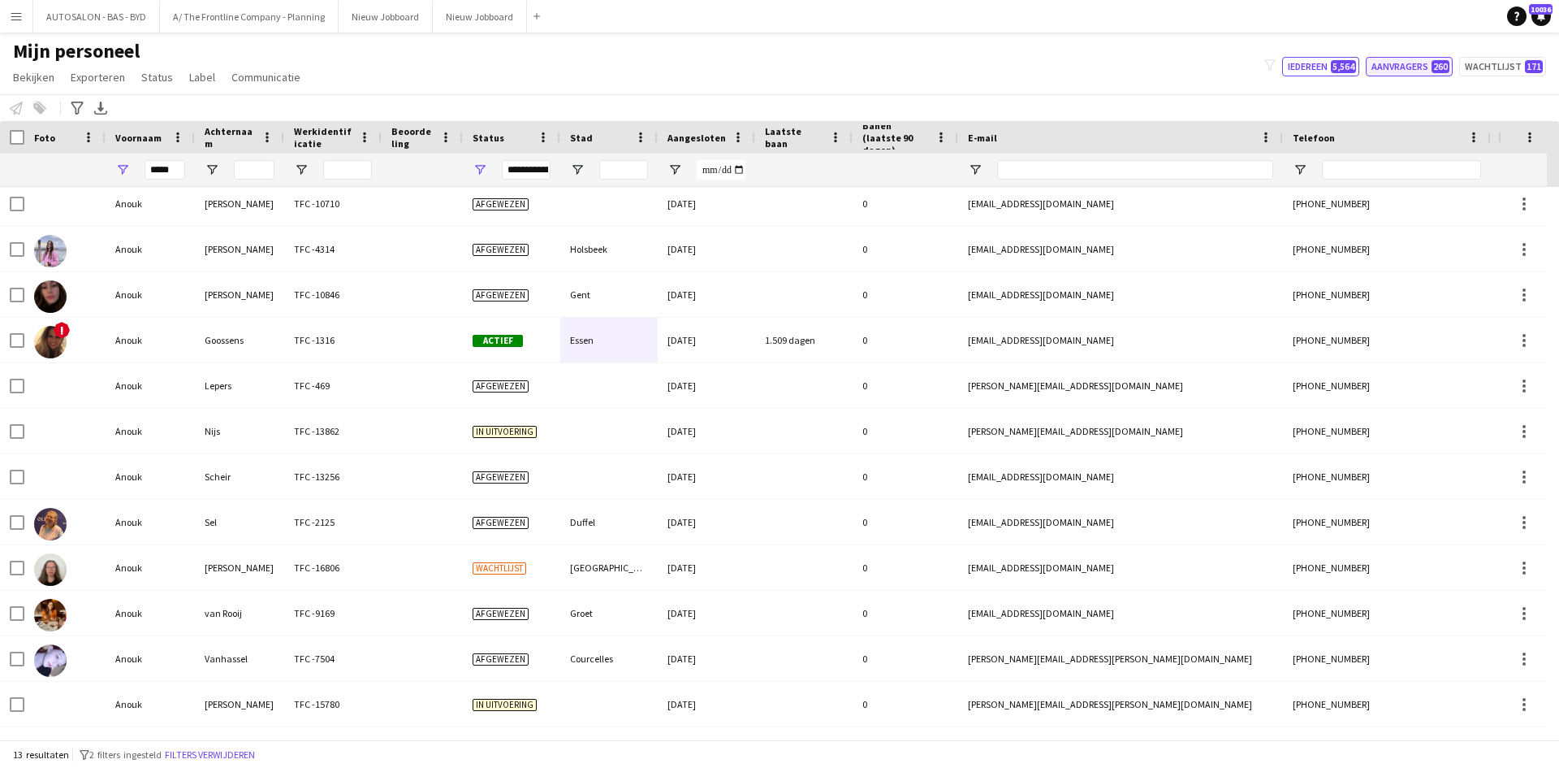
click at [1378, 68] on button "Aanvragers 260" at bounding box center [1409, 66] width 87 height 19
type input "**********"
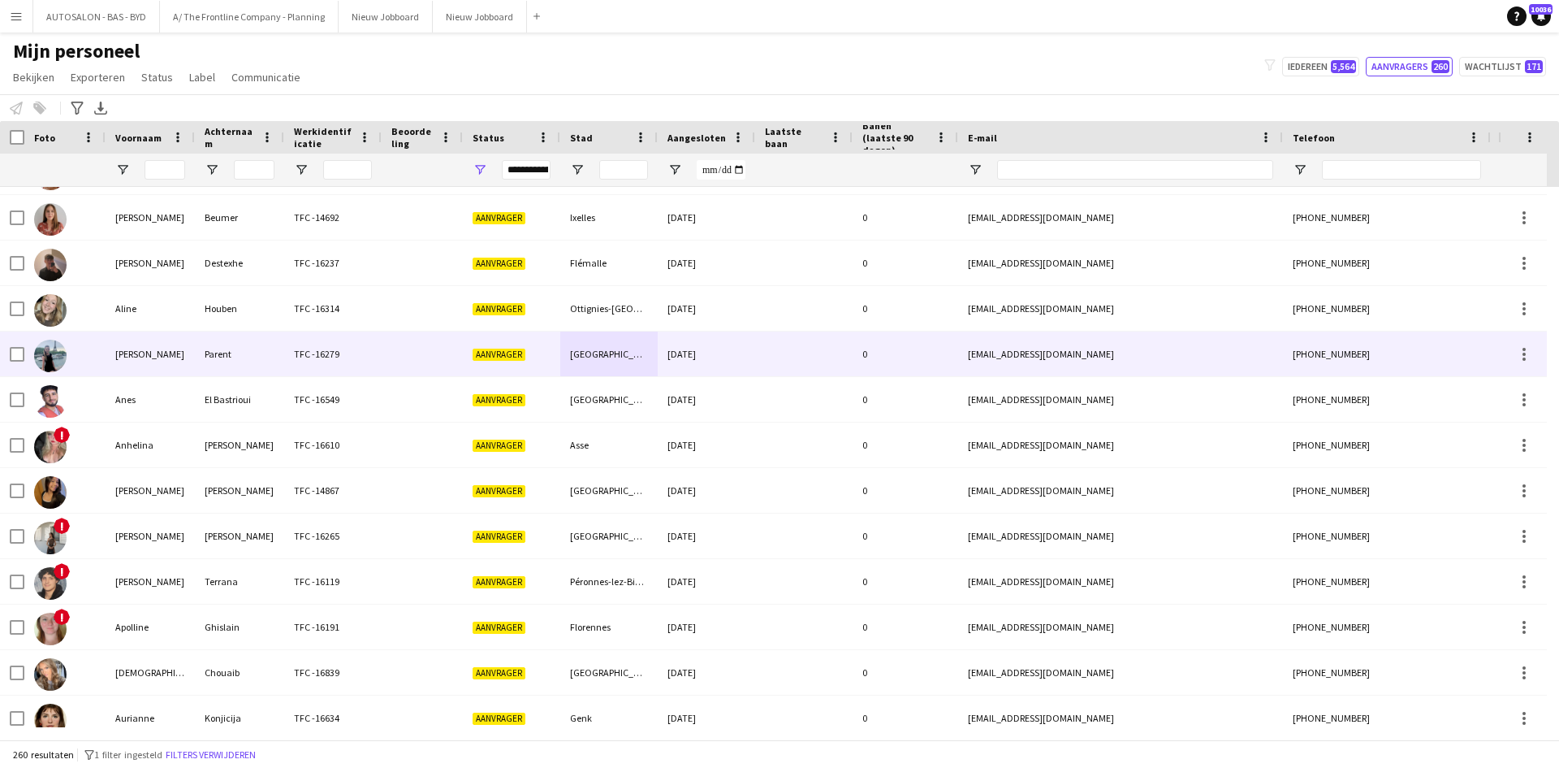
scroll to position [0, 0]
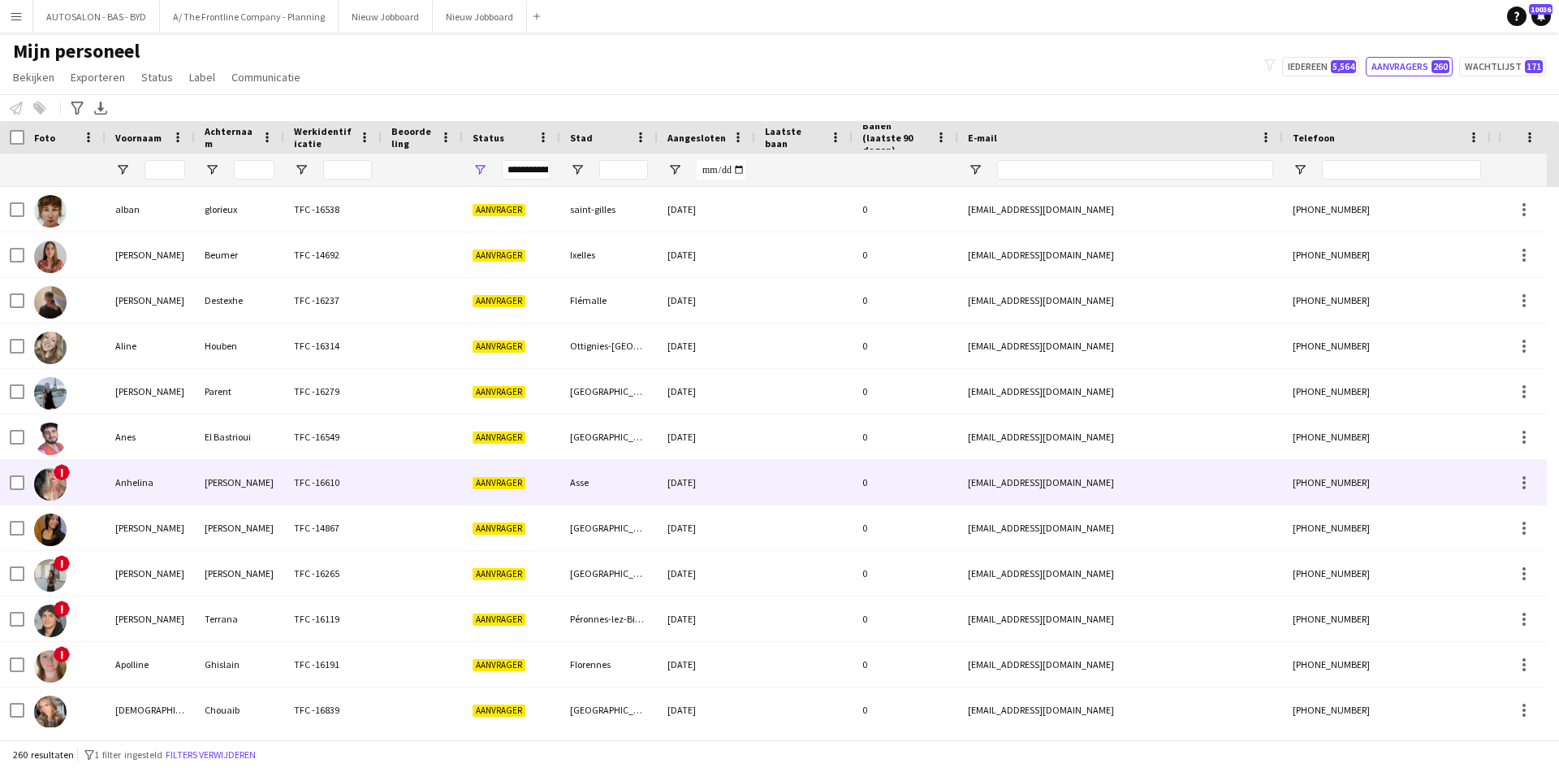
click at [335, 487] on div "TFC -16610" at bounding box center [332, 482] width 97 height 45
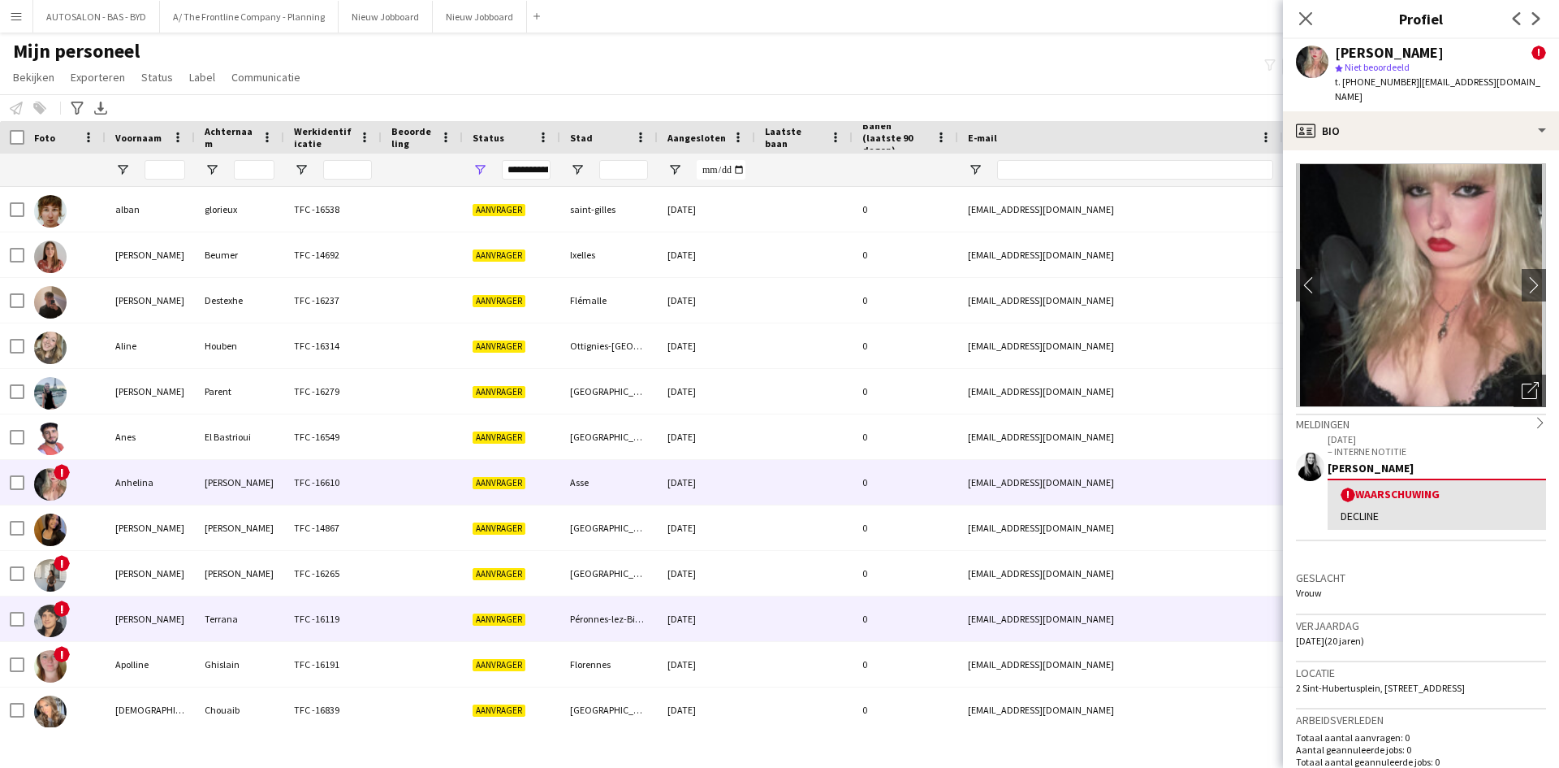
click at [365, 598] on div "TFC -16119" at bounding box center [332, 618] width 97 height 45
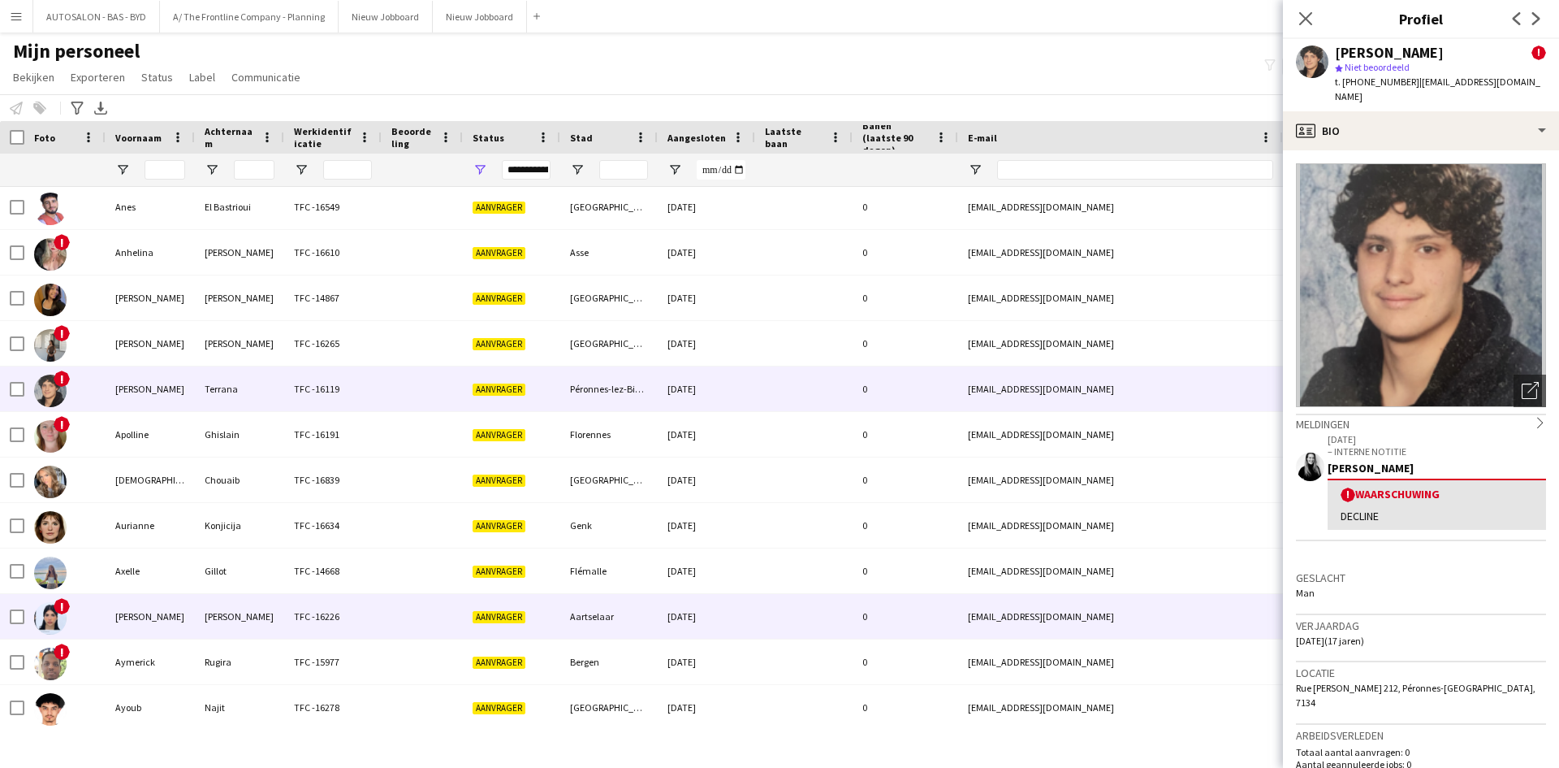
scroll to position [244, 0]
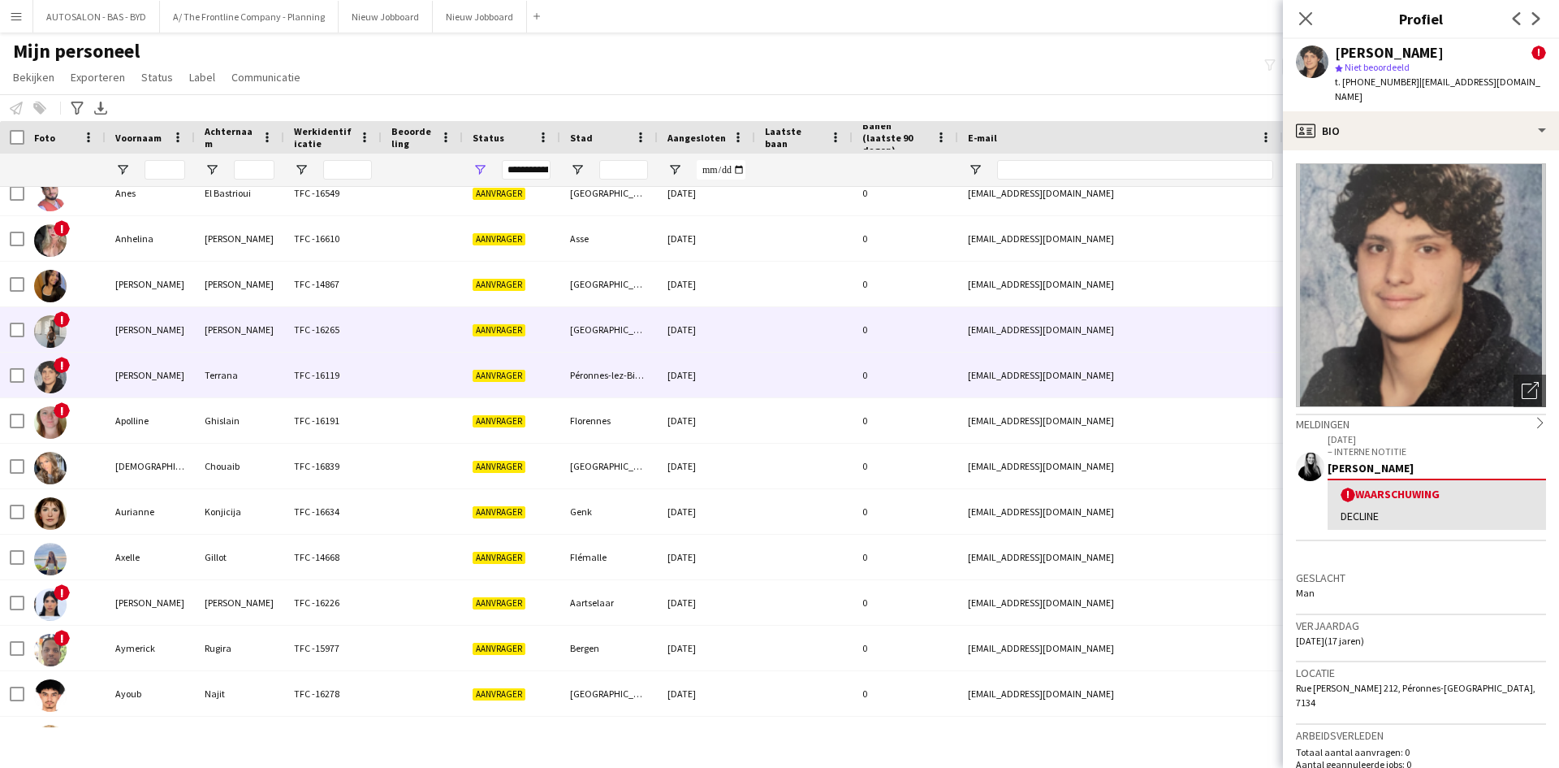
click at [500, 317] on div "Aanvrager" at bounding box center [511, 329] width 97 height 45
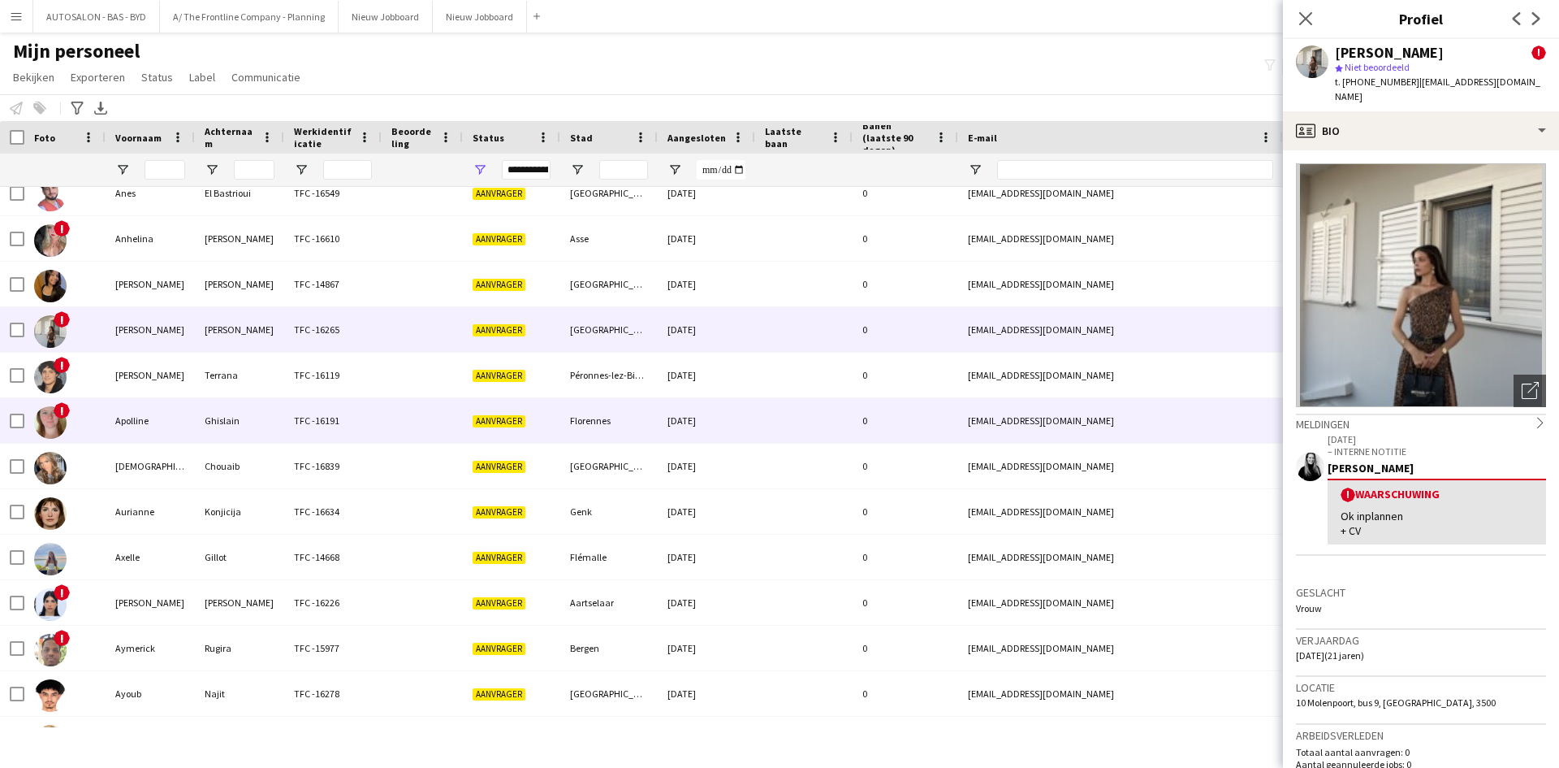
click at [329, 427] on div "TFC -16191" at bounding box center [332, 420] width 97 height 45
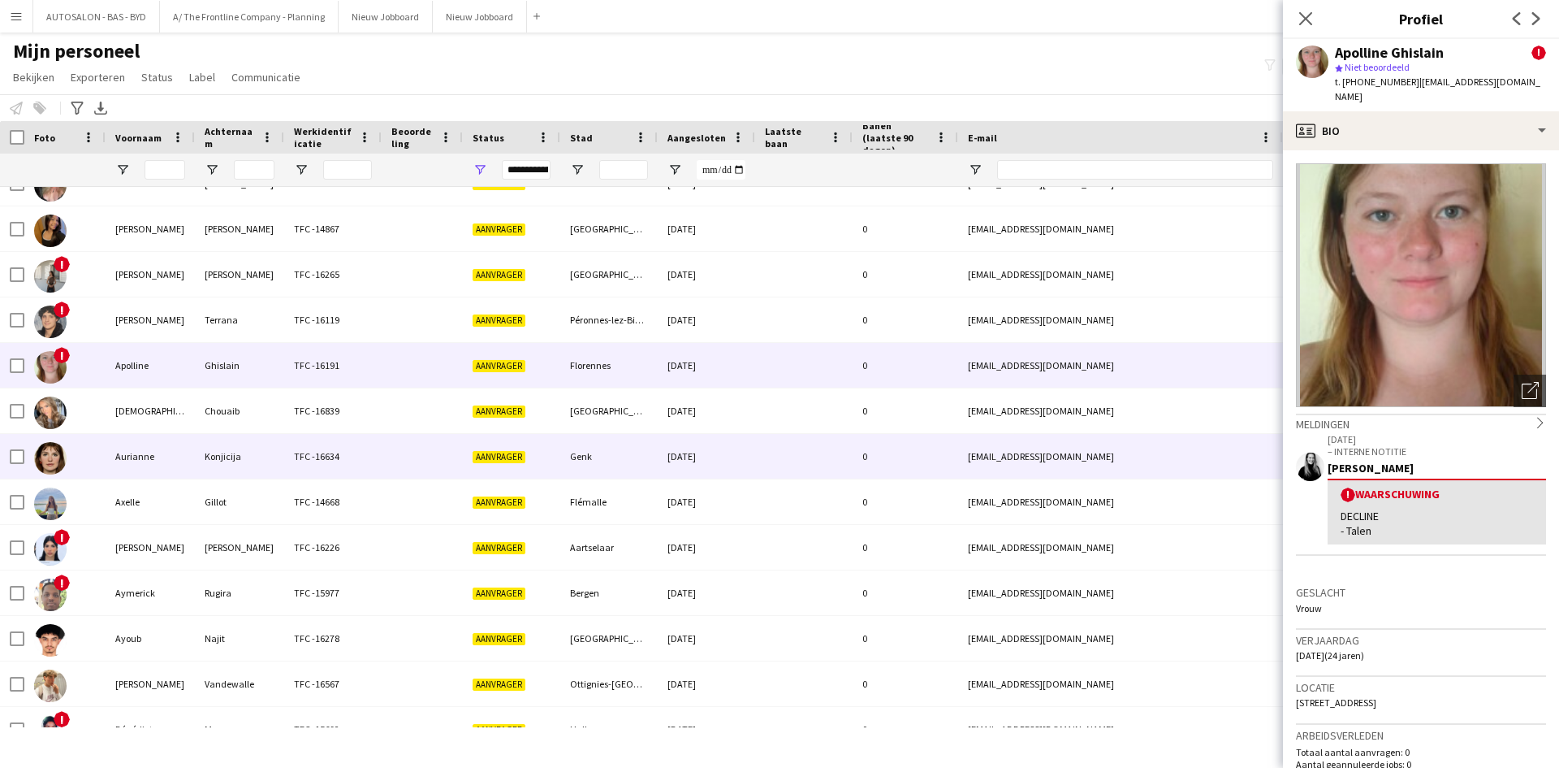
scroll to position [325, 0]
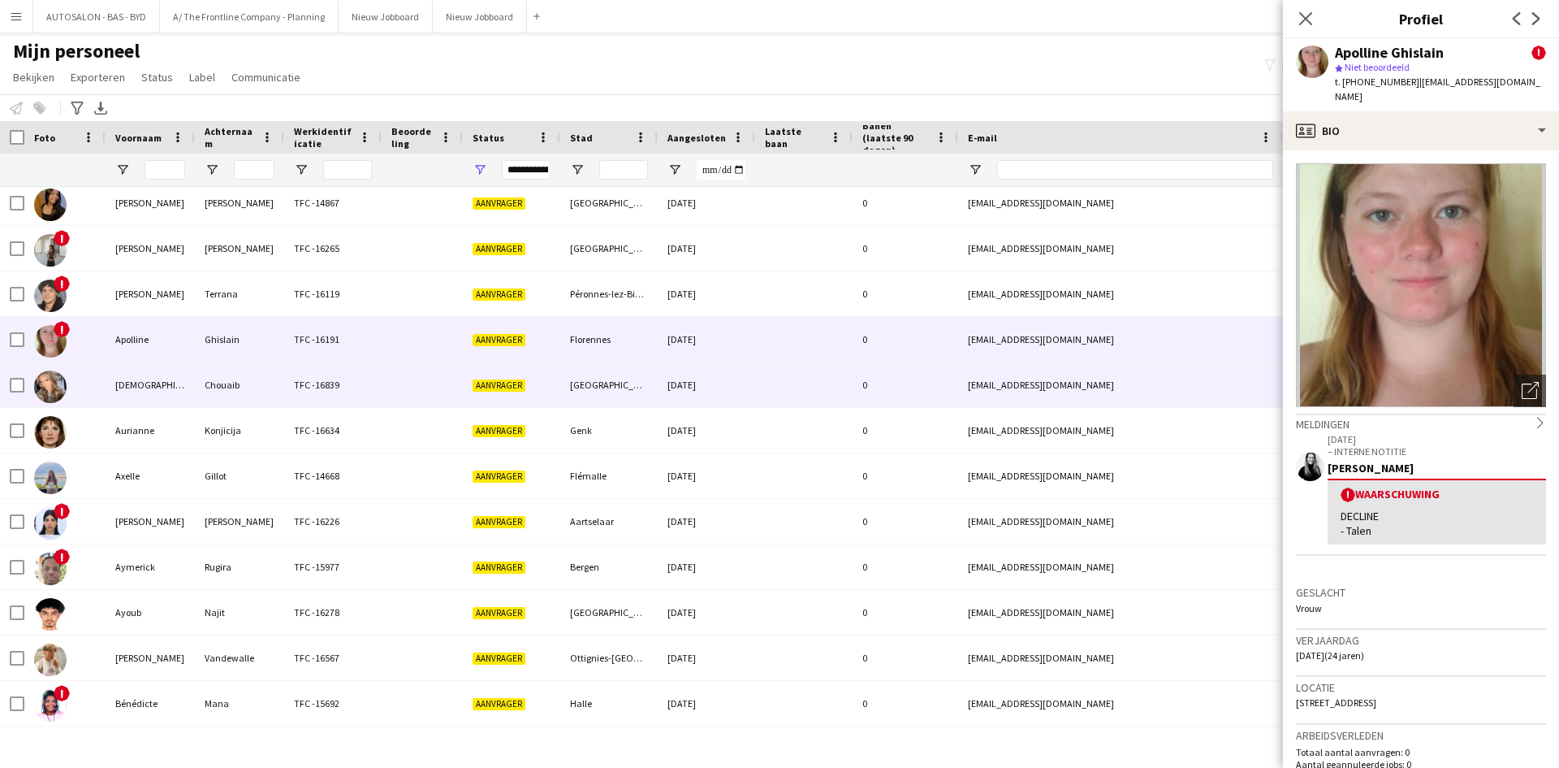
click at [250, 396] on div "Chouaib" at bounding box center [239, 384] width 89 height 45
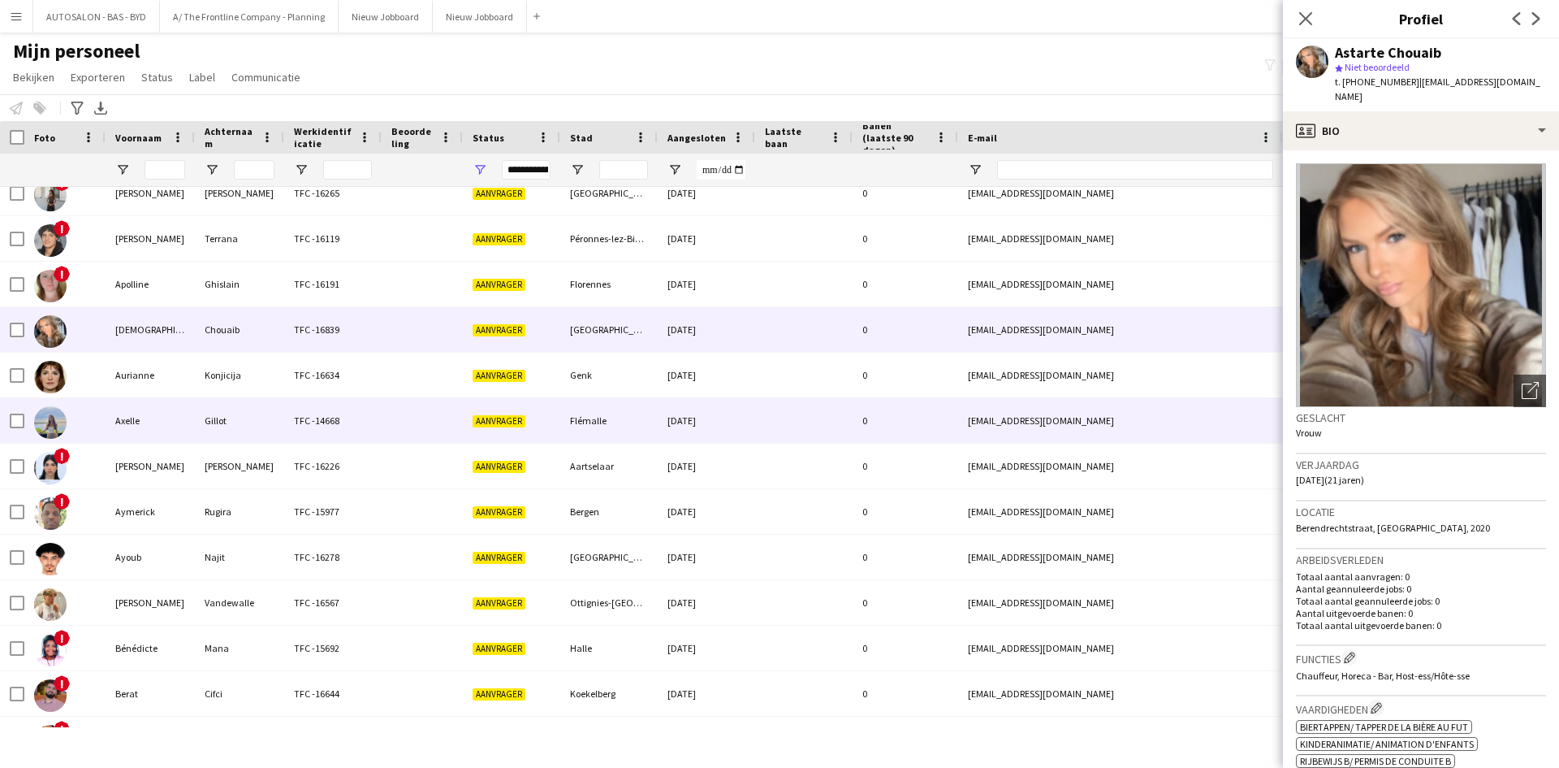
scroll to position [0, 0]
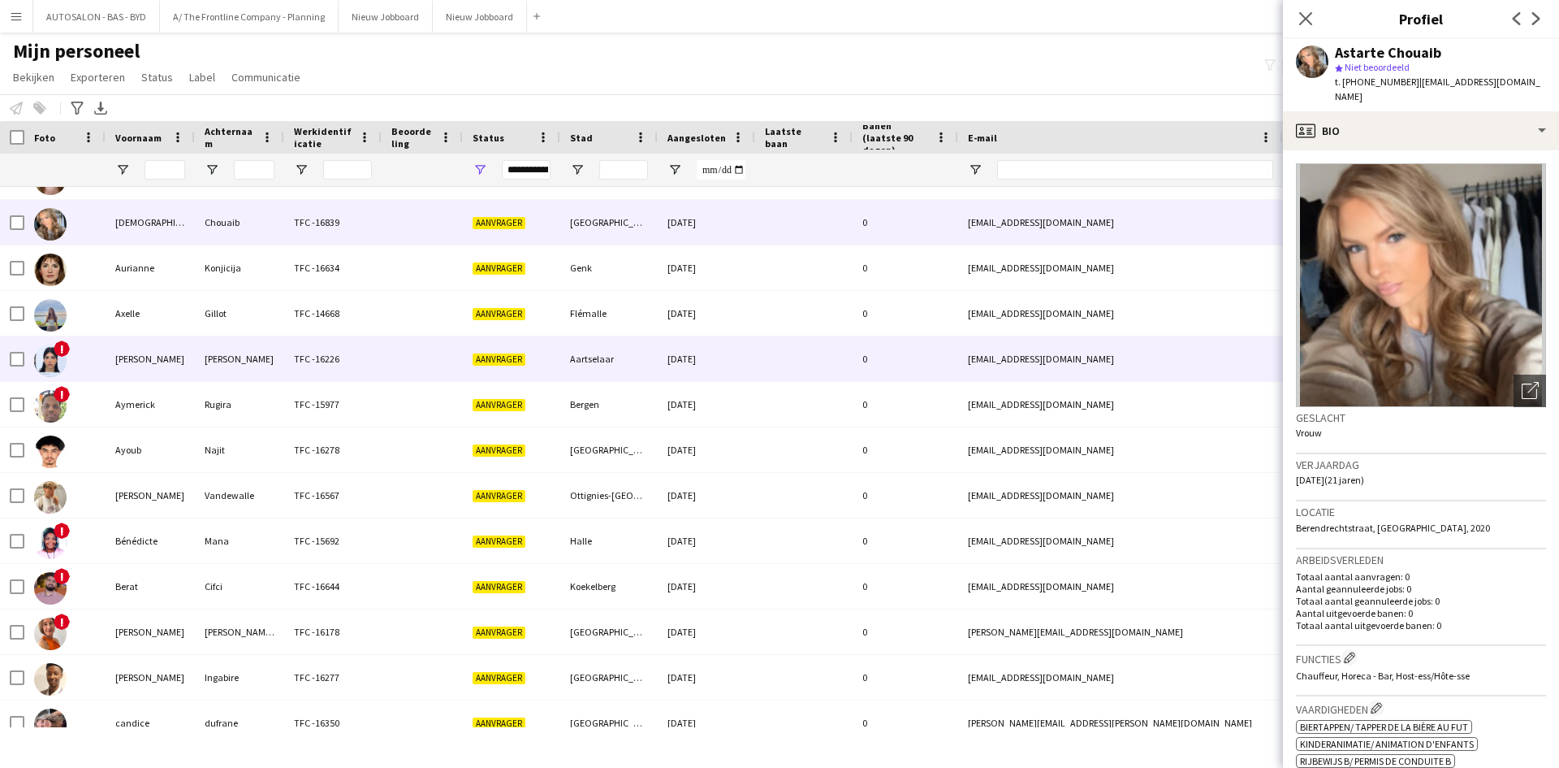
click at [180, 379] on div "[PERSON_NAME]" at bounding box center [150, 358] width 89 height 45
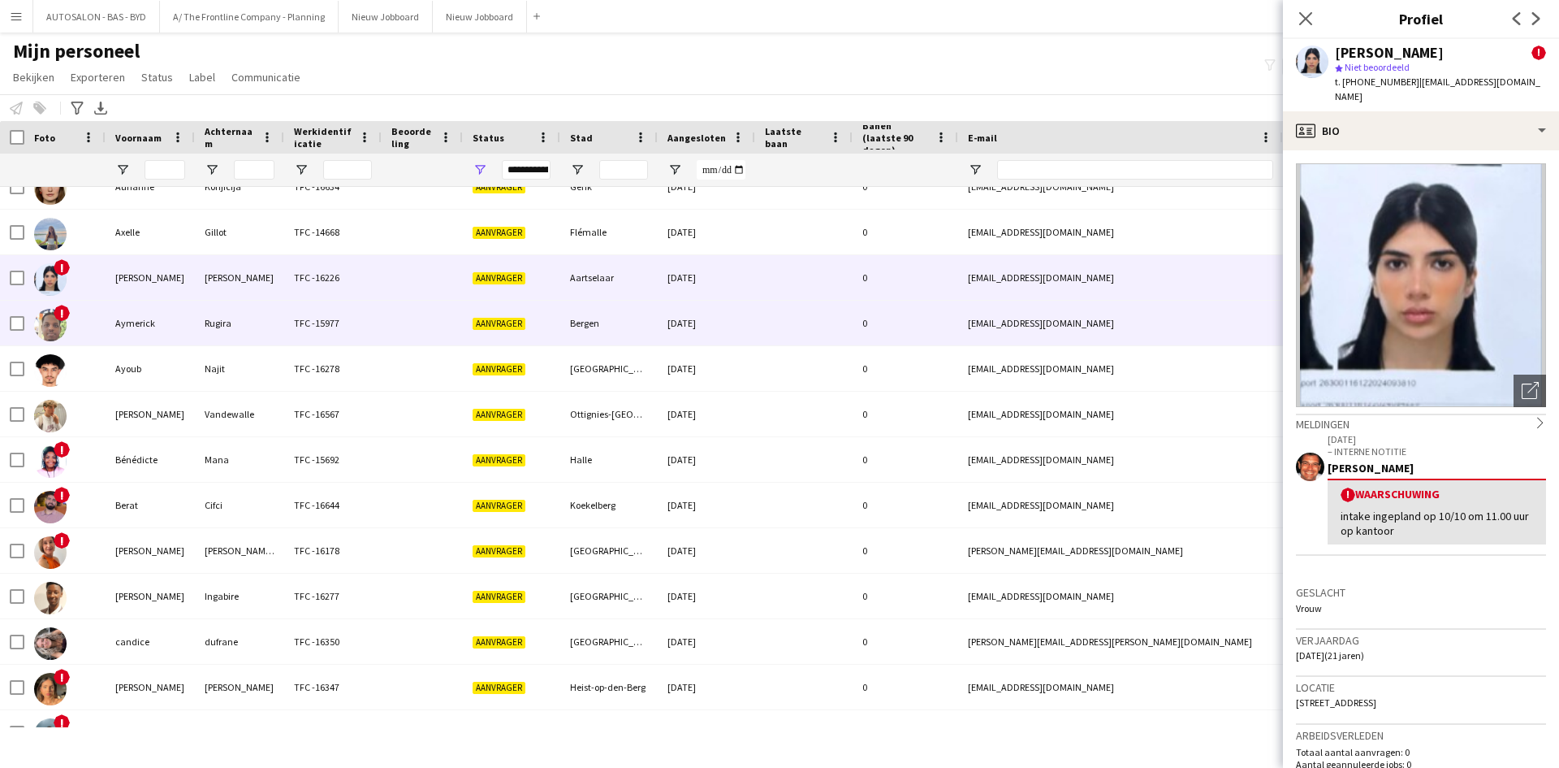
click at [532, 330] on div "Aanvrager" at bounding box center [511, 323] width 97 height 45
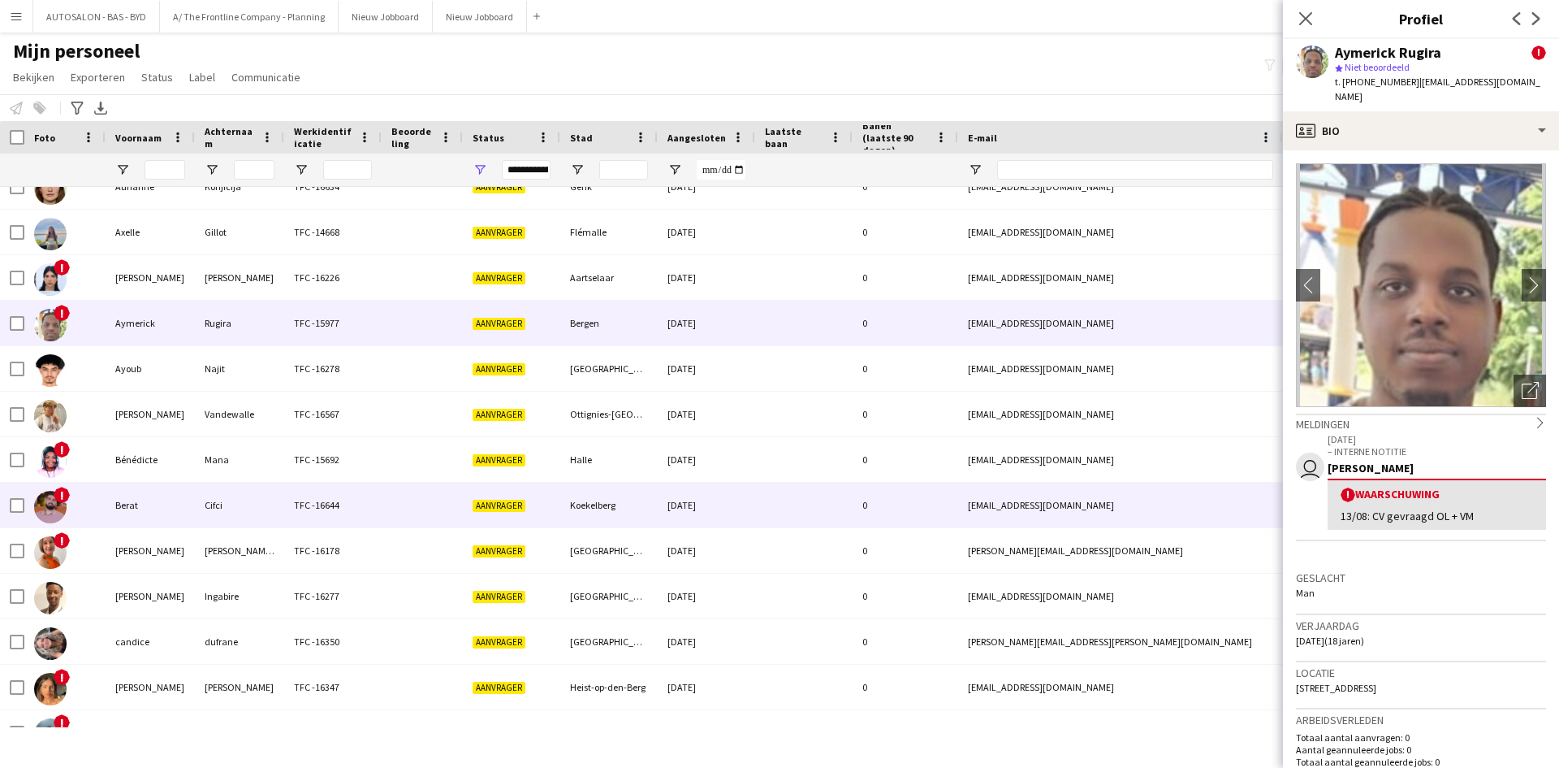
click at [341, 512] on div "TFC -16644" at bounding box center [332, 504] width 97 height 45
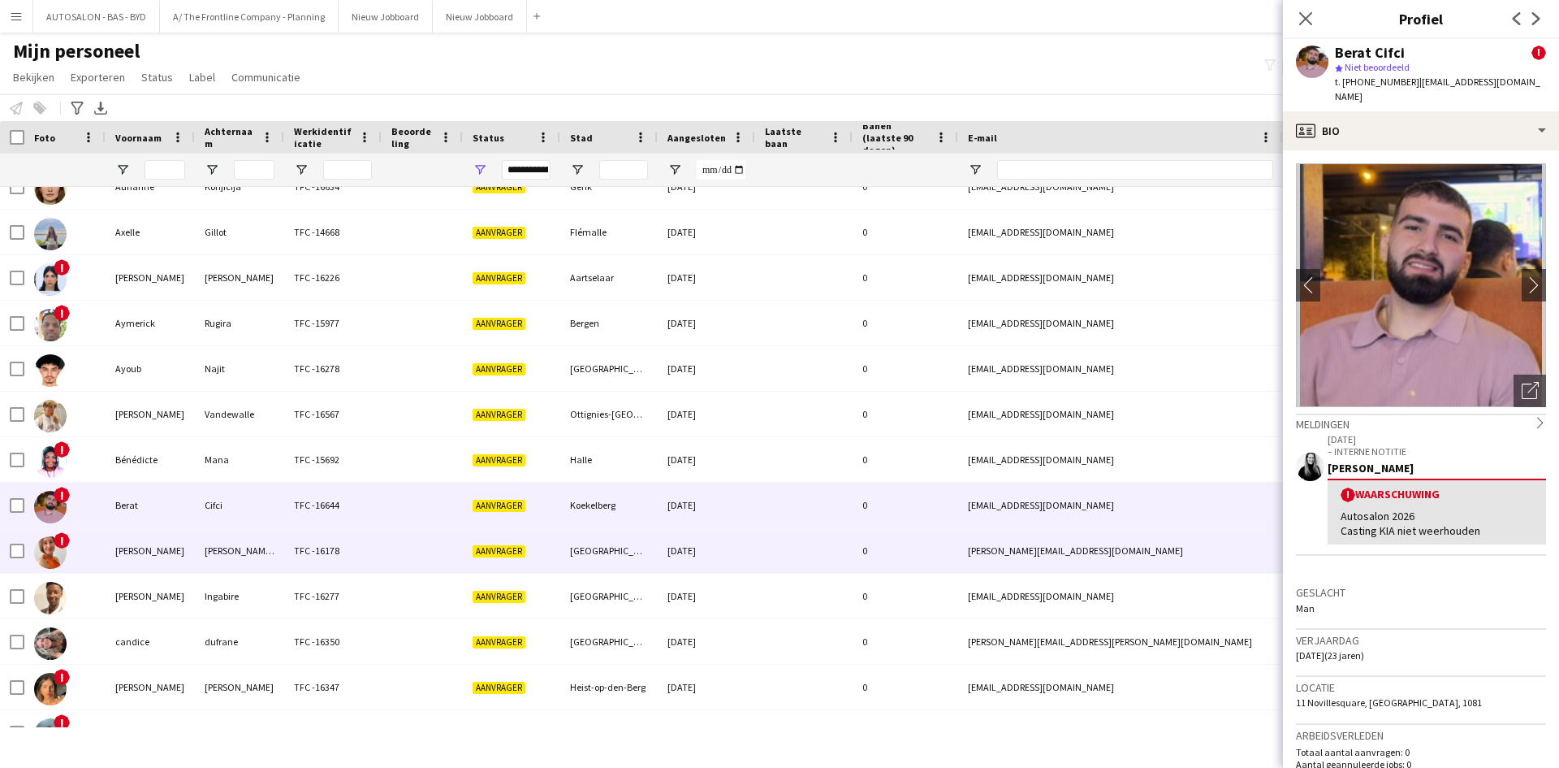
click at [315, 556] on div "TFC -16178" at bounding box center [332, 550] width 97 height 45
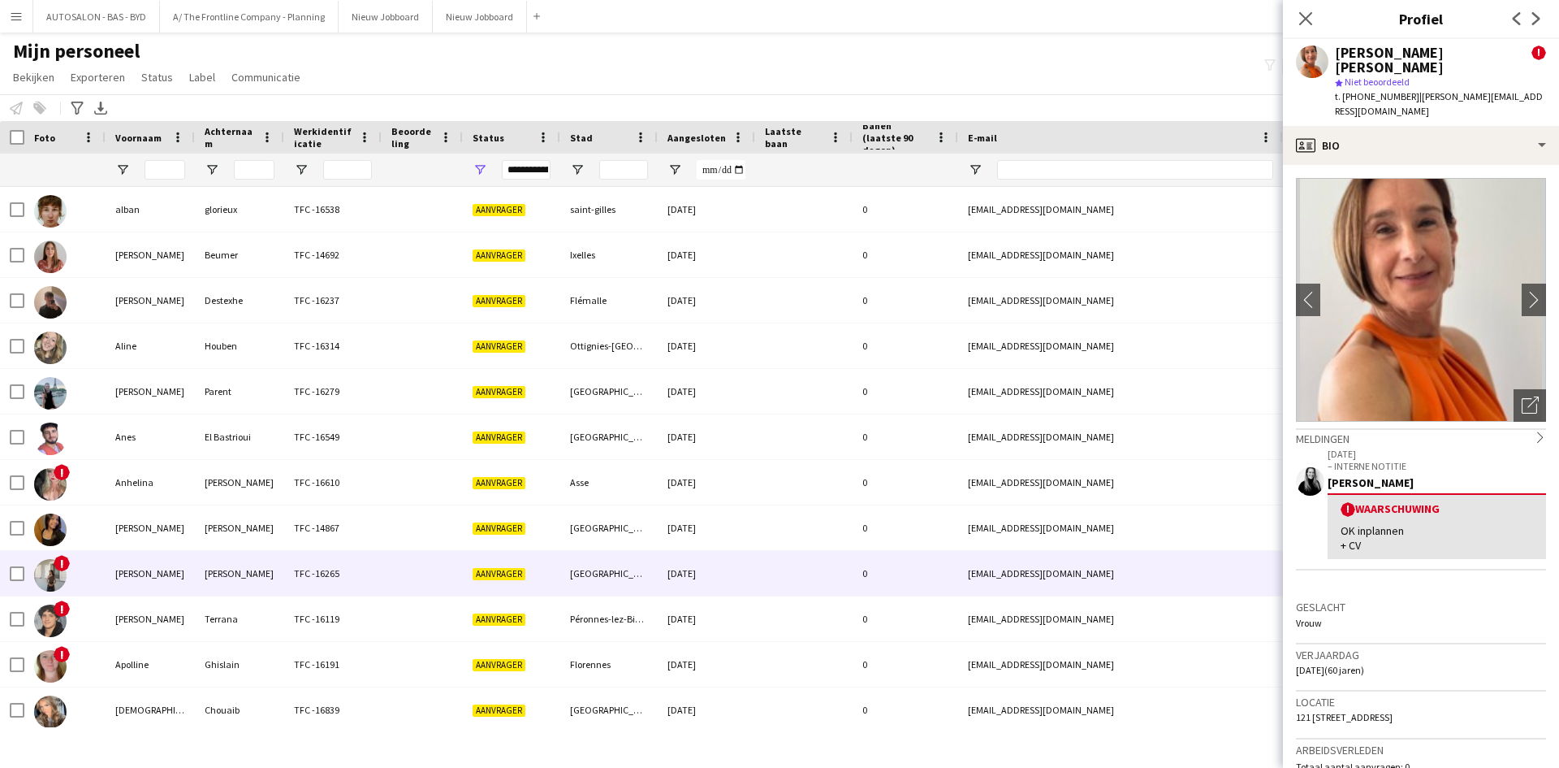
click at [309, 586] on div "TFC -16265" at bounding box center [332, 573] width 97 height 45
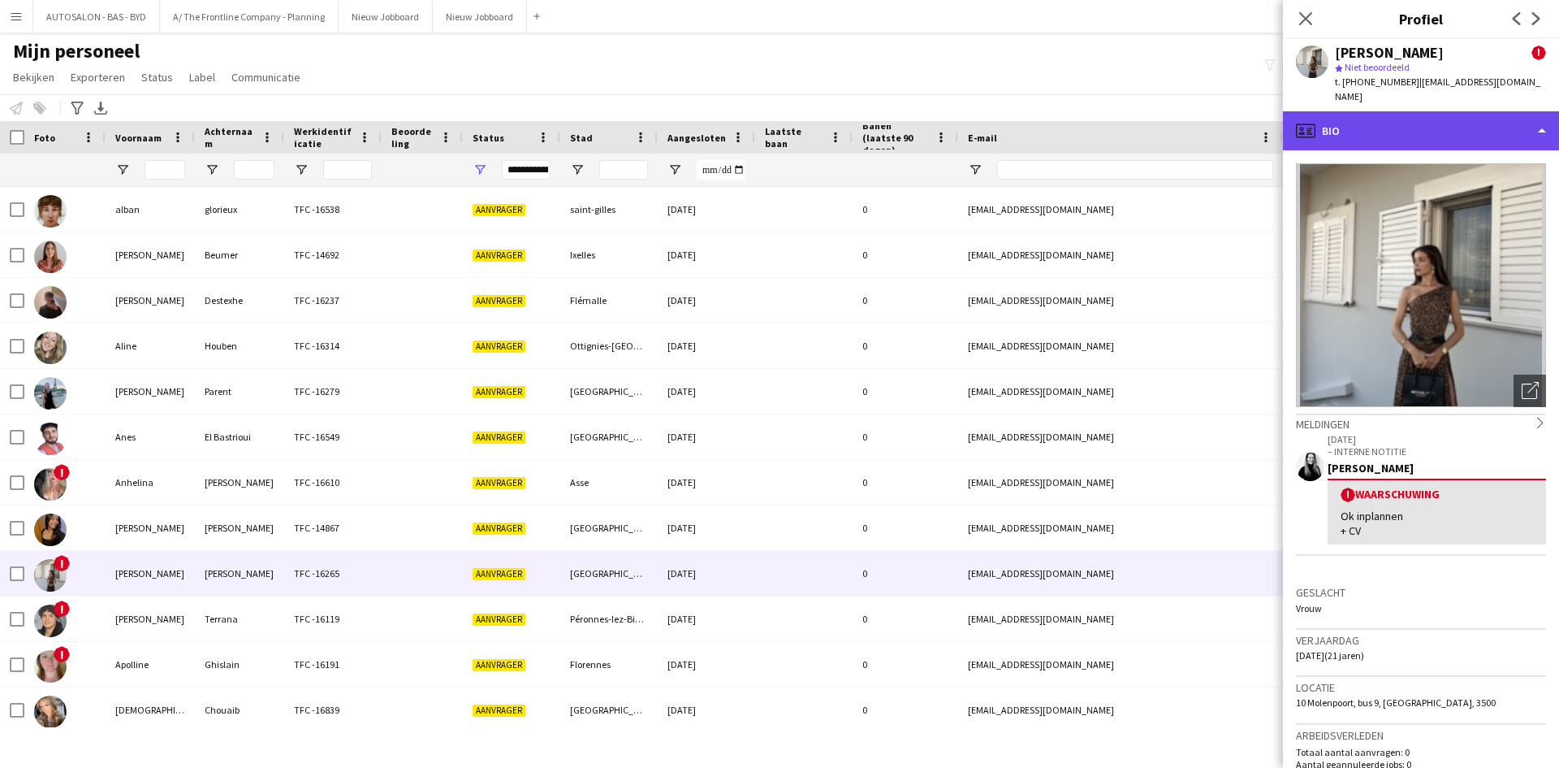
click at [1385, 128] on div "profile Bio" at bounding box center [1421, 130] width 276 height 39
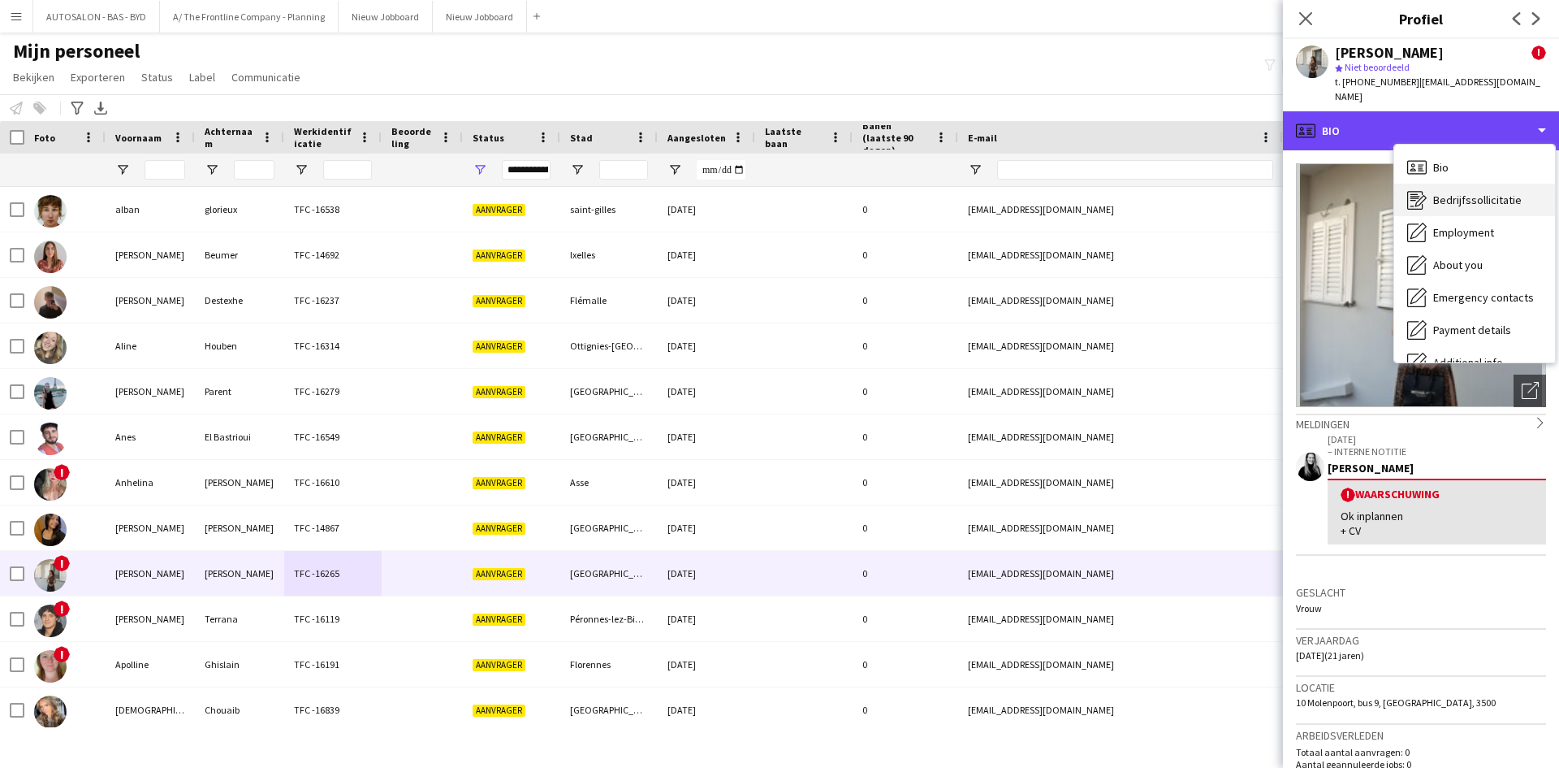
scroll to position [120, 0]
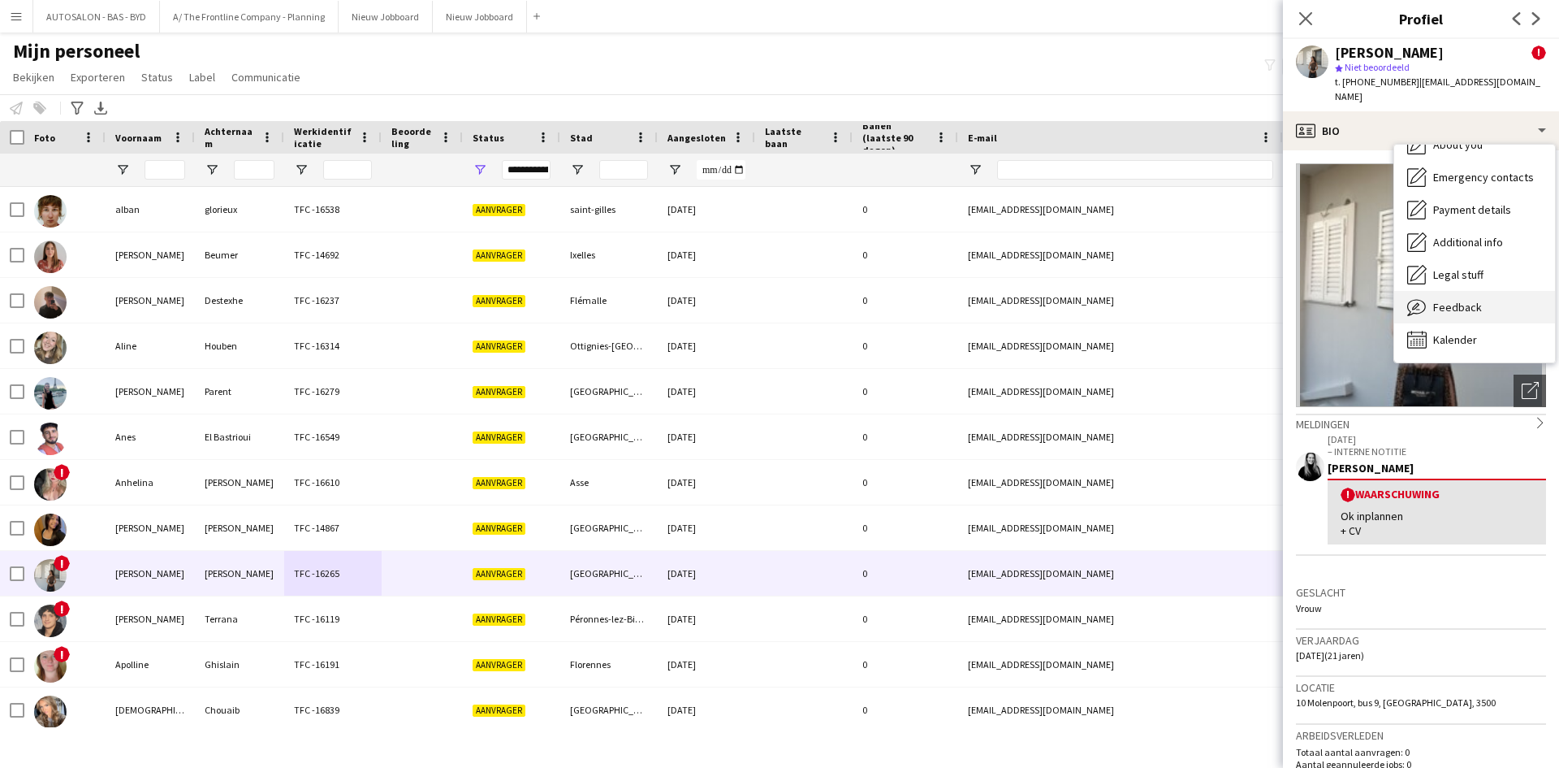
click at [1455, 304] on div "Feedback Feedback" at bounding box center [1475, 307] width 161 height 32
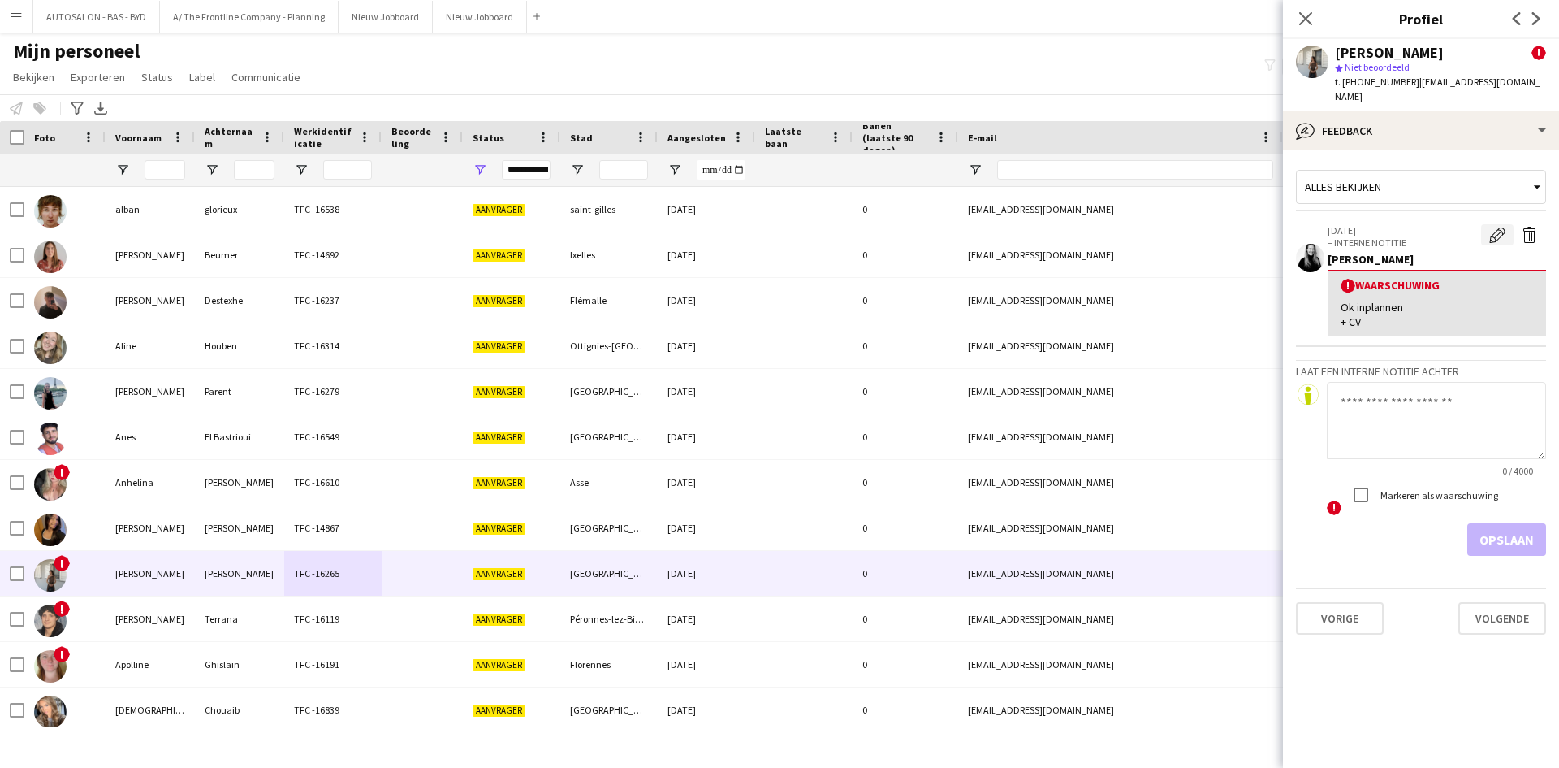
click at [1501, 227] on app-icon "Waarschuwing bewerken" at bounding box center [1498, 235] width 16 height 16
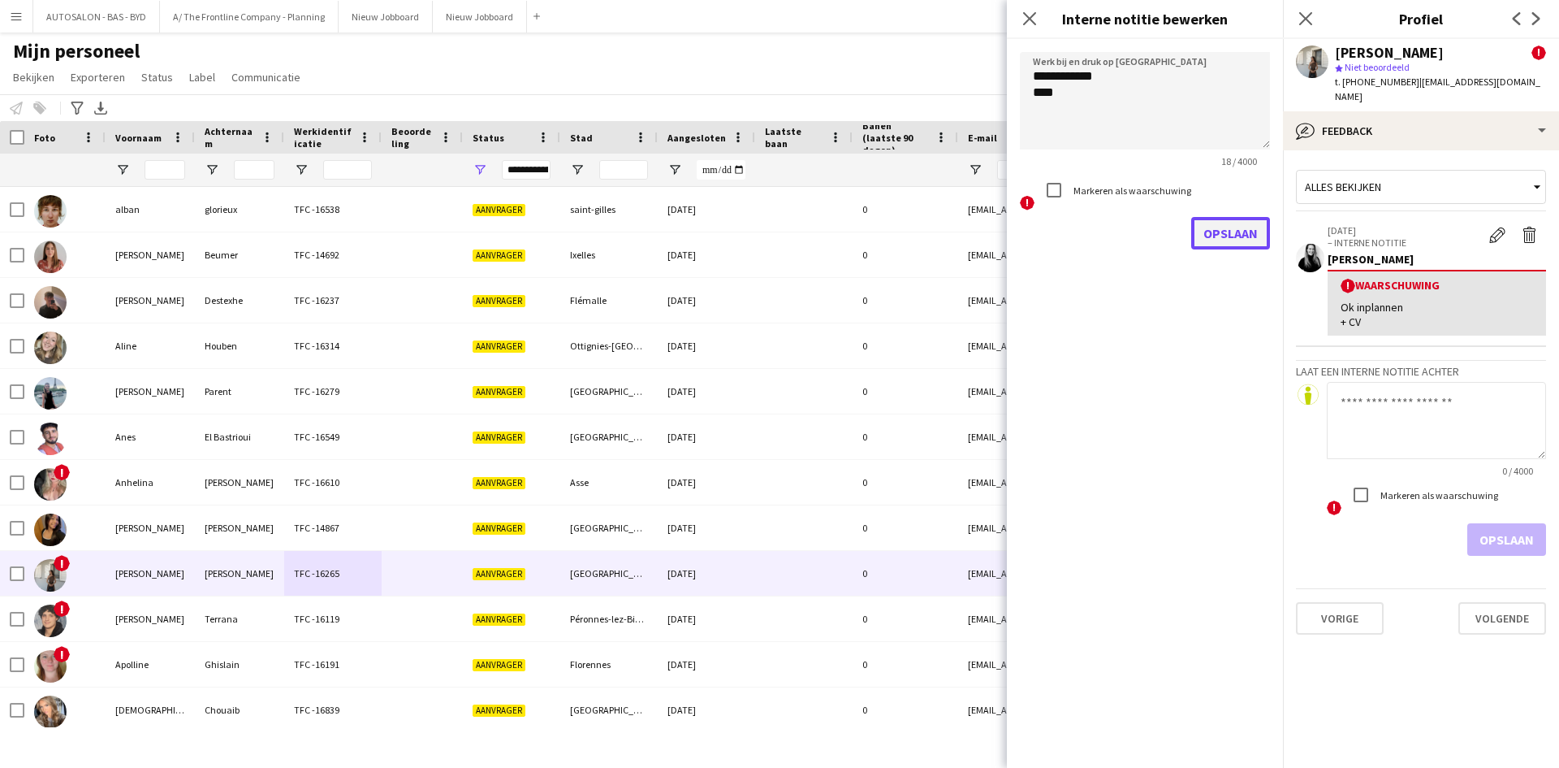
click at [1205, 236] on button "Opslaan" at bounding box center [1231, 233] width 79 height 32
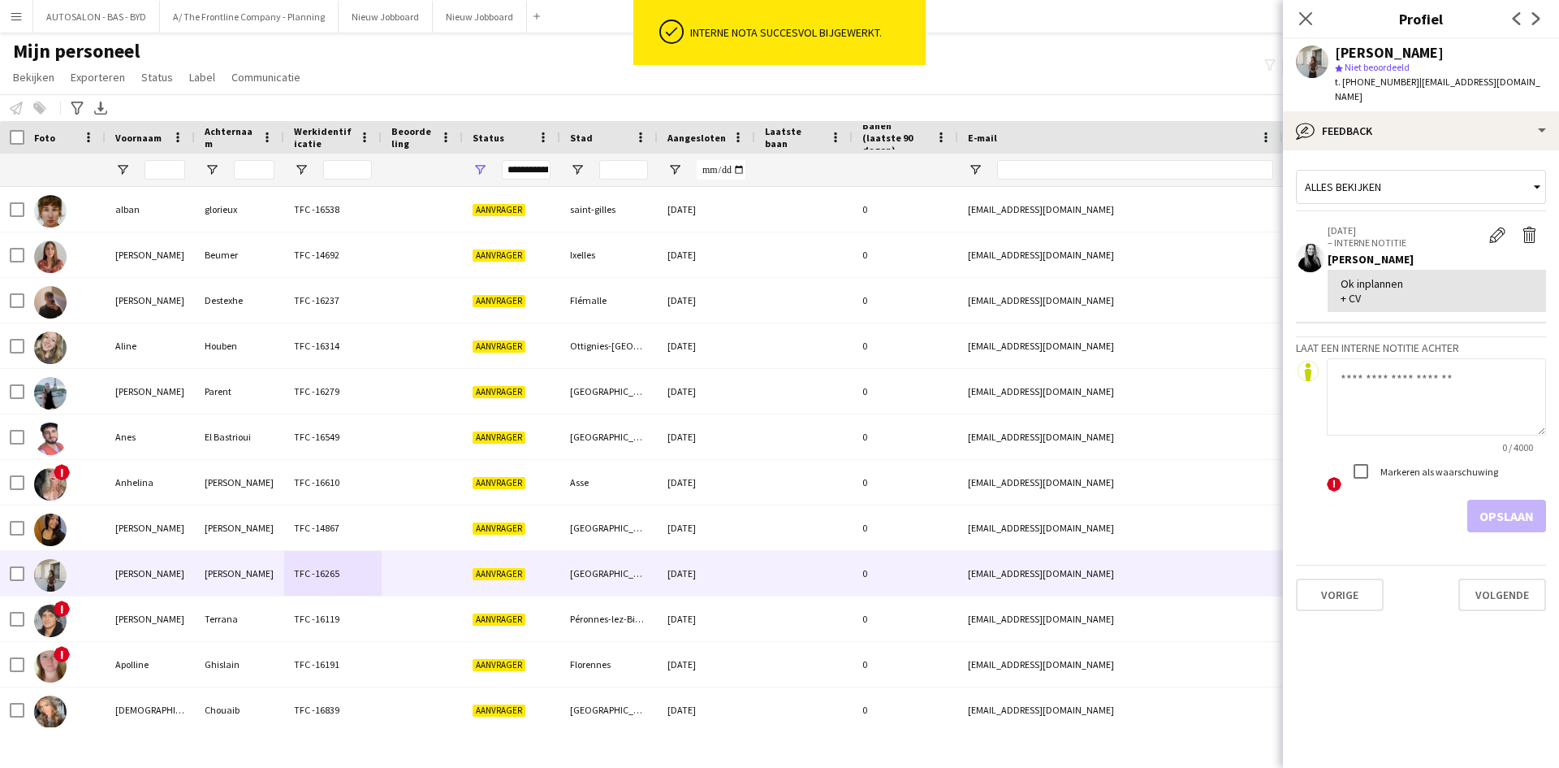
click at [1410, 386] on textarea at bounding box center [1436, 396] width 219 height 77
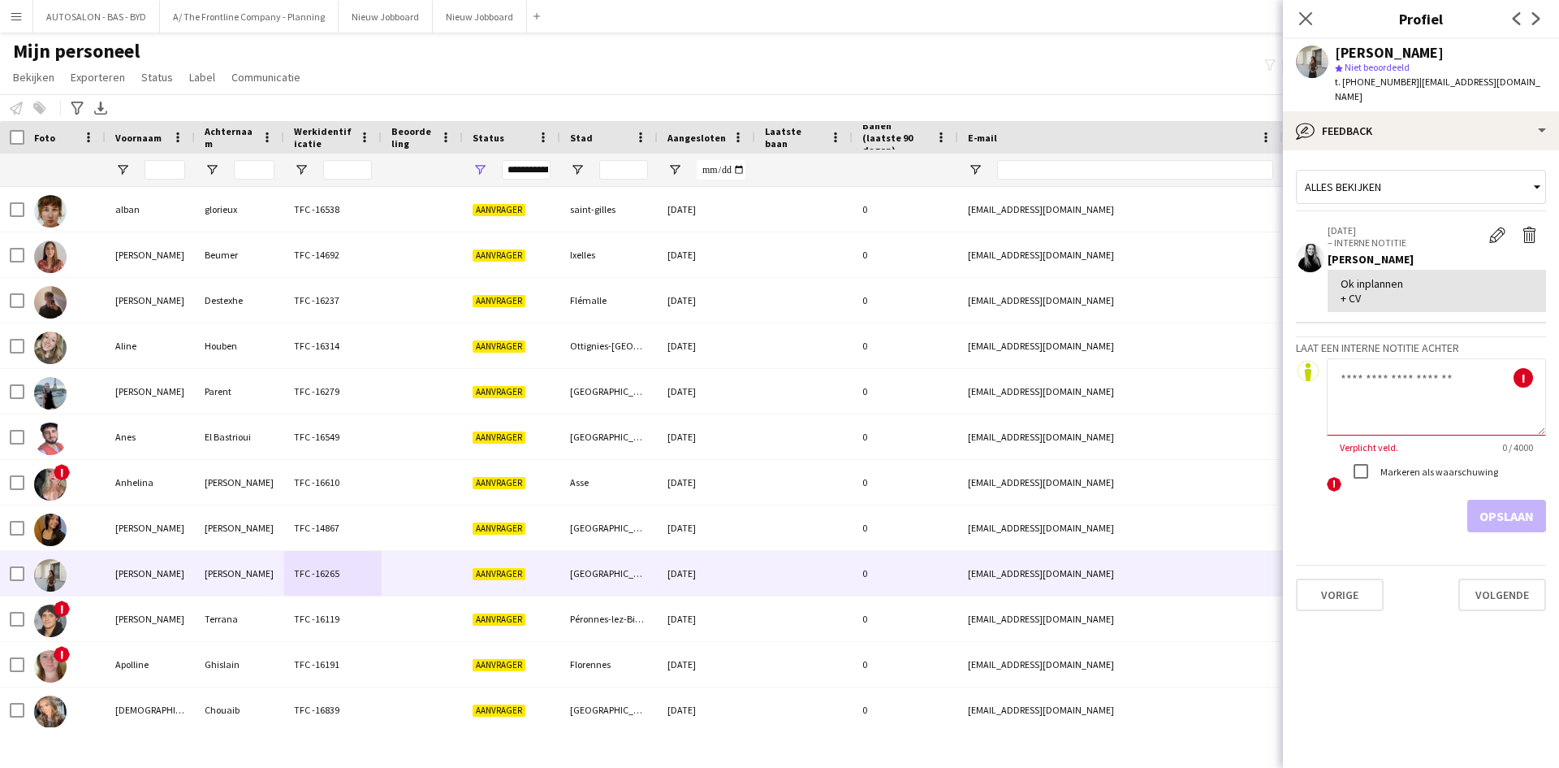
click at [1460, 397] on textarea at bounding box center [1436, 396] width 219 height 77
paste textarea "**********"
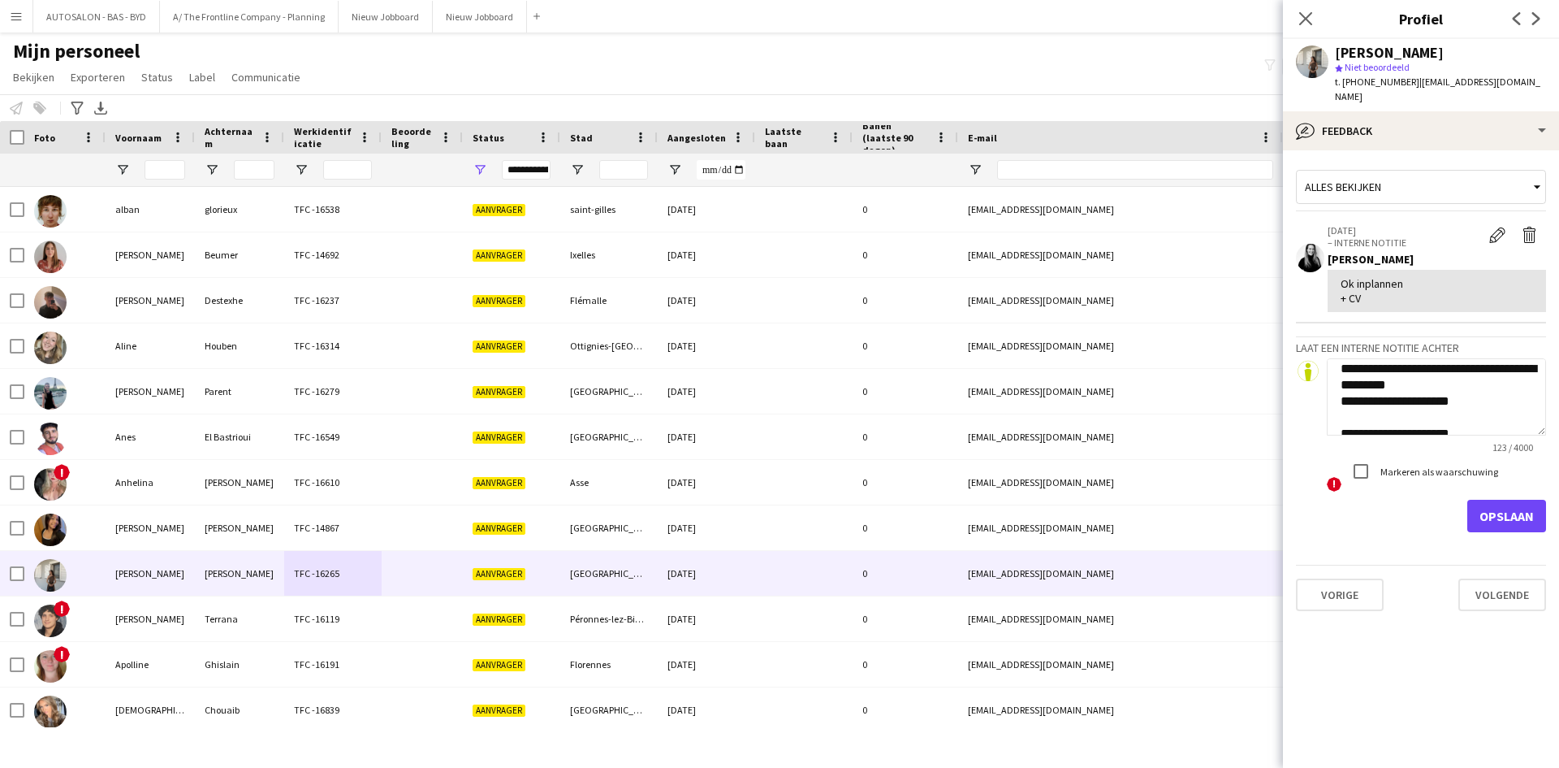
scroll to position [0, 0]
drag, startPoint x: 1369, startPoint y: 399, endPoint x: 1339, endPoint y: 400, distance: 30.1
click at [1339, 400] on textarea "**********" at bounding box center [1436, 396] width 219 height 77
click at [1361, 396] on textarea "**********" at bounding box center [1436, 396] width 219 height 77
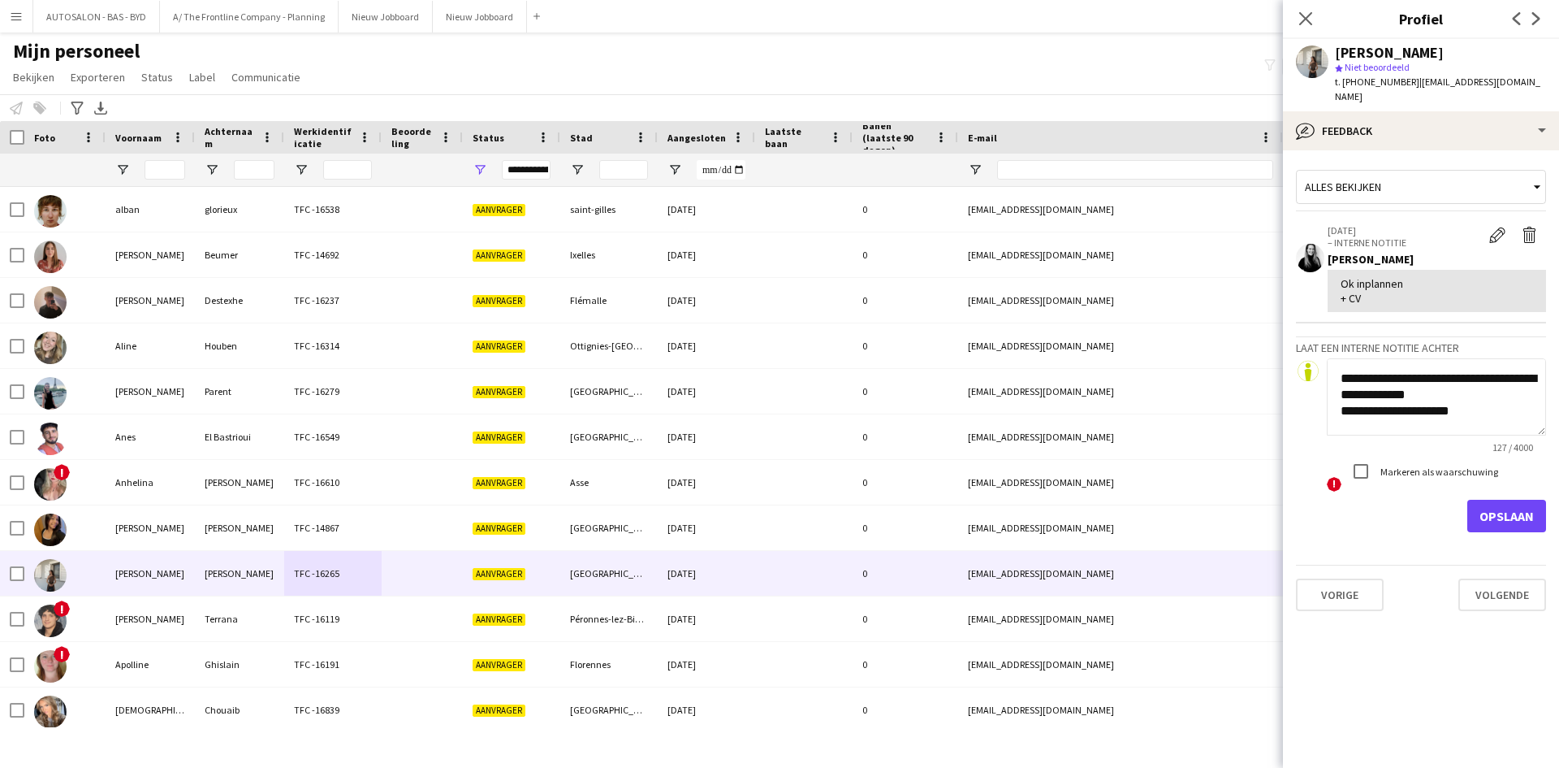
type textarea "**********"
click at [1524, 500] on button "Opslaan" at bounding box center [1507, 516] width 79 height 32
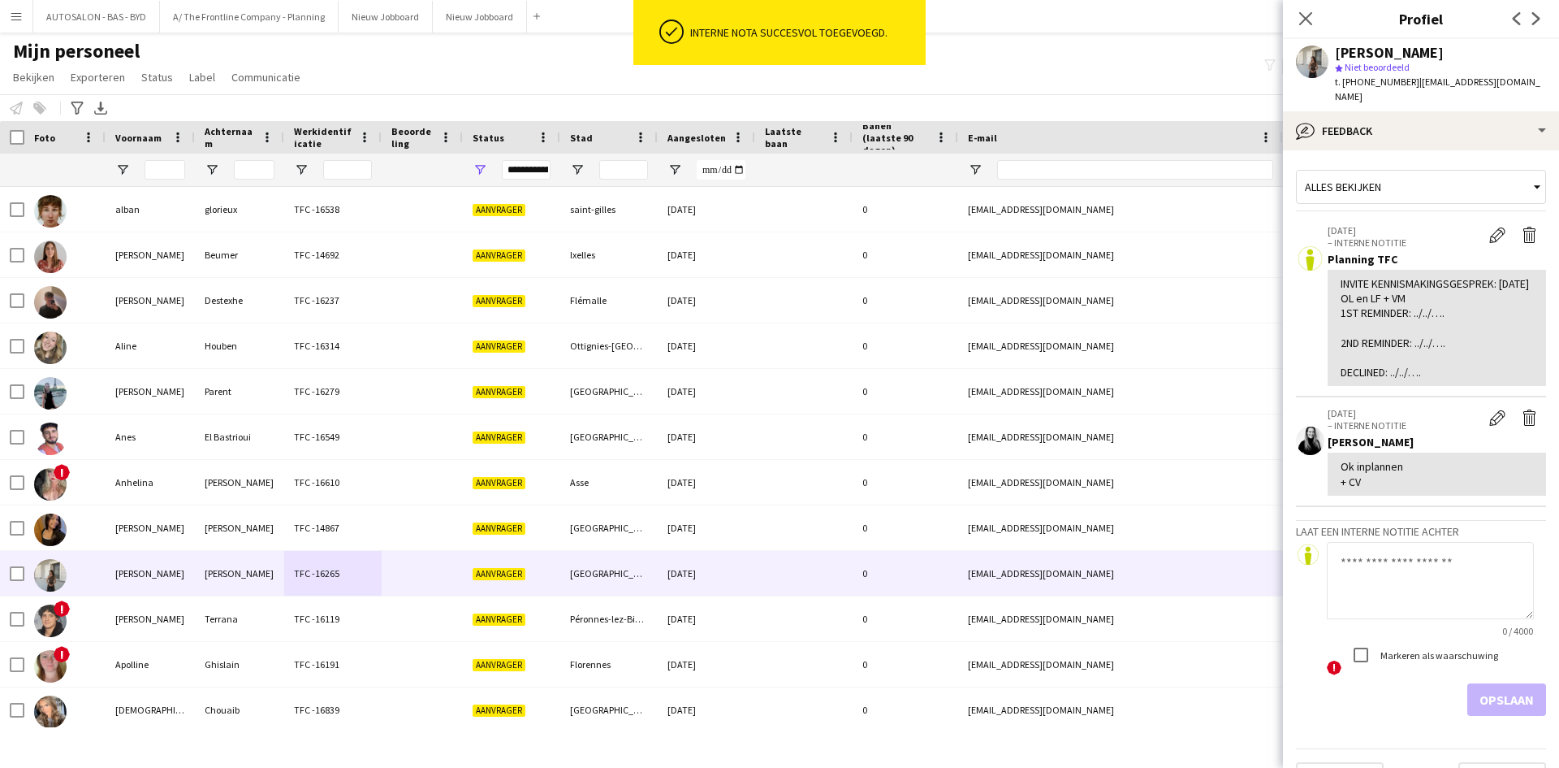
click at [1423, 171] on div "Alles bekijken" at bounding box center [1413, 186] width 232 height 31
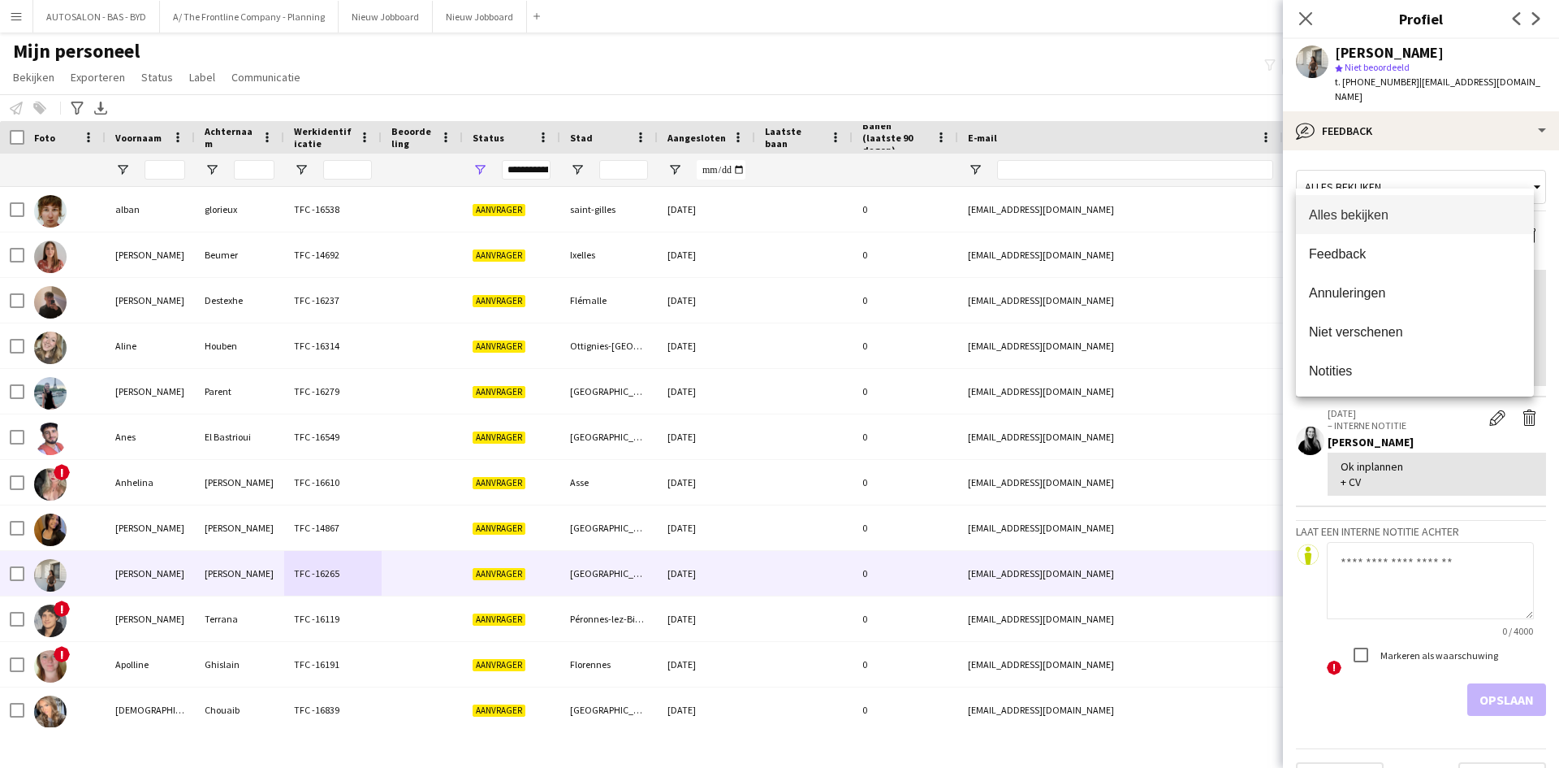
click at [1415, 106] on div at bounding box center [779, 384] width 1559 height 768
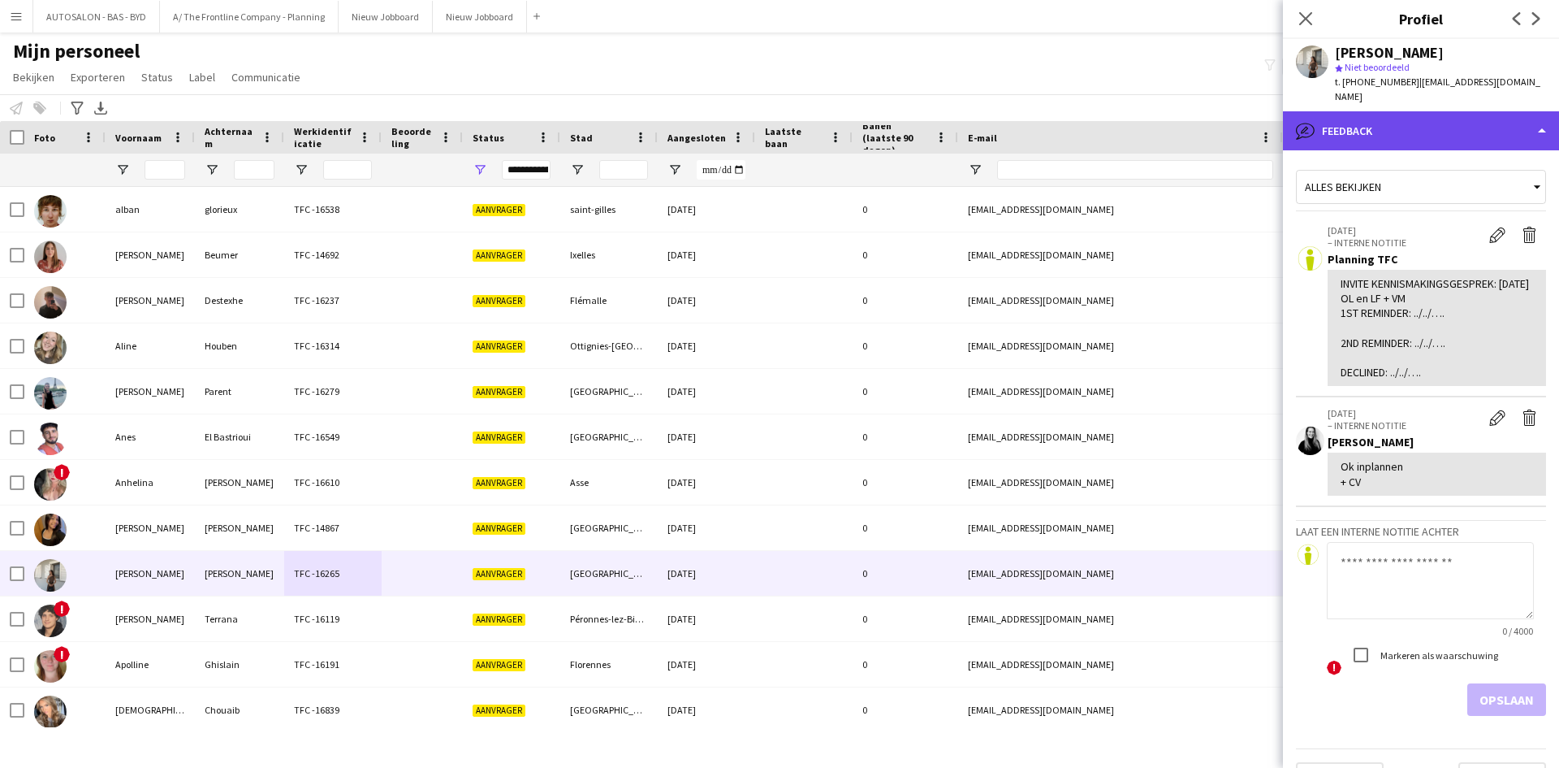
drag, startPoint x: 1396, startPoint y: 96, endPoint x: 1397, endPoint y: 104, distance: 8.2
click at [1397, 111] on div "bubble-pencil Feedback" at bounding box center [1421, 130] width 276 height 39
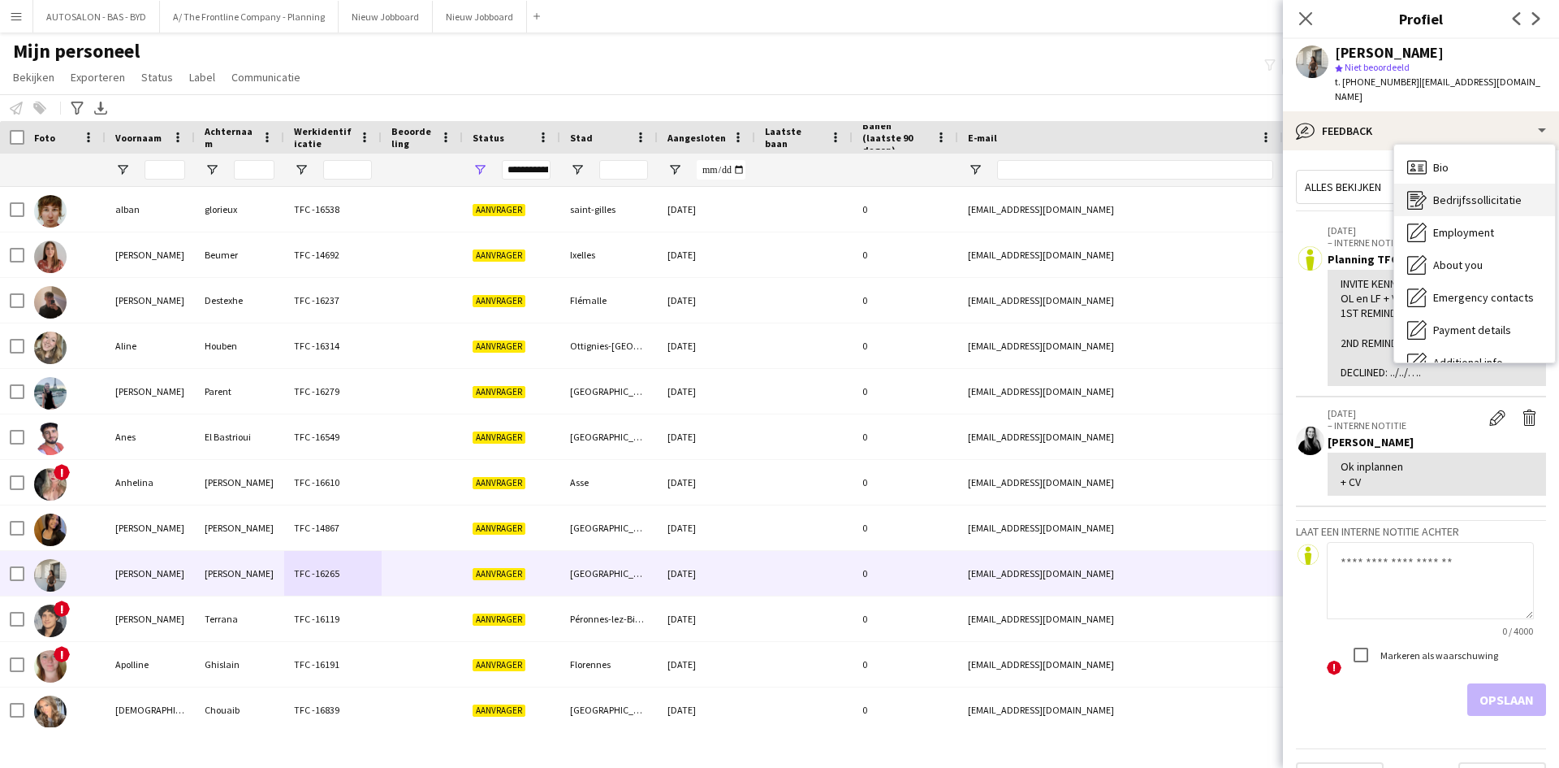
click at [1477, 192] on span "Bedrijfssollicitatie" at bounding box center [1478, 199] width 89 height 15
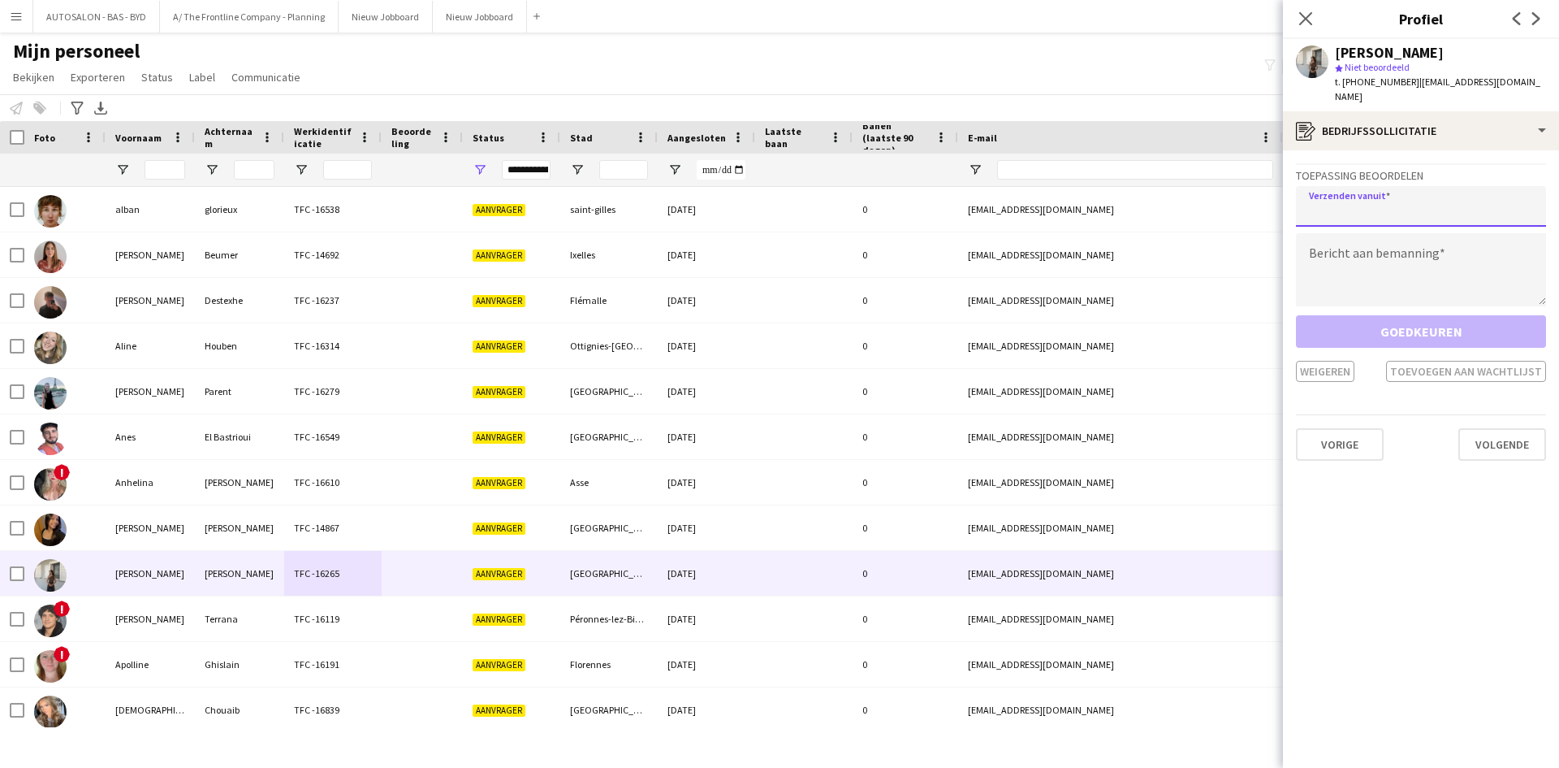
click at [1424, 193] on input "email" at bounding box center [1421, 206] width 250 height 41
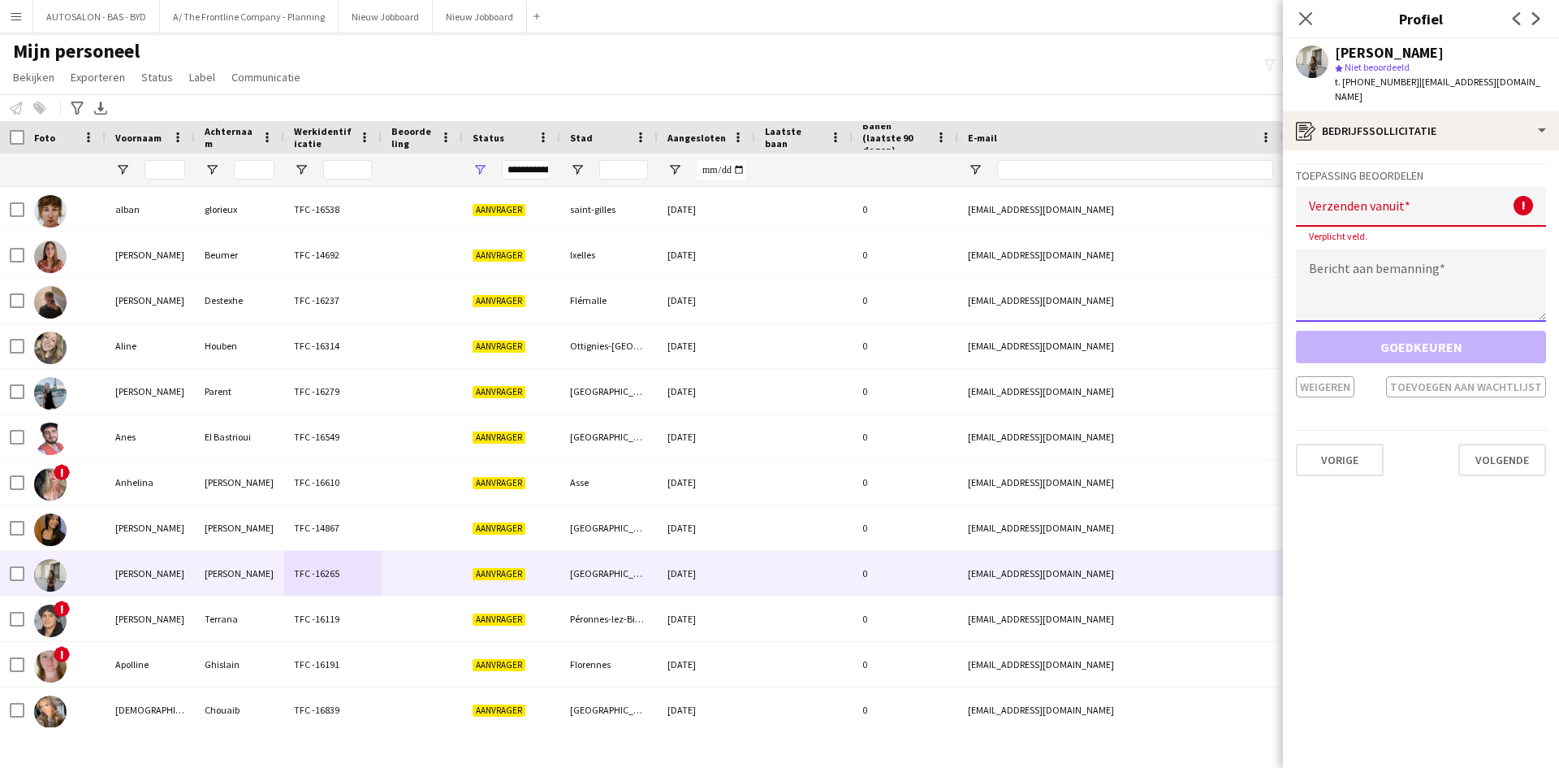
click at [1398, 267] on textarea at bounding box center [1421, 285] width 250 height 73
paste textarea "**********"
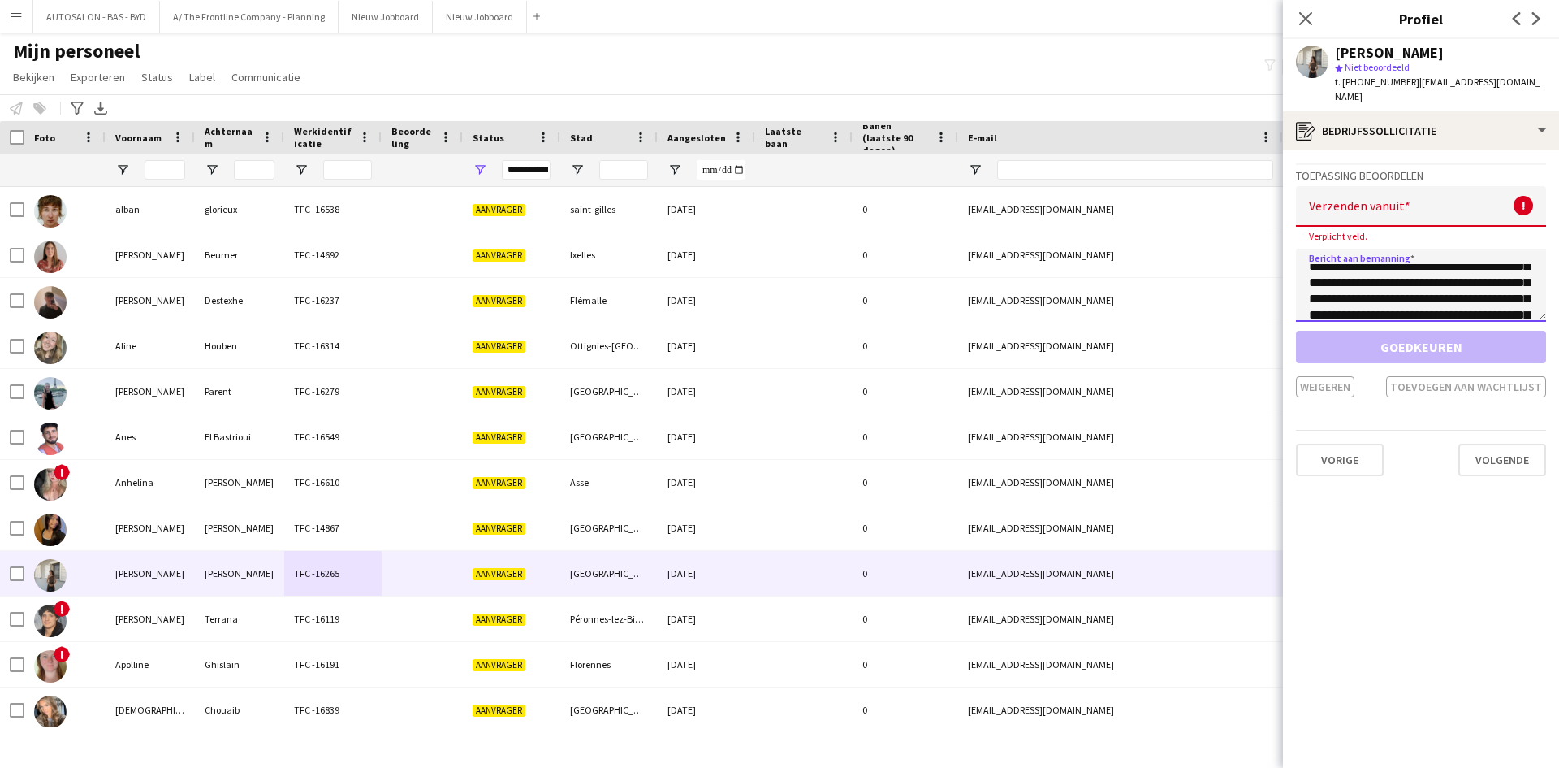
type textarea "**********"
click at [1467, 82] on span "| [EMAIL_ADDRESS][DOMAIN_NAME]" at bounding box center [1437, 89] width 205 height 27
click at [1421, 85] on span "| [EMAIL_ADDRESS][DOMAIN_NAME]" at bounding box center [1437, 89] width 205 height 27
drag, startPoint x: 1409, startPoint y: 84, endPoint x: 1548, endPoint y: 87, distance: 138.9
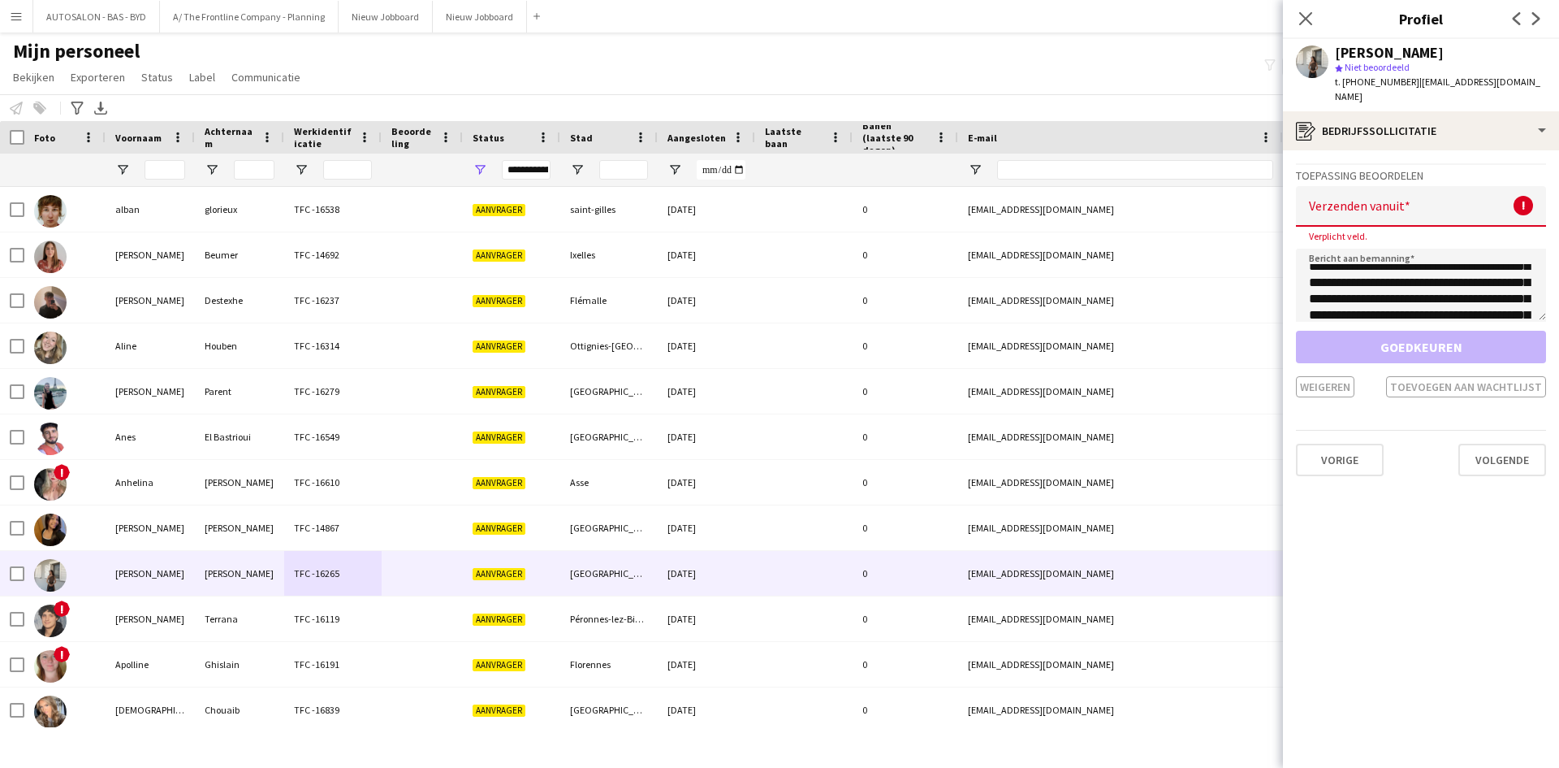
click at [1548, 87] on div "[PERSON_NAME] star Niet beoordeeld t. [PHONE_NUMBER] | [EMAIL_ADDRESS][DOMAIN_N…" at bounding box center [1421, 75] width 276 height 72
copy span "[EMAIL_ADDRESS][DOMAIN_NAME]"
click at [1393, 204] on input "email" at bounding box center [1421, 206] width 250 height 41
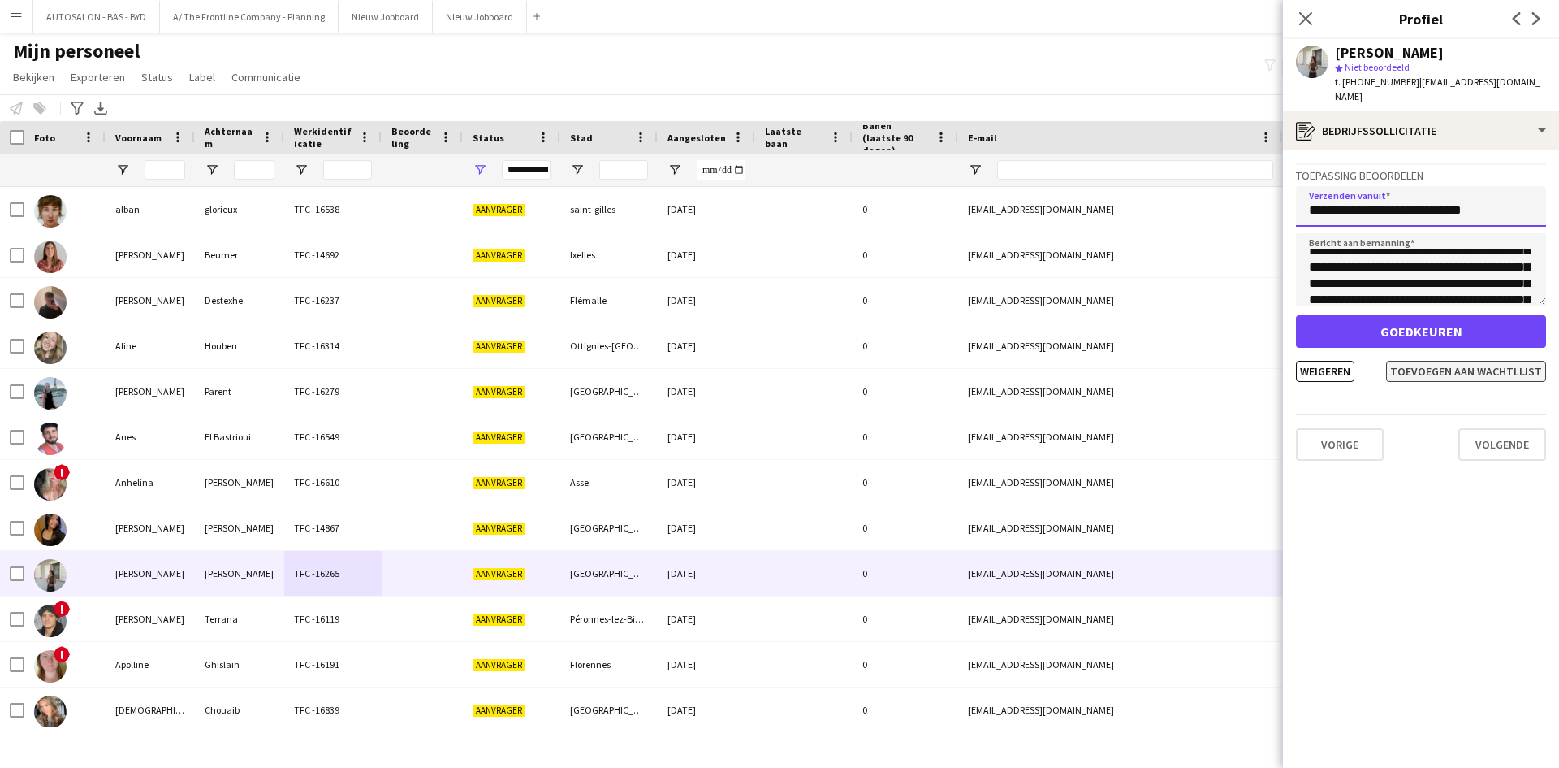
type input "**********"
click at [1406, 361] on button "Toevoegen aan wachtlijst" at bounding box center [1466, 371] width 160 height 21
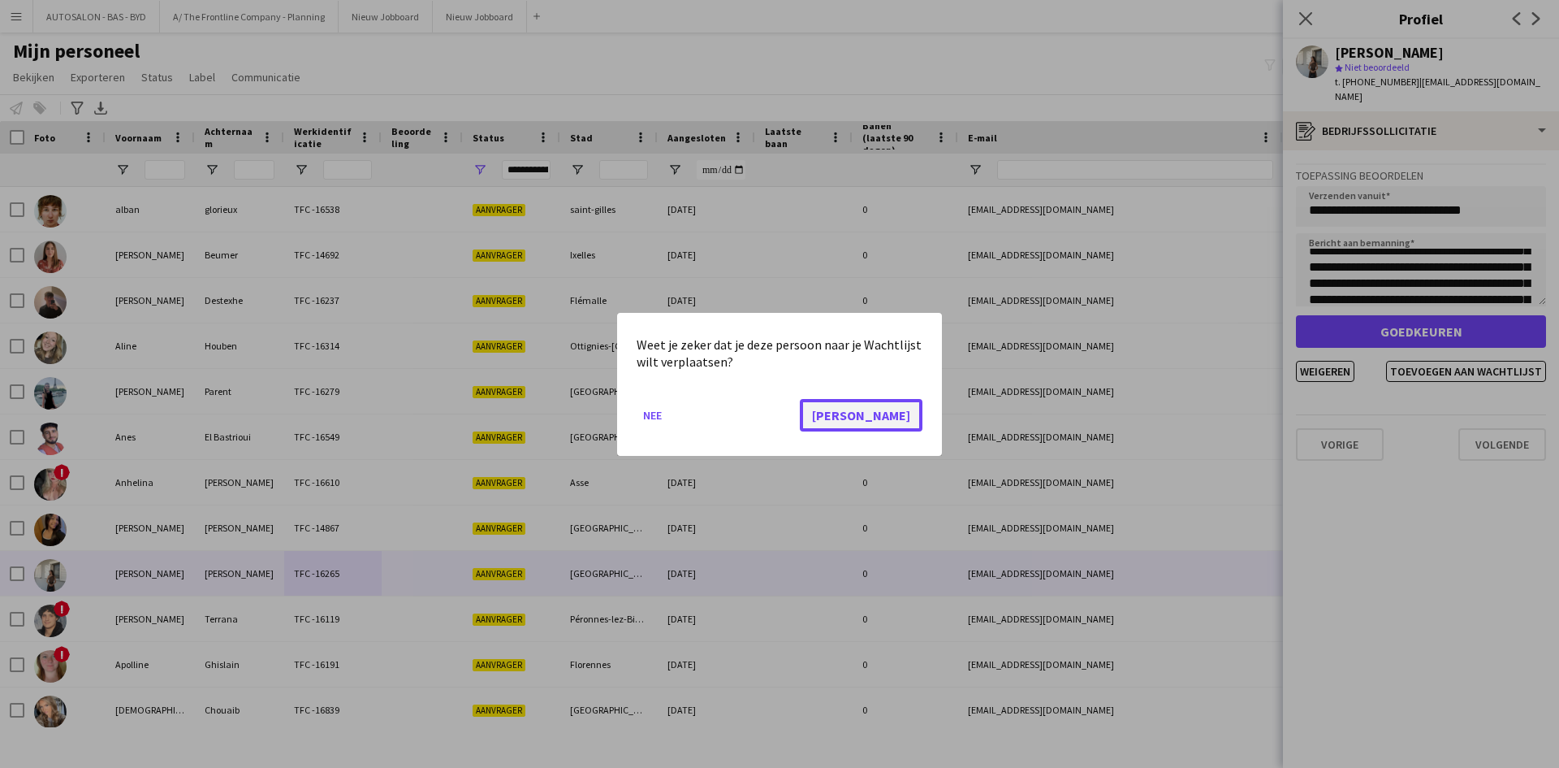
click at [890, 421] on button "[PERSON_NAME]" at bounding box center [861, 414] width 123 height 32
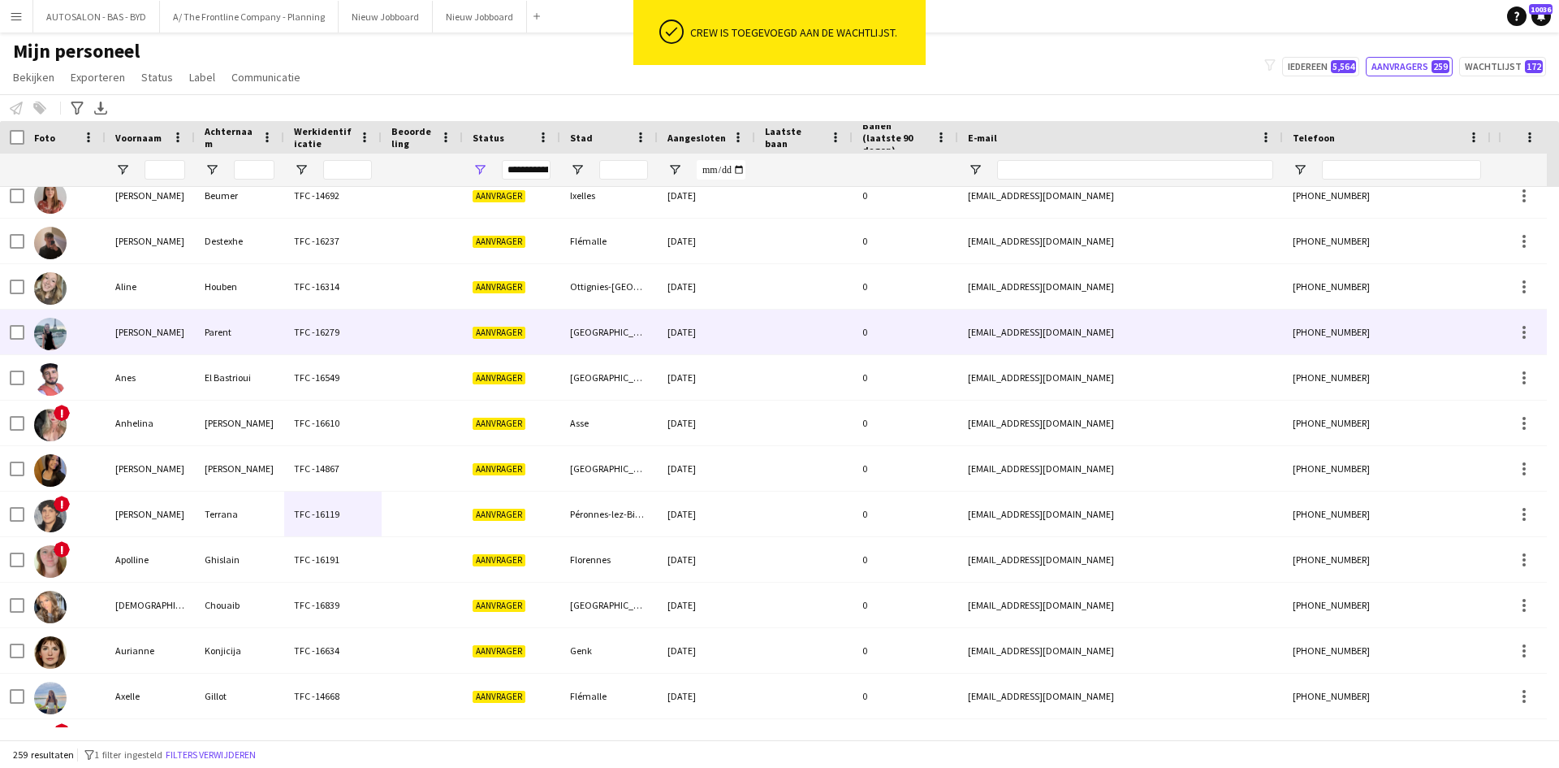
scroll to position [0, 0]
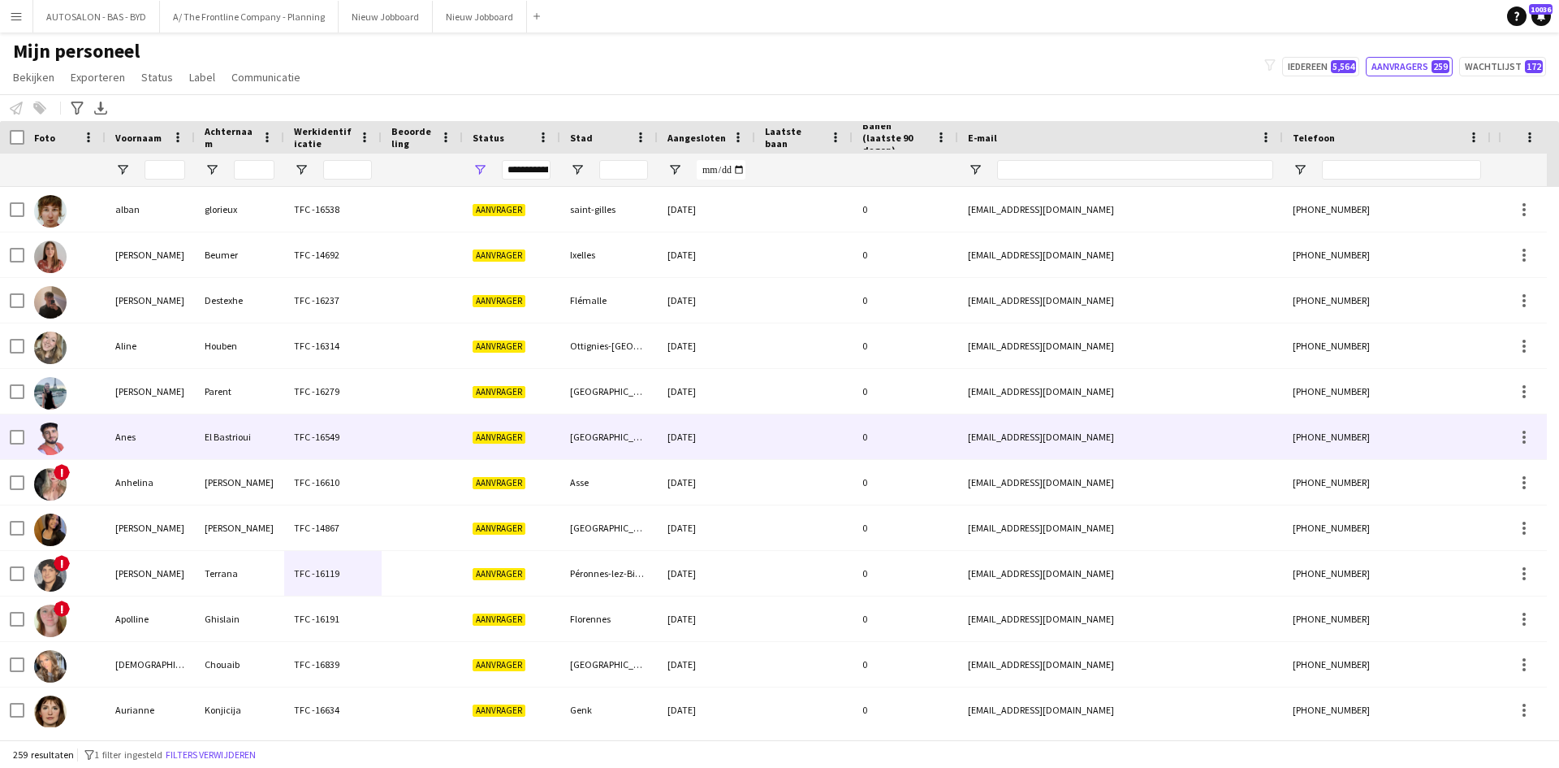
click at [967, 460] on div "[EMAIL_ADDRESS][DOMAIN_NAME]" at bounding box center [1120, 482] width 325 height 45
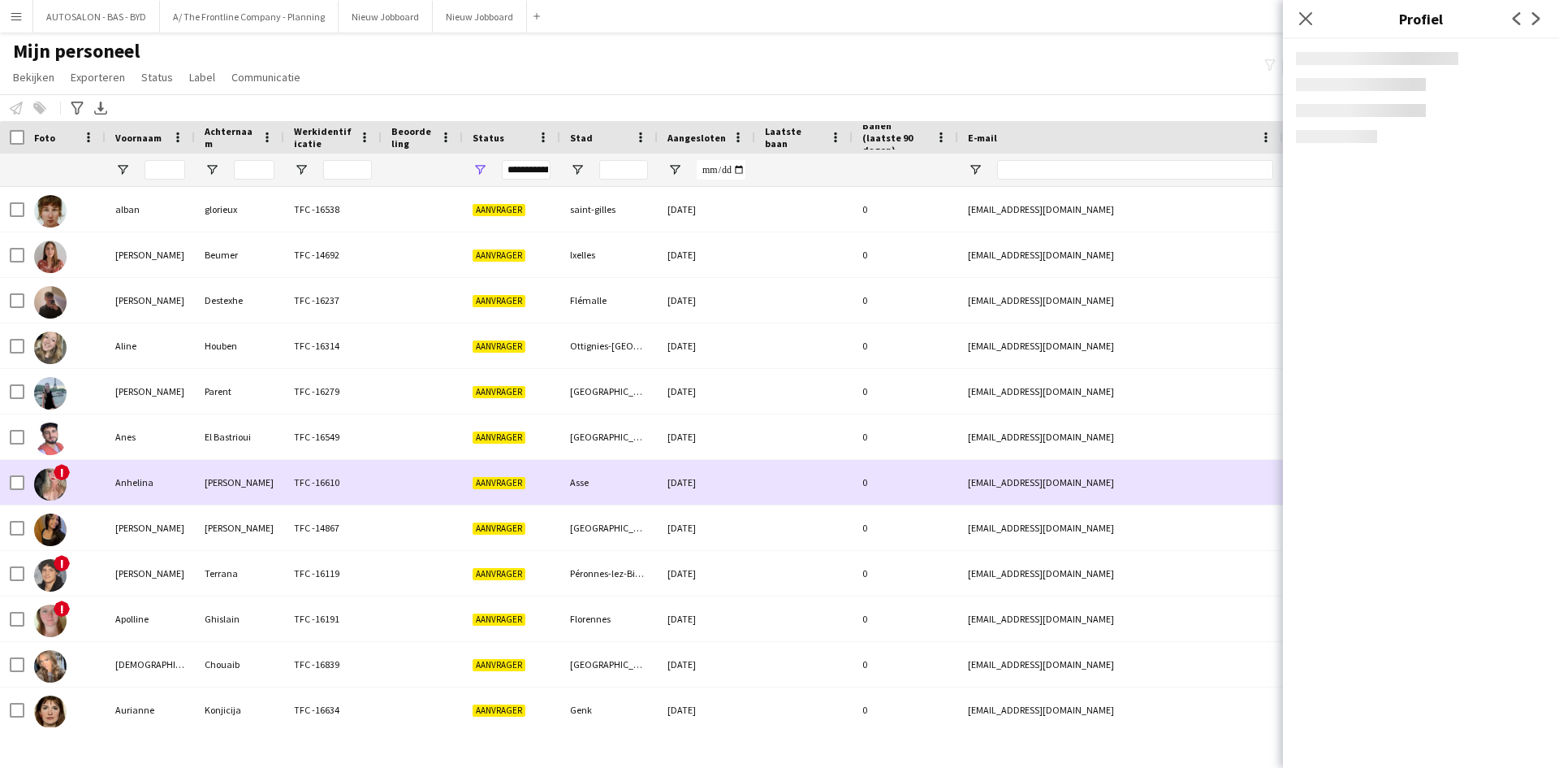
click at [971, 478] on div "[EMAIL_ADDRESS][DOMAIN_NAME]" at bounding box center [1120, 482] width 325 height 45
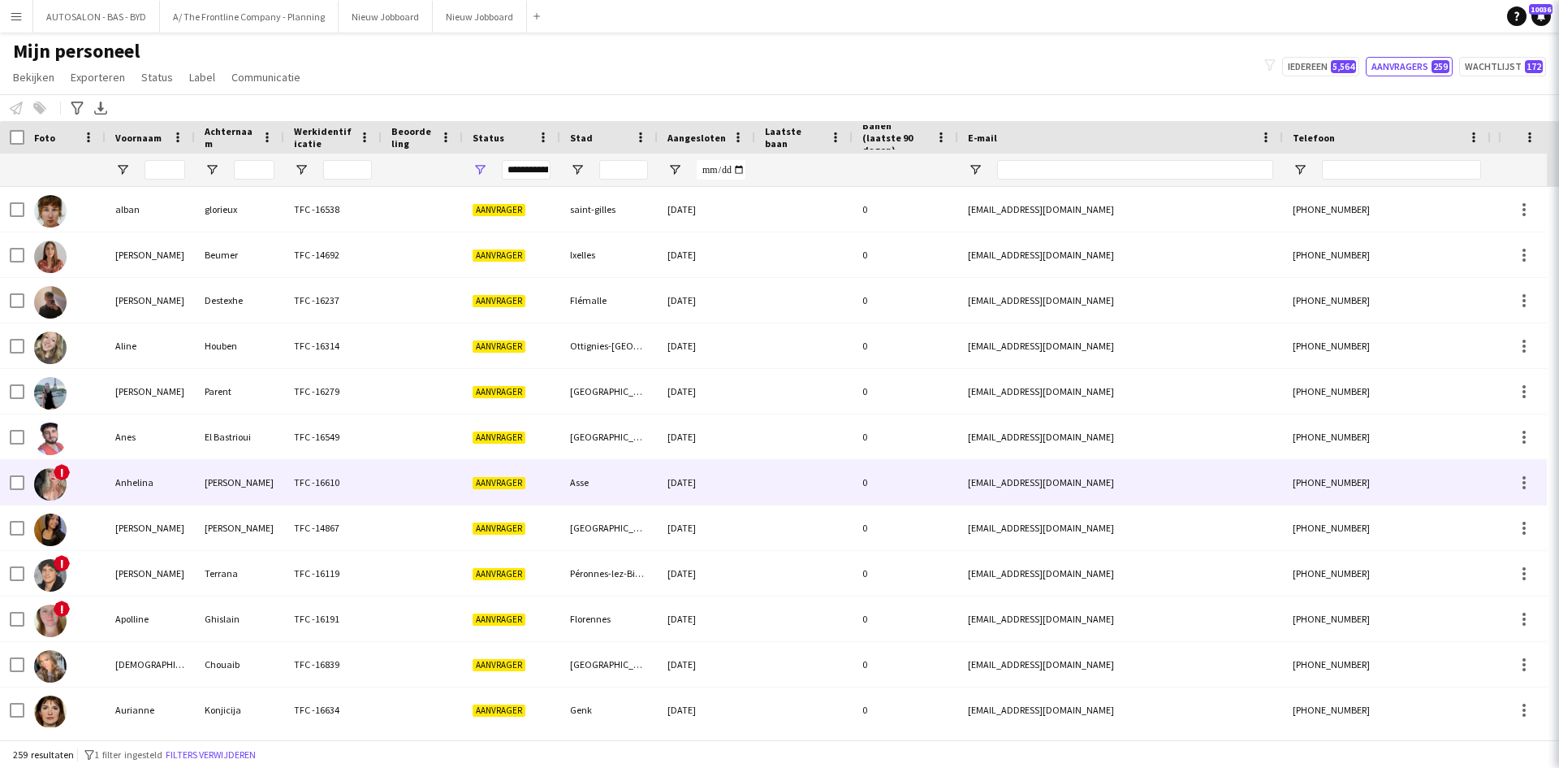
click at [971, 478] on div "[EMAIL_ADDRESS][DOMAIN_NAME]" at bounding box center [1120, 482] width 325 height 45
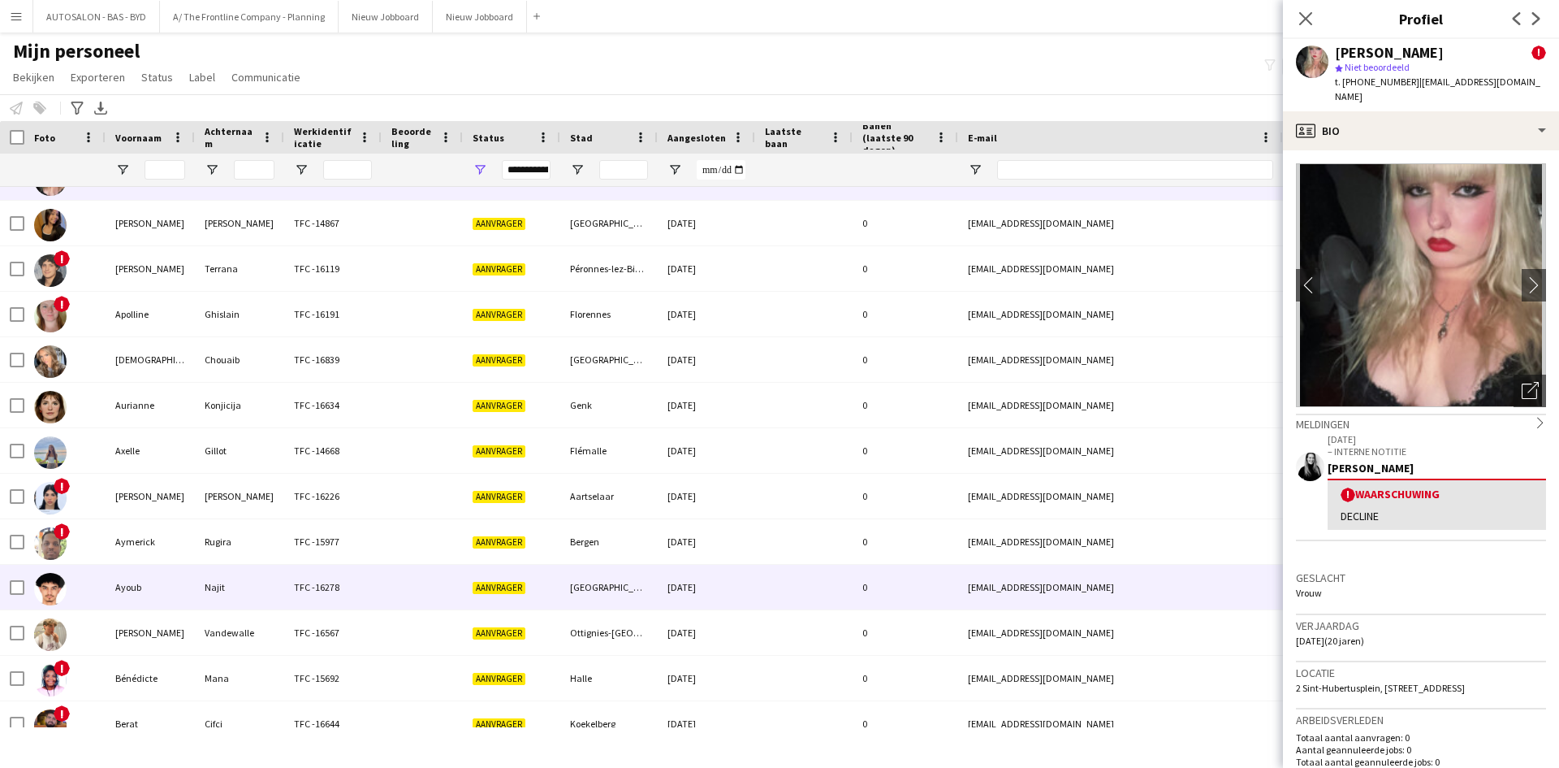
scroll to position [406, 0]
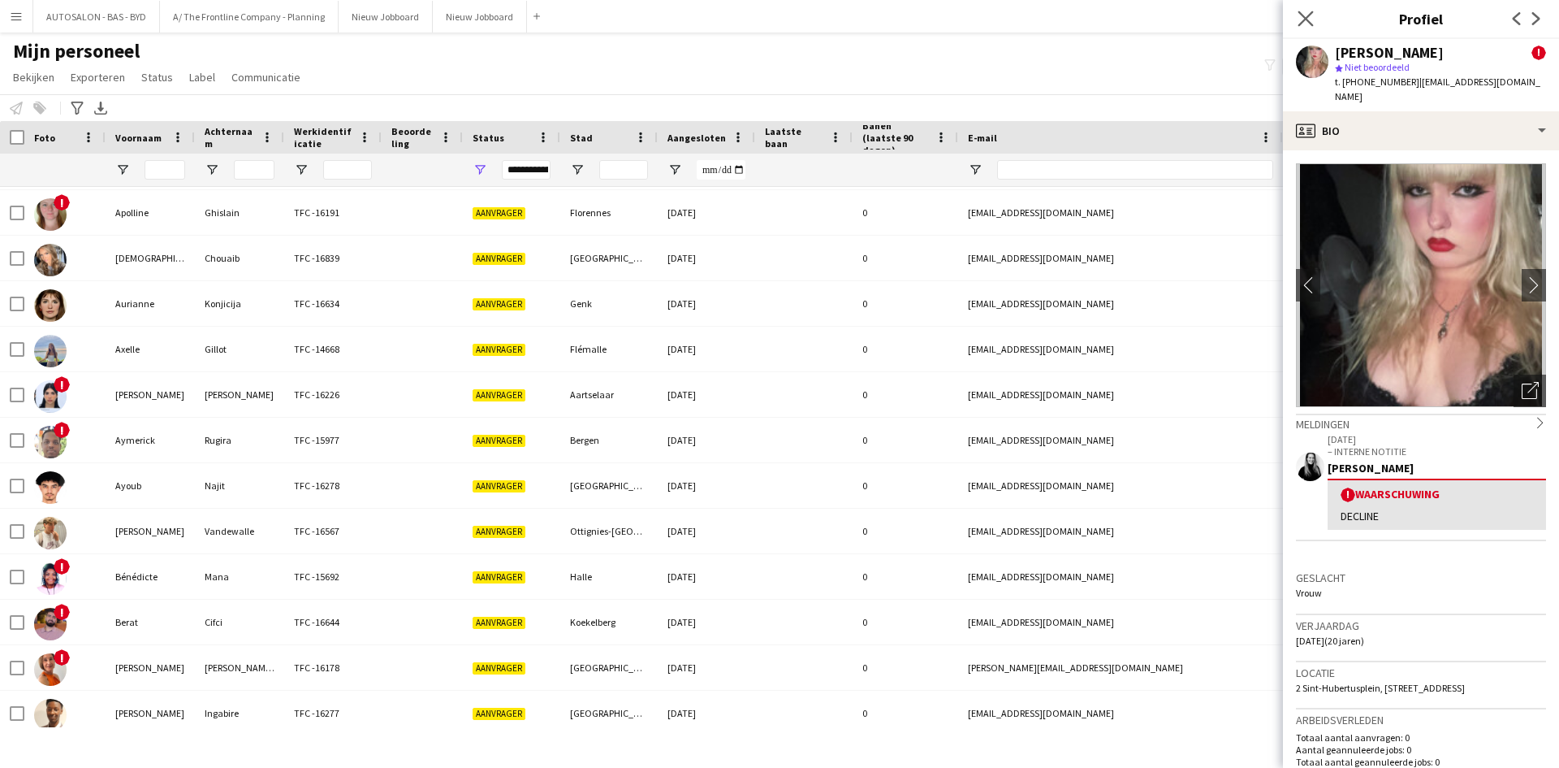
click at [1304, 27] on app-icon "Sluit pop-in" at bounding box center [1307, 19] width 24 height 24
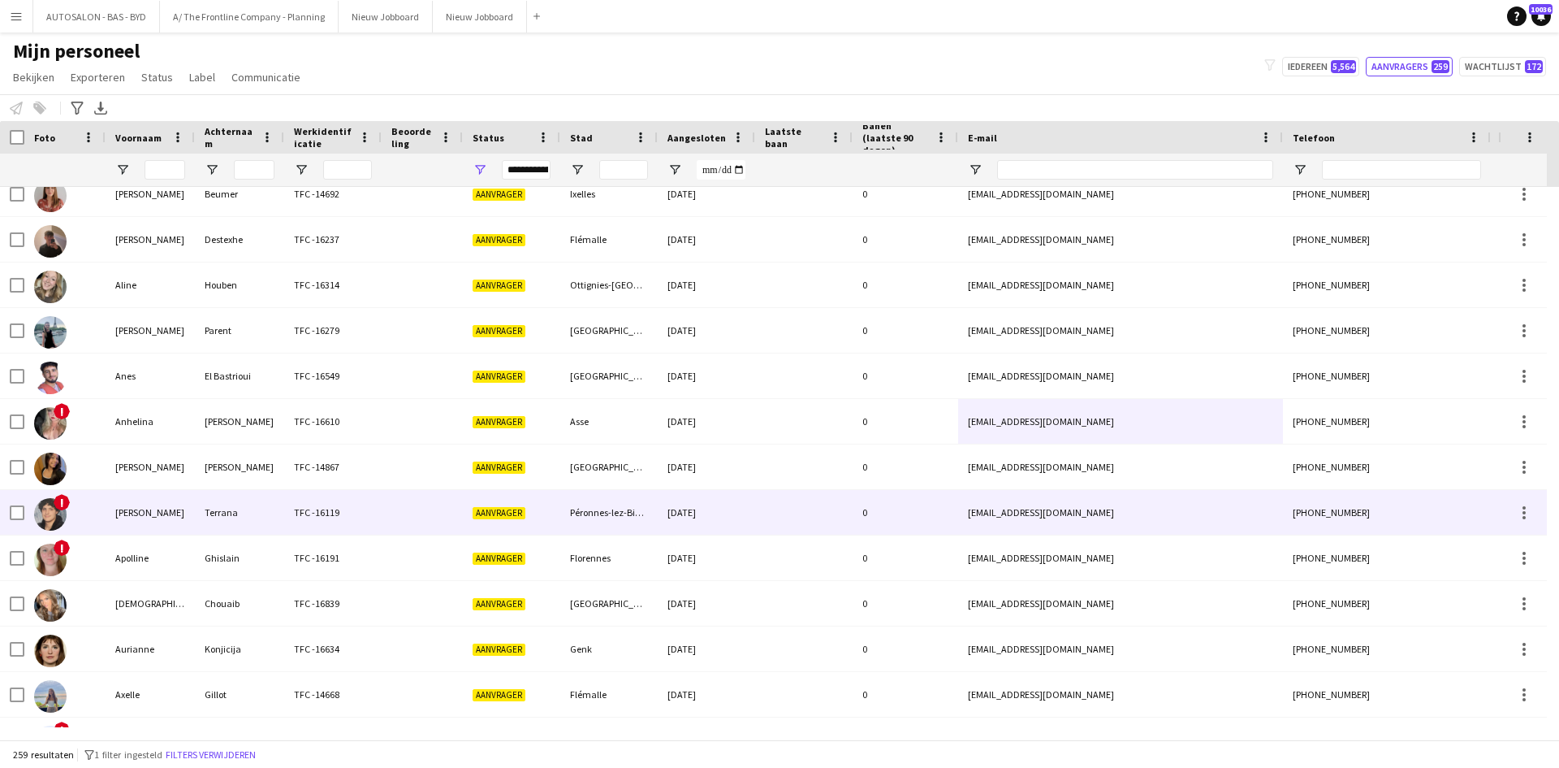
scroll to position [0, 0]
